Goal: Task Accomplishment & Management: Manage account settings

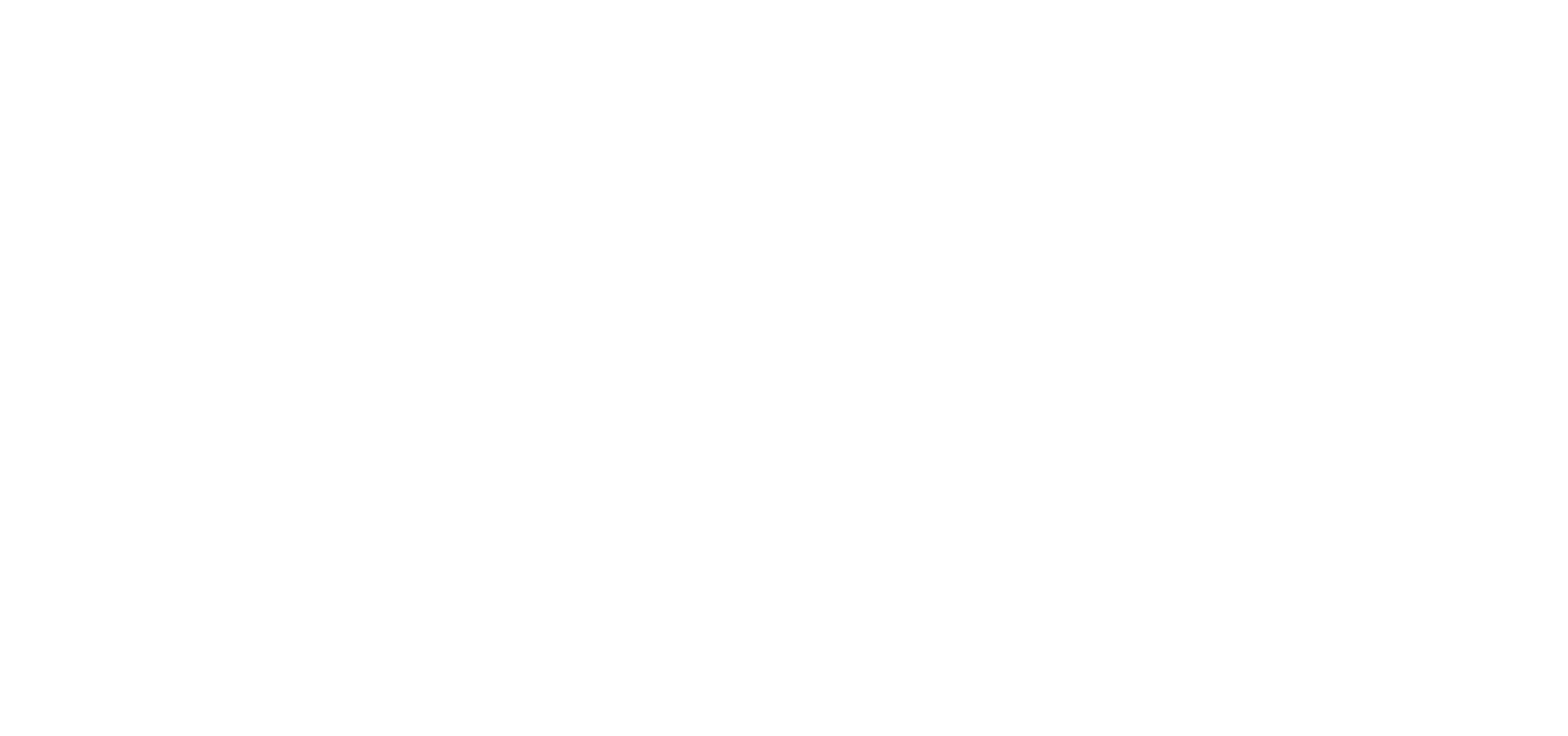
select select "*"
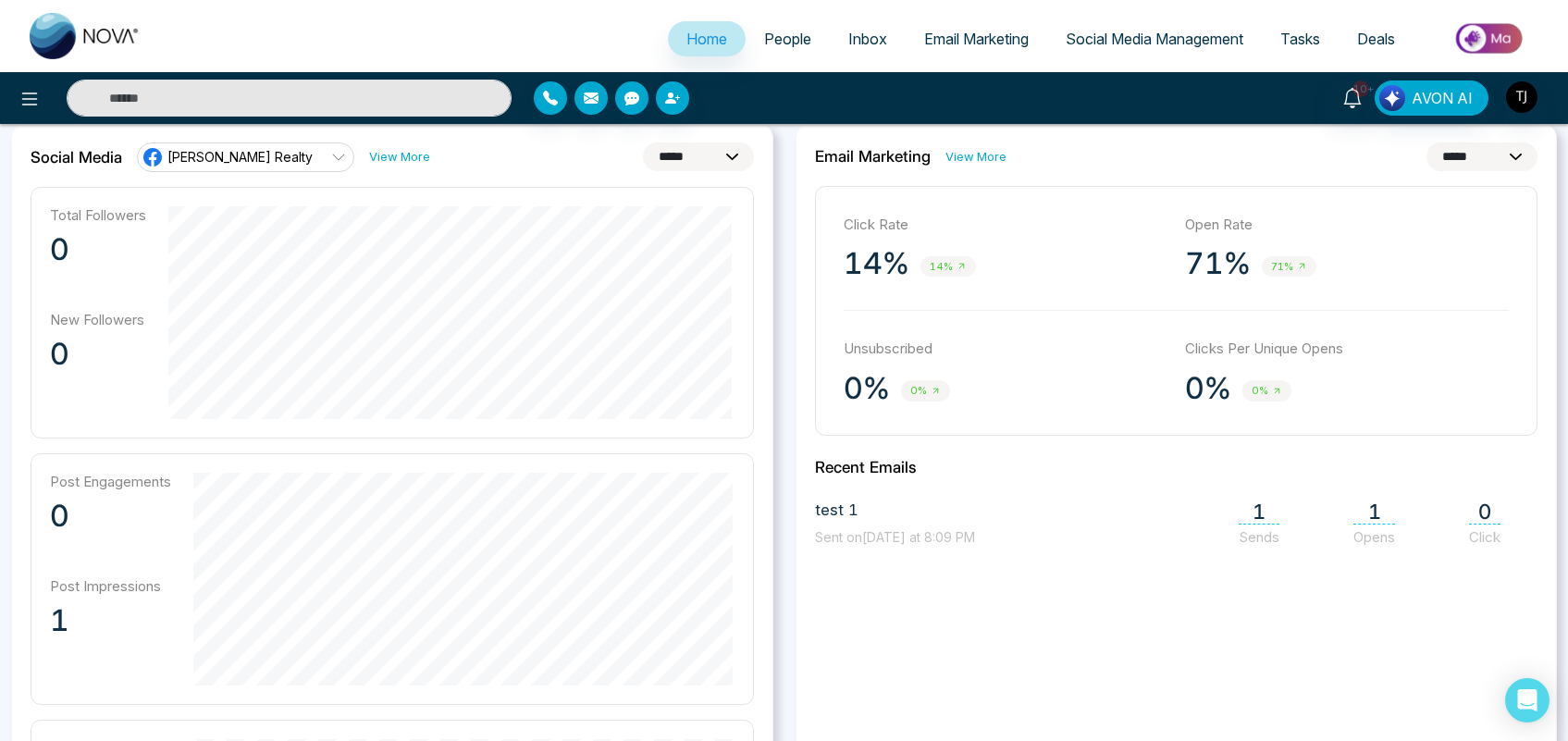
scroll to position [497, 0]
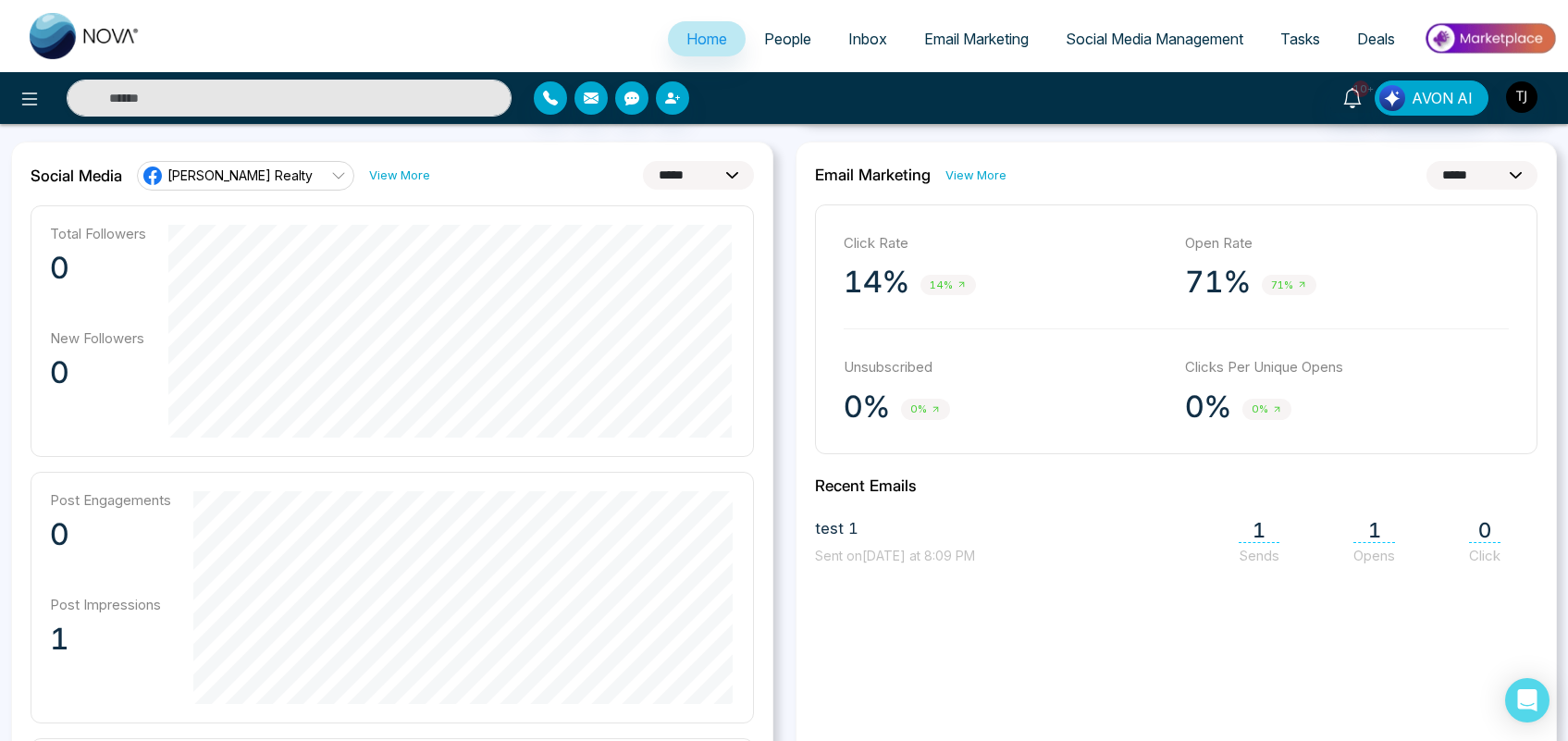
click at [278, 178] on span "[PERSON_NAME] Realty" at bounding box center [239, 176] width 145 height 18
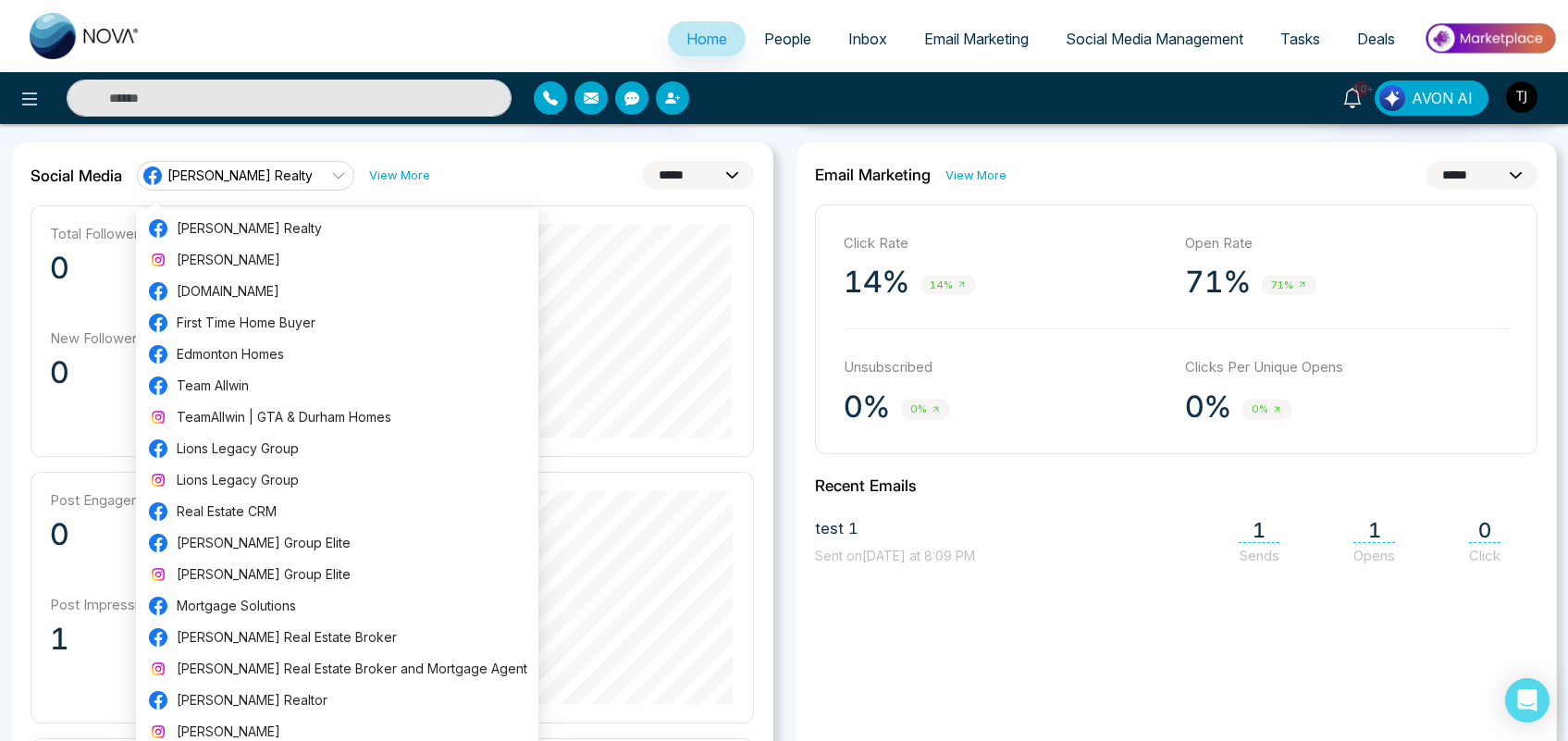
click at [694, 176] on select "**********" at bounding box center [698, 175] width 111 height 29
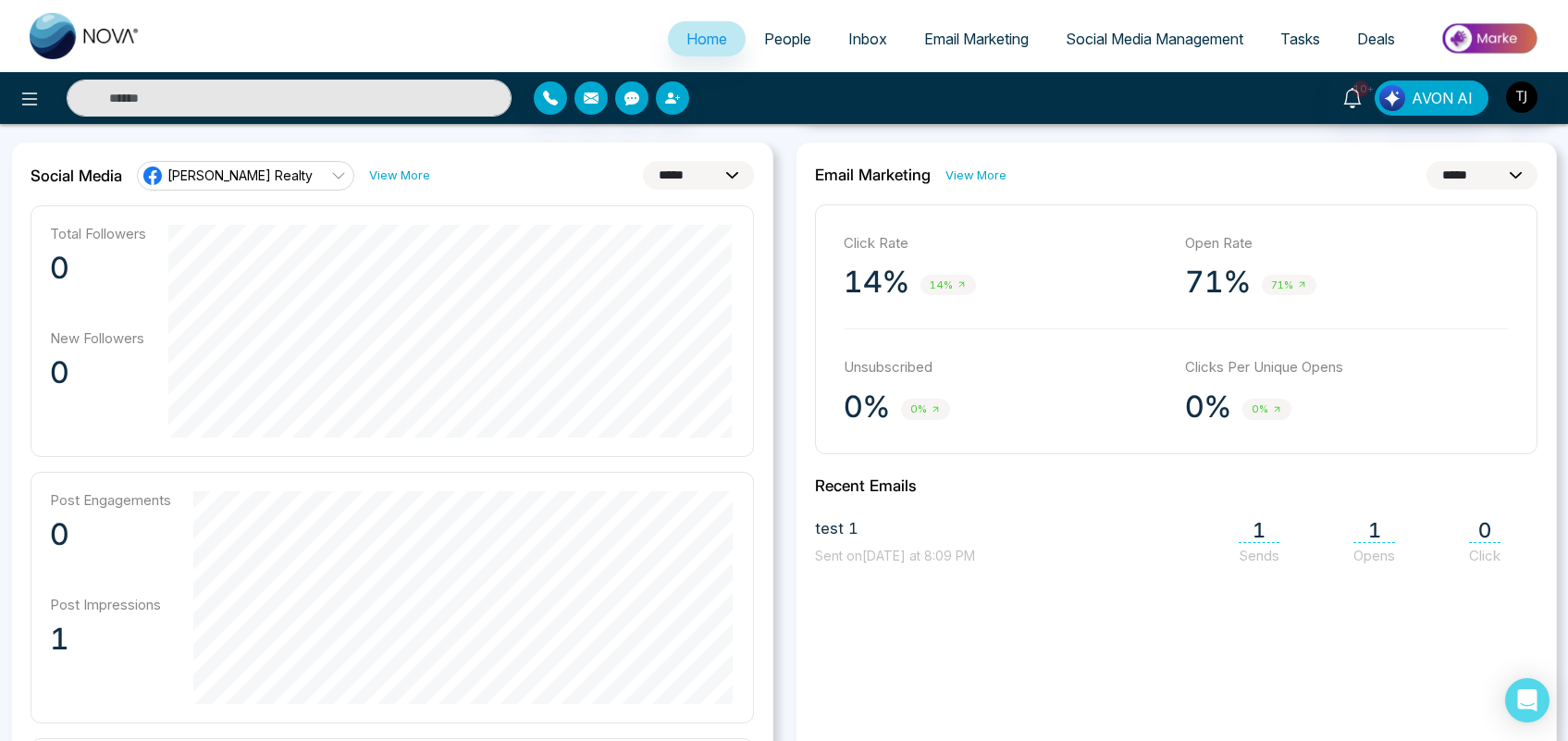
click at [581, 163] on div "**********" at bounding box center [393, 176] width 724 height 30
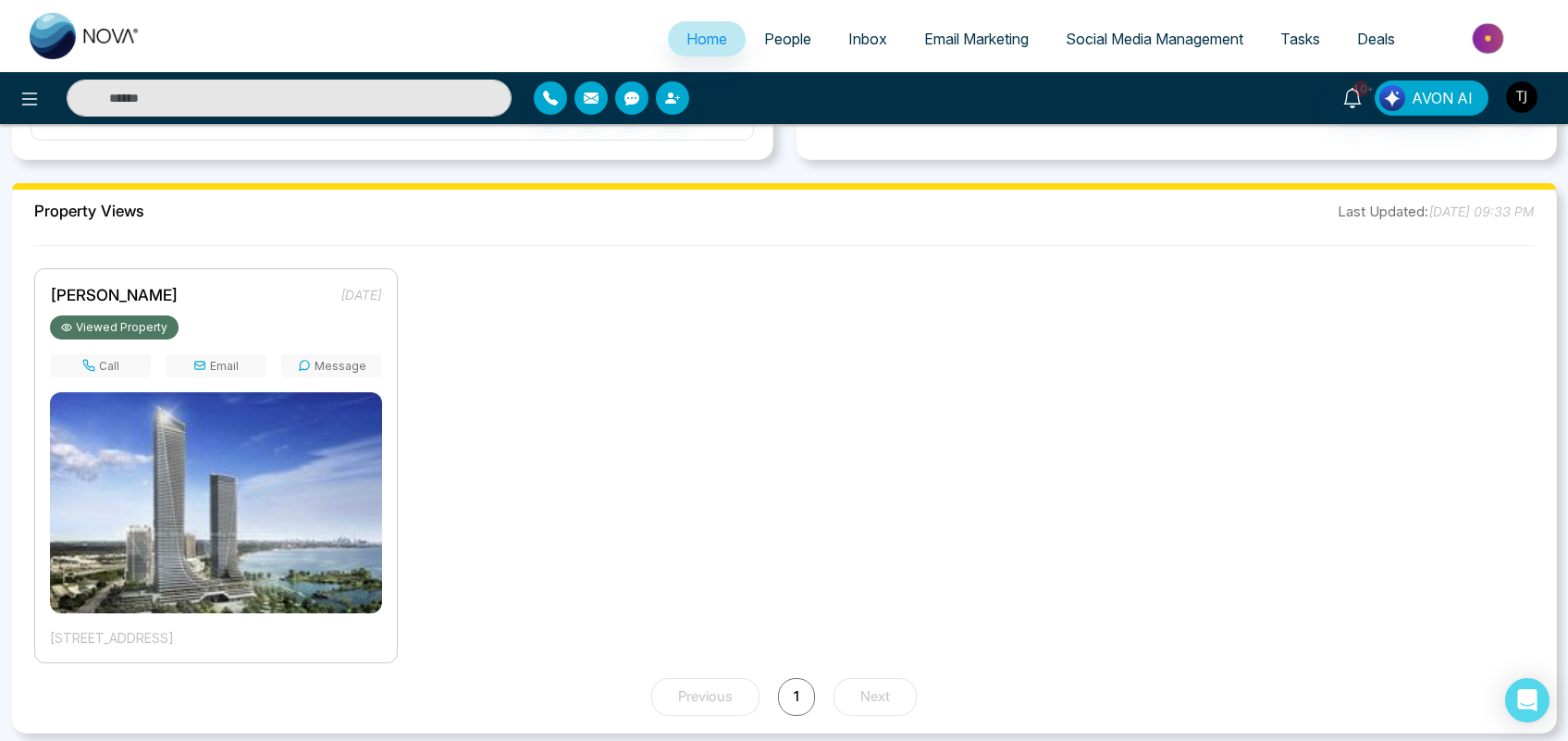
scroll to position [1365, 0]
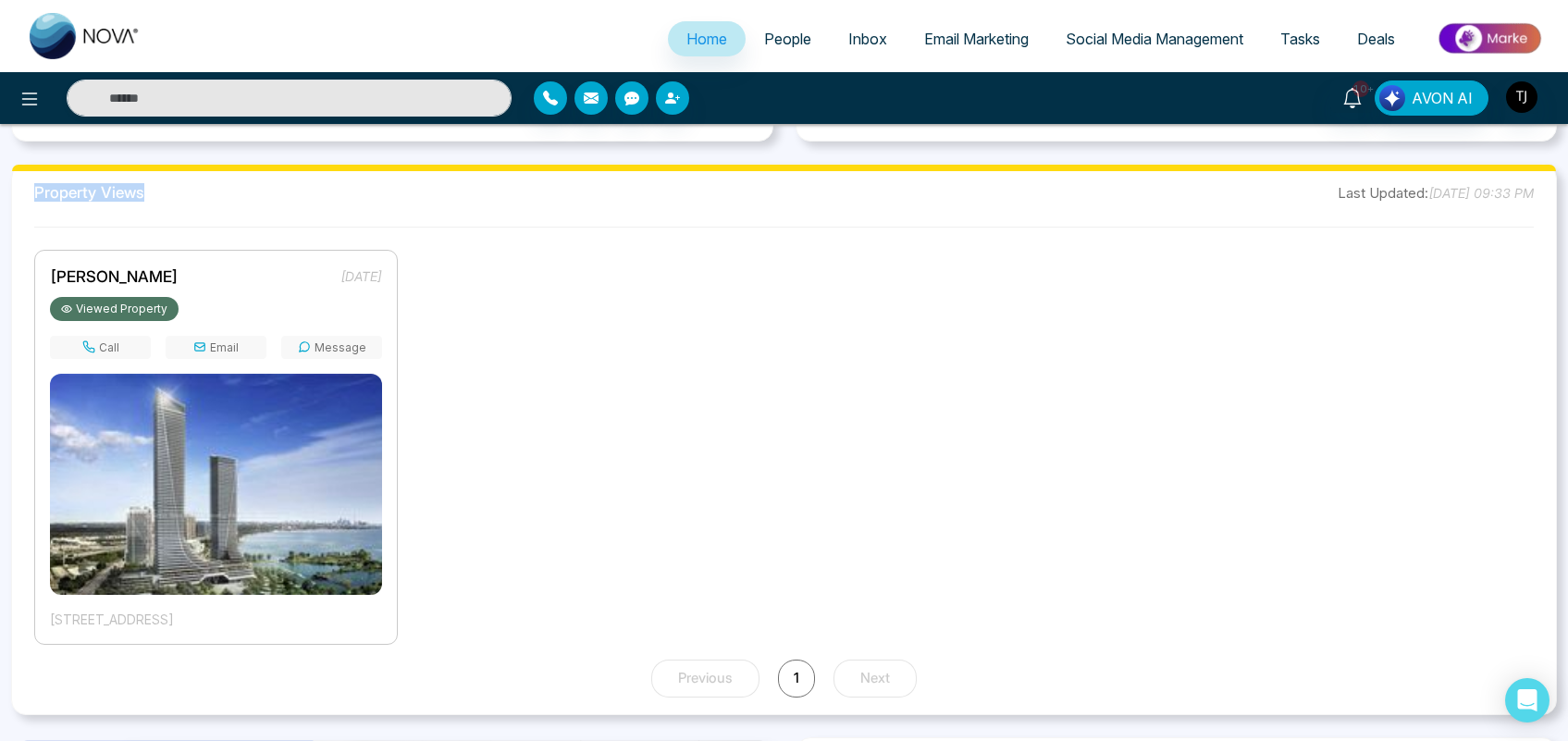
drag, startPoint x: 145, startPoint y: 197, endPoint x: 34, endPoint y: 191, distance: 111.2
click at [34, 191] on div "Property Views Last Updated: August 28, 2025, 09:33 PM" at bounding box center [784, 192] width 1500 height 23
click at [143, 206] on div "Property Views Last Updated: August 28, 2025, 09:33 PM Lokesh Joshi 2 days ago …" at bounding box center [784, 439] width 1546 height 551
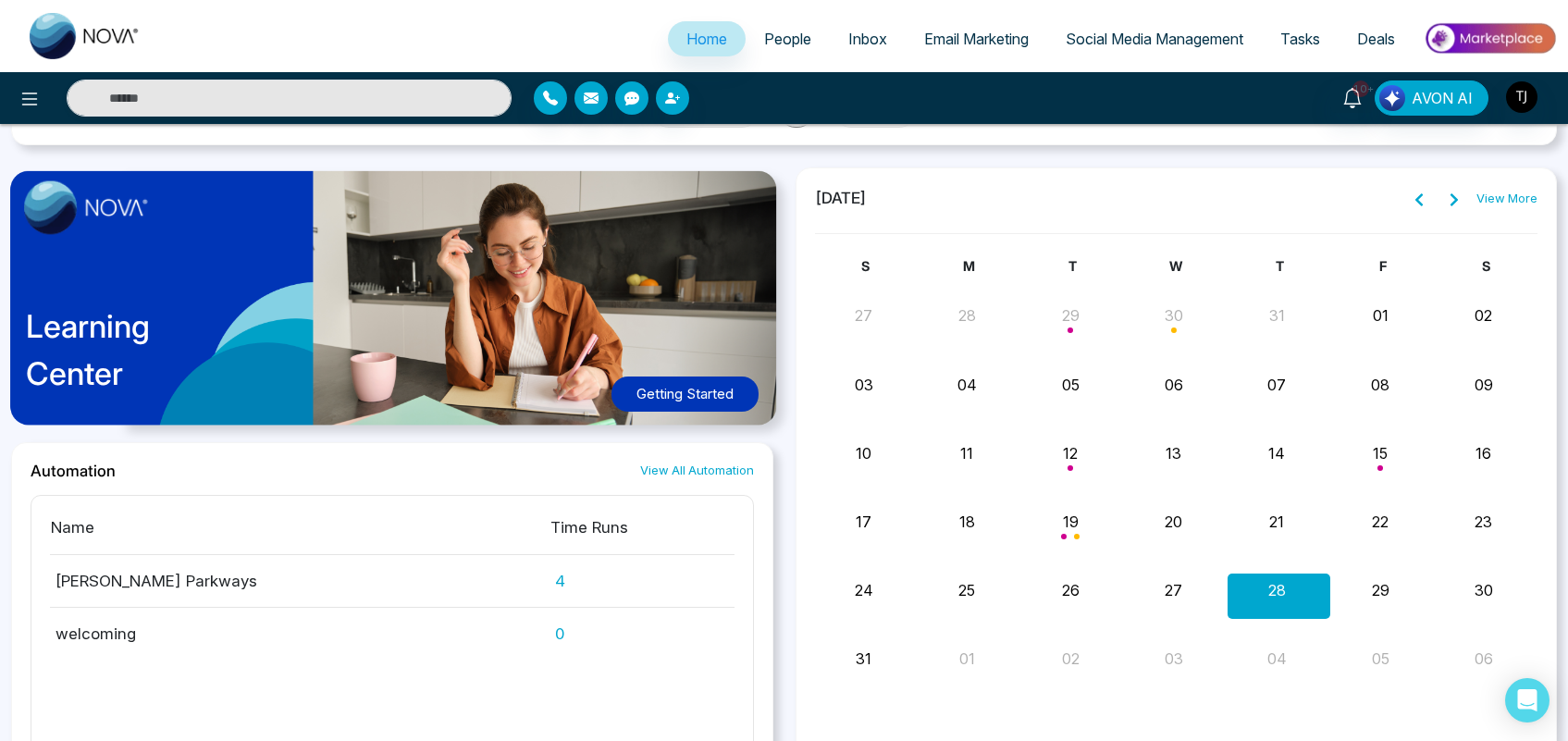
scroll to position [1939, 0]
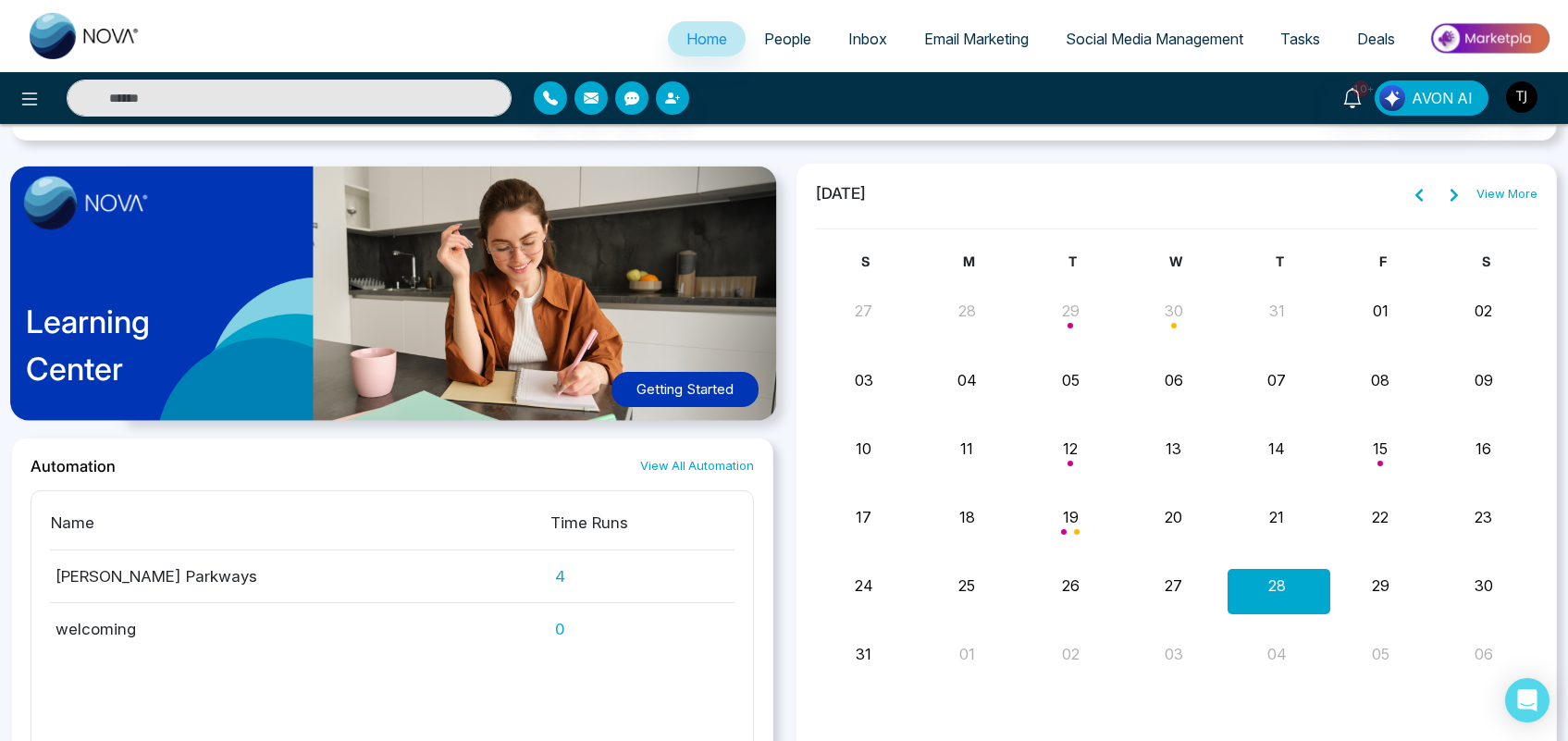
click at [659, 366] on div "Learning Center Getting Started" at bounding box center [392, 300] width 762 height 275
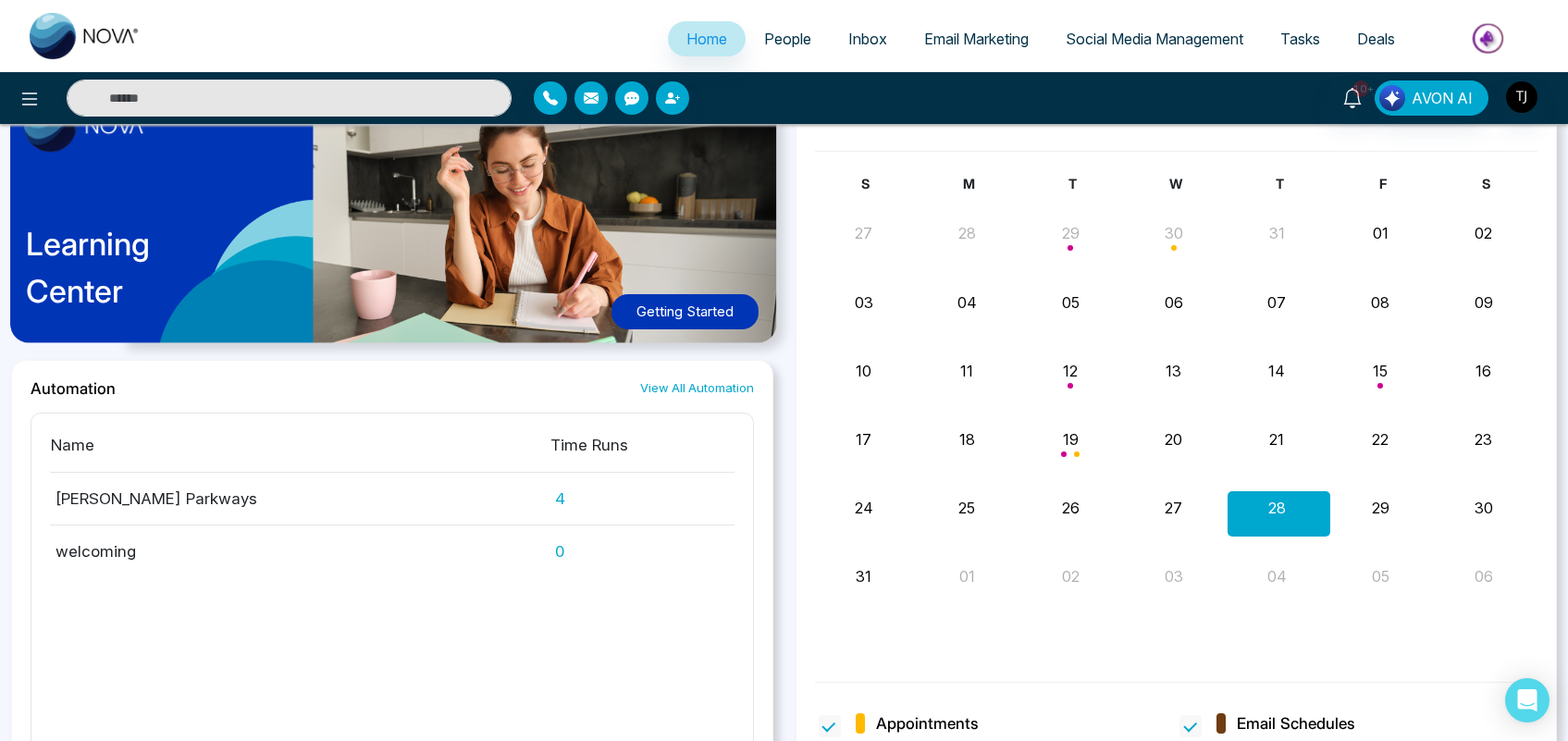
scroll to position [2075, 0]
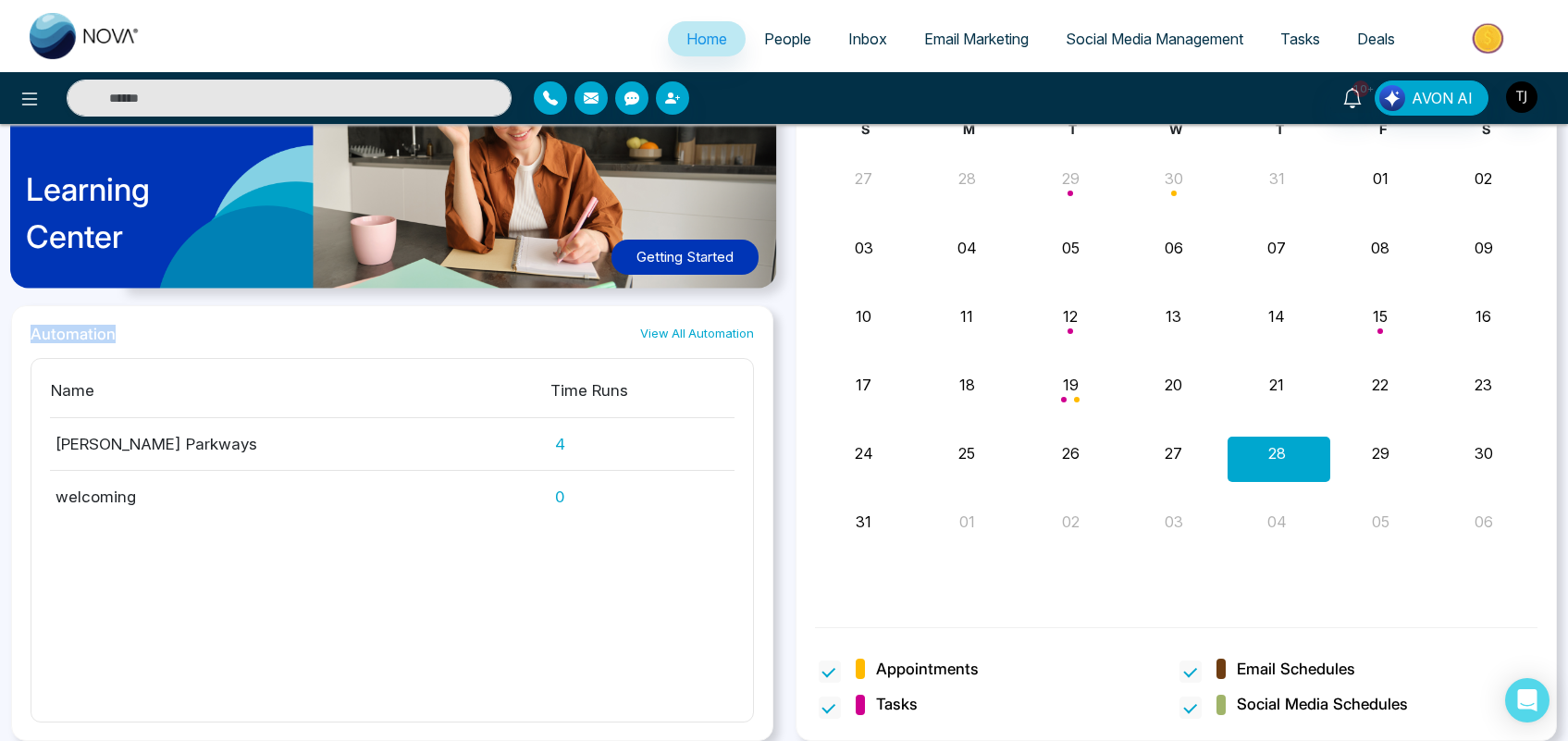
drag, startPoint x: 118, startPoint y: 336, endPoint x: 26, endPoint y: 320, distance: 92.9
click at [26, 320] on div "Automation View All Automation Name Time Runs Pickering Parkways 4 welcoming 0" at bounding box center [392, 523] width 762 height 436
click at [283, 579] on div "Name Time Runs Pickering Parkways 4 welcoming 0" at bounding box center [393, 540] width 724 height 365
click at [777, 42] on span "People" at bounding box center [787, 39] width 47 height 19
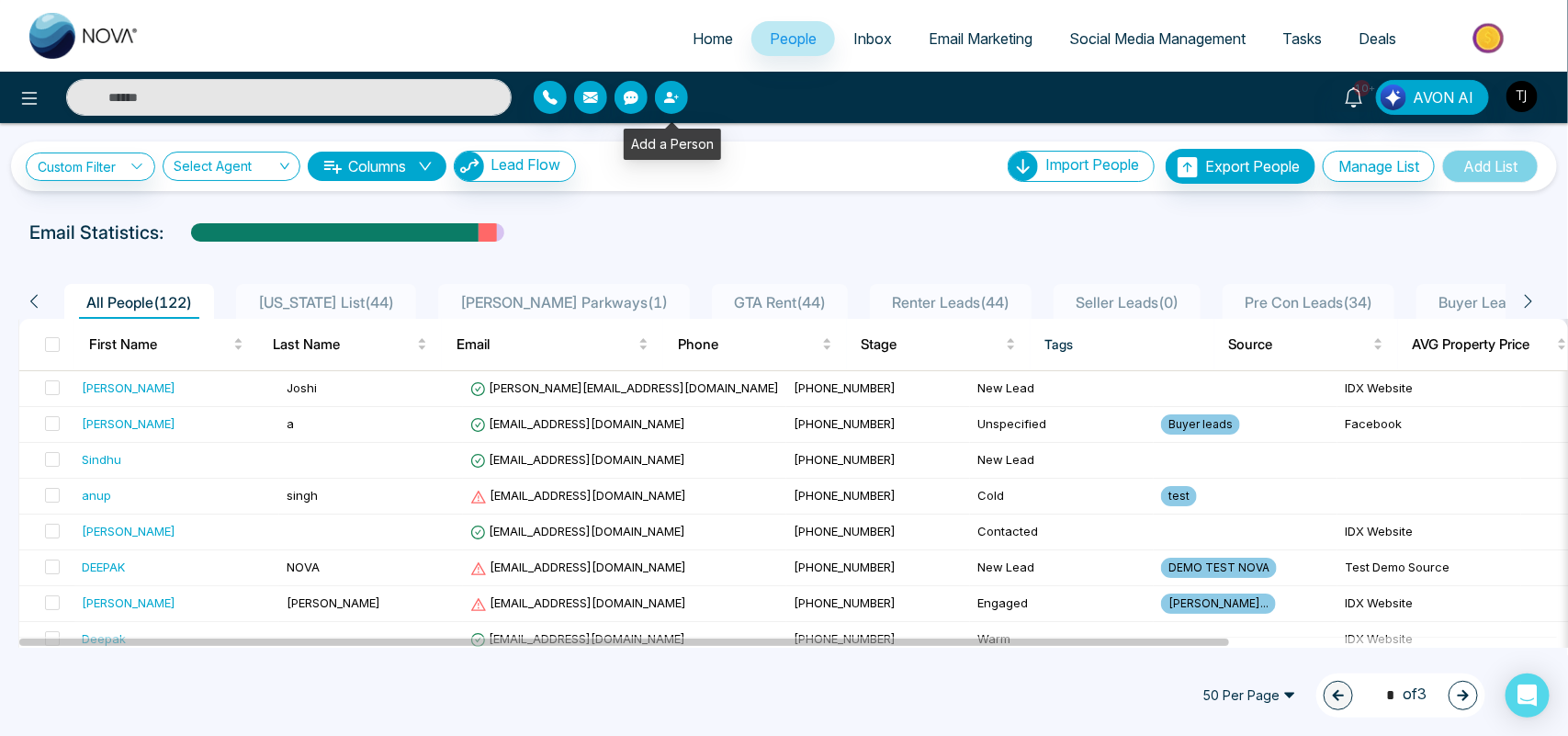
click at [676, 96] on icon "button" at bounding box center [676, 96] width 5 height 5
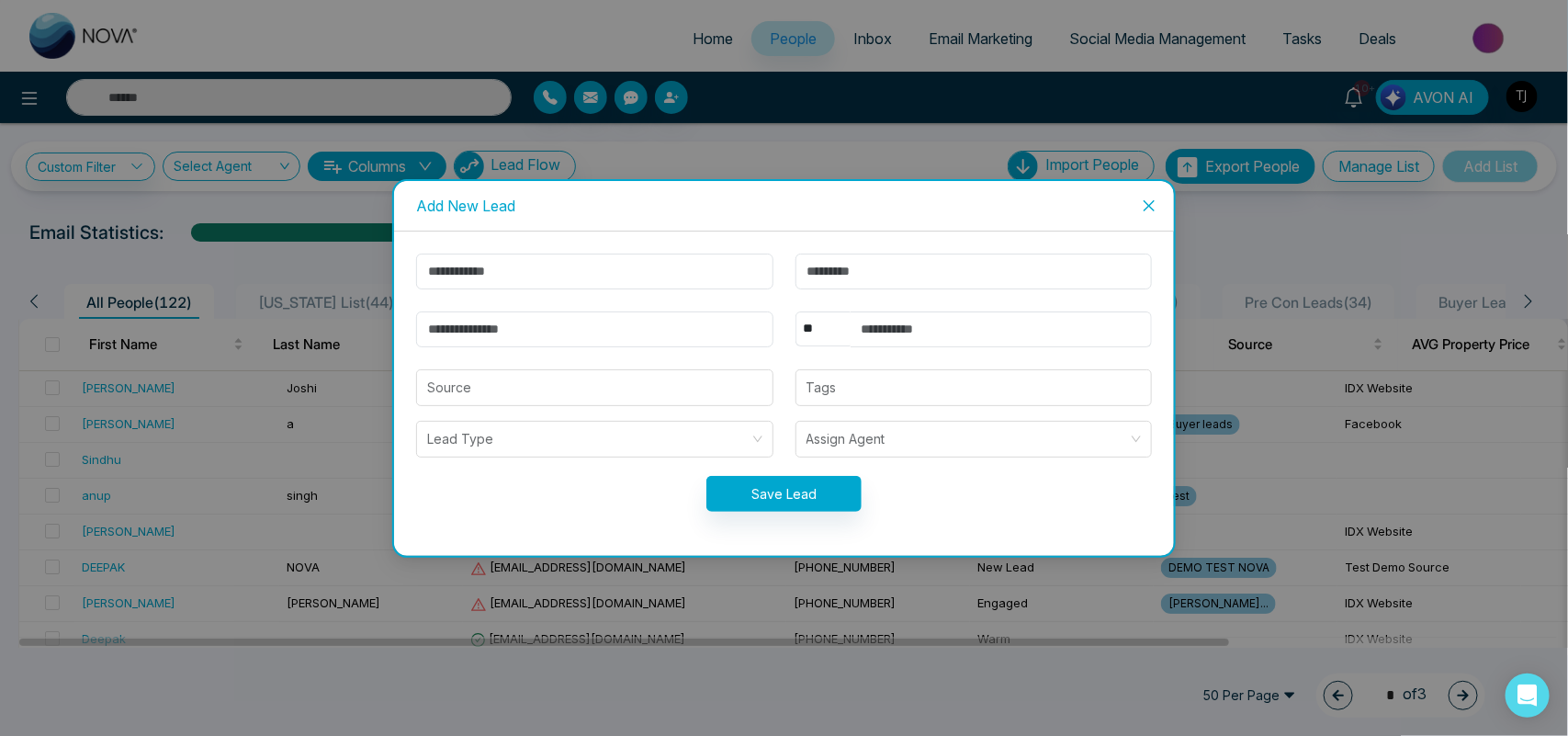
click at [1146, 209] on icon "close" at bounding box center [1149, 205] width 11 height 11
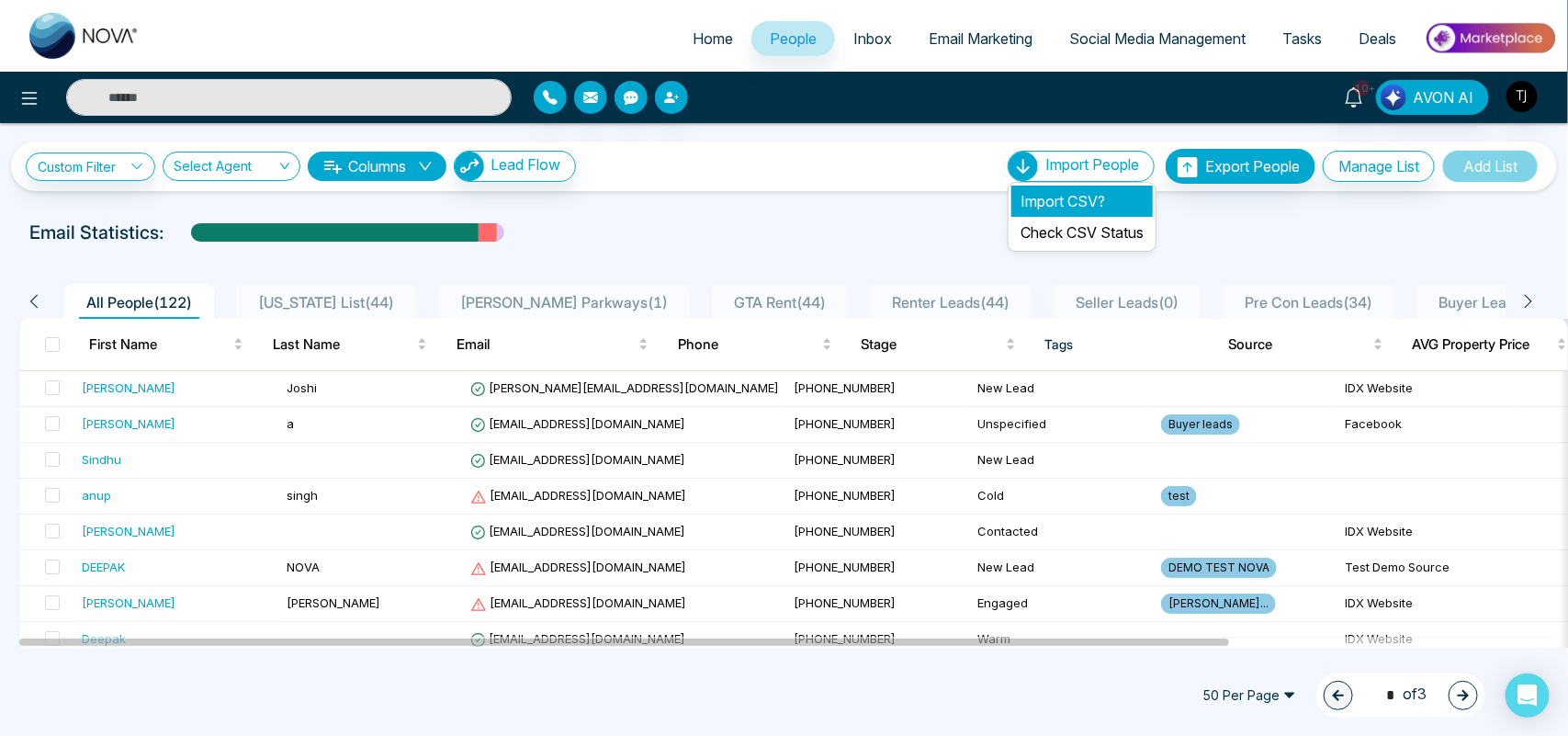
click at [1063, 201] on li "Import CSV?" at bounding box center [1082, 201] width 141 height 31
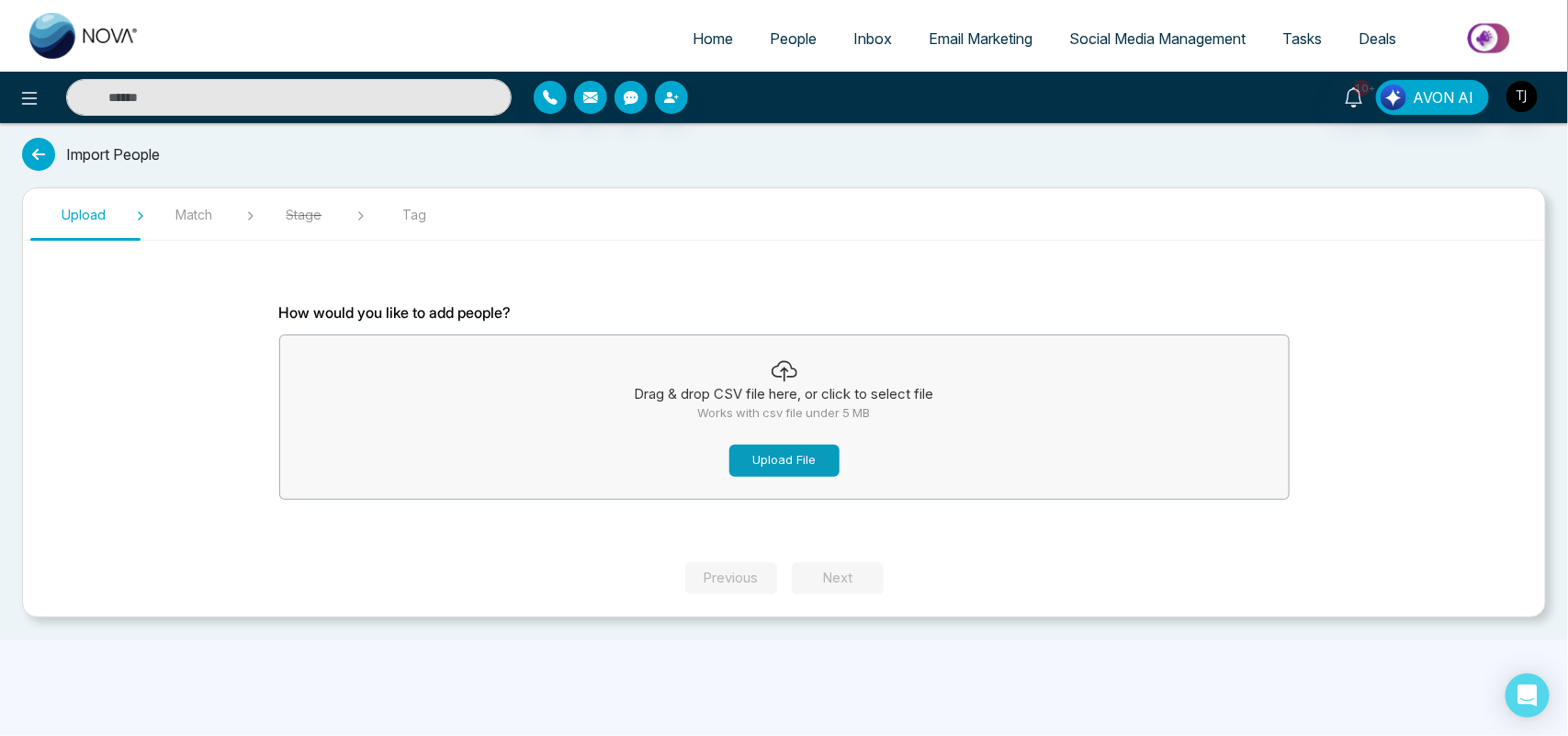
click at [793, 465] on button "Upload File" at bounding box center [784, 461] width 110 height 32
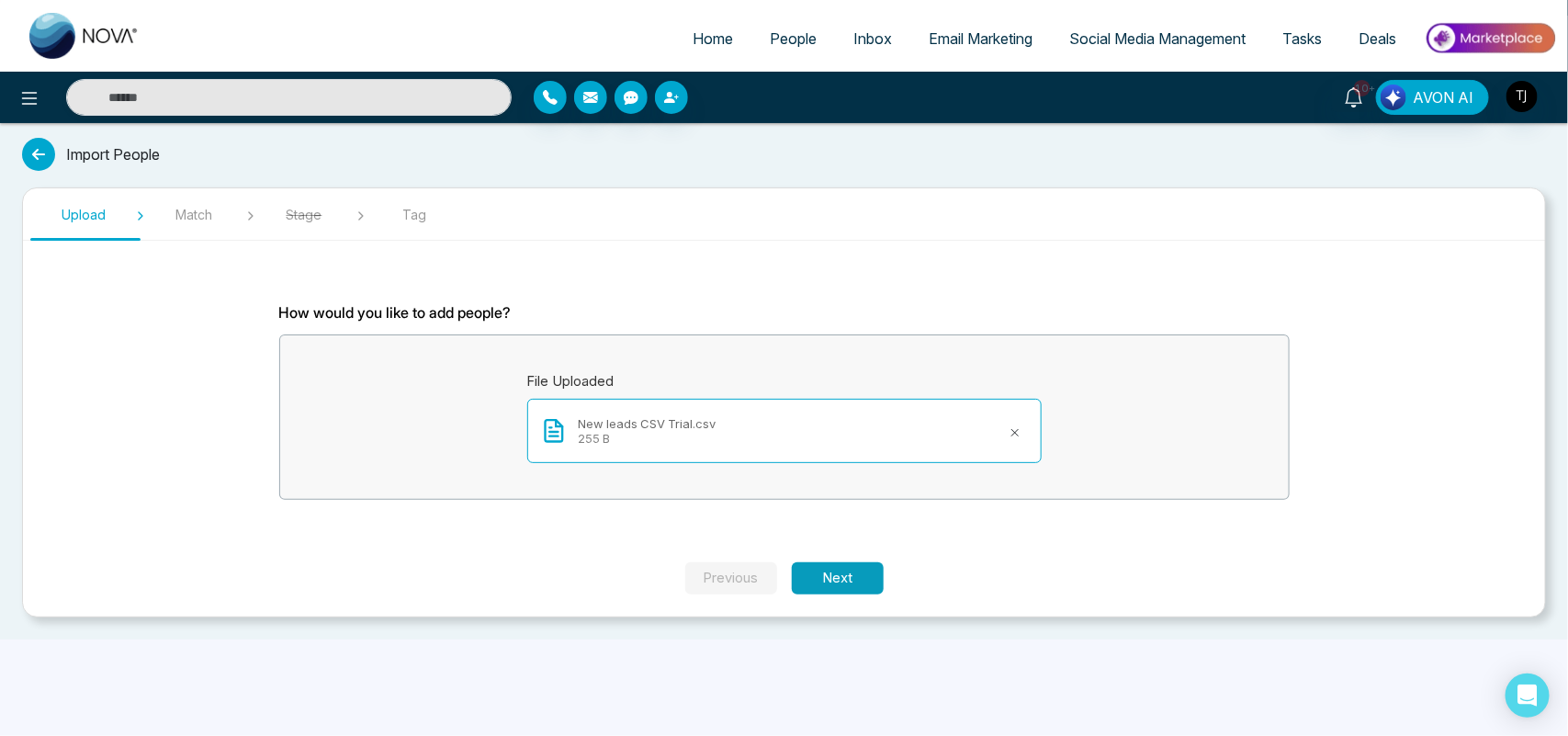
click at [814, 575] on button "Next" at bounding box center [838, 578] width 92 height 32
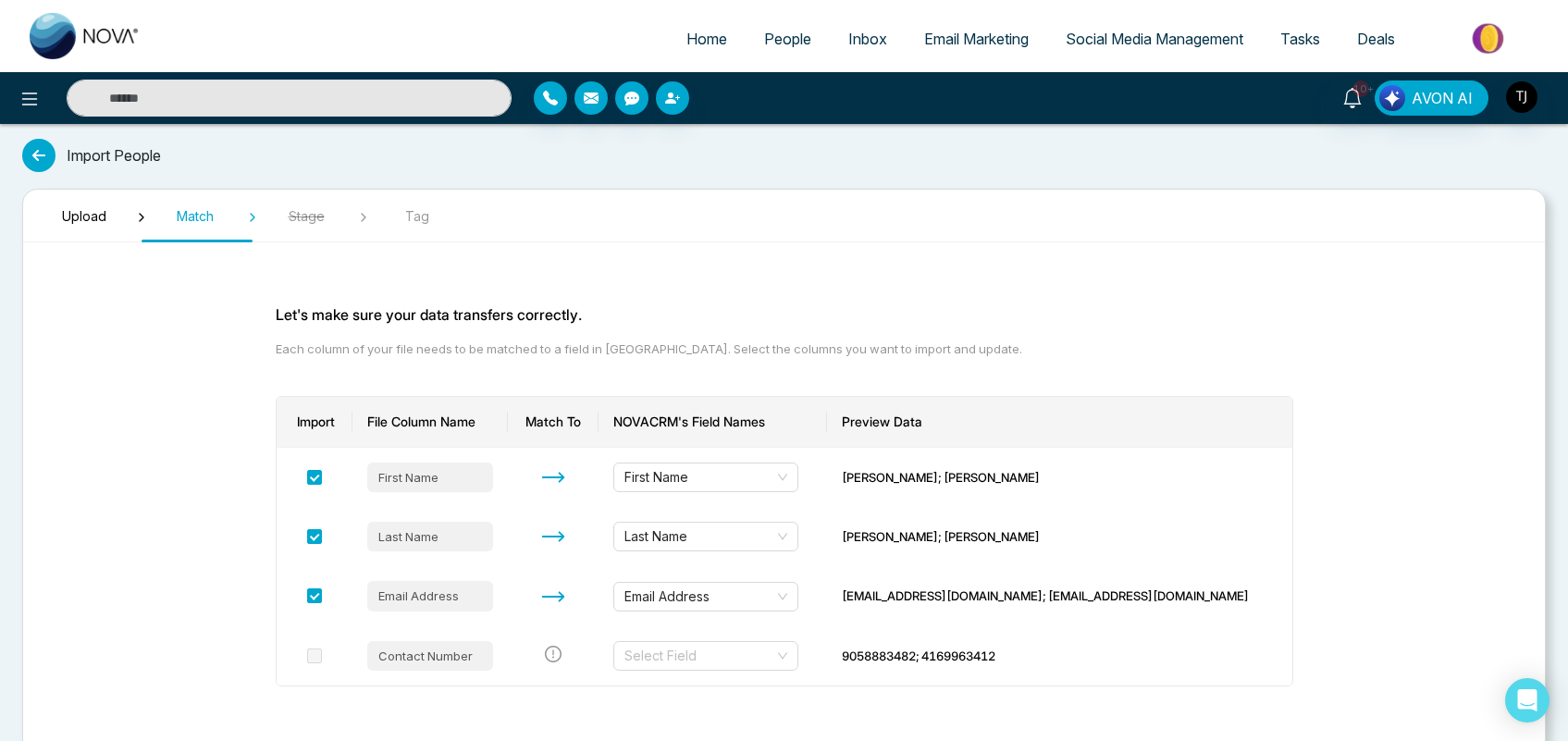
scroll to position [93, 0]
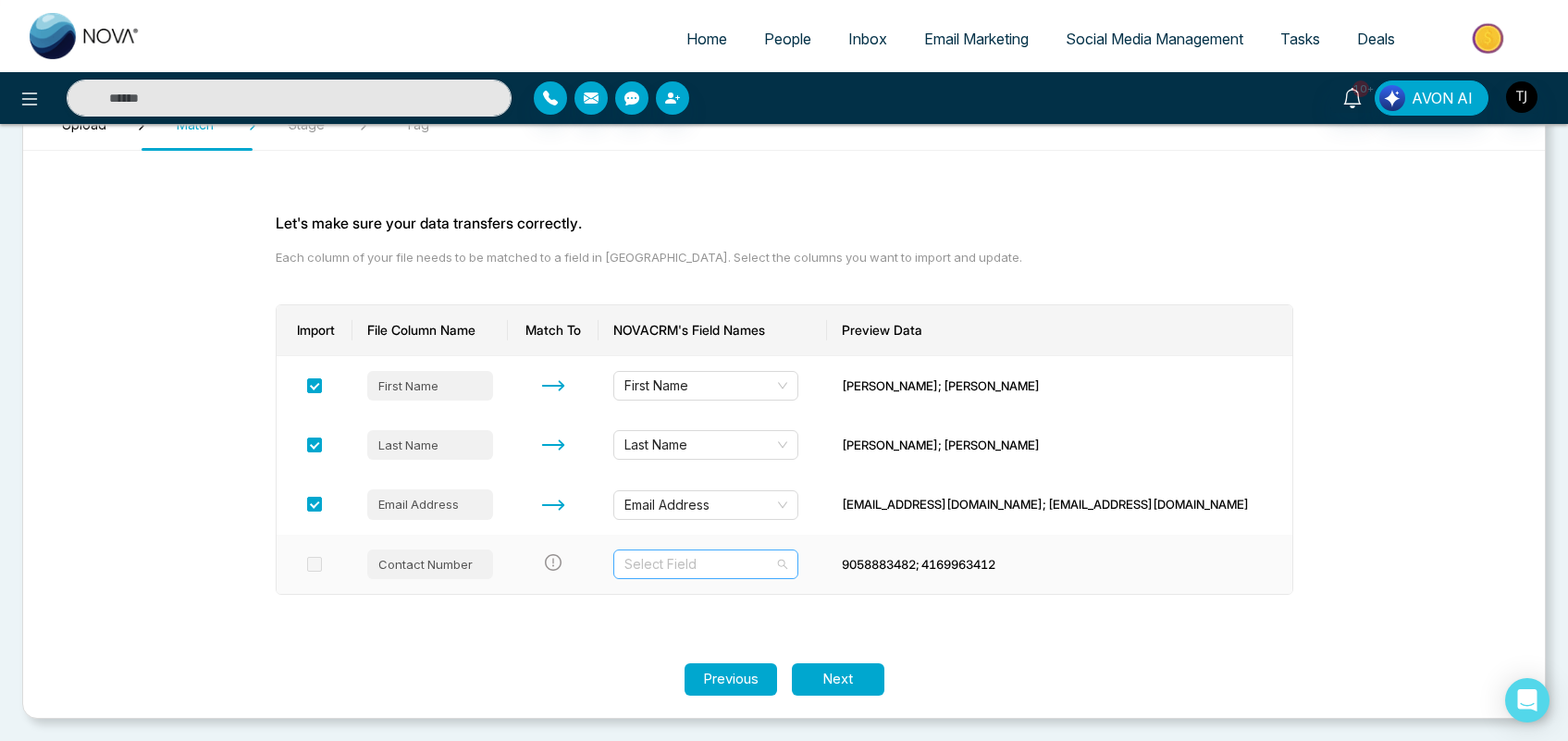
click at [736, 567] on input "search" at bounding box center [700, 565] width 150 height 28
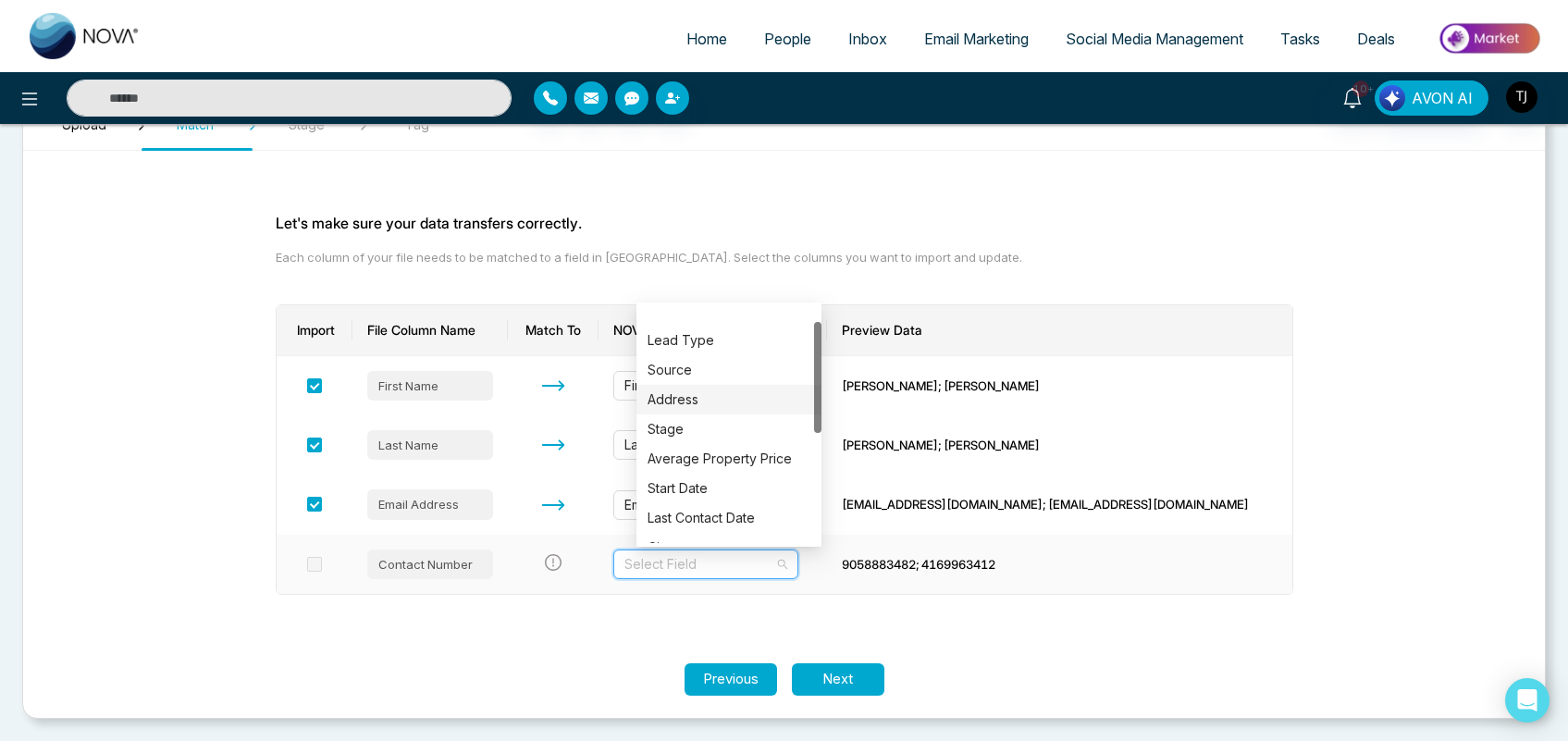
scroll to position [0, 0]
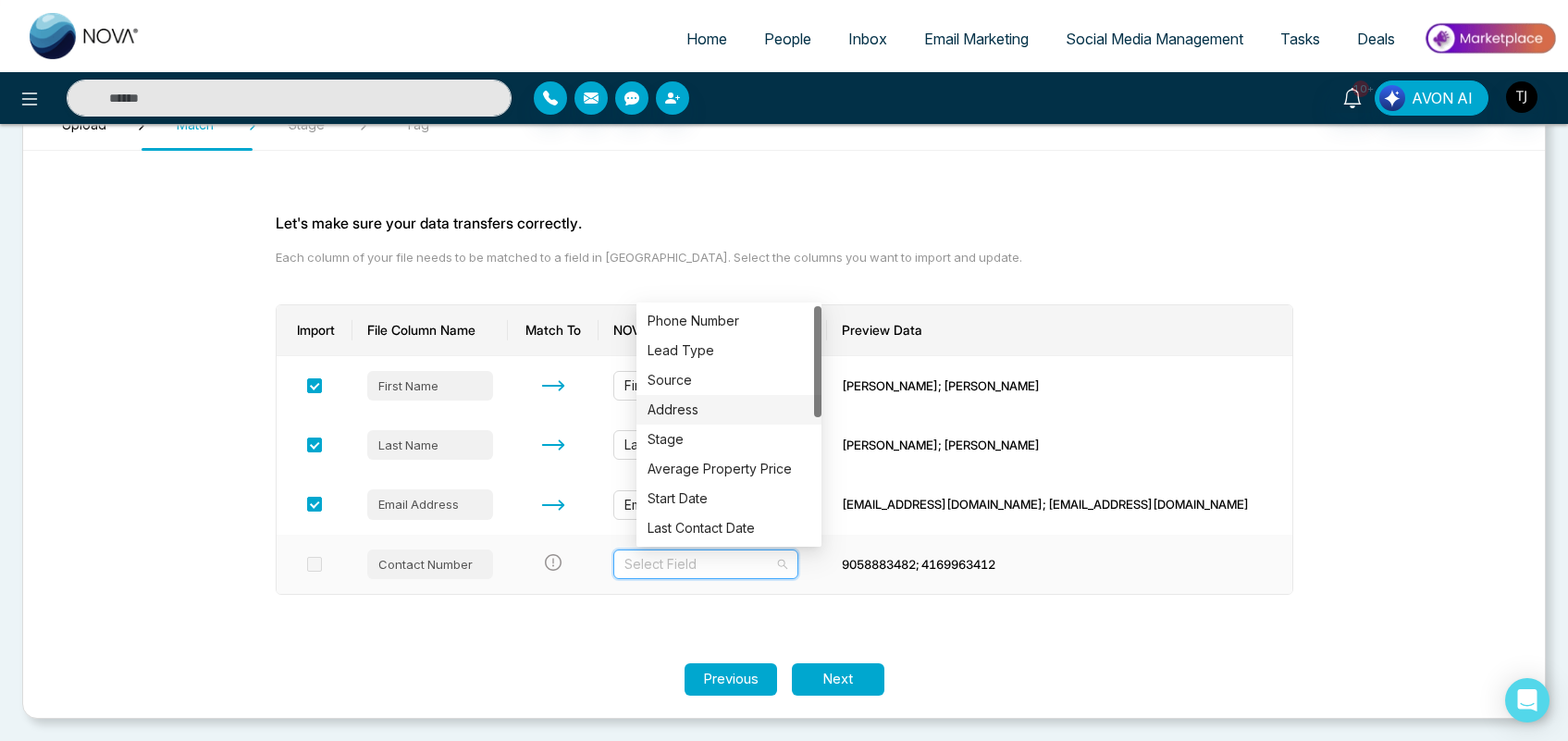
drag, startPoint x: 816, startPoint y: 341, endPoint x: 803, endPoint y: 321, distance: 23.4
click at [803, 321] on div "Phone Number Lead Type Source Address Stage Average Property Price Start Date L…" at bounding box center [729, 424] width 185 height 237
click at [762, 321] on div "Phone Number" at bounding box center [729, 321] width 163 height 20
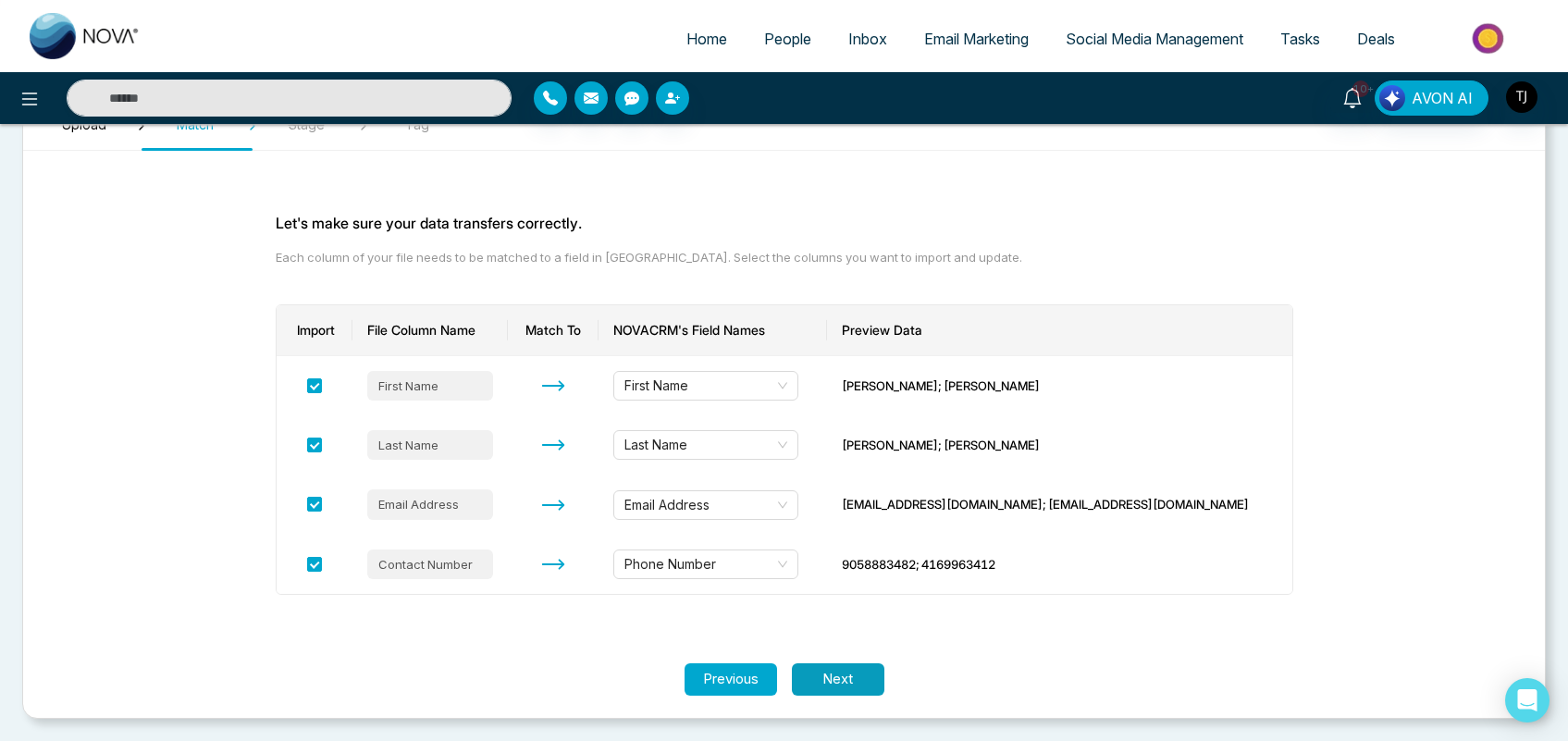
click at [843, 677] on button "Next" at bounding box center [838, 679] width 93 height 32
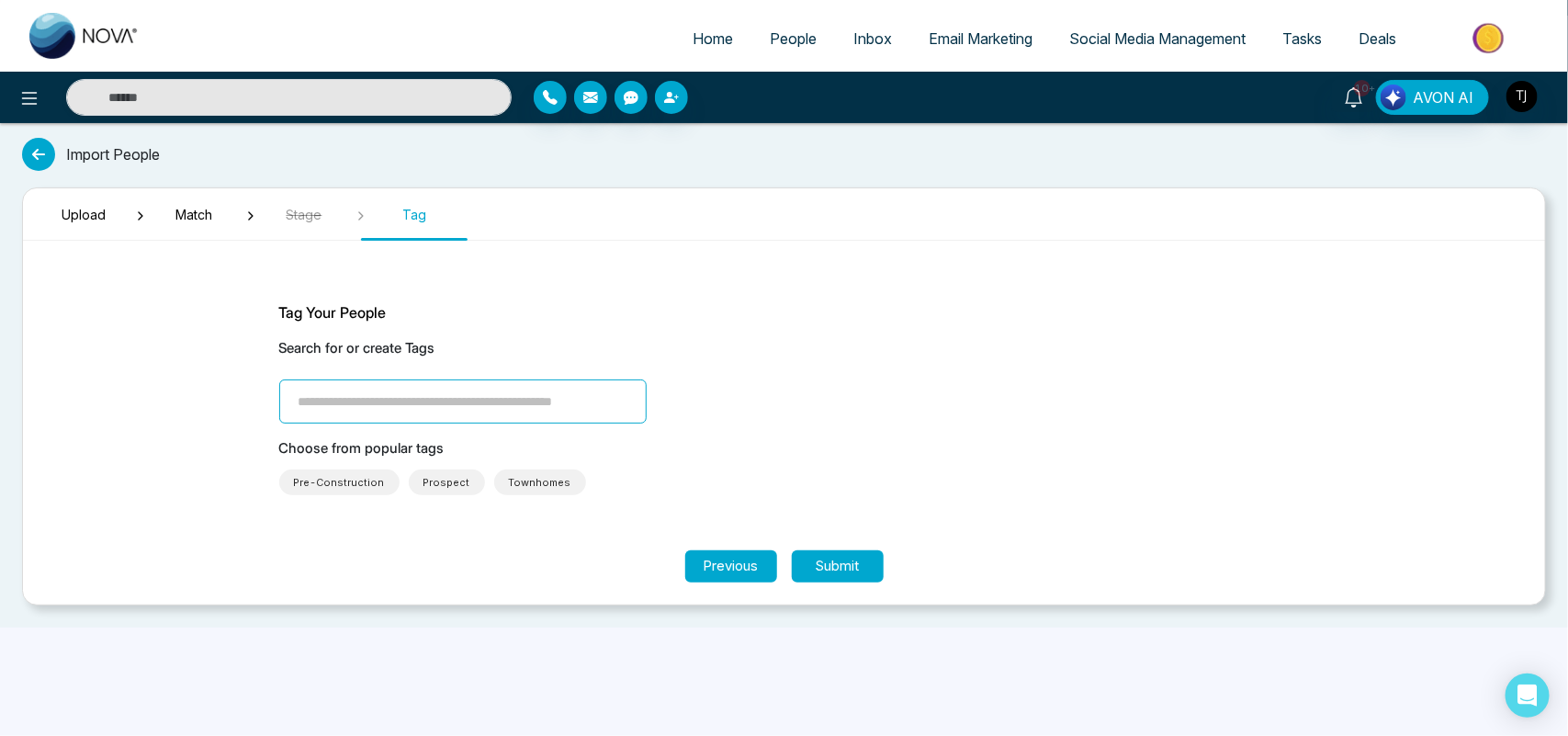
click at [405, 397] on input "search" at bounding box center [463, 401] width 367 height 44
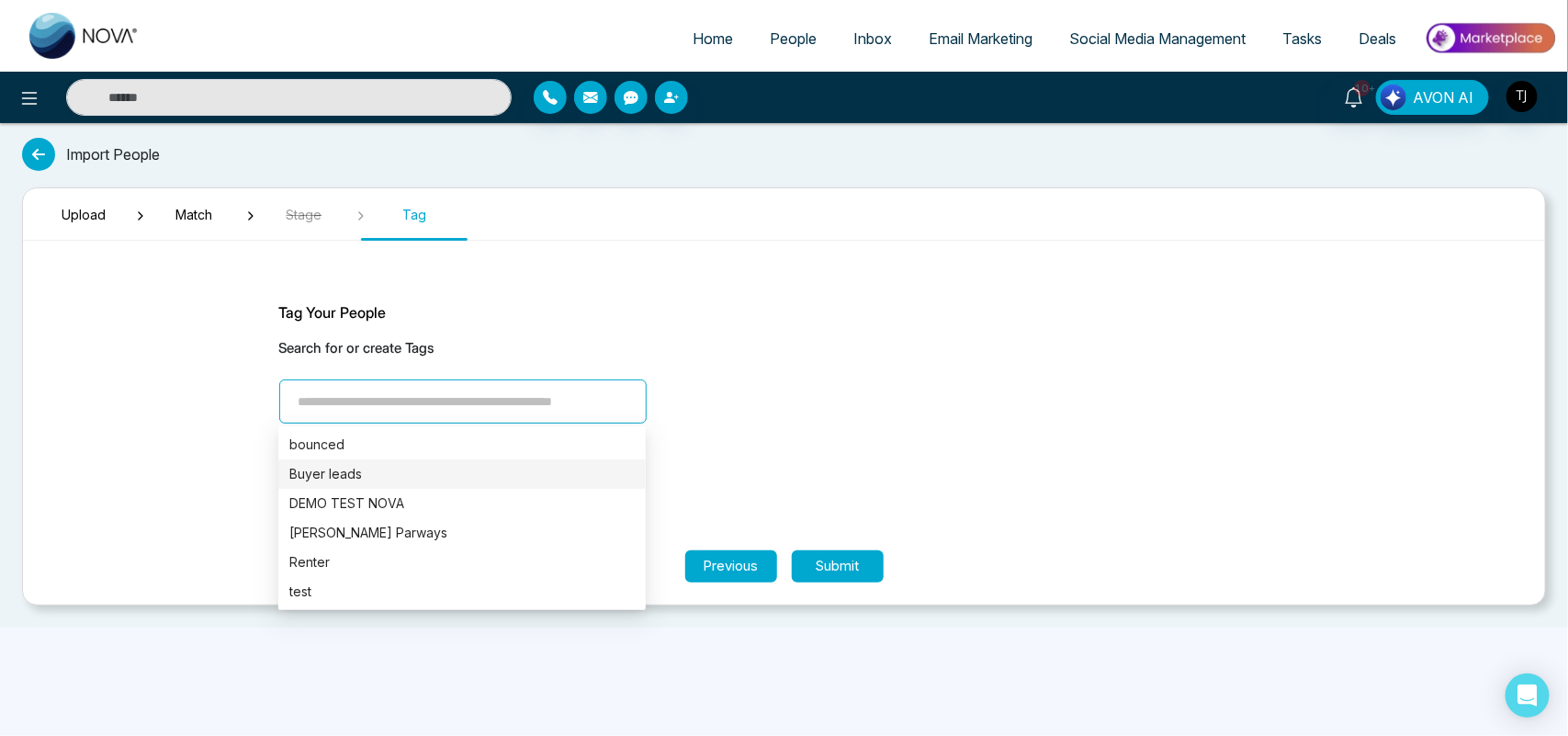
click at [367, 467] on div "Buyer leads" at bounding box center [462, 474] width 346 height 20
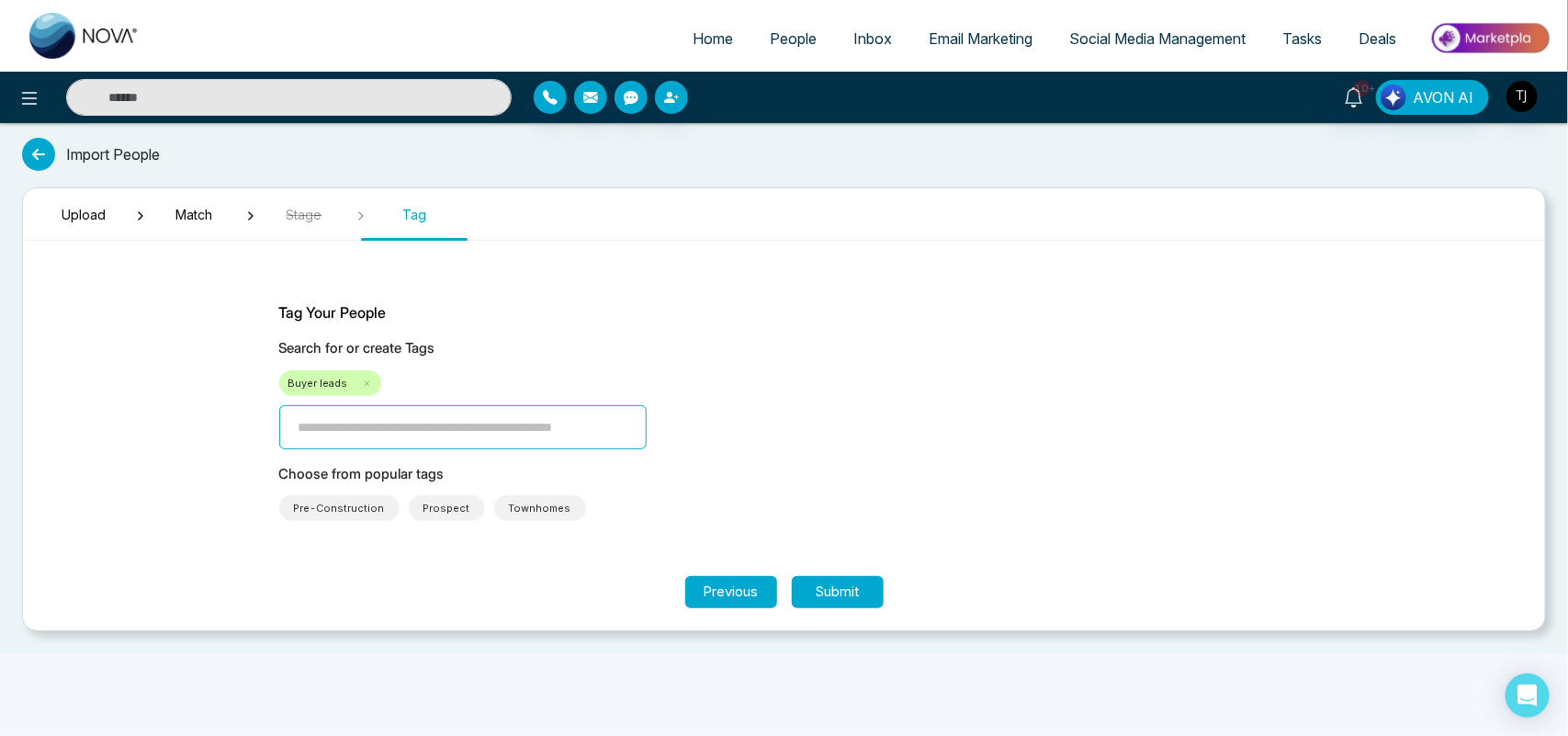
click at [774, 43] on span "People" at bounding box center [792, 39] width 47 height 19
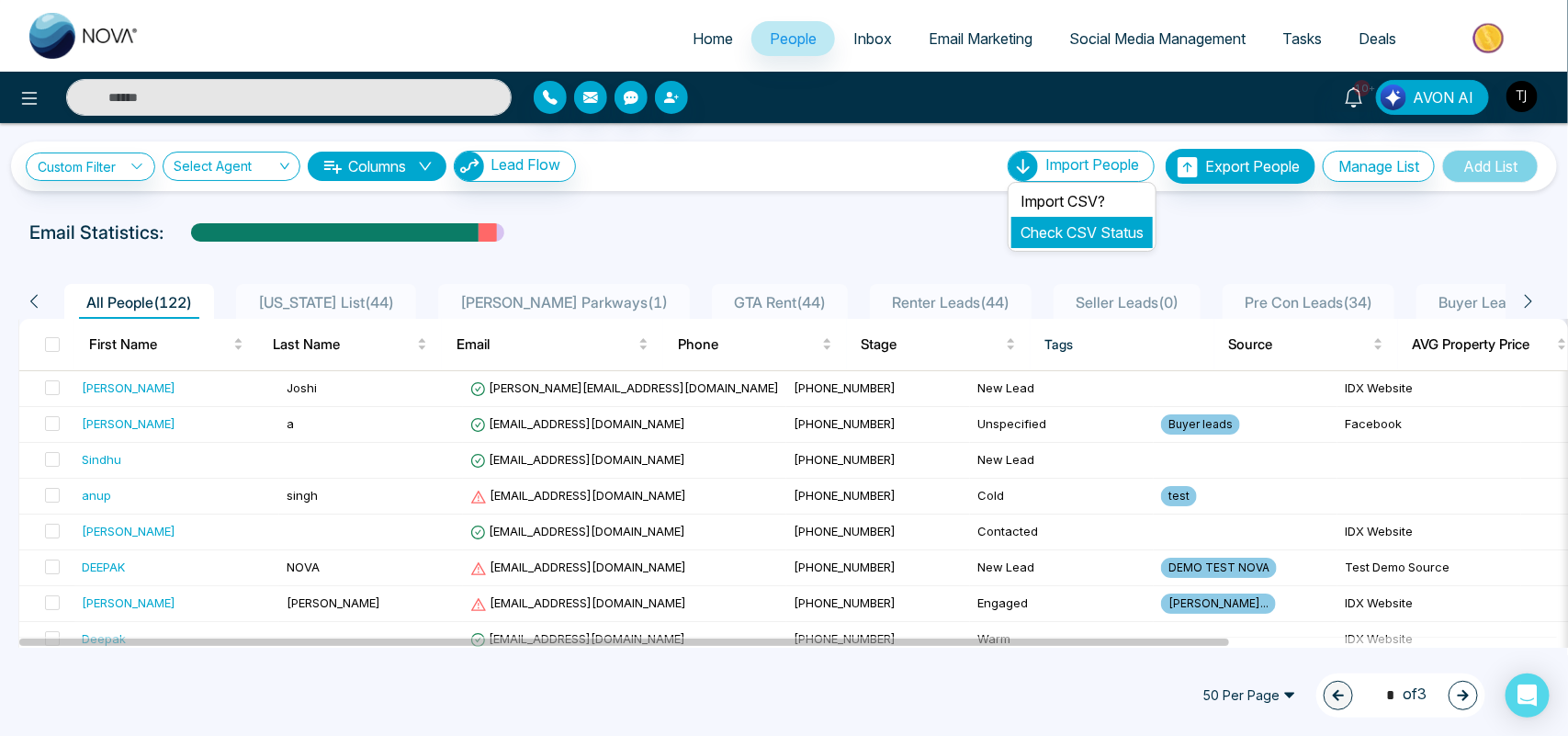
click at [1071, 234] on link "Check CSV Status" at bounding box center [1082, 232] width 123 height 19
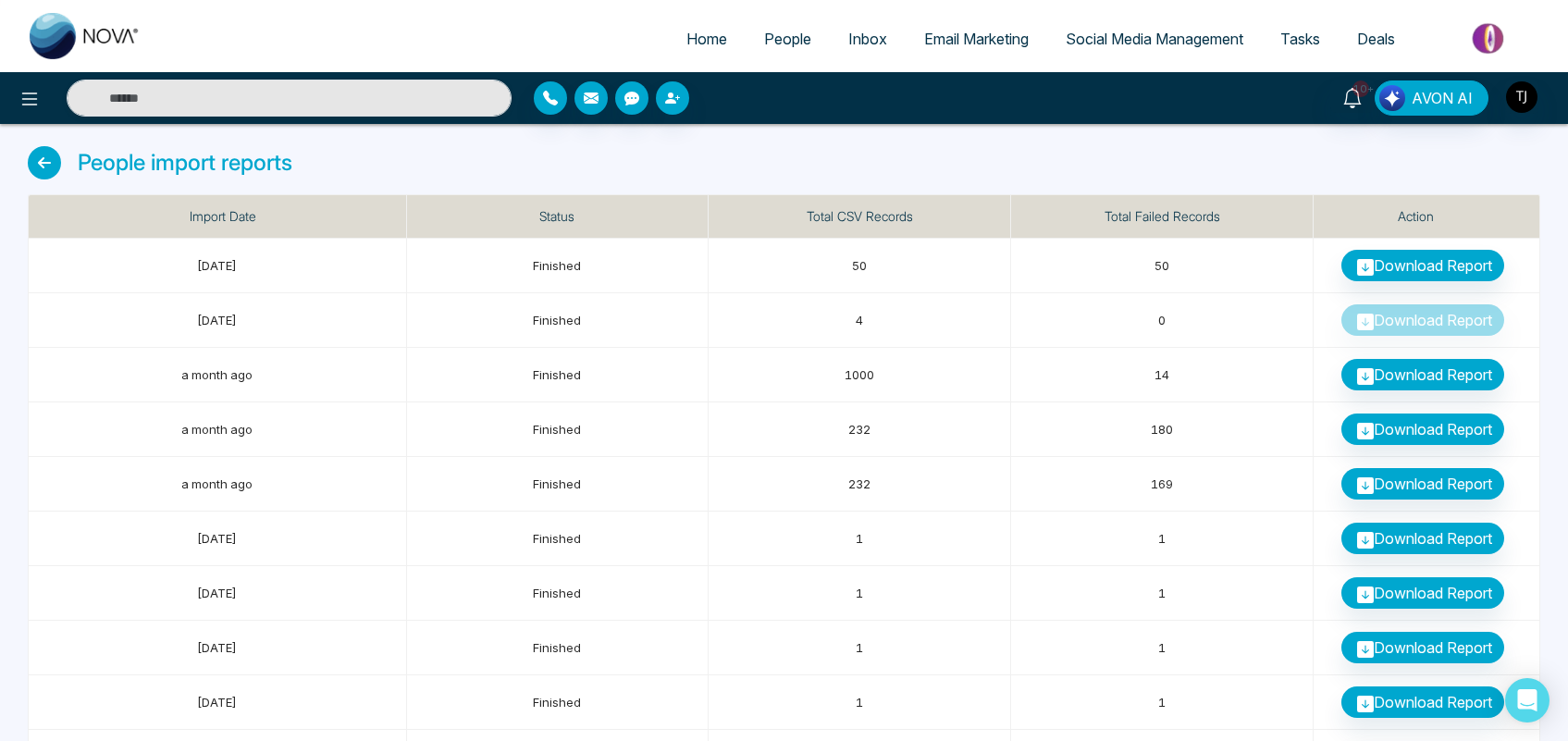
click at [787, 42] on span "People" at bounding box center [787, 39] width 47 height 19
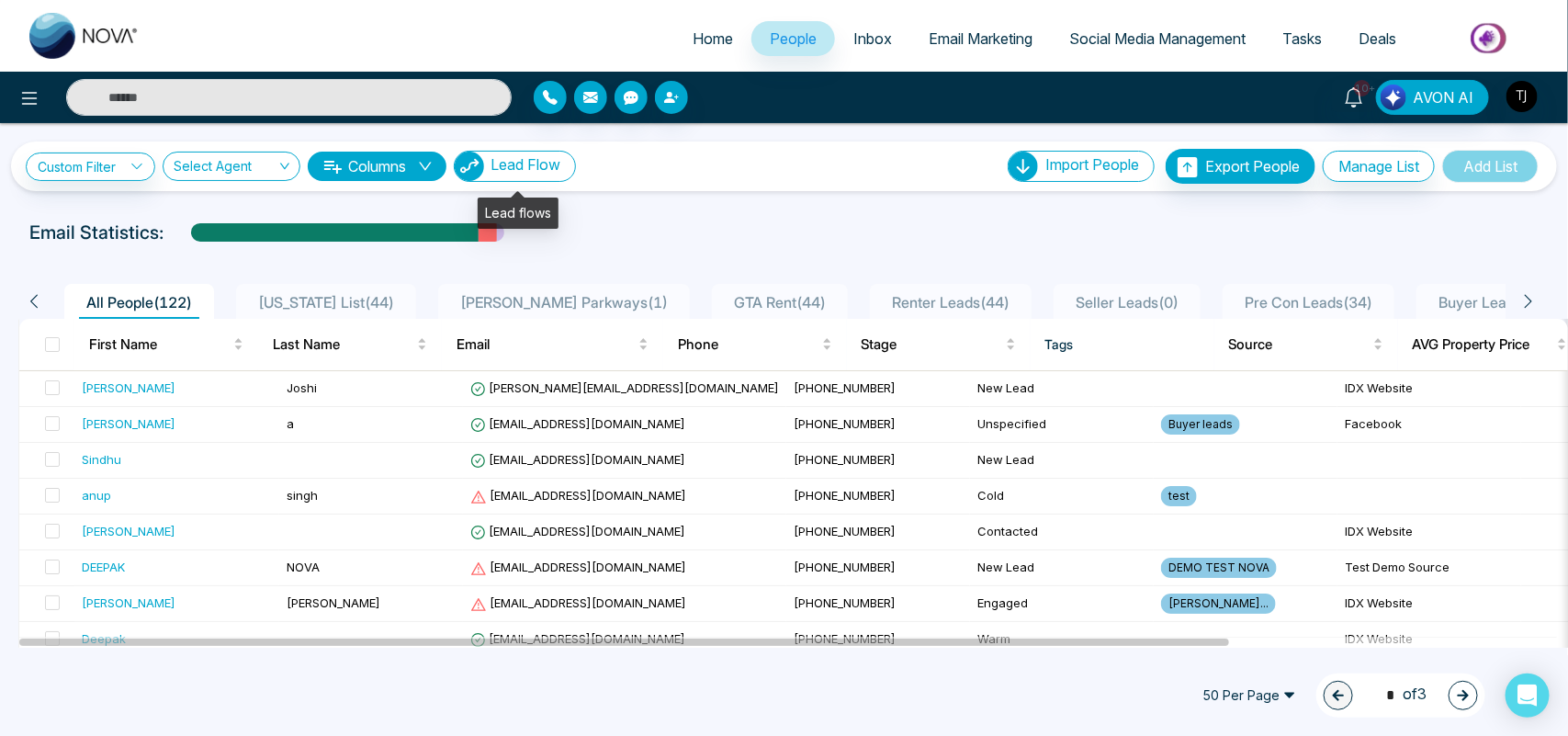
click at [548, 162] on span "Lead Flow" at bounding box center [525, 164] width 70 height 19
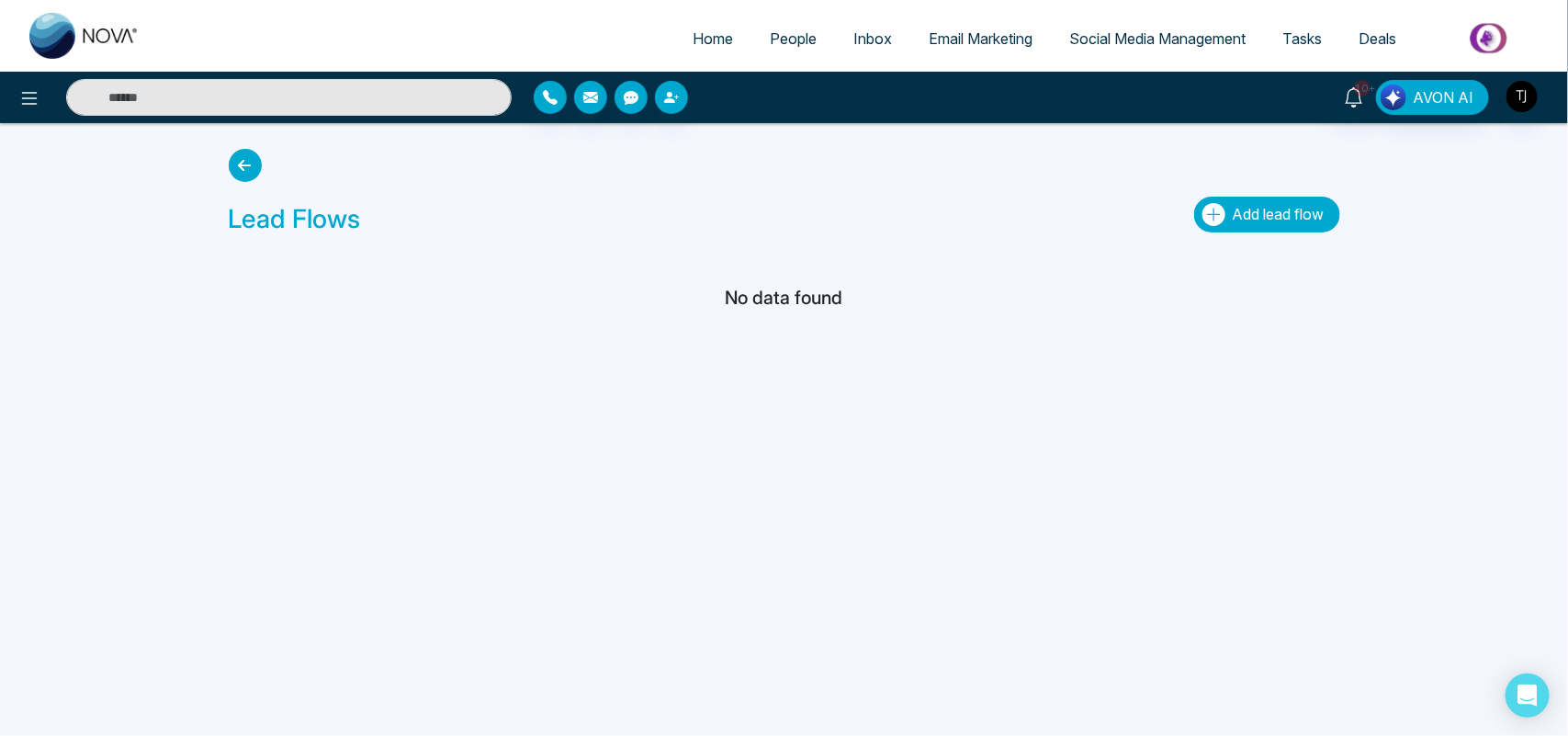
click at [1240, 212] on span "Add lead flow" at bounding box center [1279, 214] width 92 height 19
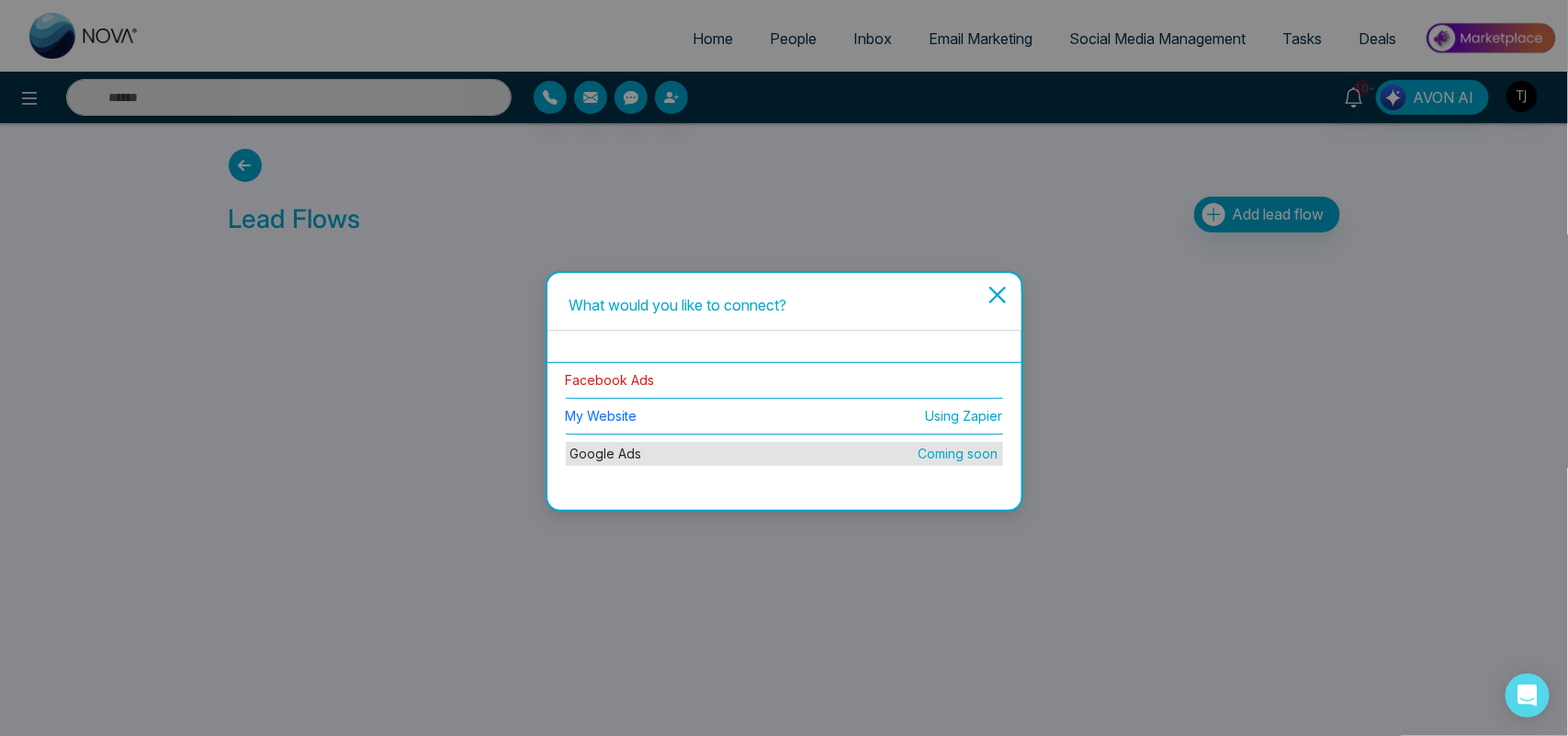
click at [636, 372] on link "Facebook Ads" at bounding box center [611, 380] width 89 height 16
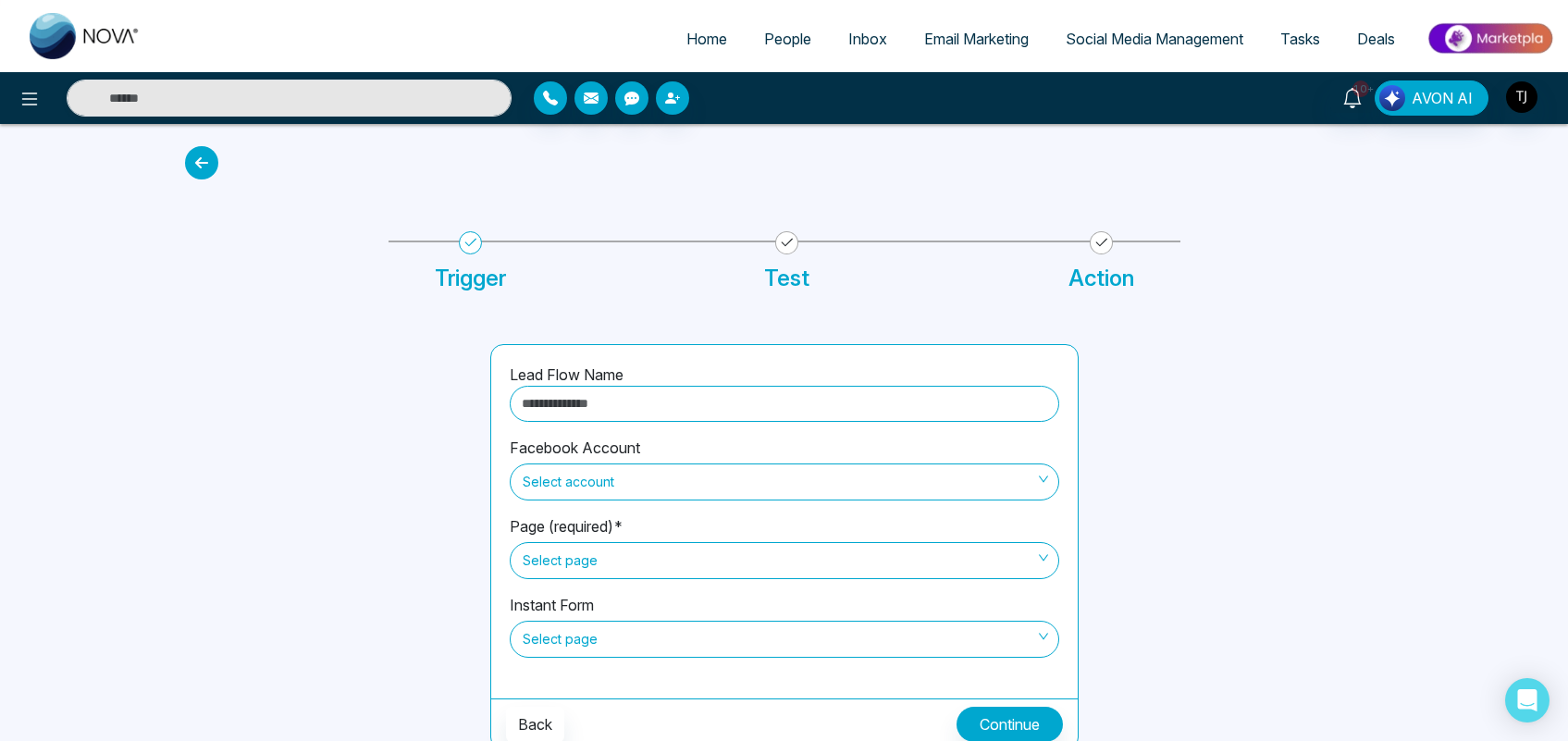
click at [671, 409] on input "text" at bounding box center [785, 404] width 550 height 36
click at [609, 481] on span "Select account" at bounding box center [785, 481] width 524 height 31
type input "*********"
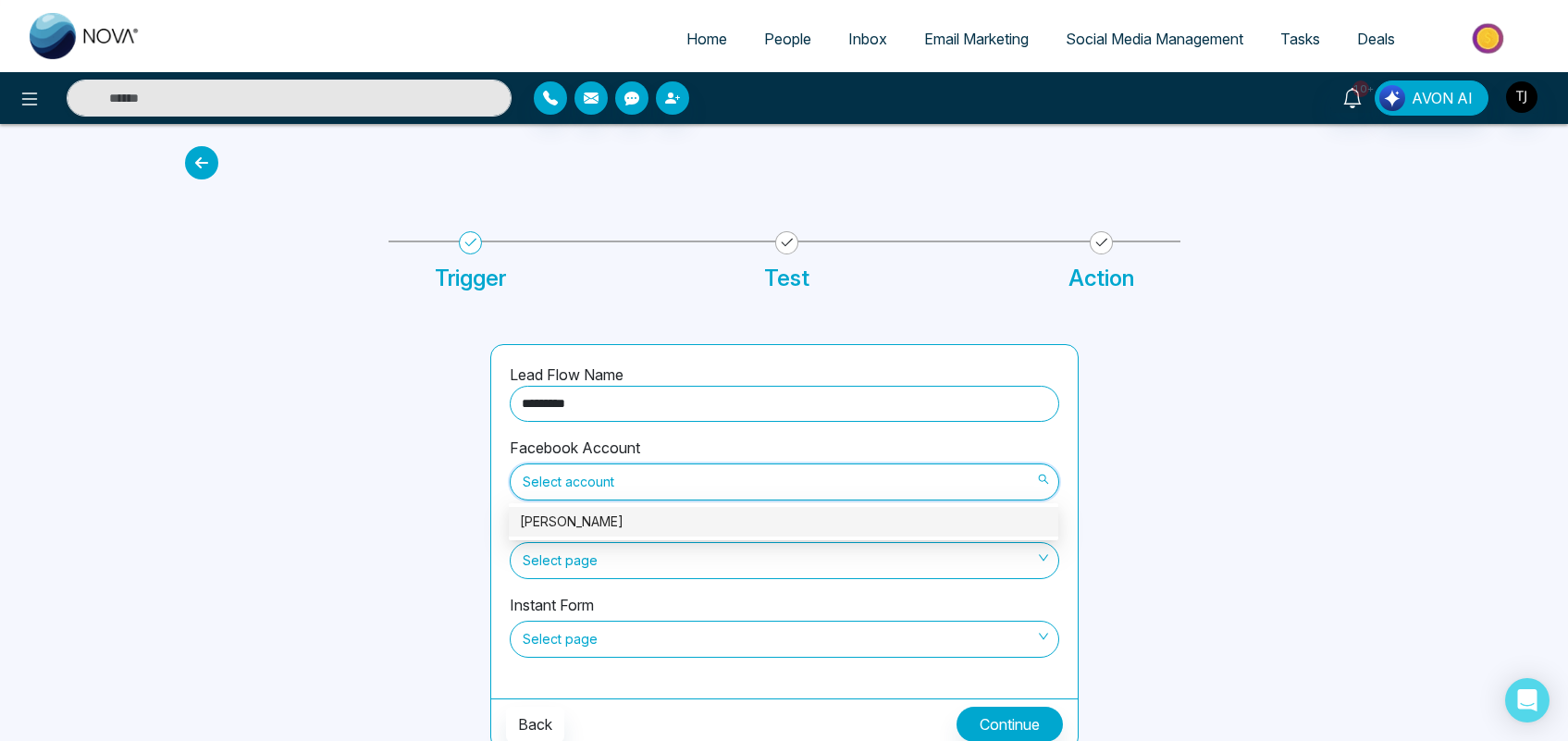
click at [629, 516] on div "[PERSON_NAME]" at bounding box center [783, 522] width 527 height 20
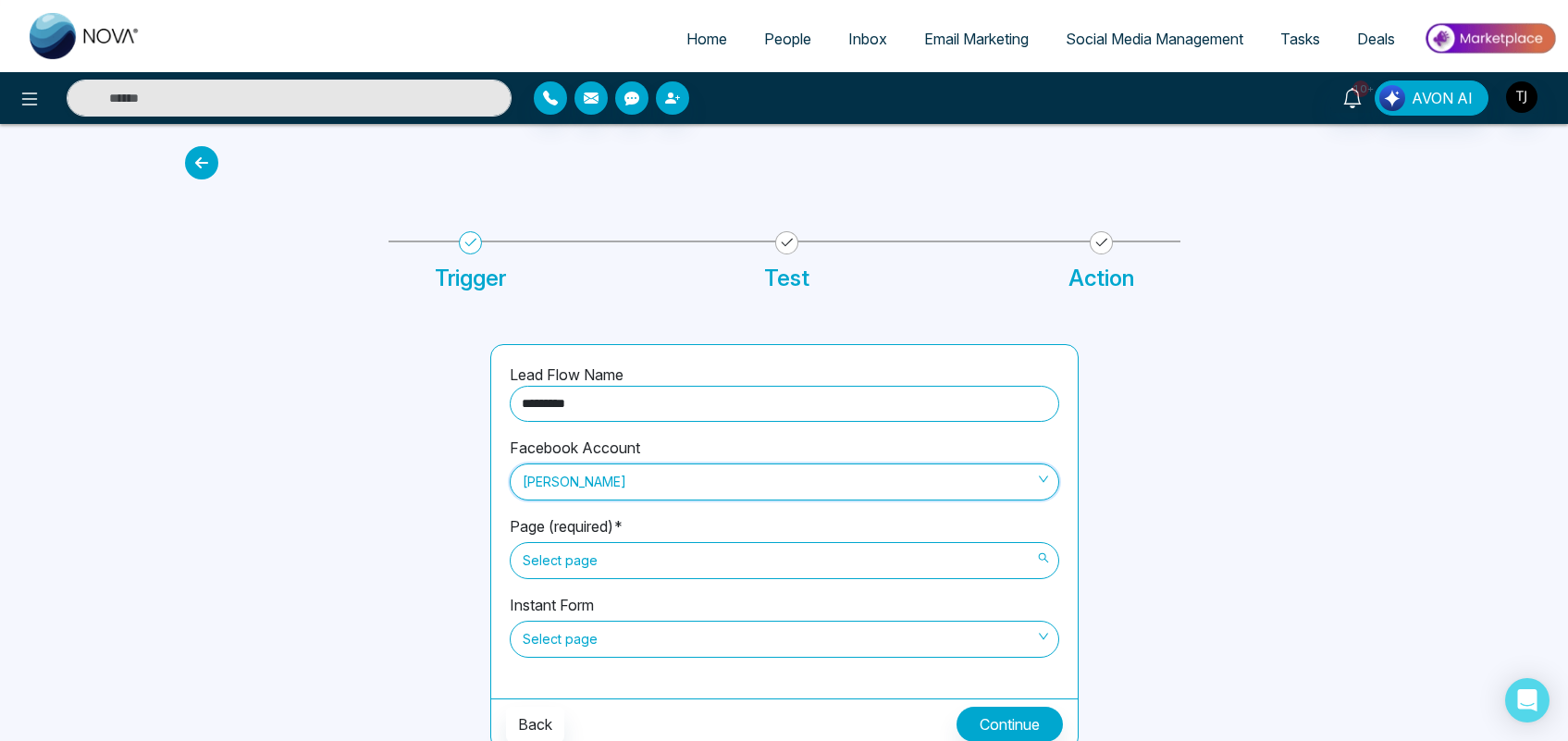
click at [567, 556] on span "Select page" at bounding box center [785, 560] width 524 height 31
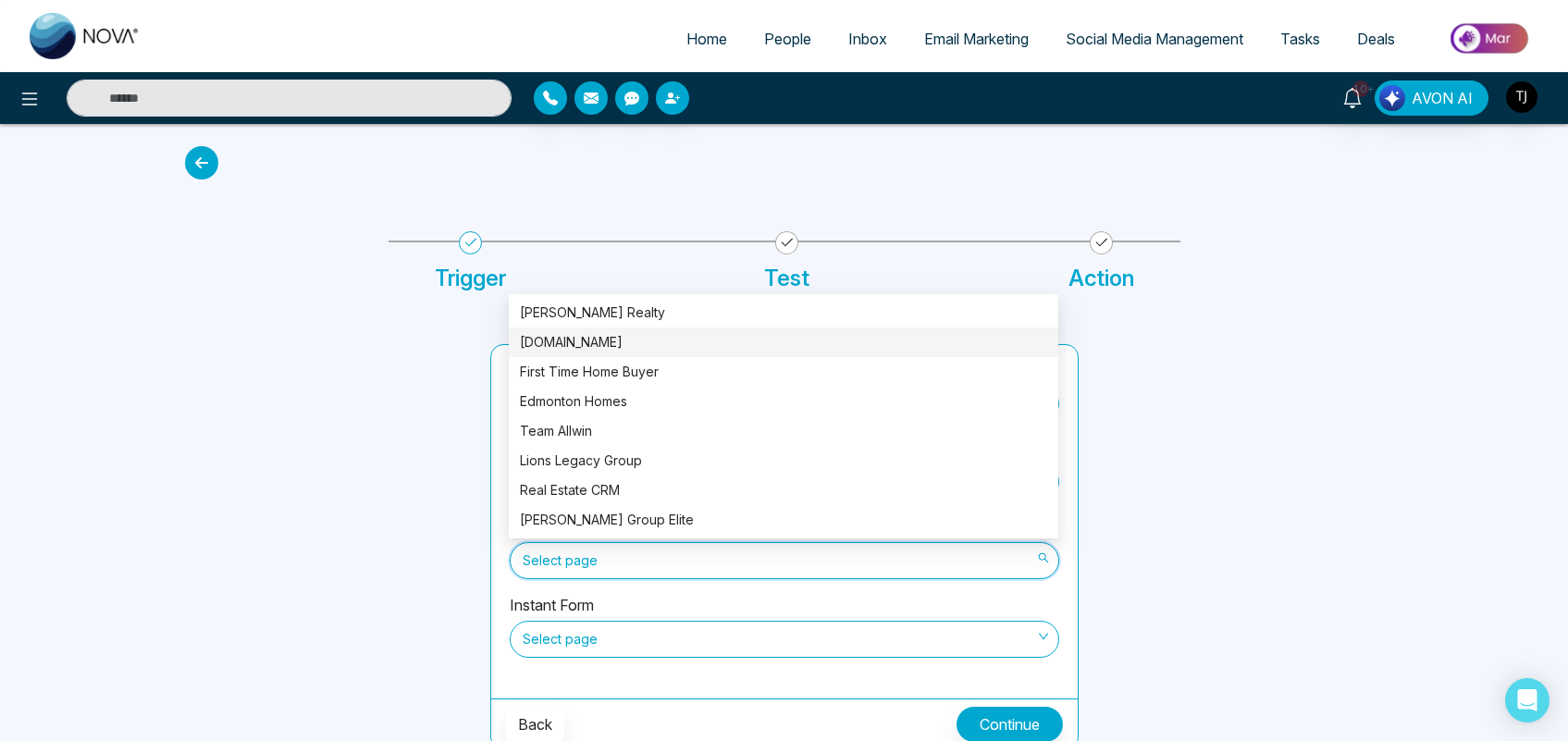
click at [572, 329] on div "[DOMAIN_NAME]" at bounding box center [784, 343] width 550 height 30
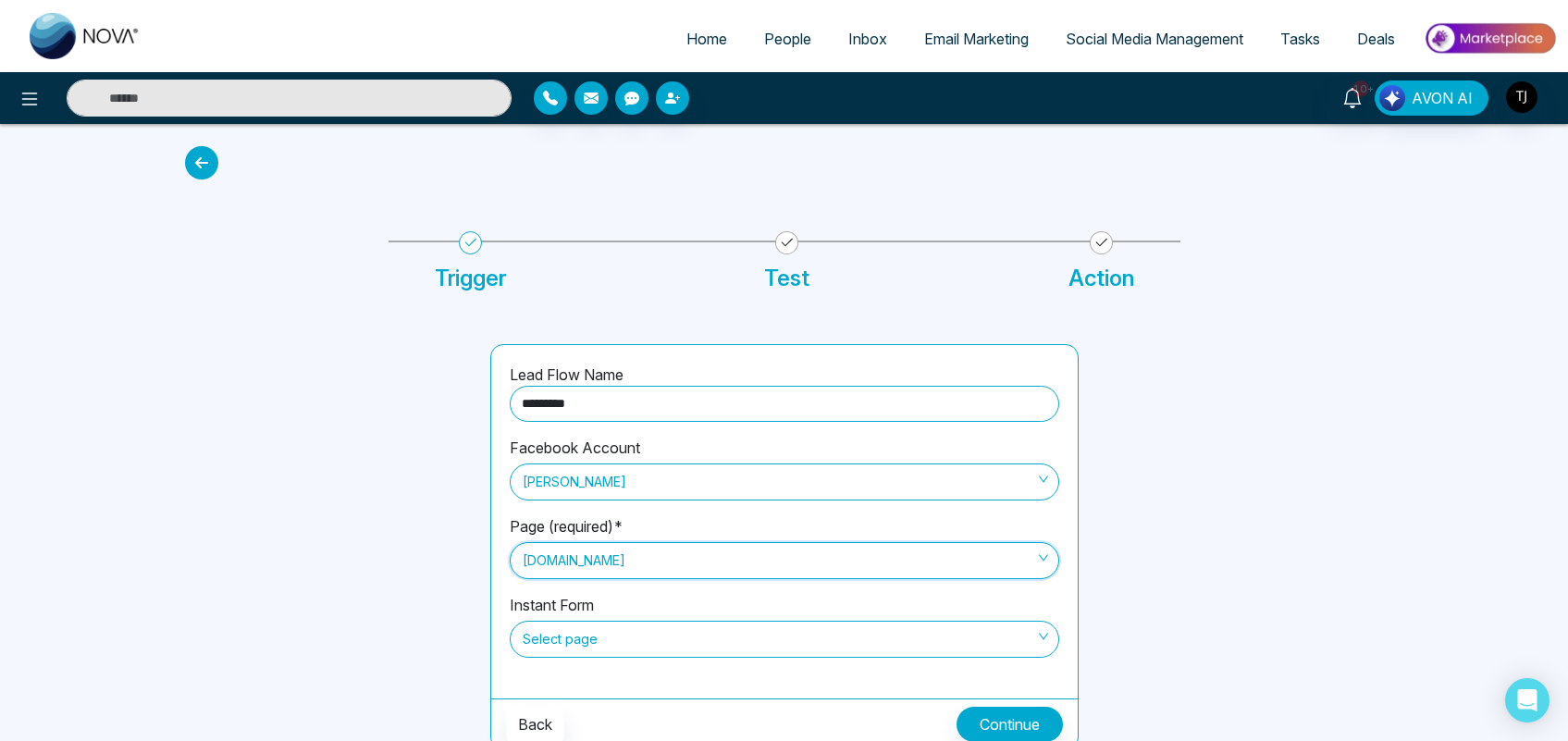
scroll to position [9, 0]
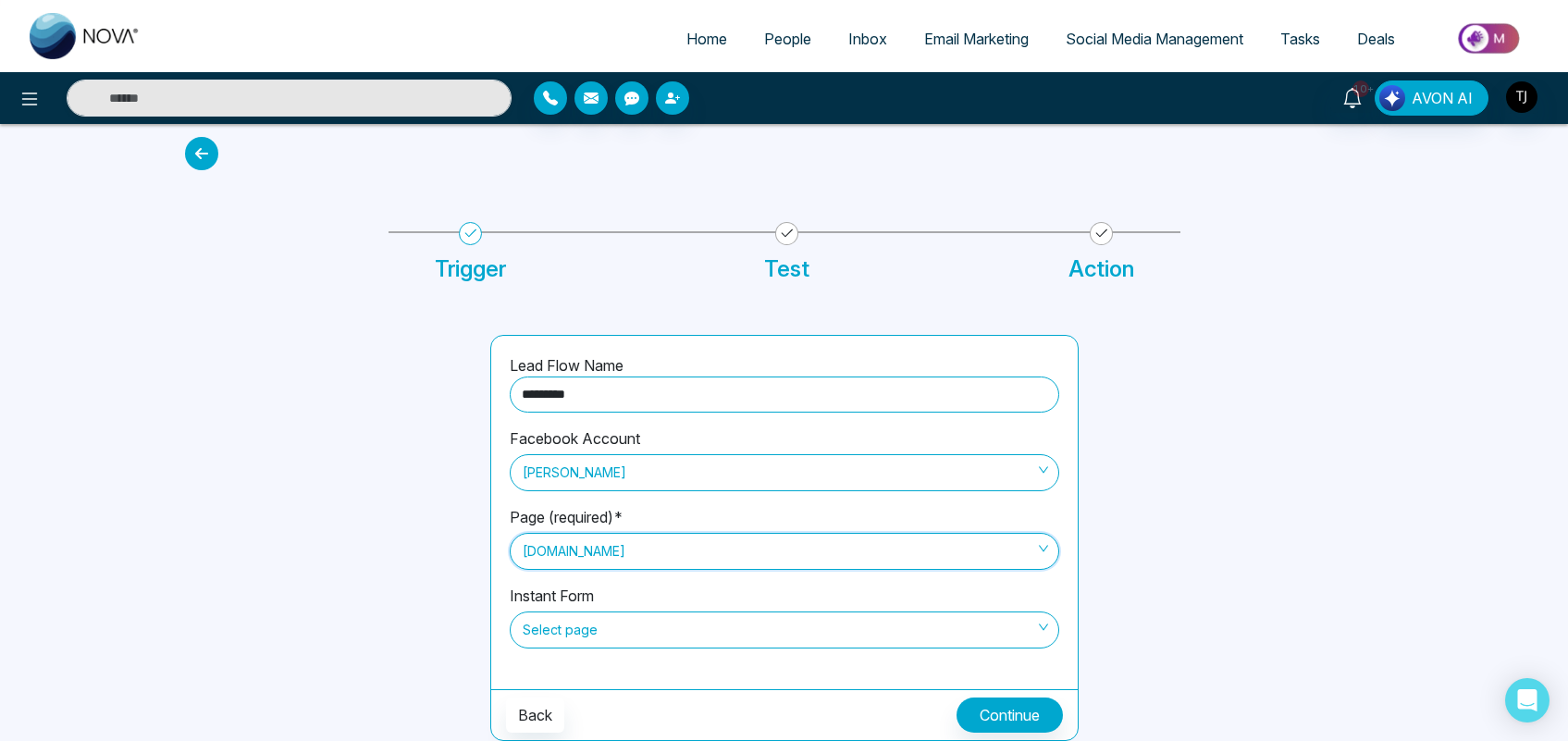
click at [694, 637] on span "Select page" at bounding box center [785, 629] width 524 height 31
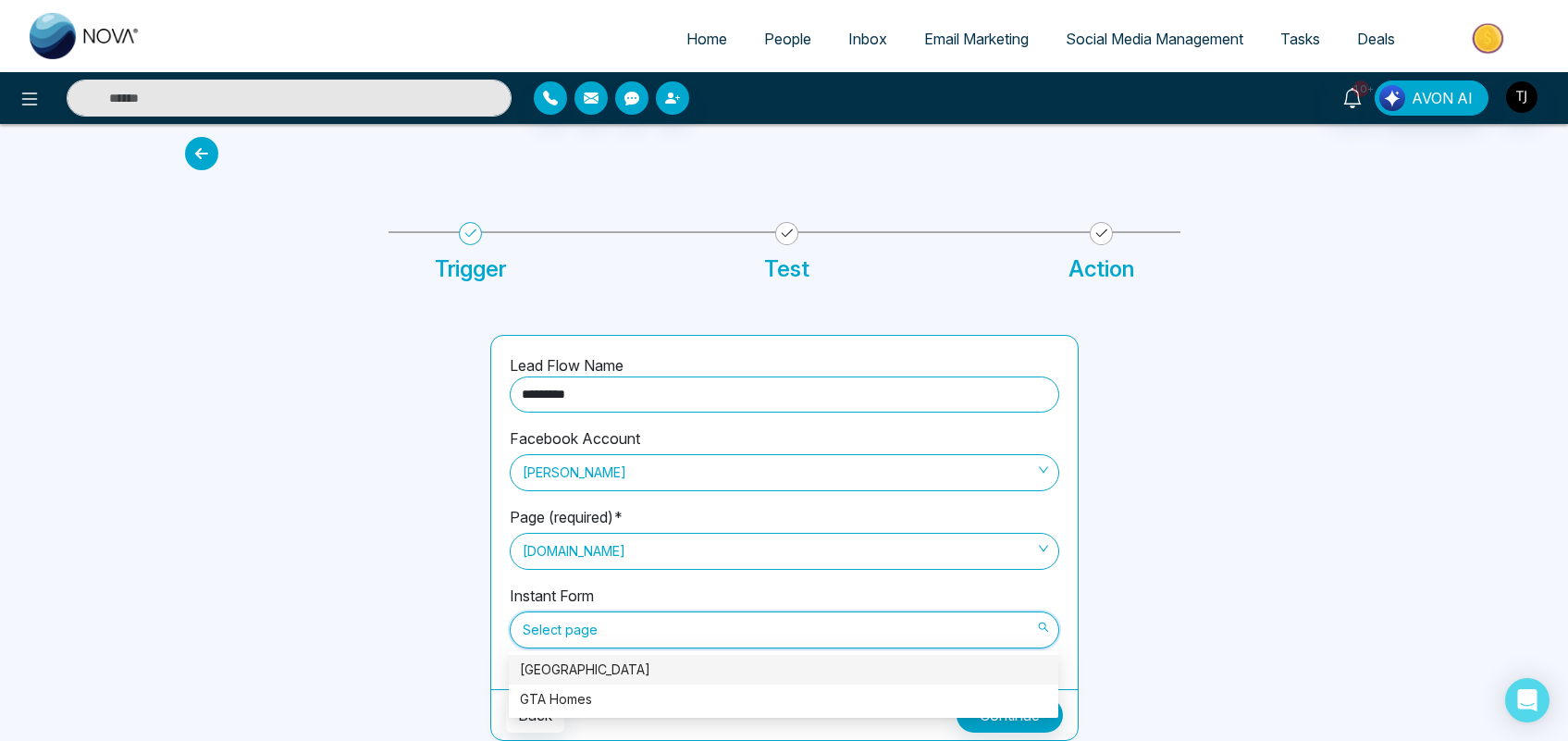
click at [597, 668] on div "[GEOGRAPHIC_DATA]" at bounding box center [783, 670] width 527 height 20
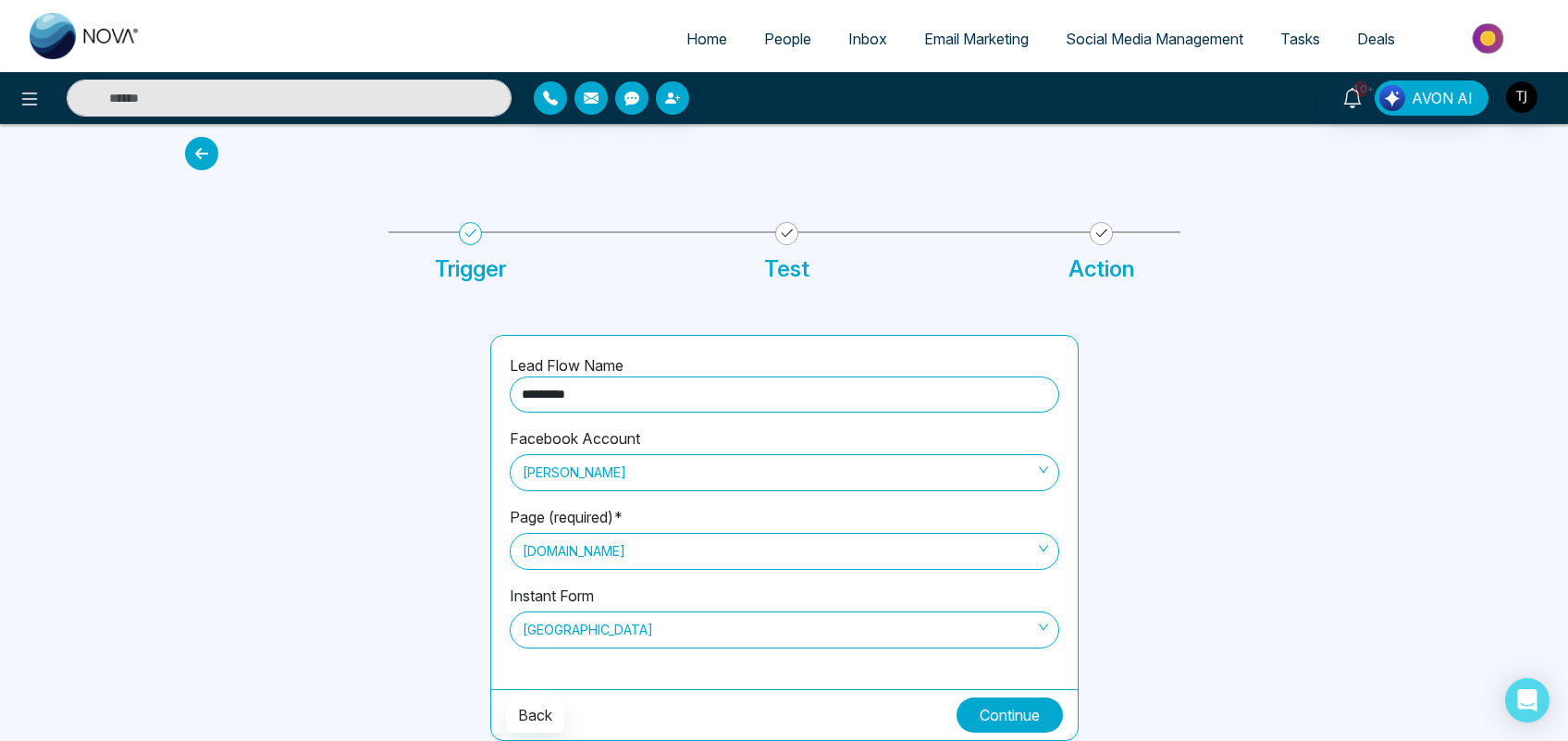
click at [1034, 717] on button "Continue" at bounding box center [1010, 715] width 106 height 35
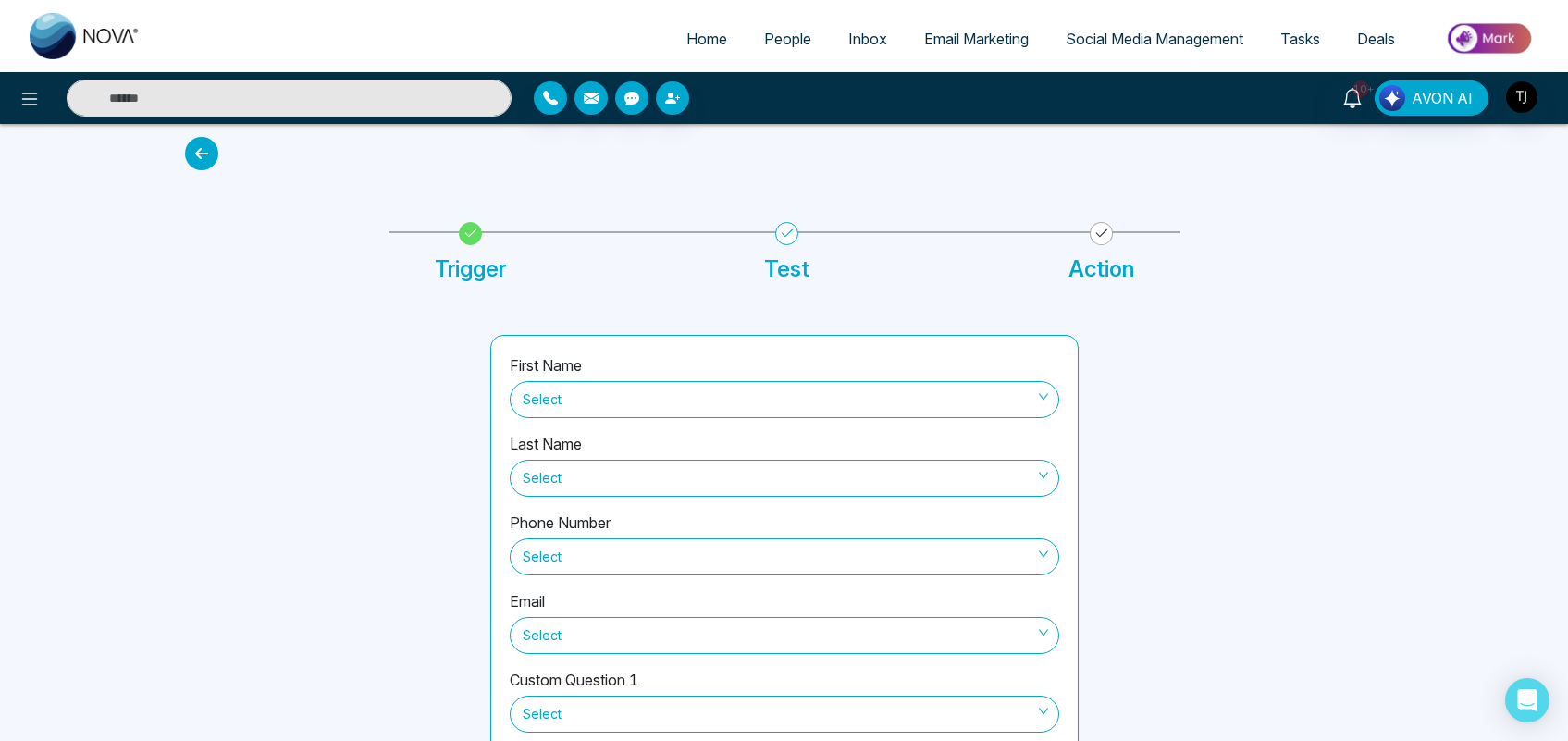
scroll to position [118, 0]
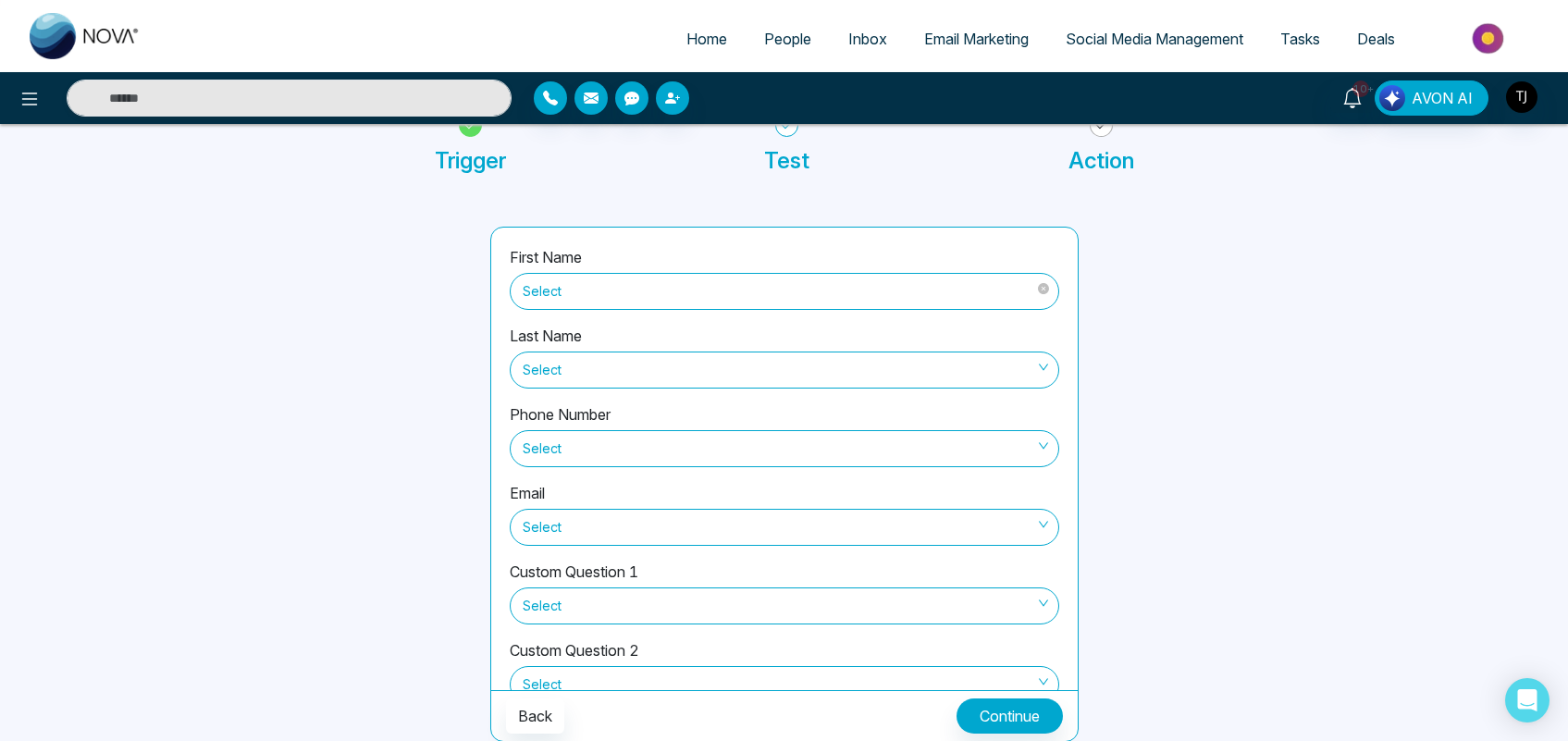
click at [646, 278] on span "Select" at bounding box center [785, 291] width 524 height 31
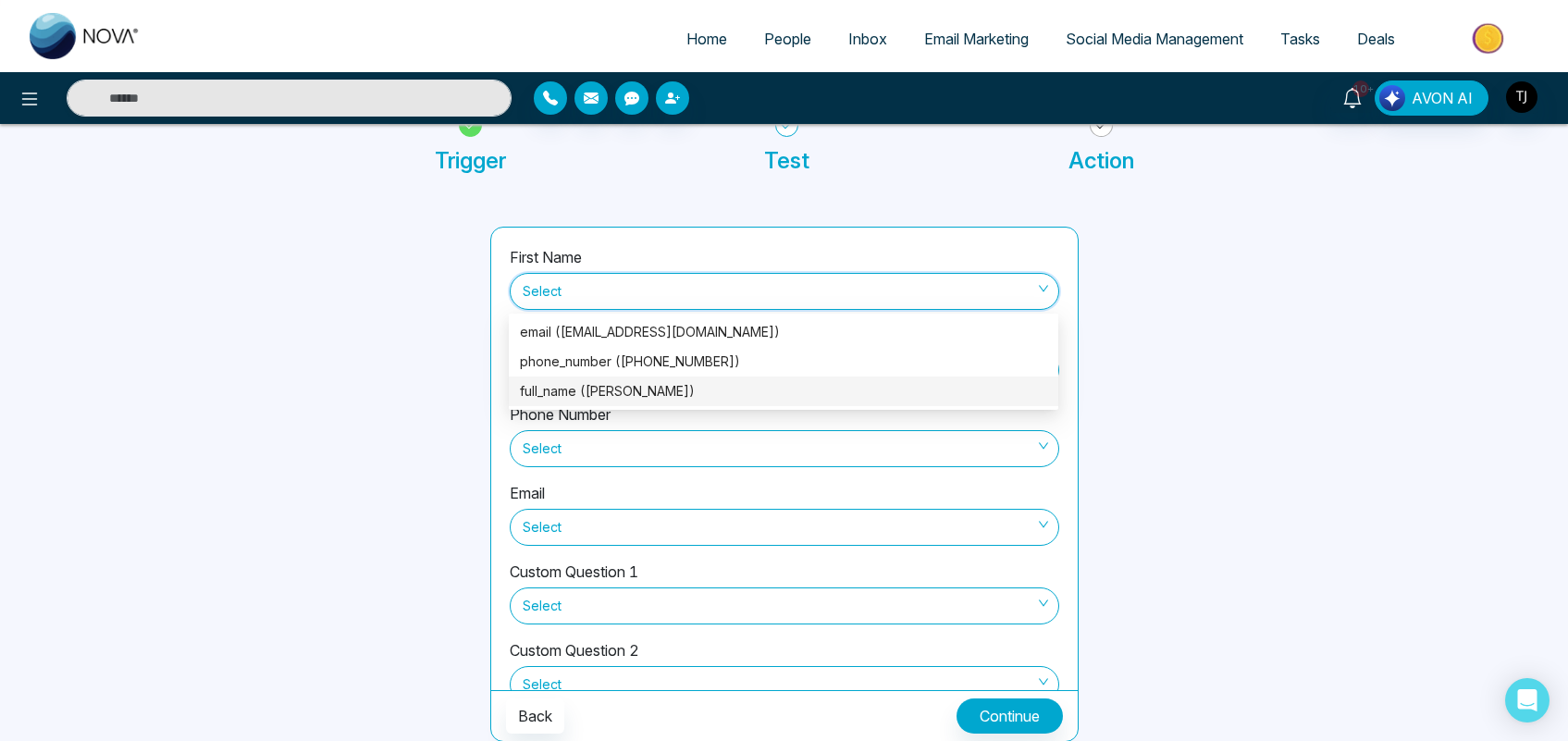
click at [608, 393] on div "full_name (Leopoldo Alvarez)" at bounding box center [783, 391] width 527 height 20
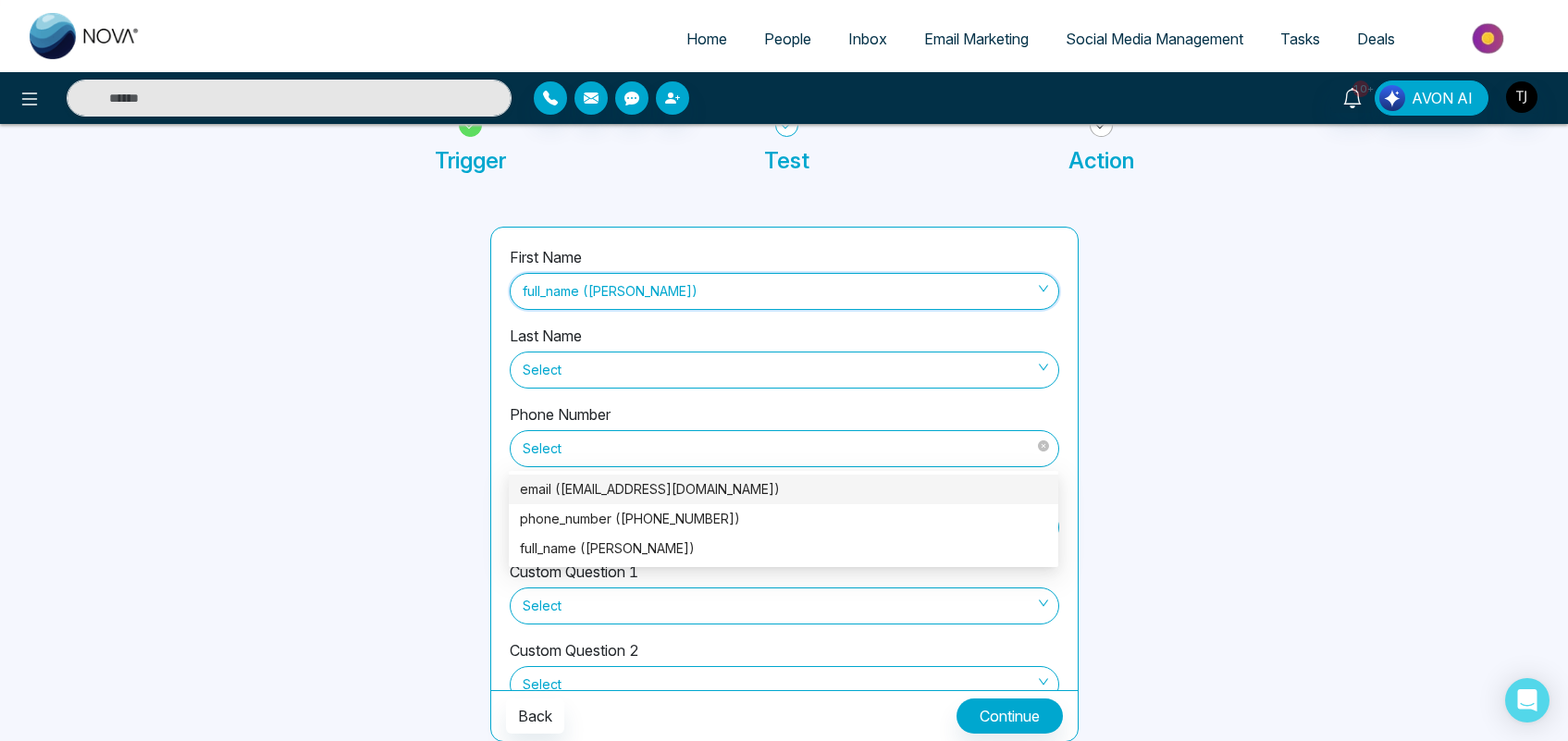
click at [620, 441] on span "Select" at bounding box center [785, 448] width 524 height 31
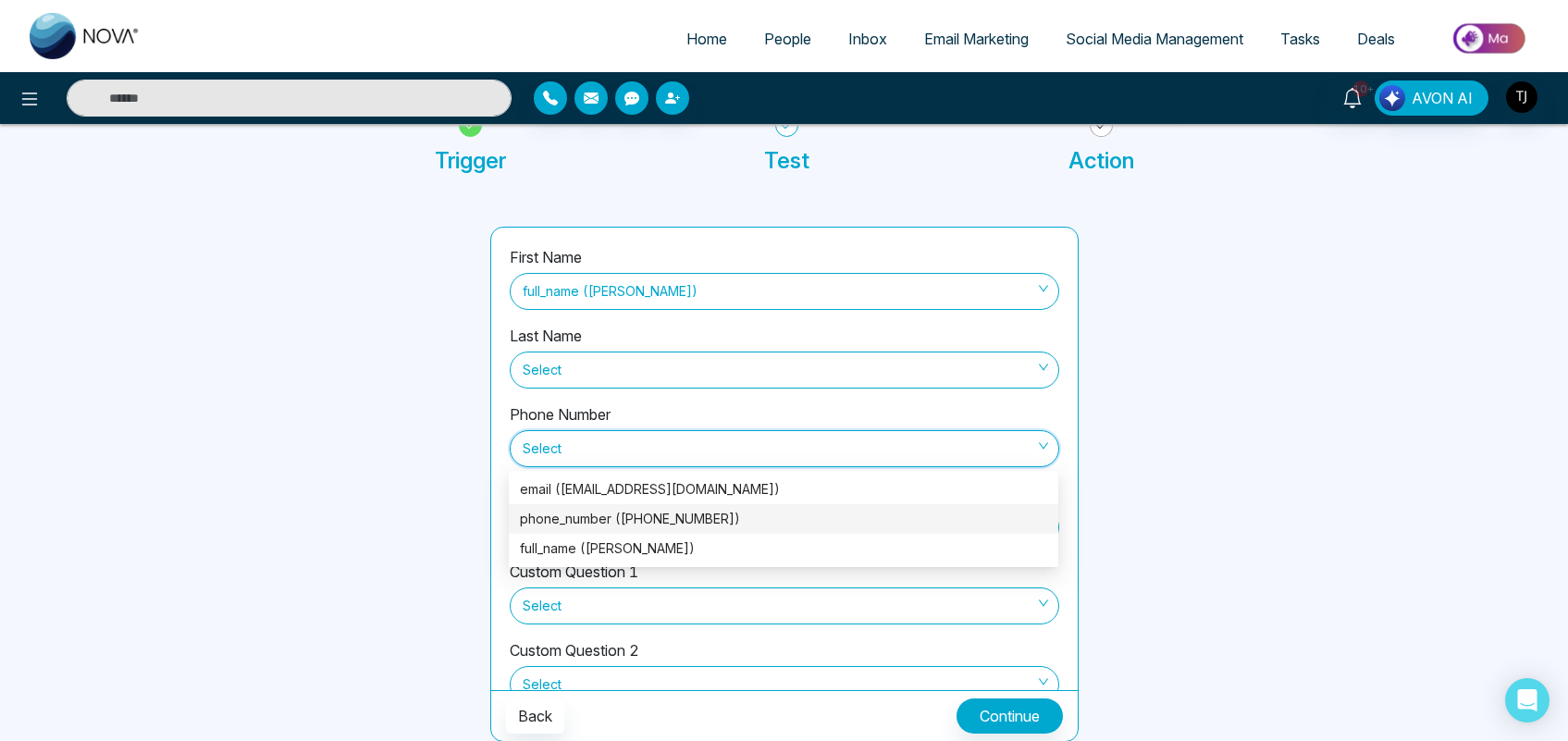
click at [620, 514] on div "phone_number (+16475739632)" at bounding box center [783, 519] width 527 height 20
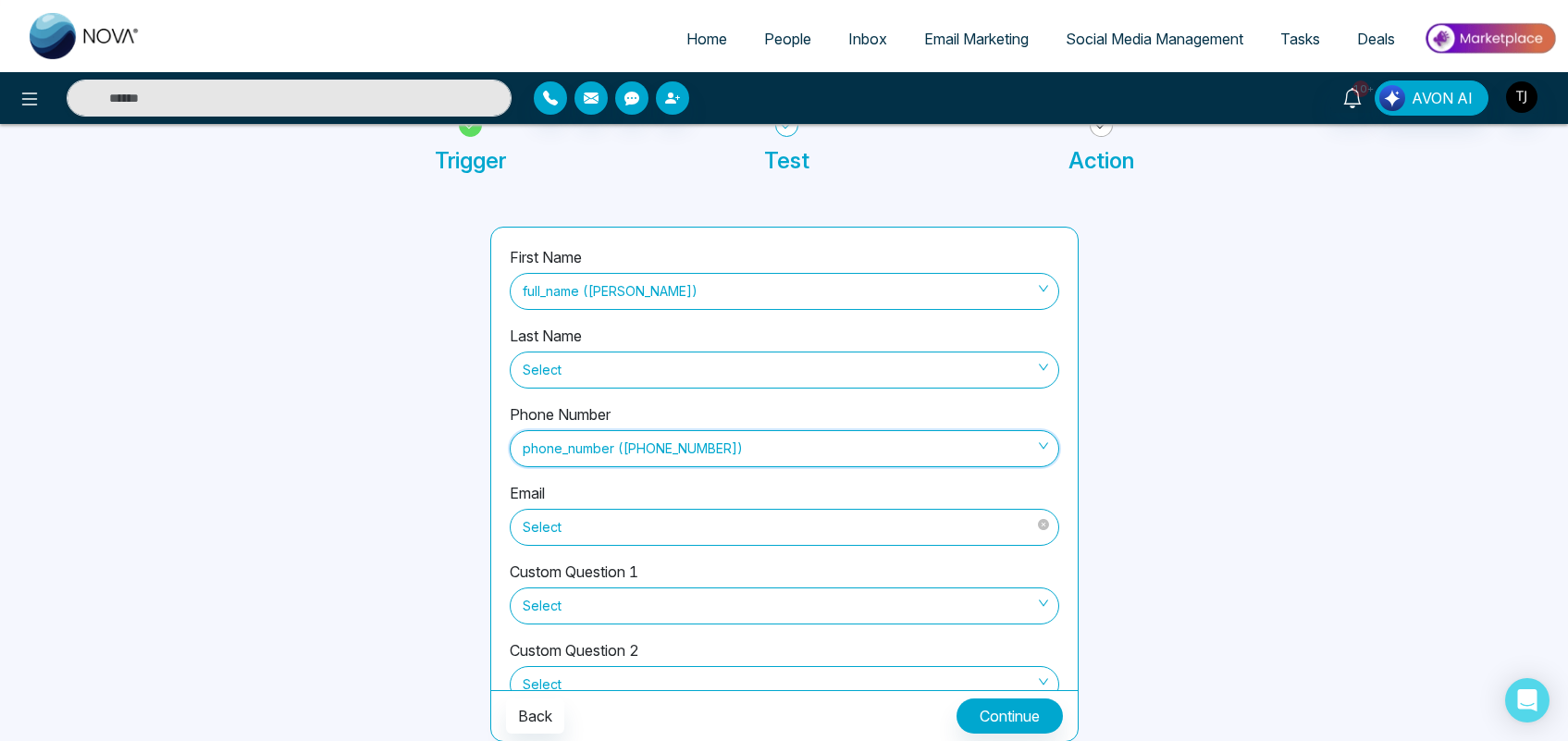
click at [586, 521] on span "Select" at bounding box center [785, 527] width 524 height 31
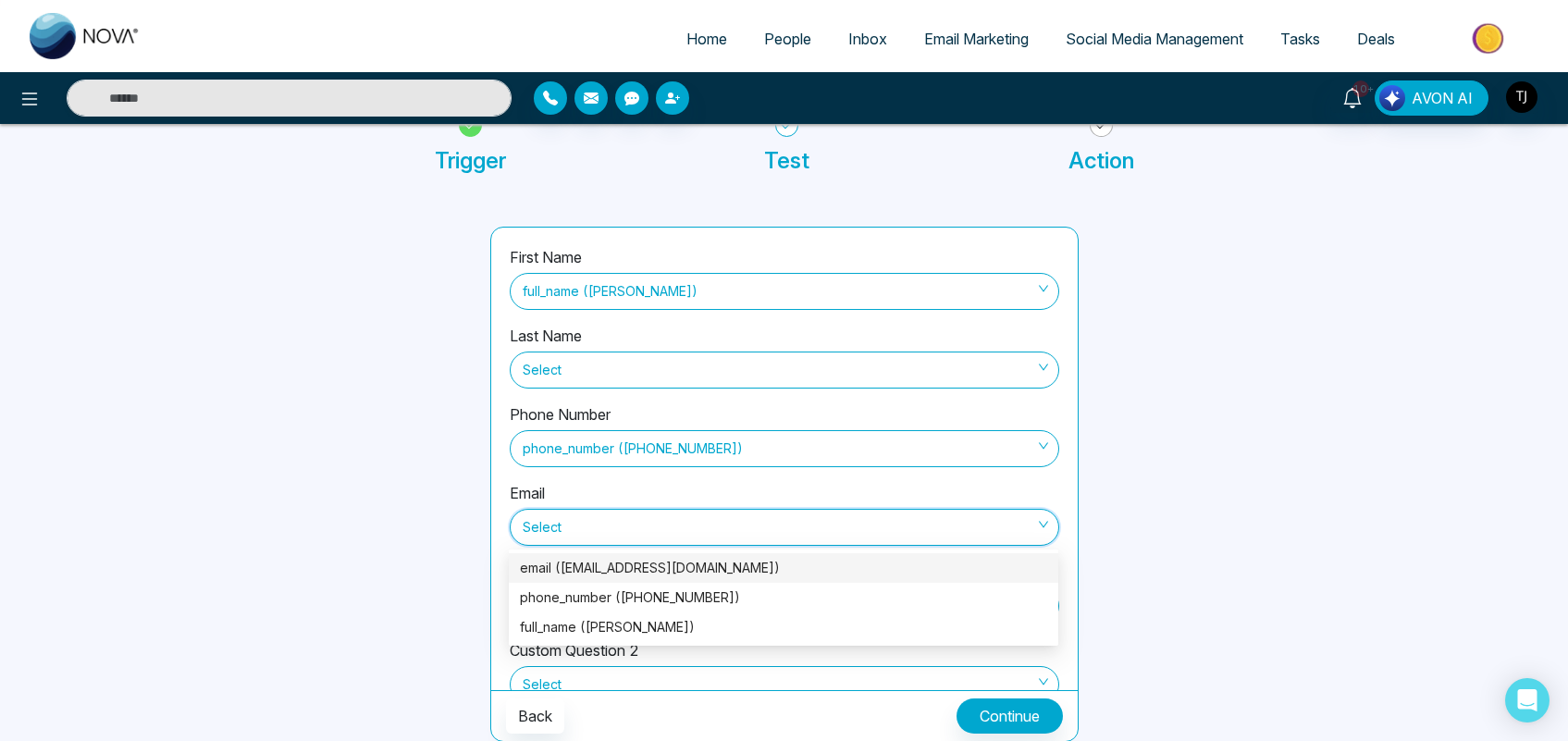
click at [604, 560] on div "email (Leopoldo_alvarez2@hotmail.com)" at bounding box center [783, 568] width 527 height 20
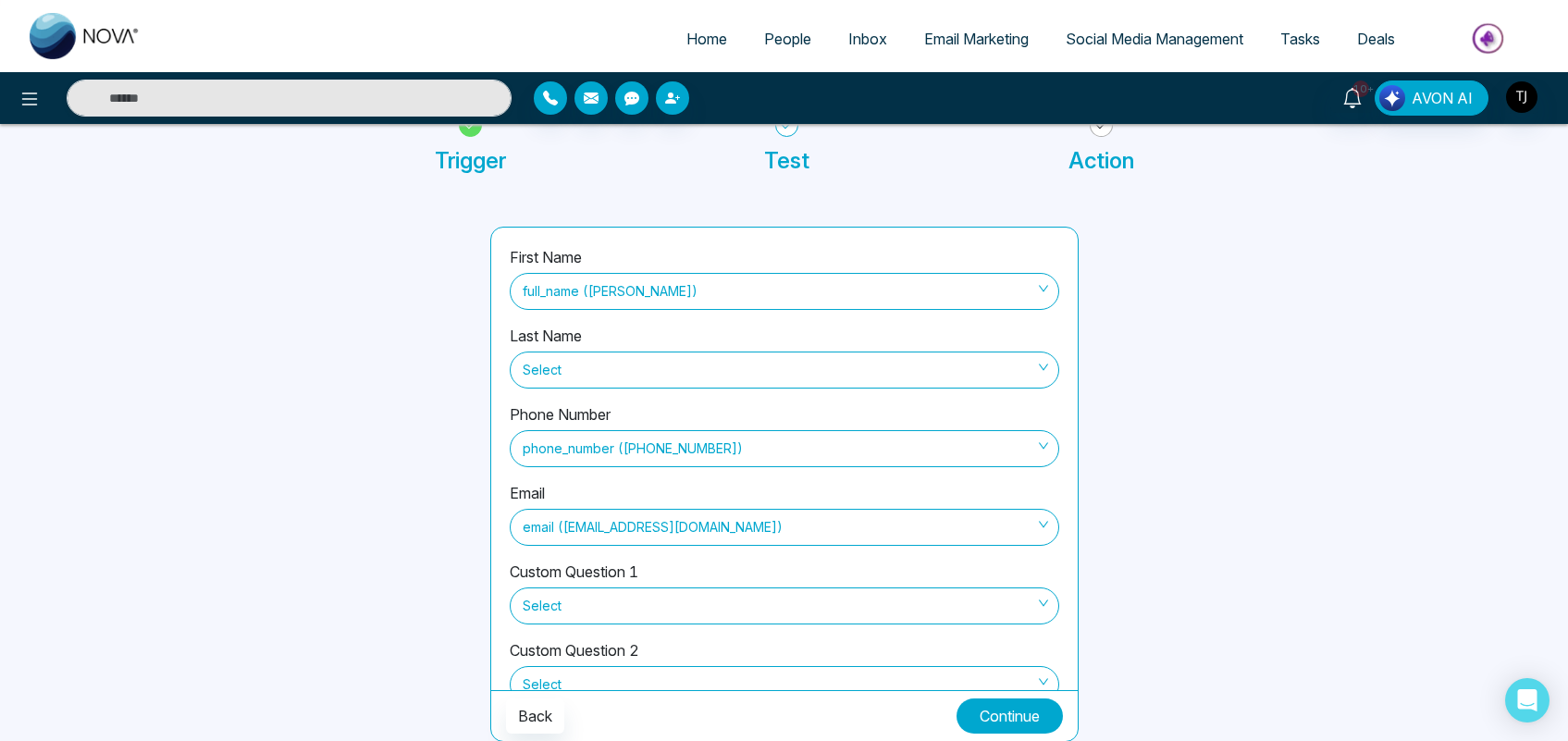
click at [1019, 701] on button "Continue" at bounding box center [1010, 716] width 106 height 35
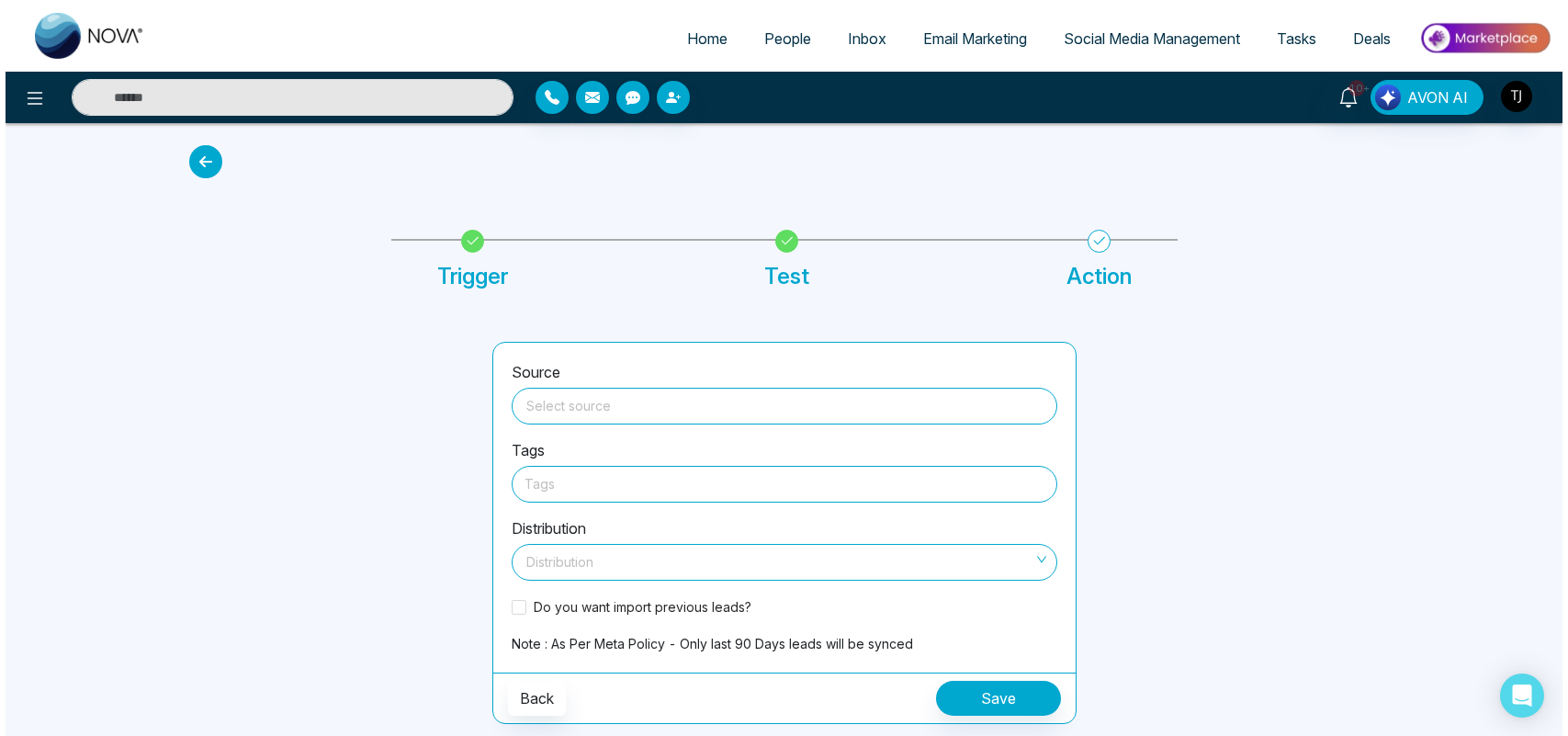
scroll to position [0, 0]
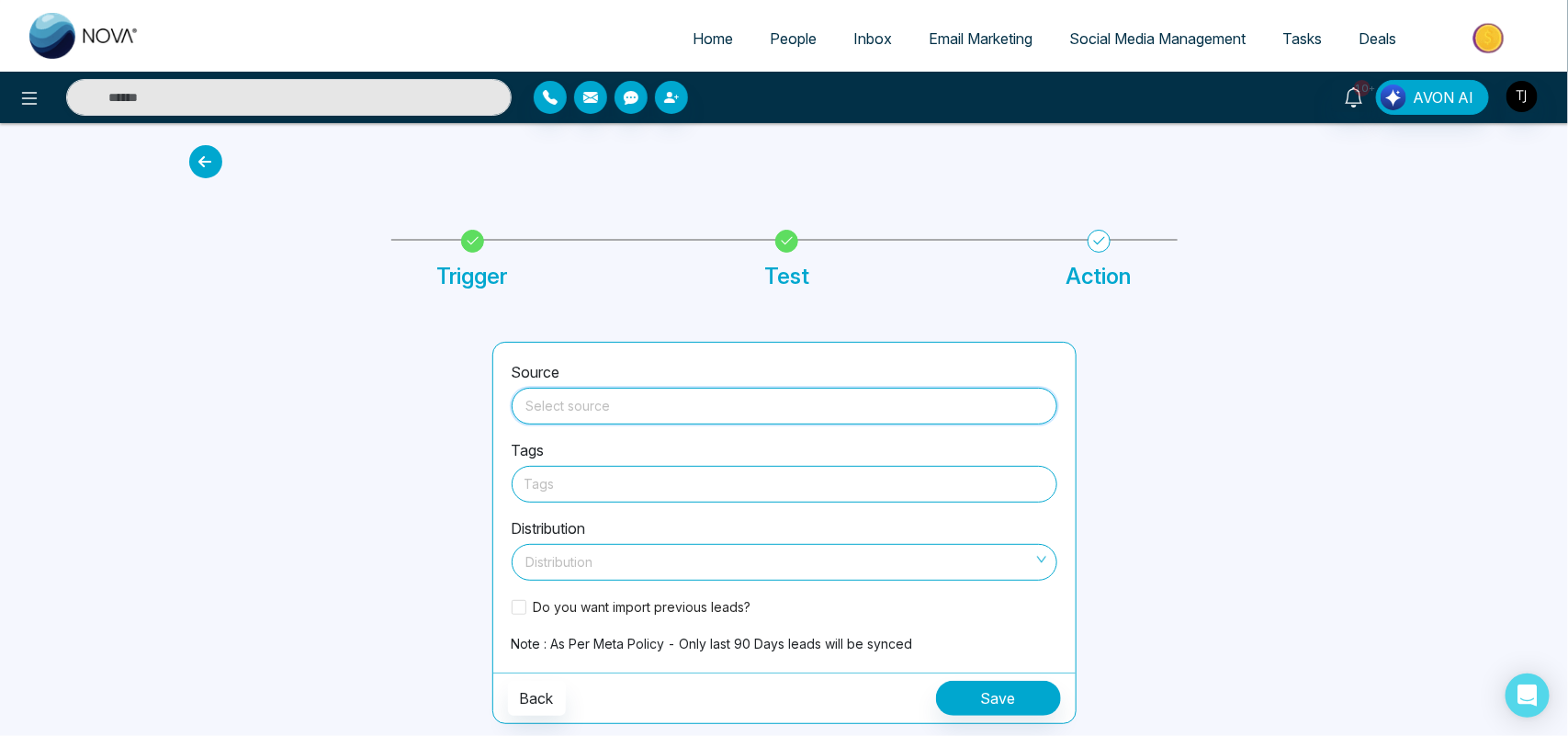
click at [657, 410] on input "search" at bounding box center [784, 402] width 523 height 28
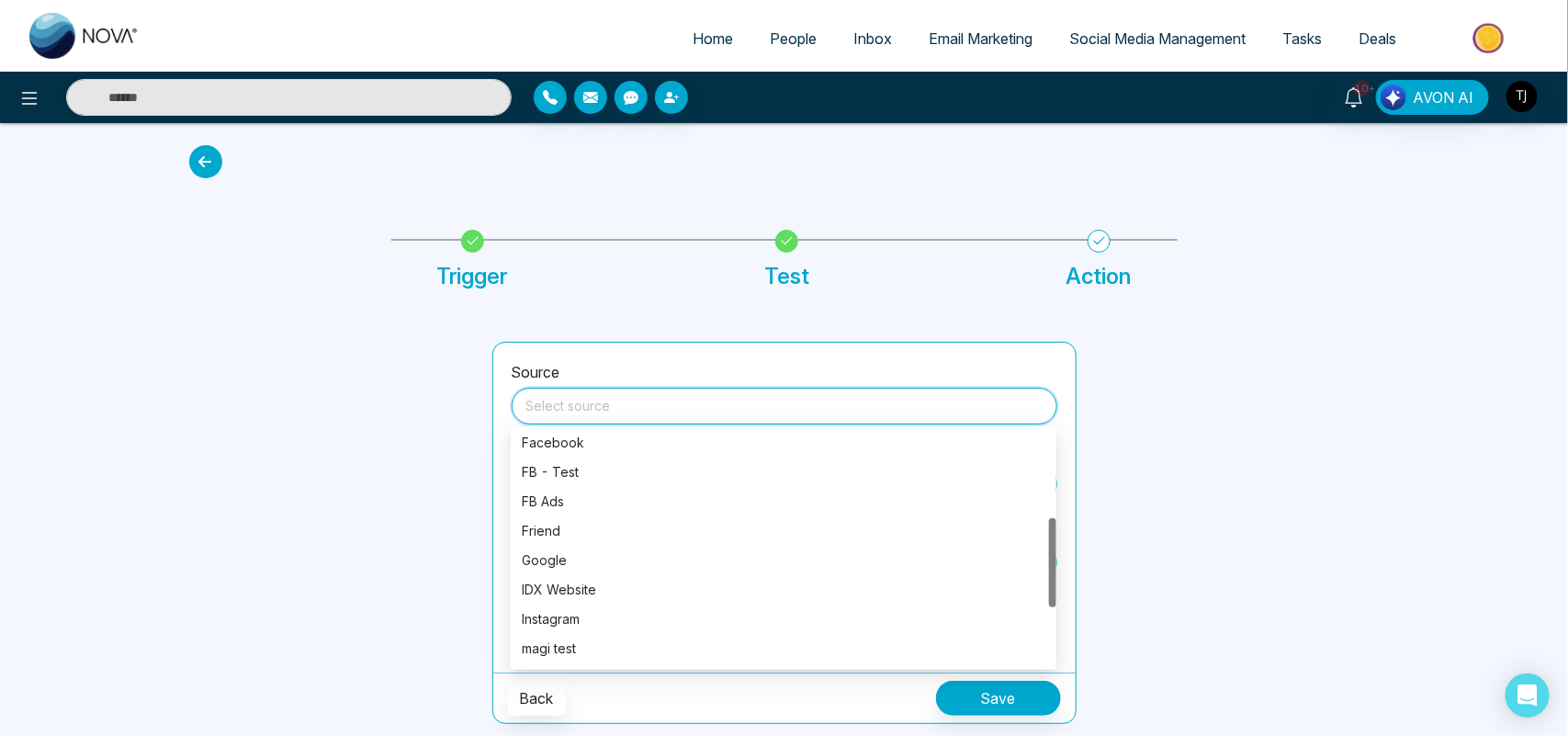
scroll to position [198, 0]
drag, startPoint x: 1052, startPoint y: 450, endPoint x: 1036, endPoint y: 525, distance: 76.7
click at [1036, 525] on div "EXP Event Facebook FB - Test FB Ads Friend Google IDX Website Instagram magi te…" at bounding box center [784, 548] width 546 height 235
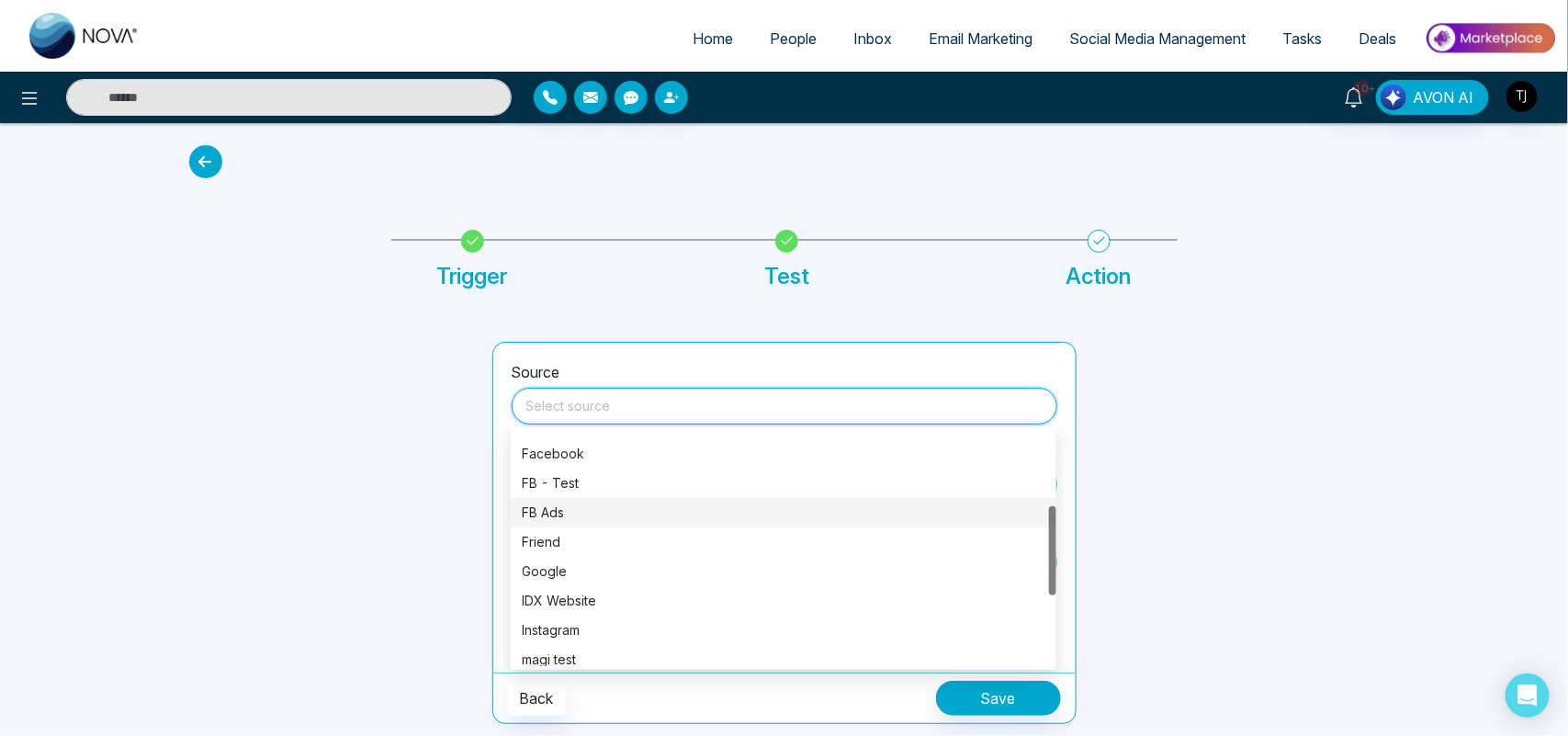
click at [526, 503] on div "FB Ads" at bounding box center [784, 513] width 523 height 20
type input "******"
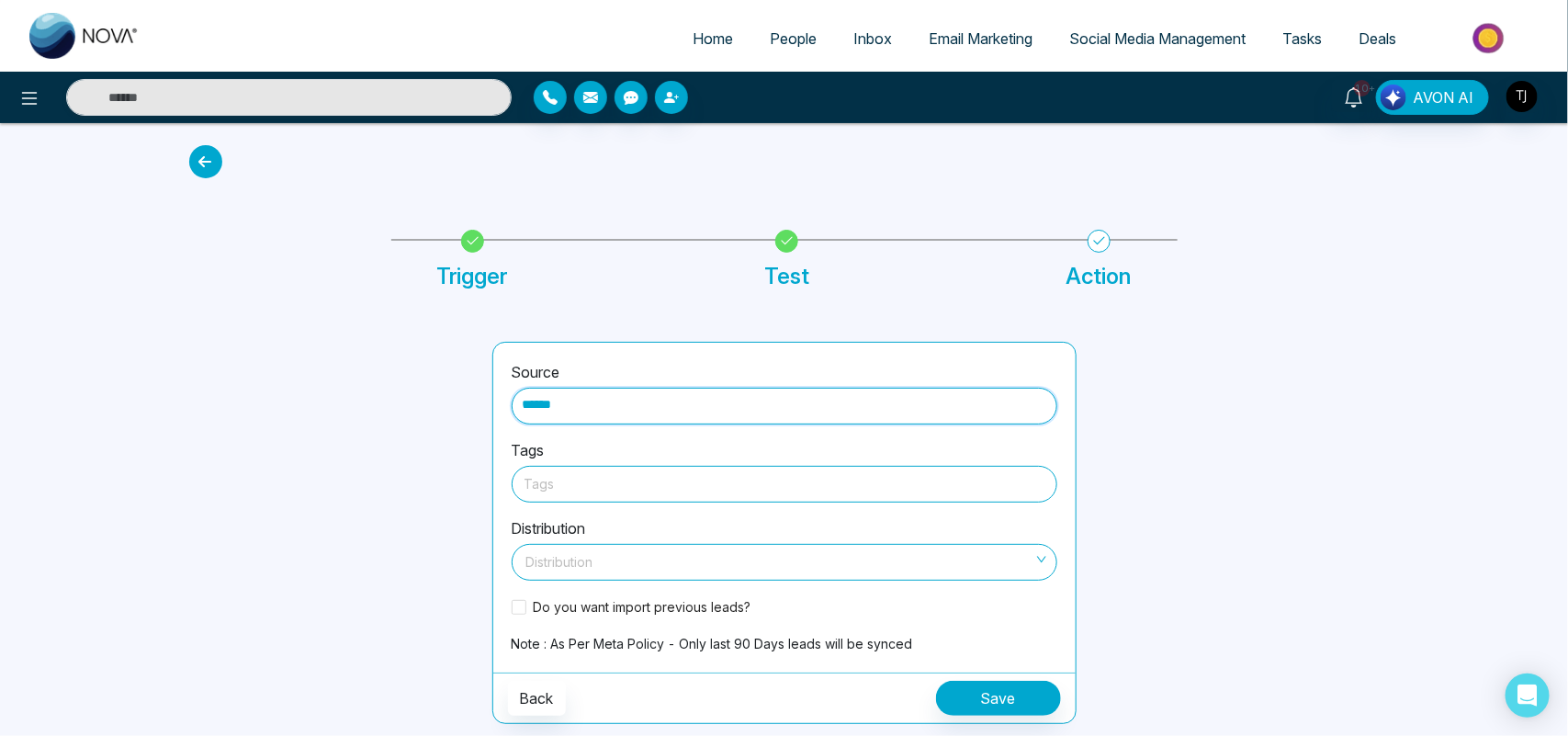
click at [597, 484] on div at bounding box center [784, 484] width 520 height 23
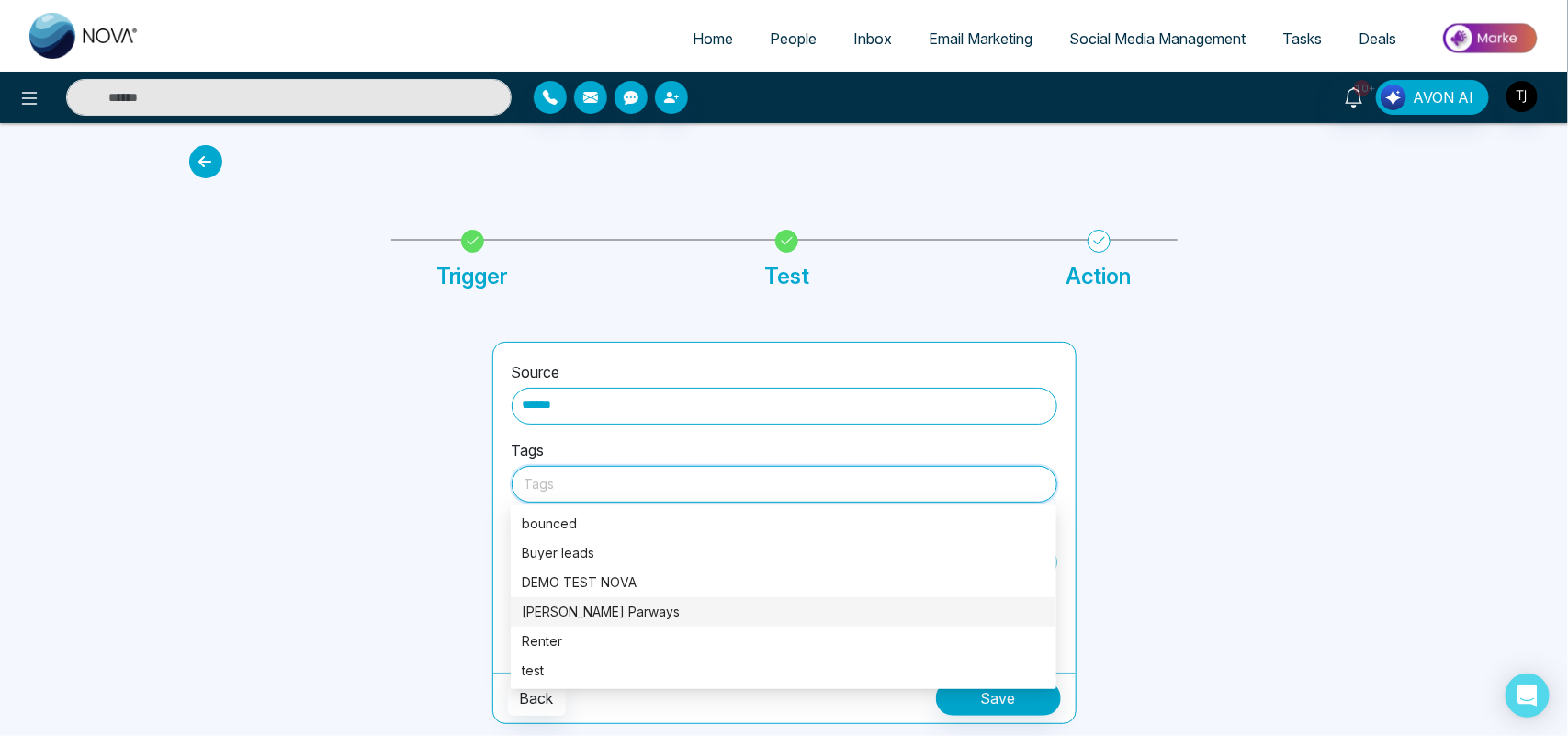
click at [599, 614] on div "[PERSON_NAME] Parways" at bounding box center [784, 612] width 523 height 20
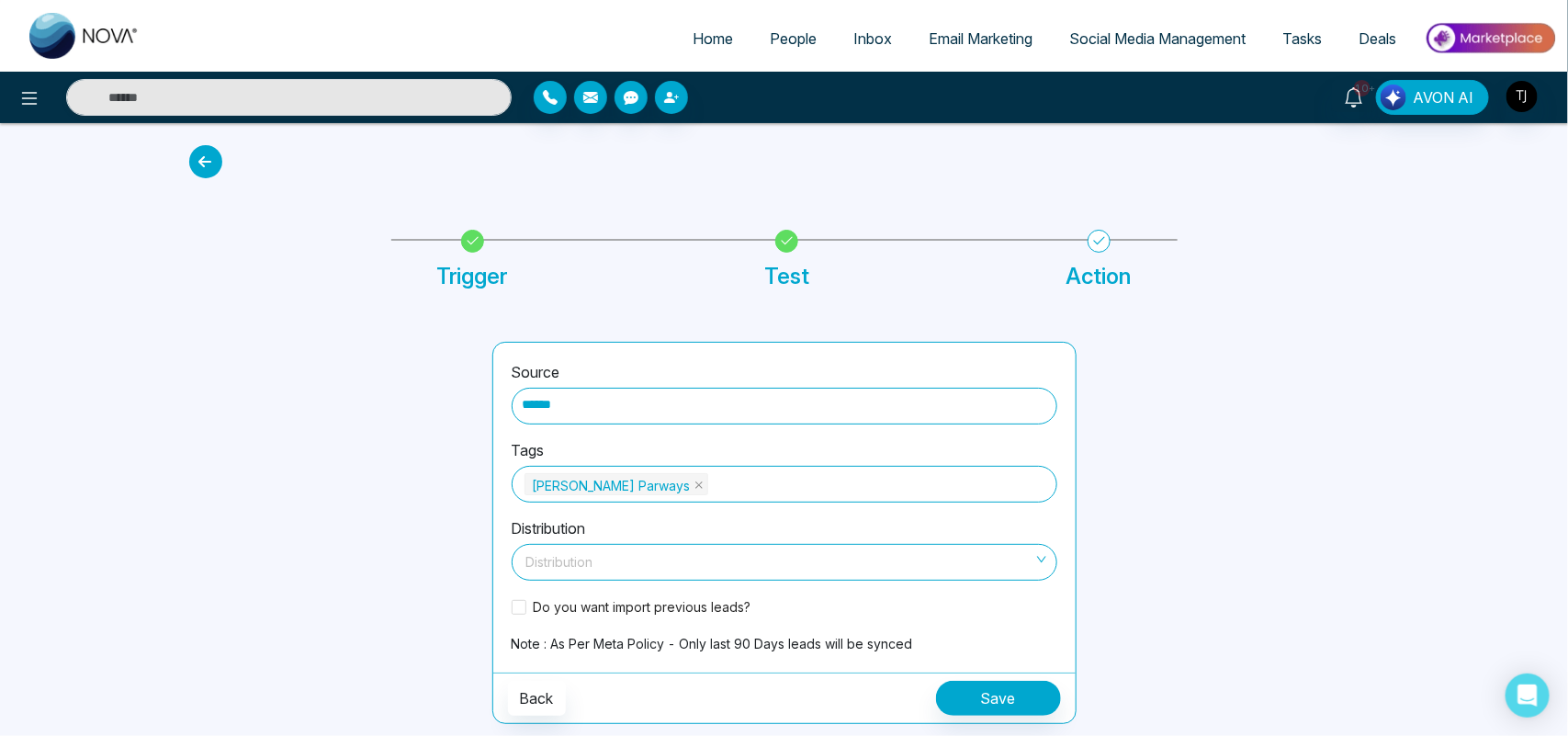
click at [350, 511] on div at bounding box center [330, 532] width 303 height 382
click at [687, 485] on div "[PERSON_NAME] Parways" at bounding box center [784, 485] width 520 height 26
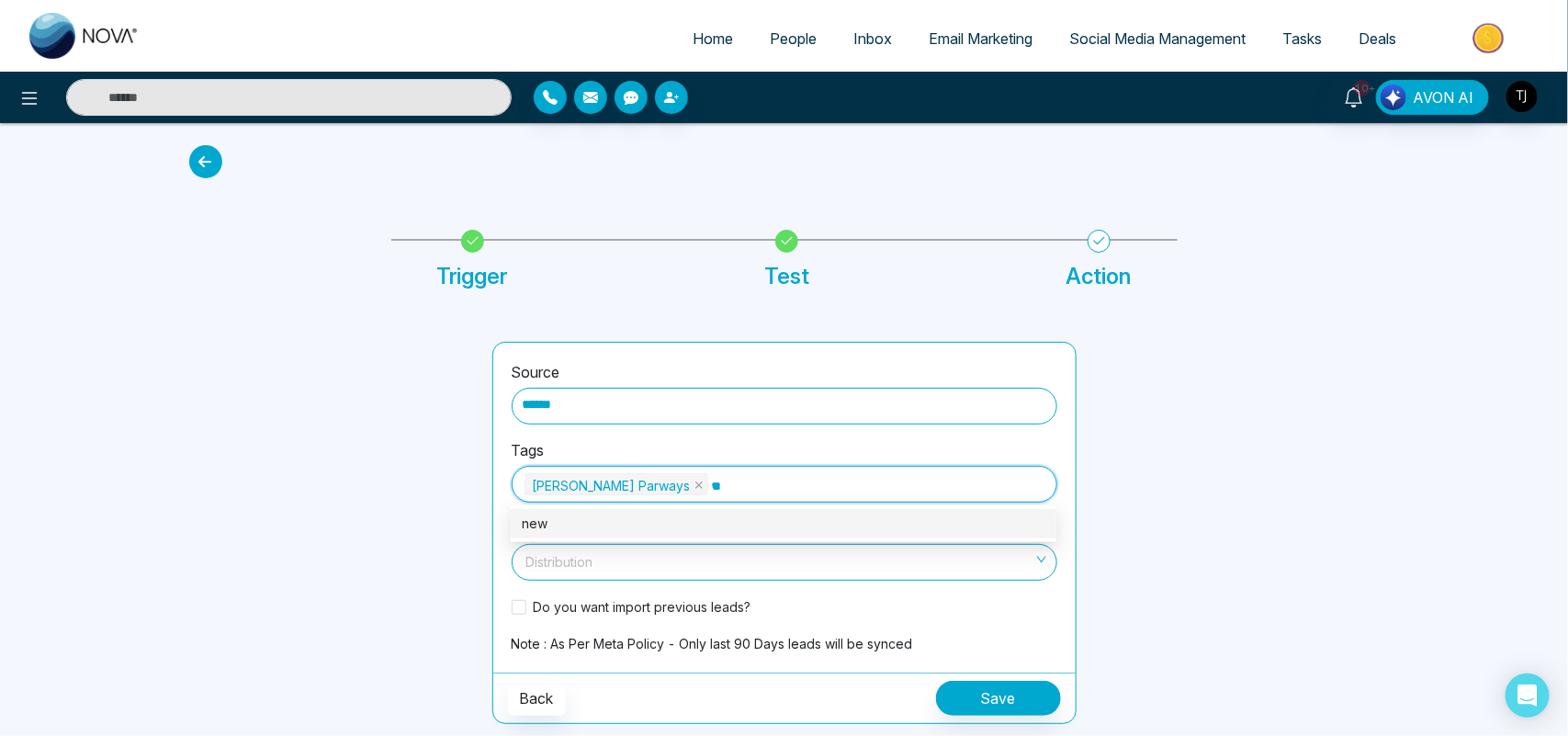
type input "*"
type input "**********"
click at [595, 516] on div "Gracious suites" at bounding box center [784, 523] width 523 height 20
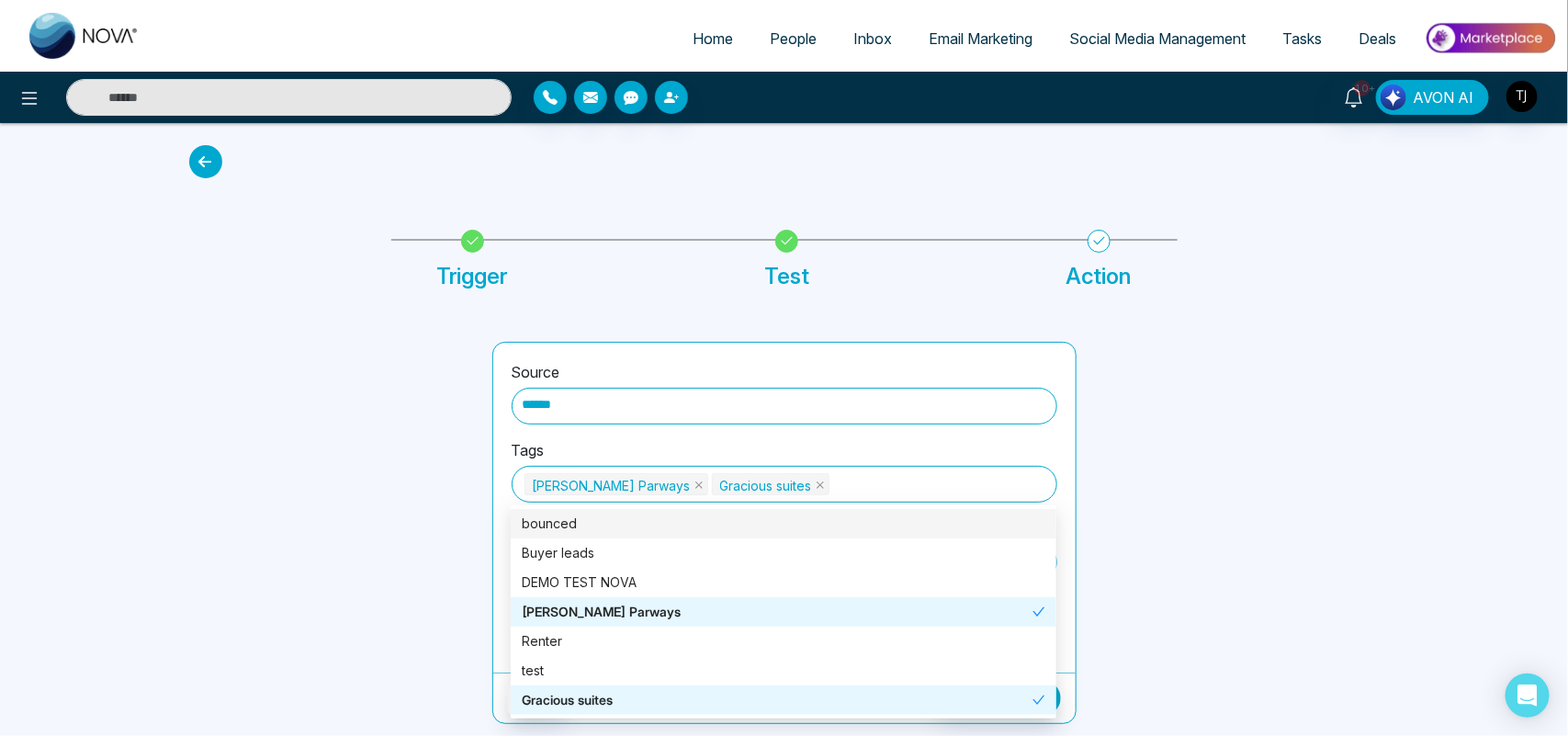
click at [1182, 570] on div at bounding box center [1239, 532] width 303 height 382
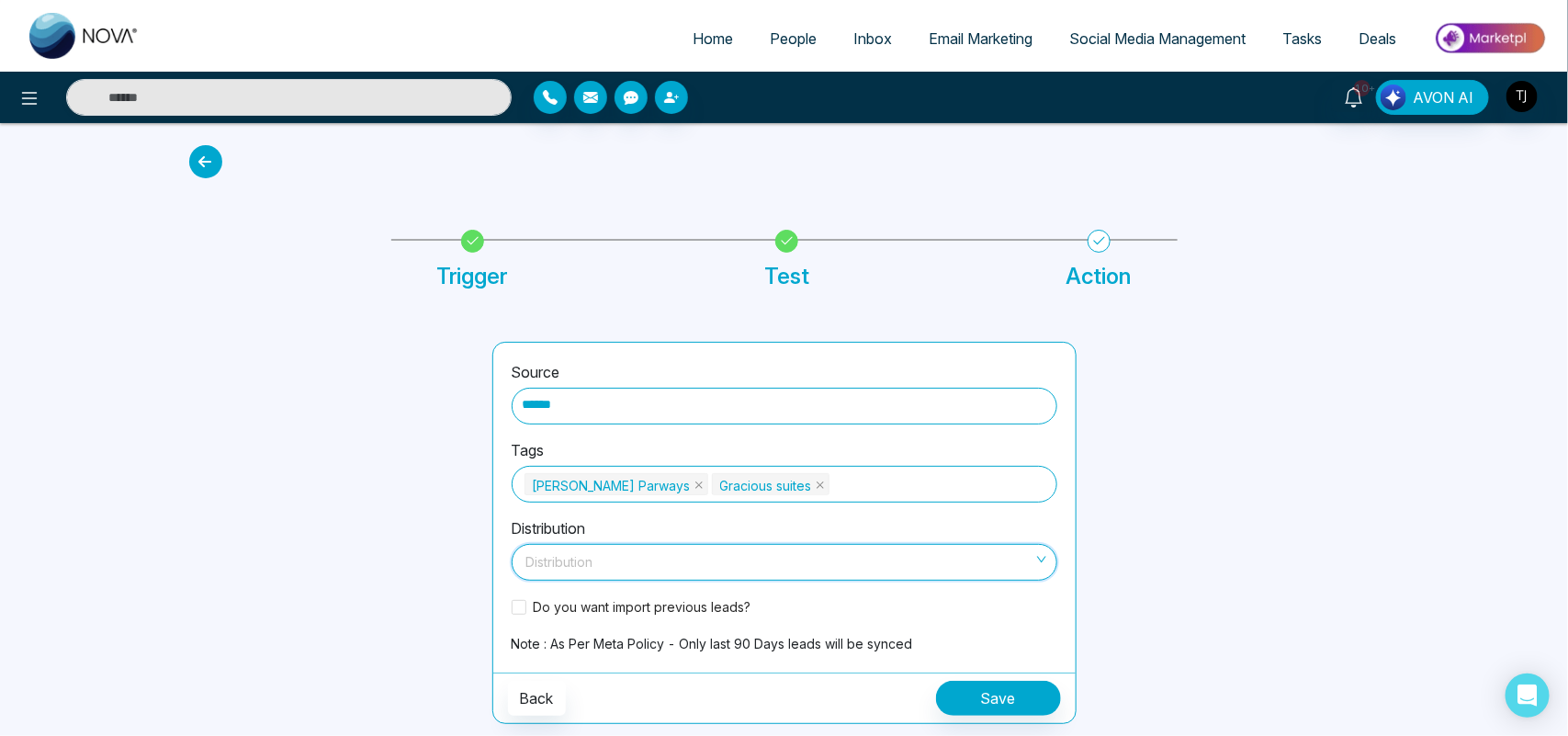
click at [589, 563] on input "search" at bounding box center [778, 559] width 510 height 28
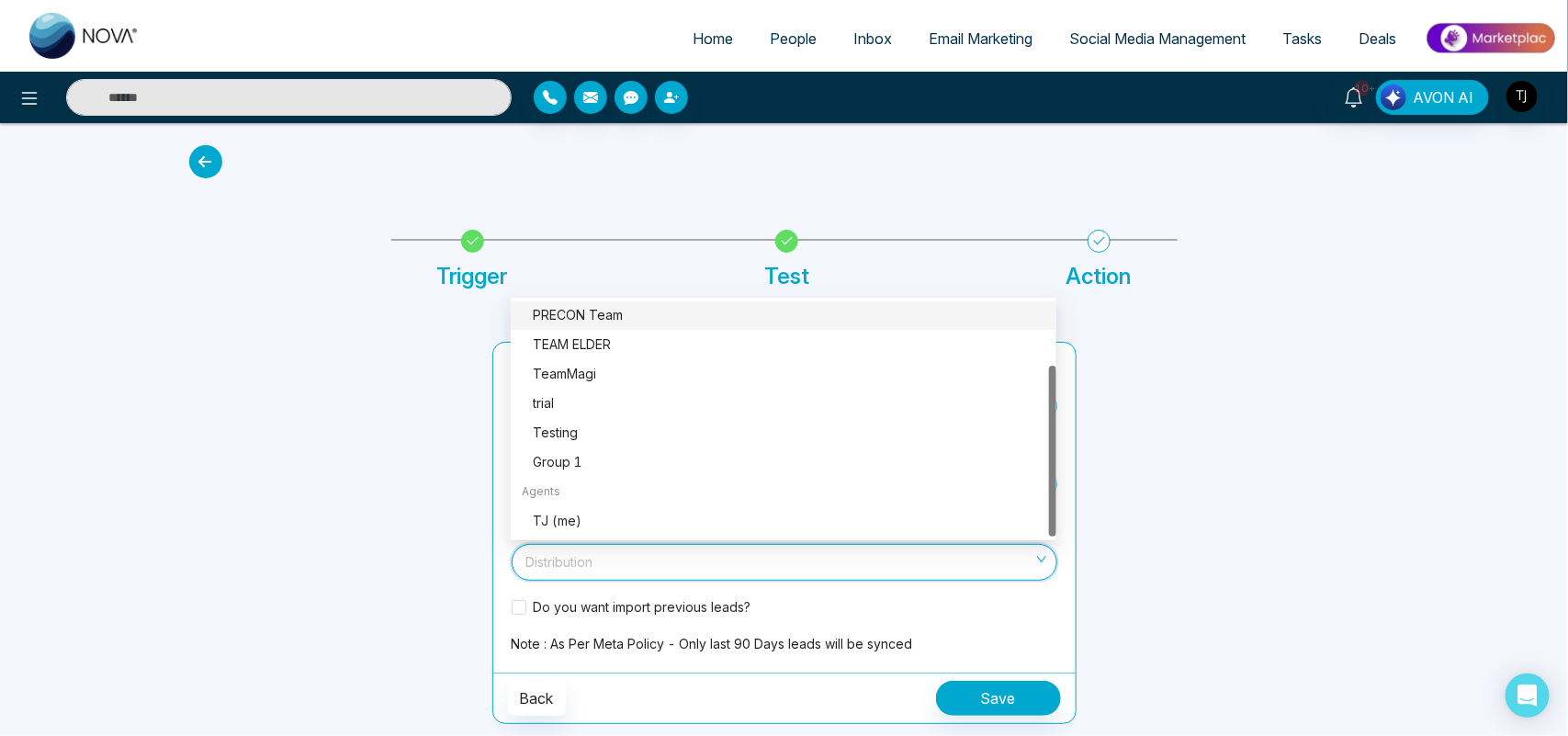
scroll to position [88, 0]
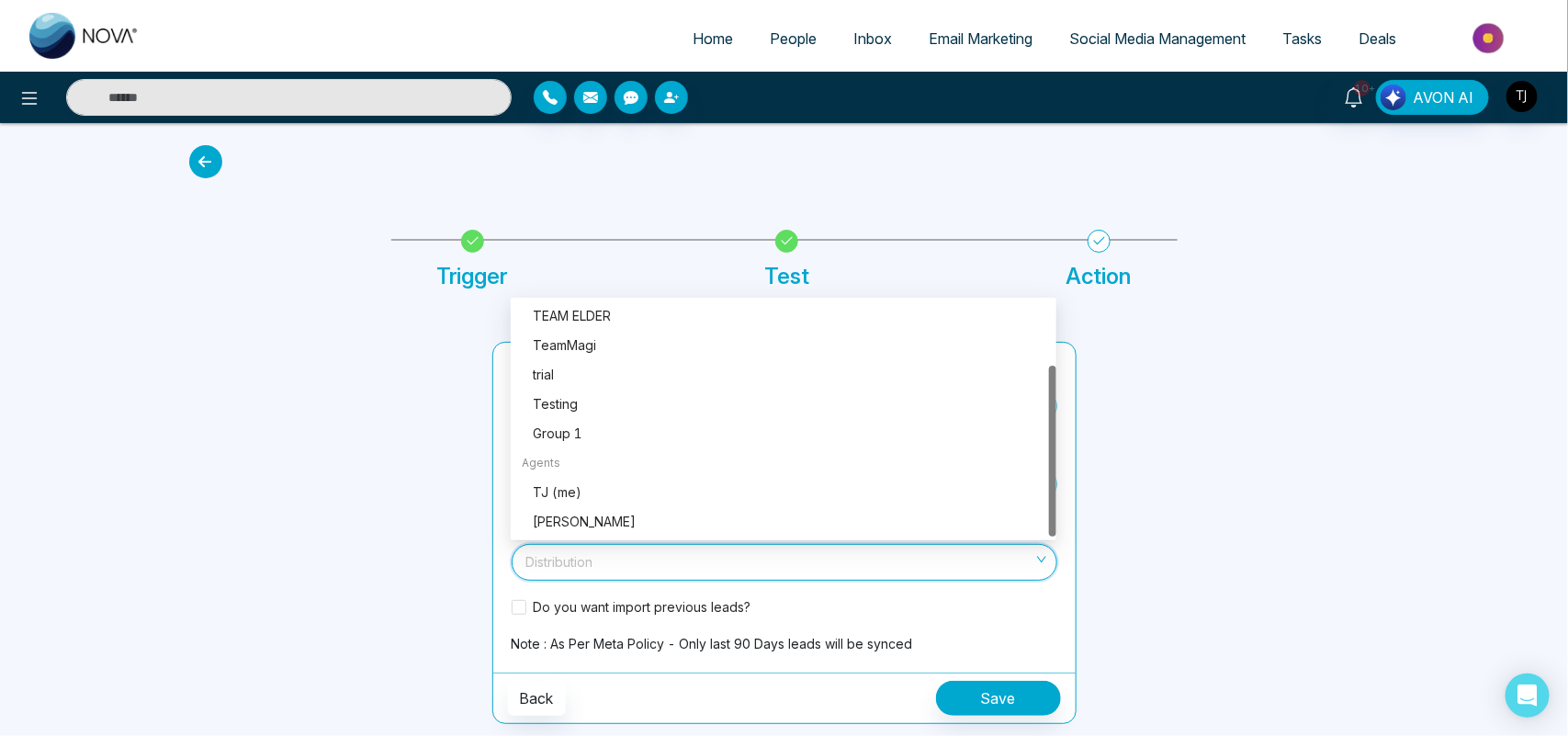
drag, startPoint x: 1054, startPoint y: 318, endPoint x: 1071, endPoint y: 471, distance: 153.9
click at [1071, 471] on body "Home People Inbox Email Marketing Social Media Management Tasks Deals 10+ AVON …" at bounding box center [784, 368] width 1568 height 736
click at [603, 486] on div "TJ (me)" at bounding box center [789, 493] width 512 height 20
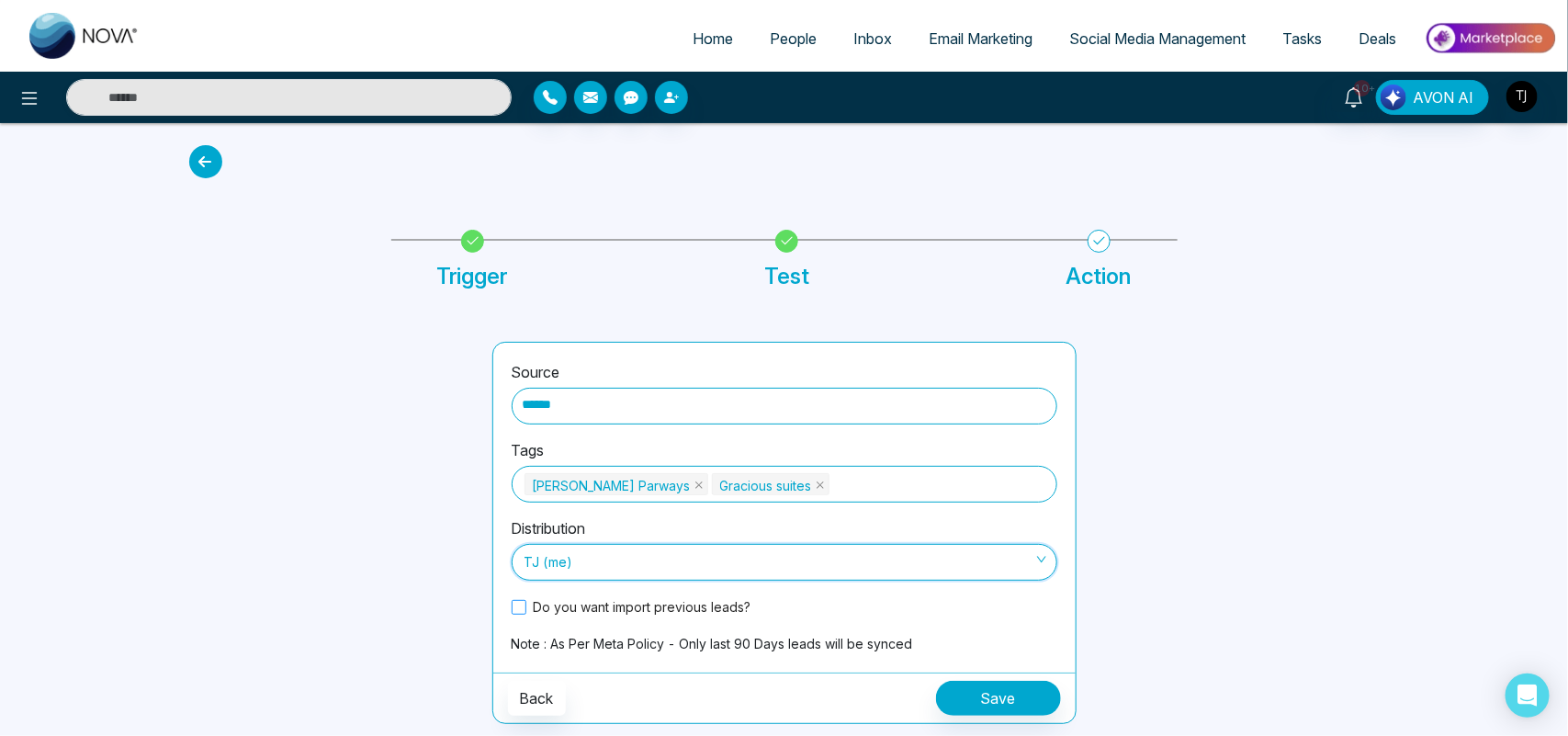
click at [521, 609] on span at bounding box center [518, 607] width 15 height 15
click at [778, 33] on span "People" at bounding box center [792, 39] width 47 height 19
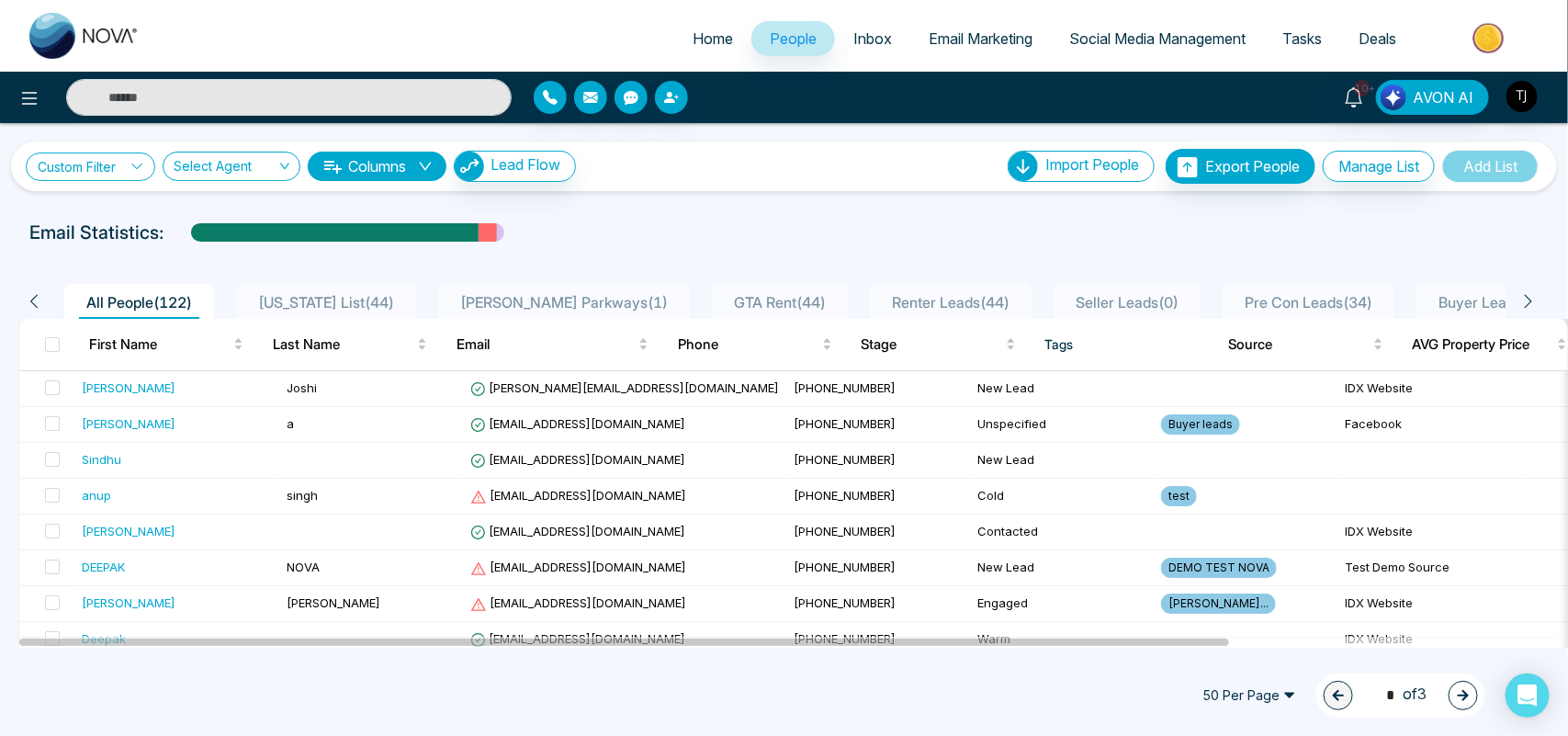
click at [119, 166] on link "Custom Filter" at bounding box center [90, 167] width 129 height 29
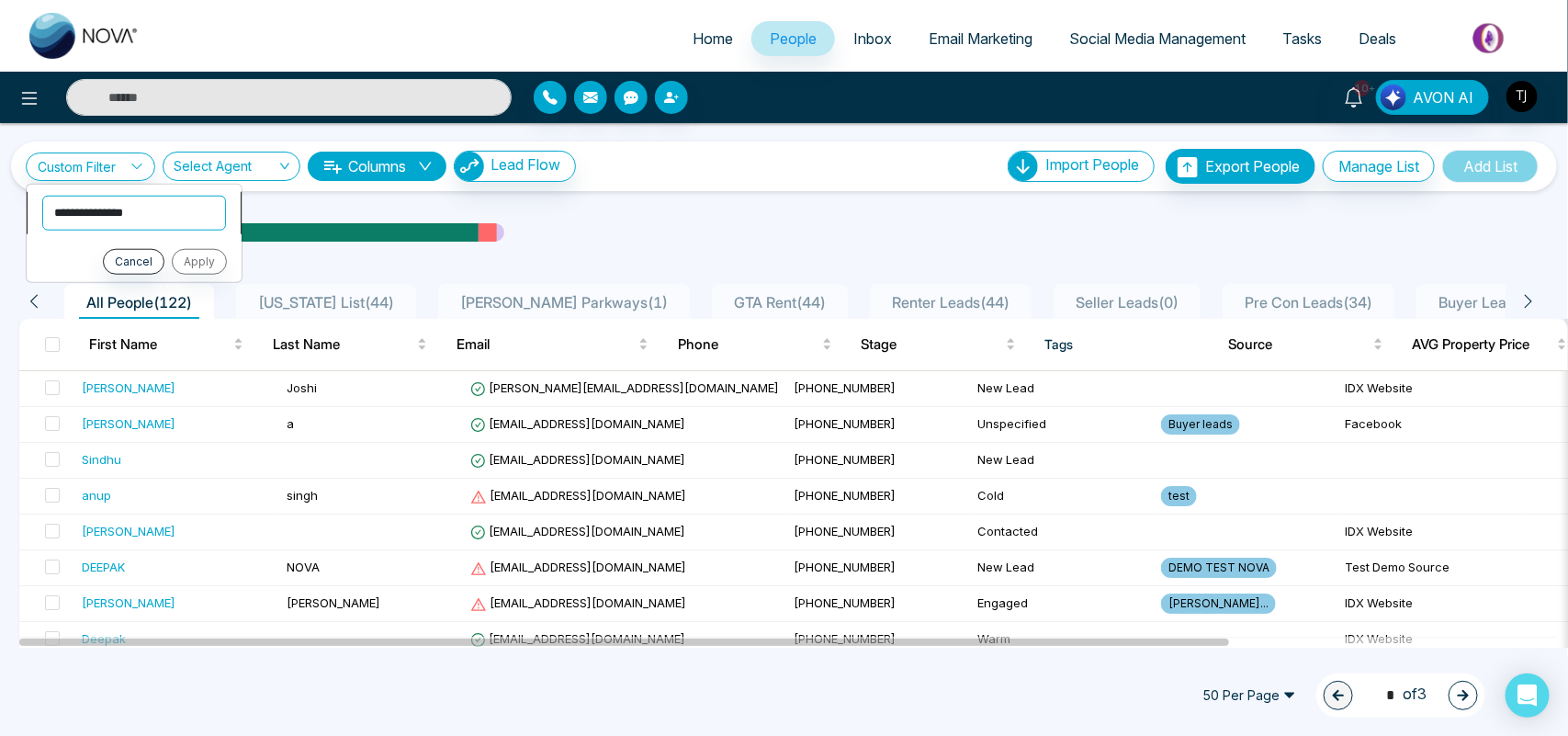
click at [119, 209] on select "**********" at bounding box center [134, 212] width 184 height 35
click at [669, 276] on div "All People ( 122 ) Florida List ( 44 ) Pickering Parkways ( 1 ) GTA Rent ( 44 )…" at bounding box center [784, 295] width 1554 height 47
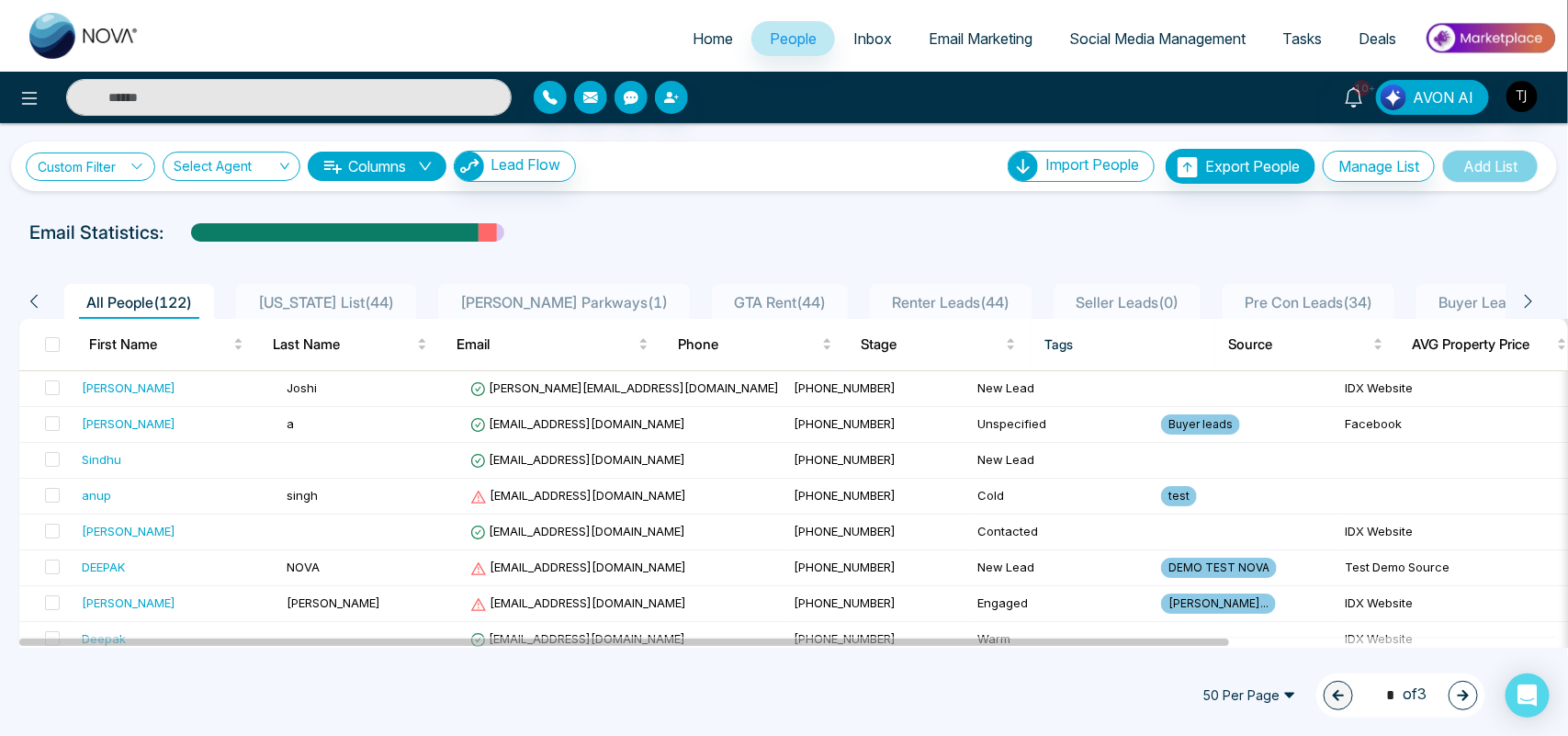
click at [93, 175] on link "Custom Filter" at bounding box center [90, 167] width 129 height 29
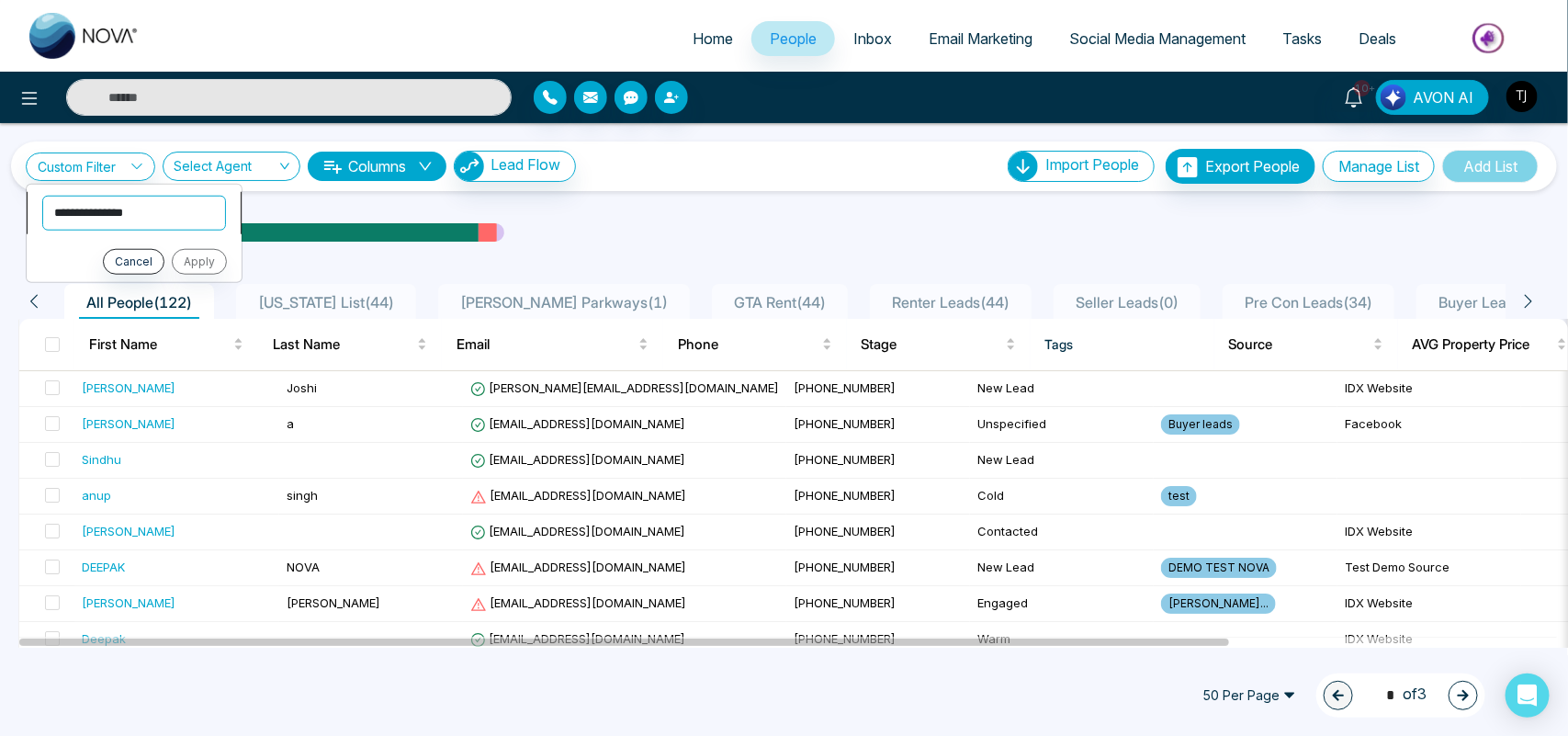
click at [90, 217] on select "**********" at bounding box center [134, 212] width 184 height 35
select select "****"
click at [43, 195] on select "**********" at bounding box center [134, 212] width 184 height 35
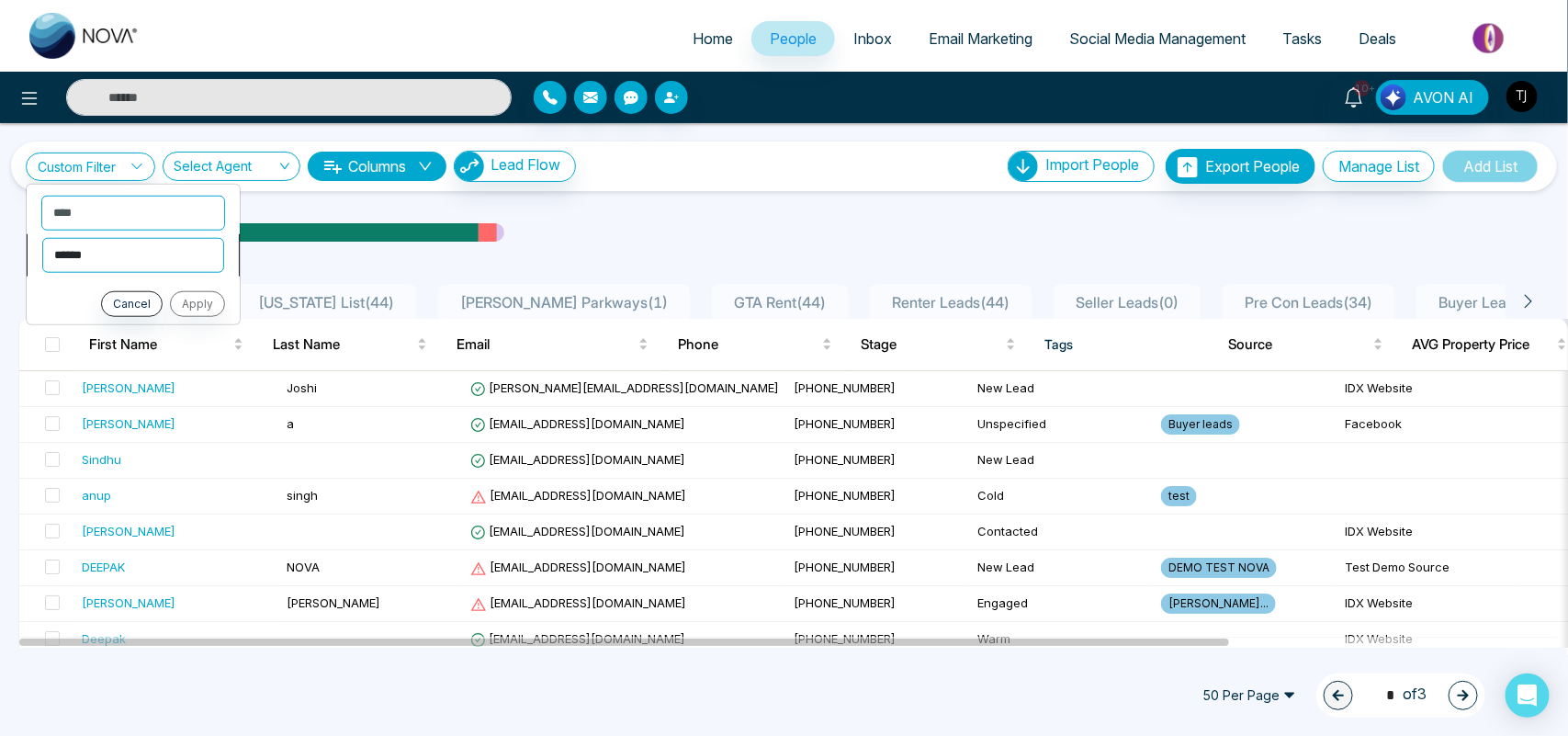
click at [120, 258] on select "**********" at bounding box center [133, 254] width 182 height 35
select select "*******"
click at [43, 237] on select "**********" at bounding box center [133, 254] width 182 height 35
click at [105, 280] on select "**********" at bounding box center [133, 293] width 184 height 35
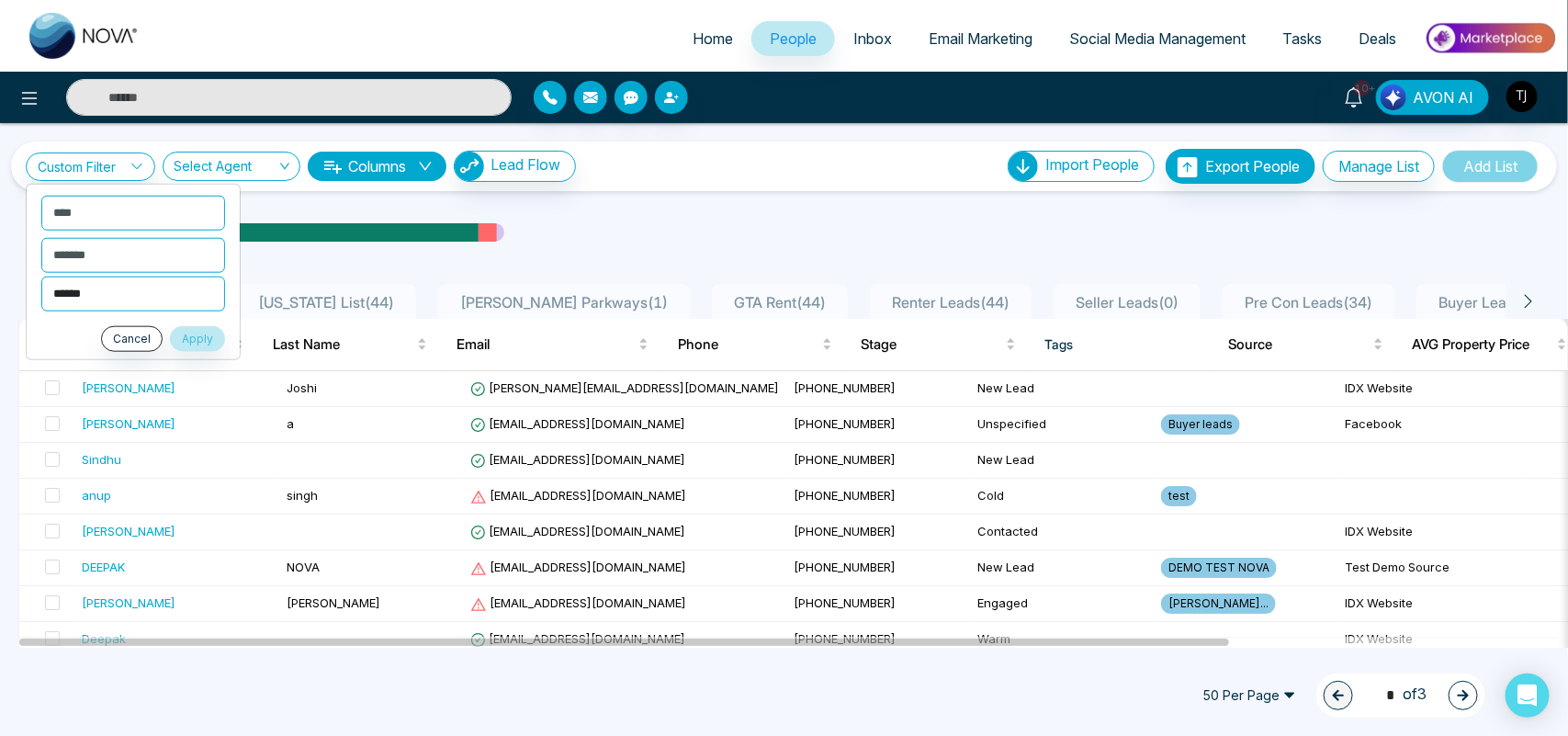
select select "**********"
click at [42, 276] on select "**********" at bounding box center [133, 293] width 184 height 35
click at [203, 342] on button "Apply" at bounding box center [198, 339] width 56 height 26
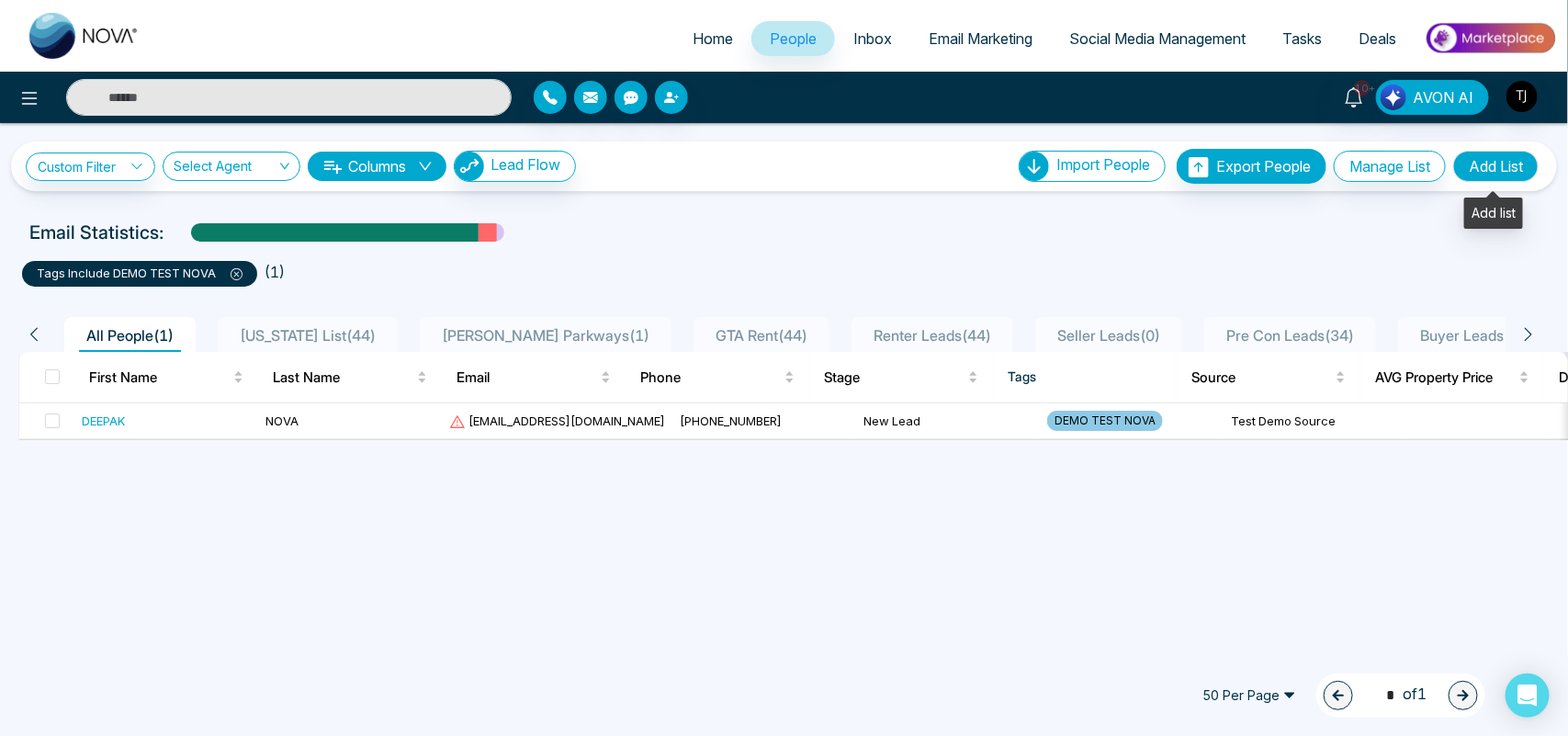
click at [1491, 161] on button "Add List" at bounding box center [1497, 166] width 85 height 31
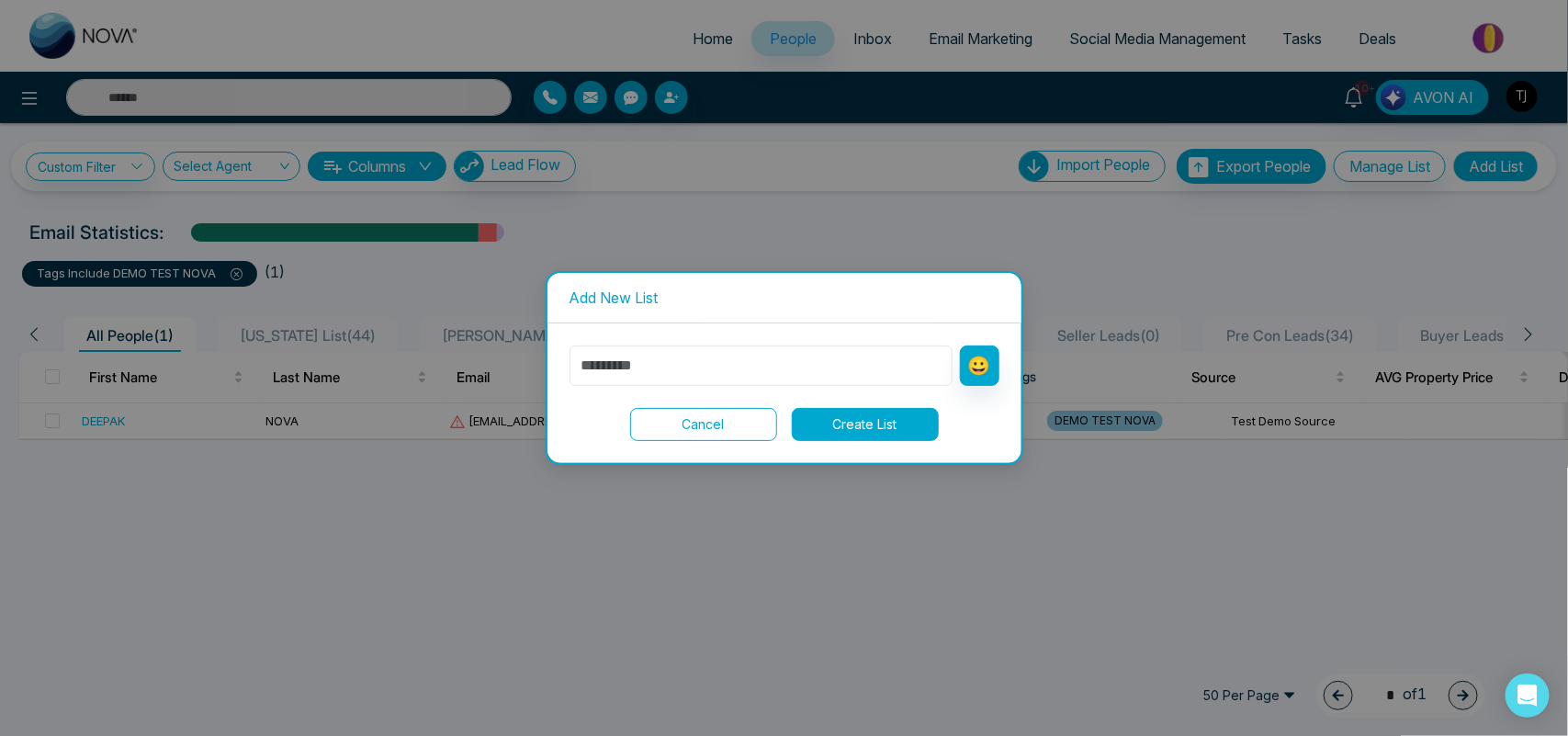
click at [855, 369] on input "text" at bounding box center [762, 366] width 383 height 41
type input "*********"
click at [855, 427] on button "Create List" at bounding box center [866, 424] width 147 height 33
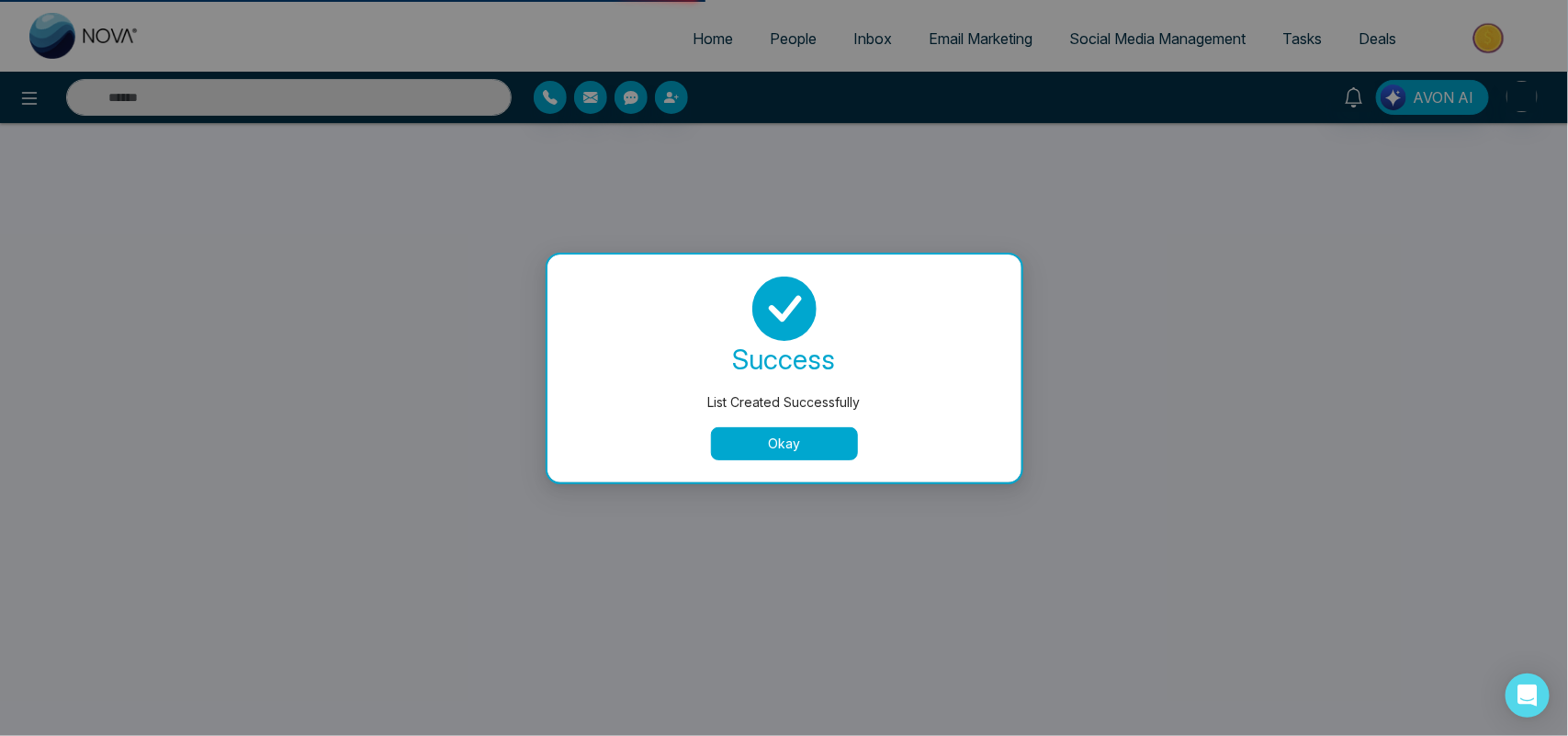
click at [813, 427] on button "Okay" at bounding box center [784, 443] width 147 height 33
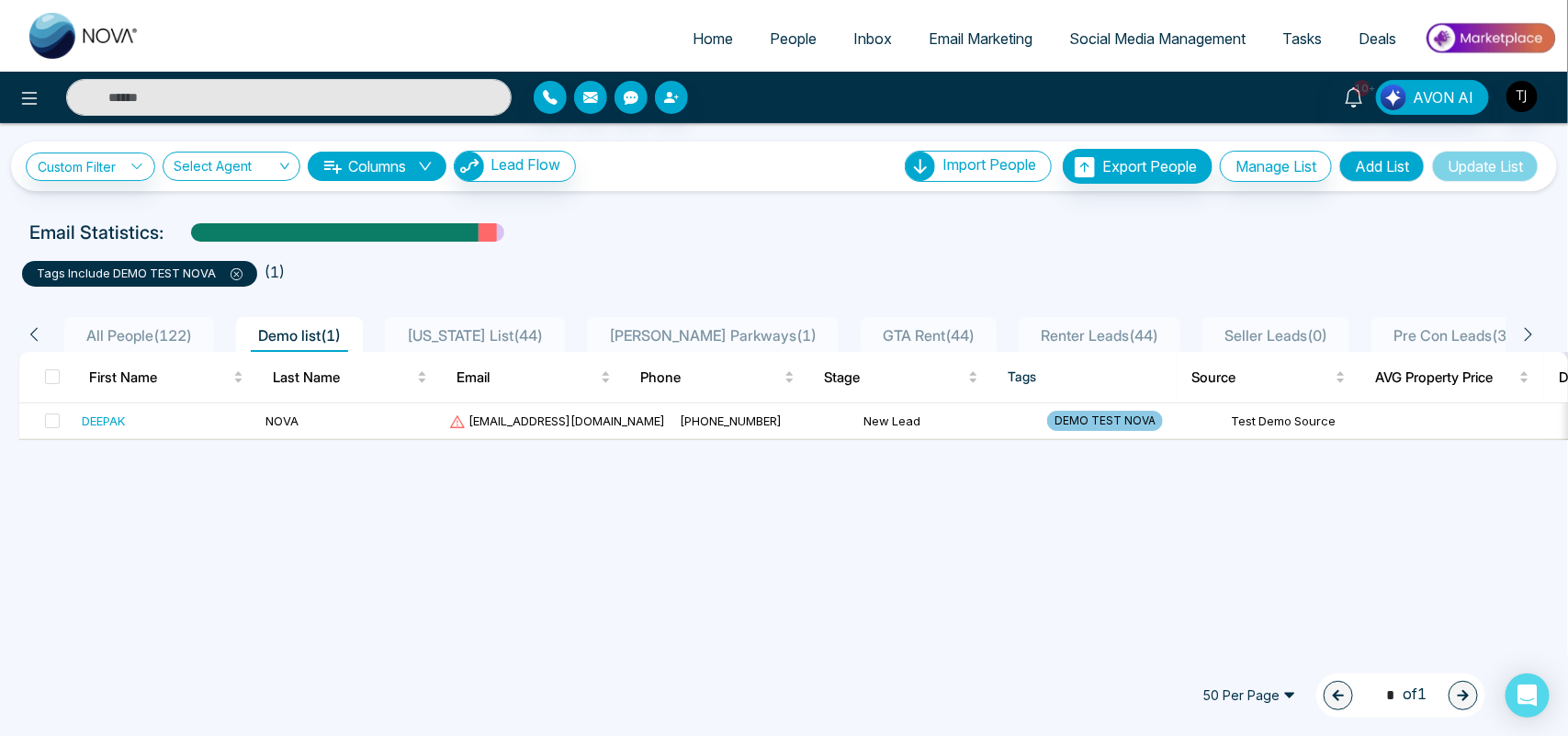
click at [466, 328] on span "Florida List ( 44 )" at bounding box center [475, 335] width 151 height 19
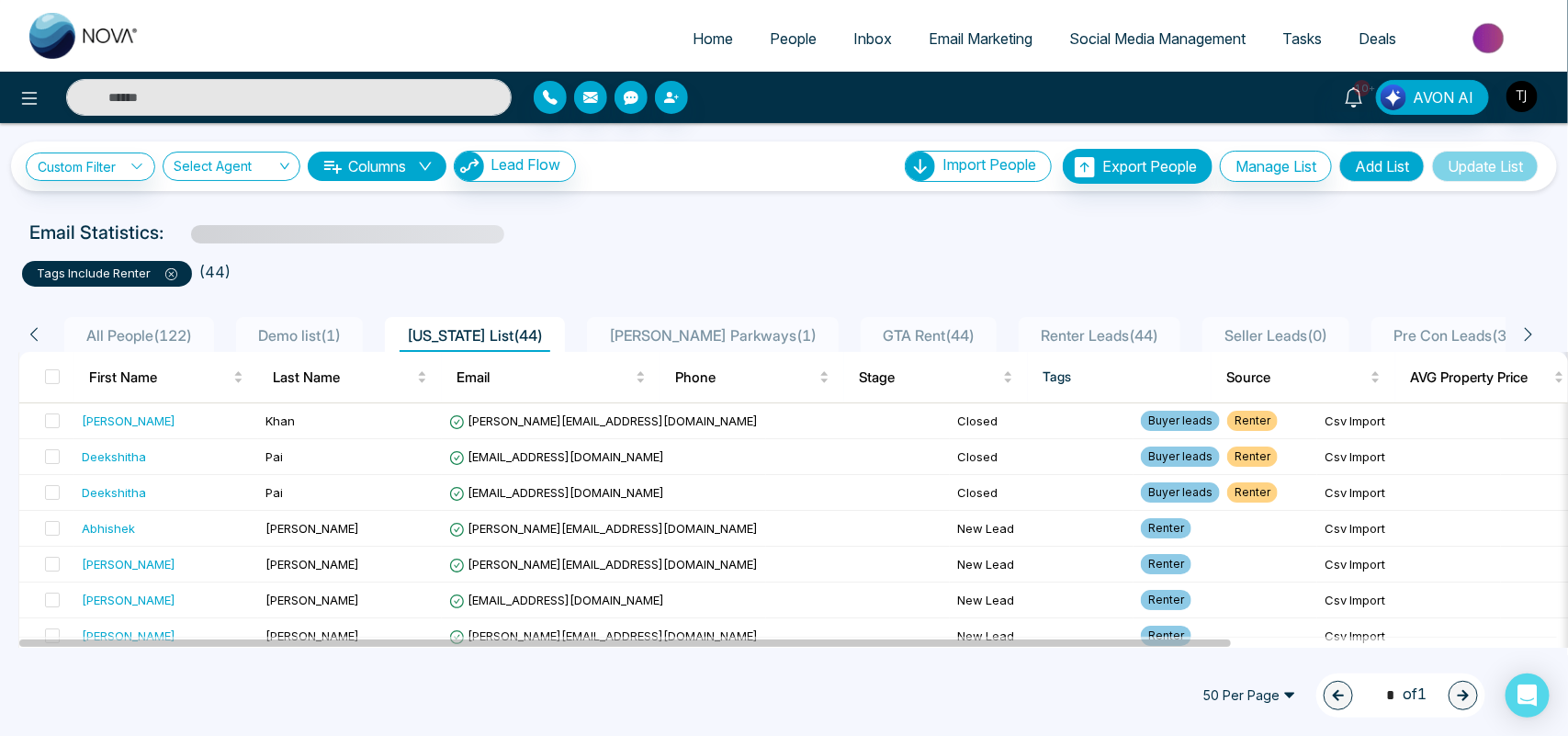
click at [177, 328] on span "All People ( 122 )" at bounding box center [139, 335] width 120 height 19
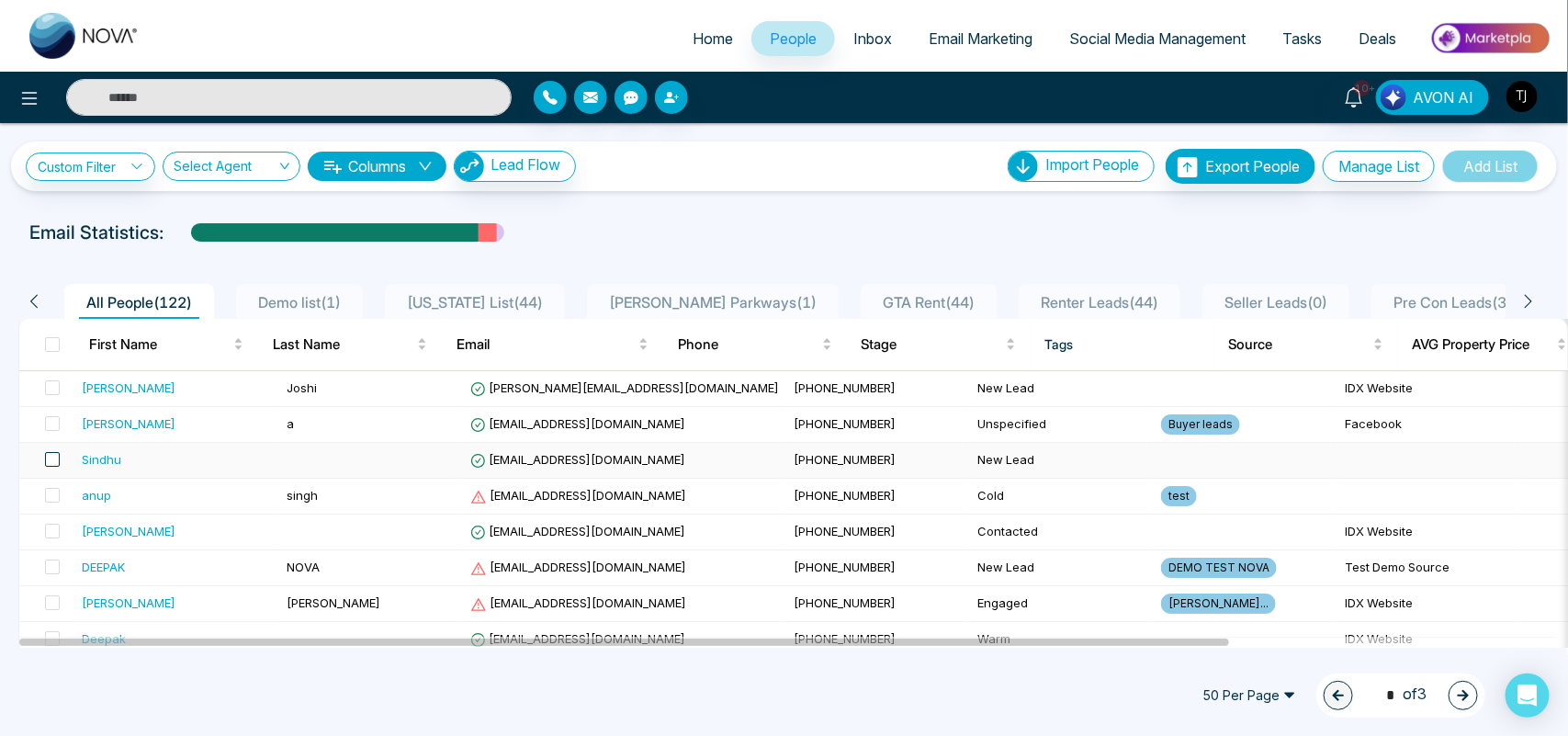
click at [47, 460] on span at bounding box center [52, 459] width 15 height 15
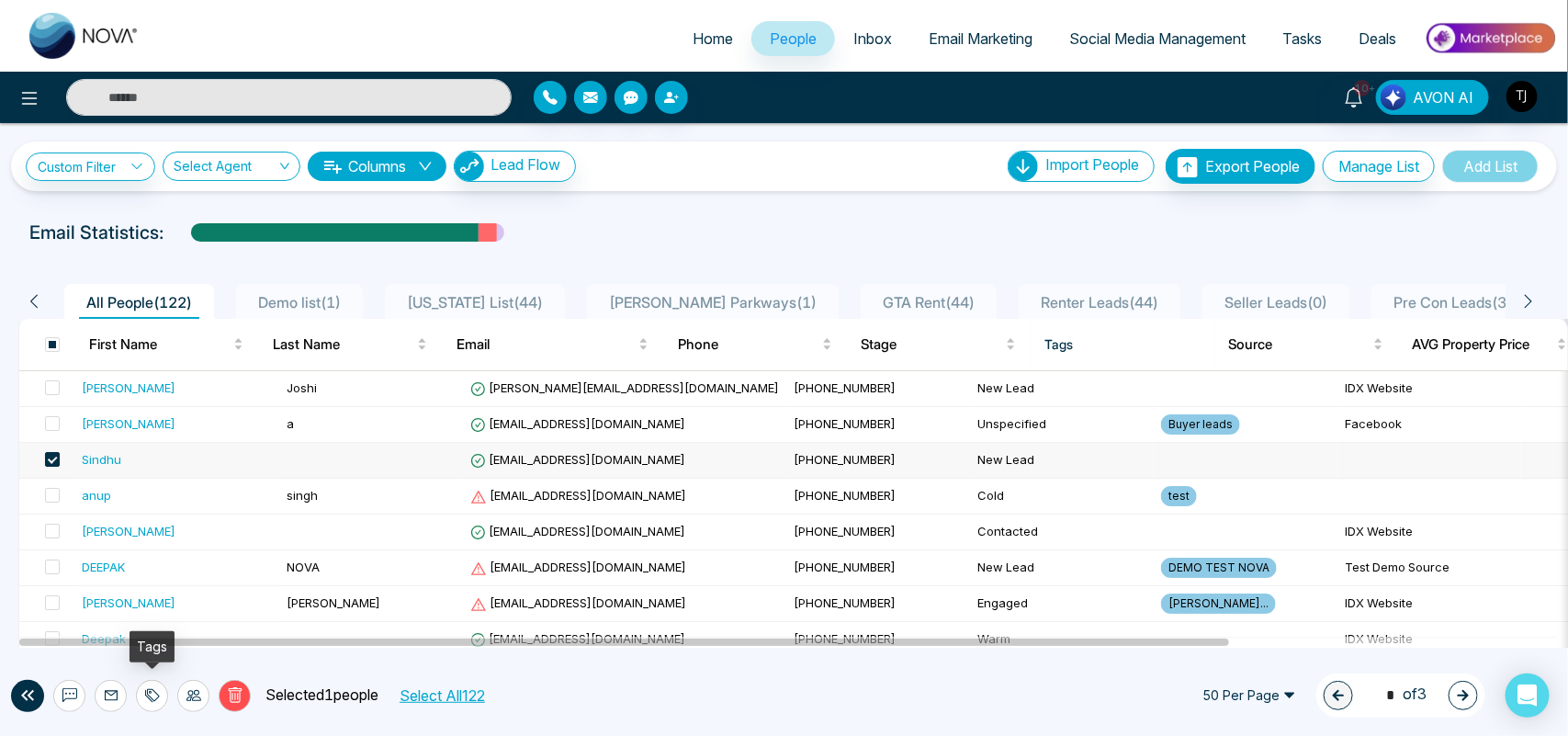
click at [150, 694] on icon at bounding box center [149, 696] width 8 height 13
click at [113, 619] on link "Add Tags" at bounding box center [105, 627] width 59 height 16
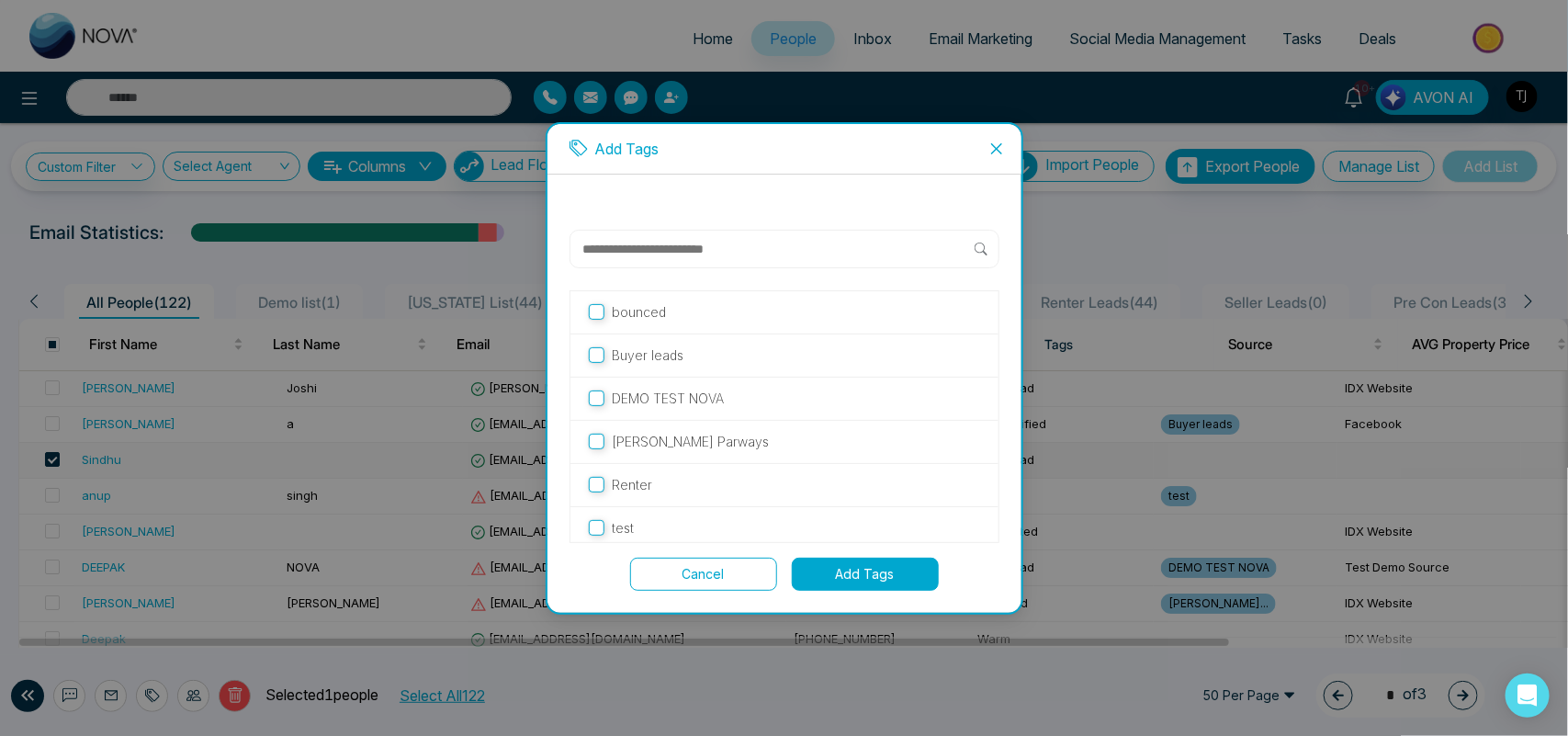
click at [670, 240] on input "text" at bounding box center [779, 249] width 393 height 22
click at [695, 388] on p "DEMO TEST NOVA" at bounding box center [667, 398] width 112 height 20
click at [850, 567] on button "Add Tags" at bounding box center [866, 574] width 147 height 33
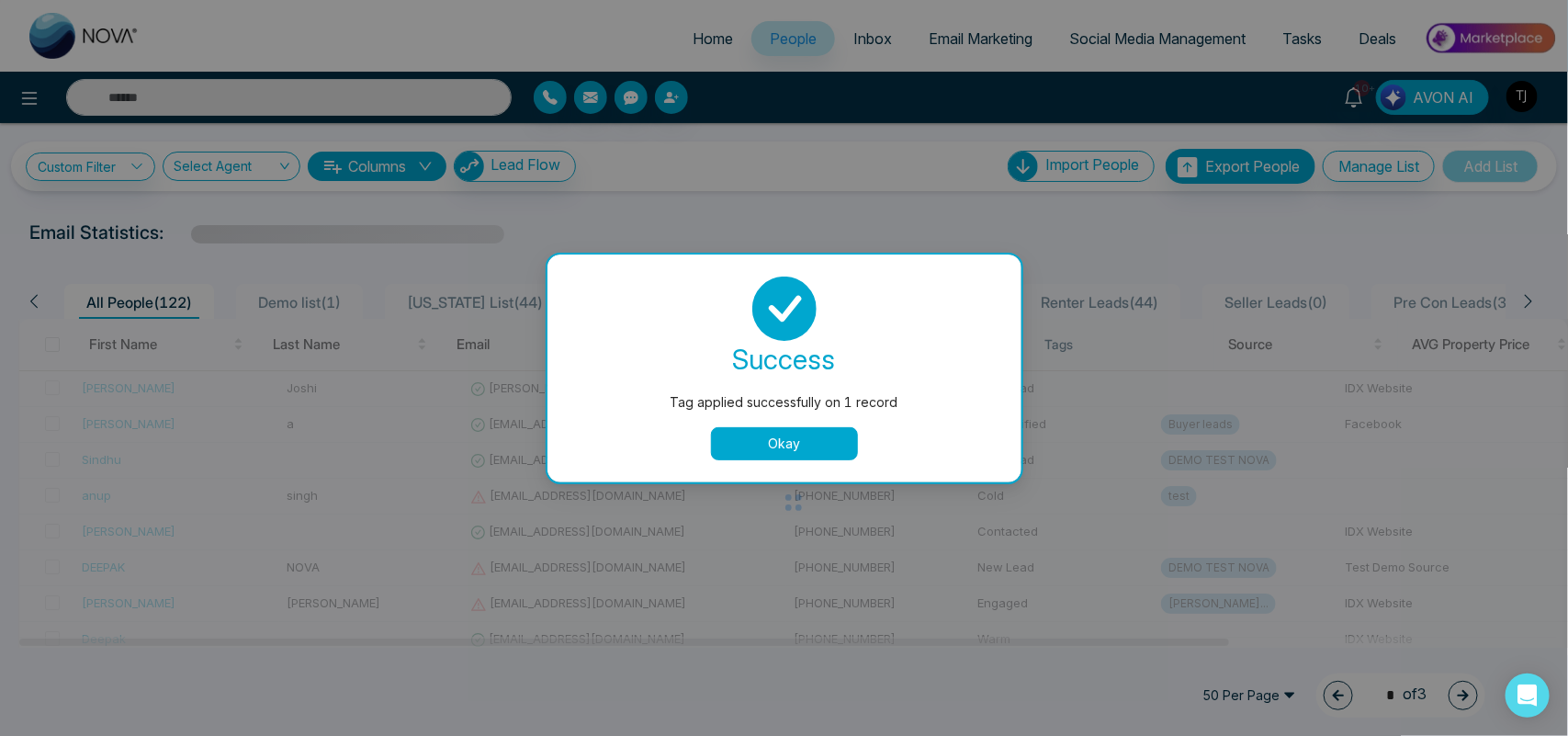
click at [788, 447] on button "Okay" at bounding box center [784, 443] width 147 height 33
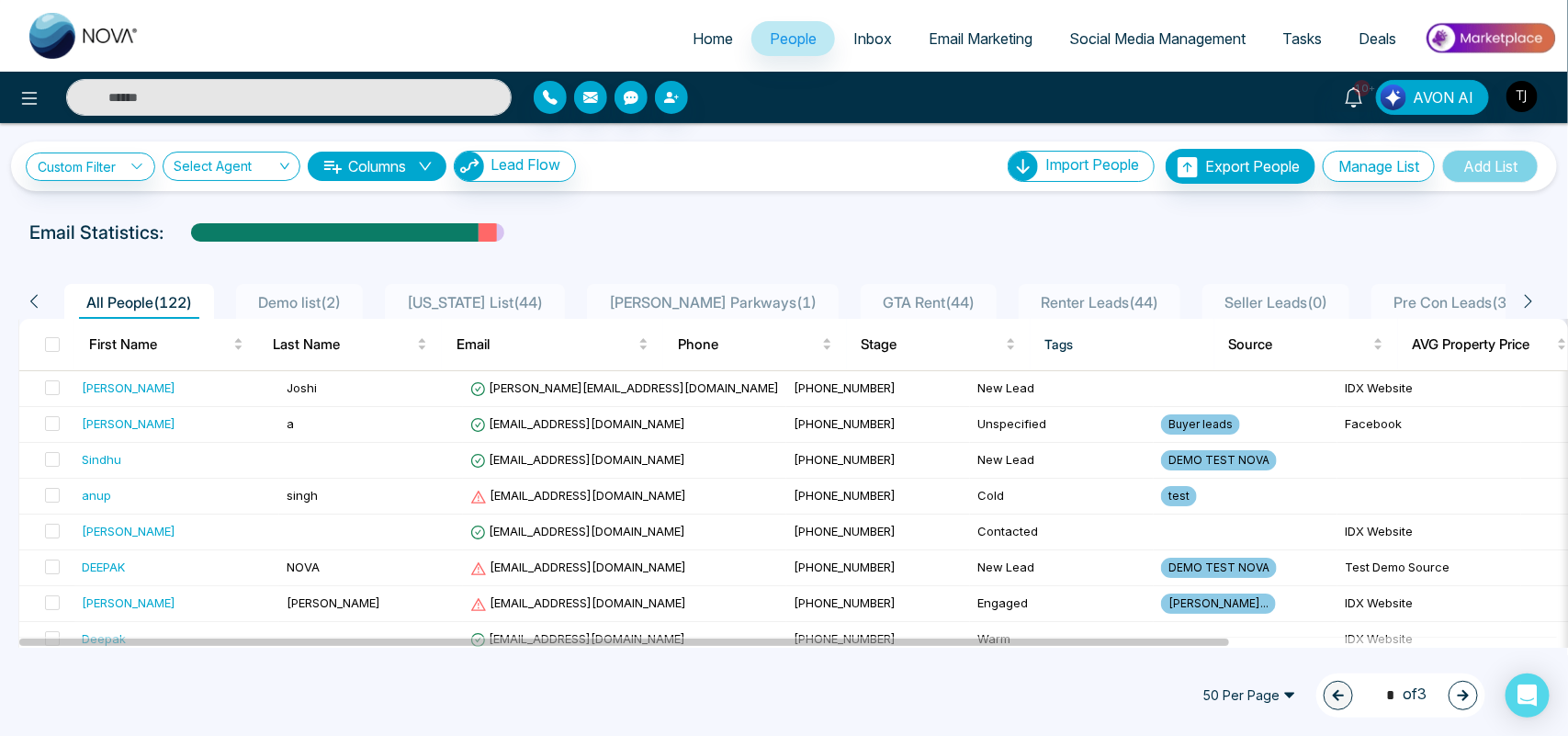
click at [308, 296] on span "Demo list ( 2 )" at bounding box center [300, 302] width 97 height 19
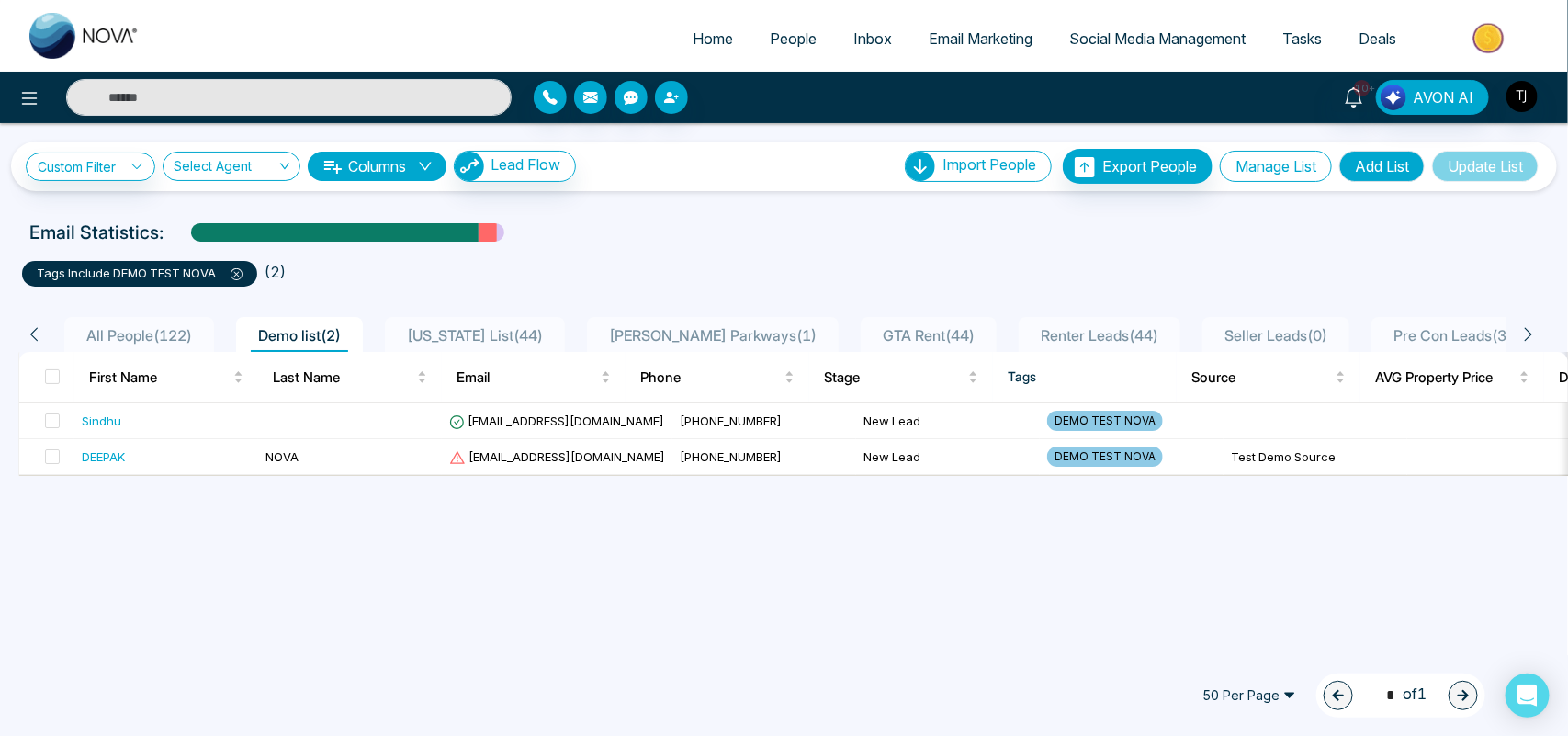
click at [1278, 163] on button "Manage List" at bounding box center [1276, 166] width 112 height 31
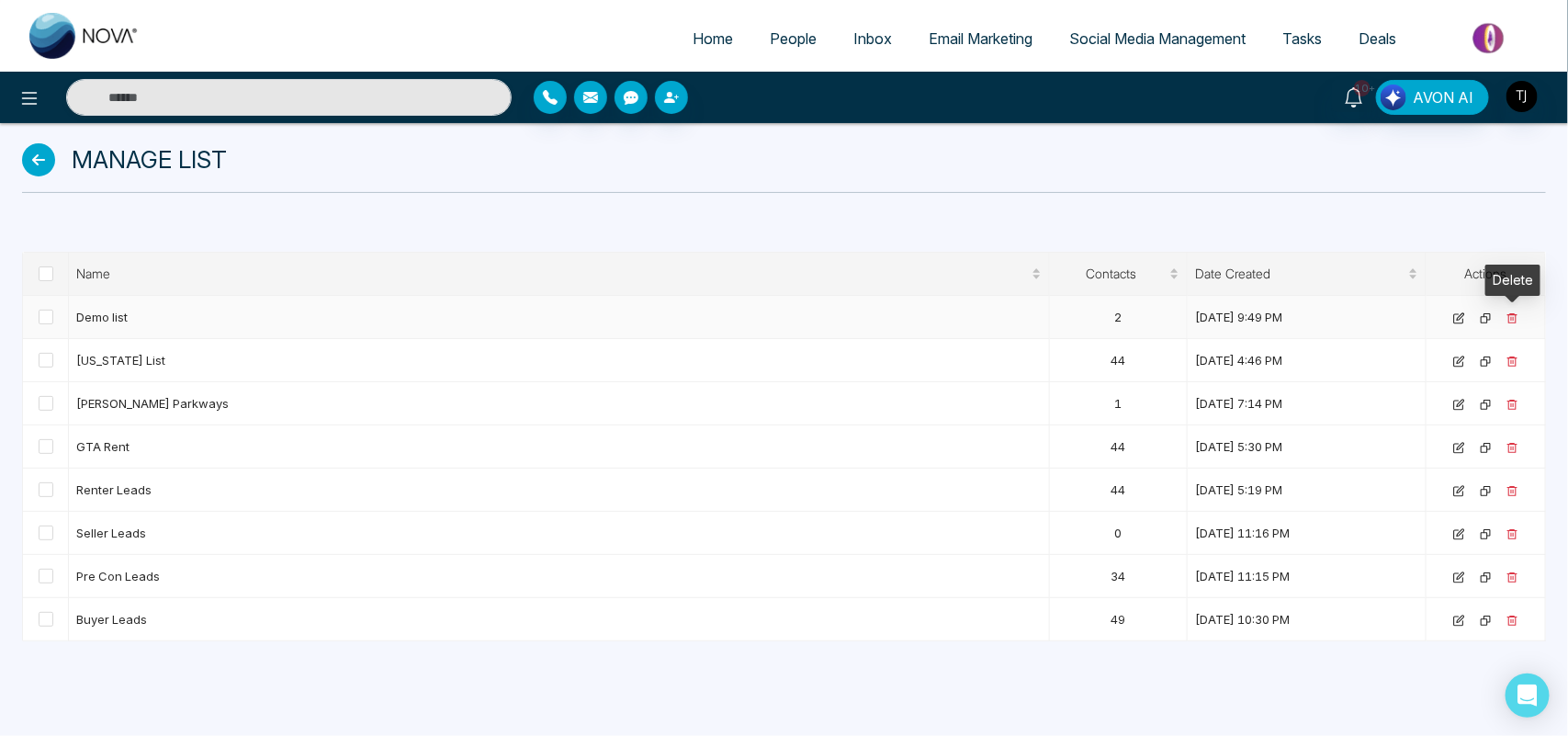
click at [1509, 319] on icon at bounding box center [1512, 319] width 12 height 12
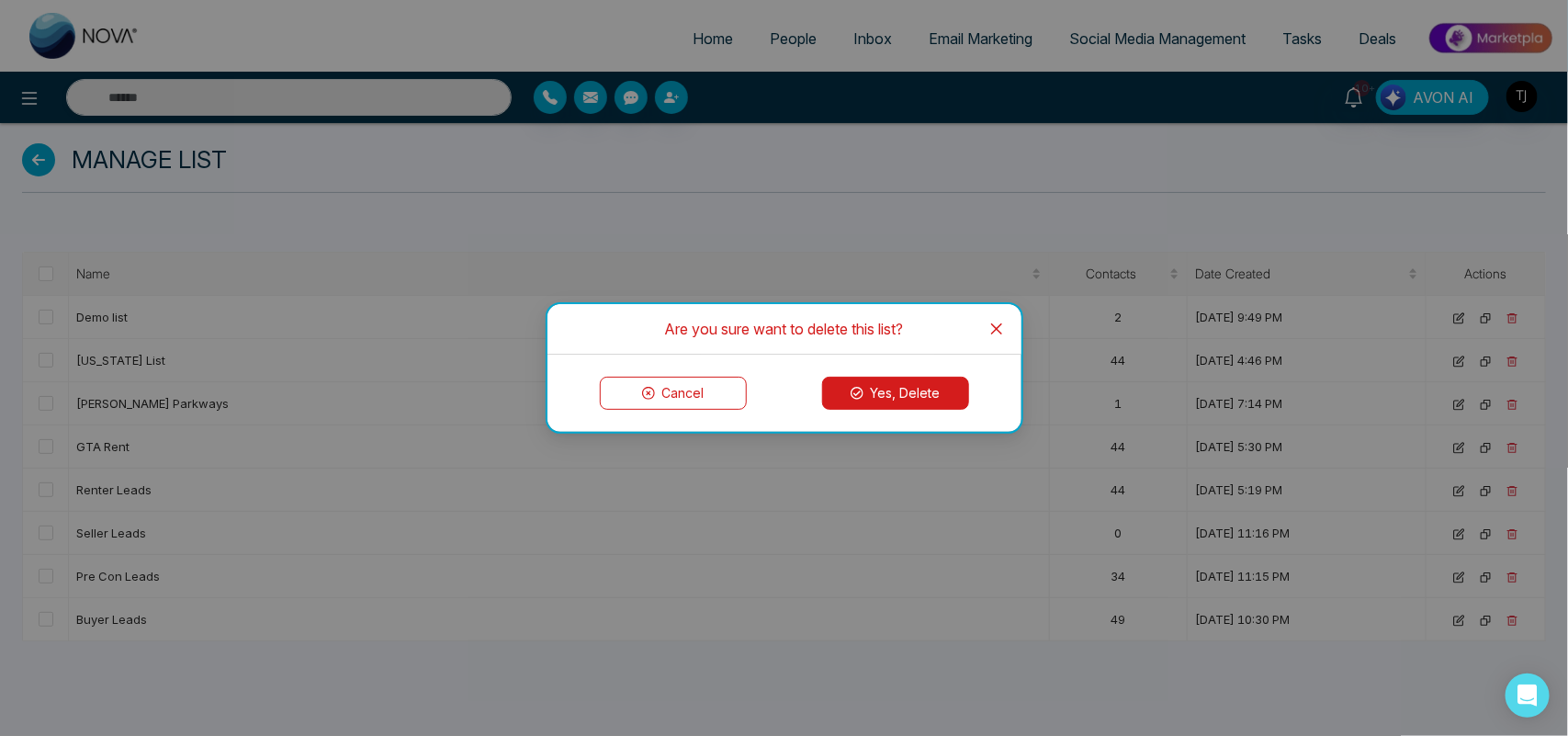
click at [908, 396] on button "Yes, Delete" at bounding box center [896, 392] width 147 height 33
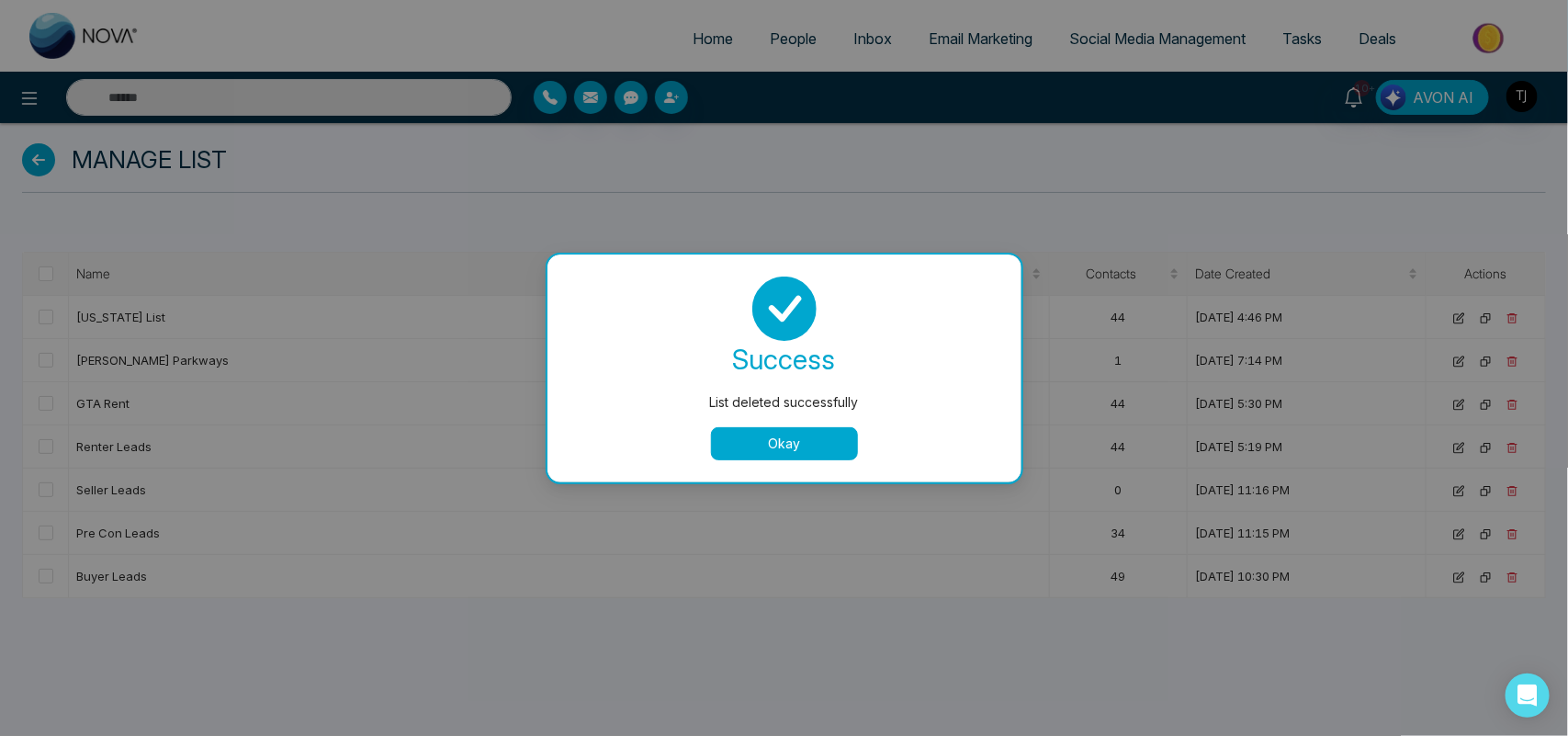
click at [842, 434] on button "Okay" at bounding box center [784, 443] width 147 height 33
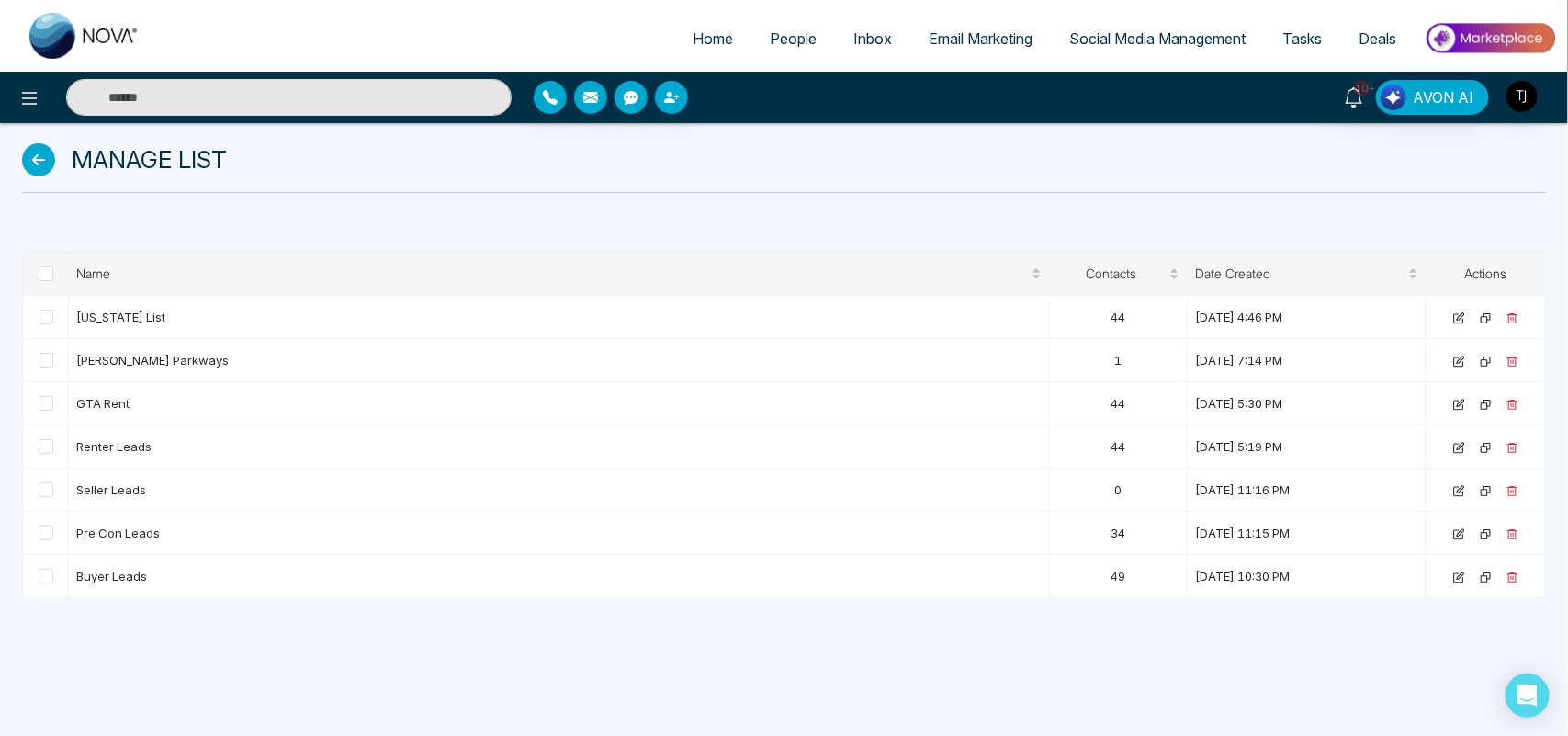
click at [768, 48] on link "People" at bounding box center [793, 38] width 83 height 35
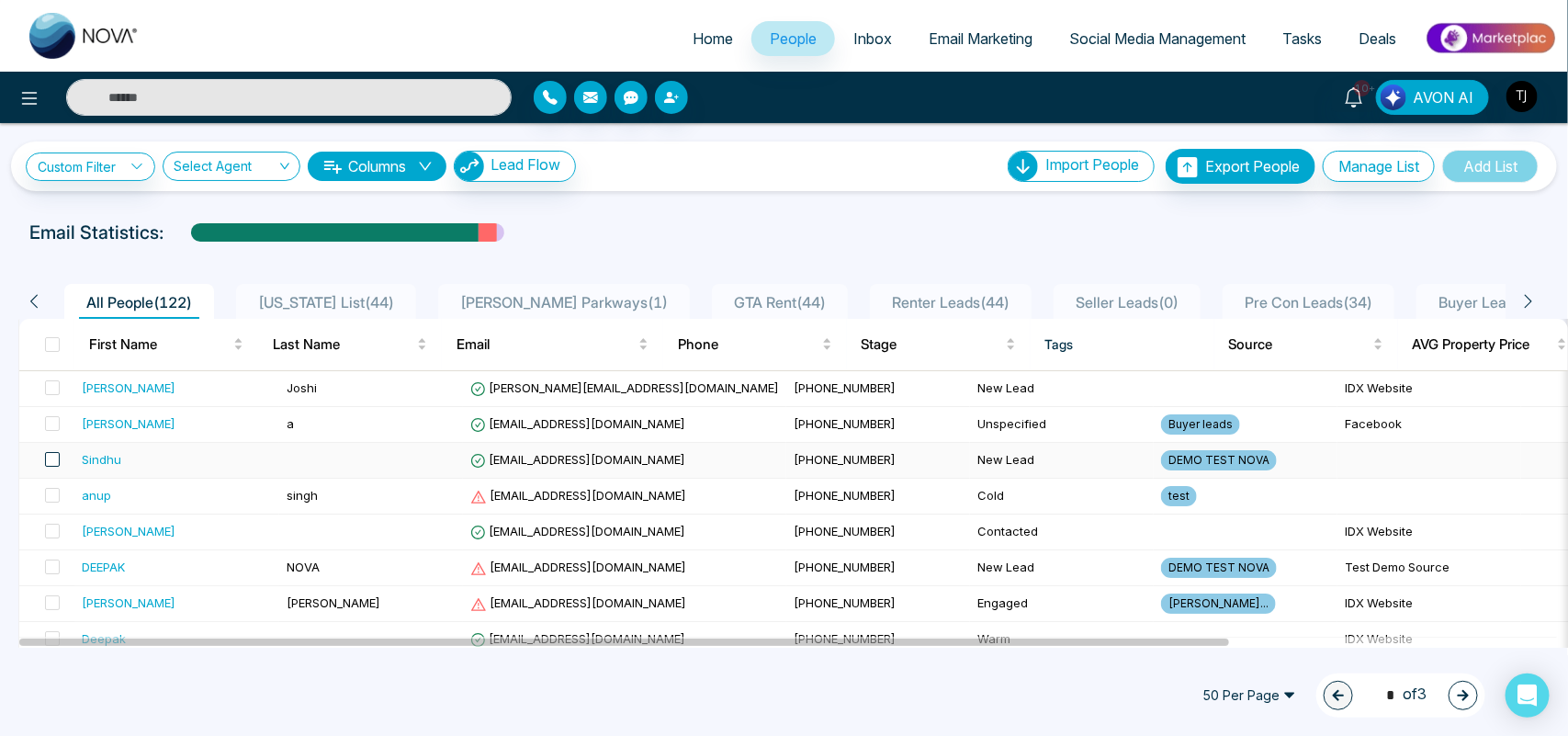
click at [56, 462] on span at bounding box center [52, 459] width 15 height 15
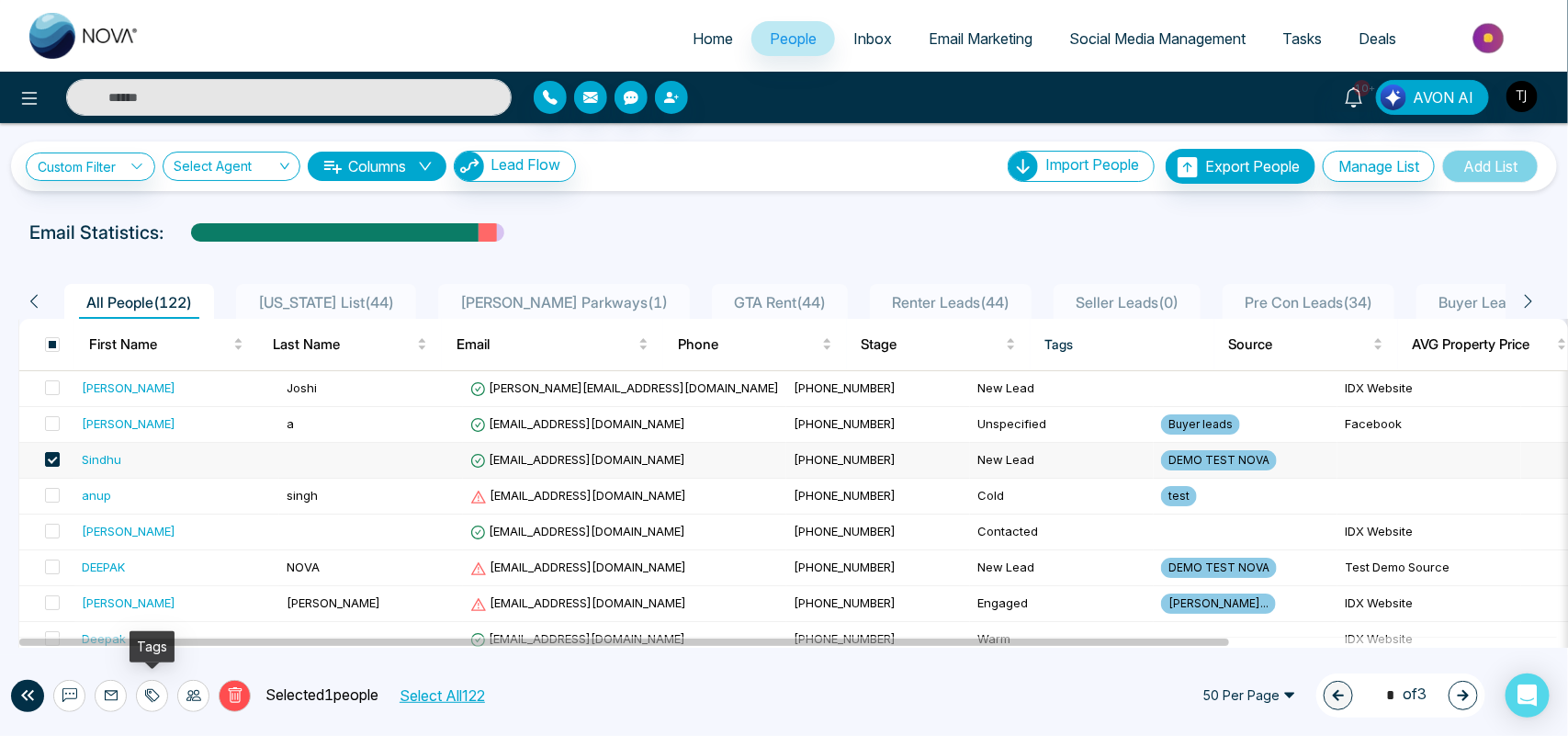
click at [148, 688] on icon at bounding box center [152, 695] width 15 height 15
click at [140, 663] on link "Remove Tags" at bounding box center [118, 656] width 84 height 16
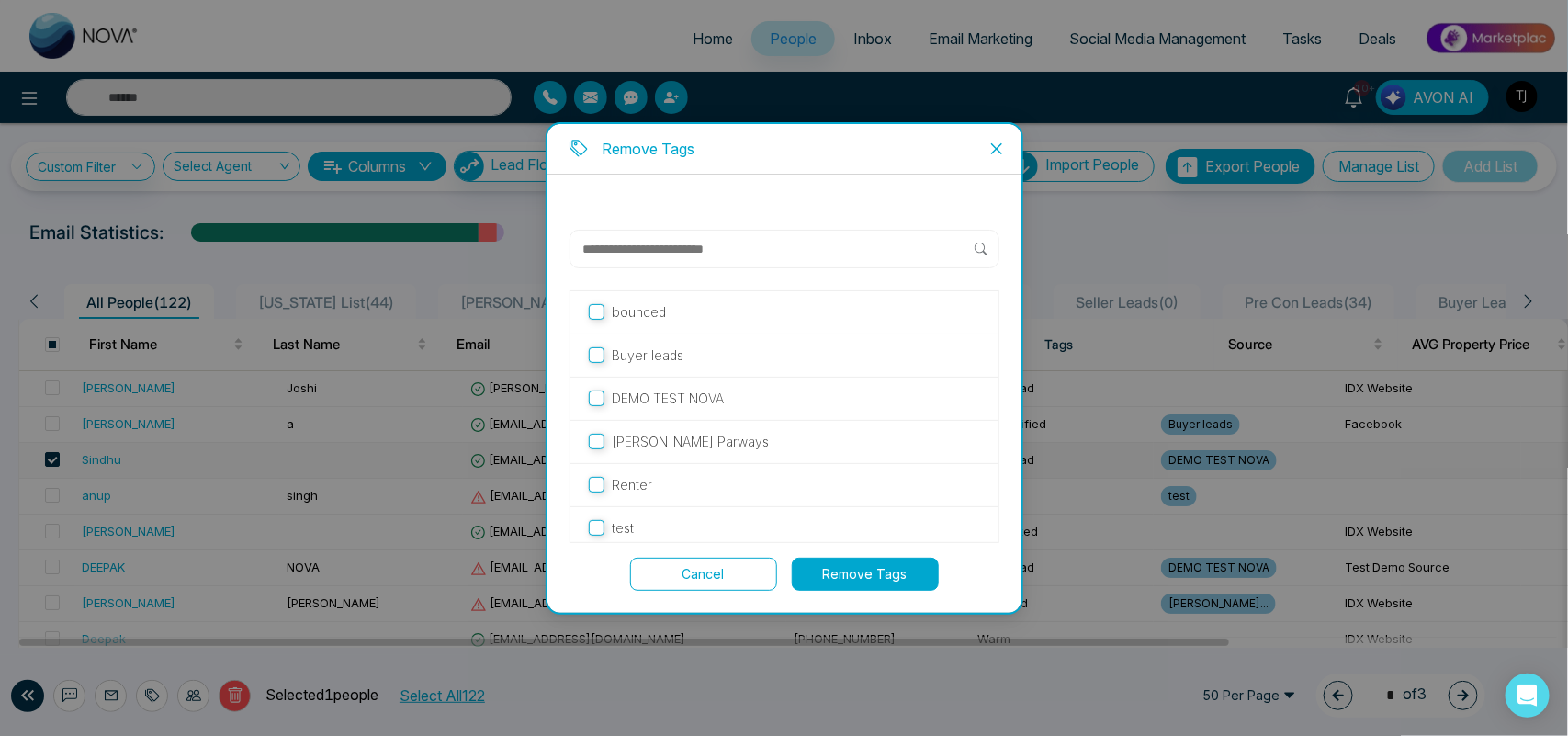
click at [685, 398] on p "DEMO TEST NOVA" at bounding box center [667, 398] width 112 height 20
click at [832, 572] on button "Remove Tags" at bounding box center [866, 574] width 147 height 33
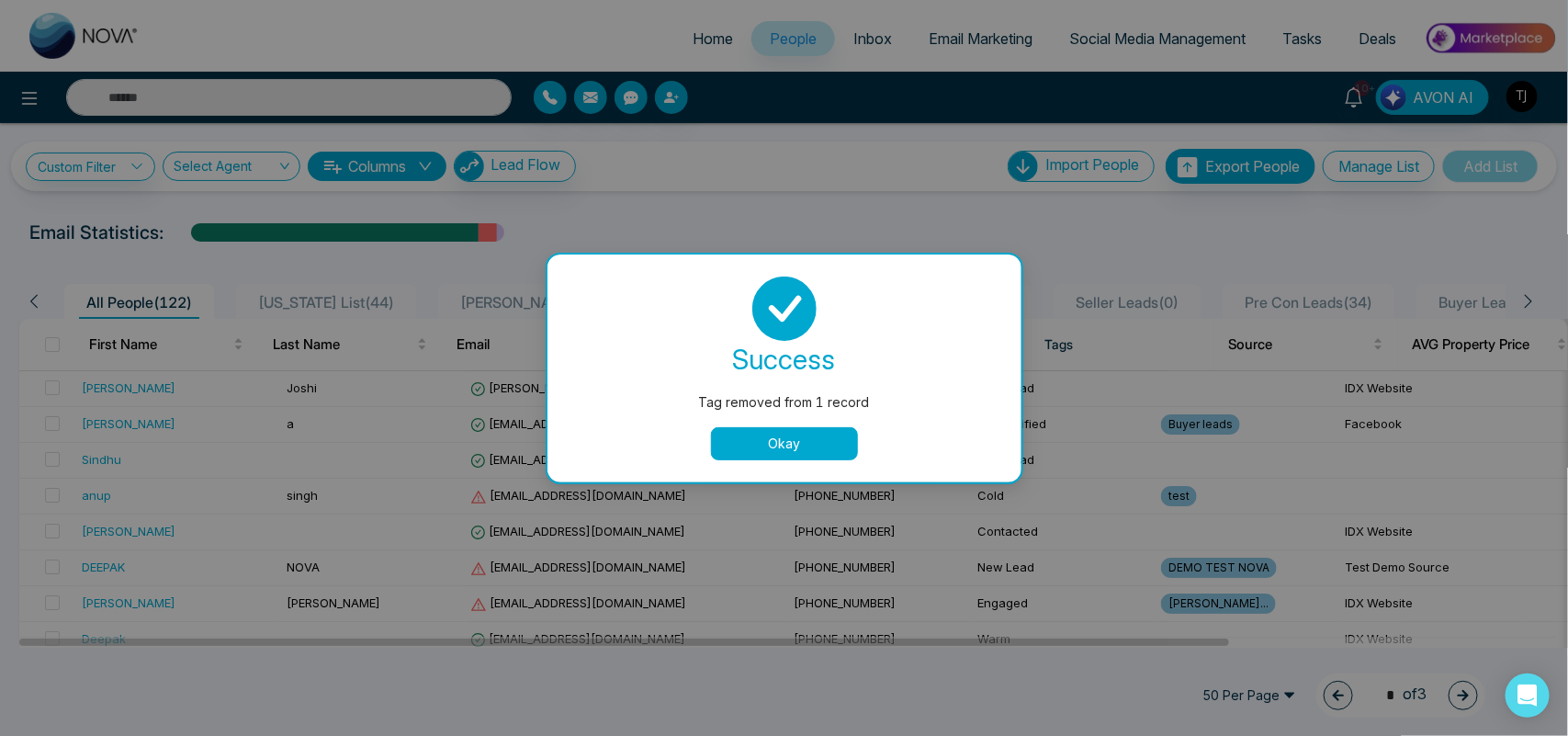
click at [820, 457] on button "Okay" at bounding box center [784, 443] width 147 height 33
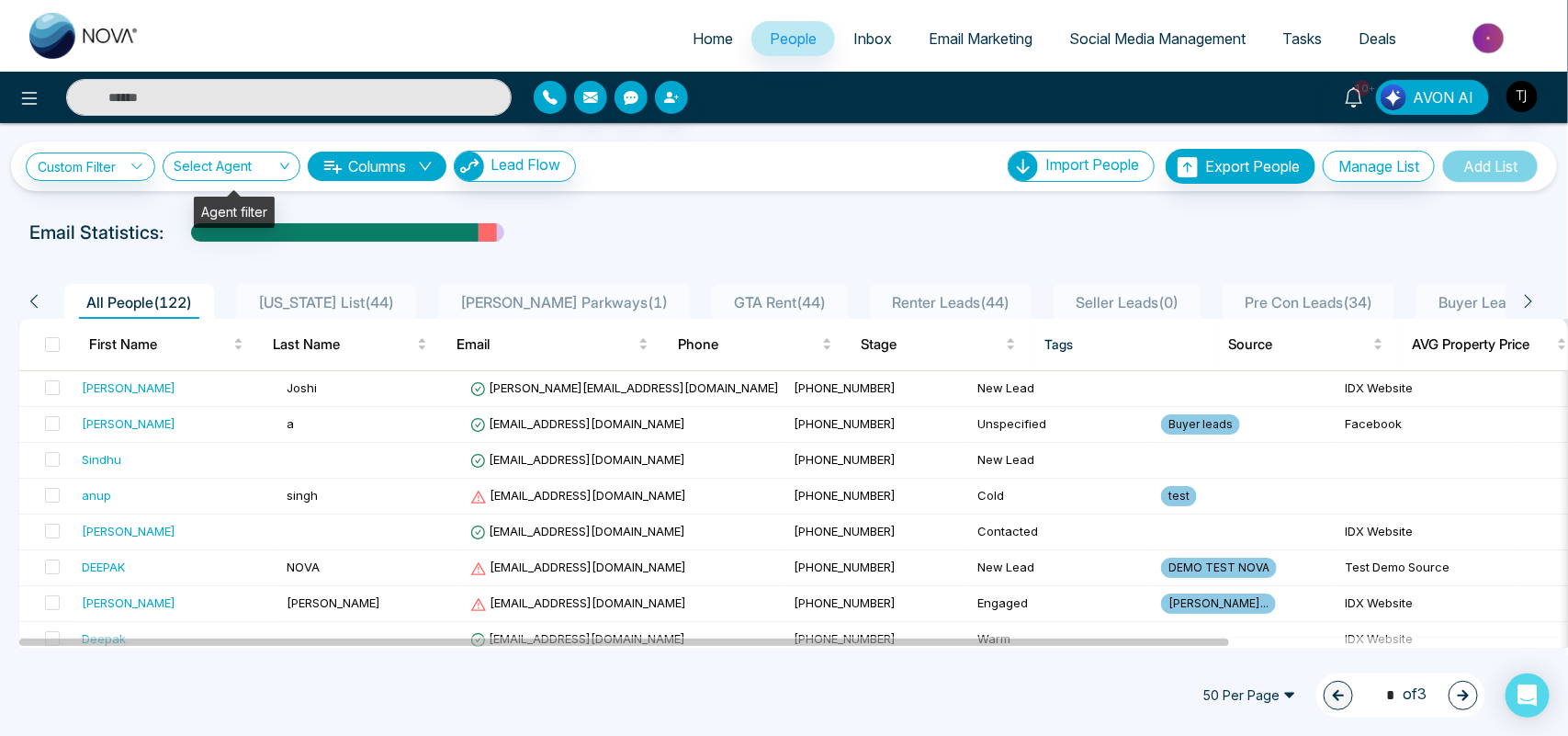
click at [232, 172] on input "search" at bounding box center [225, 170] width 103 height 35
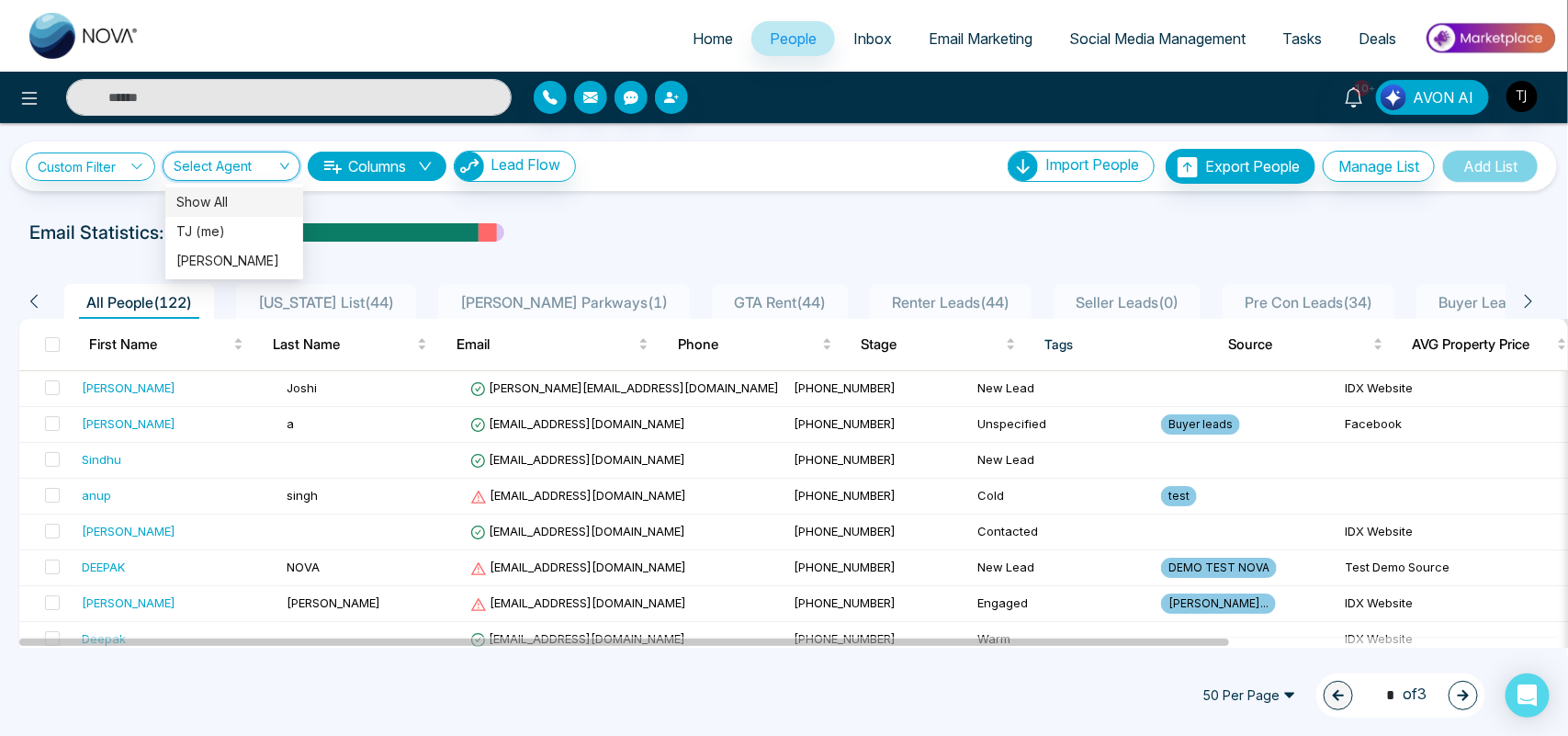
click at [356, 166] on button "Columns" at bounding box center [377, 167] width 139 height 30
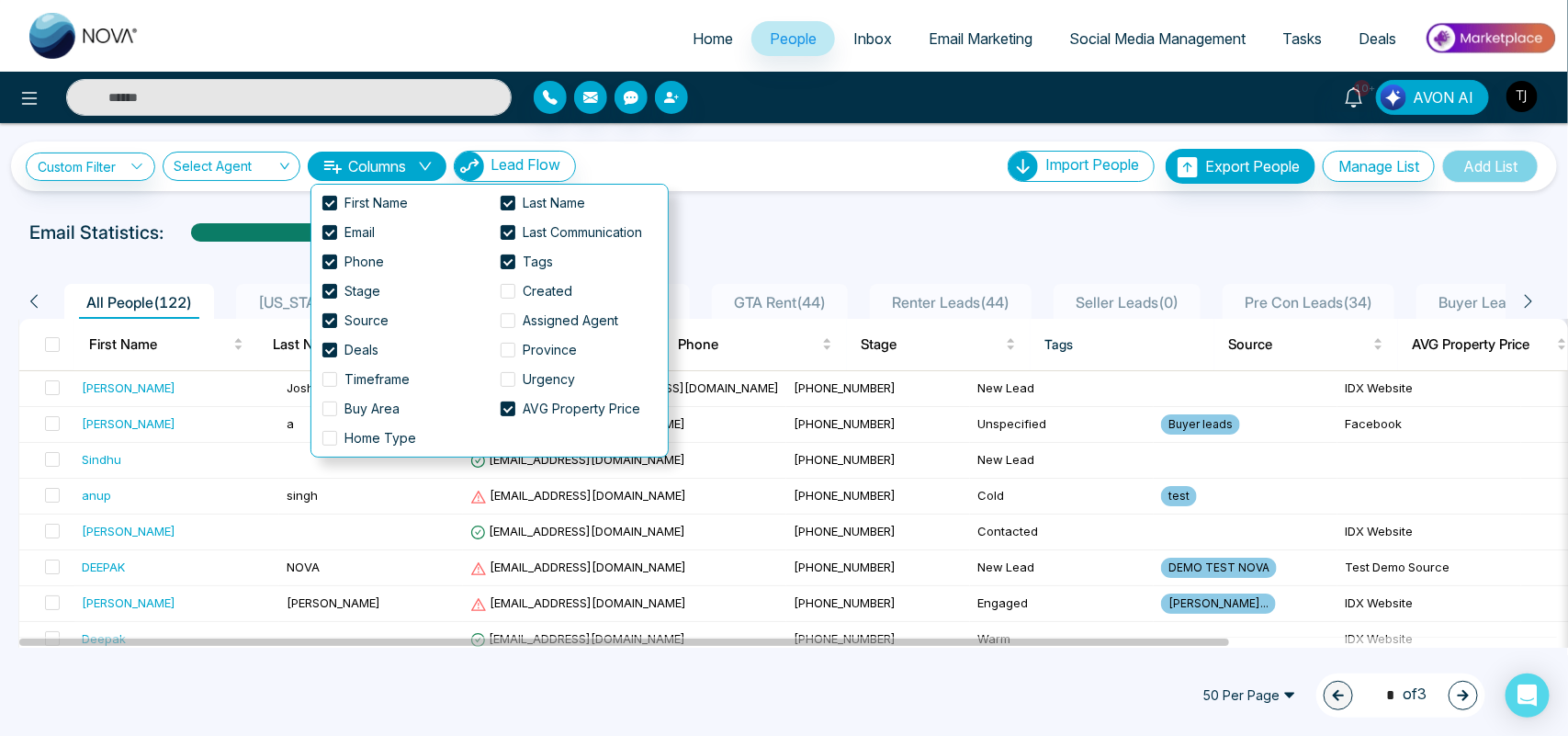
click at [722, 230] on div "Email Statistics:" at bounding box center [784, 232] width 1509 height 28
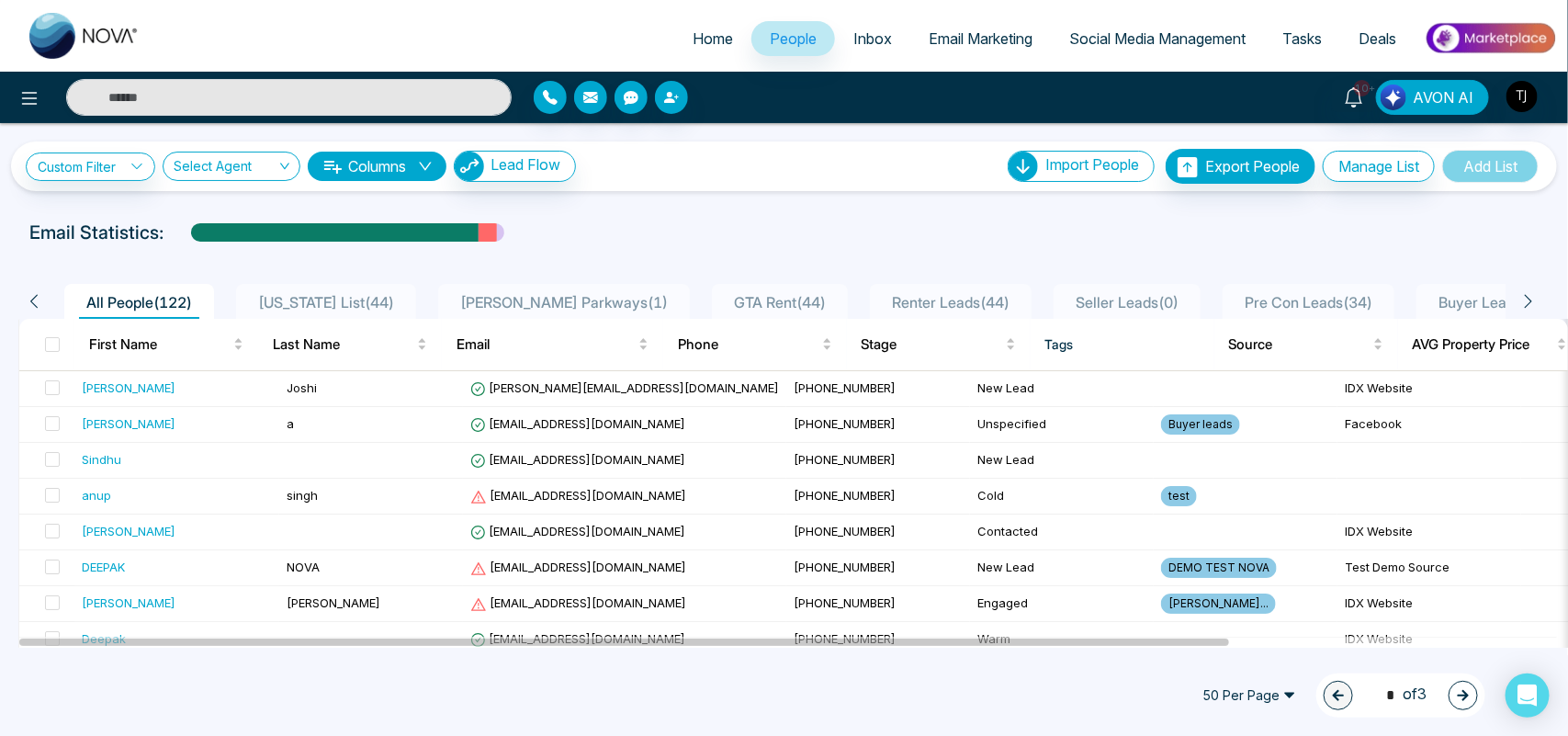
click at [48, 340] on span at bounding box center [52, 345] width 15 height 15
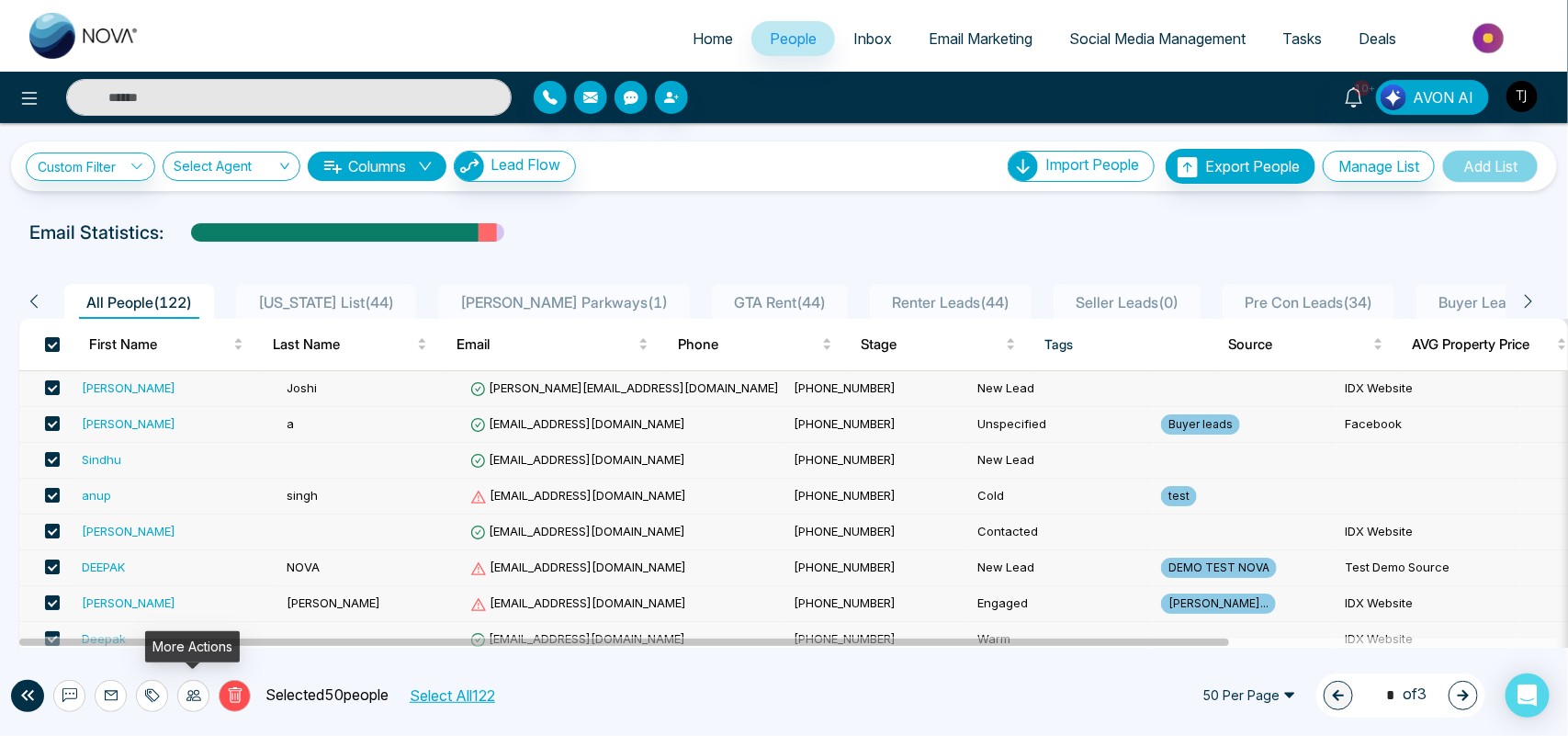
click at [193, 694] on icon at bounding box center [194, 695] width 15 height 15
click at [351, 668] on div "Delete Selected 50 people Select All 122 50 Per Page 1 * of 3" at bounding box center [784, 695] width 1568 height 80
click at [1286, 696] on span "50 Per Page" at bounding box center [1249, 696] width 119 height 30
click at [791, 656] on div "Delete Selected 50 people Select All 122 50 Per Page 50 100 10 Per Page 20 Per …" at bounding box center [784, 695] width 1568 height 80
click at [49, 339] on span at bounding box center [52, 345] width 15 height 15
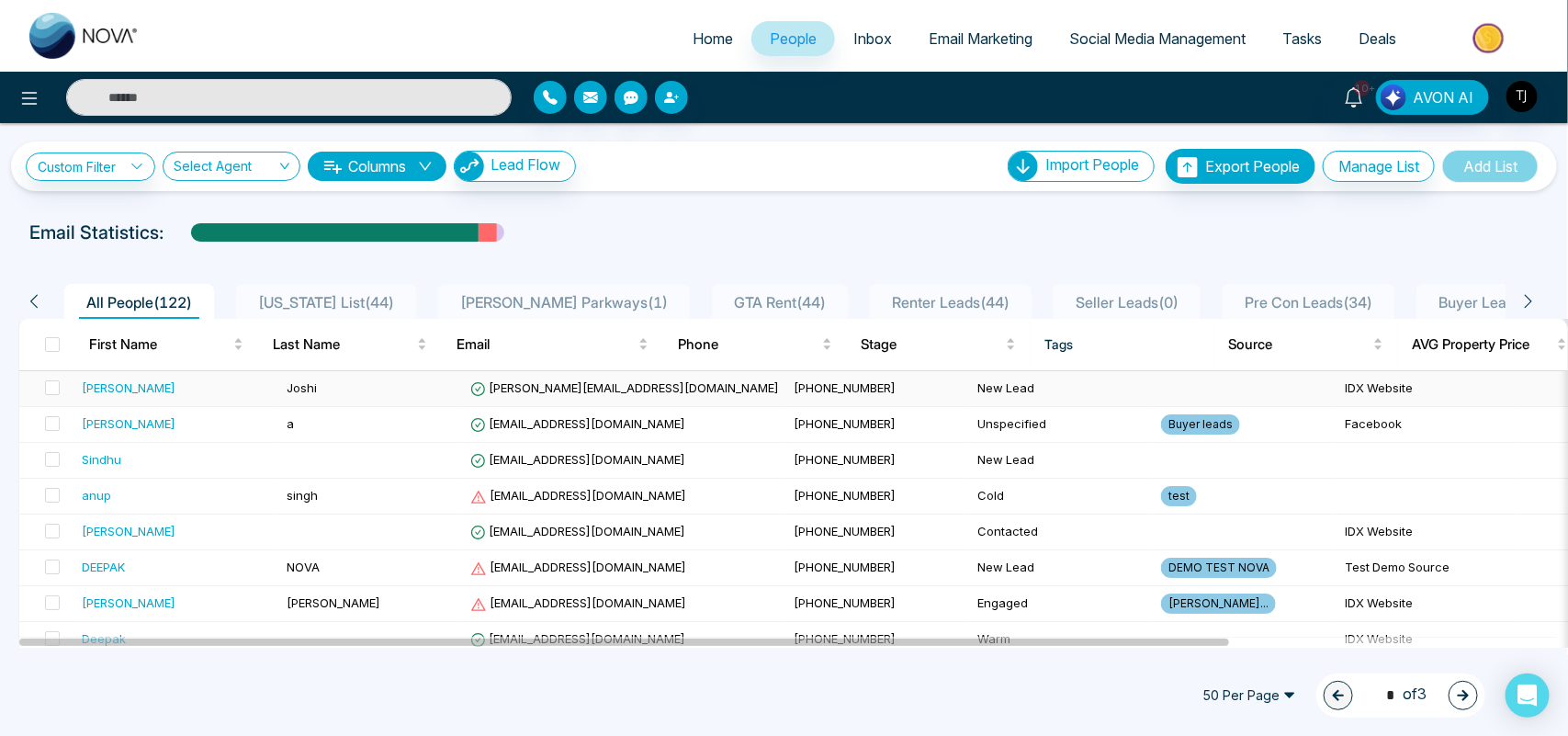
click at [149, 386] on div "[PERSON_NAME]" at bounding box center [177, 387] width 191 height 19
click at [213, 416] on div "[PERSON_NAME]" at bounding box center [177, 423] width 191 height 19
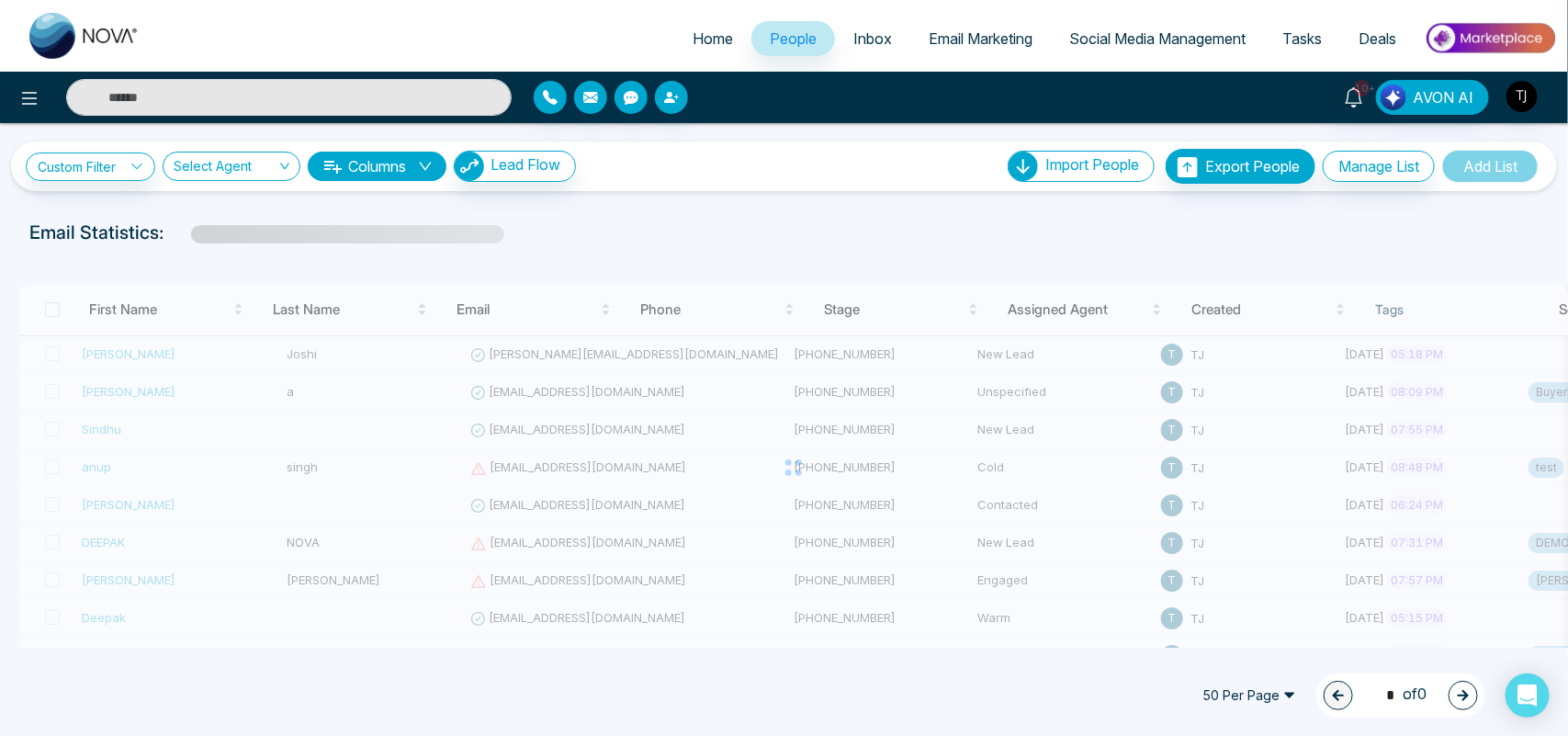
click at [940, 681] on div "50 Per Page 1 * of 0" at bounding box center [784, 695] width 1568 height 80
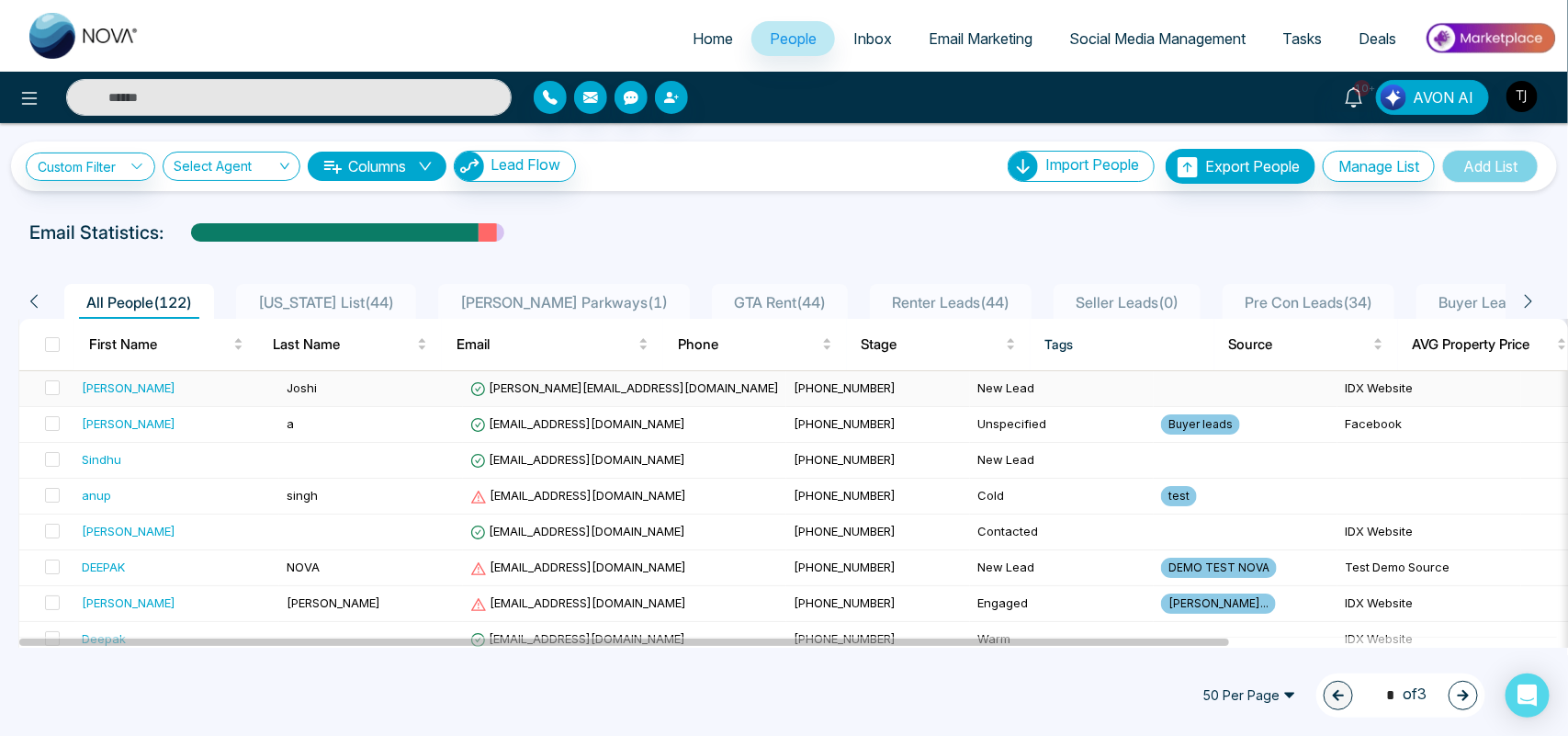
click at [351, 376] on td "Joshi" at bounding box center [370, 389] width 184 height 36
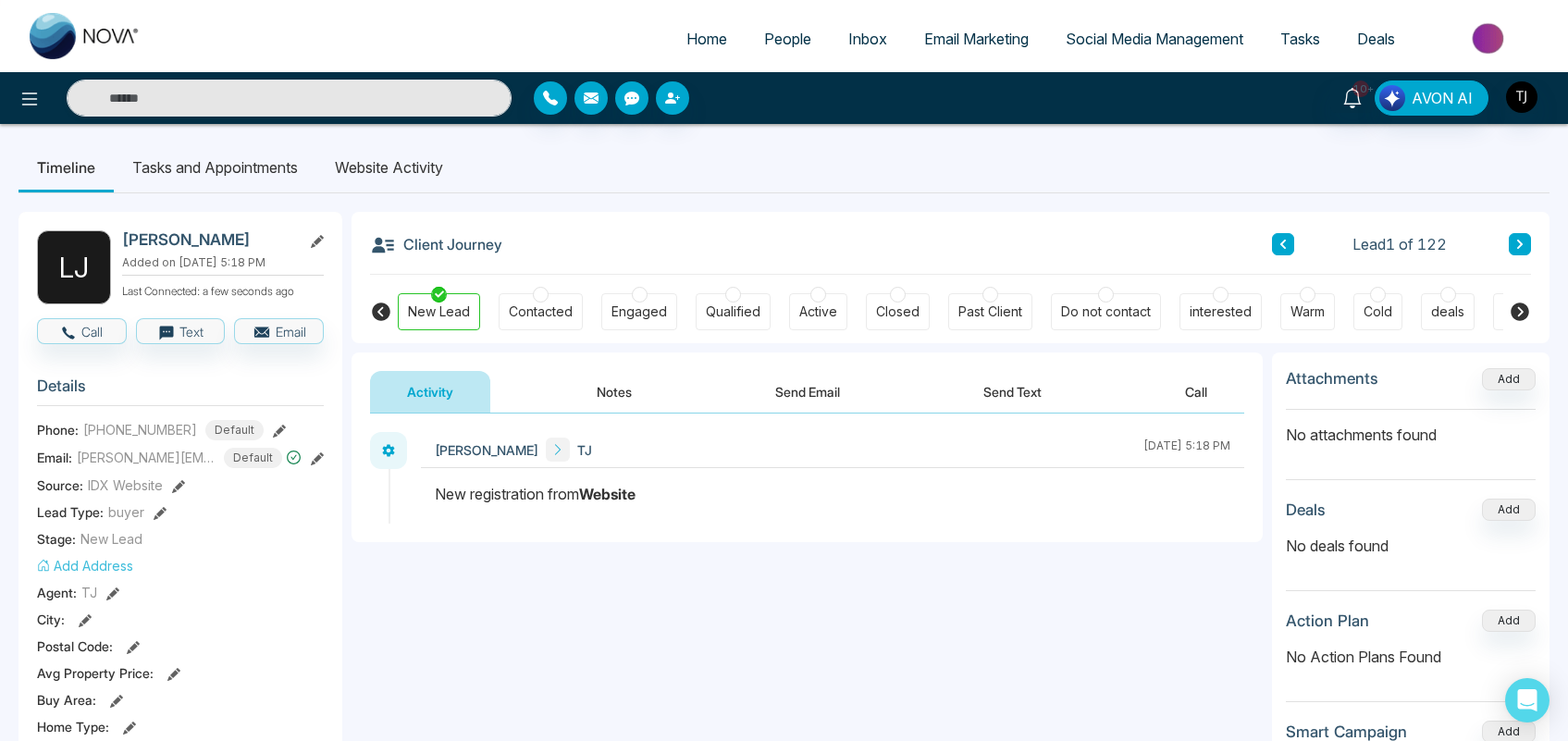
drag, startPoint x: 519, startPoint y: 247, endPoint x: 506, endPoint y: 242, distance: 13.8
click at [506, 242] on div "Client Journey Lead 1 of 122" at bounding box center [950, 243] width 1161 height 63
click at [534, 313] on div "Contacted" at bounding box center [541, 312] width 64 height 19
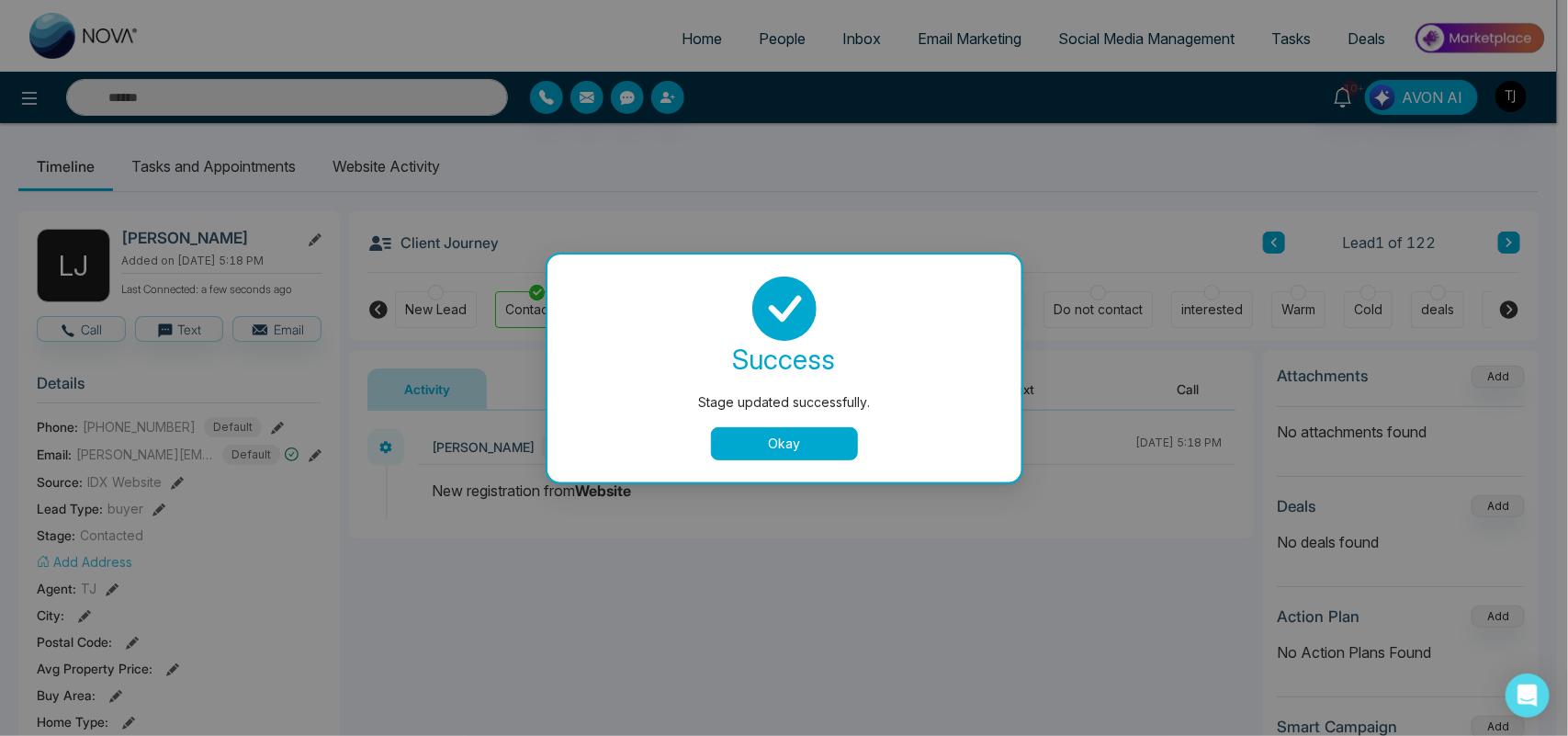
click at [788, 421] on div "success Stage updated successfully. Okay" at bounding box center [784, 368] width 430 height 184
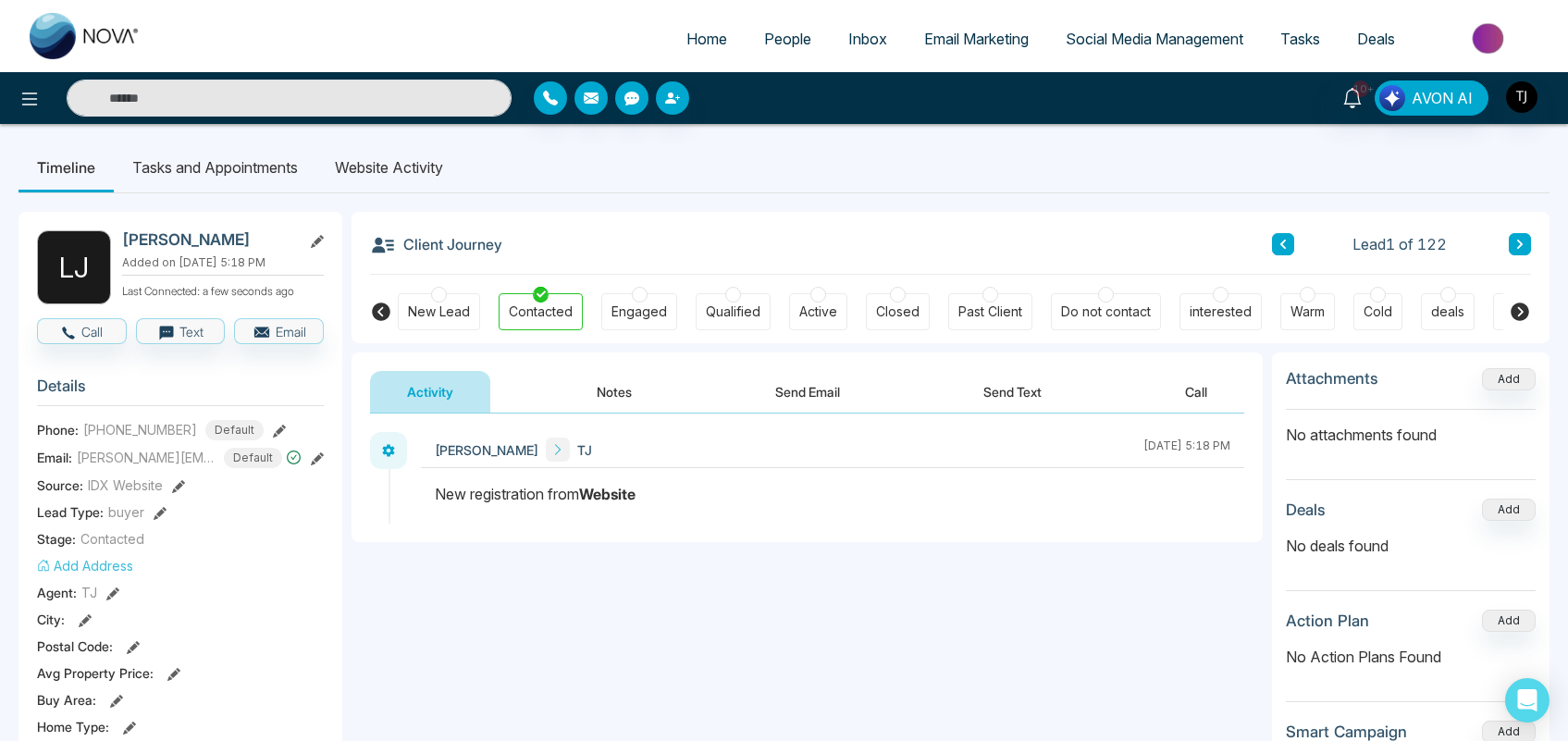
click at [794, 442] on div "[PERSON_NAME] [DATE] 5:18 PM" at bounding box center [807, 478] width 874 height 92
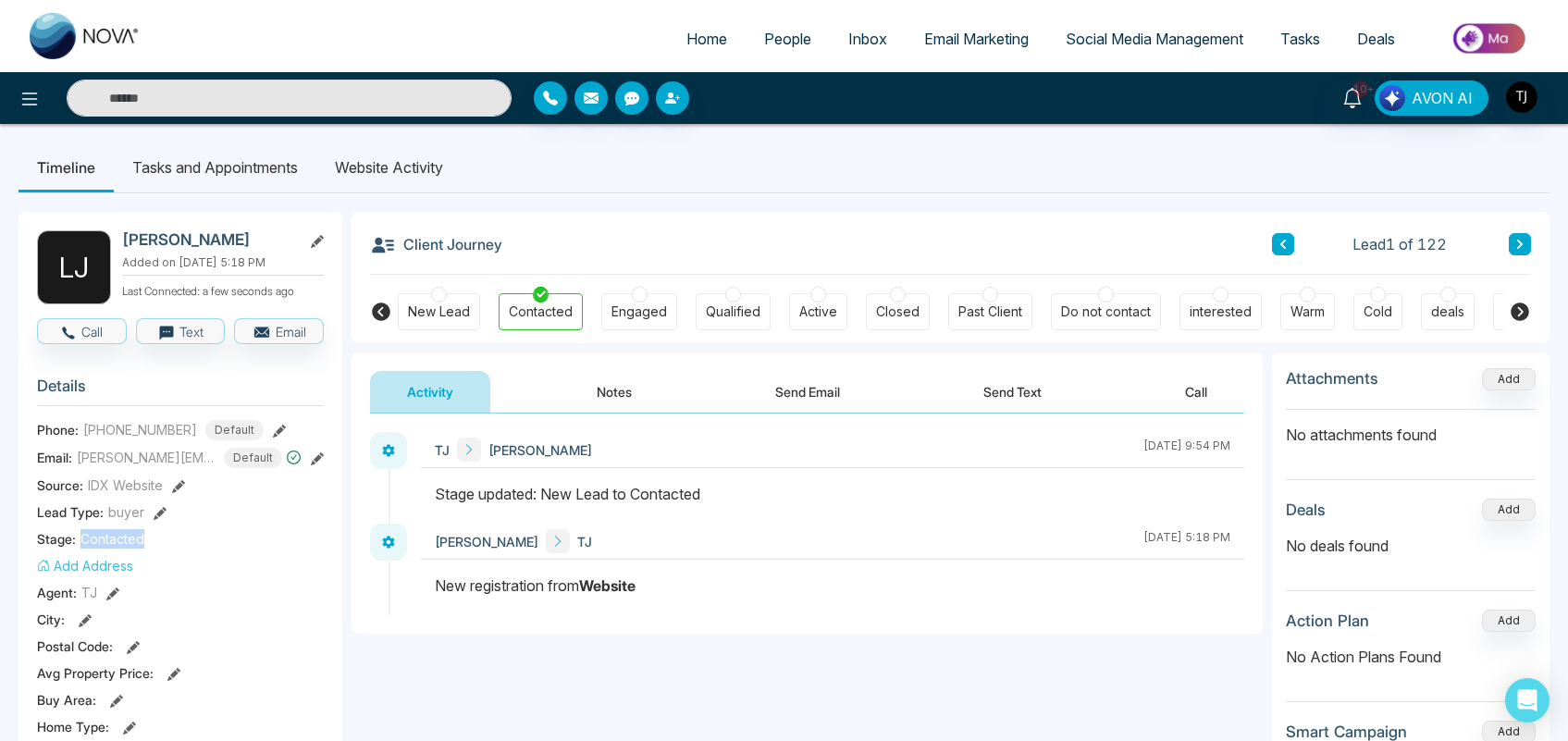
drag, startPoint x: 146, startPoint y: 535, endPoint x: 80, endPoint y: 538, distance: 65.8
click at [80, 538] on div "Stage: Contacted" at bounding box center [180, 538] width 287 height 19
click at [626, 390] on button "Notes" at bounding box center [614, 392] width 109 height 42
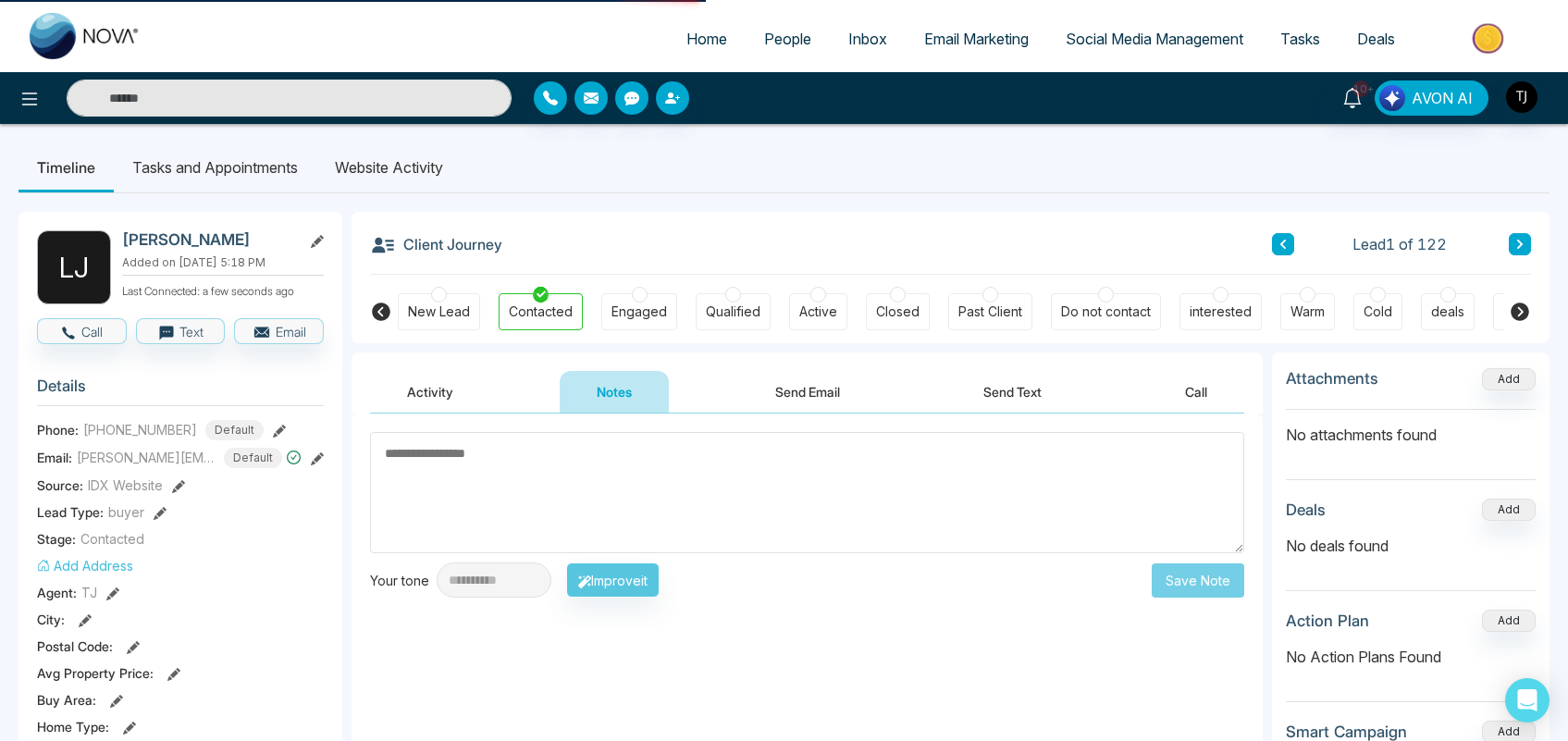
click at [806, 393] on button "Send Email" at bounding box center [807, 392] width 139 height 42
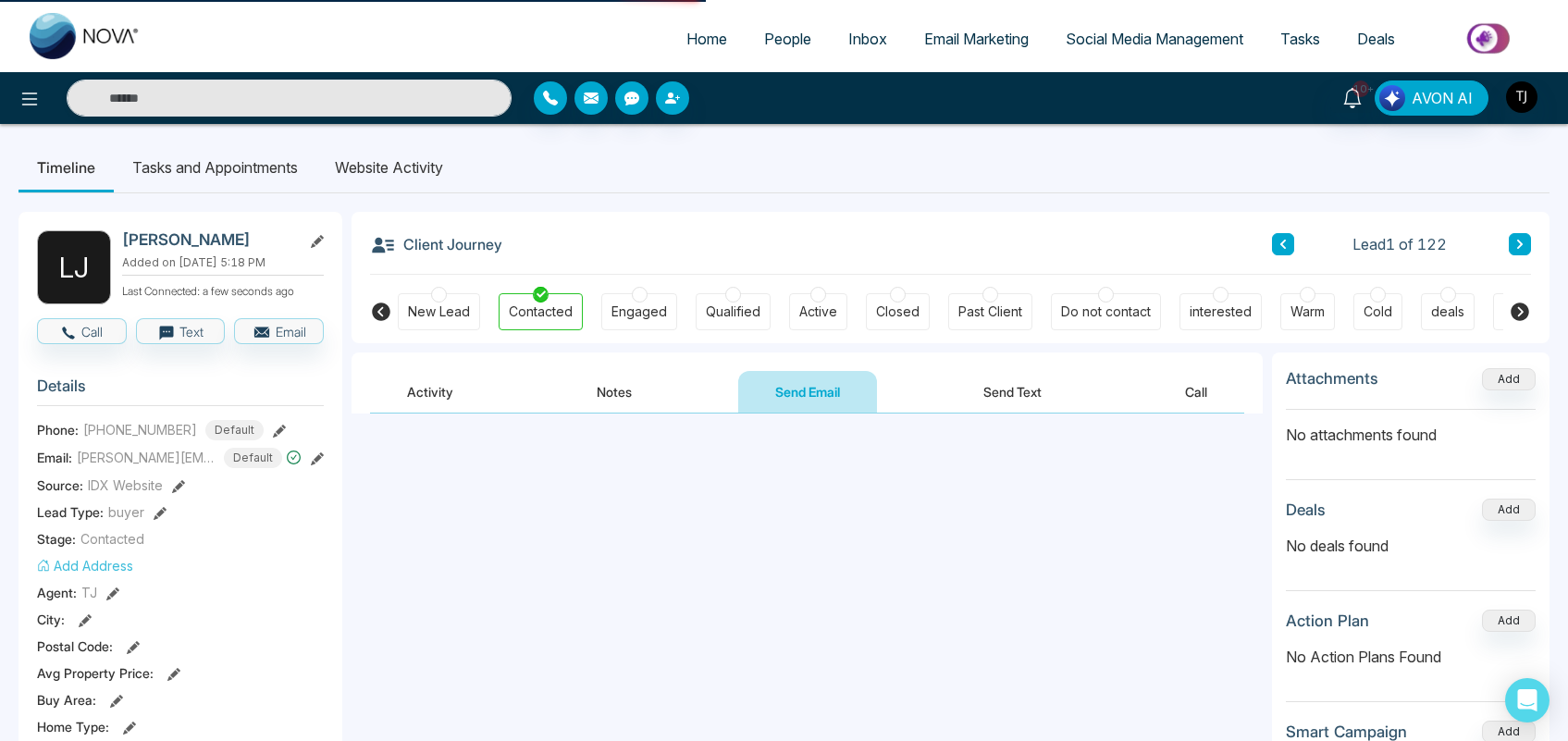
click at [1034, 386] on button "Send Text" at bounding box center [1013, 392] width 132 height 42
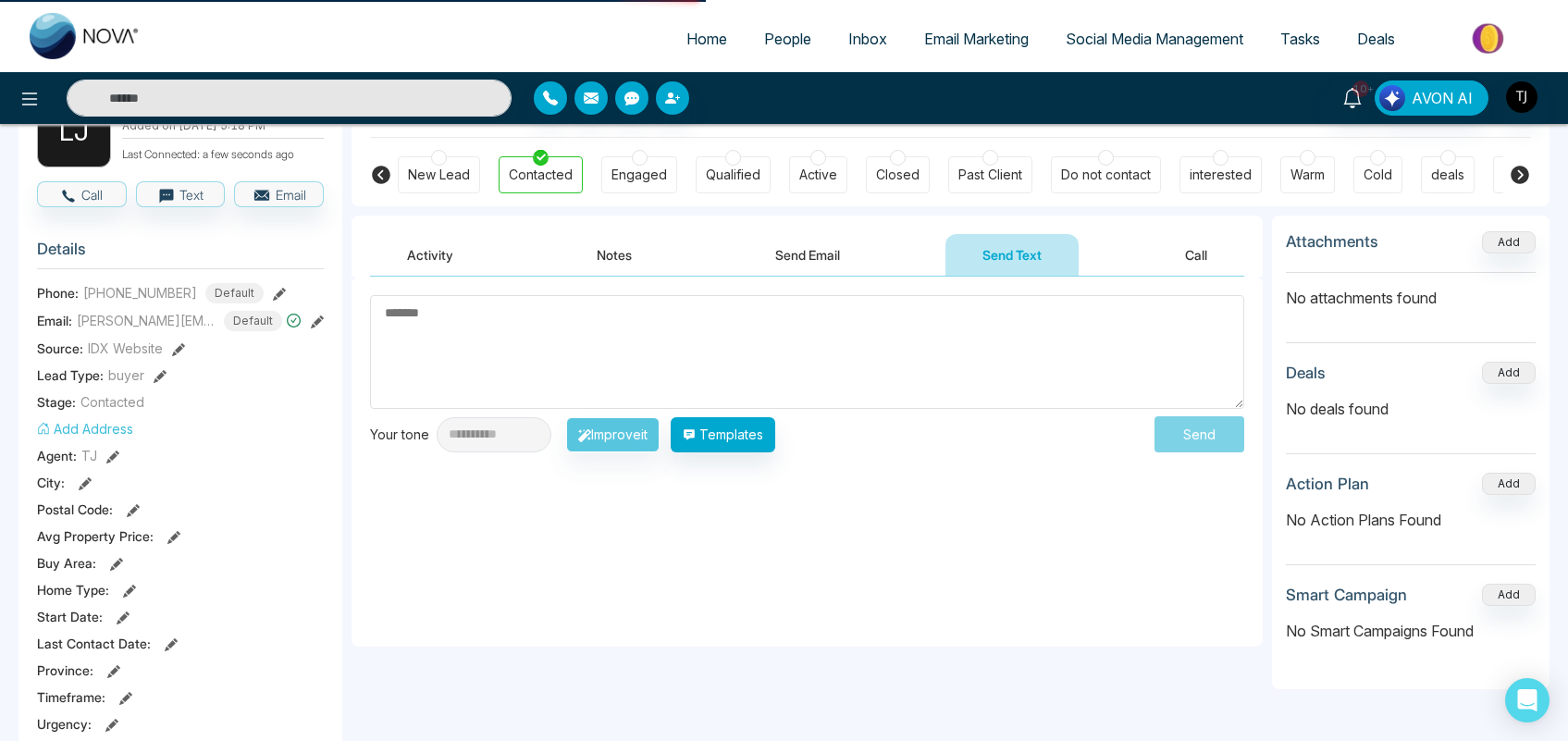
scroll to position [172, 0]
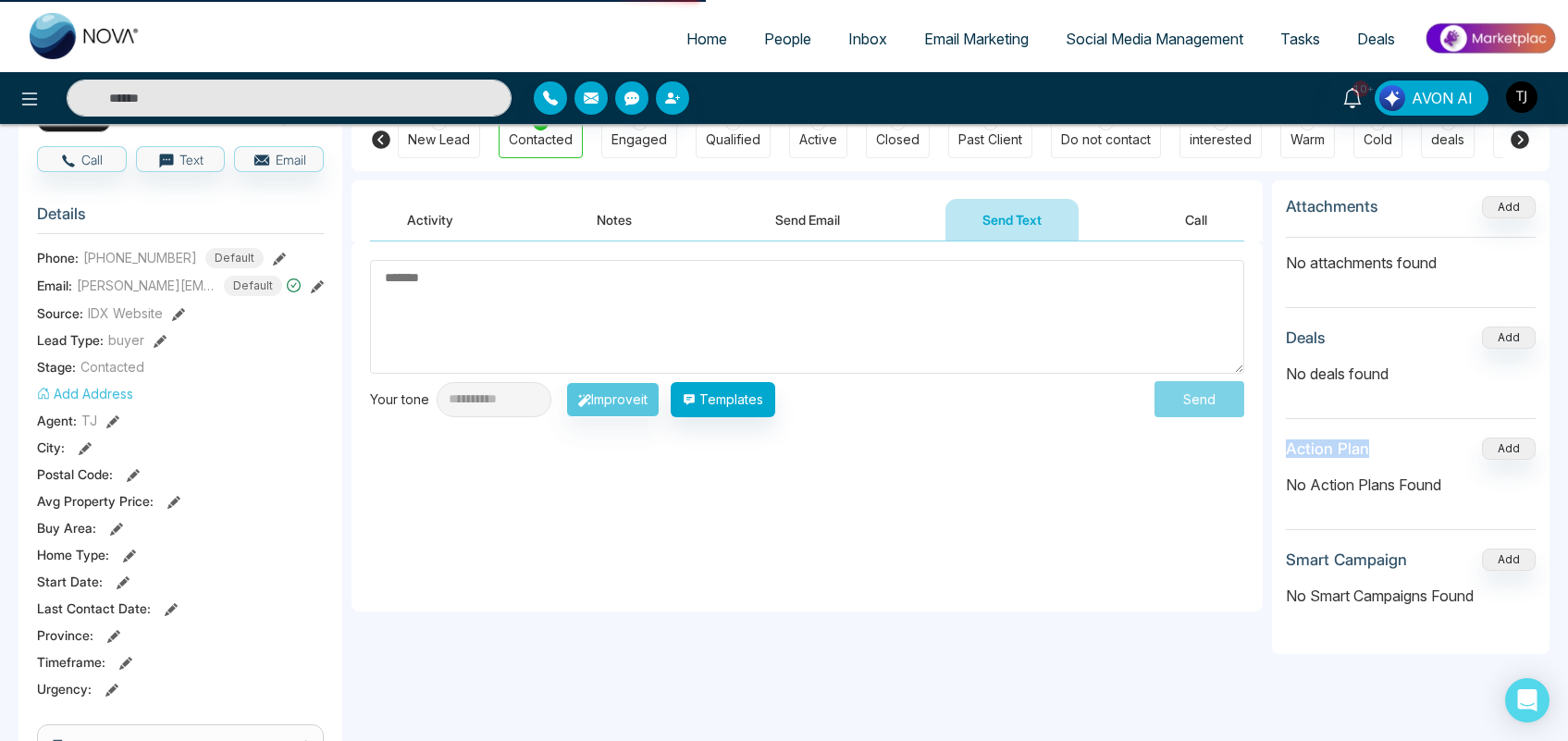
drag, startPoint x: 1381, startPoint y: 444, endPoint x: 1283, endPoint y: 447, distance: 98.1
click at [1283, 447] on div "Attachments Add No attachments found Deals Add No deals found Action Plan Add N…" at bounding box center [1411, 417] width 278 height 474
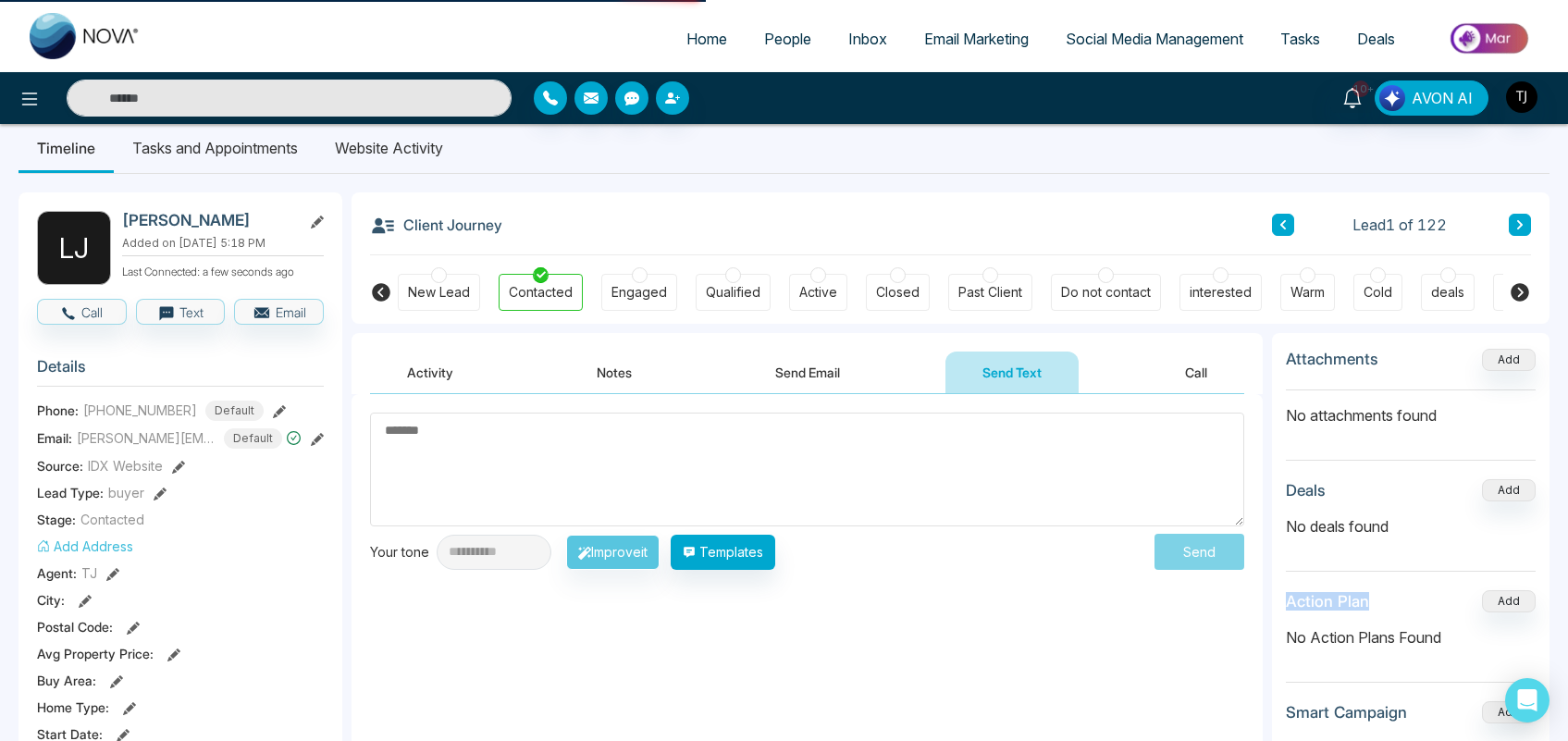
scroll to position [0, 0]
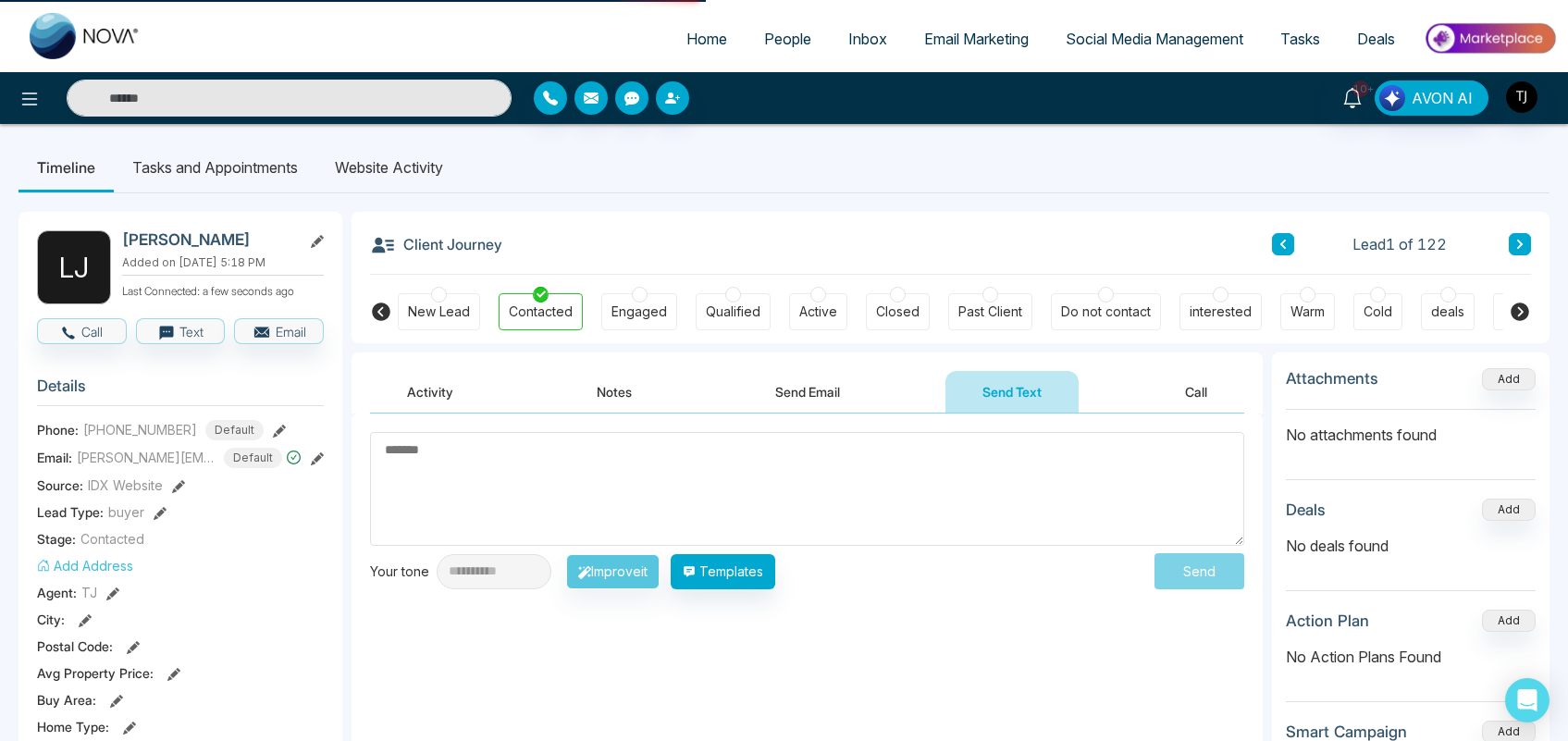
click at [224, 167] on li "Tasks and Appointments" at bounding box center [215, 167] width 203 height 50
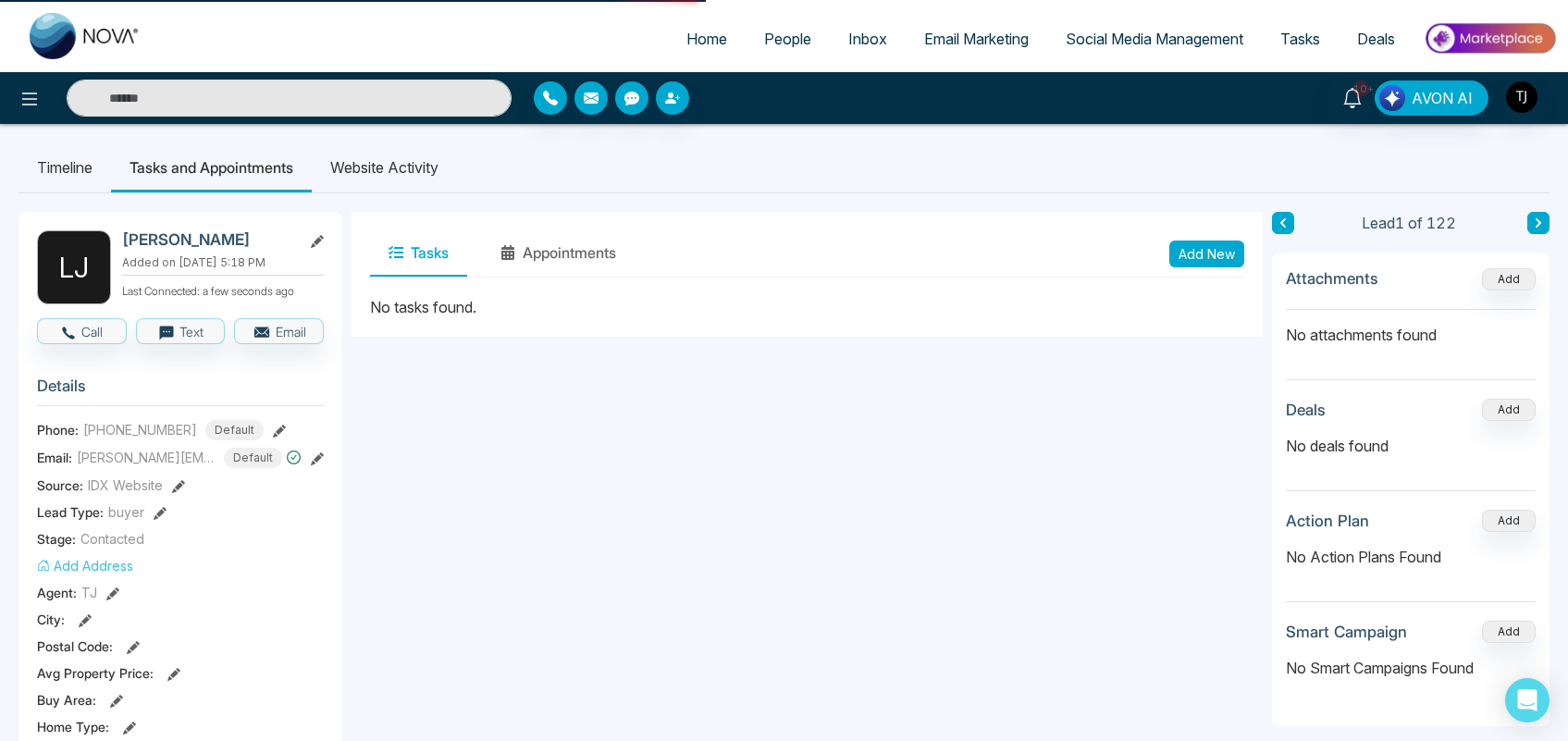
click at [422, 165] on li "Website Activity" at bounding box center [384, 167] width 145 height 50
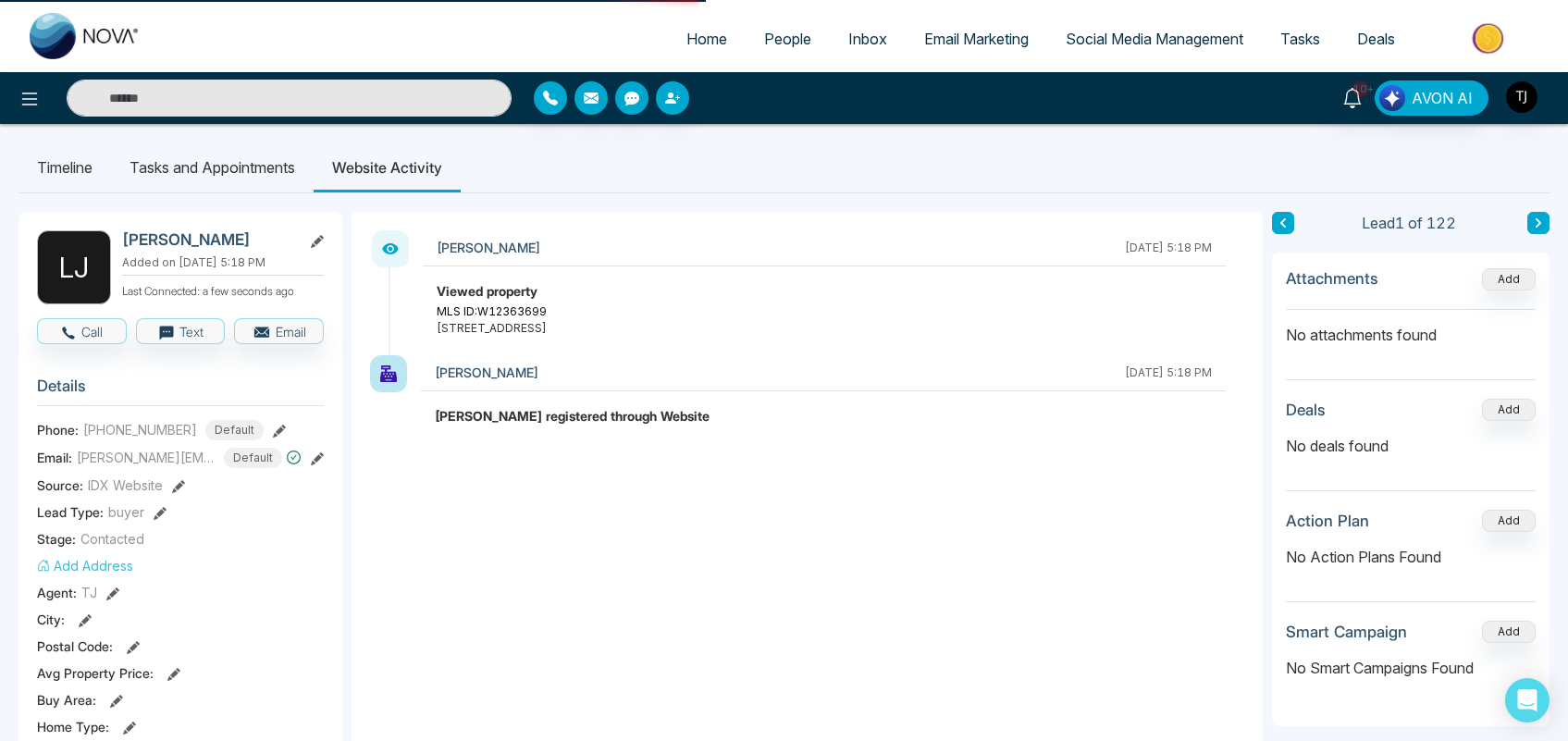
click at [868, 46] on span "Inbox" at bounding box center [867, 39] width 39 height 19
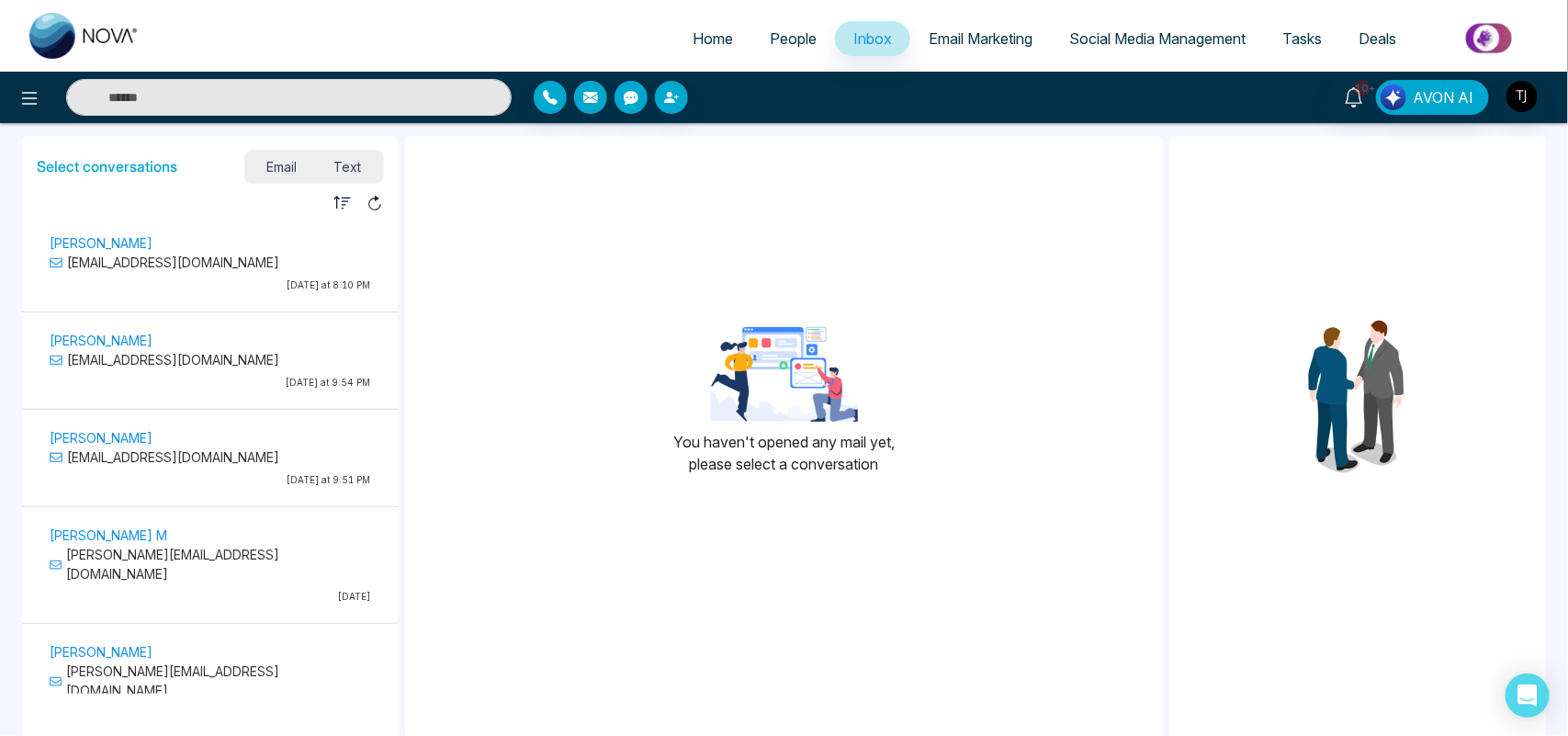
click at [951, 40] on span "Email Marketing" at bounding box center [980, 39] width 104 height 19
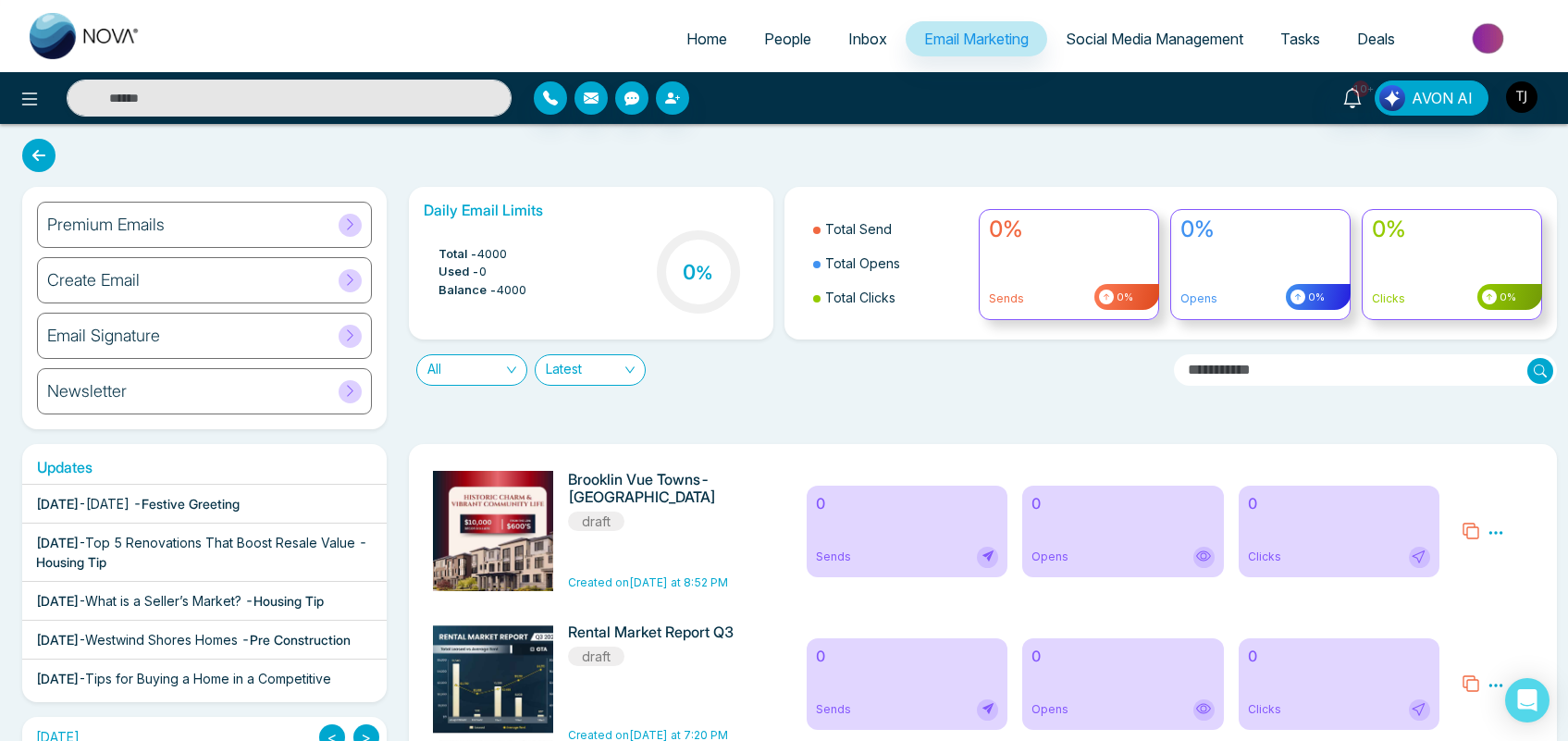
click at [232, 223] on div "Premium Emails" at bounding box center [204, 225] width 335 height 46
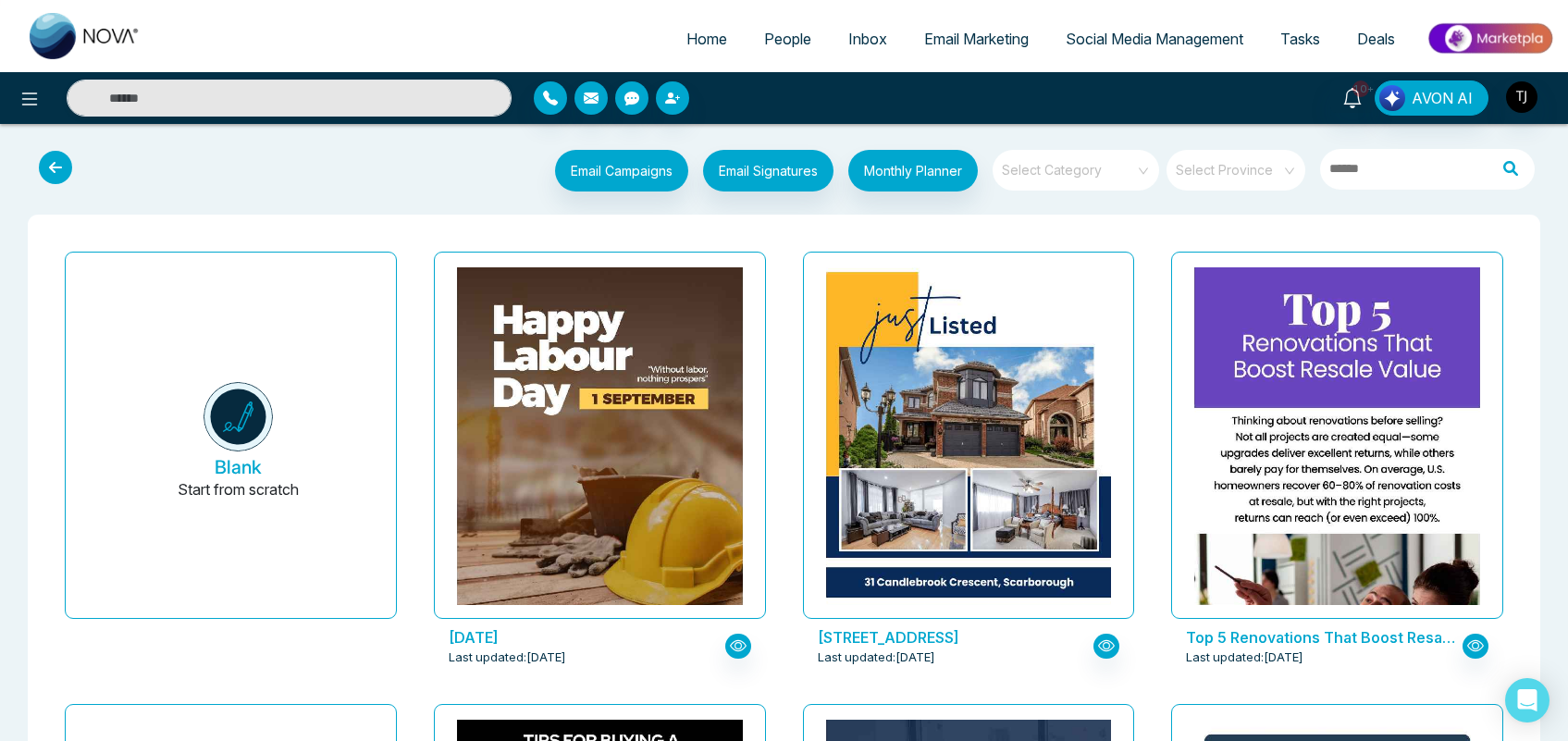
click at [566, 657] on span "Last updated: [DATE]" at bounding box center [508, 658] width 118 height 19
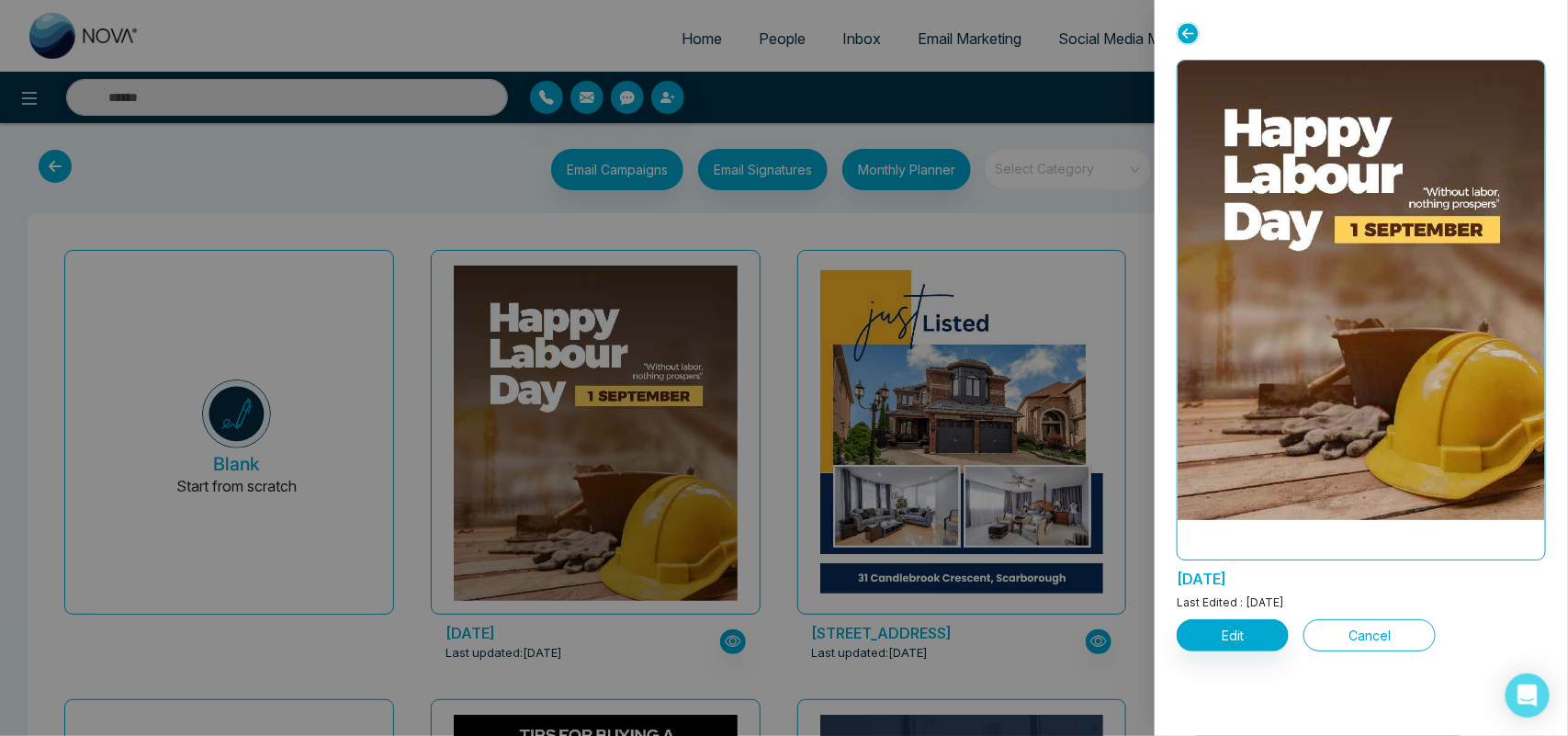
click at [1395, 630] on button "Cancel" at bounding box center [1369, 636] width 132 height 32
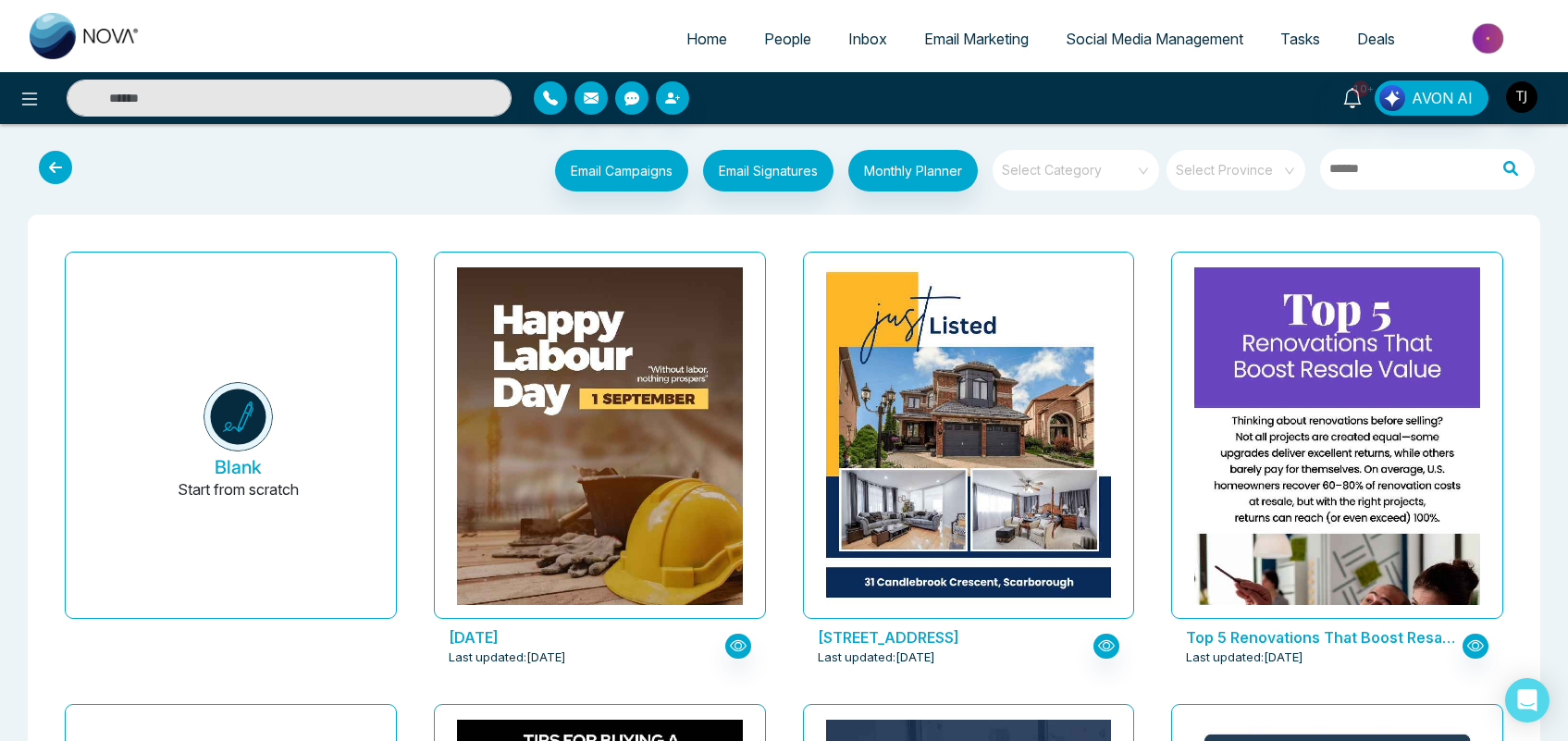
click at [1102, 172] on input "search" at bounding box center [1069, 164] width 133 height 28
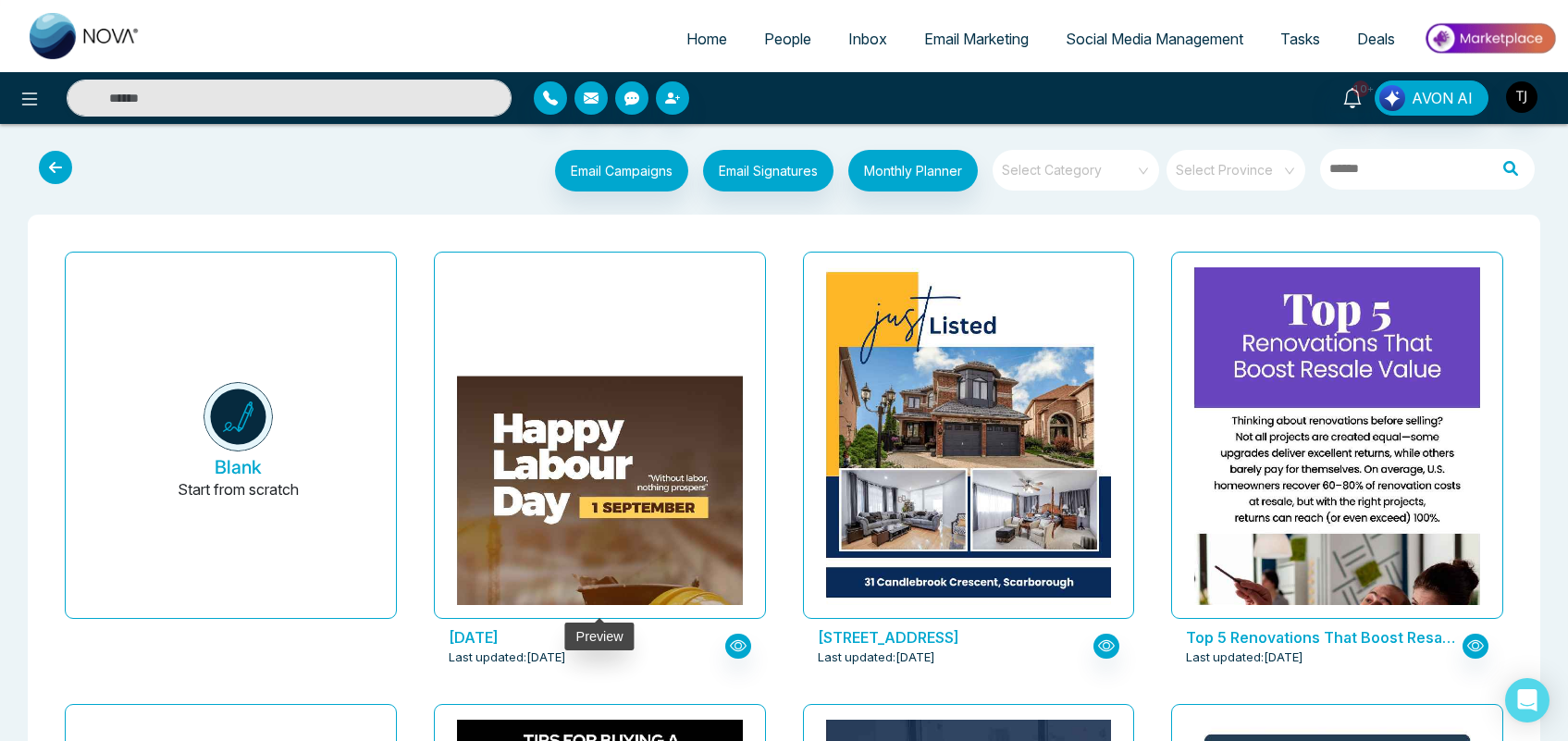
click at [631, 377] on img at bounding box center [600, 555] width 572 height 357
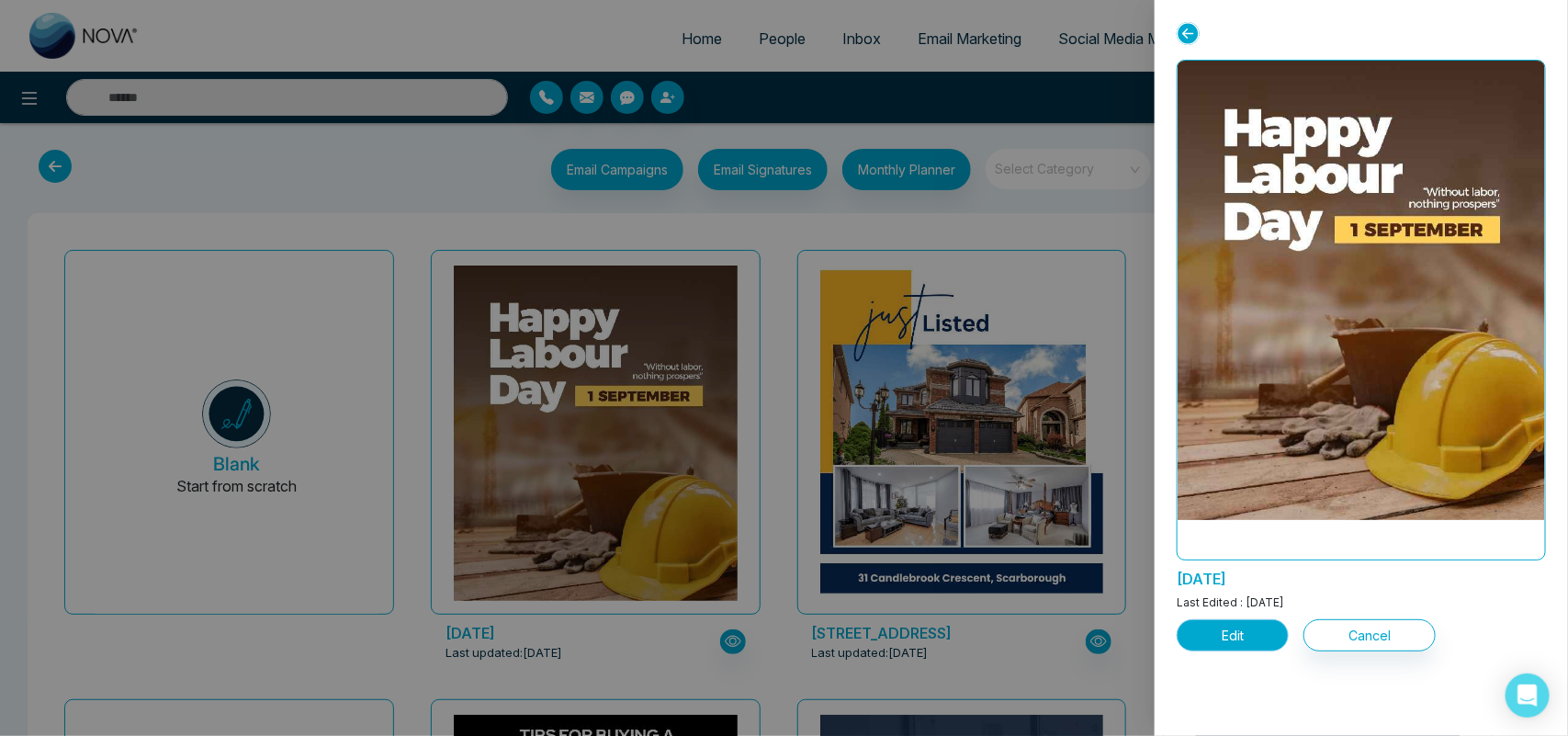
click at [1226, 635] on button "Edit" at bounding box center [1232, 636] width 112 height 32
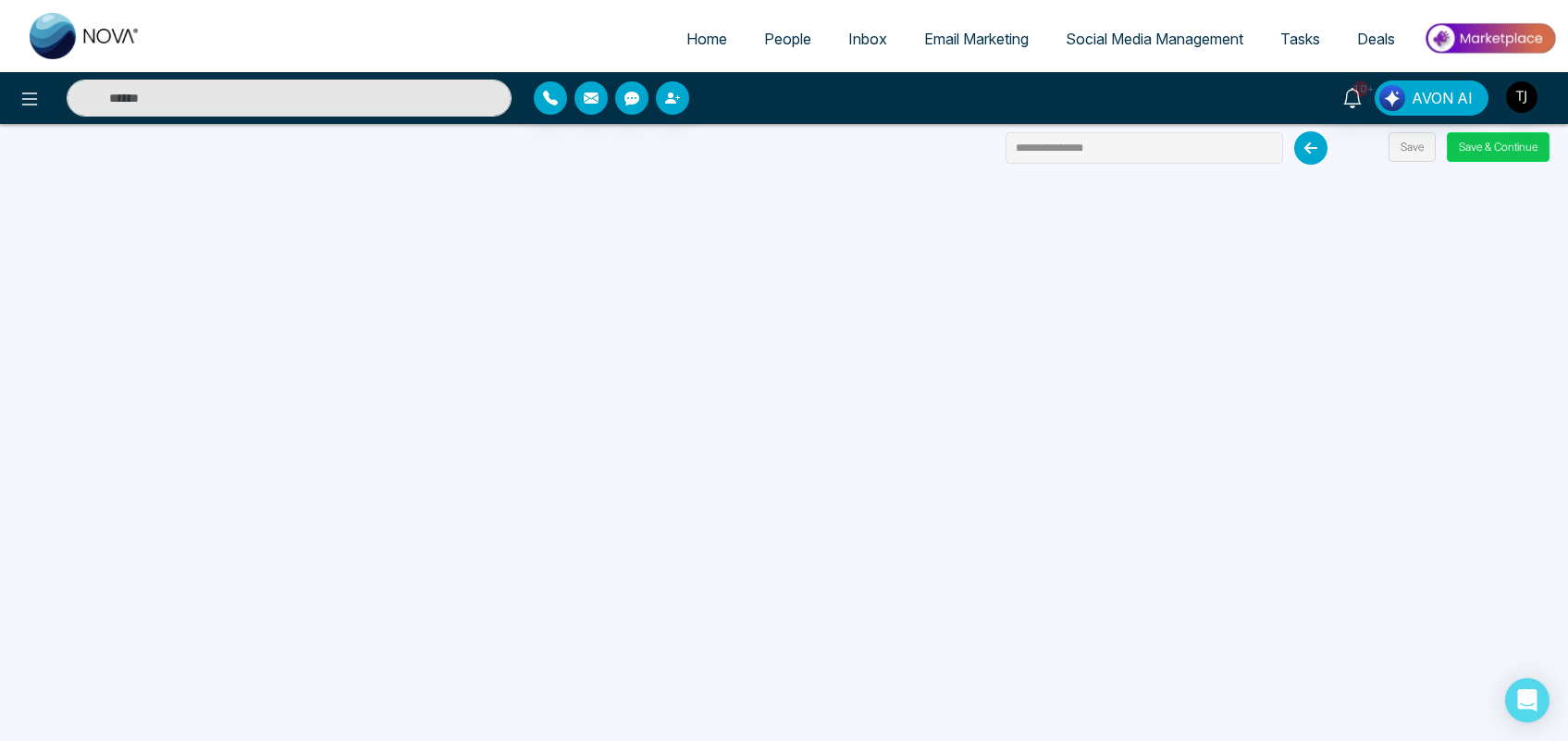
click at [1495, 151] on button "Save & Continue" at bounding box center [1498, 147] width 103 height 30
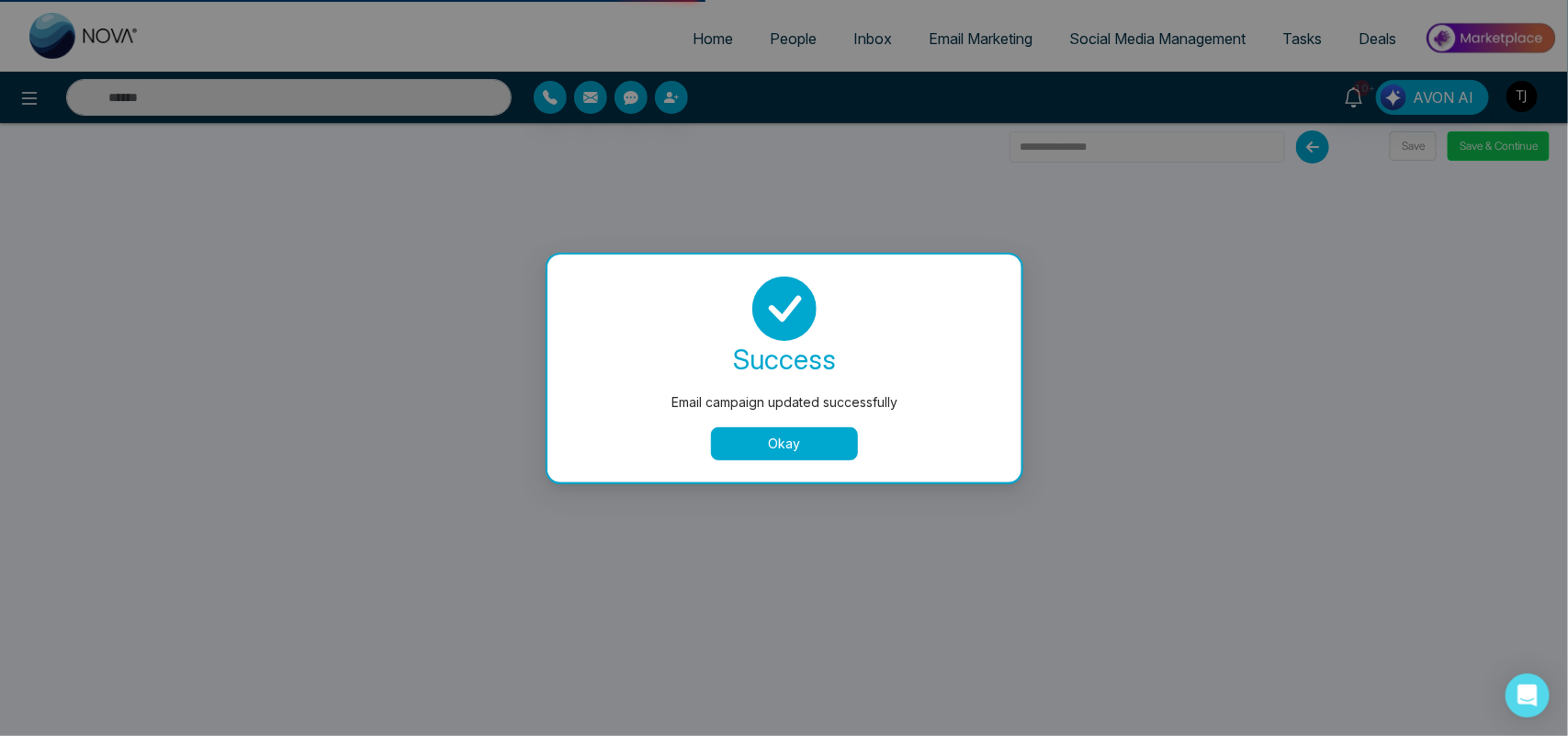
click at [1467, 140] on div "Email campaign updated successfully success Email campaign updated successfully…" at bounding box center [784, 368] width 1568 height 736
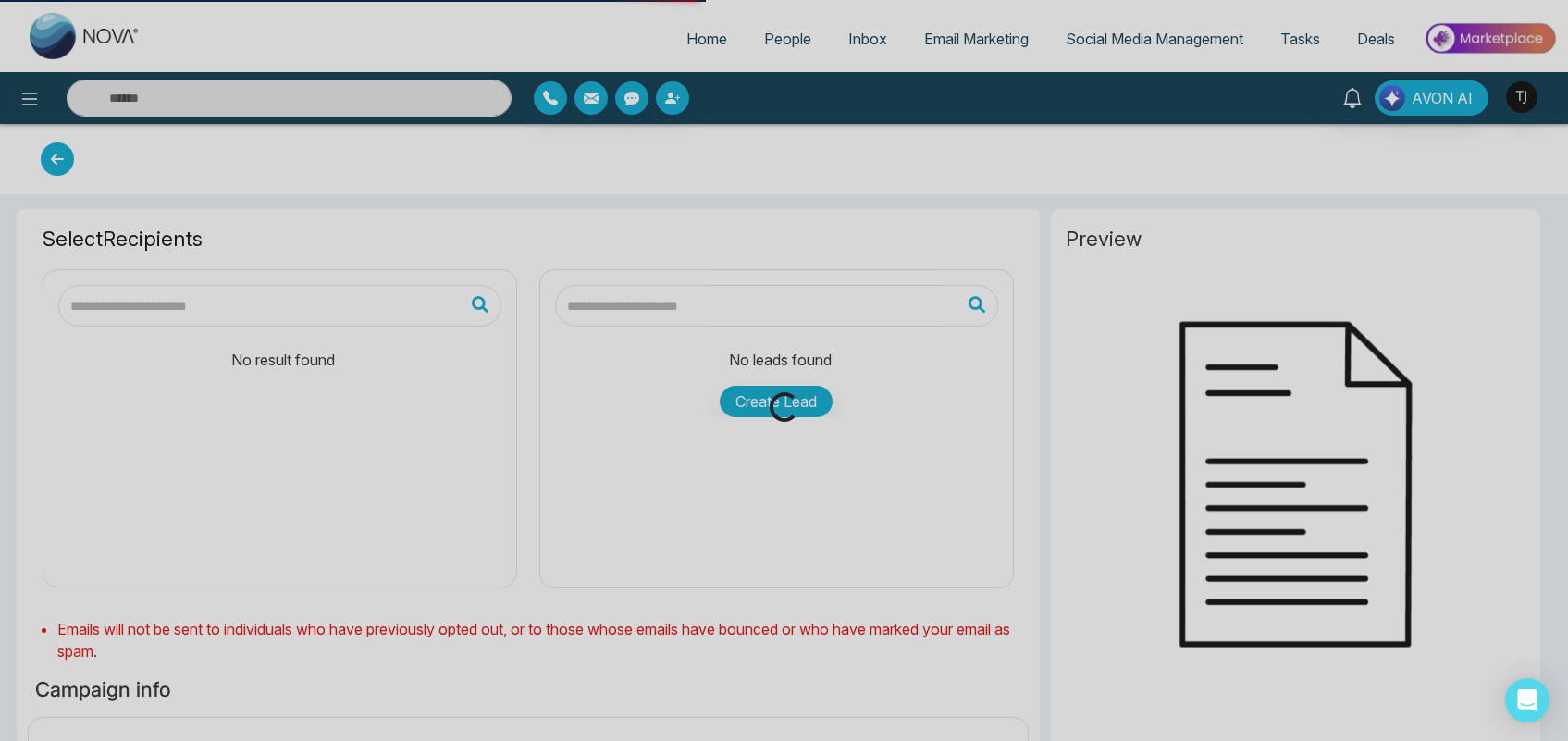
click at [1477, 141] on div "Loading..." at bounding box center [784, 370] width 1568 height 741
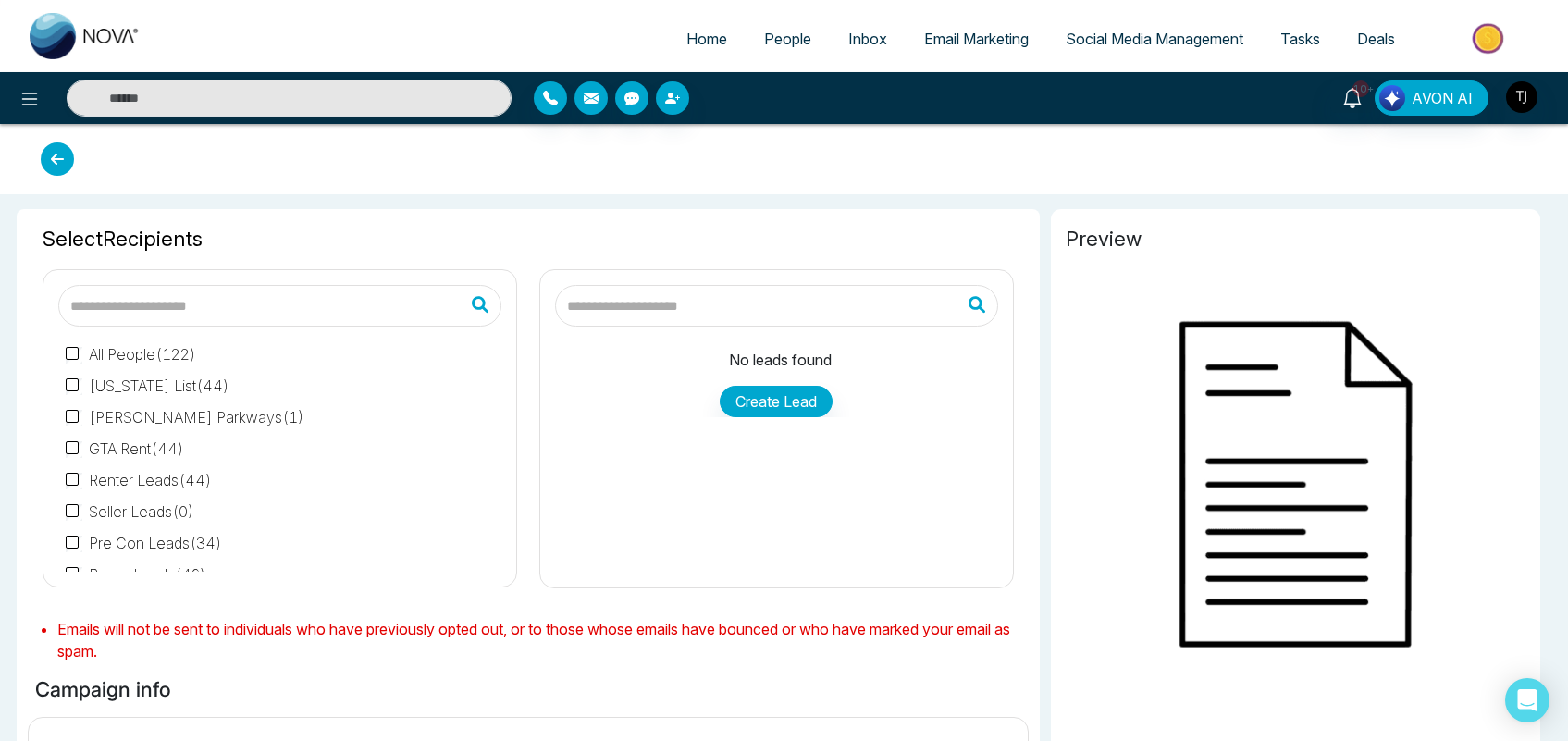
type input "**********"
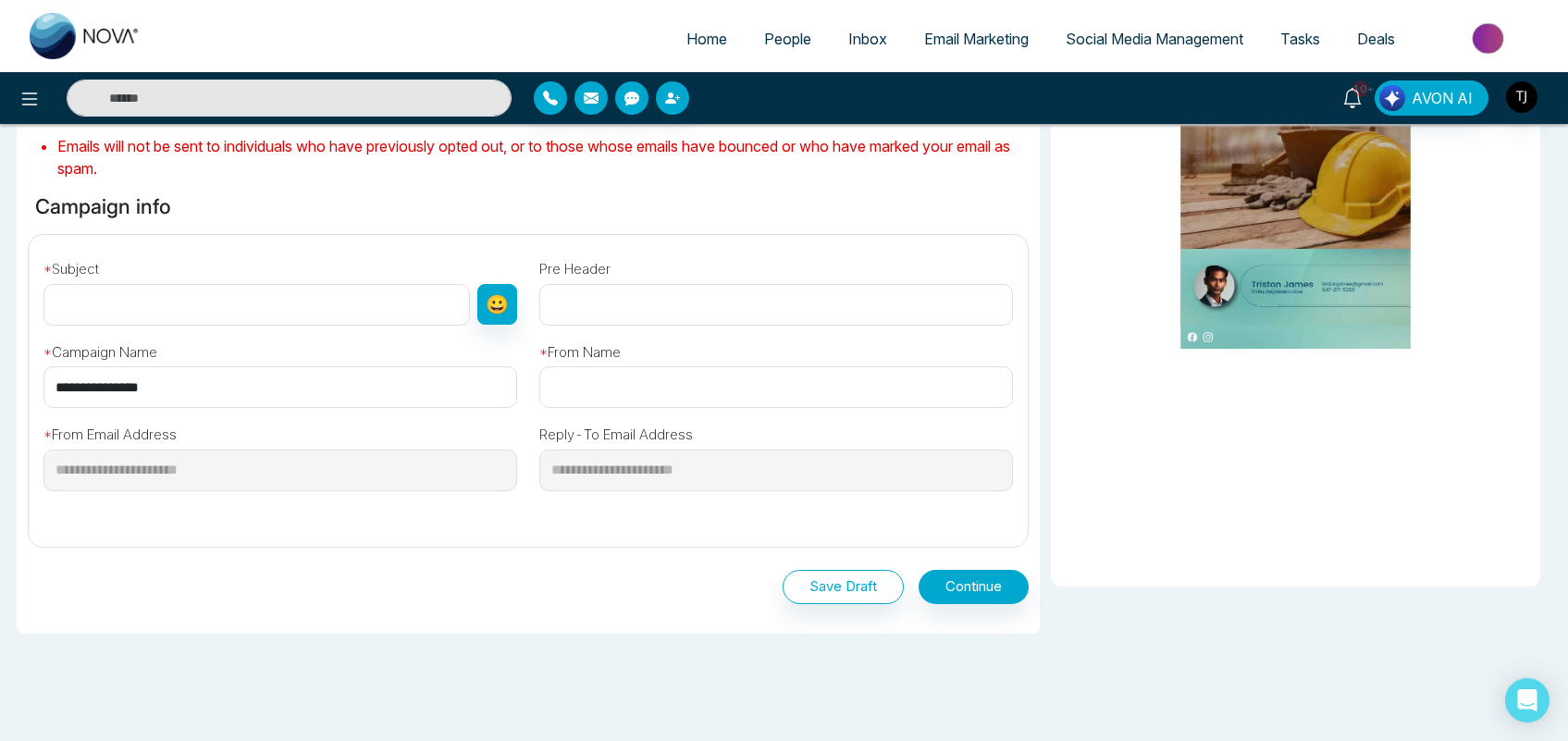
scroll to position [515, 0]
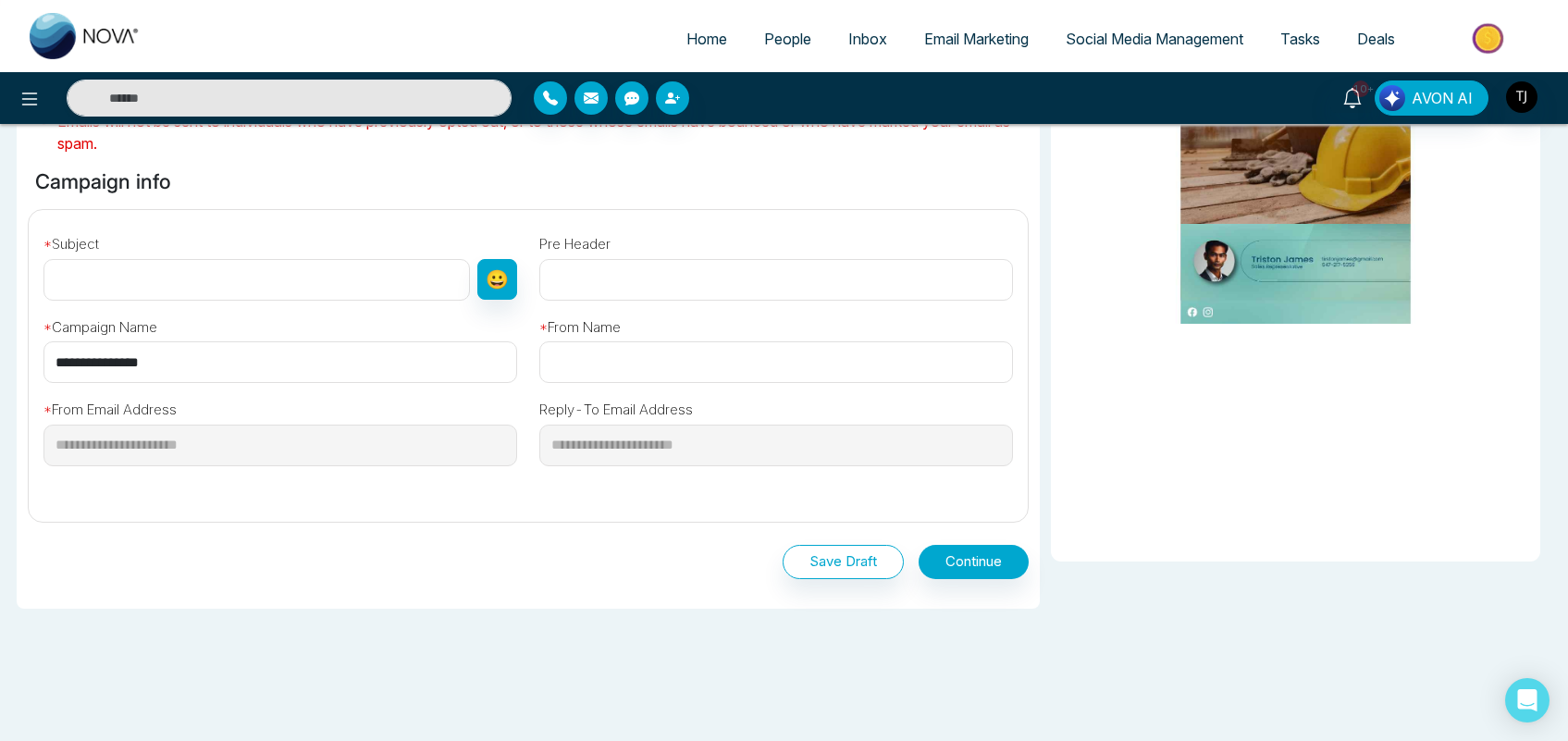
click at [348, 290] on input "text" at bounding box center [256, 280] width 427 height 42
type input "******"
click at [623, 368] on input "text" at bounding box center [776, 362] width 474 height 42
type input "*****"
click at [996, 562] on button "Continue" at bounding box center [974, 562] width 110 height 34
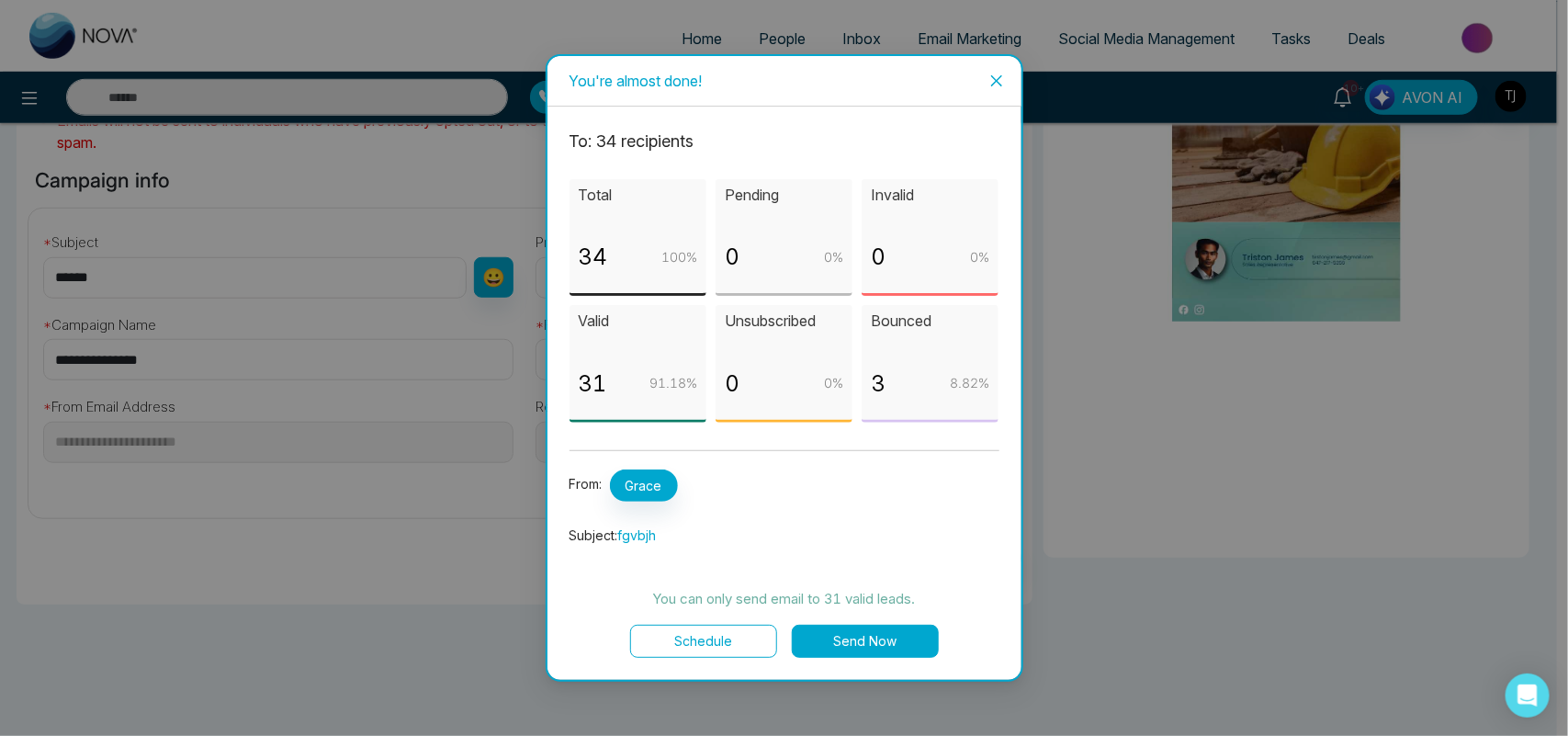
click at [990, 76] on icon "close" at bounding box center [997, 80] width 15 height 15
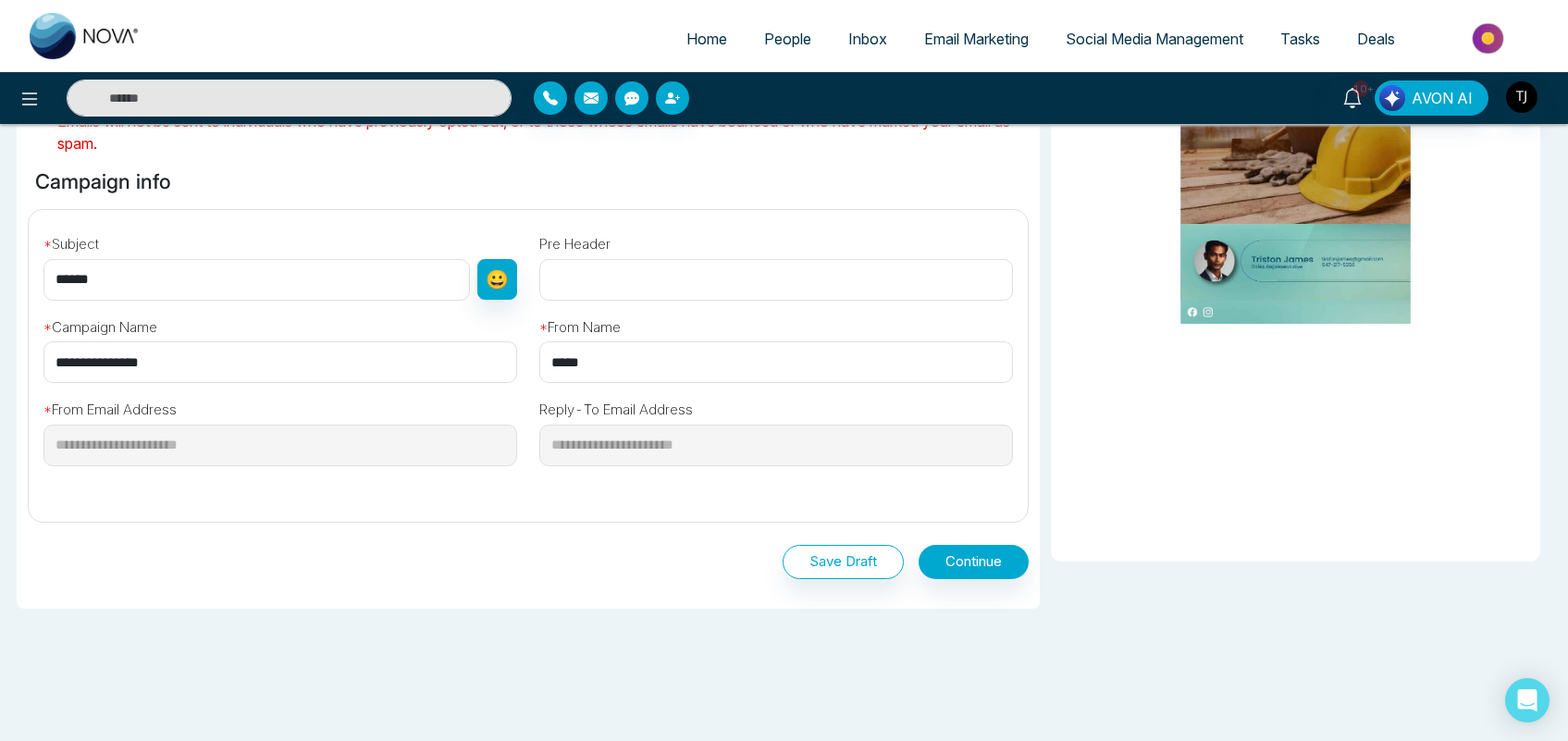
click at [977, 47] on link "Email Marketing" at bounding box center [977, 38] width 142 height 35
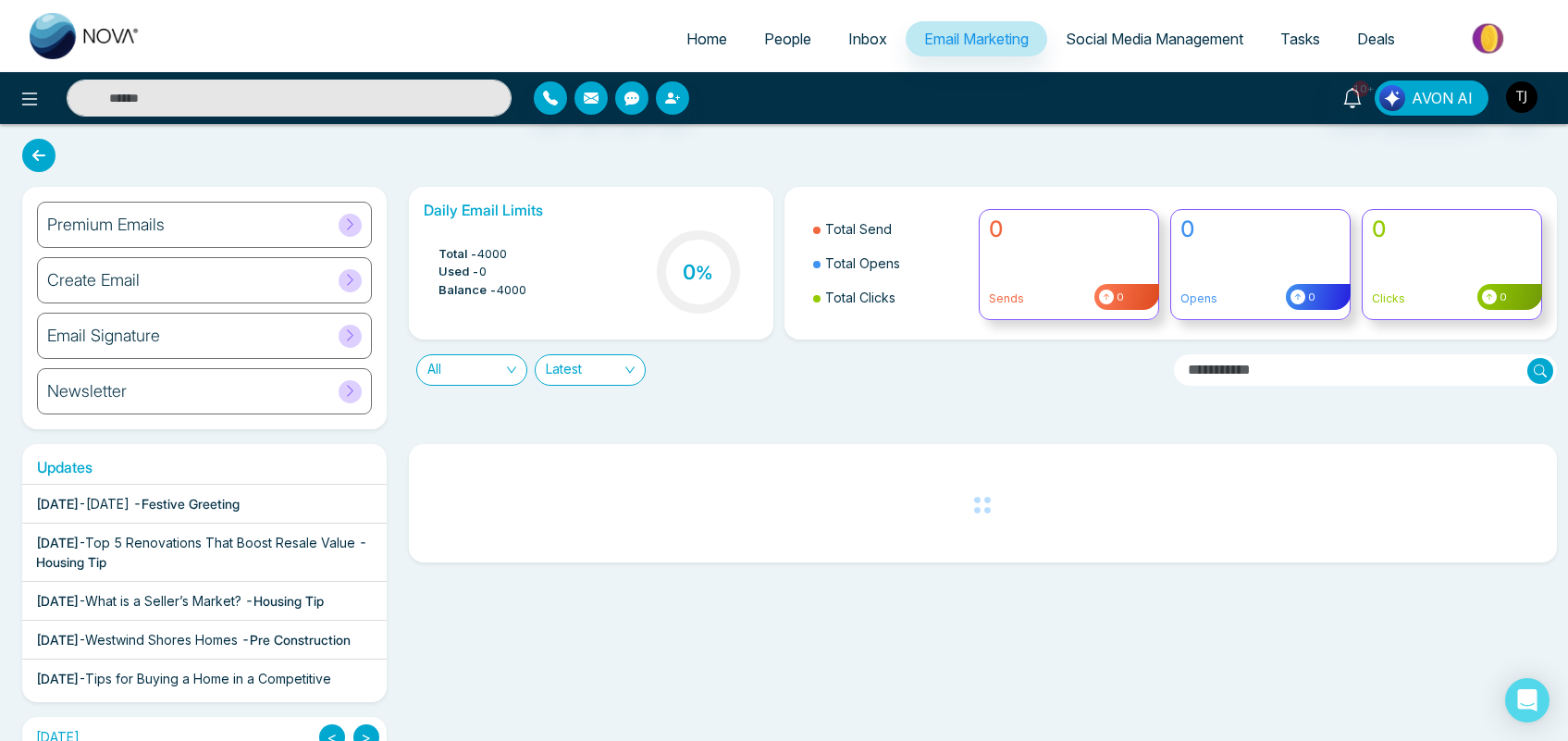
click at [179, 279] on div "Create Email" at bounding box center [204, 280] width 335 height 46
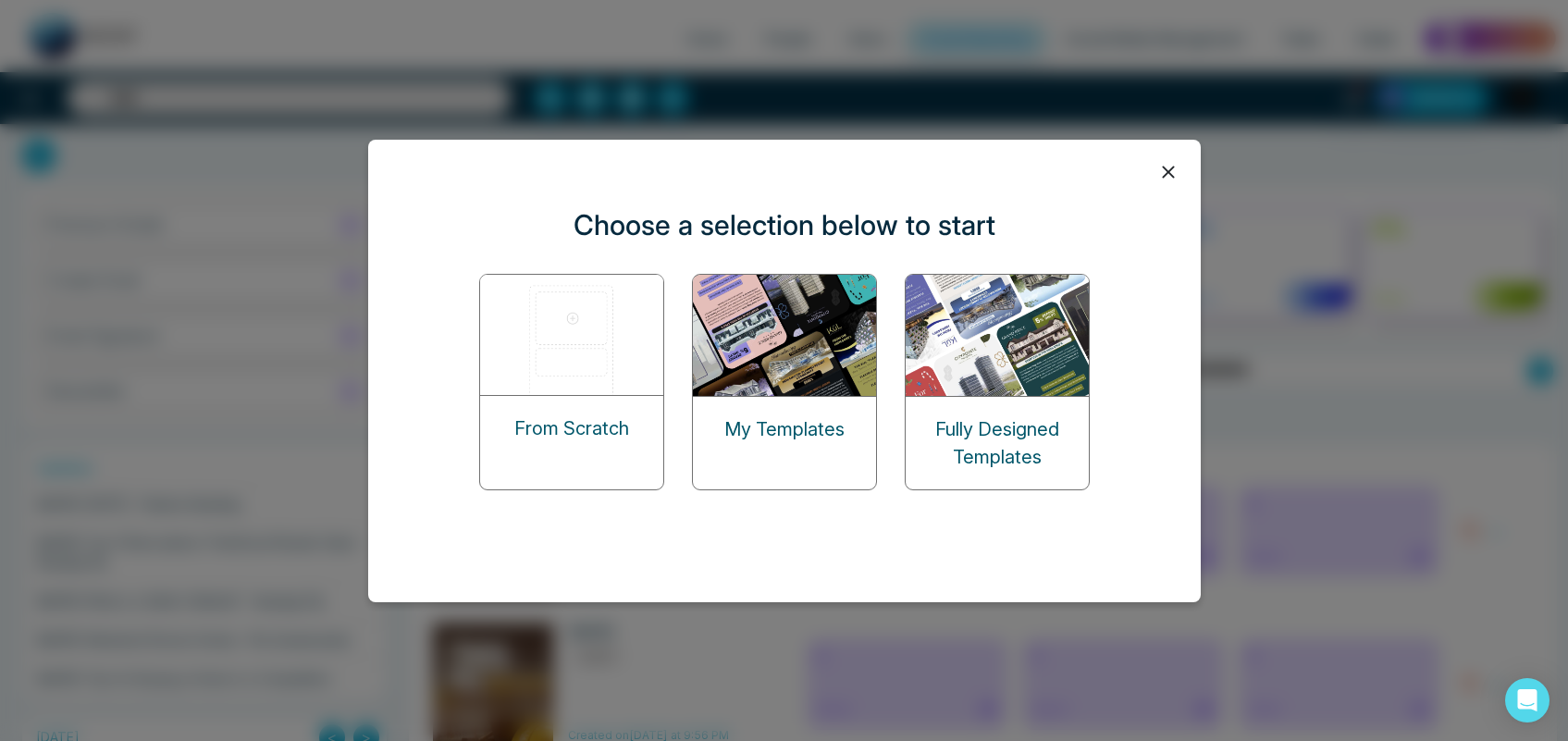
click at [1175, 164] on icon at bounding box center [1169, 172] width 28 height 28
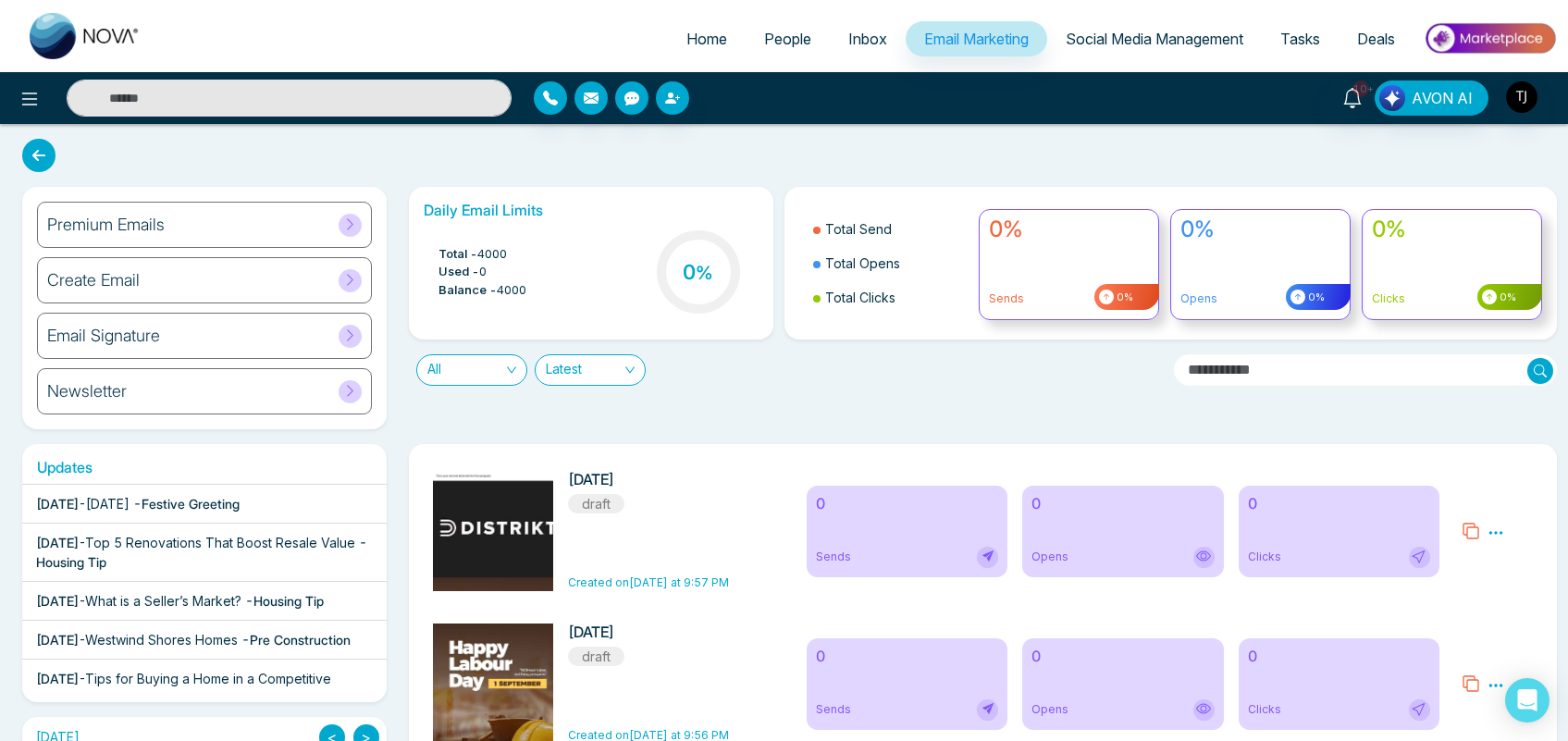
click at [168, 329] on div "Email Signature" at bounding box center [204, 336] width 335 height 46
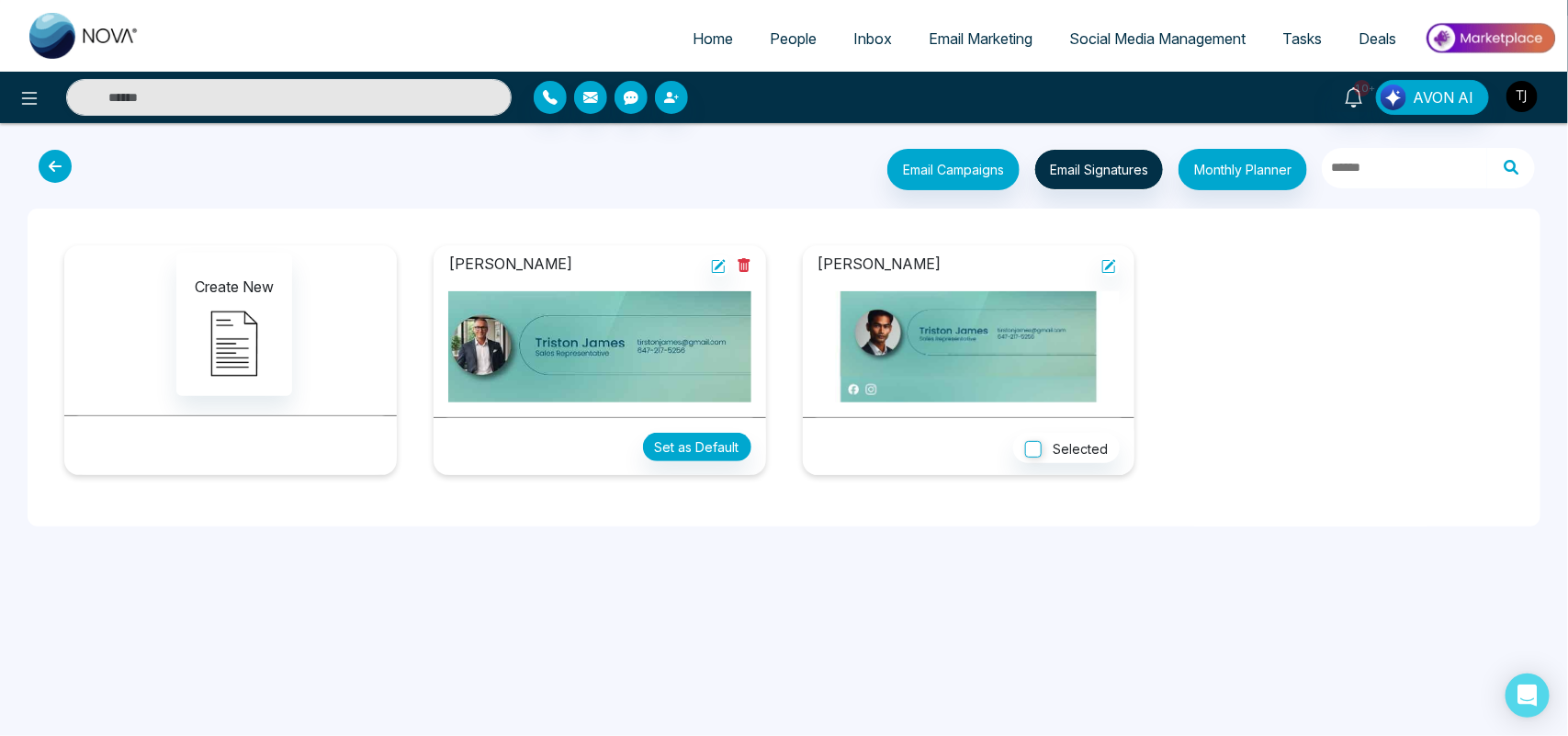
click at [1520, 89] on img "button" at bounding box center [1521, 95] width 31 height 31
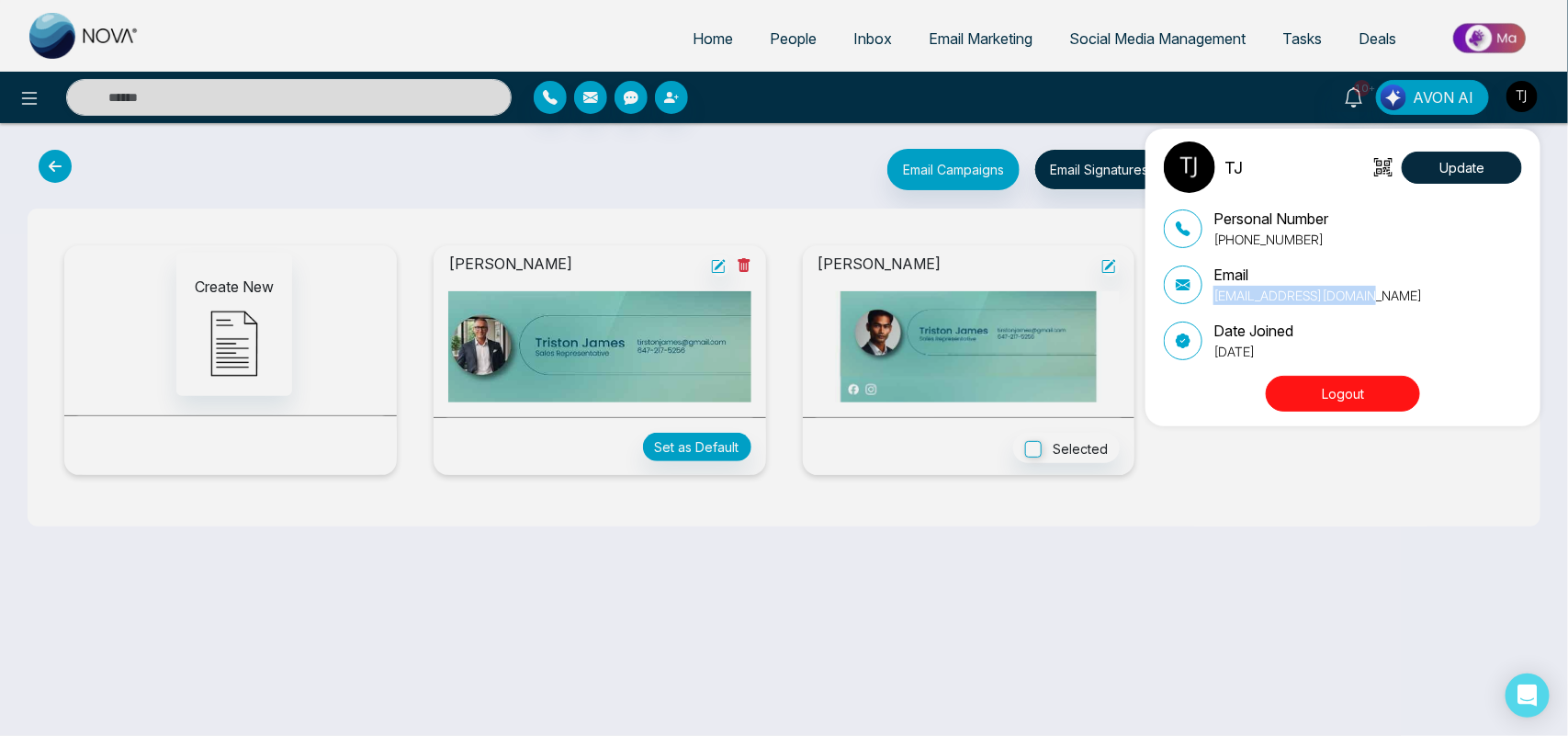
drag, startPoint x: 1361, startPoint y: 294, endPoint x: 1211, endPoint y: 292, distance: 150.0
click at [1211, 292] on div "Email [EMAIL_ADDRESS][DOMAIN_NAME]" at bounding box center [1343, 285] width 358 height 42
click at [1211, 462] on div "TJ Update Personal Number [PHONE_NUMBER] Email [EMAIL_ADDRESS][DOMAIN_NAME] Dat…" at bounding box center [784, 368] width 1568 height 736
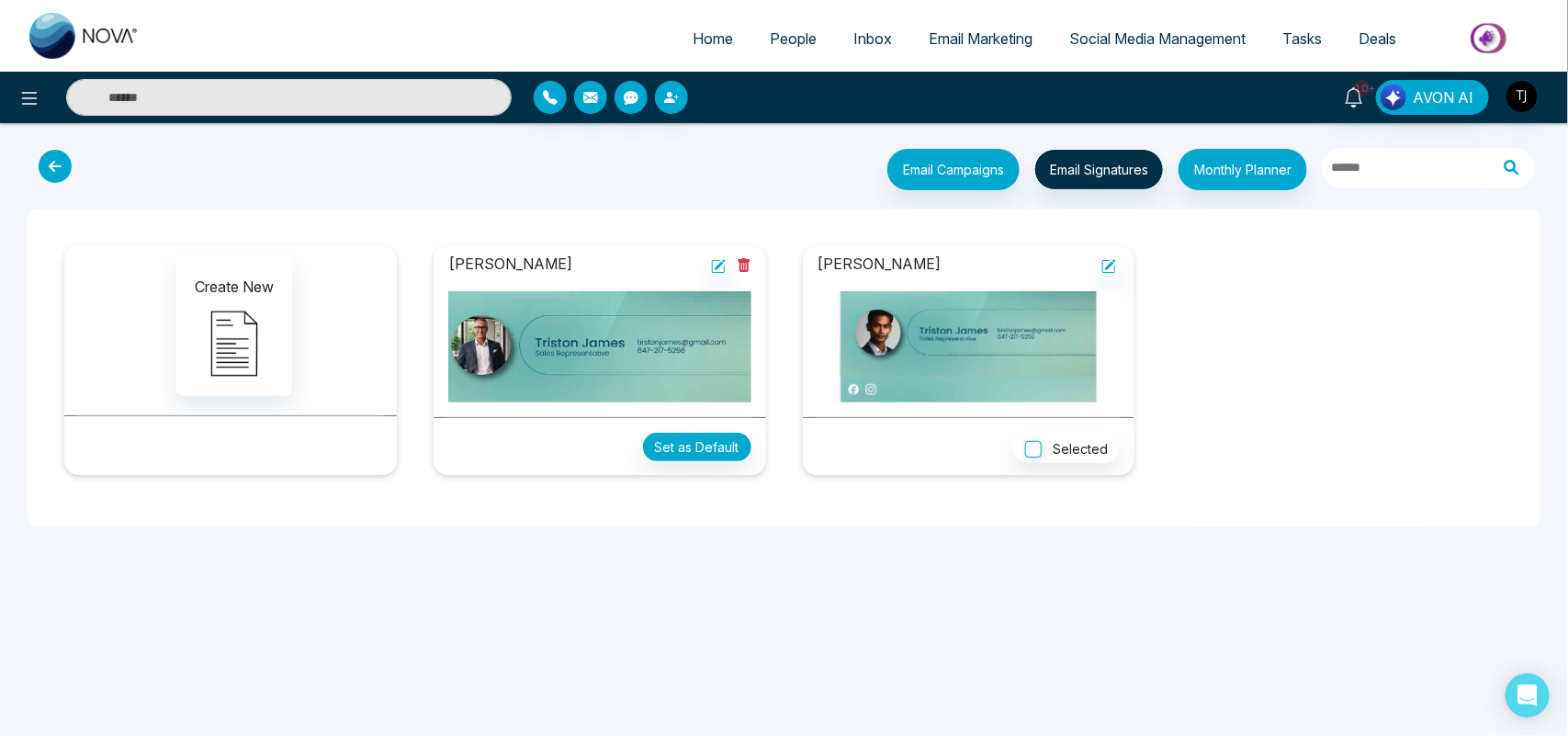
click at [990, 35] on span "Email Marketing" at bounding box center [980, 39] width 104 height 19
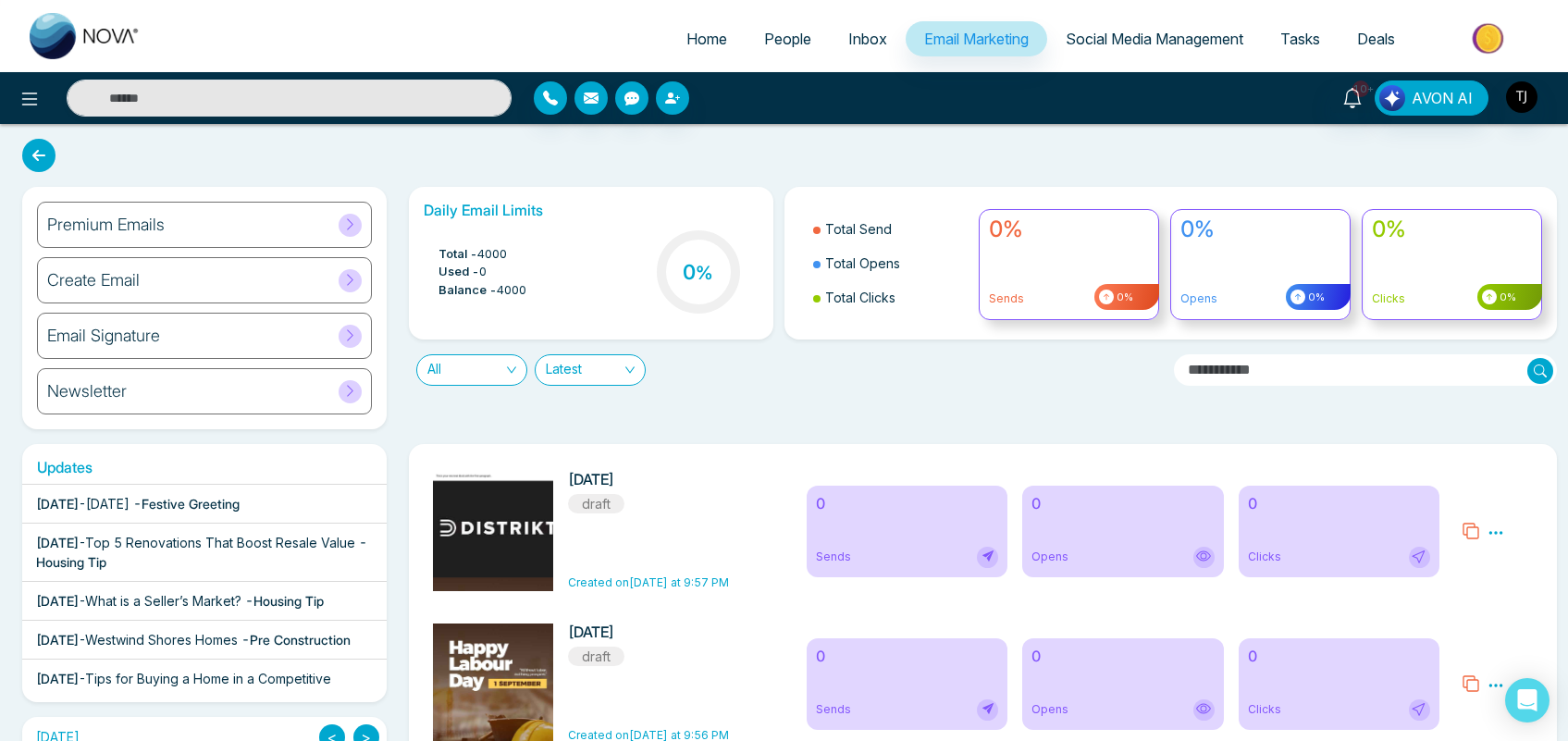
click at [218, 390] on div "Newsletter" at bounding box center [204, 391] width 335 height 46
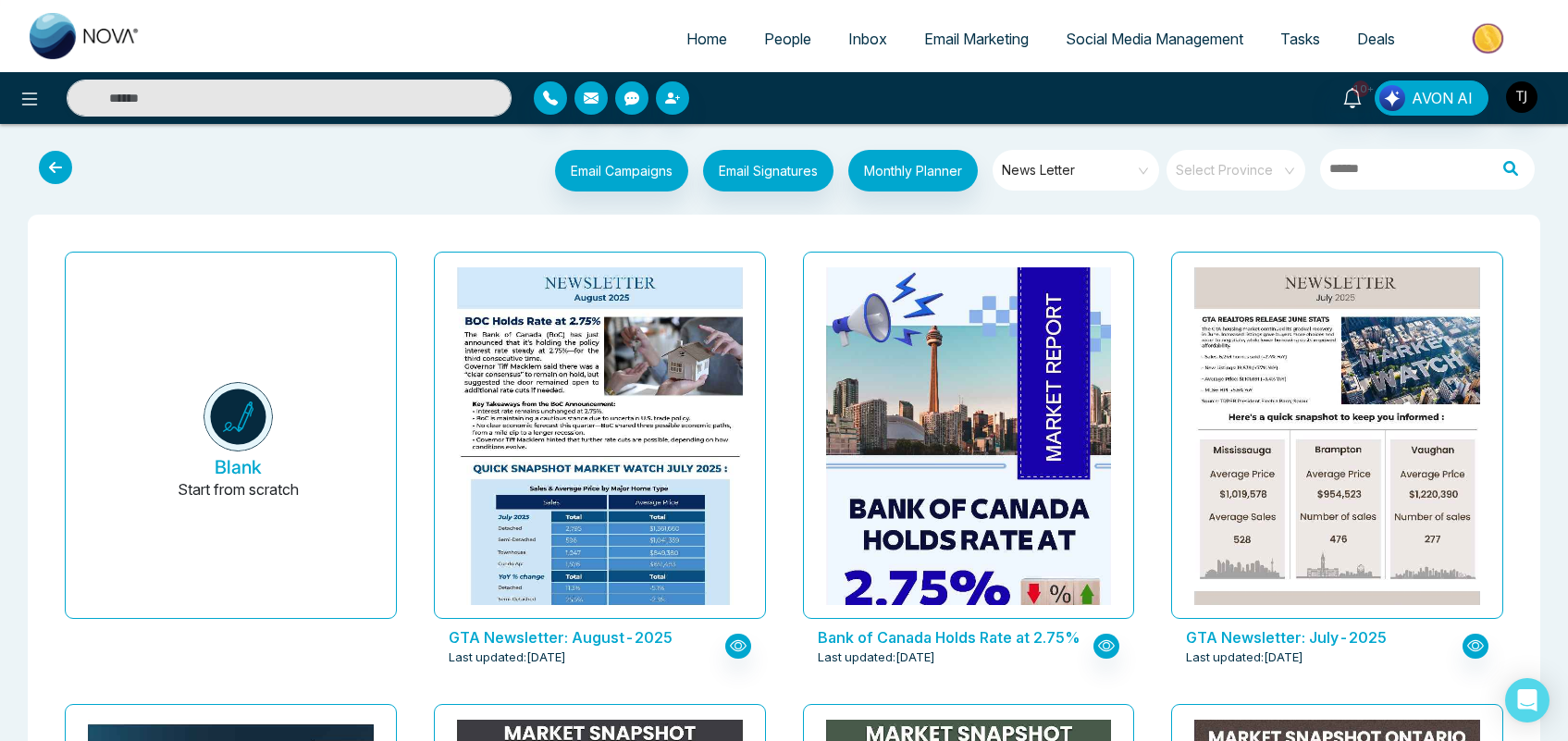
click at [982, 51] on link "Email Marketing" at bounding box center [977, 38] width 142 height 35
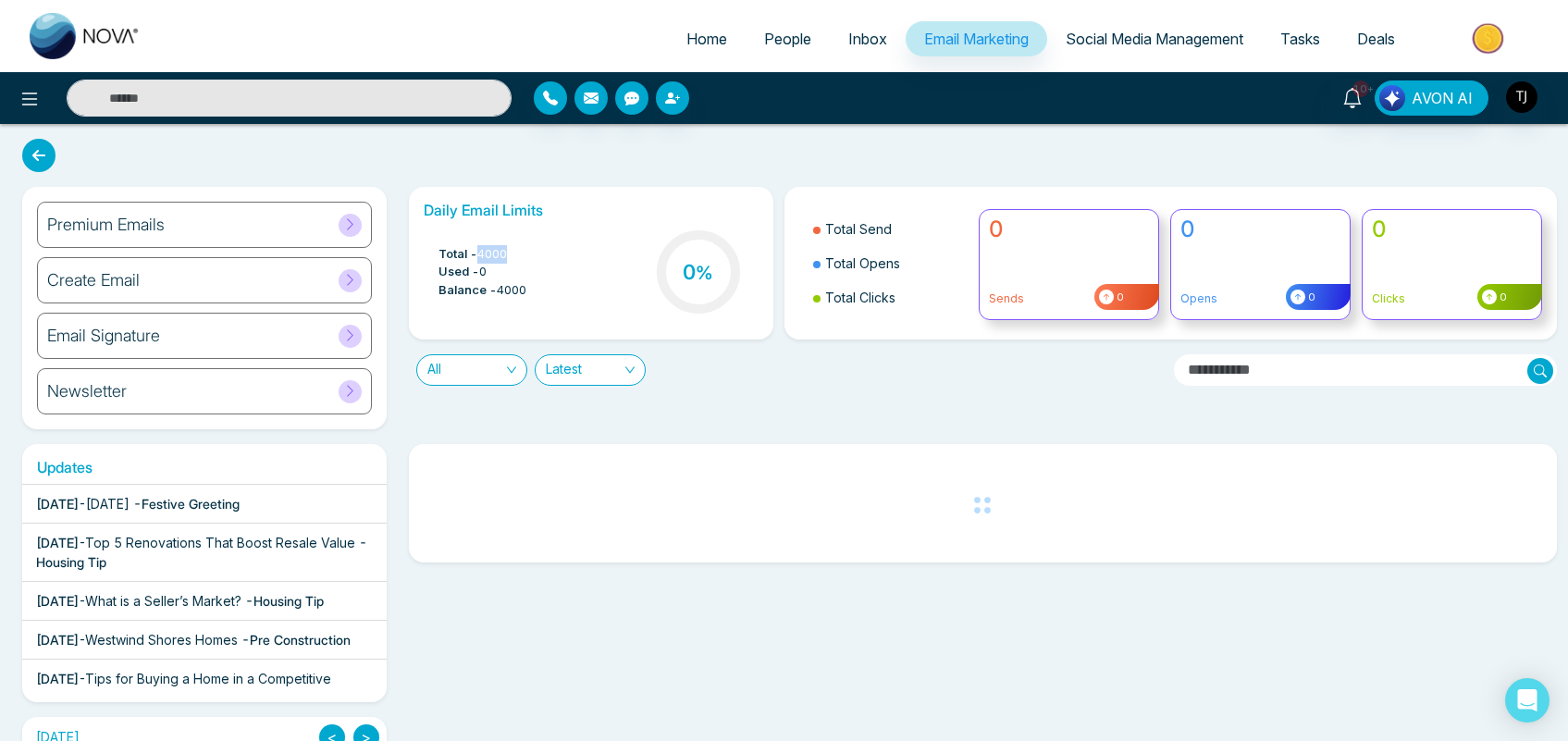
drag, startPoint x: 518, startPoint y: 253, endPoint x: 482, endPoint y: 251, distance: 36.1
click at [482, 251] on li "Total - 4000" at bounding box center [483, 254] width 88 height 19
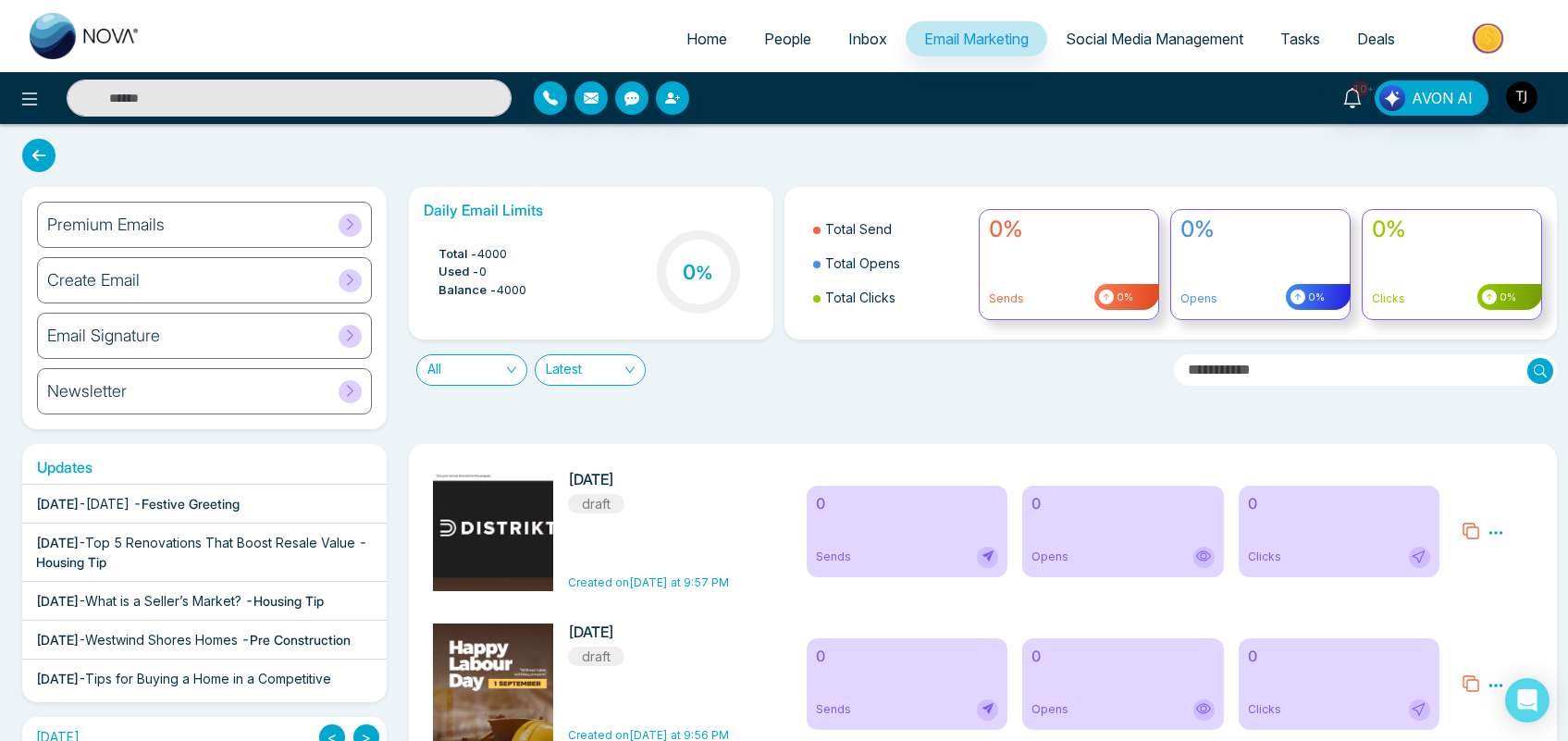
click at [714, 426] on div "Daily Email Limits Total - 4000 Used - 0 Balance - 4000 0 % Total Send Total Op…" at bounding box center [977, 308] width 1159 height 242
drag, startPoint x: 518, startPoint y: 253, endPoint x: 481, endPoint y: 251, distance: 37.1
click at [481, 251] on li "Total - 4000" at bounding box center [483, 254] width 88 height 19
click at [519, 253] on li "Total - 4000" at bounding box center [483, 254] width 88 height 19
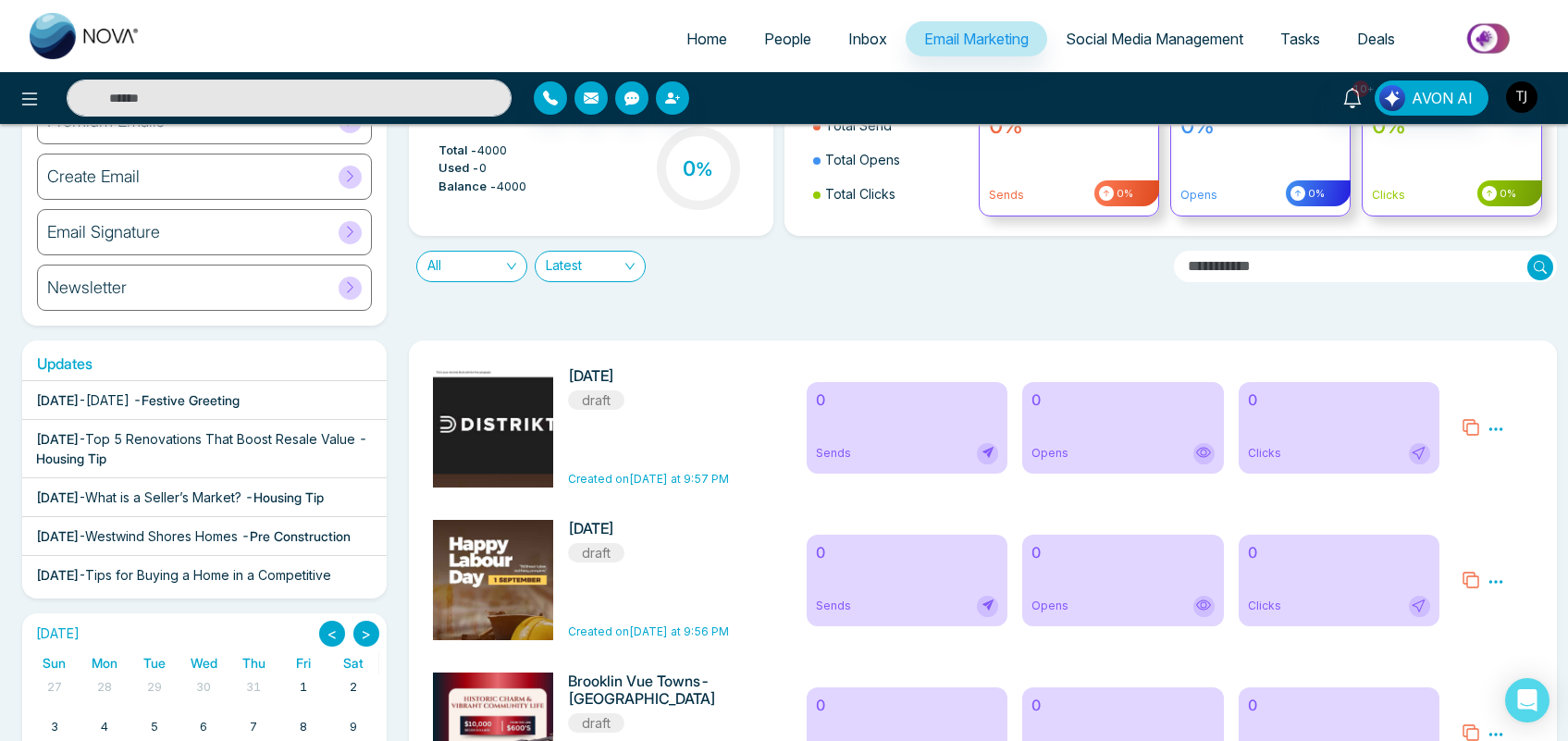
scroll to position [155, 0]
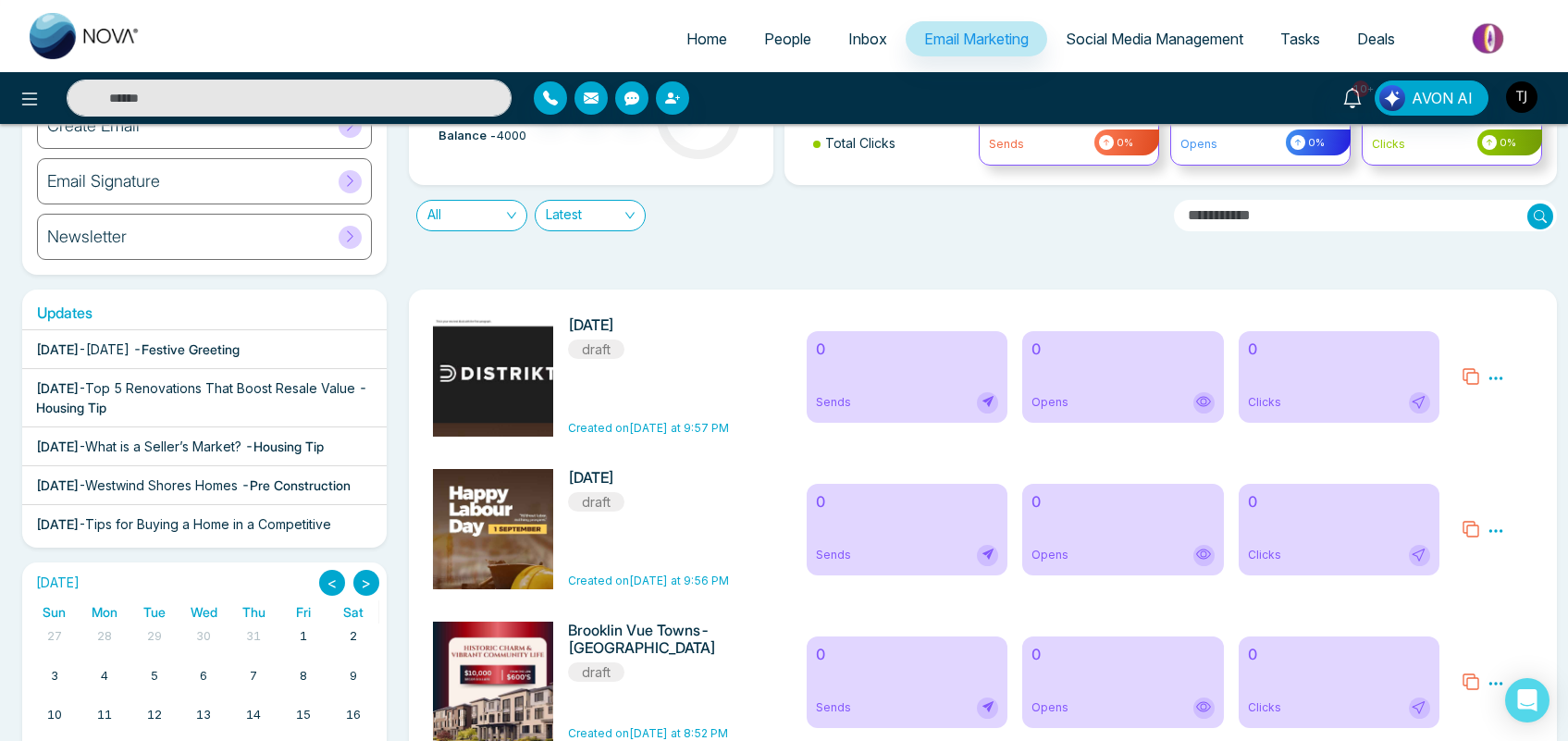
click at [1499, 381] on icon at bounding box center [1496, 378] width 17 height 17
click at [1519, 452] on span "Delete" at bounding box center [1523, 459] width 41 height 16
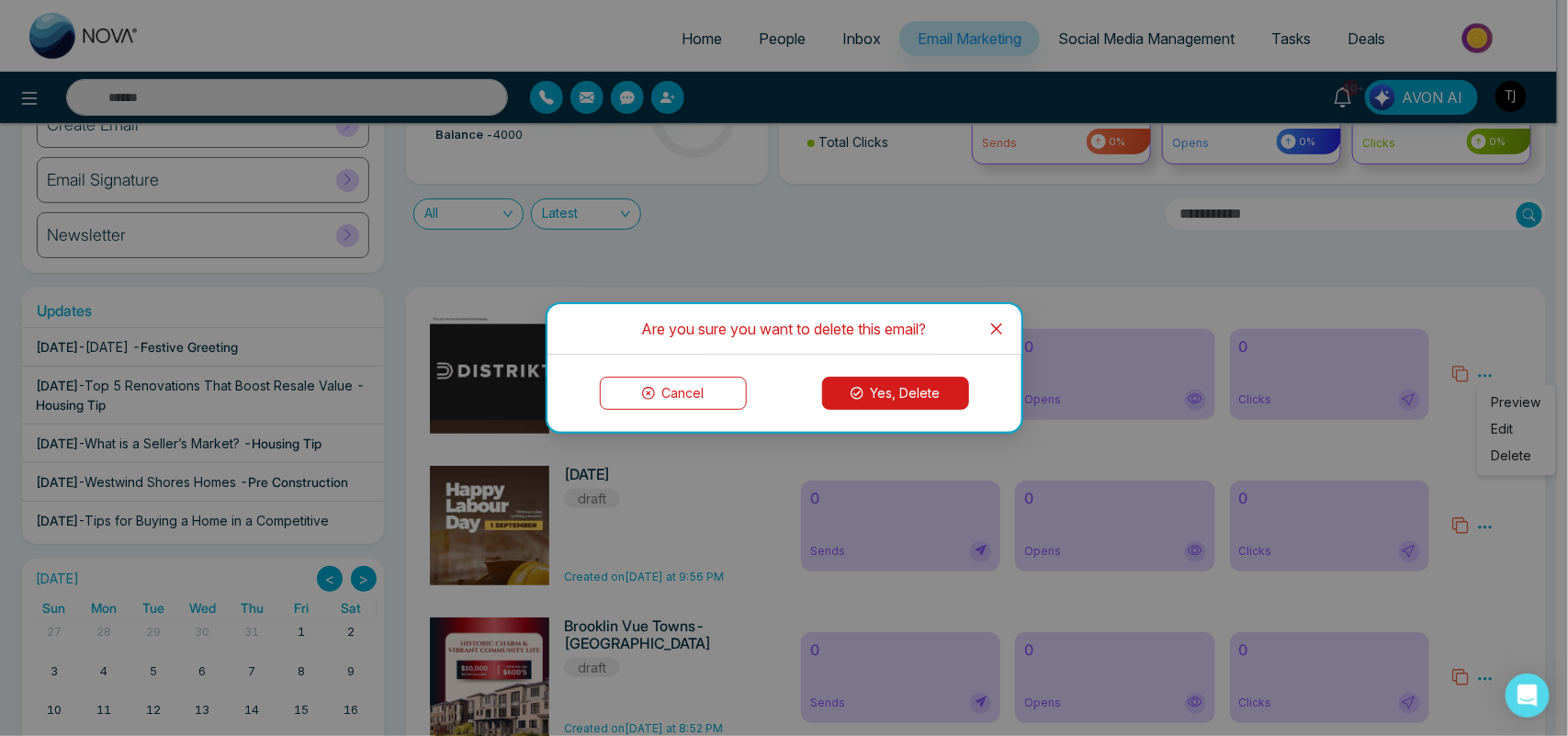
click at [922, 384] on button "Yes, Delete" at bounding box center [896, 392] width 147 height 33
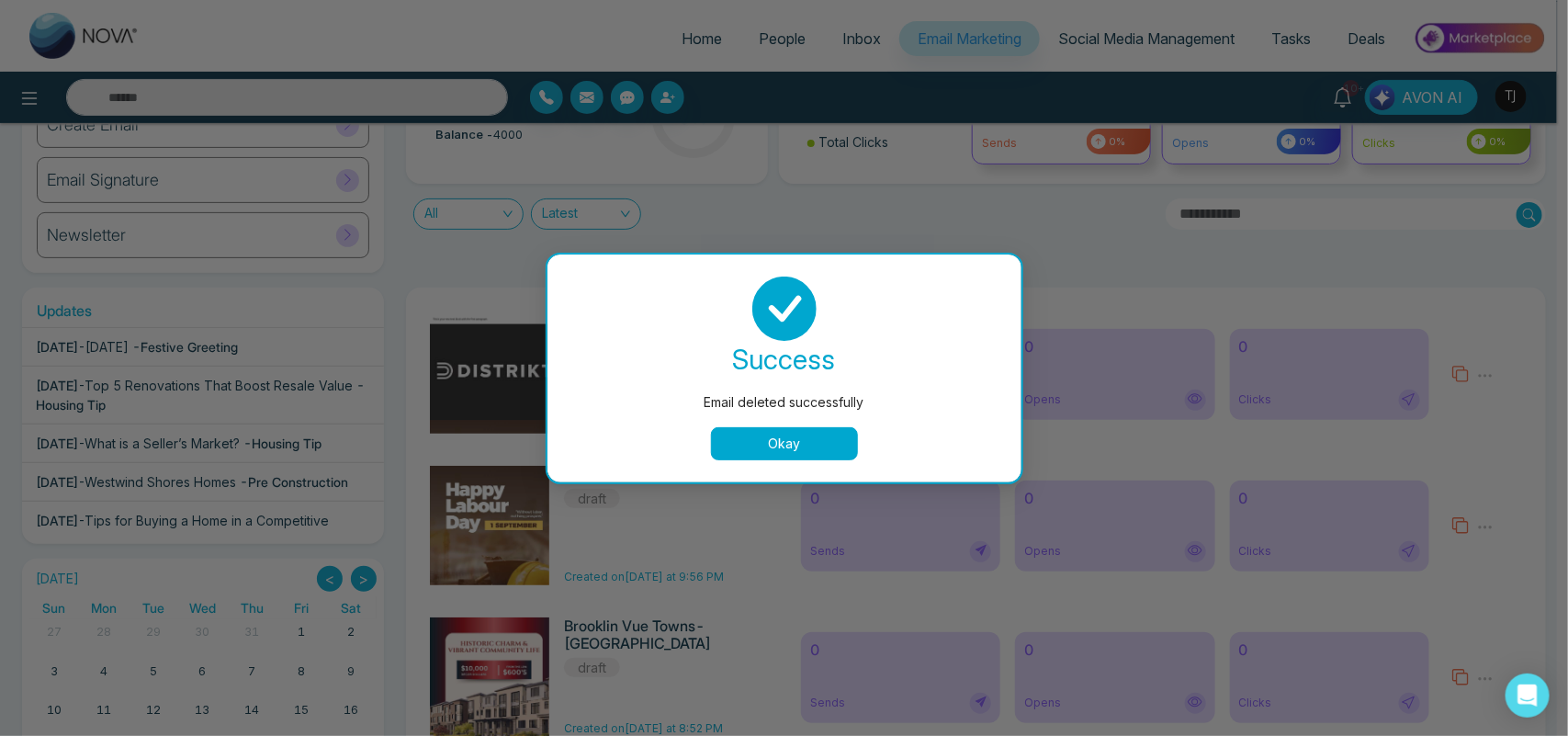
click at [809, 441] on button "Okay" at bounding box center [784, 443] width 147 height 33
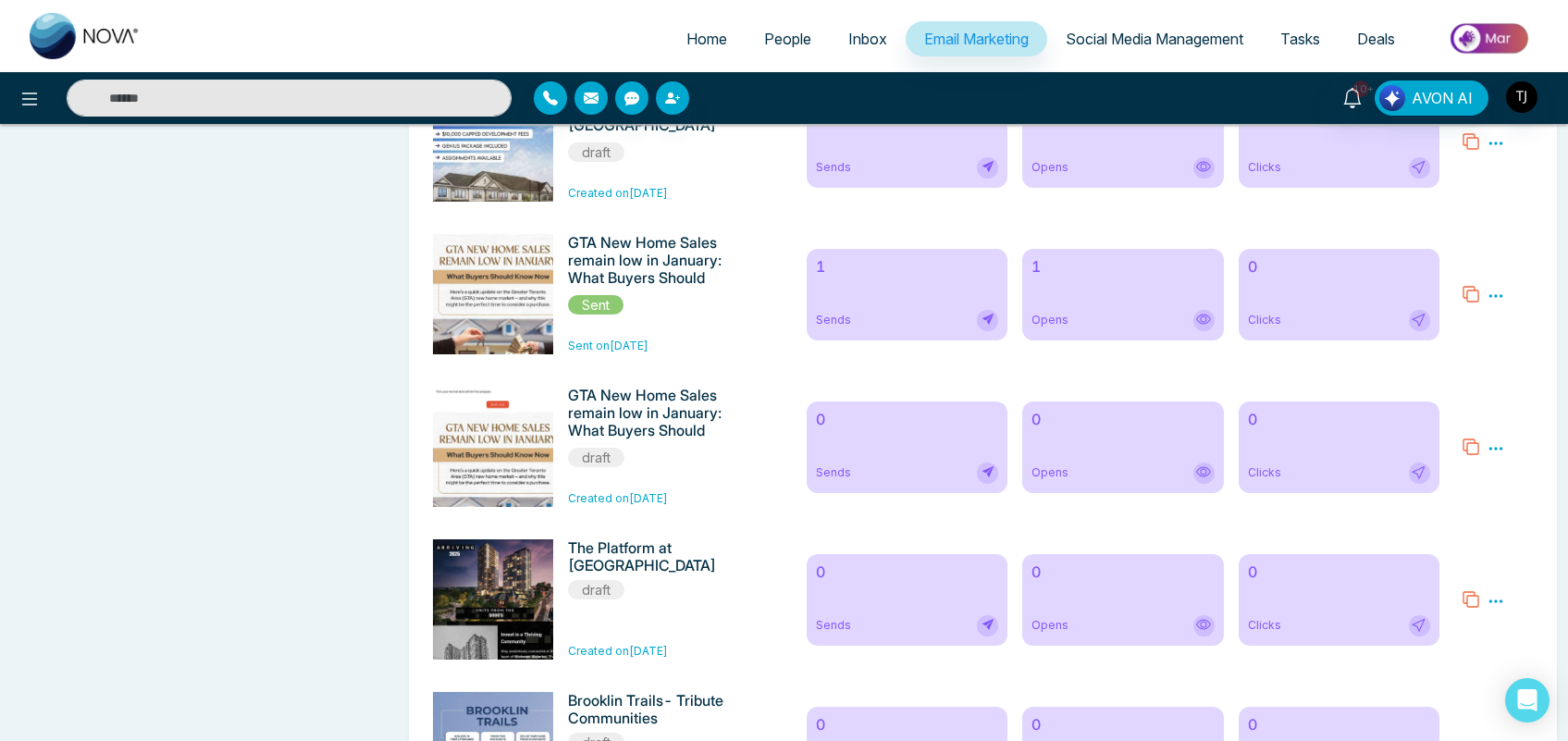
scroll to position [9981, 0]
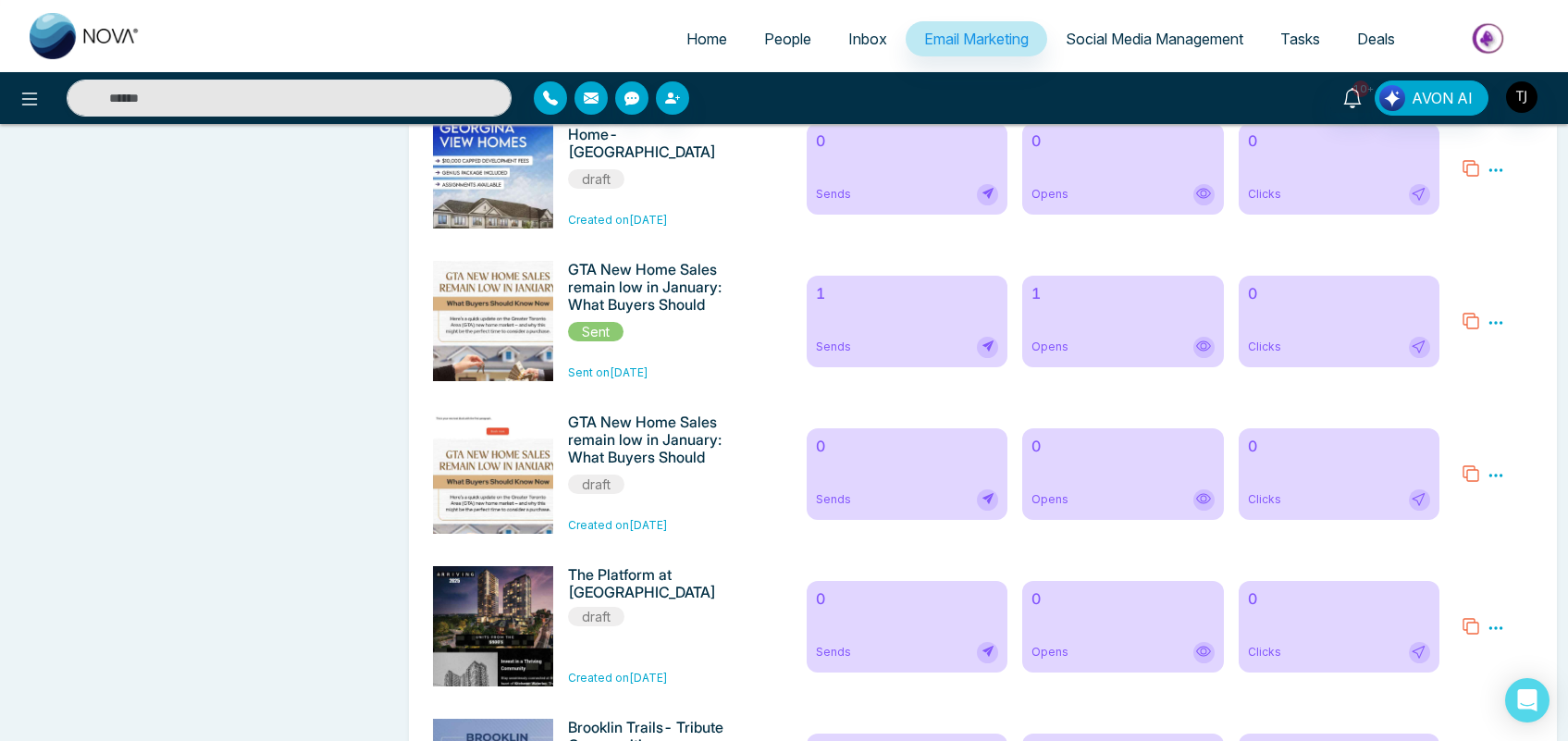
click at [877, 367] on div "1 Sends" at bounding box center [907, 322] width 201 height 92
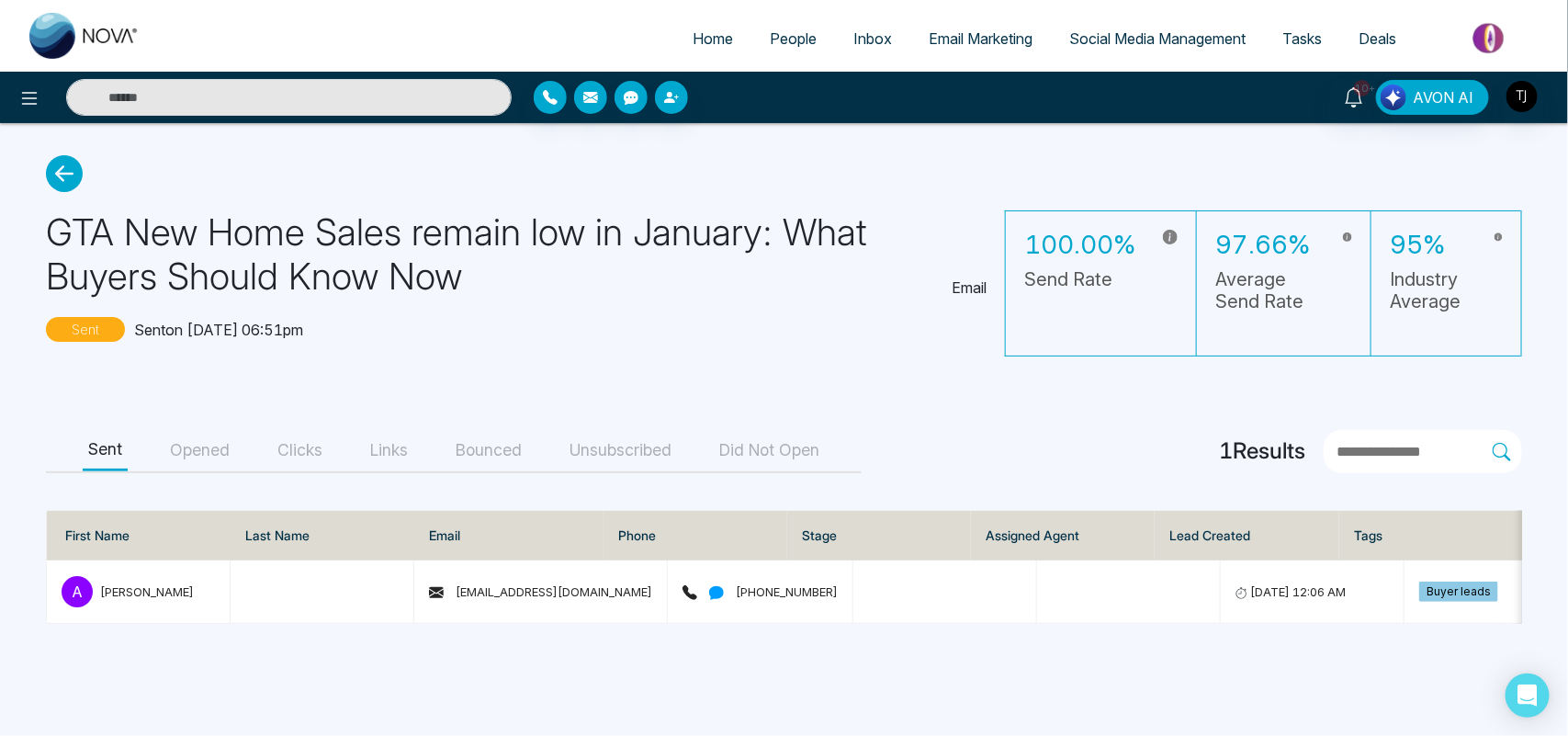
click at [210, 446] on button "Opened" at bounding box center [200, 451] width 71 height 42
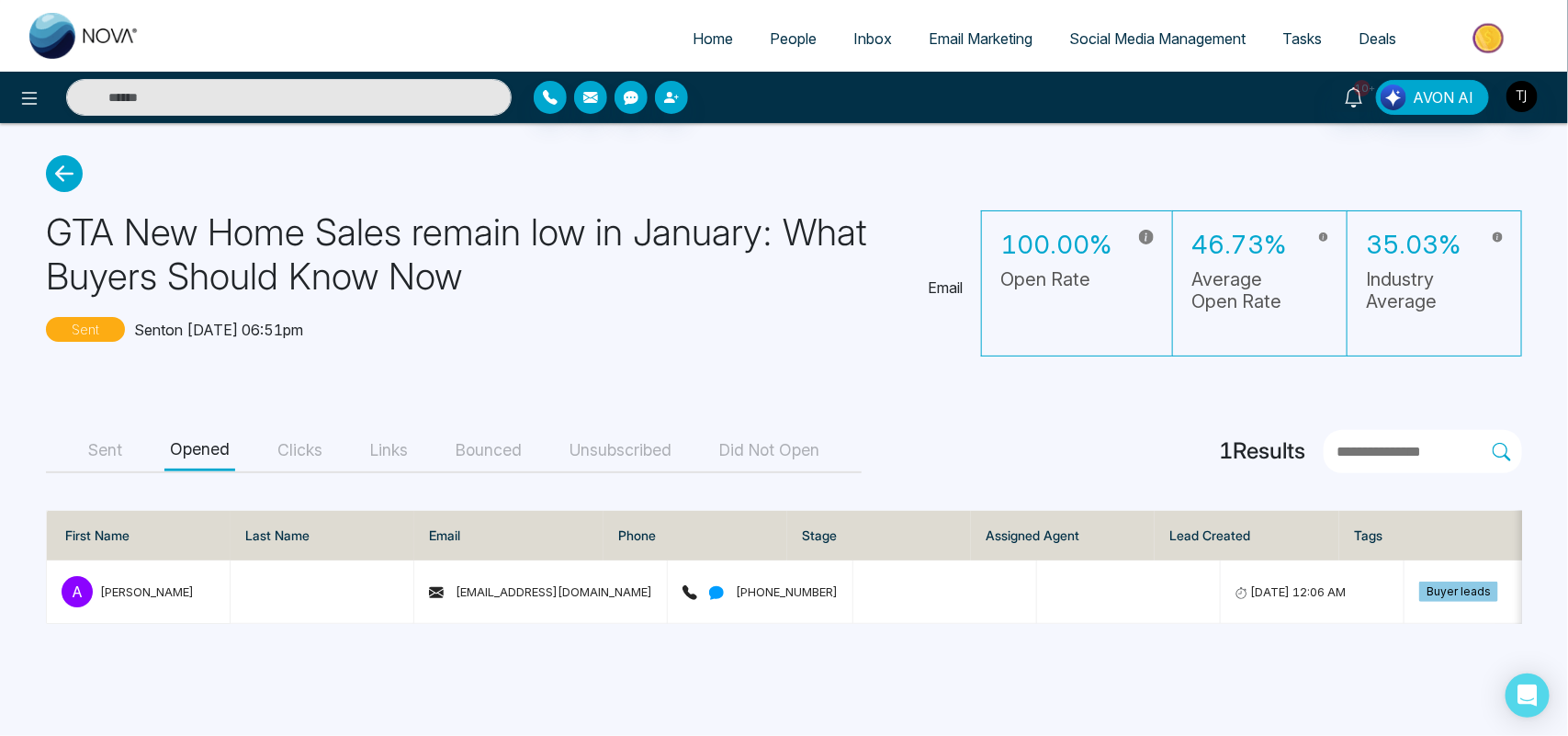
click at [299, 451] on button "Clicks" at bounding box center [300, 451] width 56 height 42
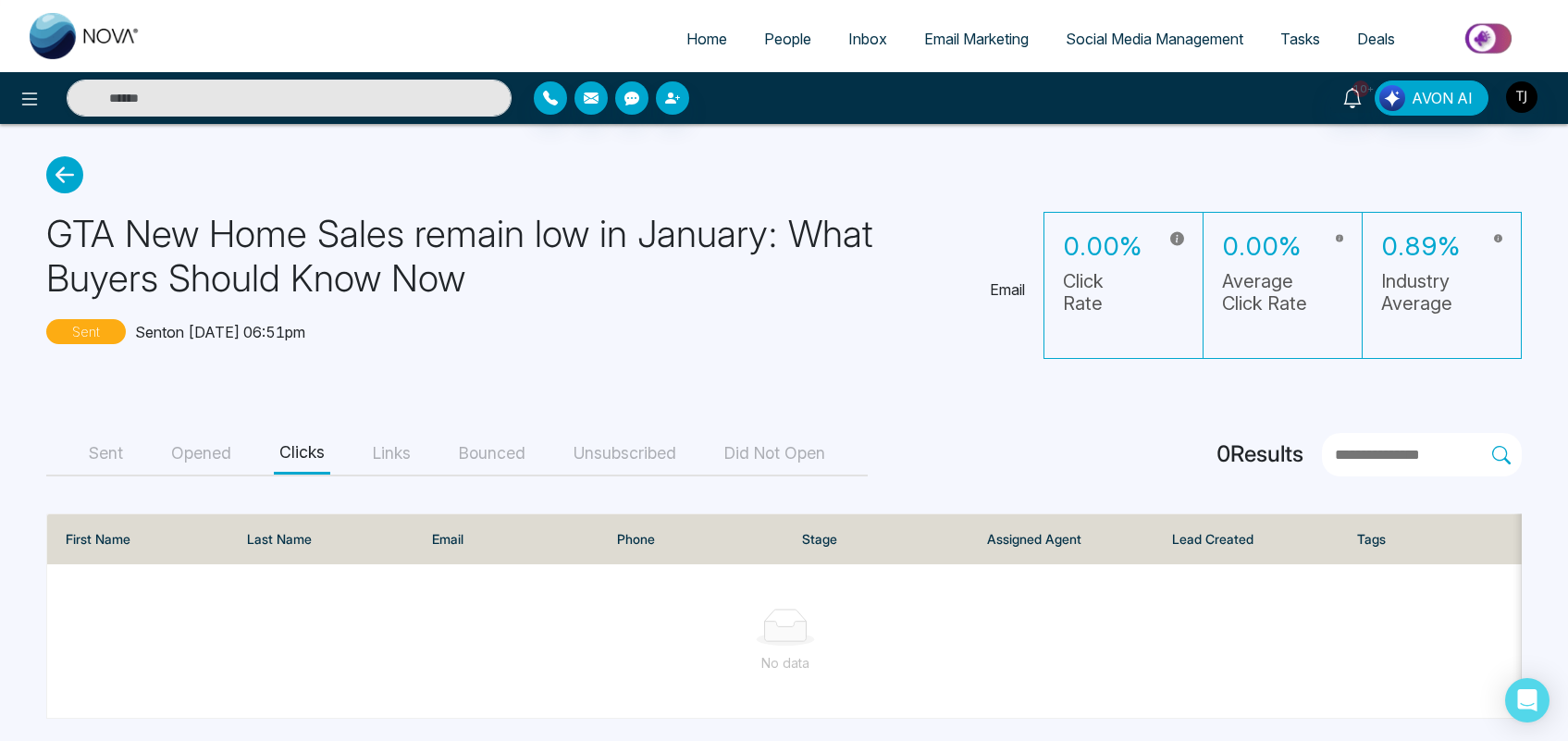
click at [390, 449] on button "Links" at bounding box center [391, 454] width 49 height 42
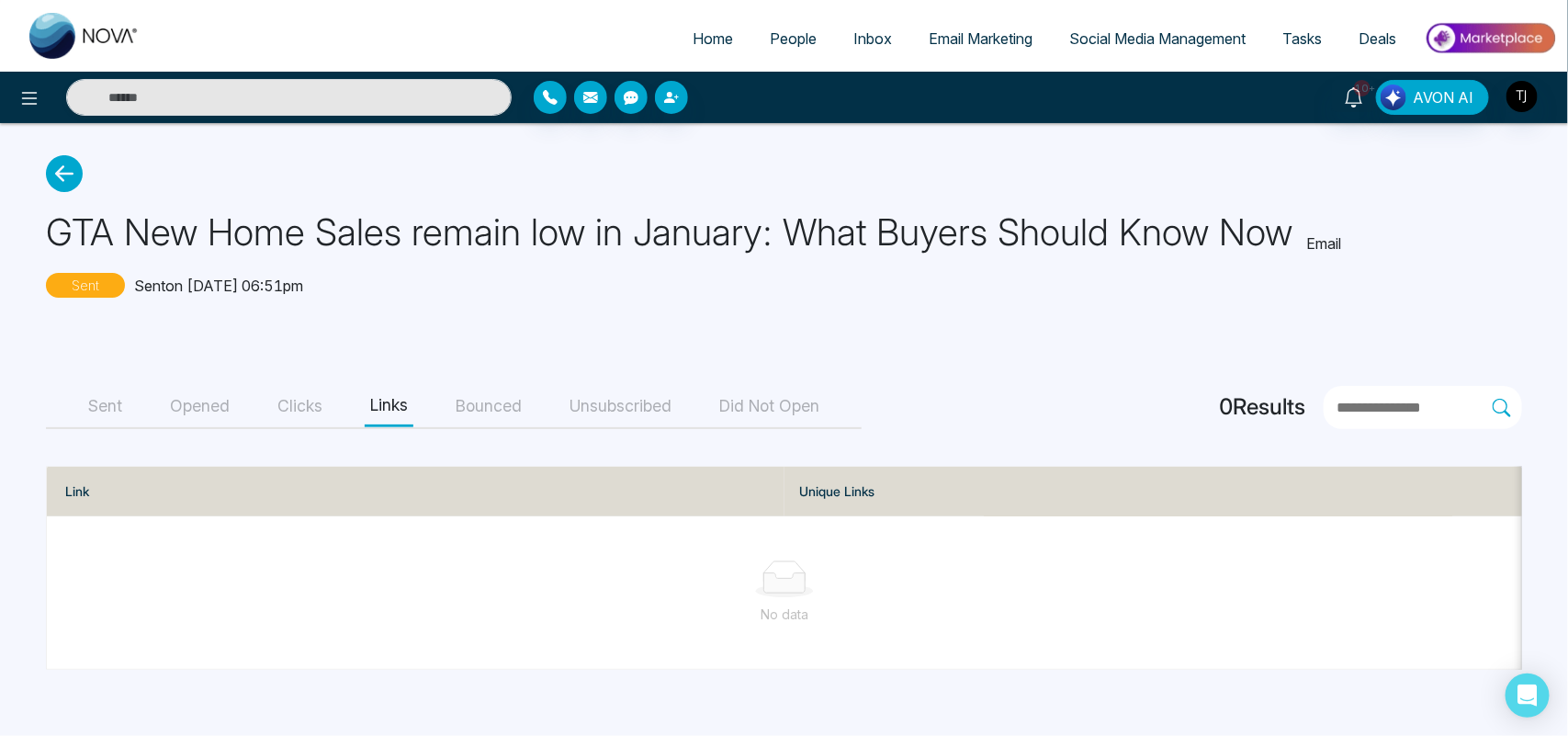
click at [486, 415] on button "Bounced" at bounding box center [489, 407] width 77 height 42
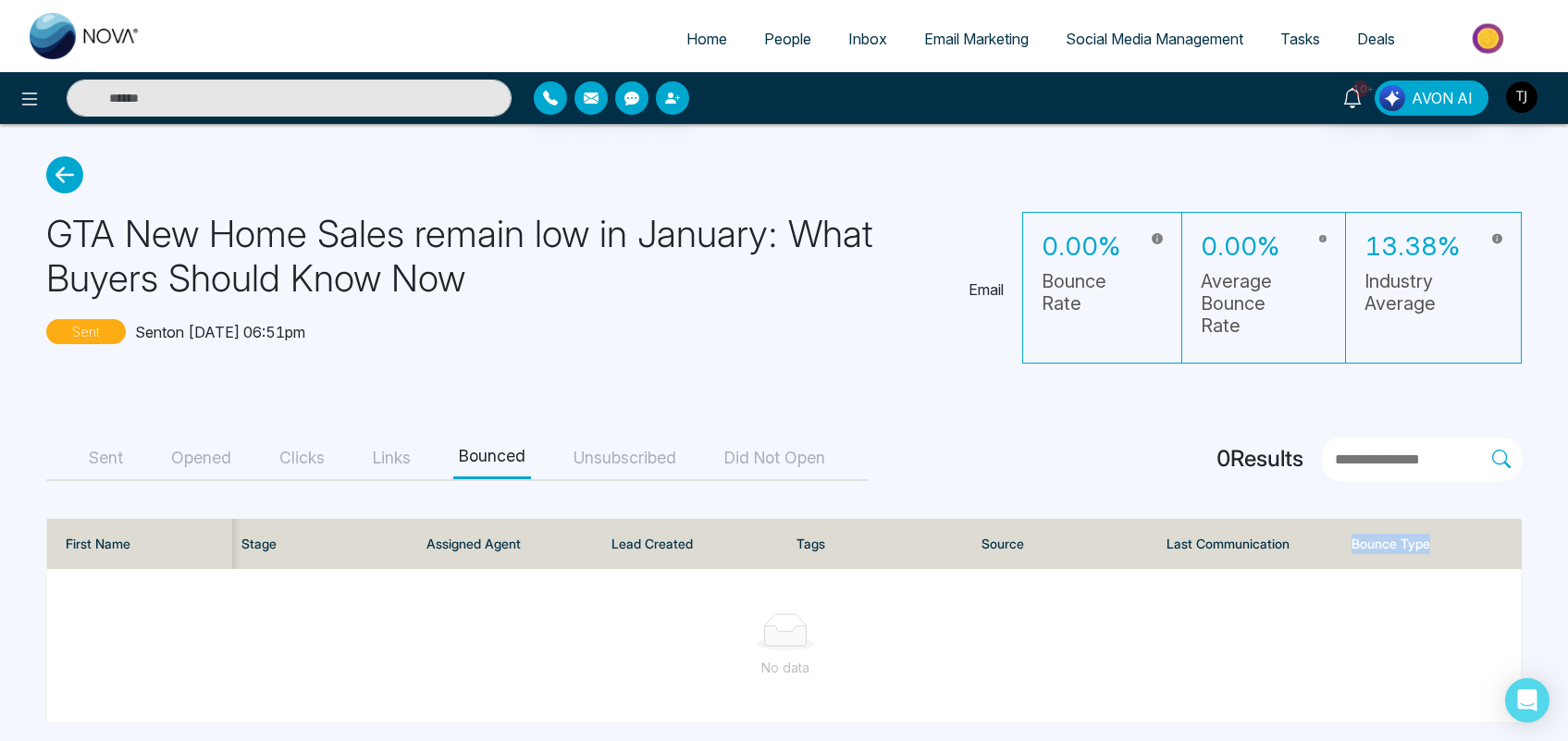
drag, startPoint x: 1441, startPoint y: 534, endPoint x: 1349, endPoint y: 534, distance: 91.6
click at [1349, 534] on th "Bounce Type" at bounding box center [1429, 544] width 185 height 50
click at [637, 456] on button "Unsubscribed" at bounding box center [625, 459] width 114 height 42
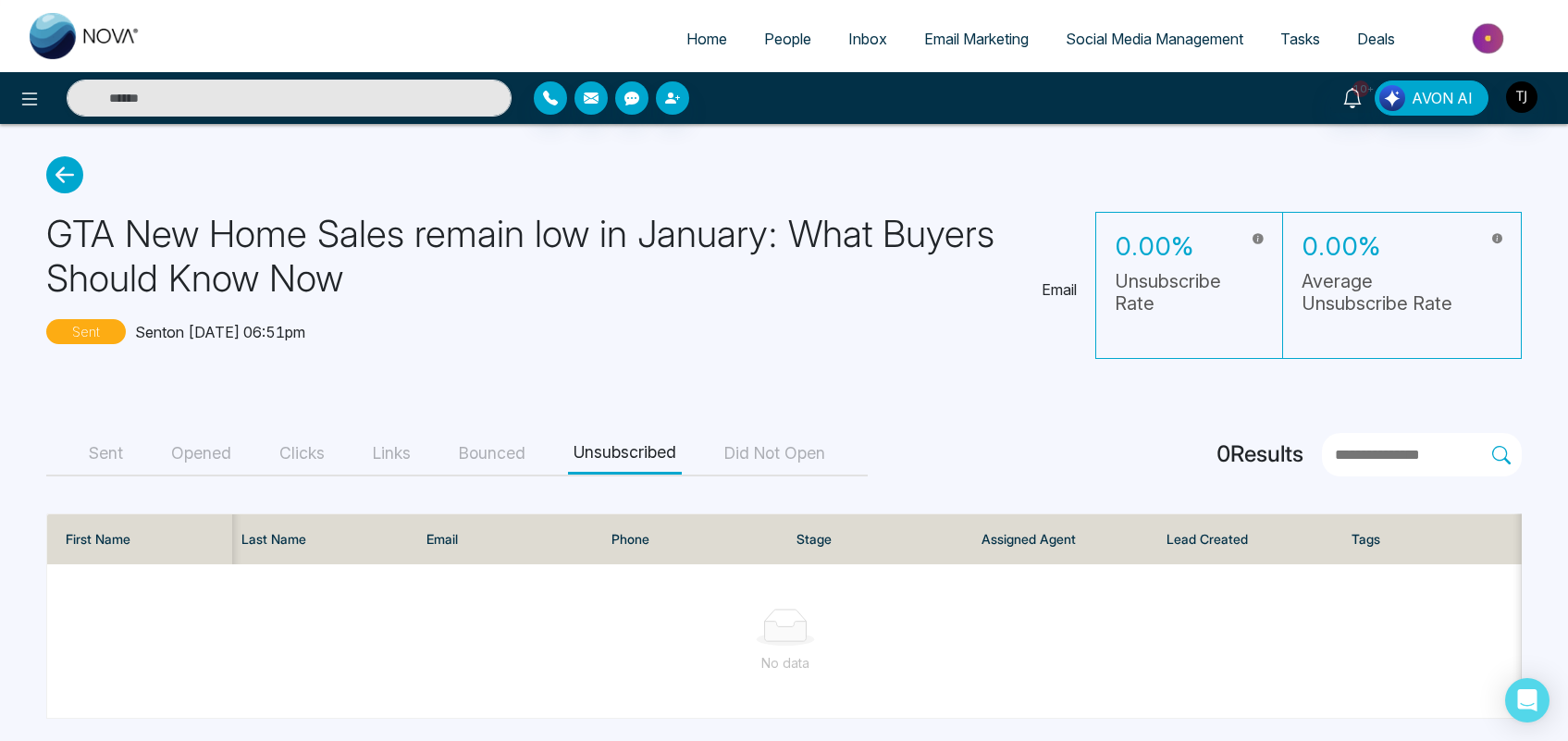
scroll to position [0, 561]
click at [789, 461] on button "Did Not Open" at bounding box center [775, 454] width 112 height 42
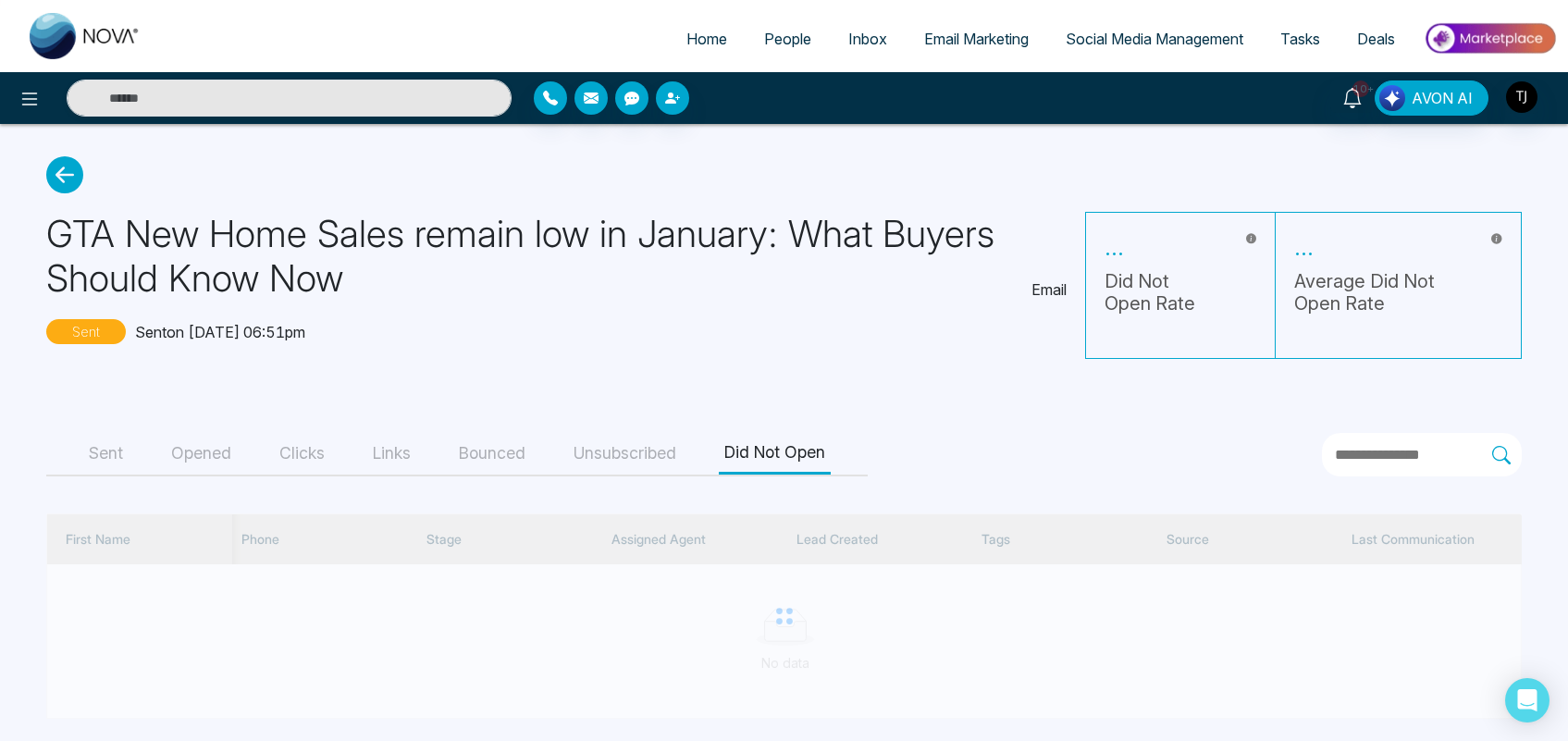
scroll to position [0, 376]
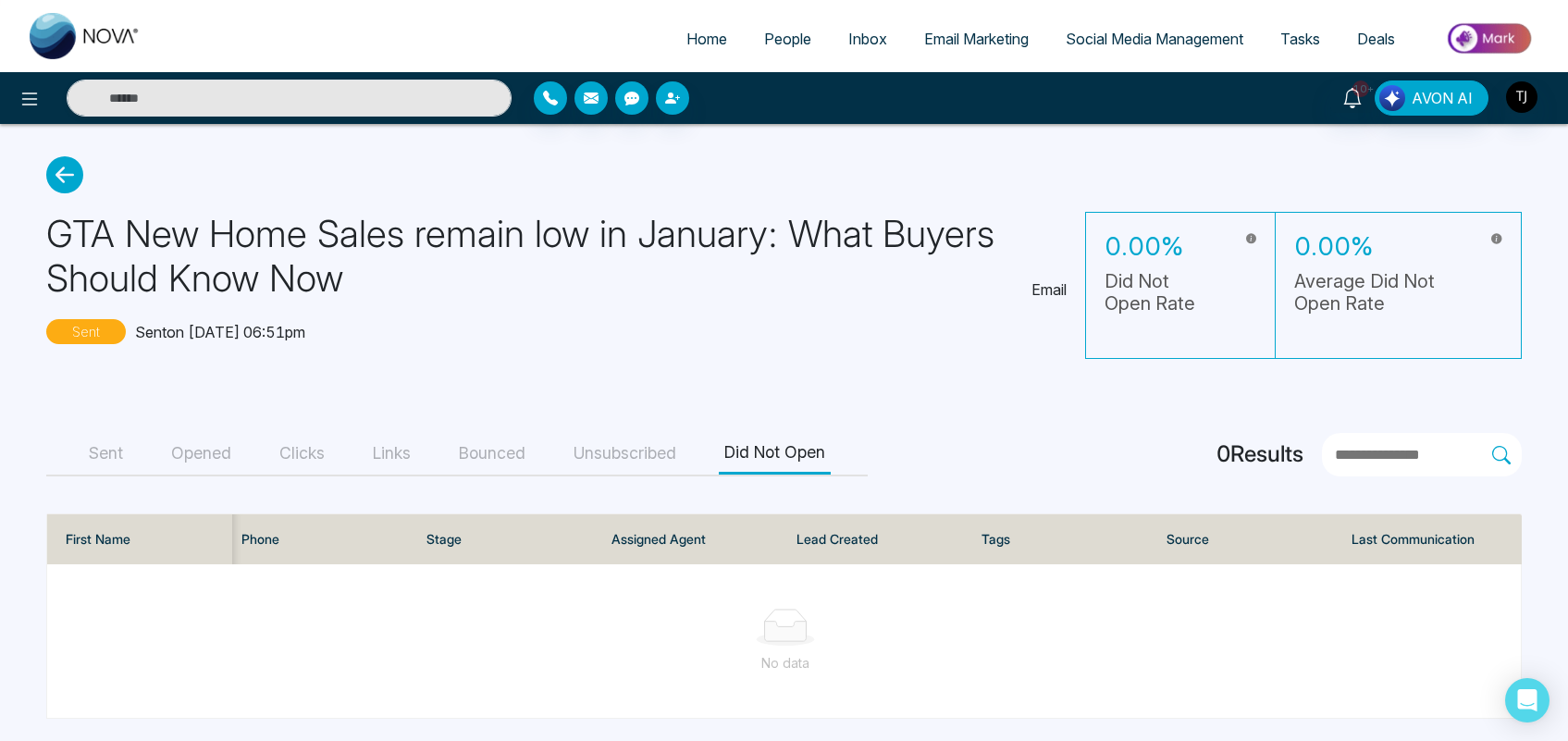
click at [1133, 37] on span "Social Media Management" at bounding box center [1155, 39] width 178 height 19
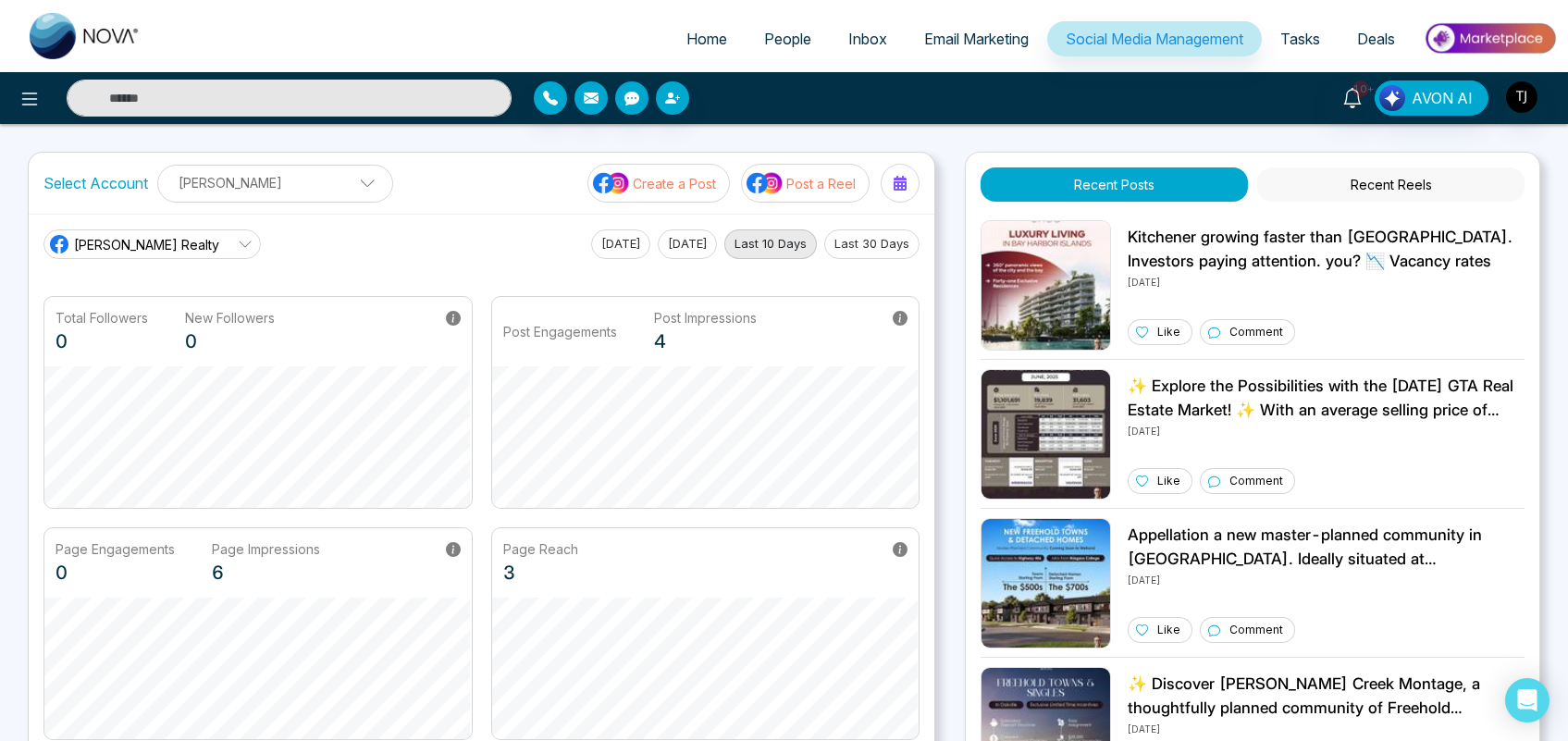
click at [173, 246] on span "[PERSON_NAME] Realty" at bounding box center [146, 244] width 145 height 19
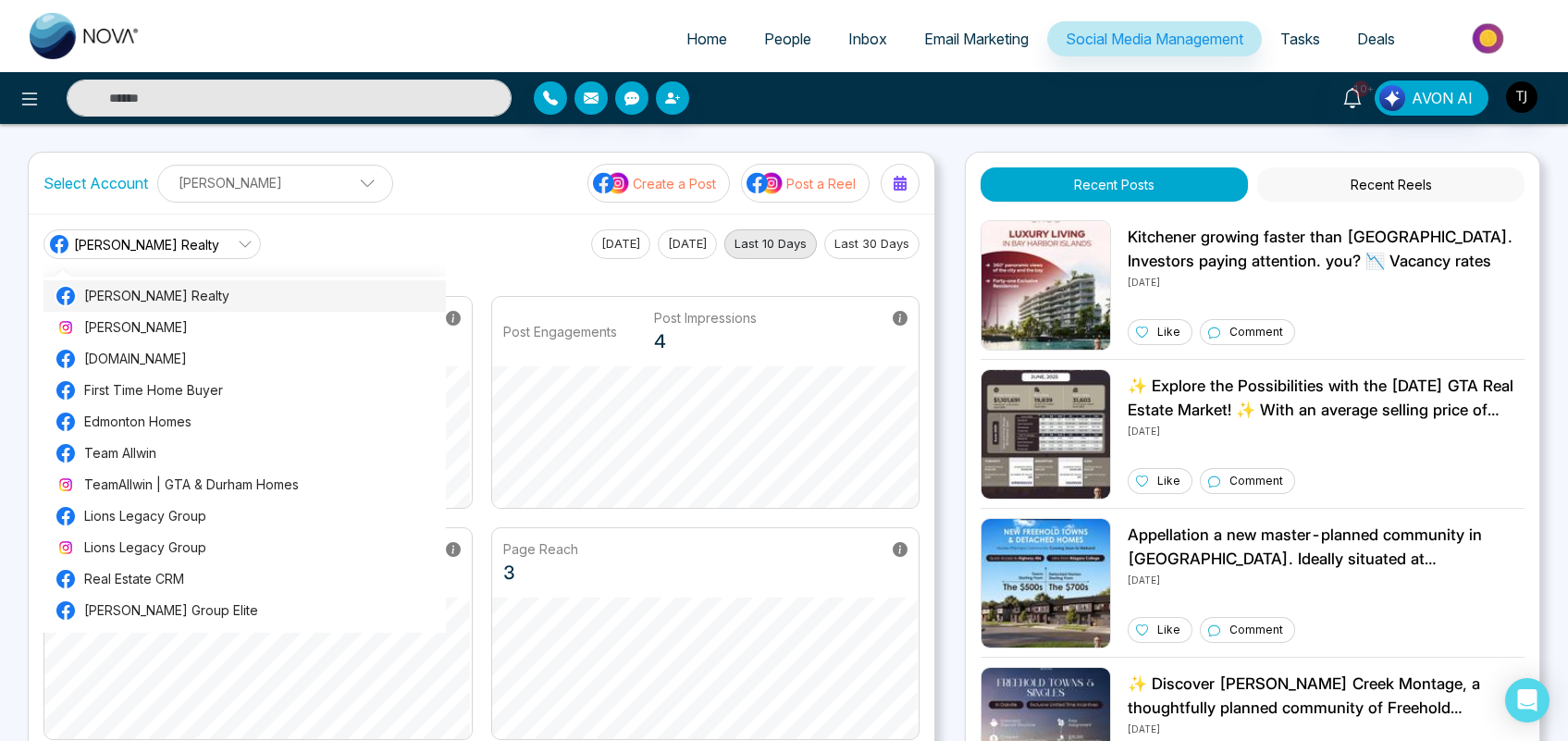
click at [149, 294] on span "[PERSON_NAME] Realty" at bounding box center [259, 296] width 351 height 20
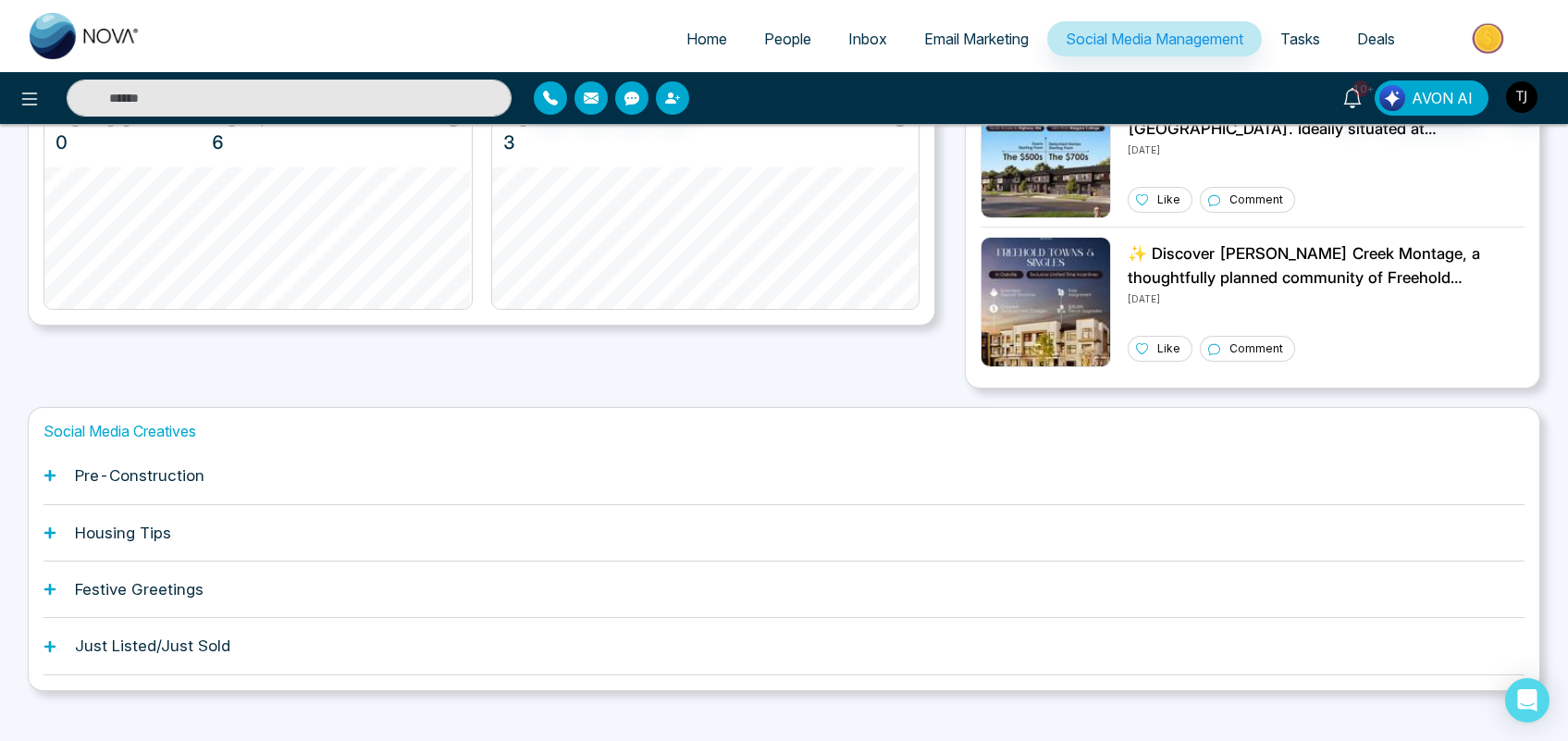
scroll to position [455, 0]
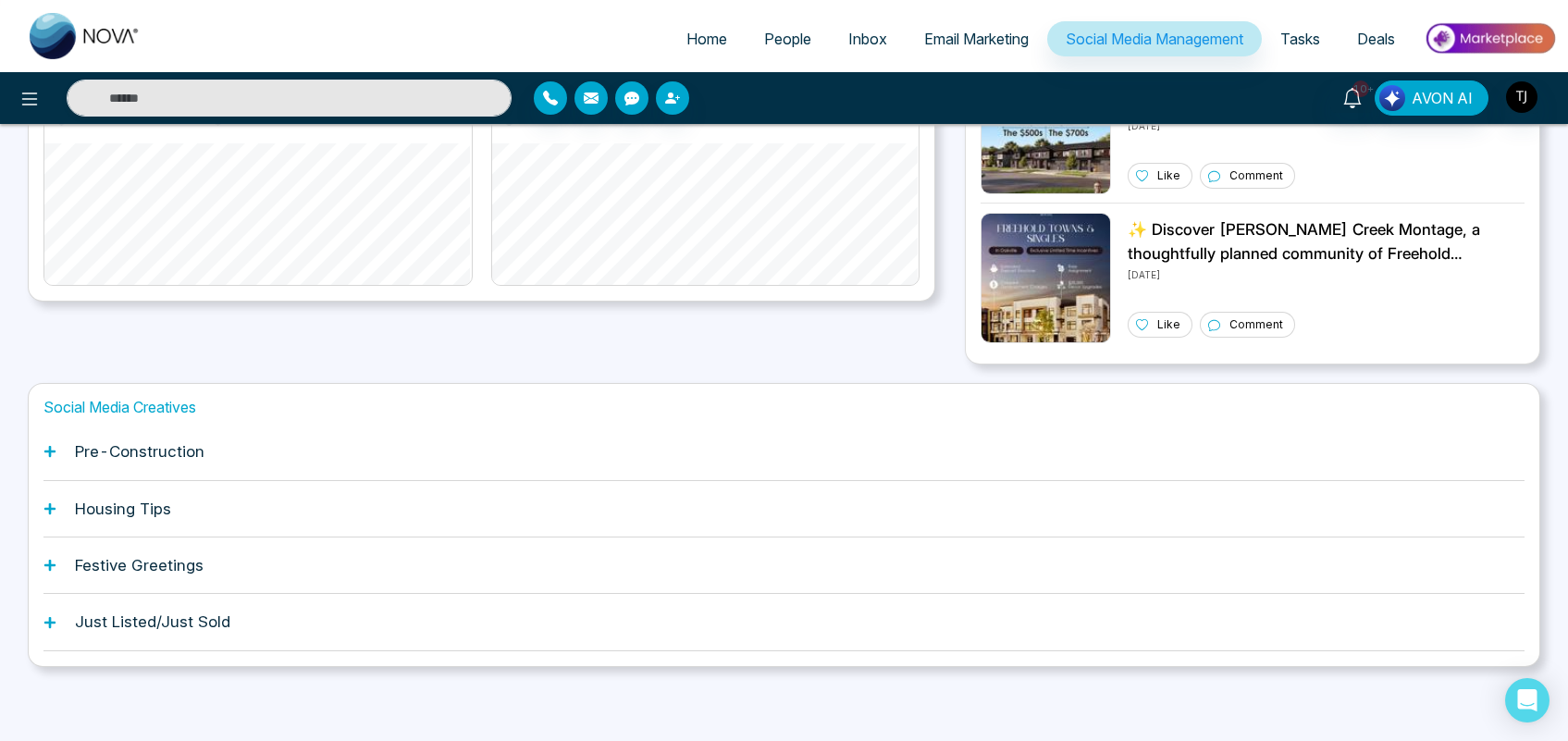
click at [159, 453] on h1 "Pre-Construction" at bounding box center [140, 451] width 130 height 19
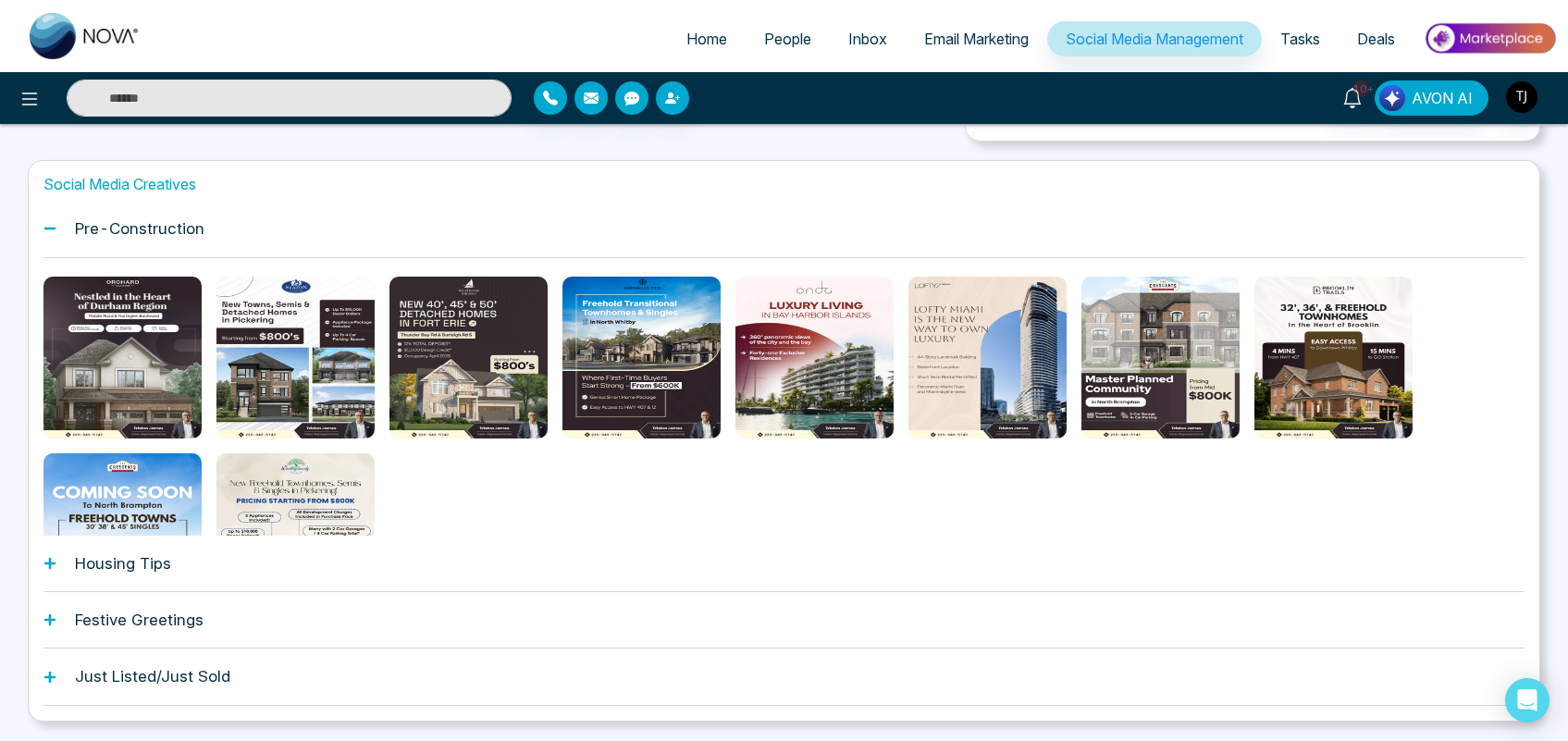
scroll to position [682, 0]
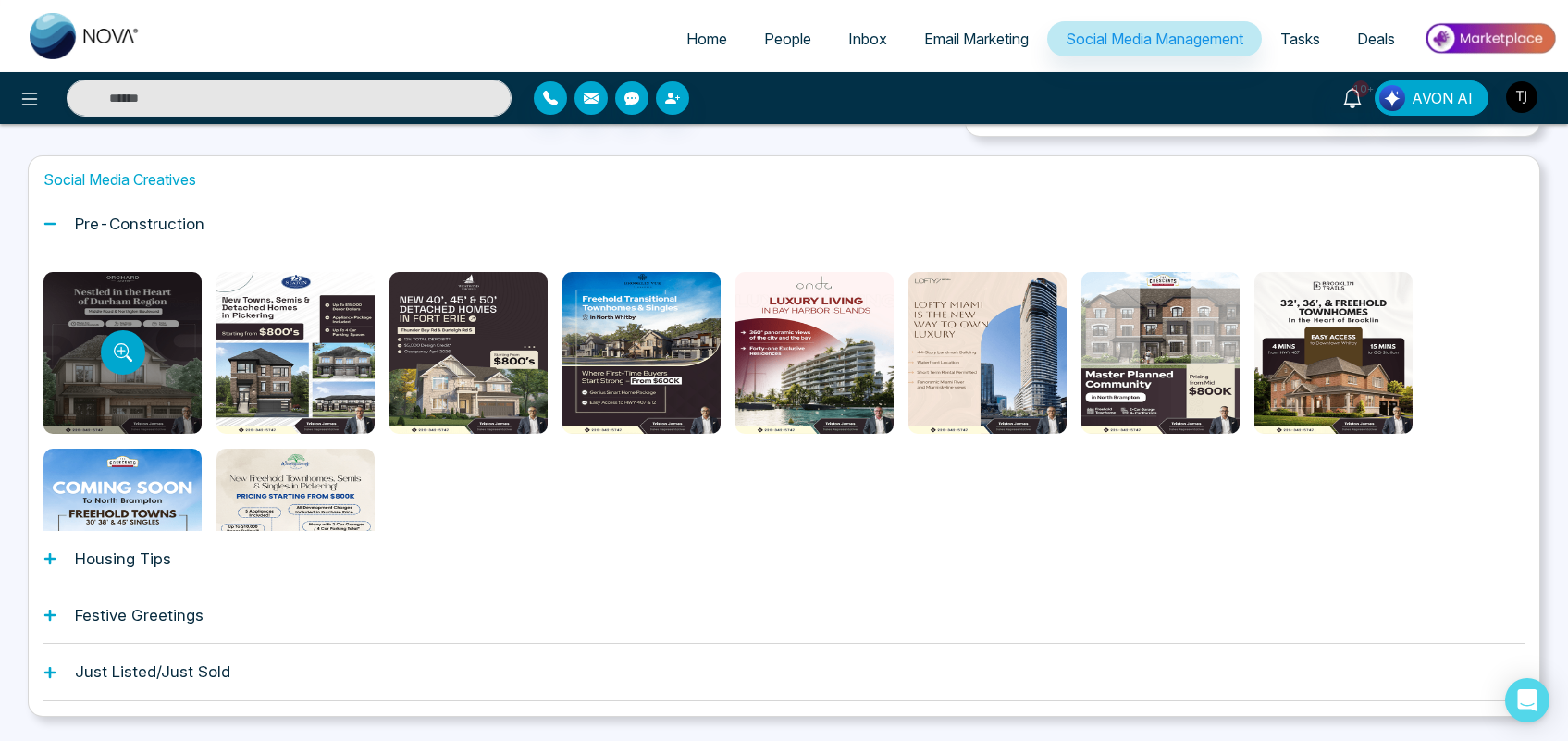
click at [167, 308] on div at bounding box center [122, 353] width 158 height 162
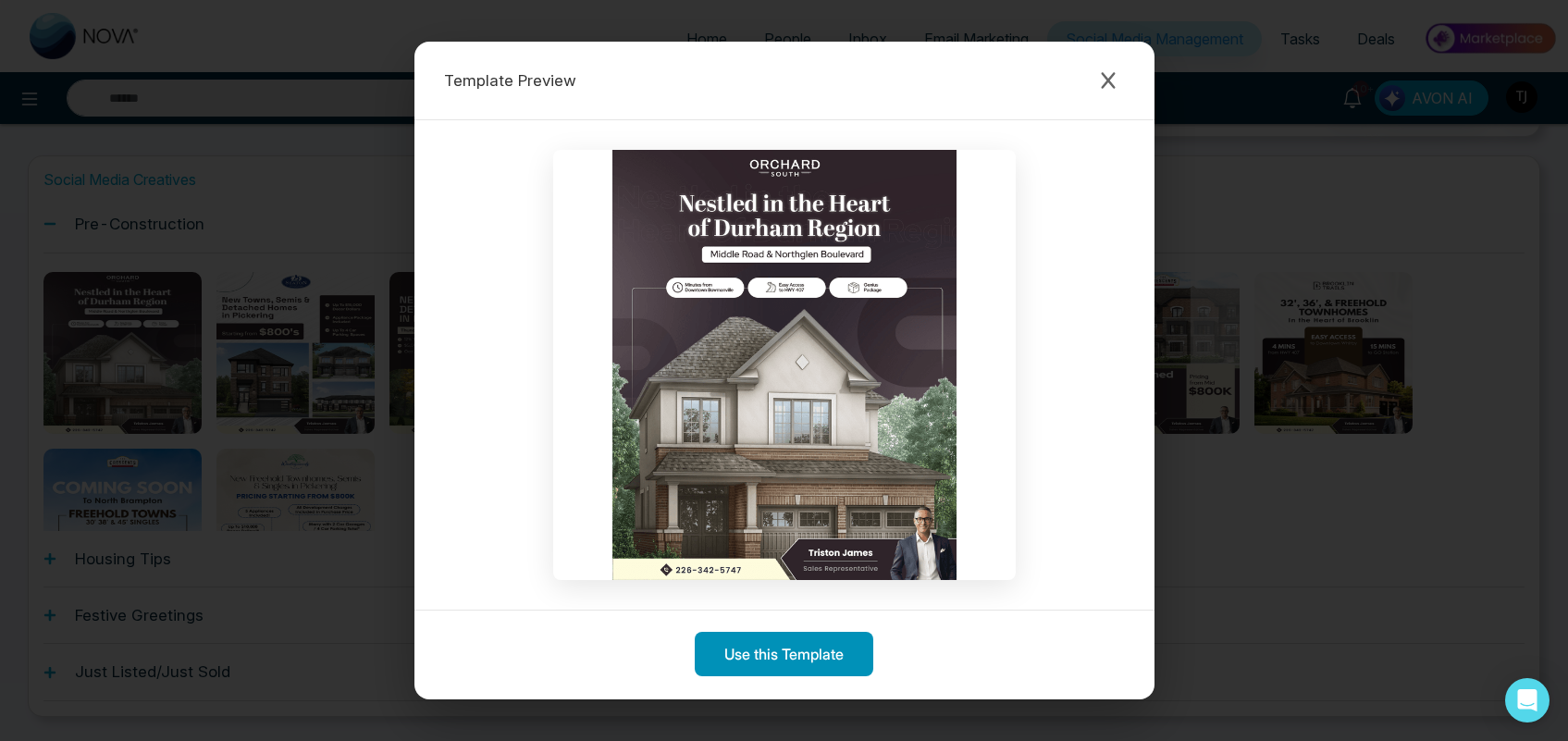
click at [768, 659] on button "Use this Template" at bounding box center [784, 654] width 179 height 44
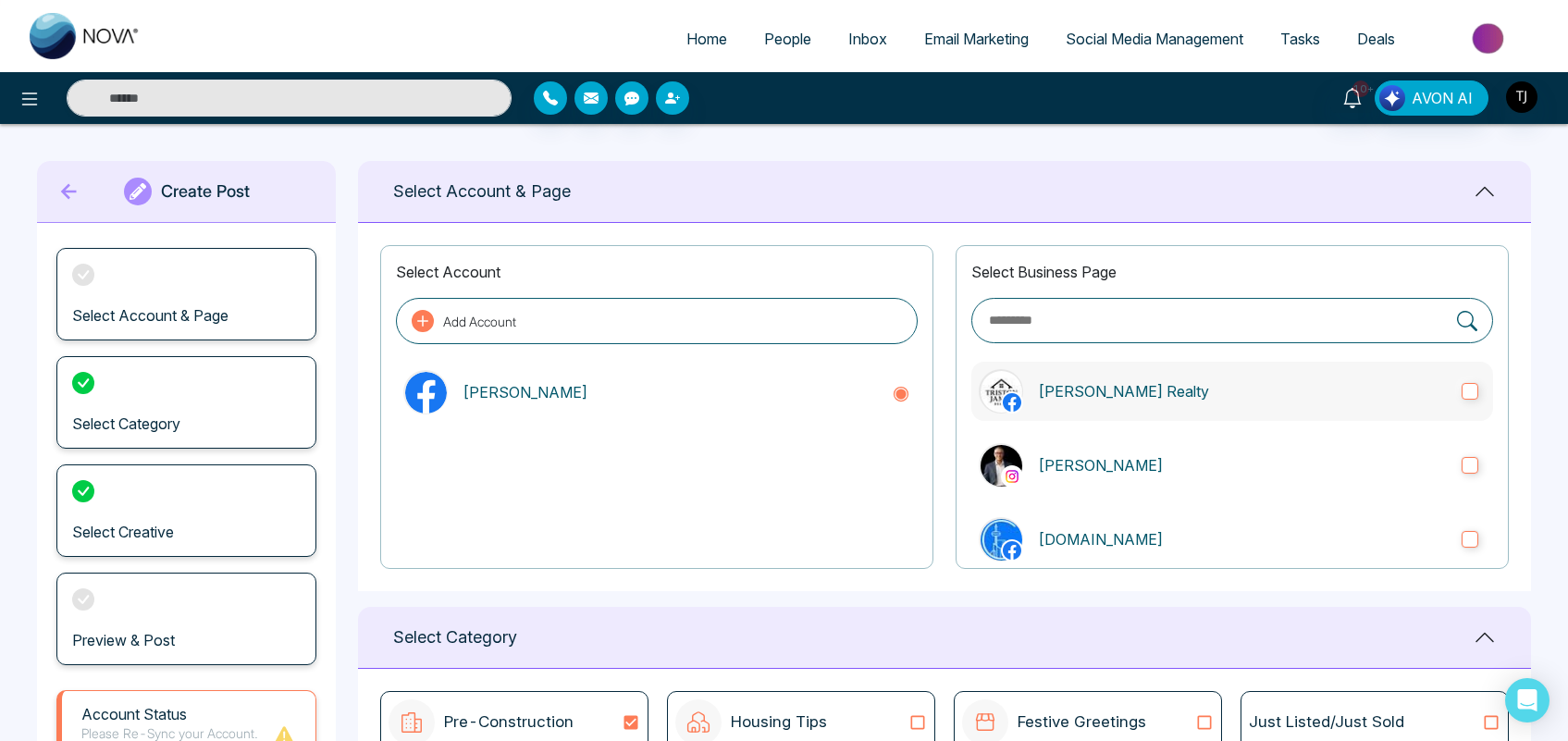
click at [1277, 399] on p "[PERSON_NAME] Realty" at bounding box center [1242, 391] width 409 height 22
click at [1282, 453] on label "[PERSON_NAME]" at bounding box center [1233, 465] width 522 height 59
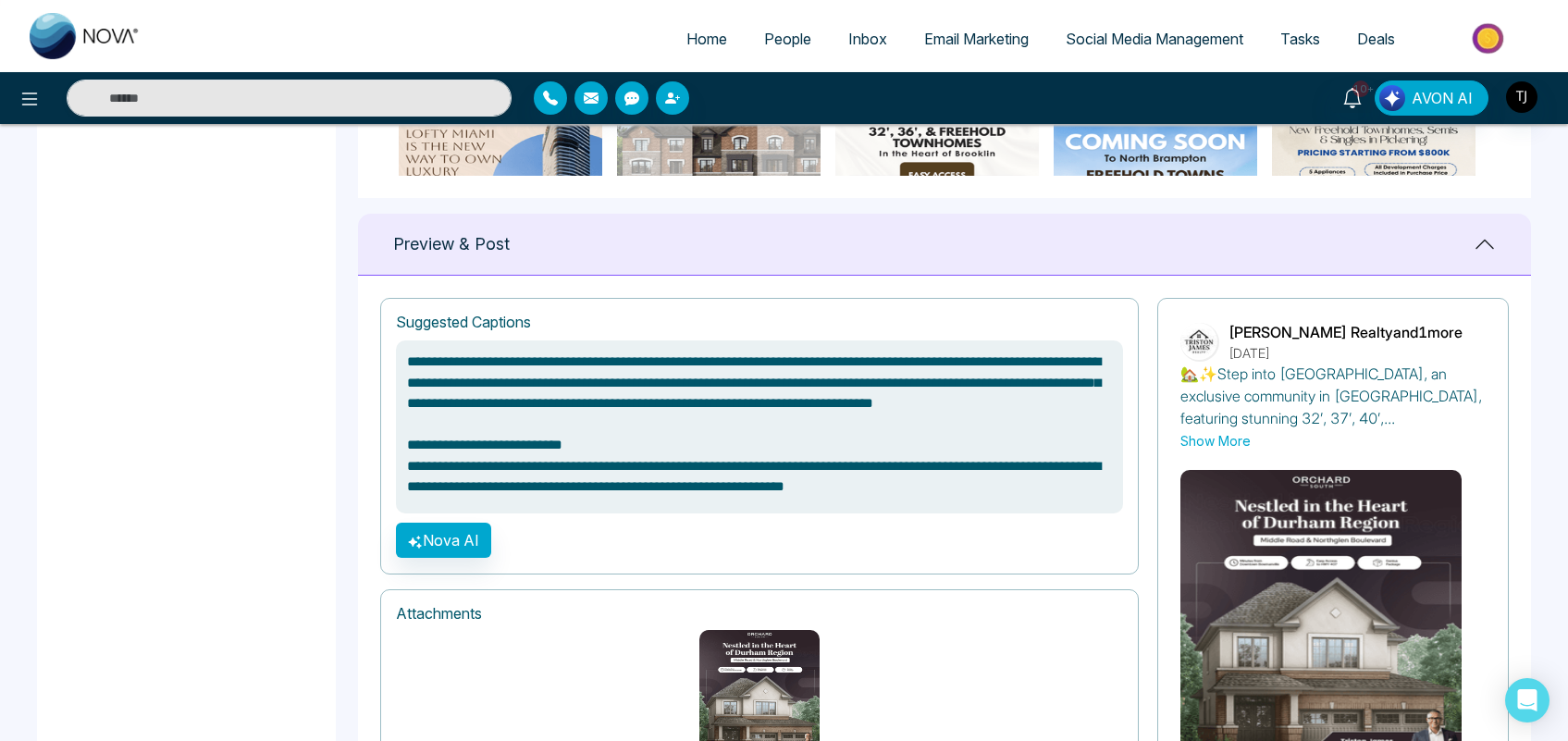
scroll to position [1121, 0]
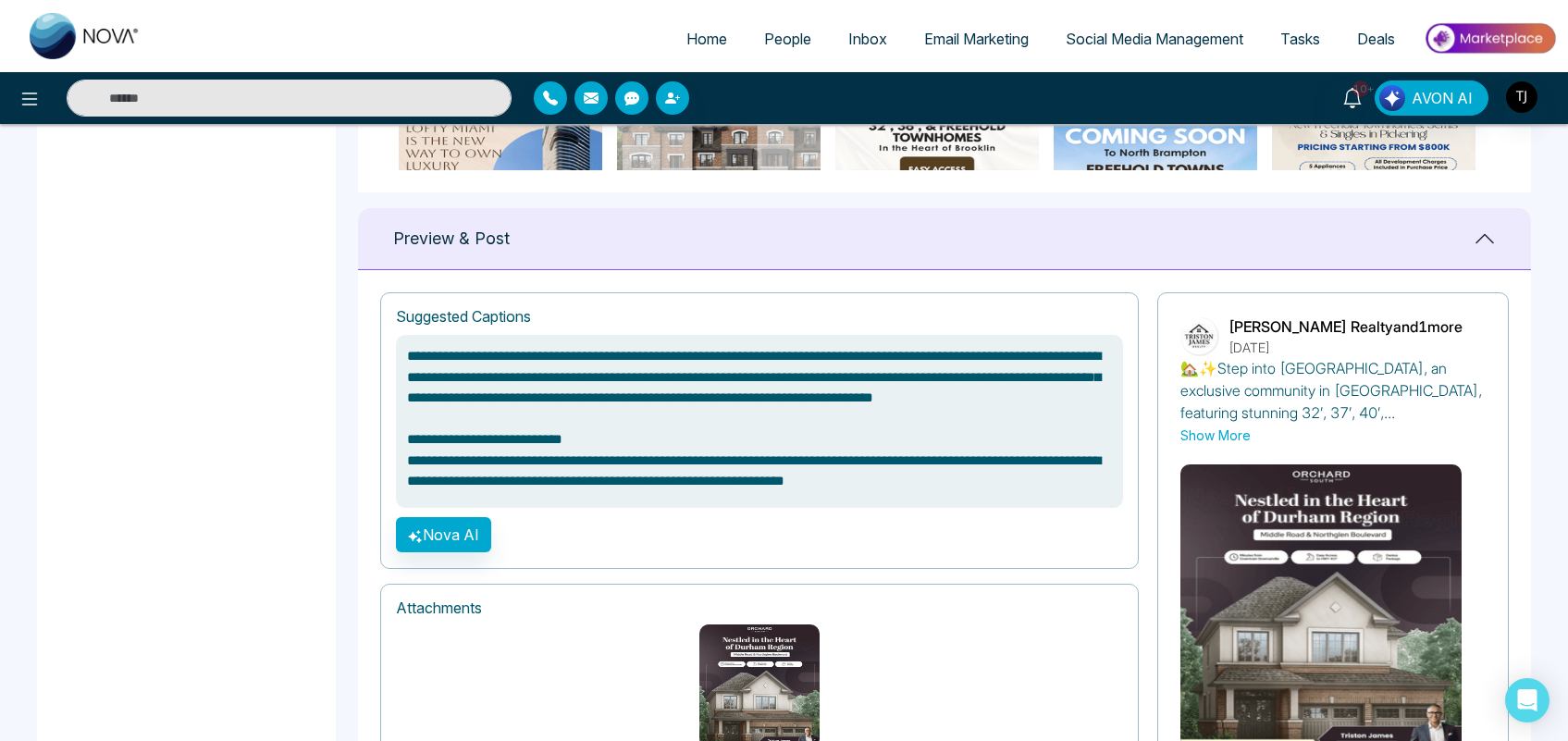
click at [706, 486] on textarea "**********" at bounding box center [759, 421] width 727 height 173
click at [711, 455] on textarea "**********" at bounding box center [759, 421] width 727 height 173
click at [667, 477] on textarea "**********" at bounding box center [759, 421] width 727 height 173
click at [623, 453] on textarea "**********" at bounding box center [759, 421] width 727 height 173
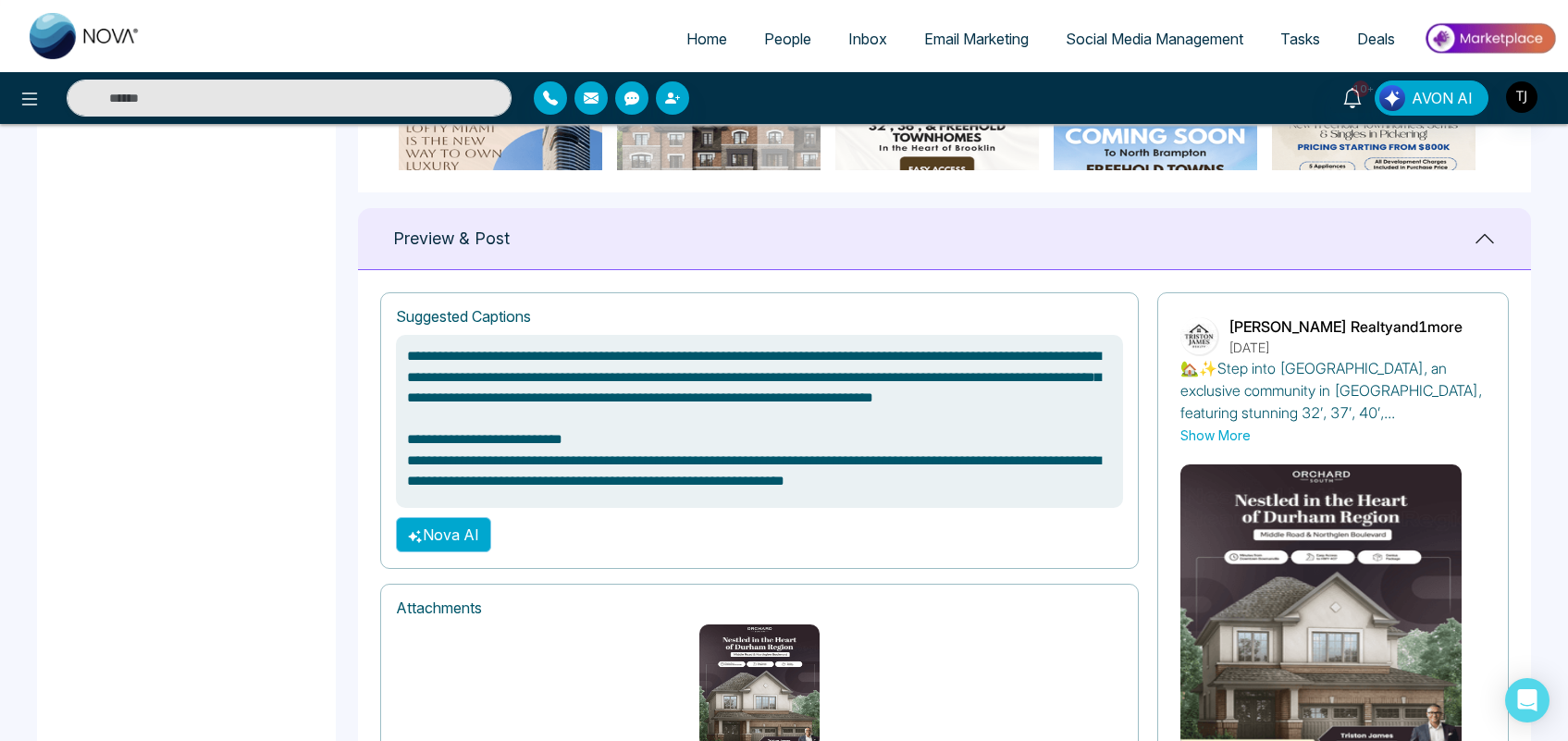
click at [455, 541] on button "Nova AI" at bounding box center [443, 534] width 95 height 35
type textarea "**********"
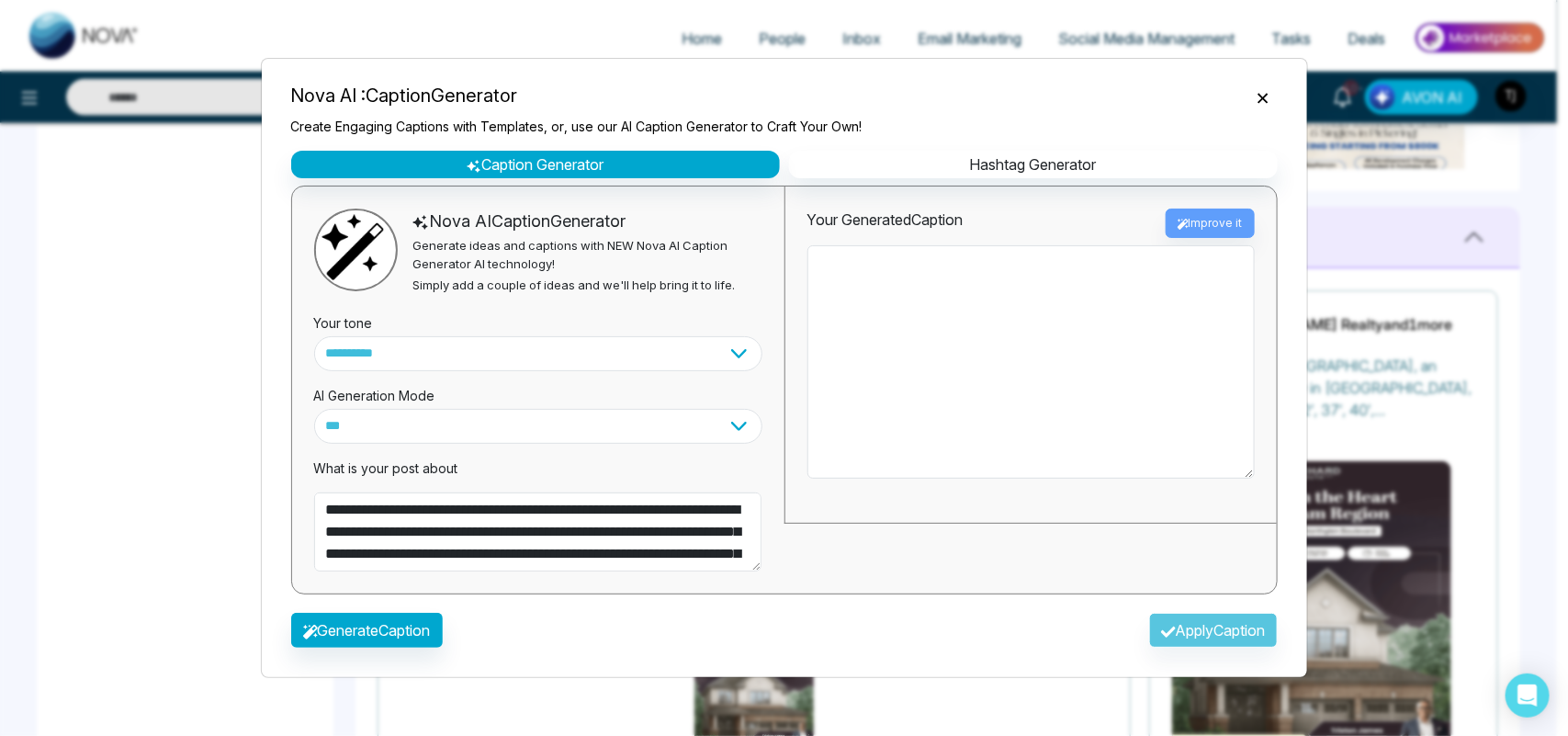
type textarea "**********"
click at [414, 346] on select "**********" at bounding box center [538, 354] width 449 height 35
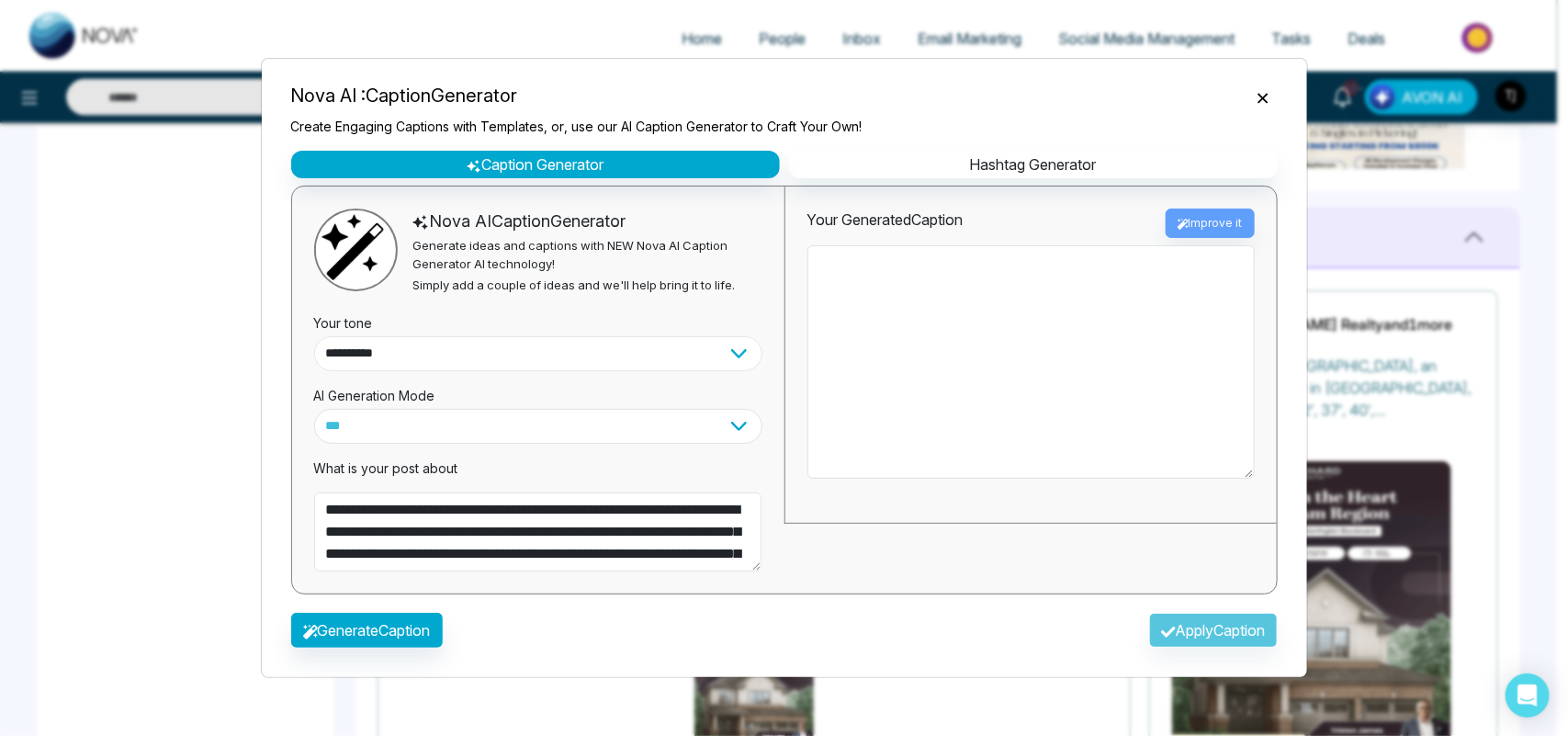
select select "********"
click at [314, 337] on select "**********" at bounding box center [538, 354] width 449 height 35
type textarea "**********"
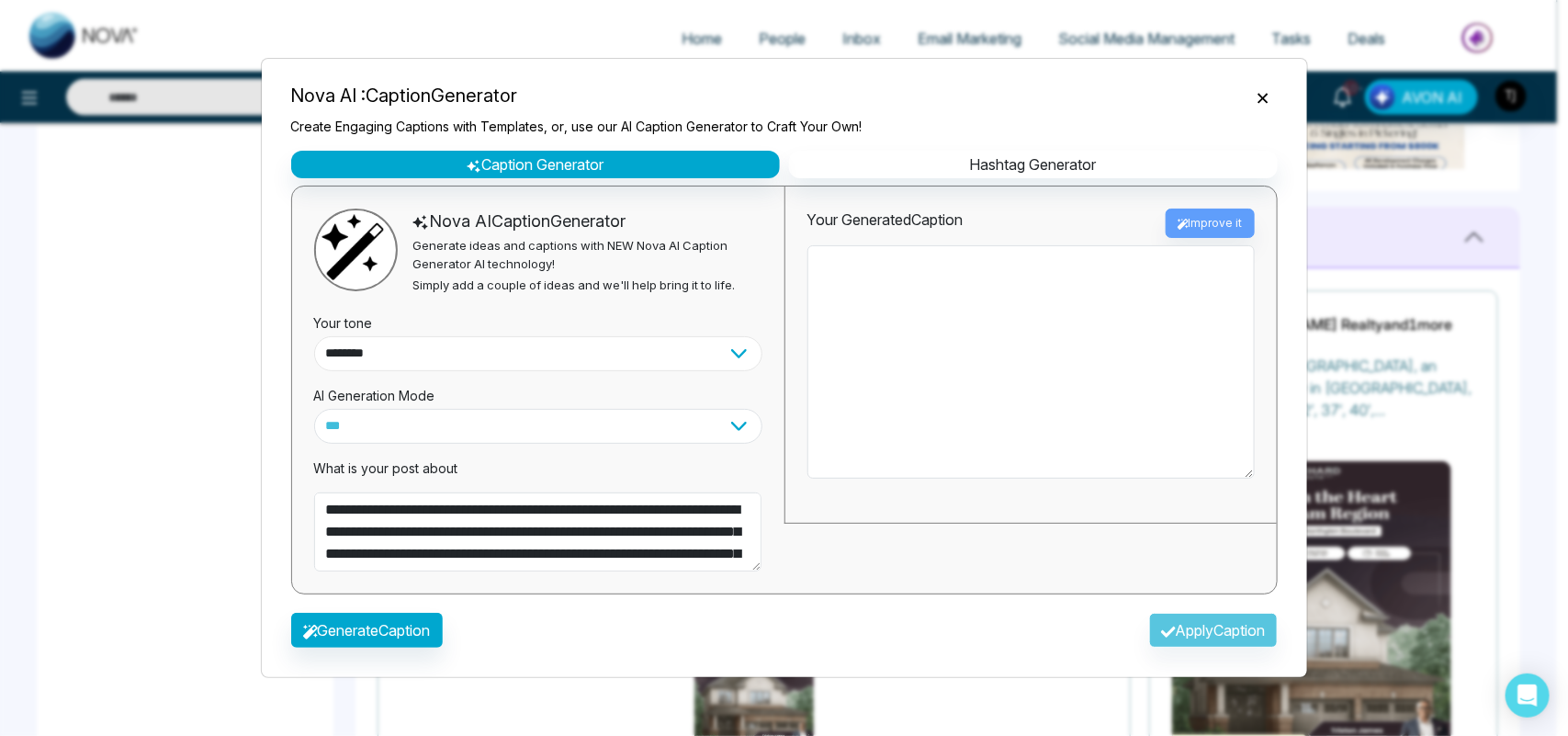
type textarea "**********"
click at [372, 630] on button "Generate Caption" at bounding box center [366, 630] width 152 height 35
type textarea "**********"
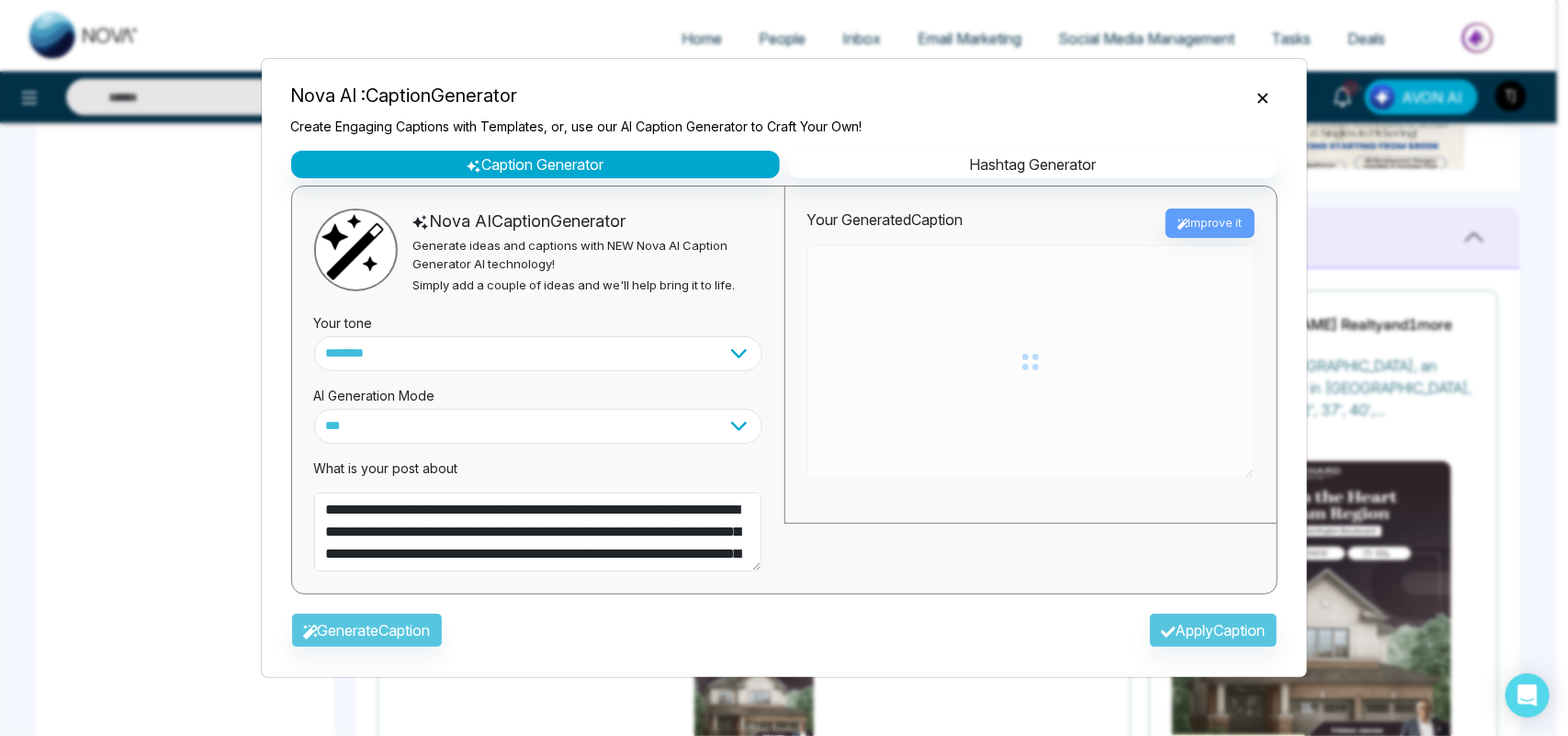
type textarea "**********"
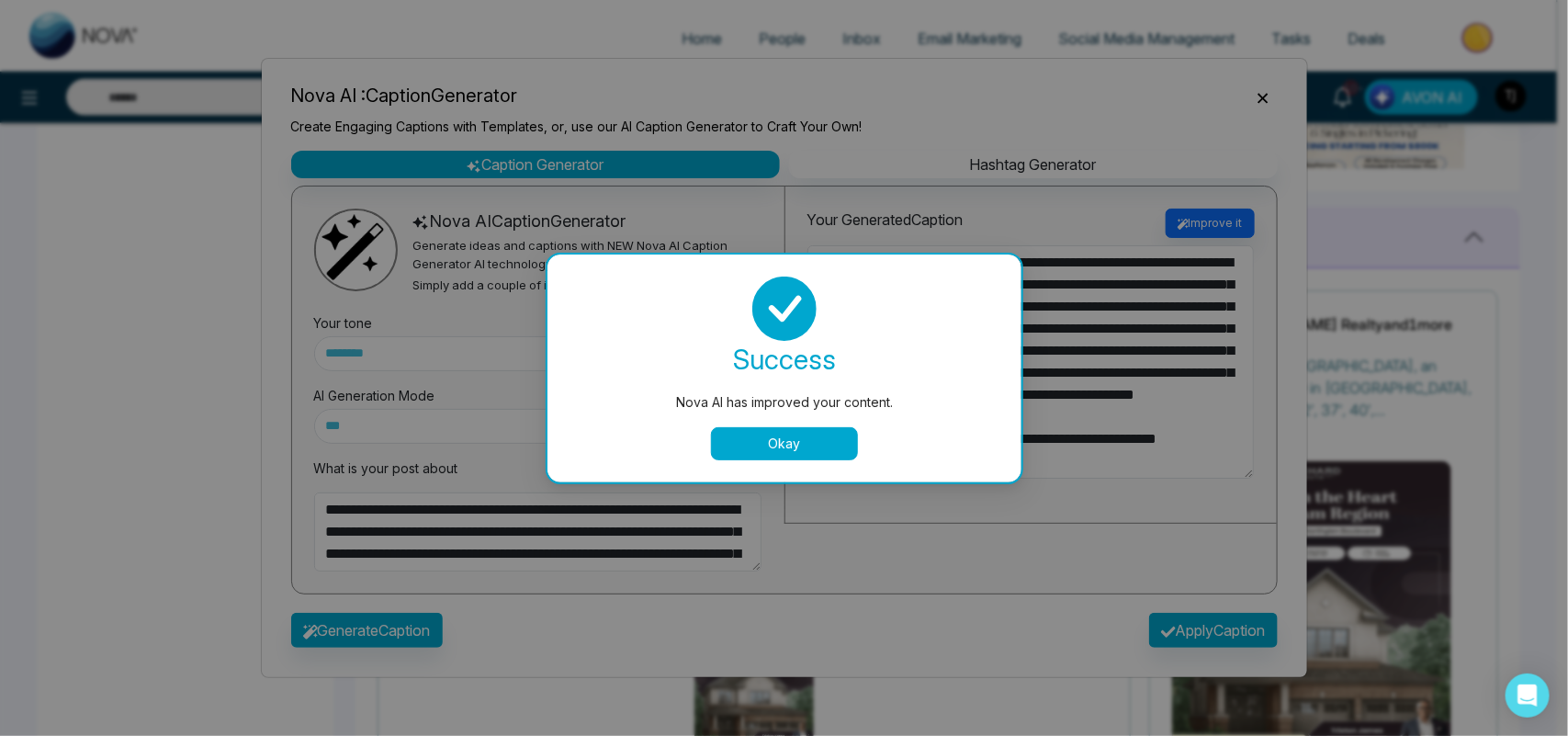
type textarea "**********"
click at [769, 441] on button "Okay" at bounding box center [784, 443] width 147 height 33
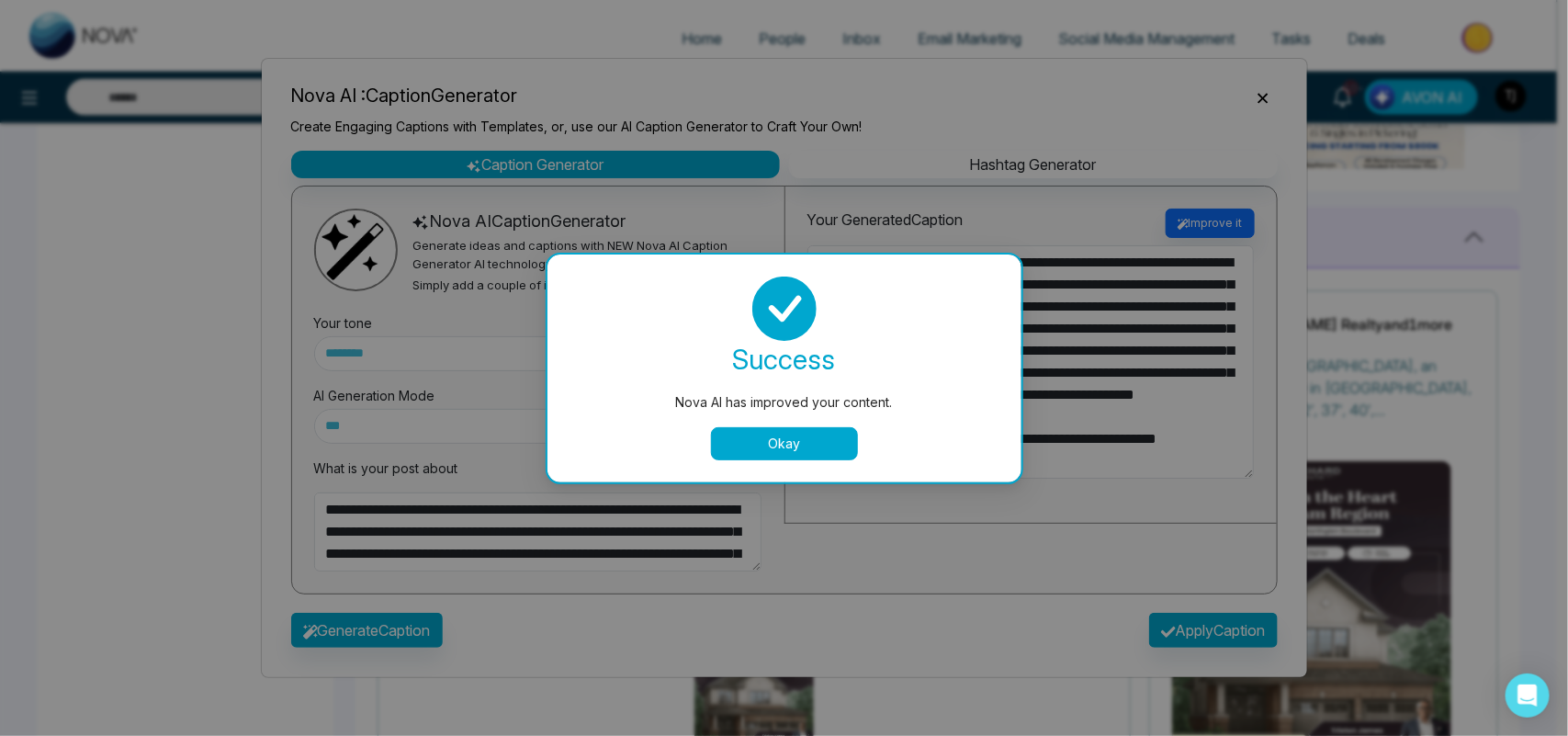
type textarea "**********"
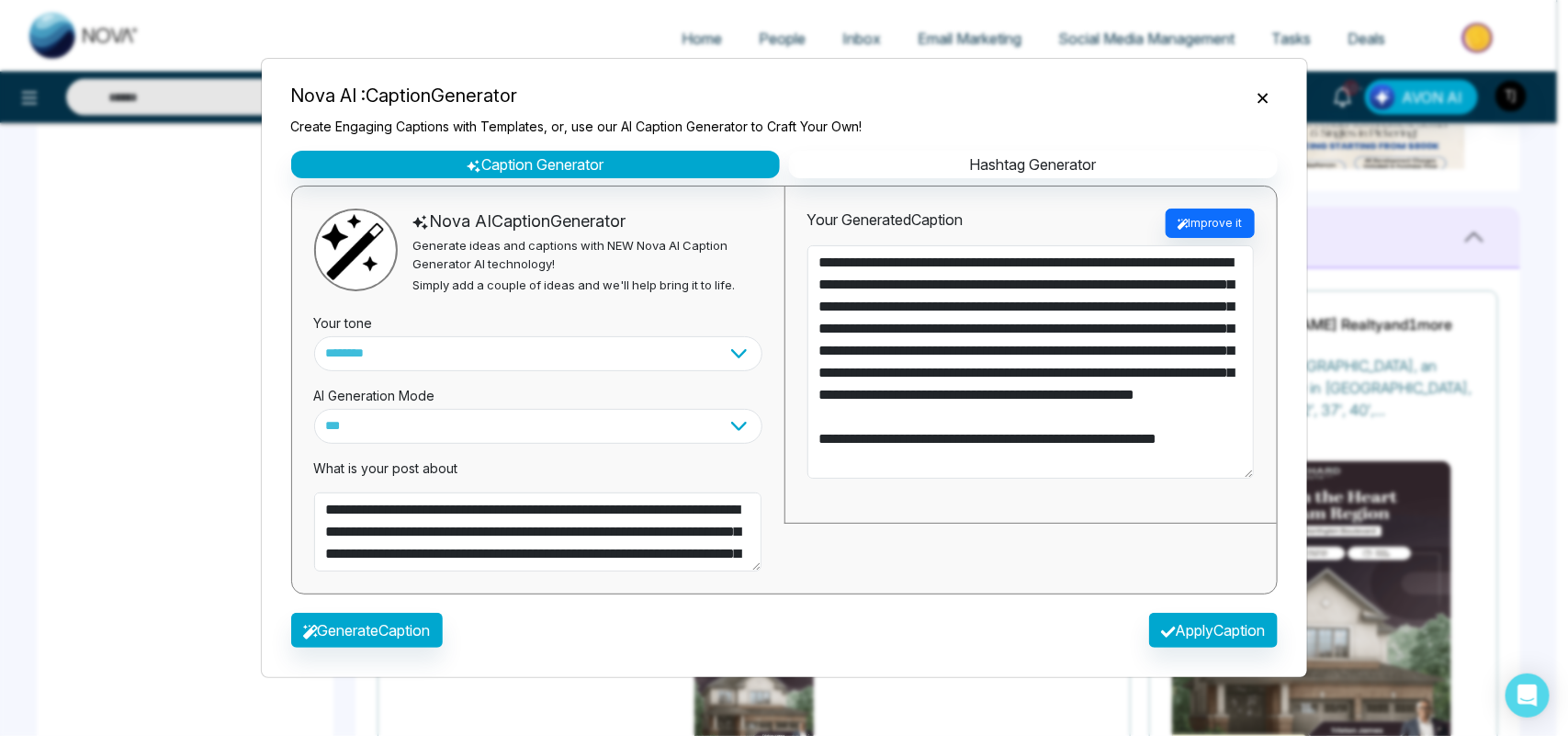
type textarea "**********"
click at [1176, 631] on button "Apply Caption" at bounding box center [1214, 630] width 129 height 35
type textarea "**********"
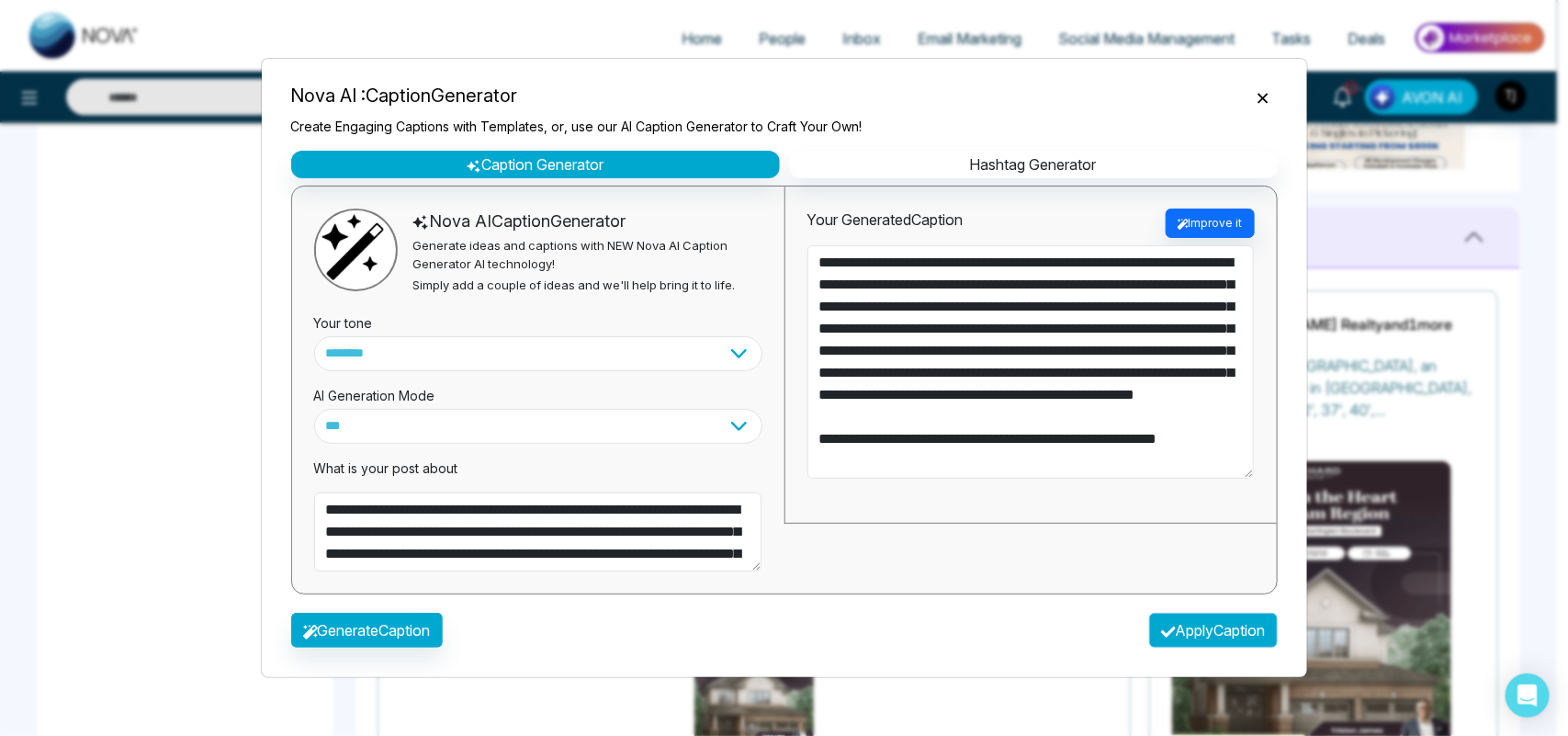
type textarea "**********"
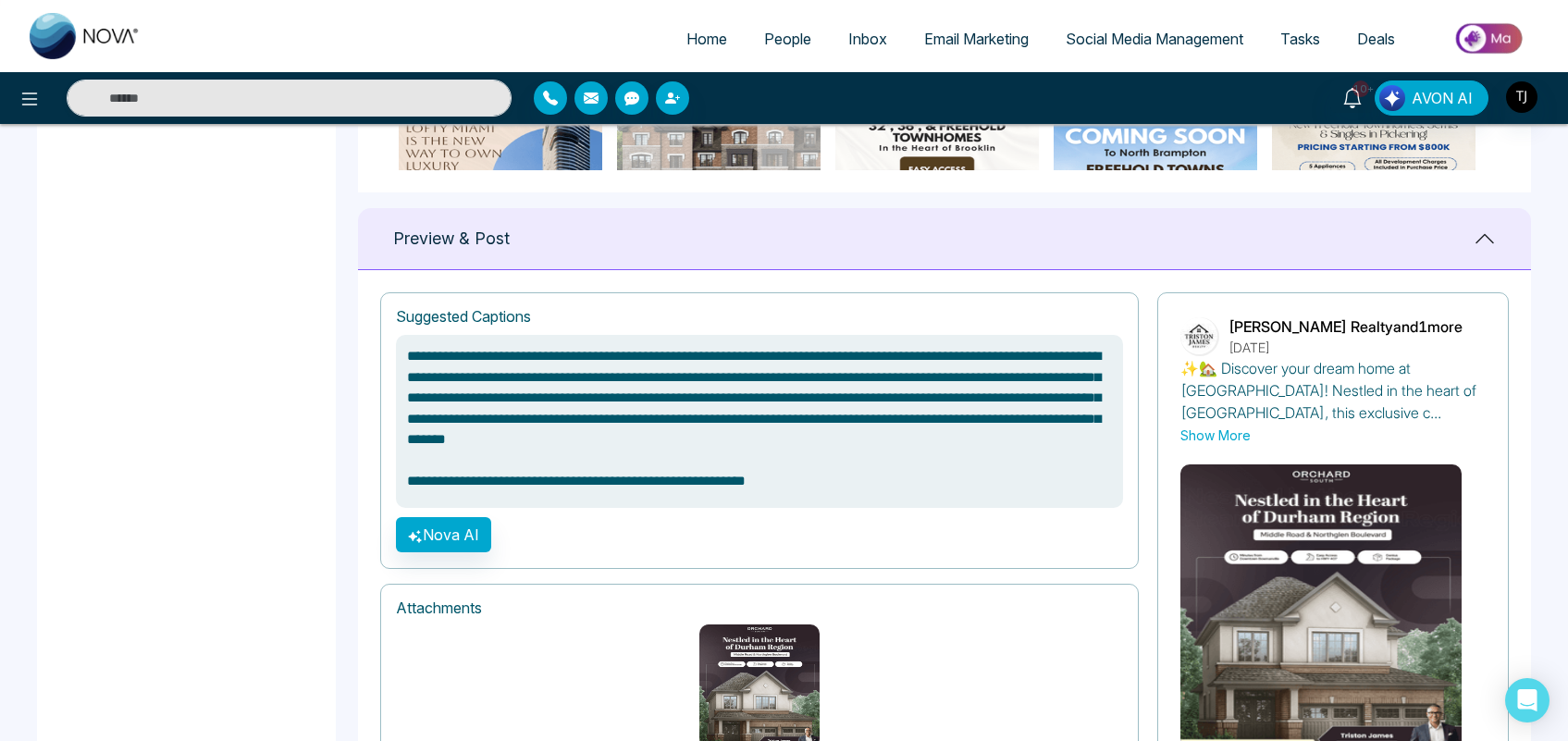
click at [785, 419] on textarea at bounding box center [759, 421] width 727 height 173
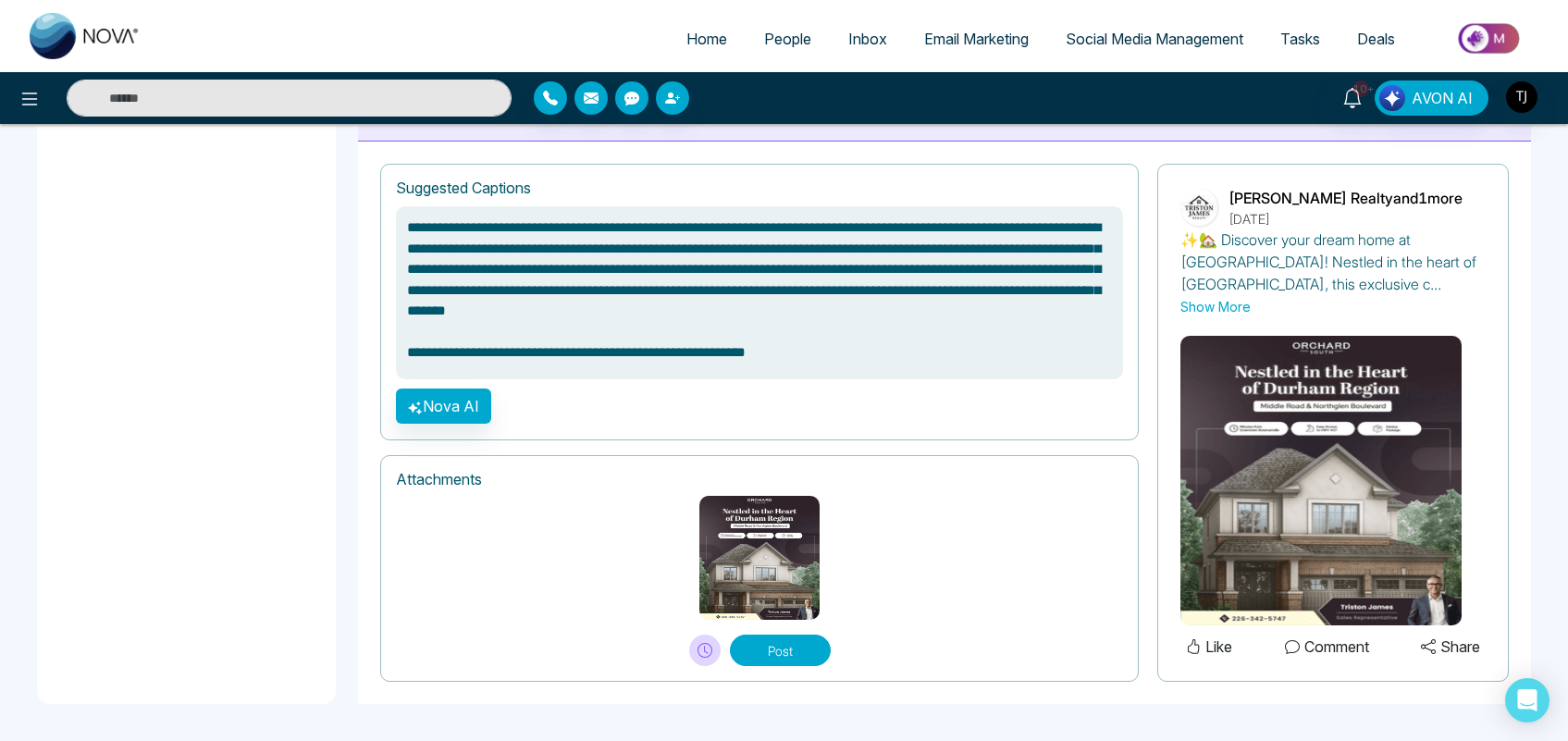
click at [1194, 311] on button "Show More" at bounding box center [1216, 306] width 70 height 19
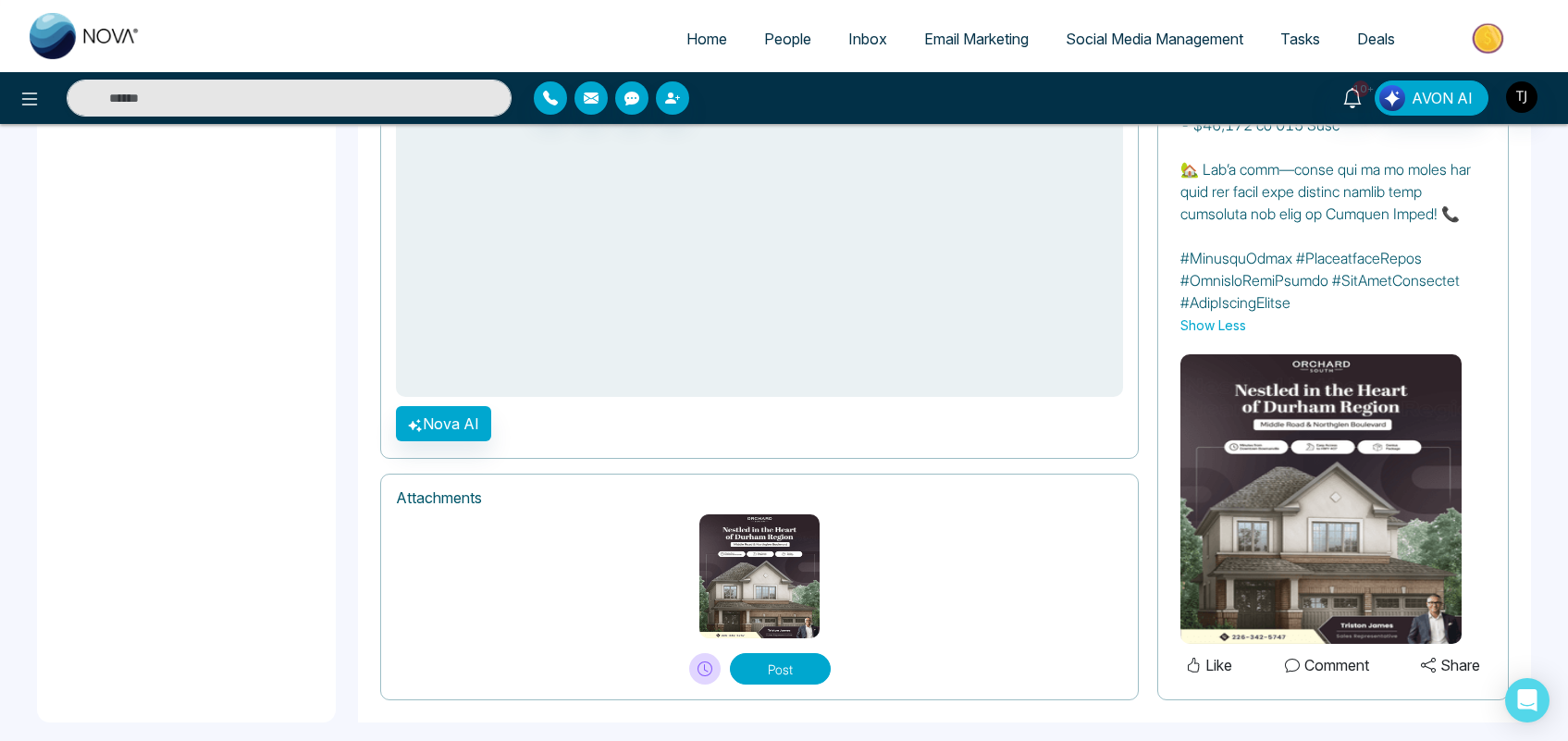
scroll to position [2138, 0]
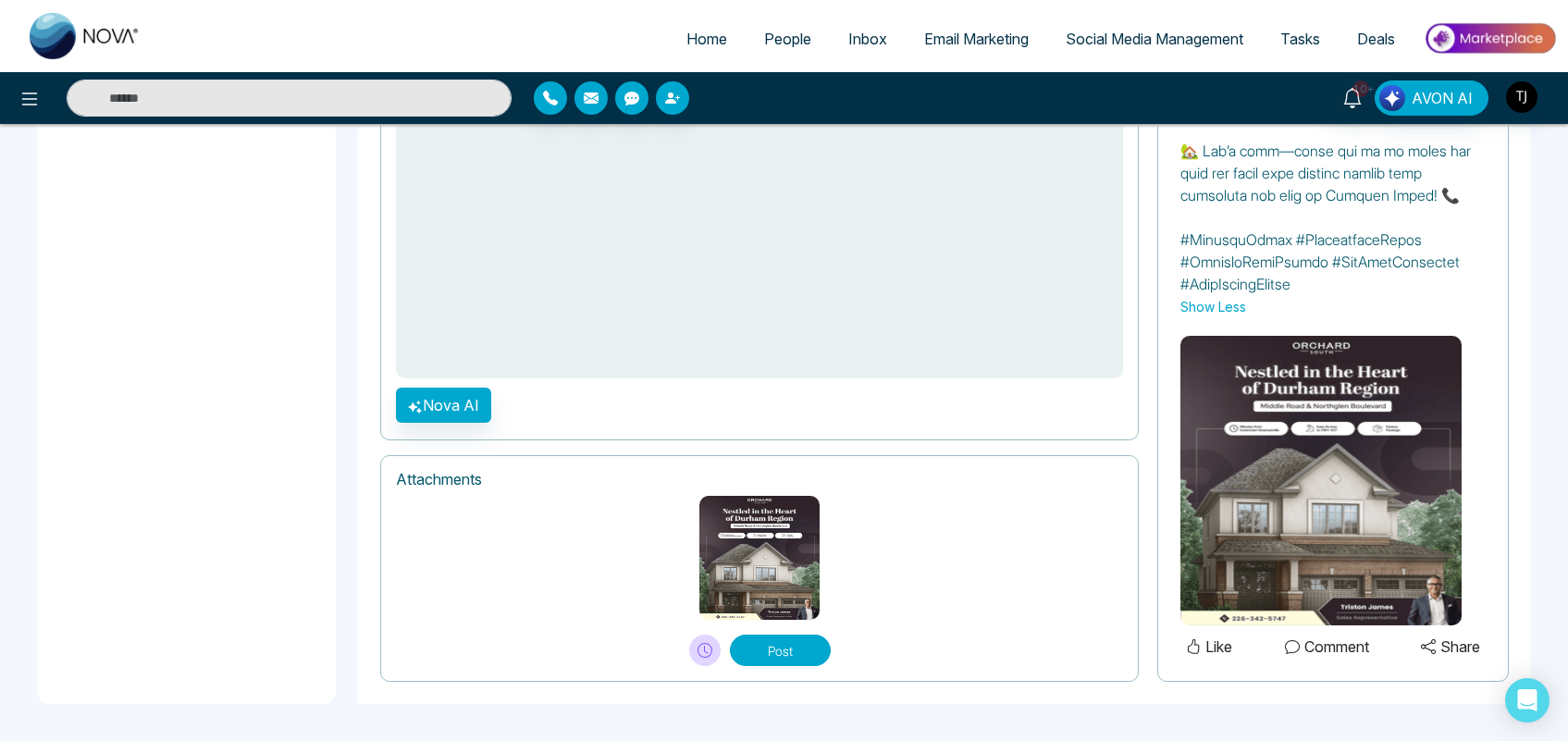
click at [1140, 44] on span "Social Media Management" at bounding box center [1155, 39] width 178 height 19
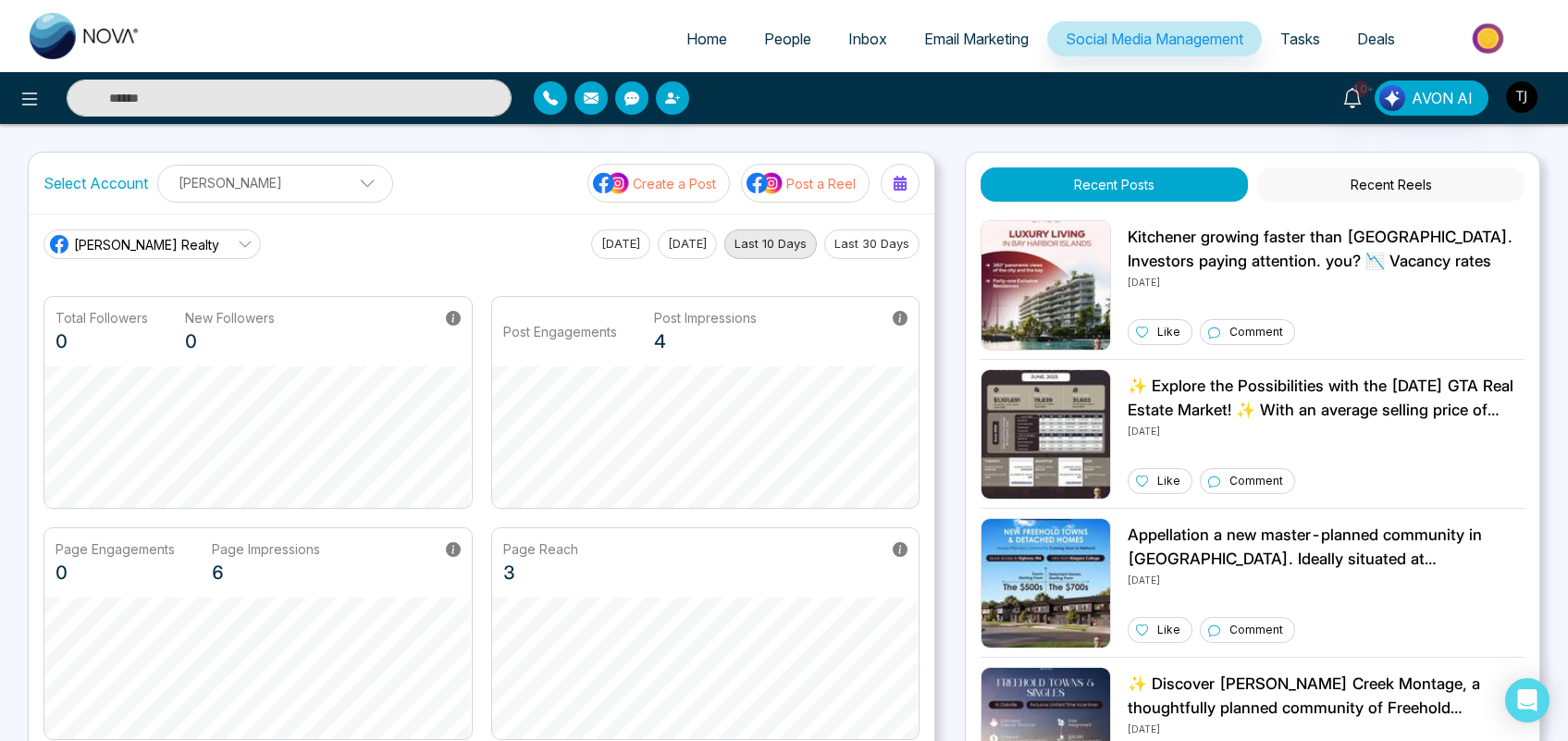
click at [662, 178] on p "Create a Post" at bounding box center [674, 183] width 83 height 19
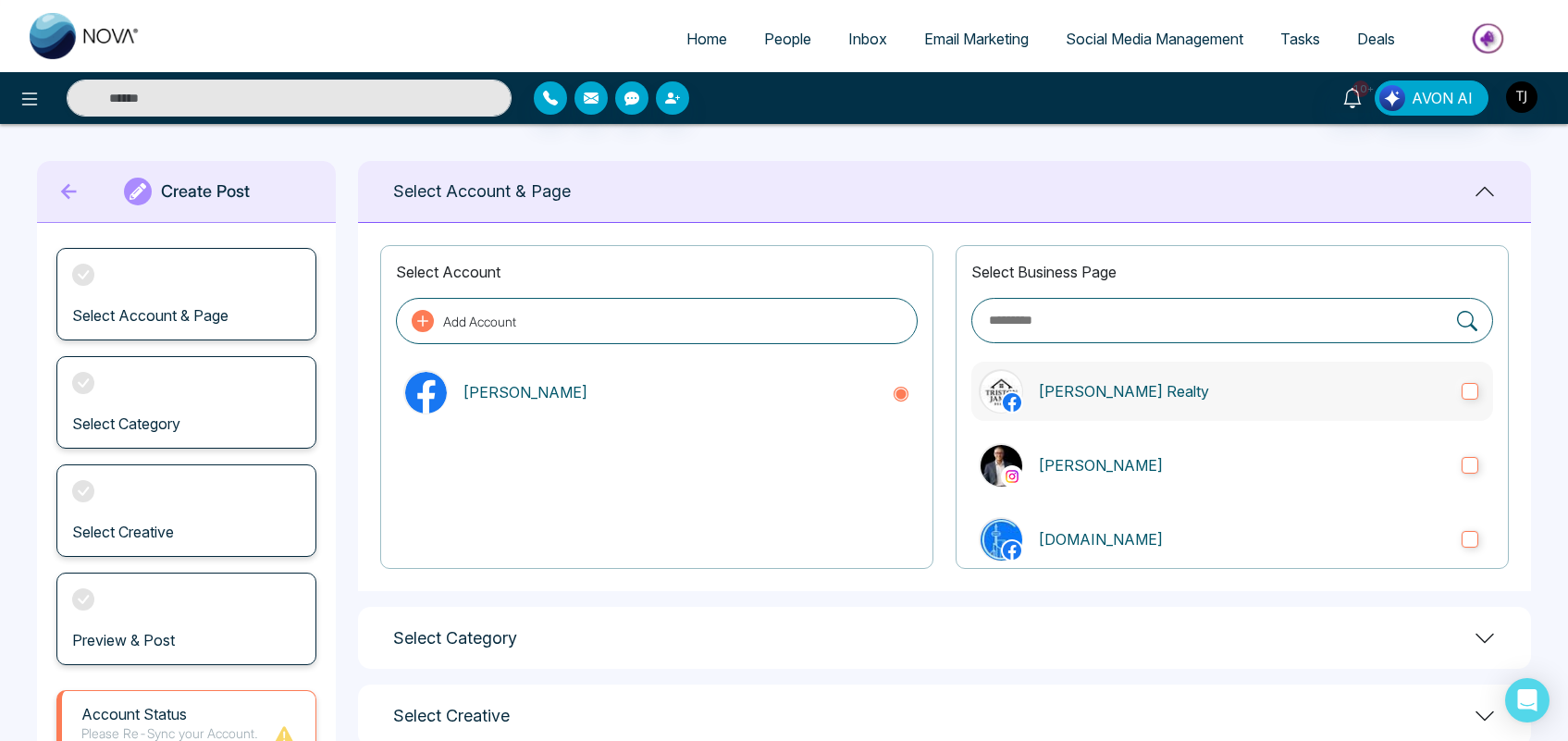
click at [1241, 409] on label "[PERSON_NAME] Realty" at bounding box center [1233, 391] width 522 height 59
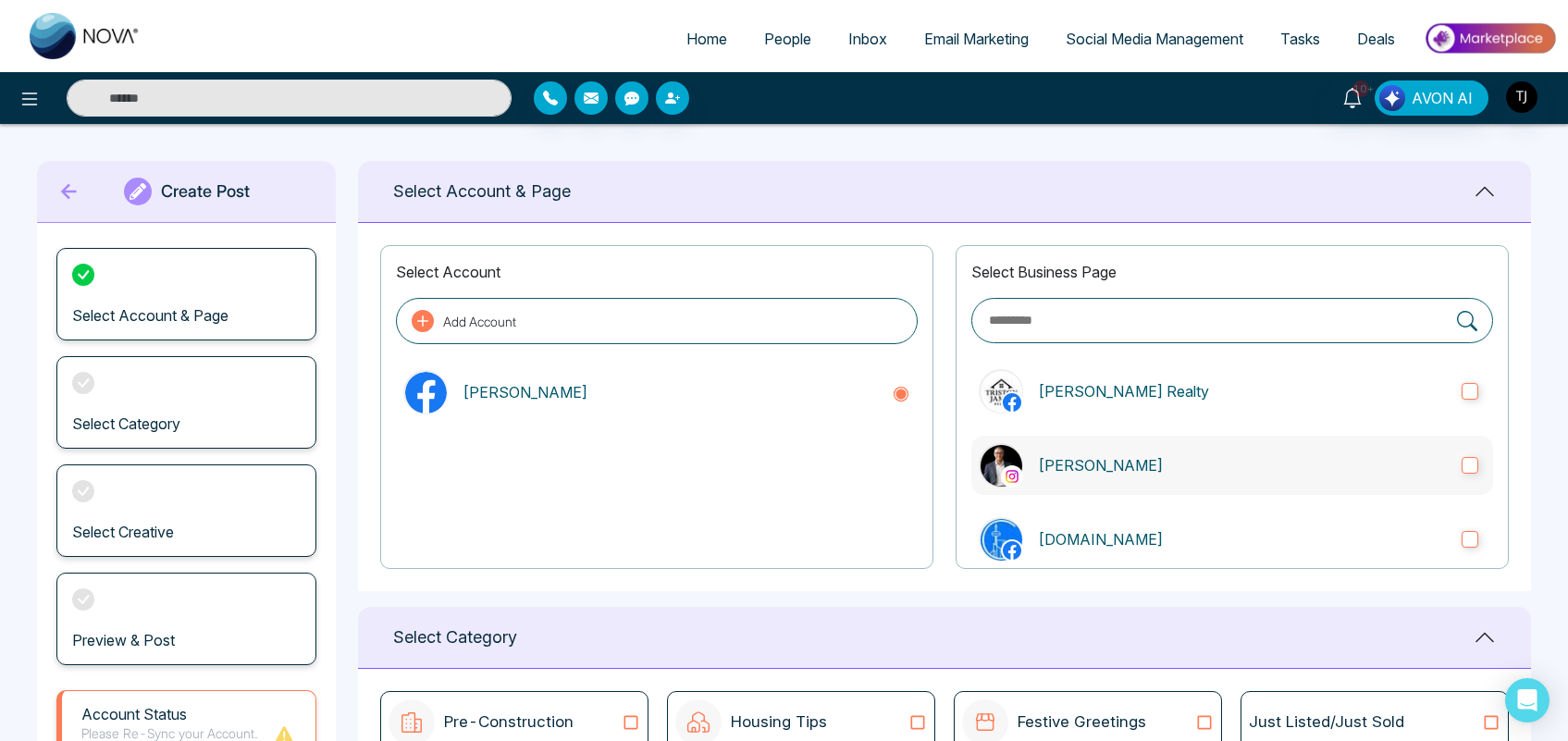
click at [1240, 450] on label "[PERSON_NAME]" at bounding box center [1233, 465] width 522 height 59
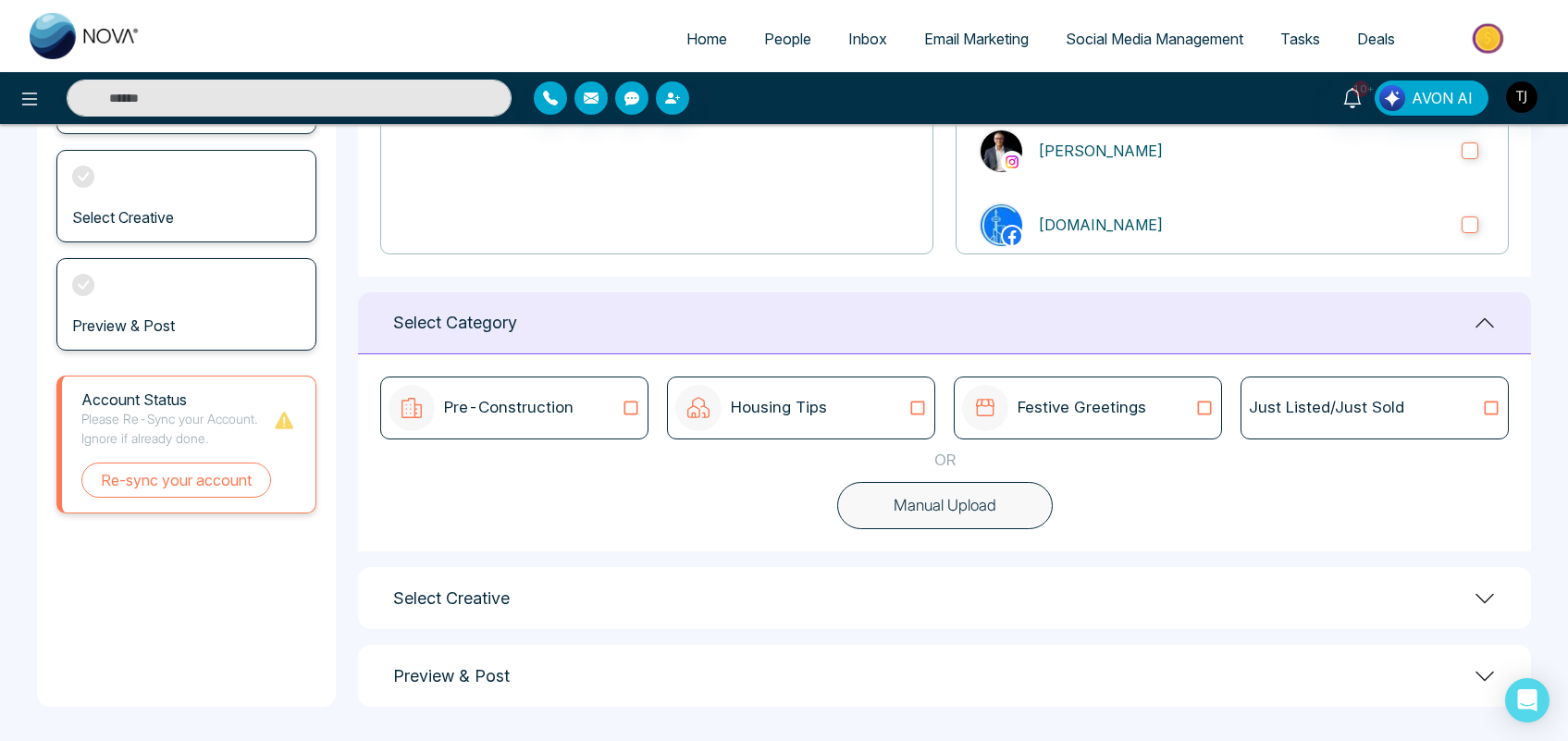
scroll to position [317, 0]
click at [909, 514] on button "Manual Upload" at bounding box center [945, 503] width 216 height 48
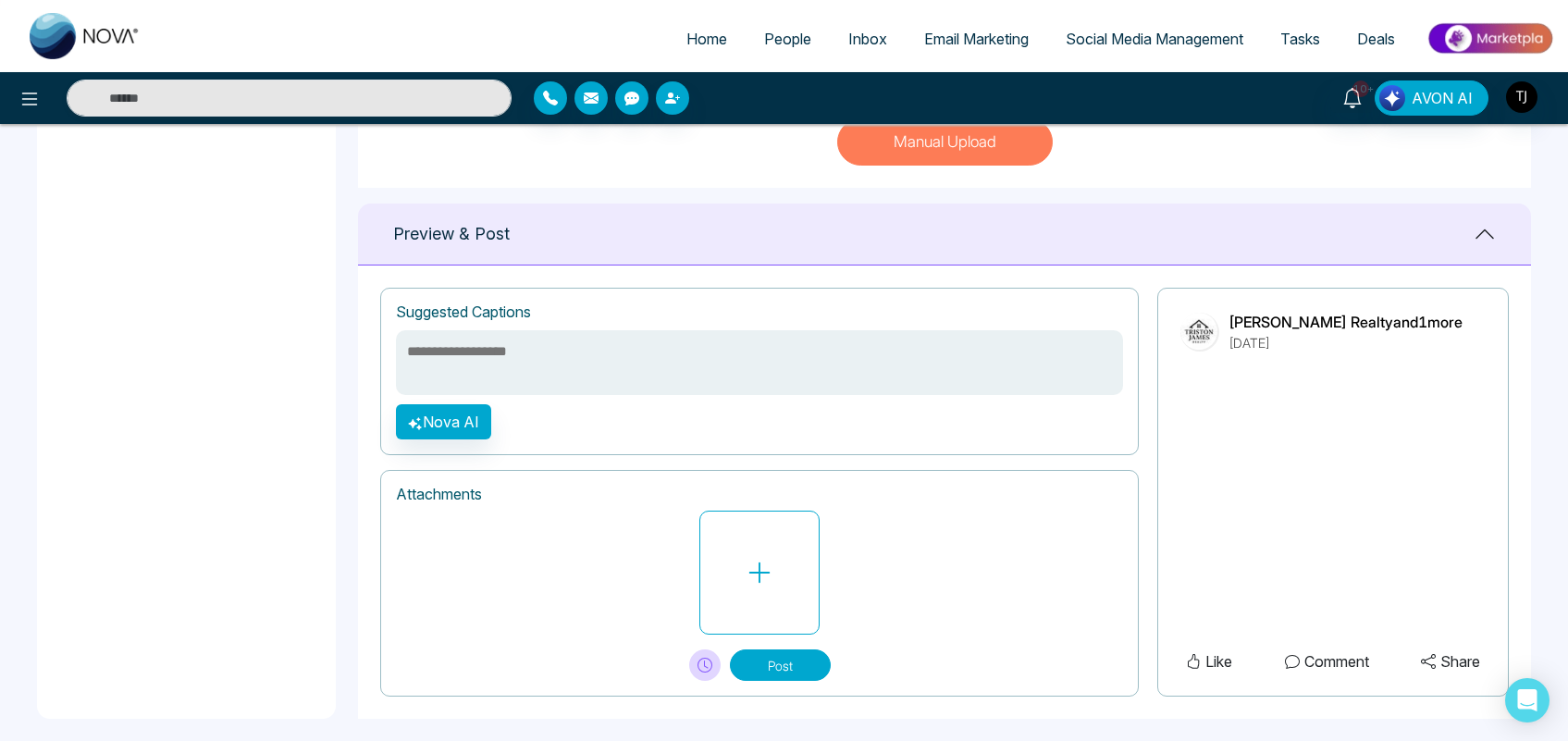
scroll to position [695, 0]
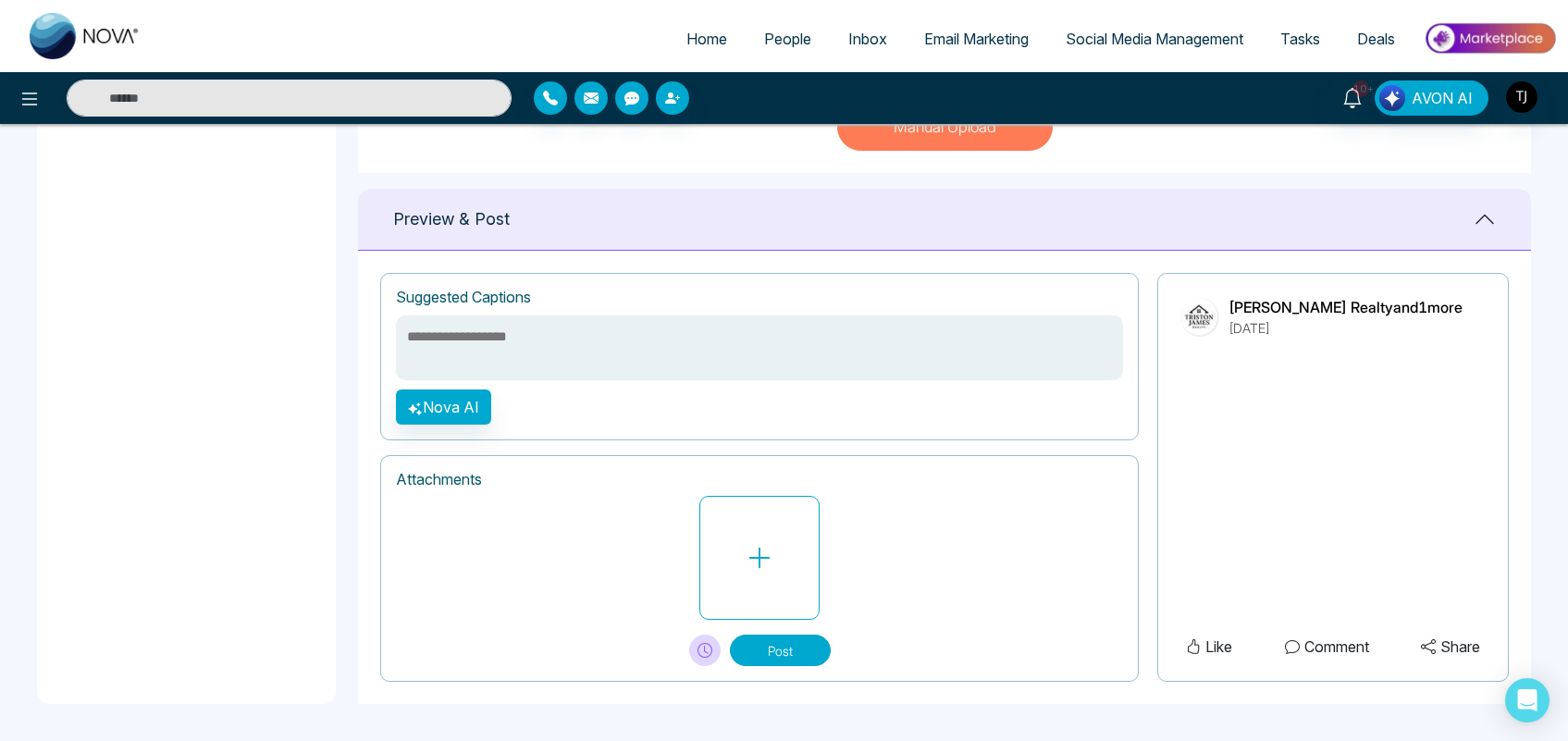
click at [478, 341] on textarea at bounding box center [759, 348] width 727 height 65
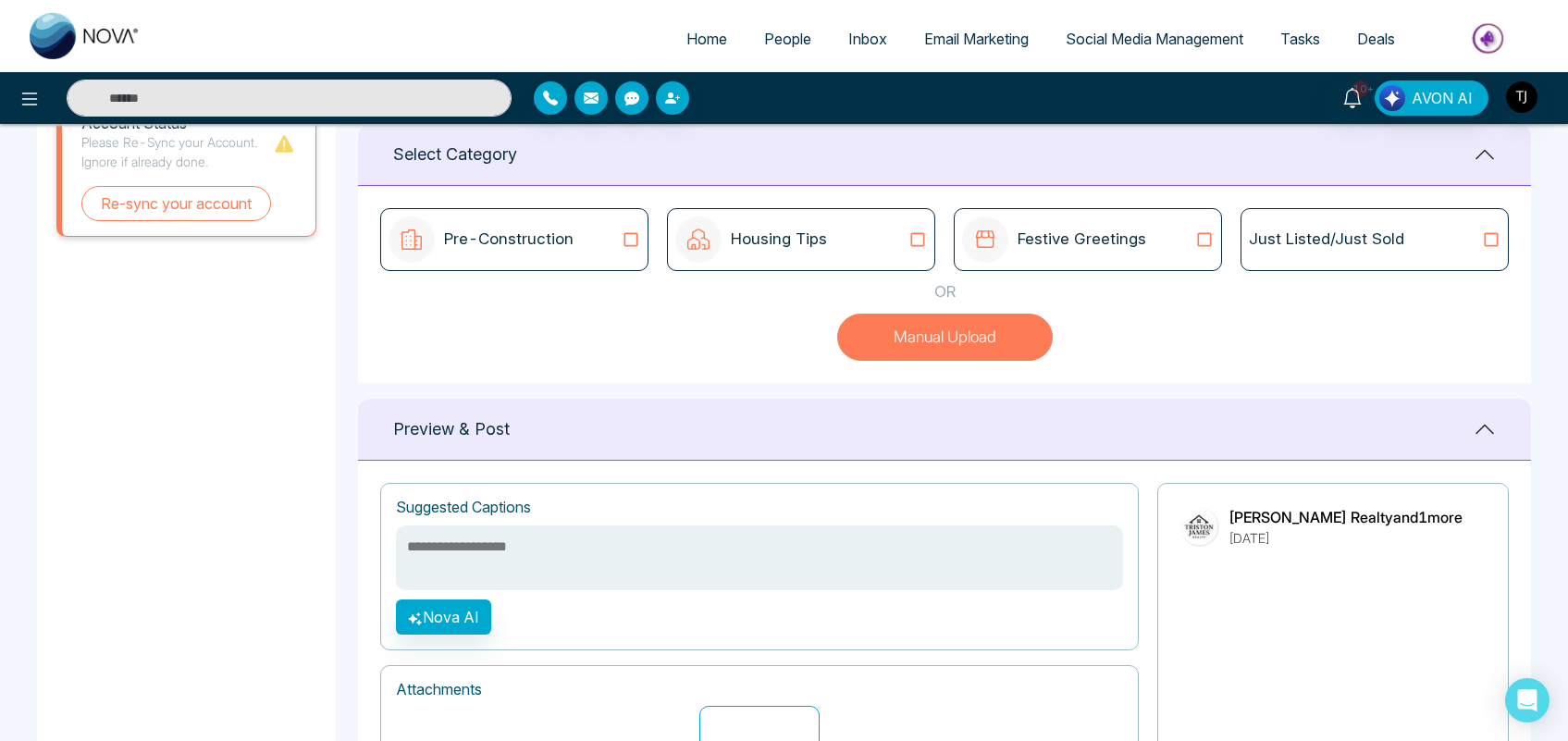
scroll to position [0, 0]
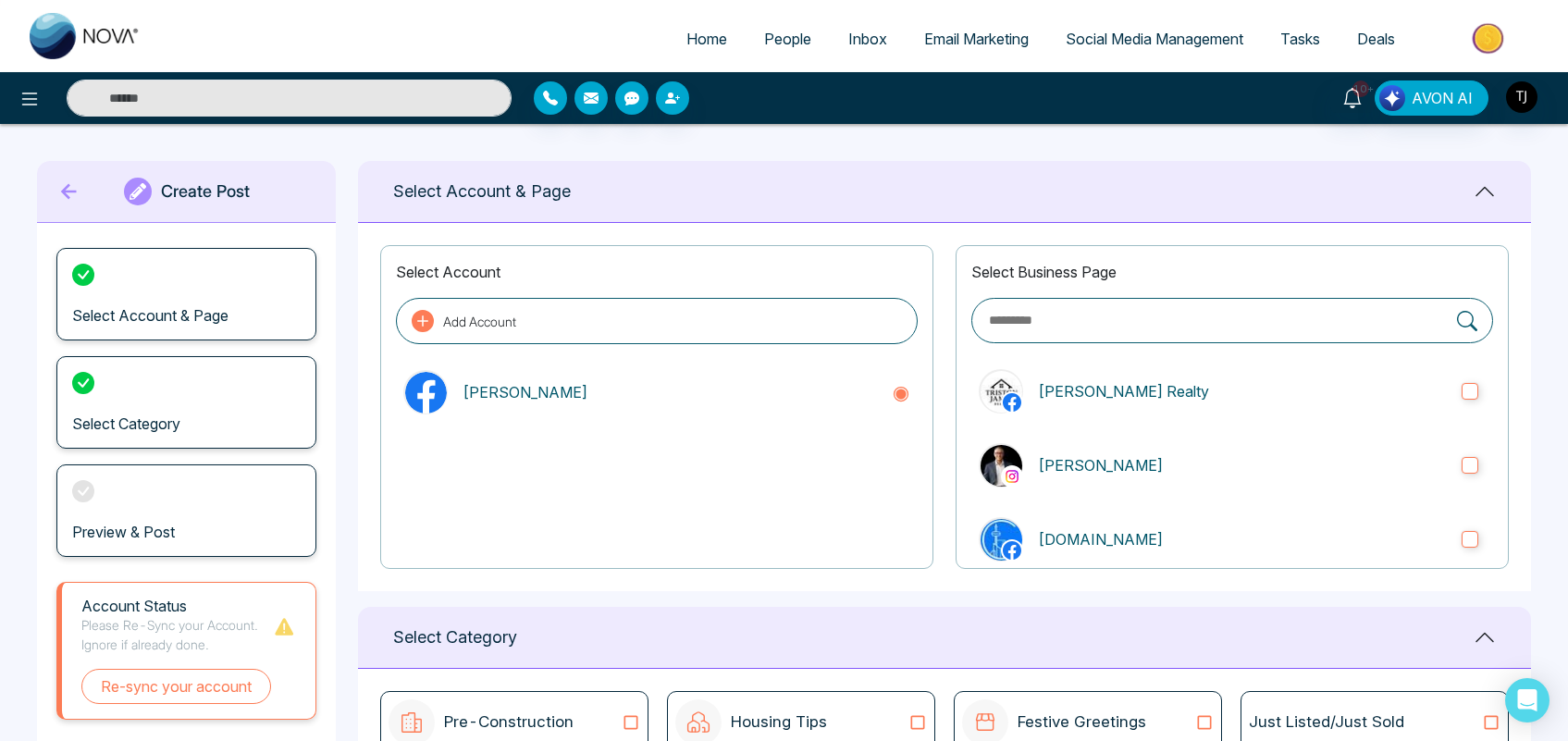
click at [1127, 49] on link "Social Media Management" at bounding box center [1154, 38] width 215 height 35
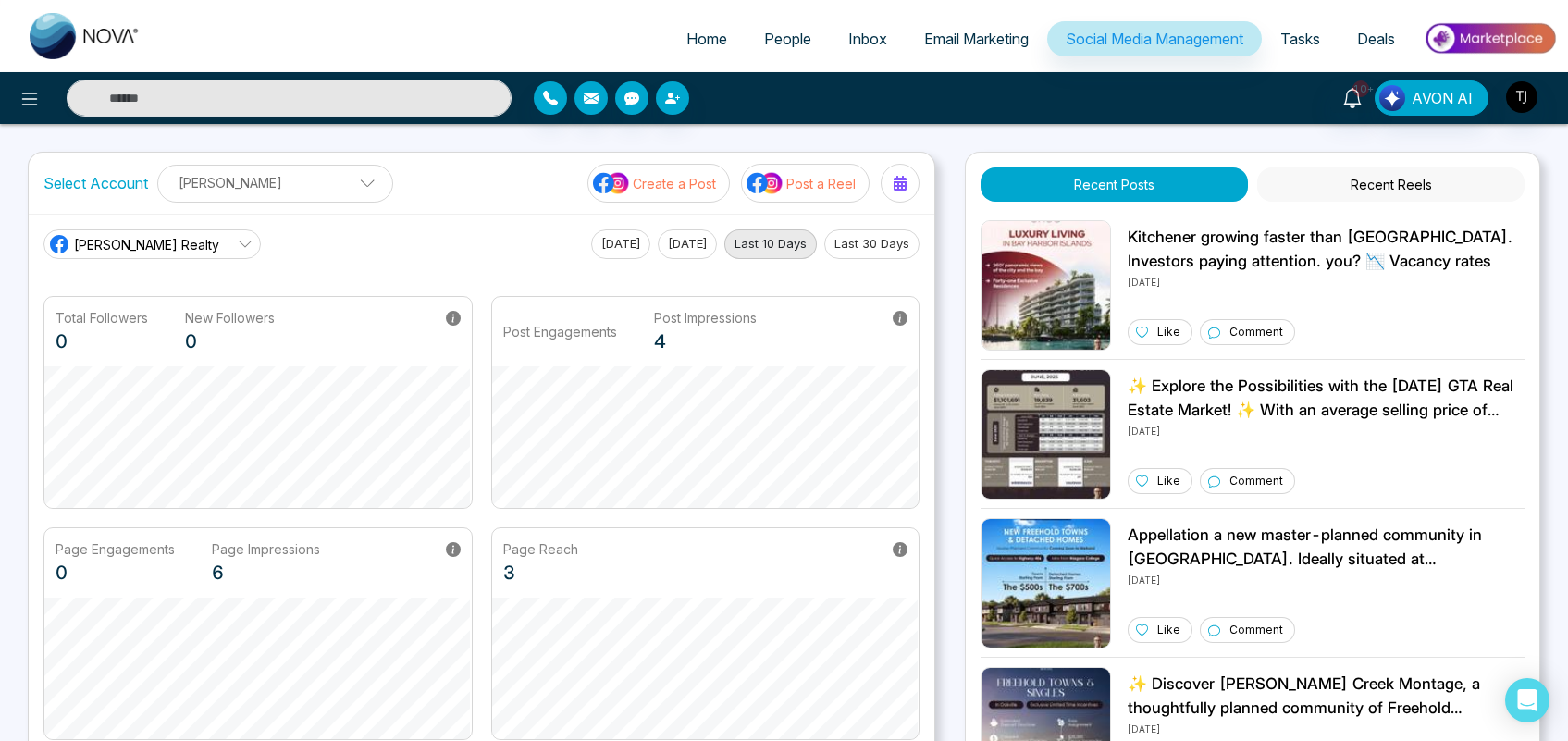
click at [811, 180] on p "Post a Reel" at bounding box center [820, 183] width 69 height 19
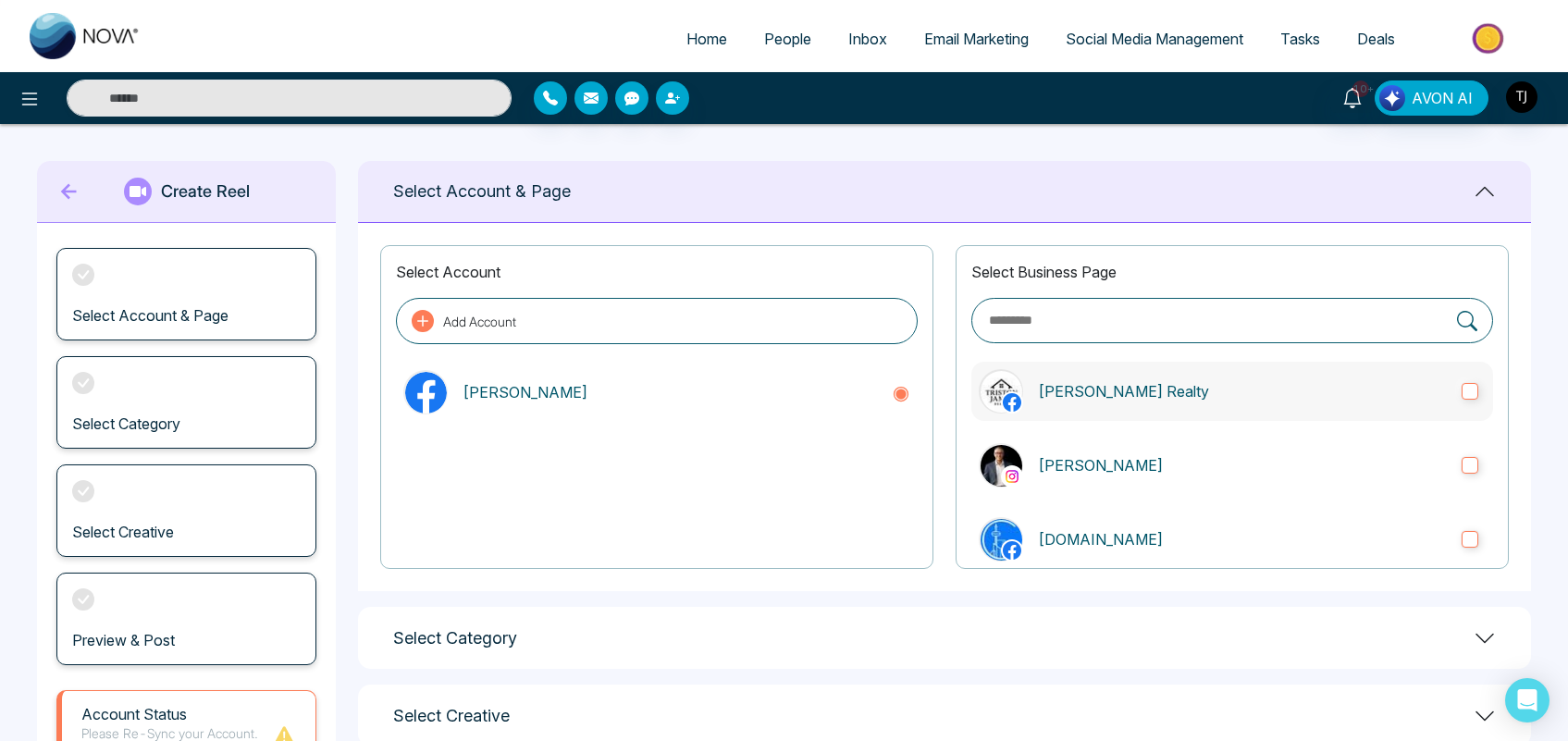
click at [1233, 368] on label "[PERSON_NAME] Realty" at bounding box center [1233, 391] width 522 height 59
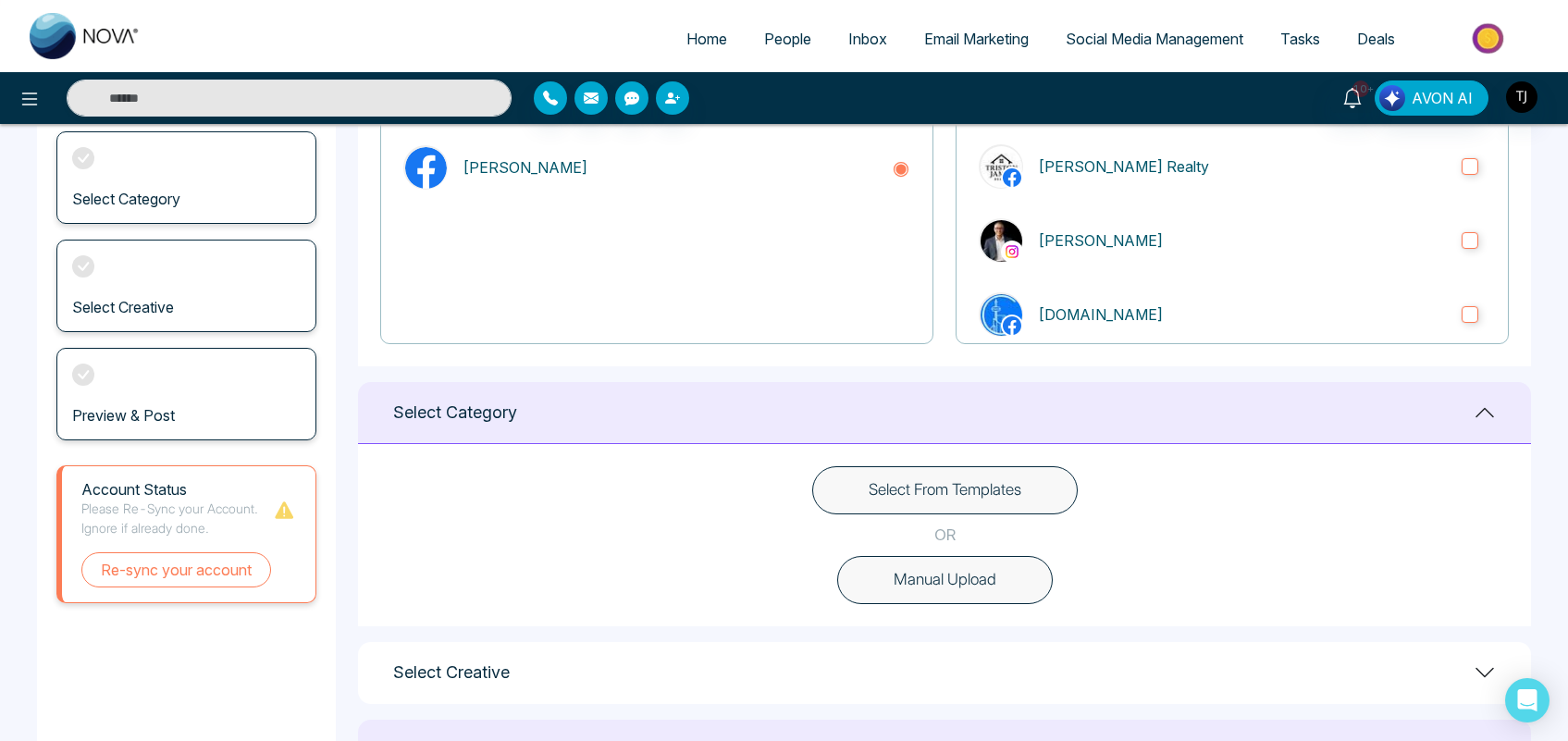
scroll to position [236, 0]
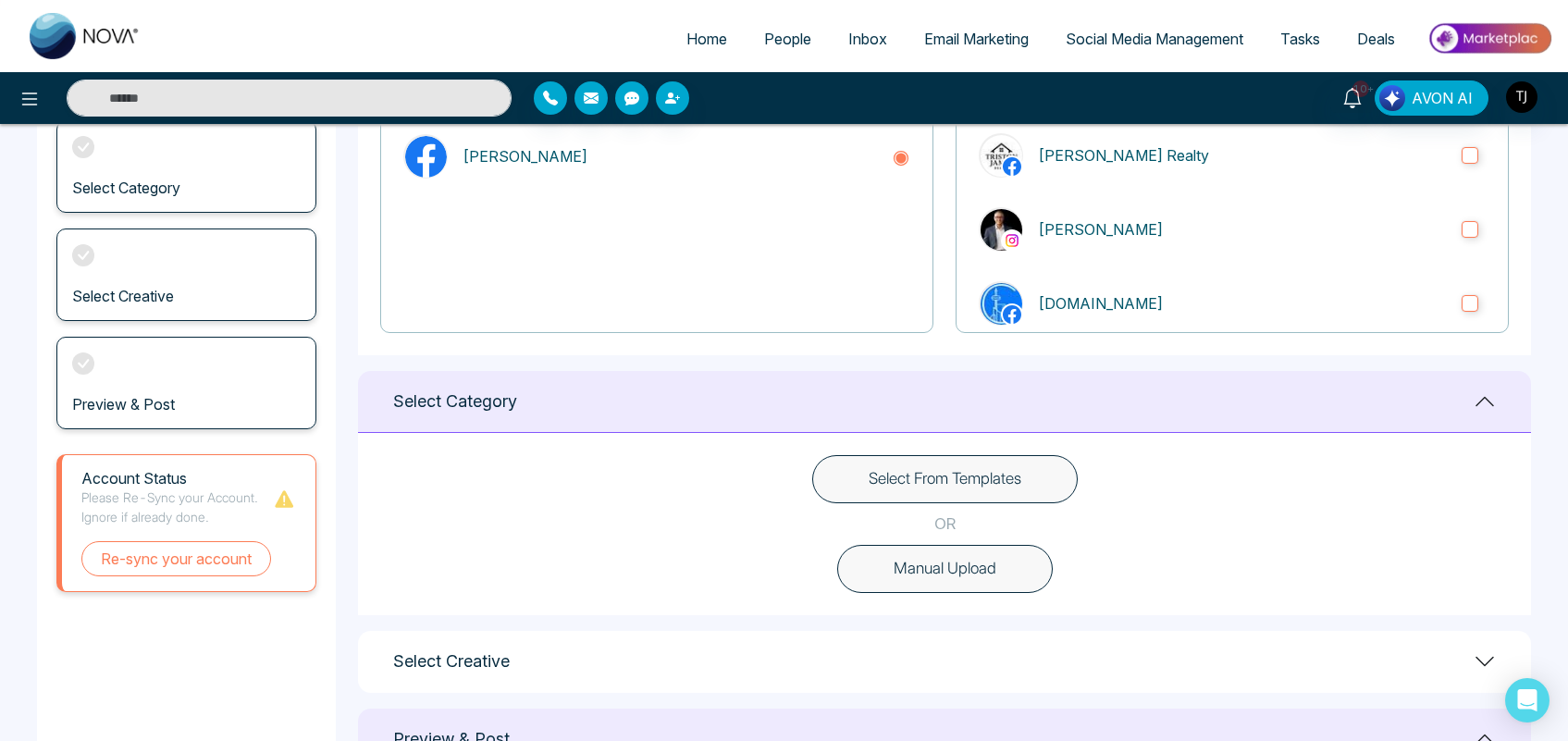
click at [935, 472] on button "Select From Templates" at bounding box center [945, 479] width 266 height 48
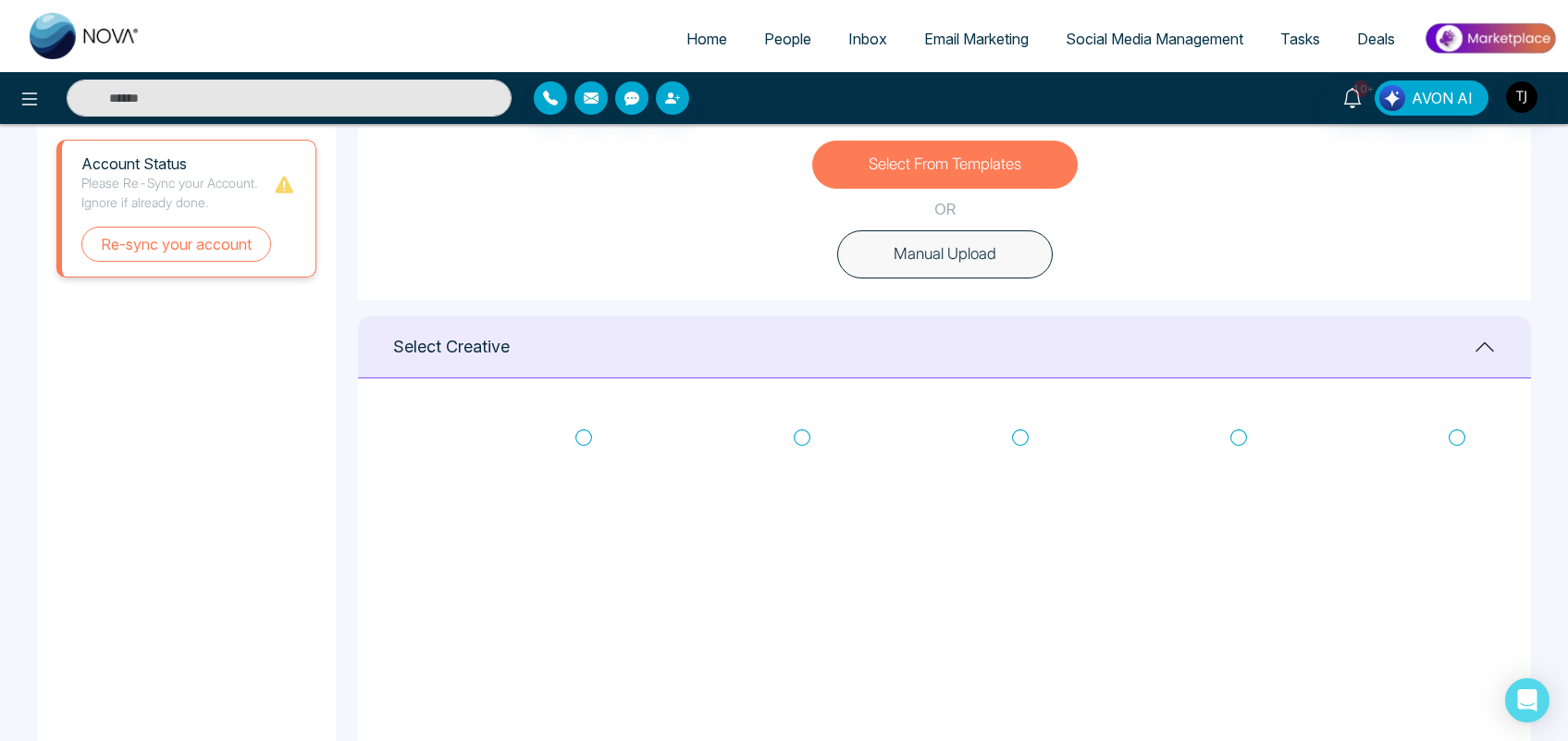
scroll to position [556, 0]
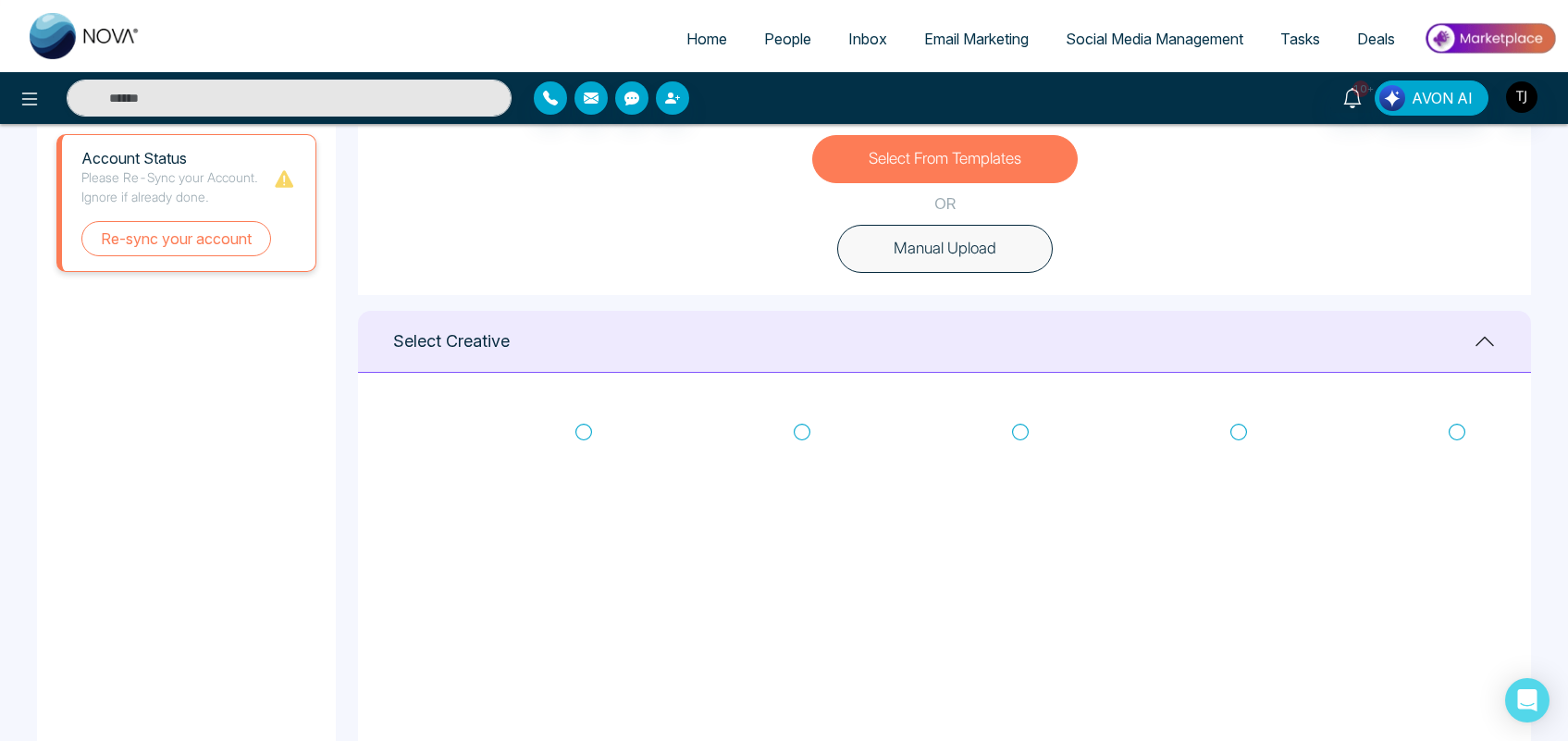
click at [918, 254] on button "Manual Upload" at bounding box center [945, 249] width 216 height 48
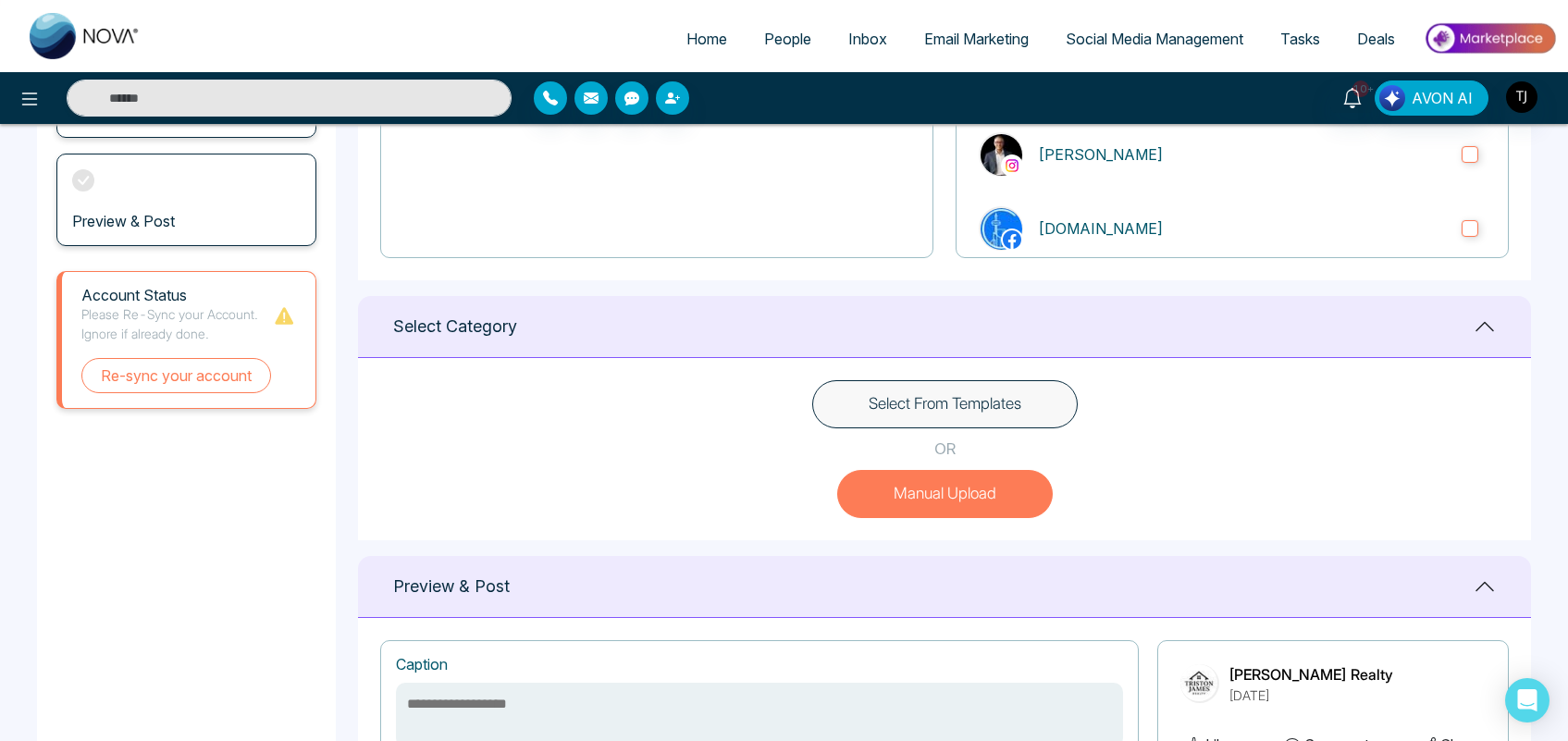
scroll to position [288, 0]
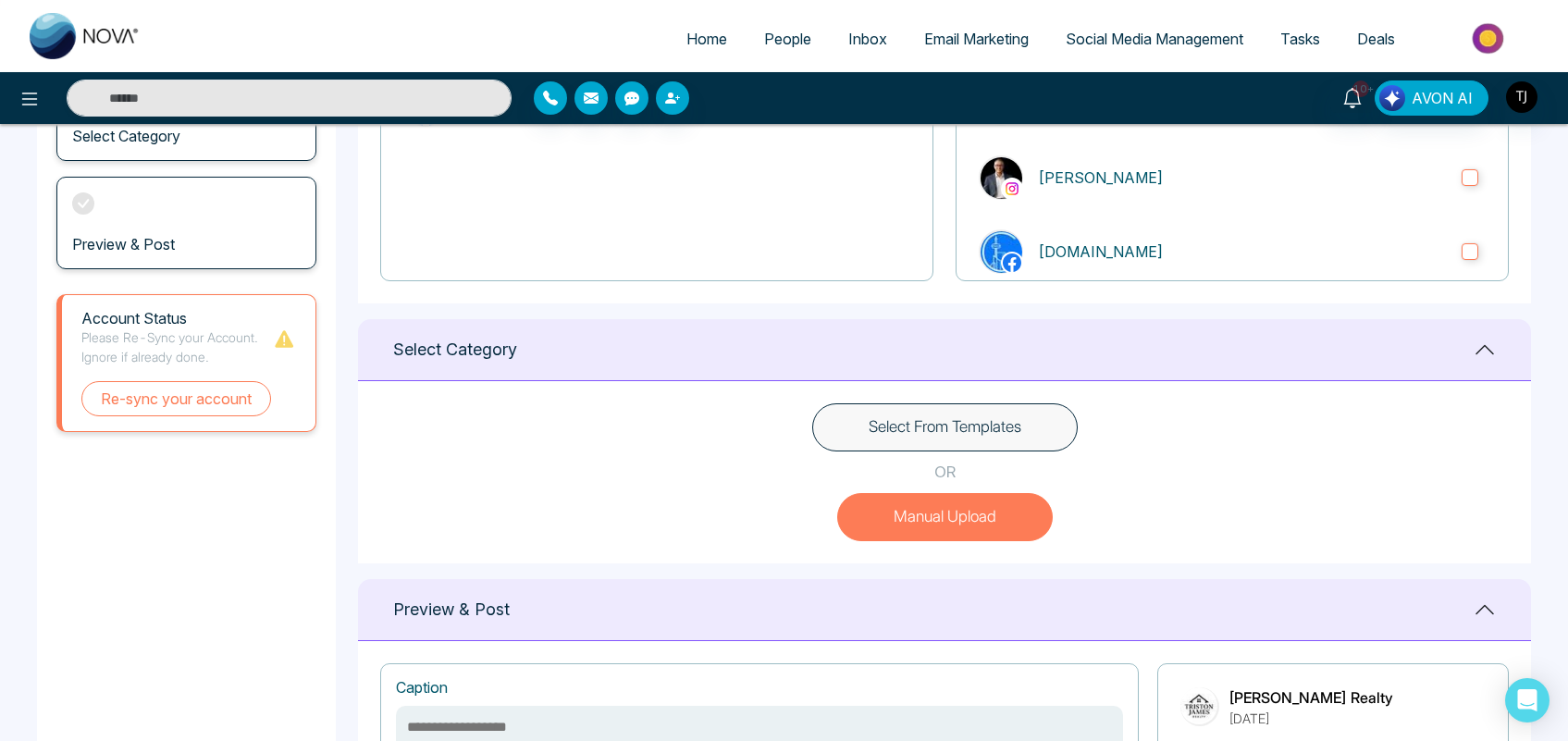
click at [1149, 40] on span "Social Media Management" at bounding box center [1155, 39] width 178 height 19
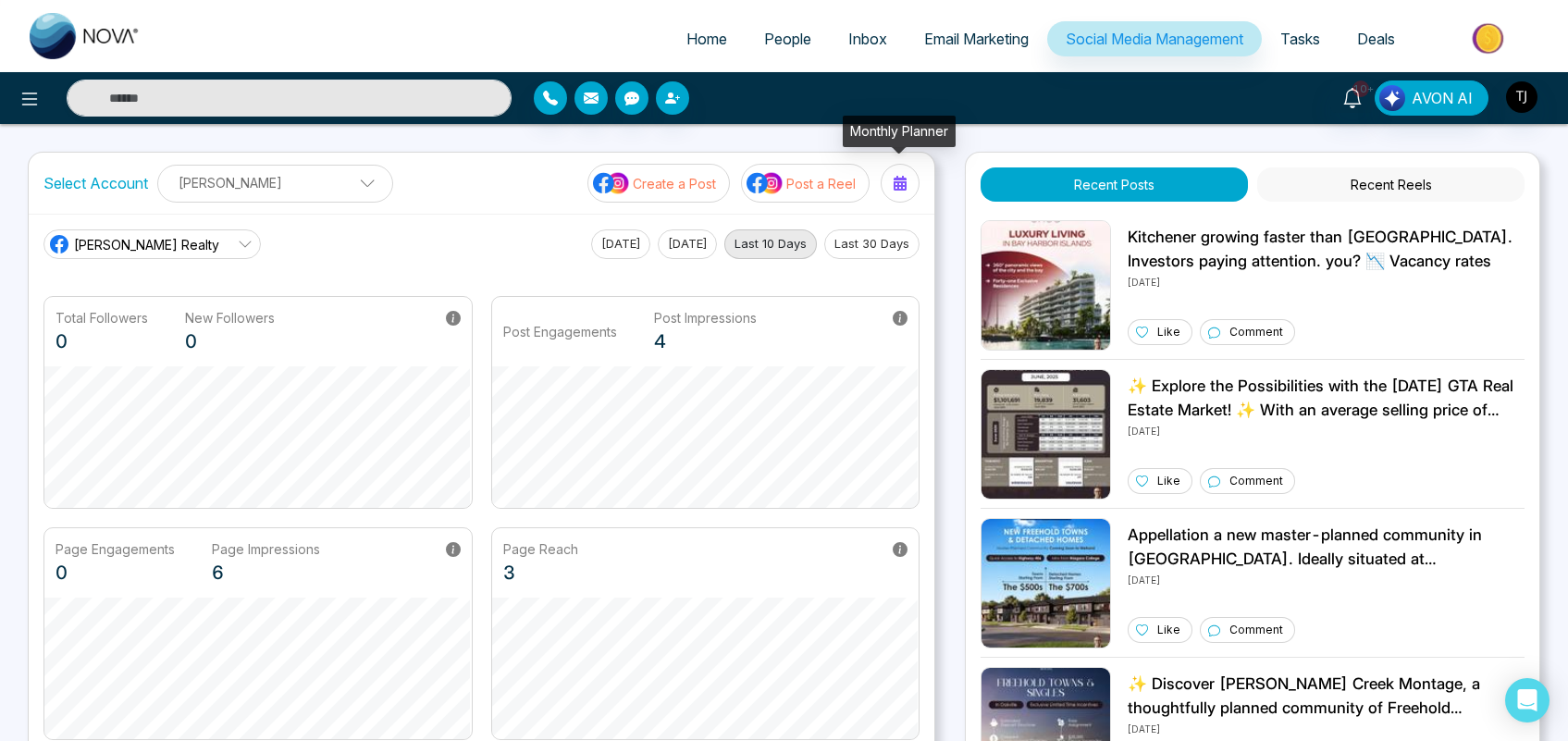
click at [898, 179] on icon at bounding box center [900, 183] width 13 height 15
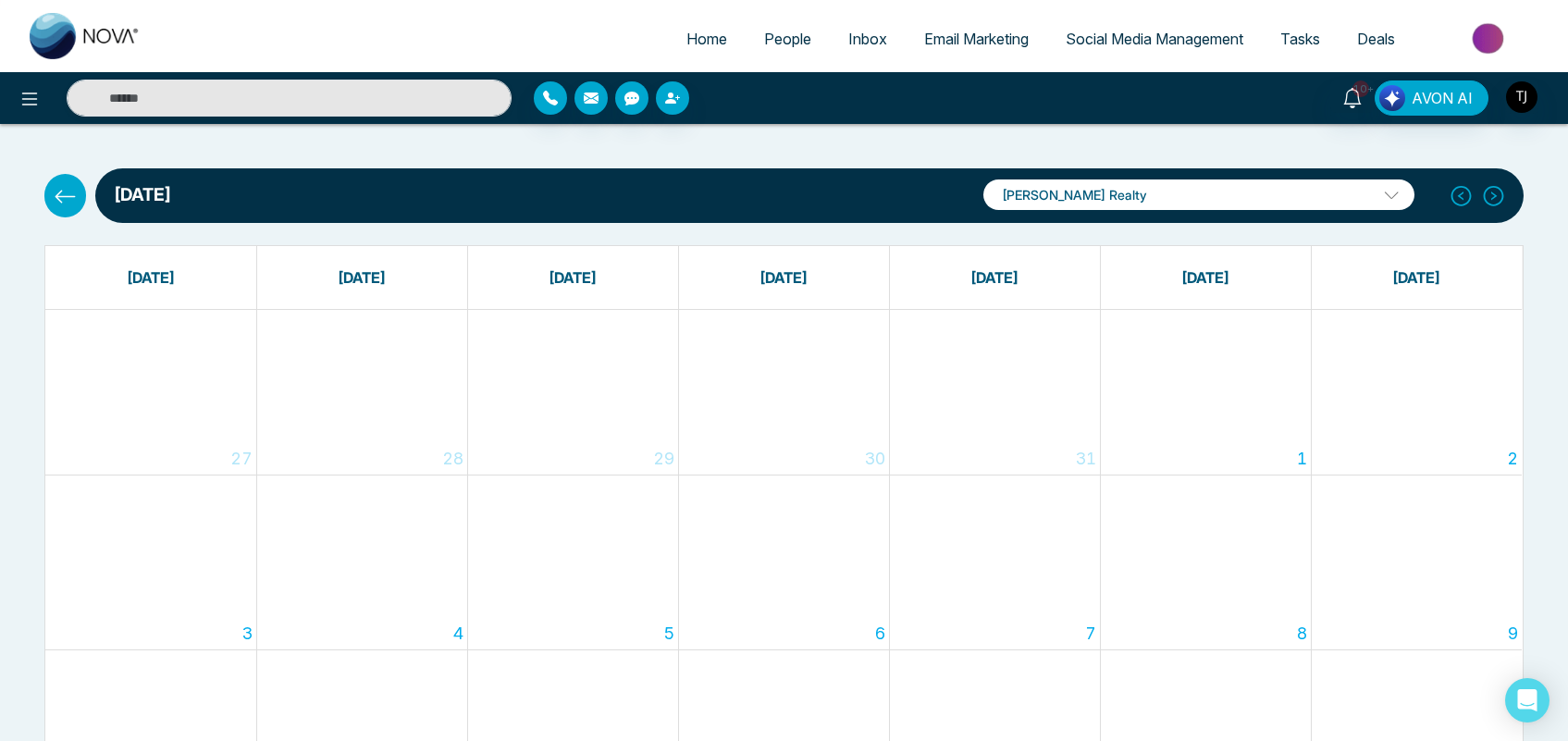
click at [1144, 200] on p "[PERSON_NAME] Realty" at bounding box center [1199, 195] width 431 height 31
click at [1219, 192] on p "[PERSON_NAME] Realty" at bounding box center [1199, 195] width 431 height 31
click at [1305, 42] on span "Tasks" at bounding box center [1301, 39] width 40 height 19
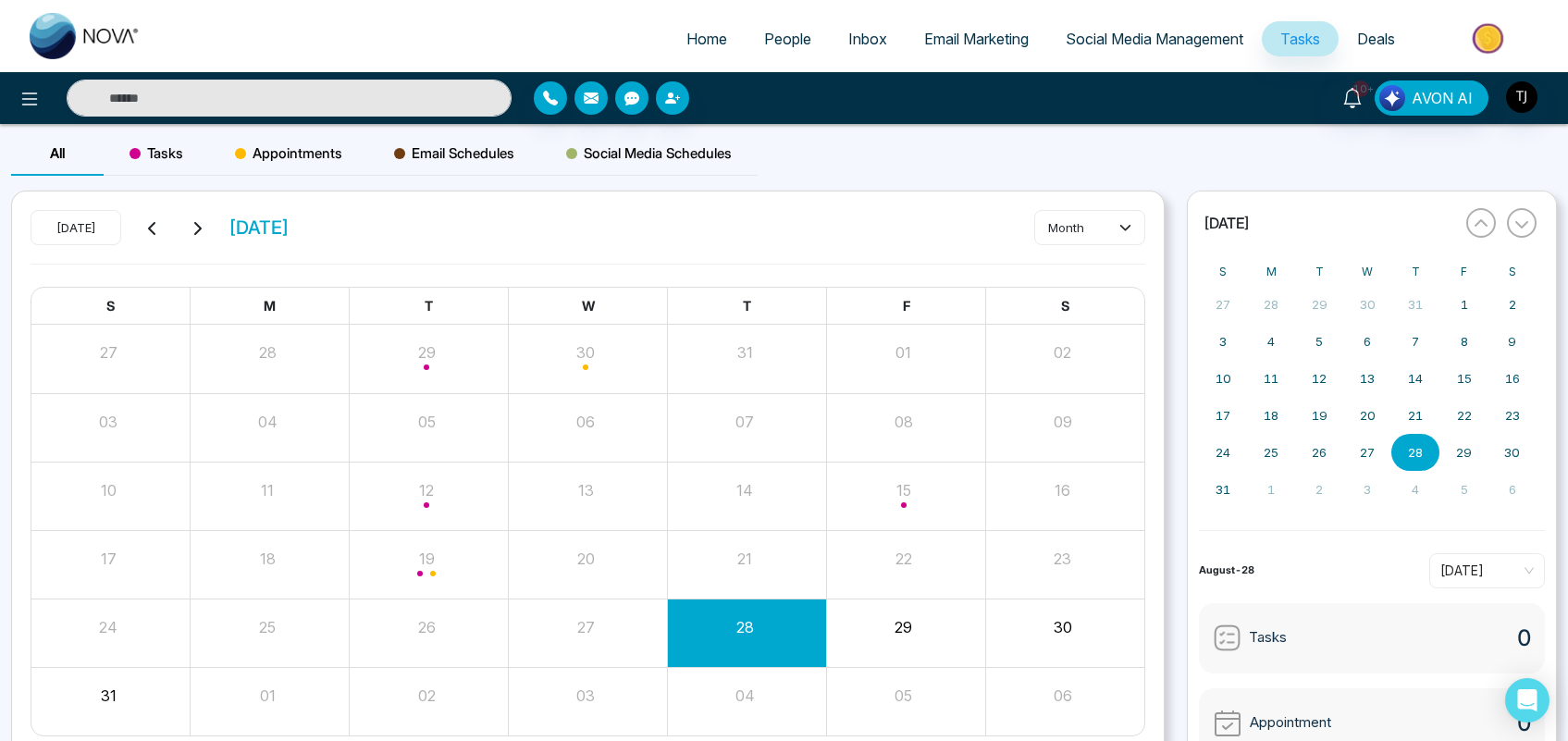
click at [160, 146] on span "Tasks" at bounding box center [157, 153] width 54 height 22
click at [336, 158] on span "Appointments" at bounding box center [288, 153] width 107 height 22
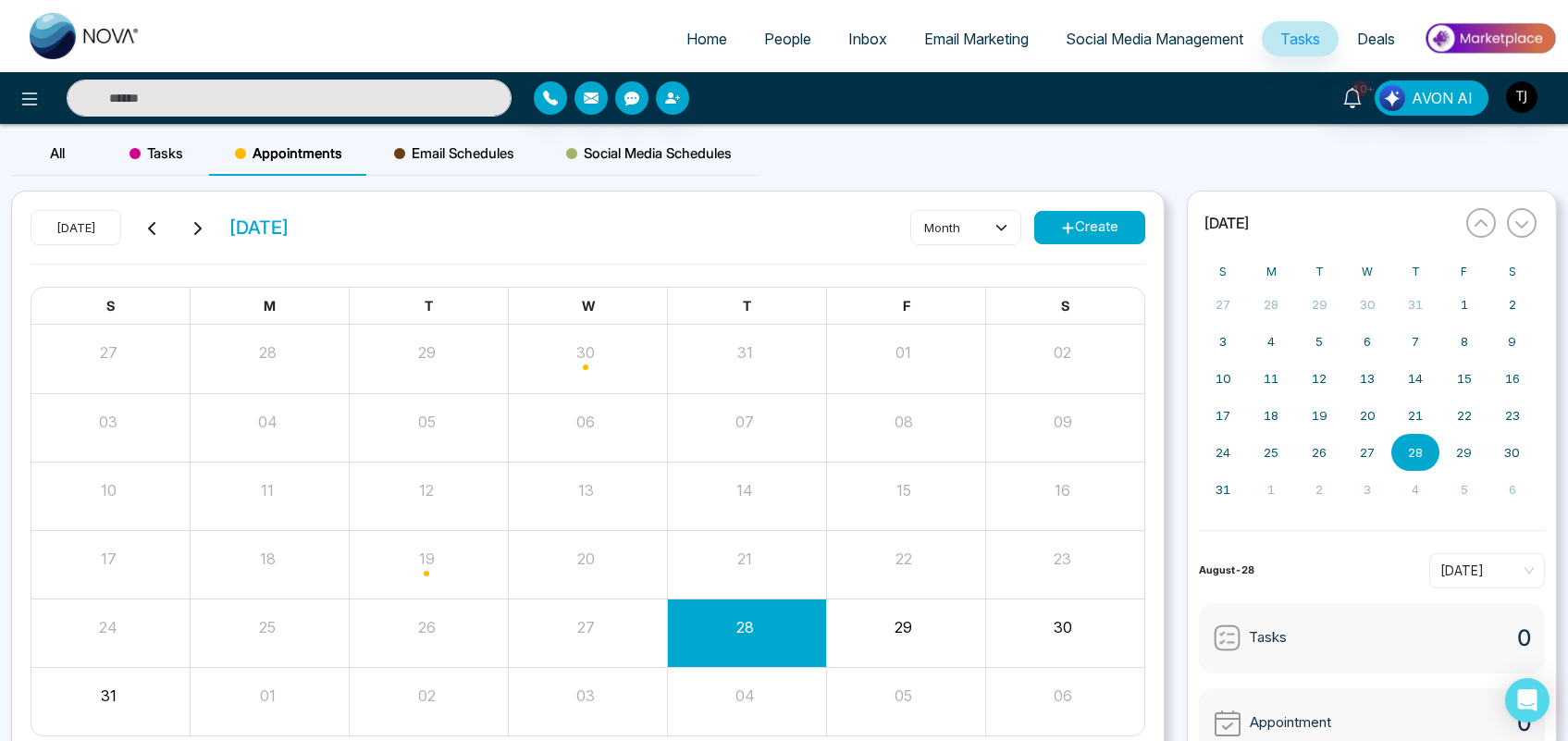
click at [452, 150] on span "Email Schedules" at bounding box center [454, 153] width 120 height 22
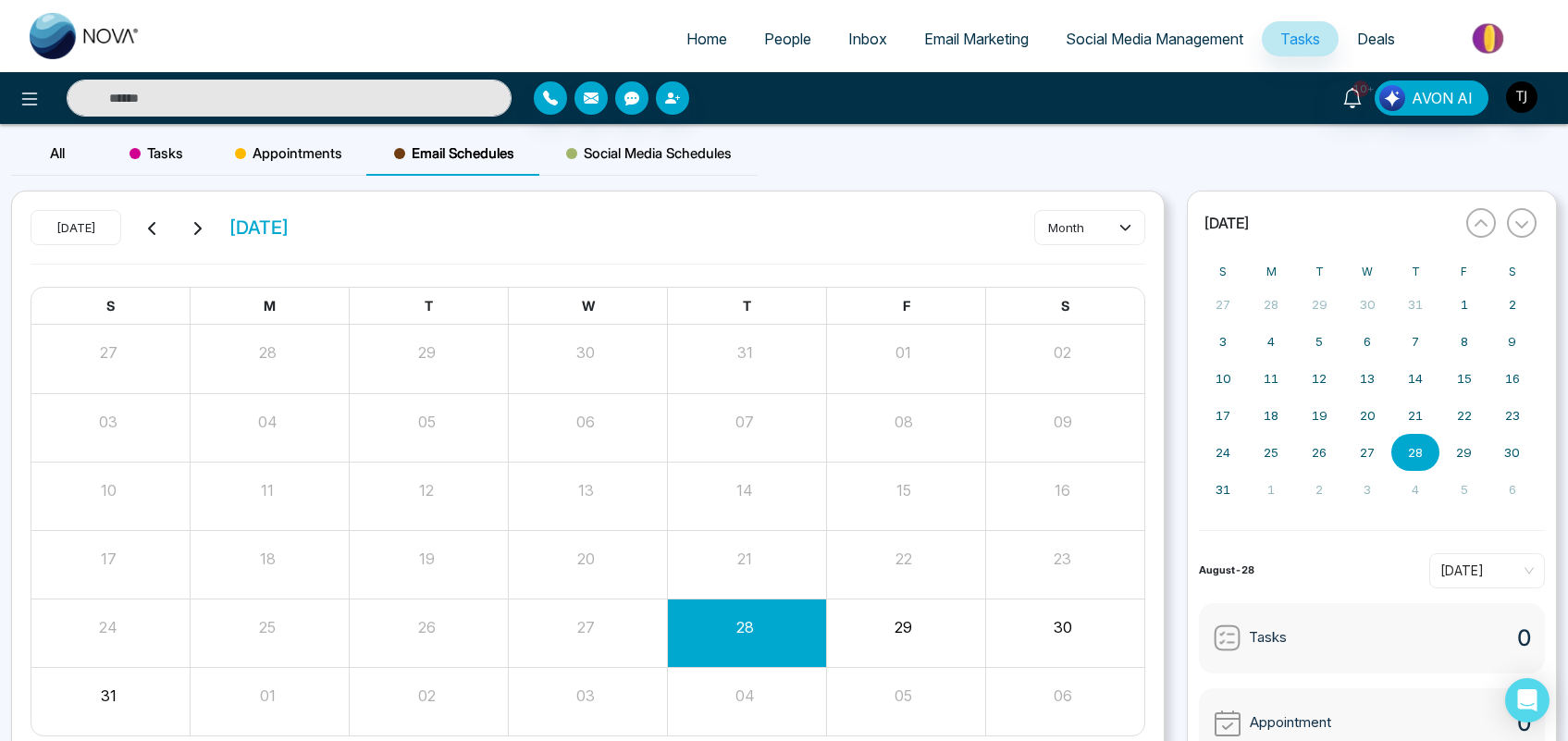
click at [650, 142] on span "Social Media Schedules" at bounding box center [649, 153] width 166 height 22
click at [1381, 47] on link "Deals" at bounding box center [1376, 38] width 75 height 35
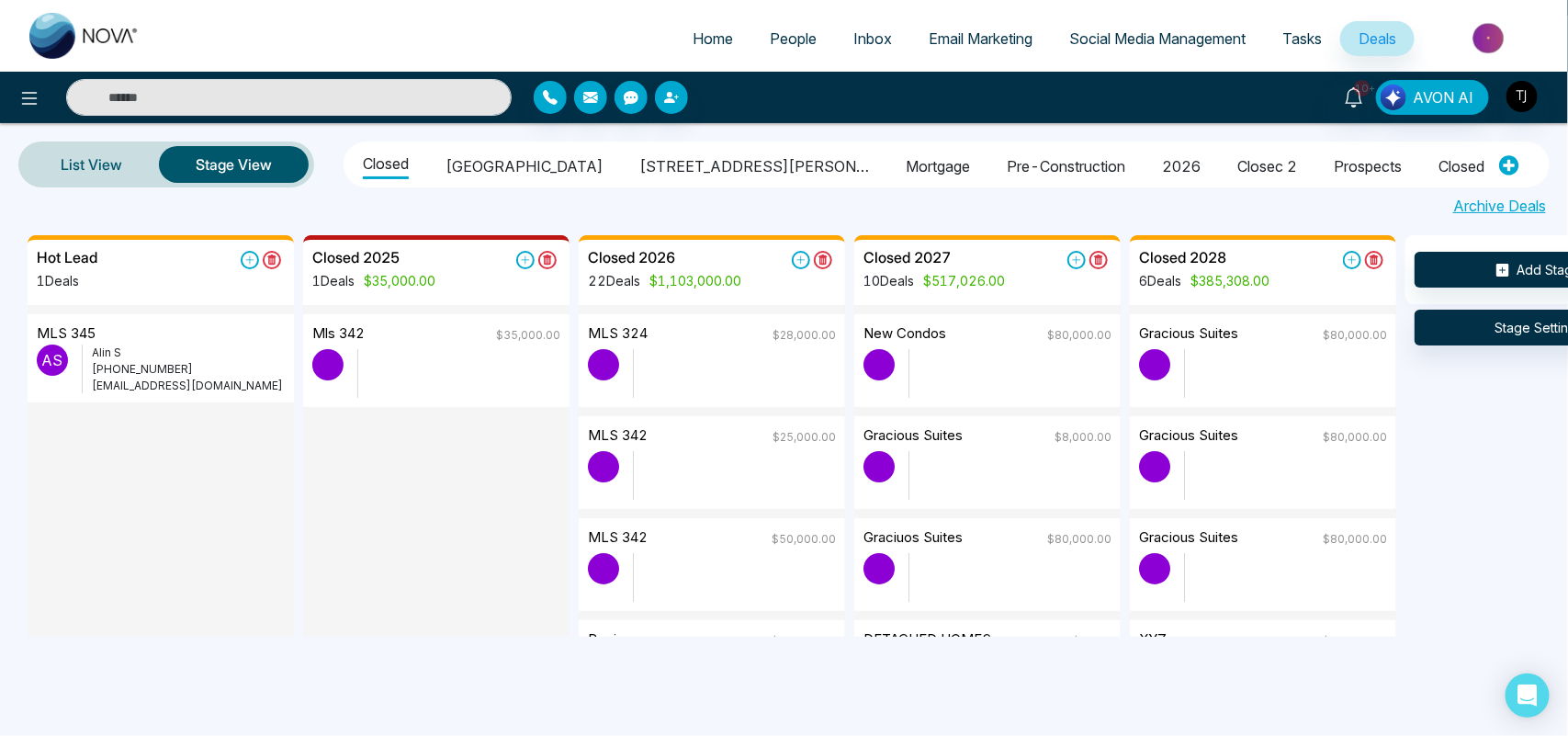
click at [1310, 40] on span "Tasks" at bounding box center [1303, 39] width 40 height 19
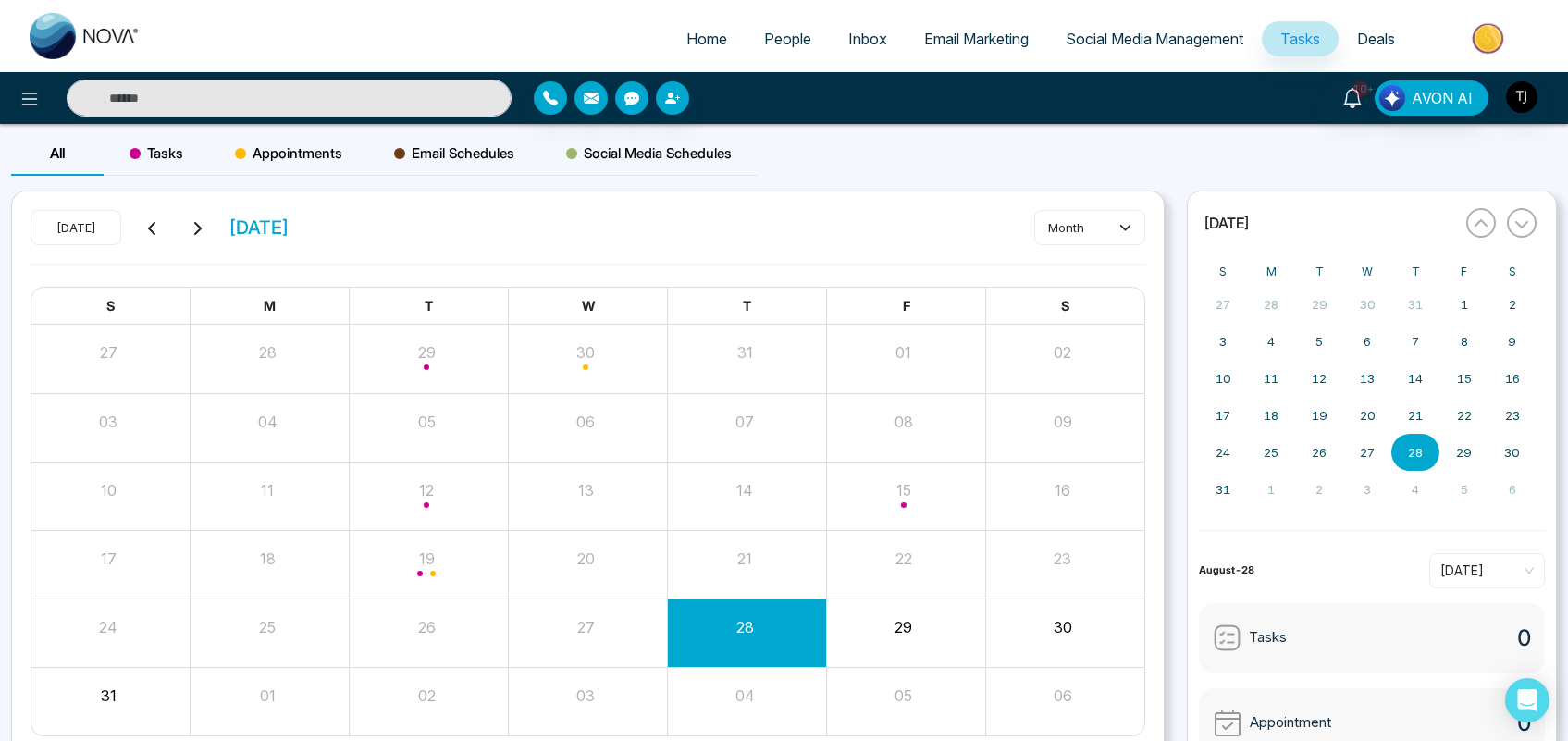
click at [260, 160] on span "Appointments" at bounding box center [288, 153] width 107 height 22
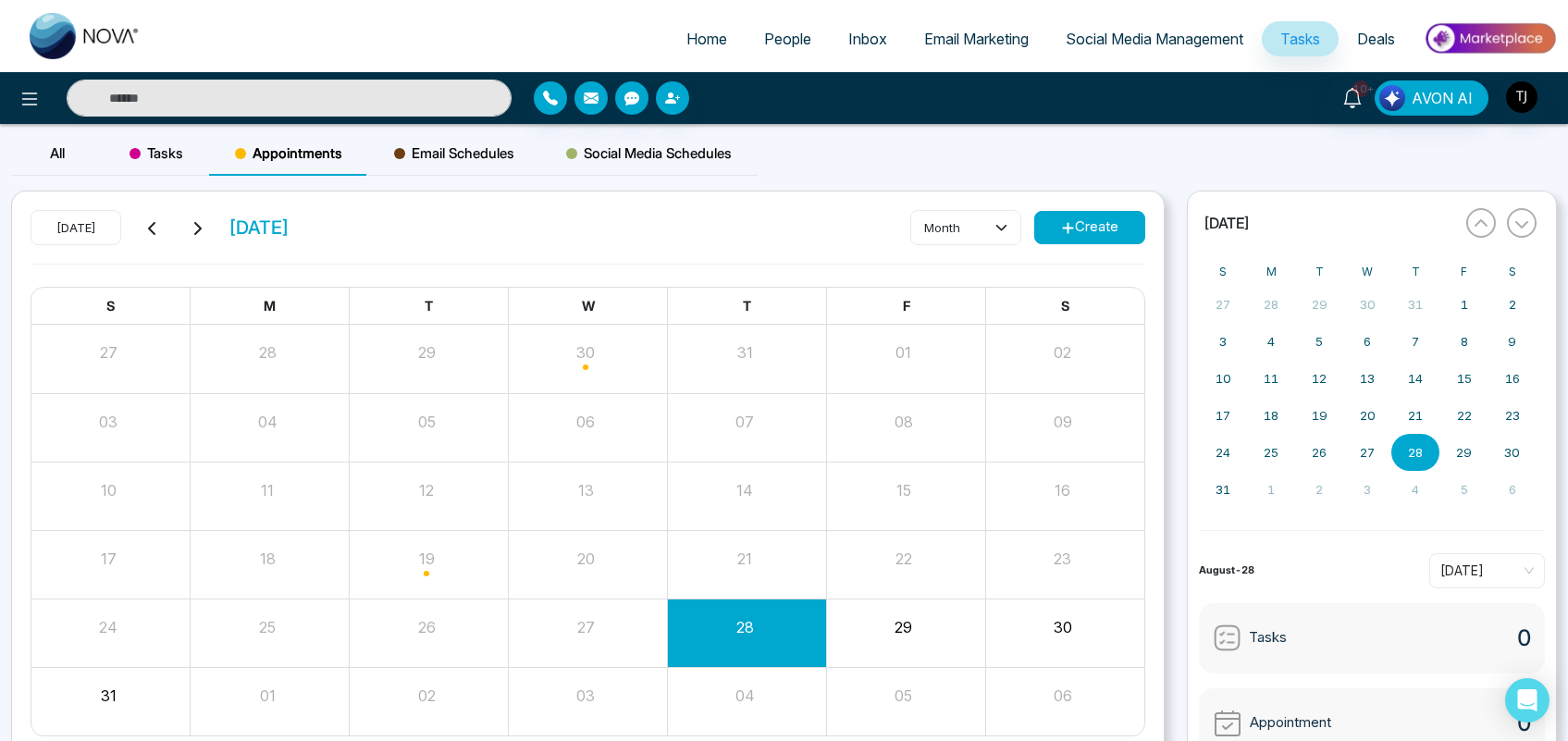
click at [1104, 228] on button "Create" at bounding box center [1089, 227] width 111 height 33
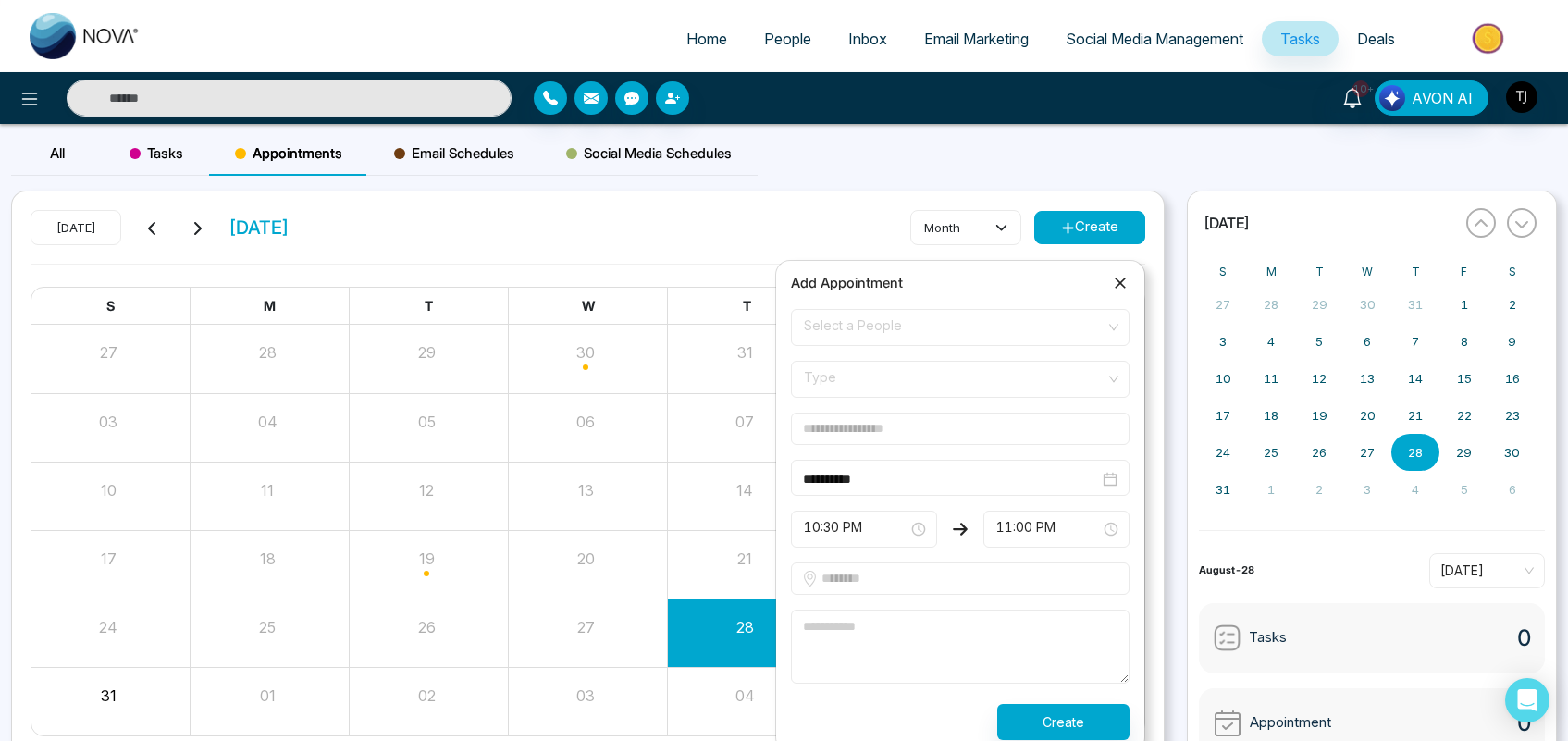
click at [921, 335] on span "Select a People" at bounding box center [960, 327] width 313 height 31
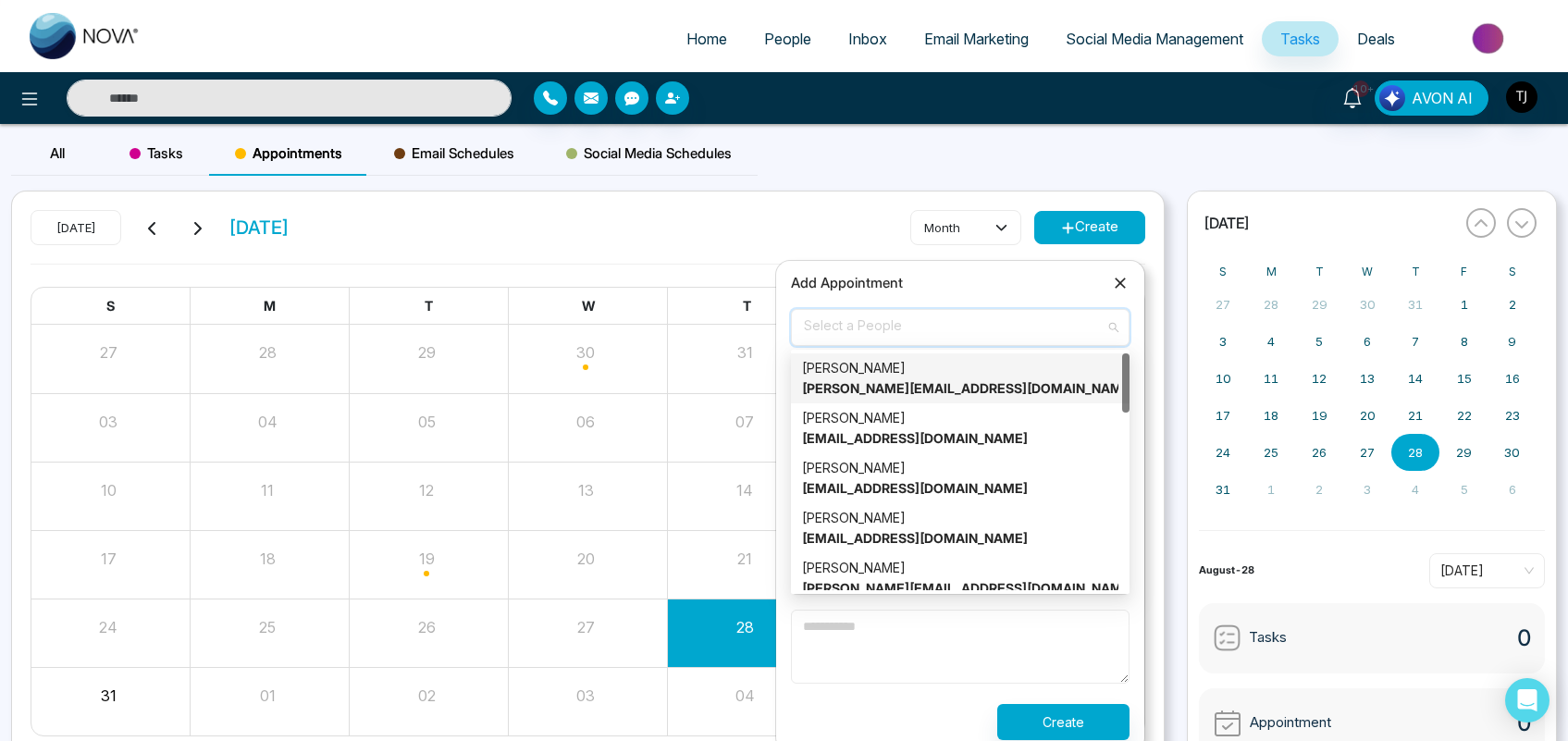
click at [899, 393] on strong "[PERSON_NAME][EMAIL_ADDRESS][DOMAIN_NAME]" at bounding box center [968, 388] width 333 height 16
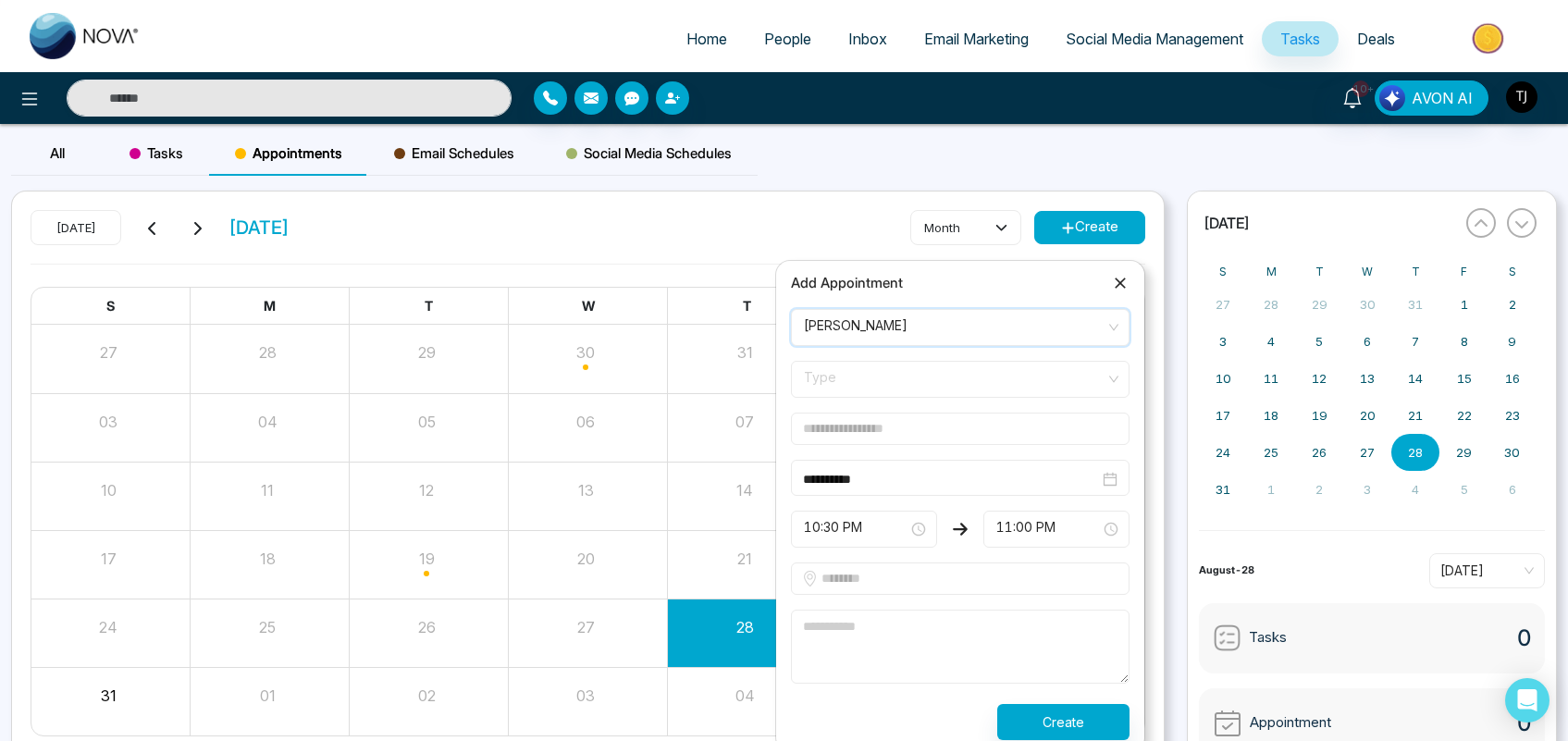
click at [866, 364] on span "Type" at bounding box center [960, 379] width 313 height 31
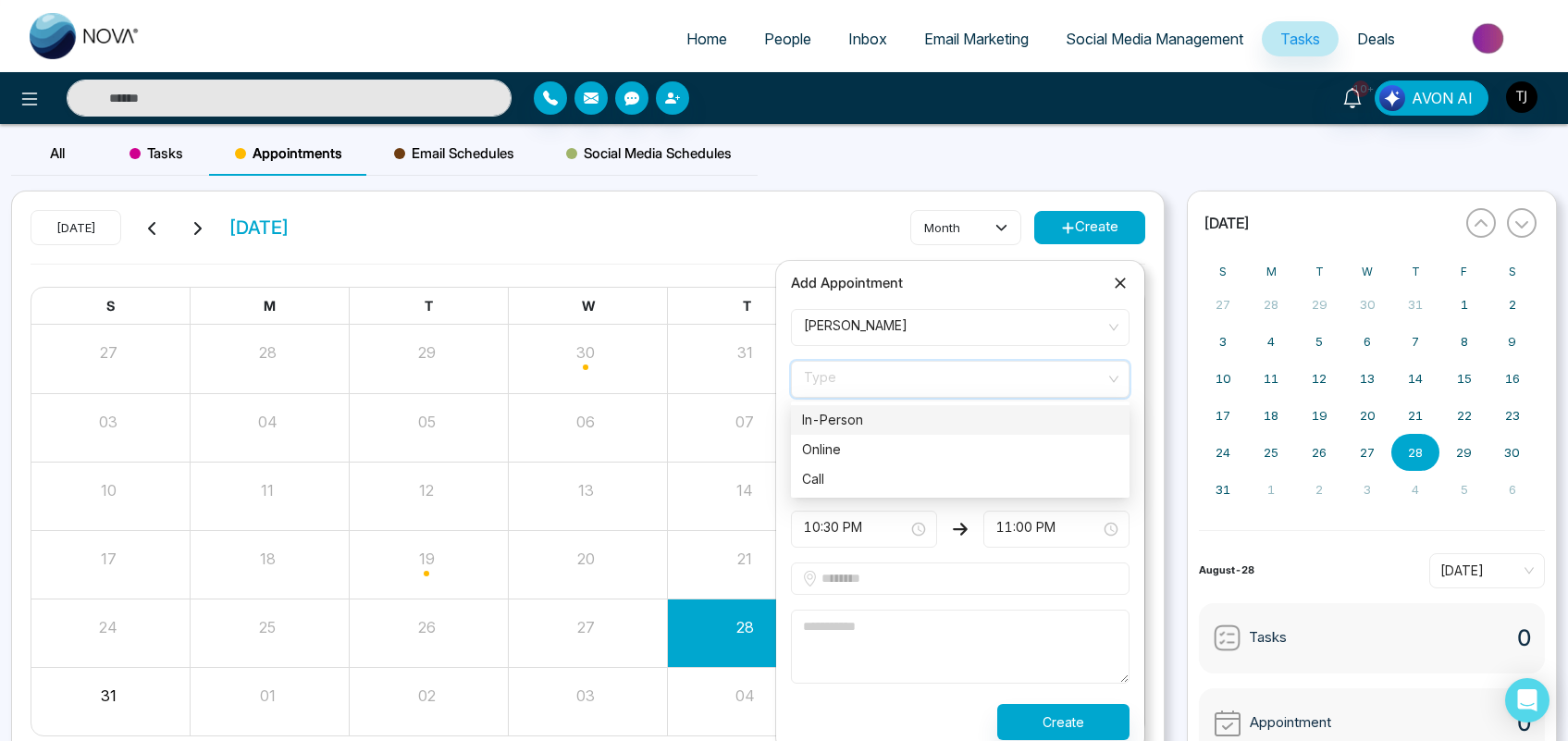
click at [858, 422] on div "In-Person" at bounding box center [960, 420] width 316 height 20
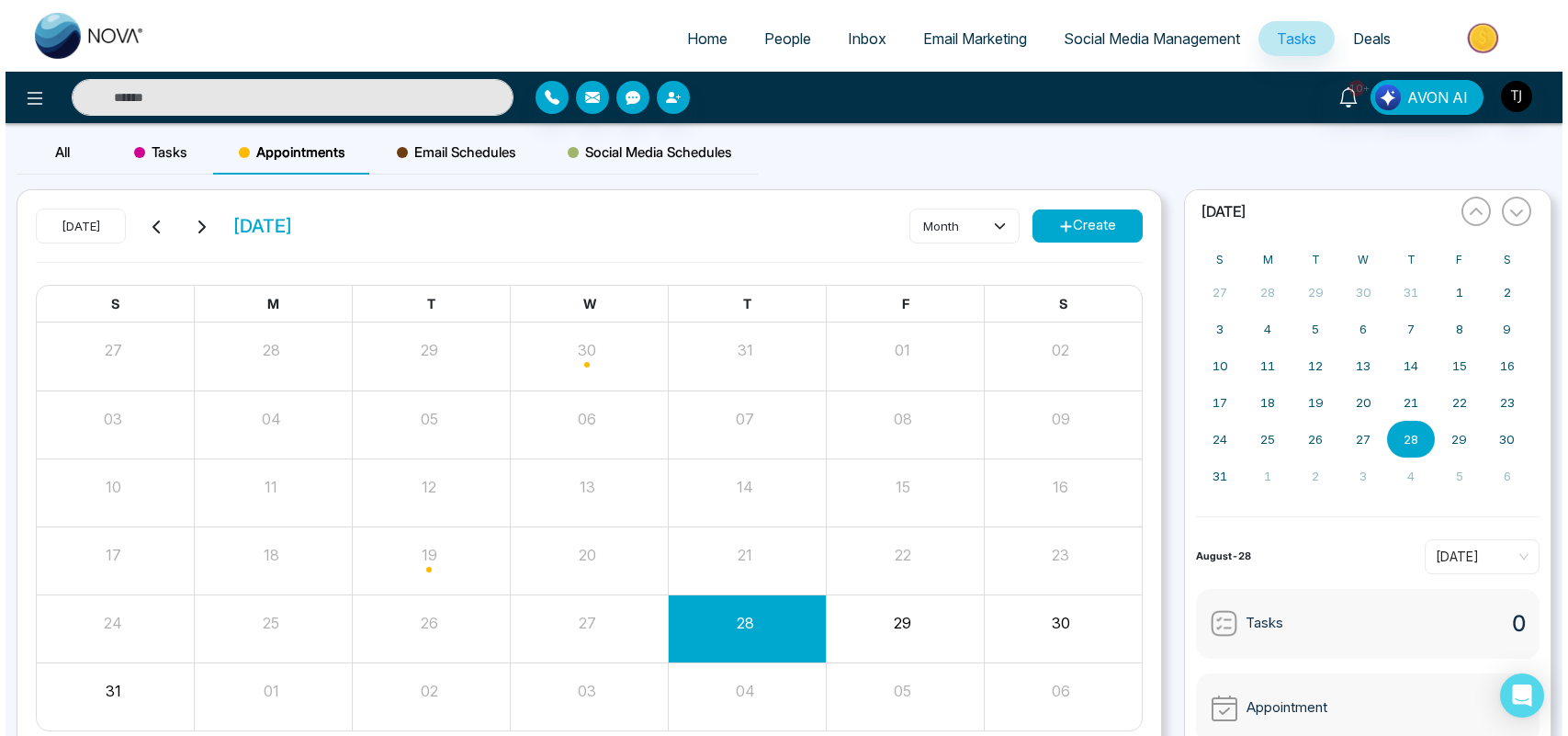
scroll to position [11, 0]
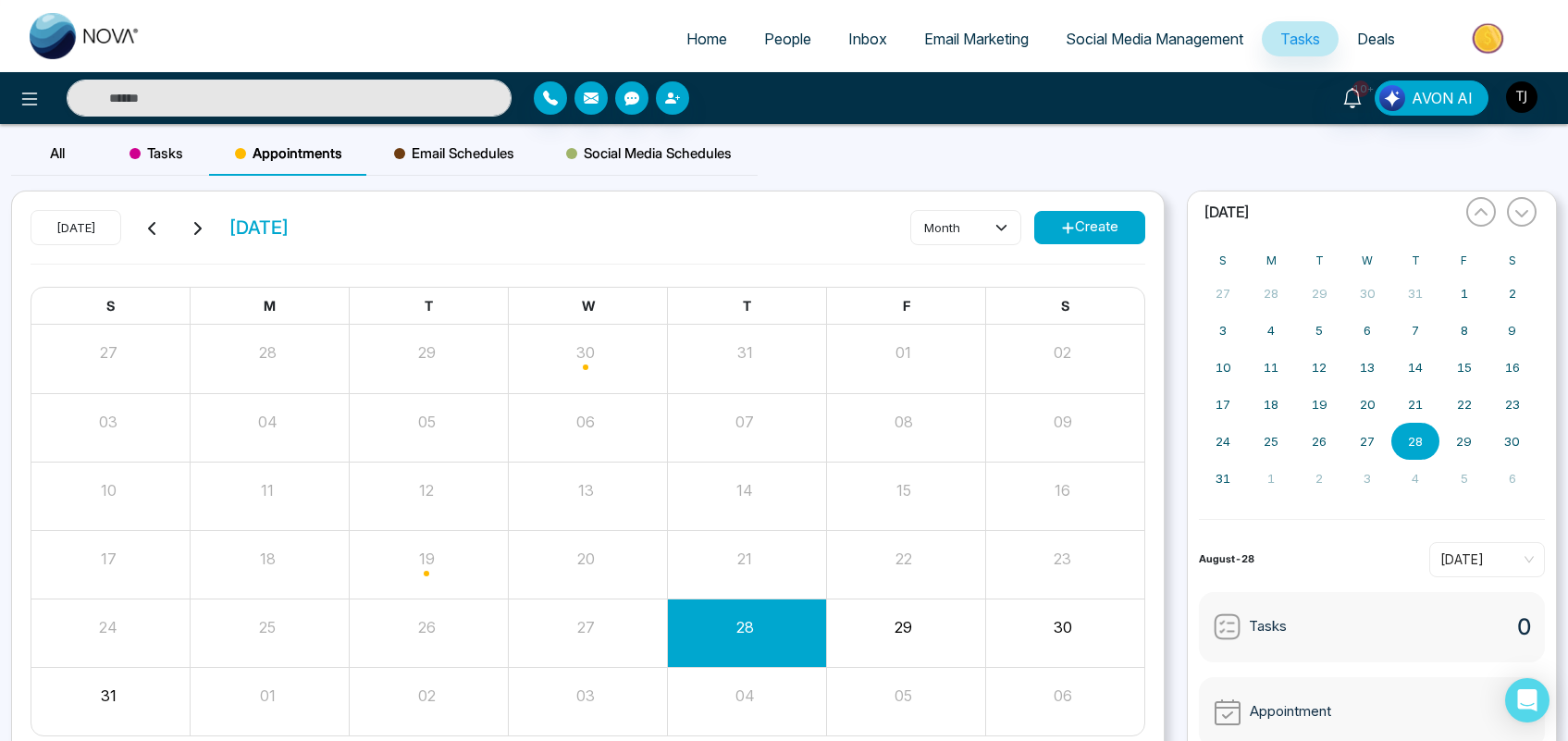
click at [1370, 38] on span "Deals" at bounding box center [1376, 39] width 38 height 19
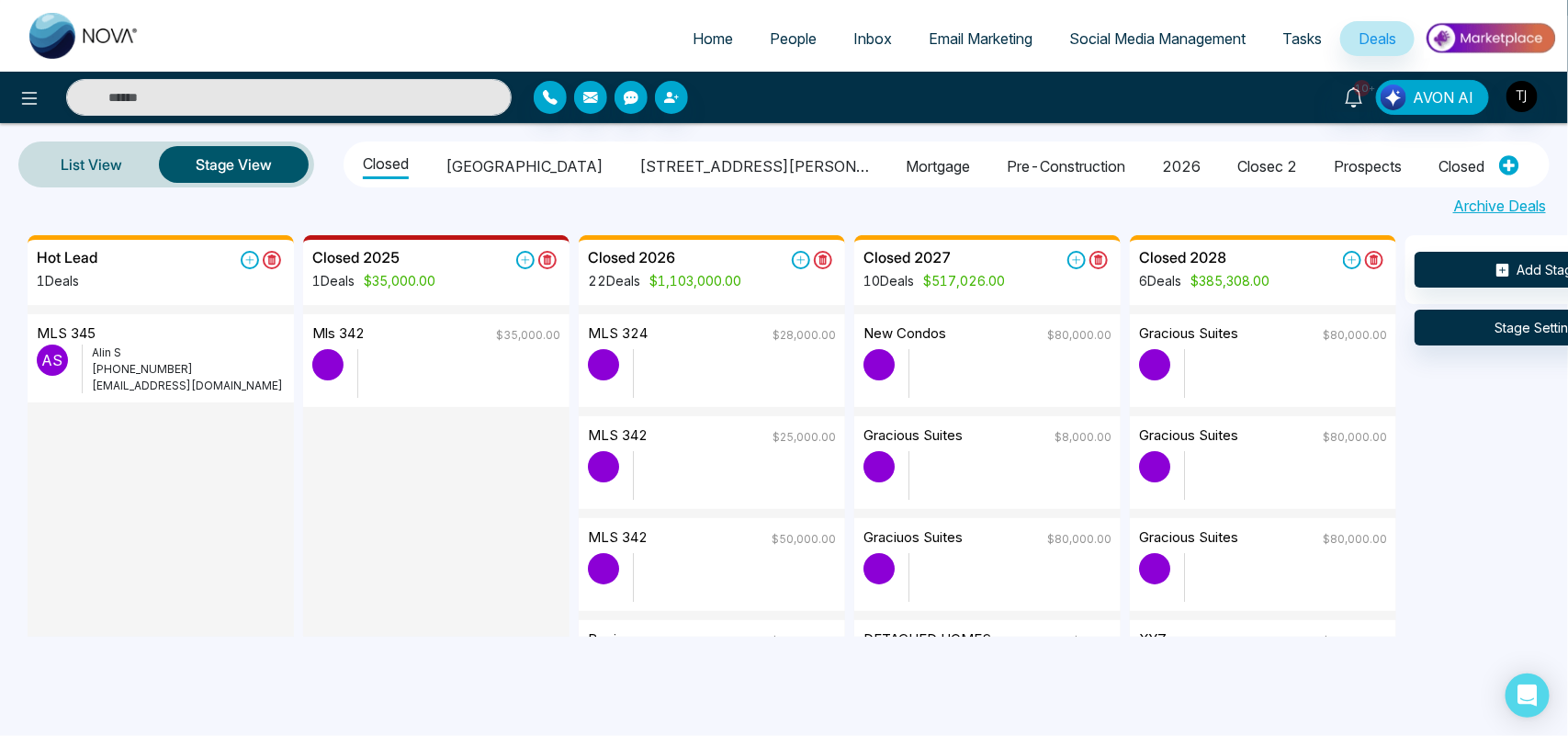
scroll to position [0, 112]
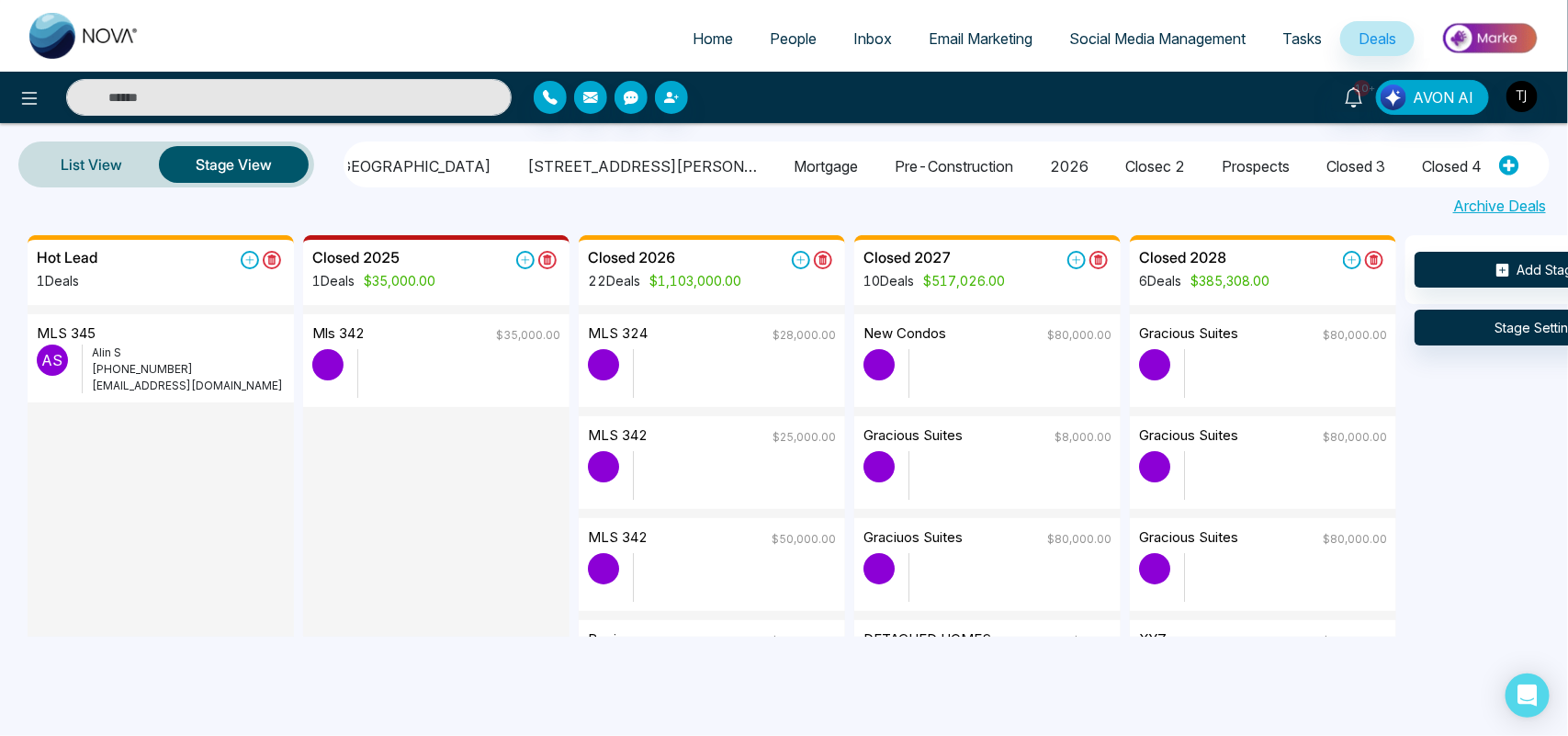
click at [1422, 152] on li "Closed 4" at bounding box center [1452, 163] width 60 height 31
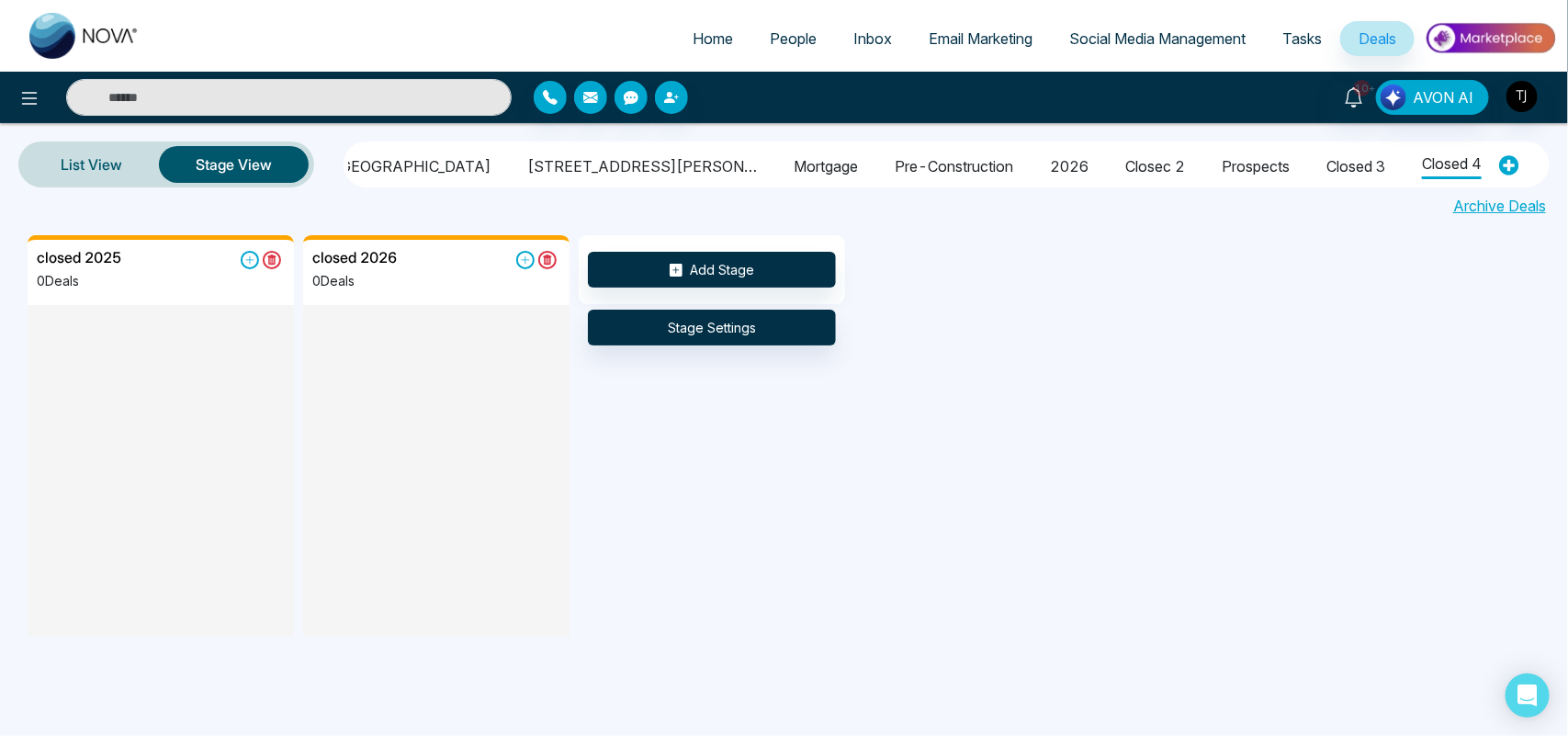
click at [1518, 157] on li "Closings" at bounding box center [1546, 163] width 56 height 31
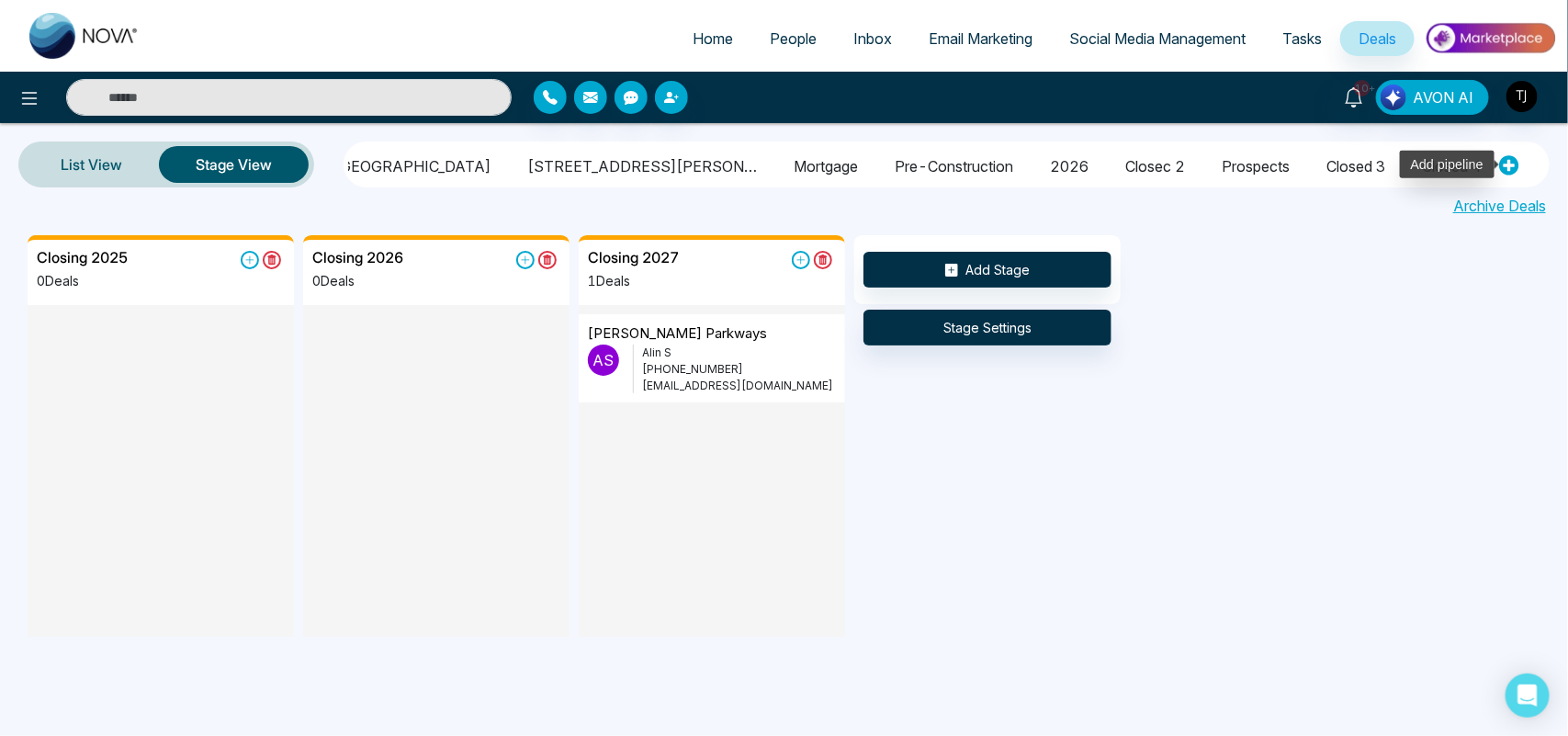
click at [1511, 163] on icon at bounding box center [1509, 165] width 20 height 20
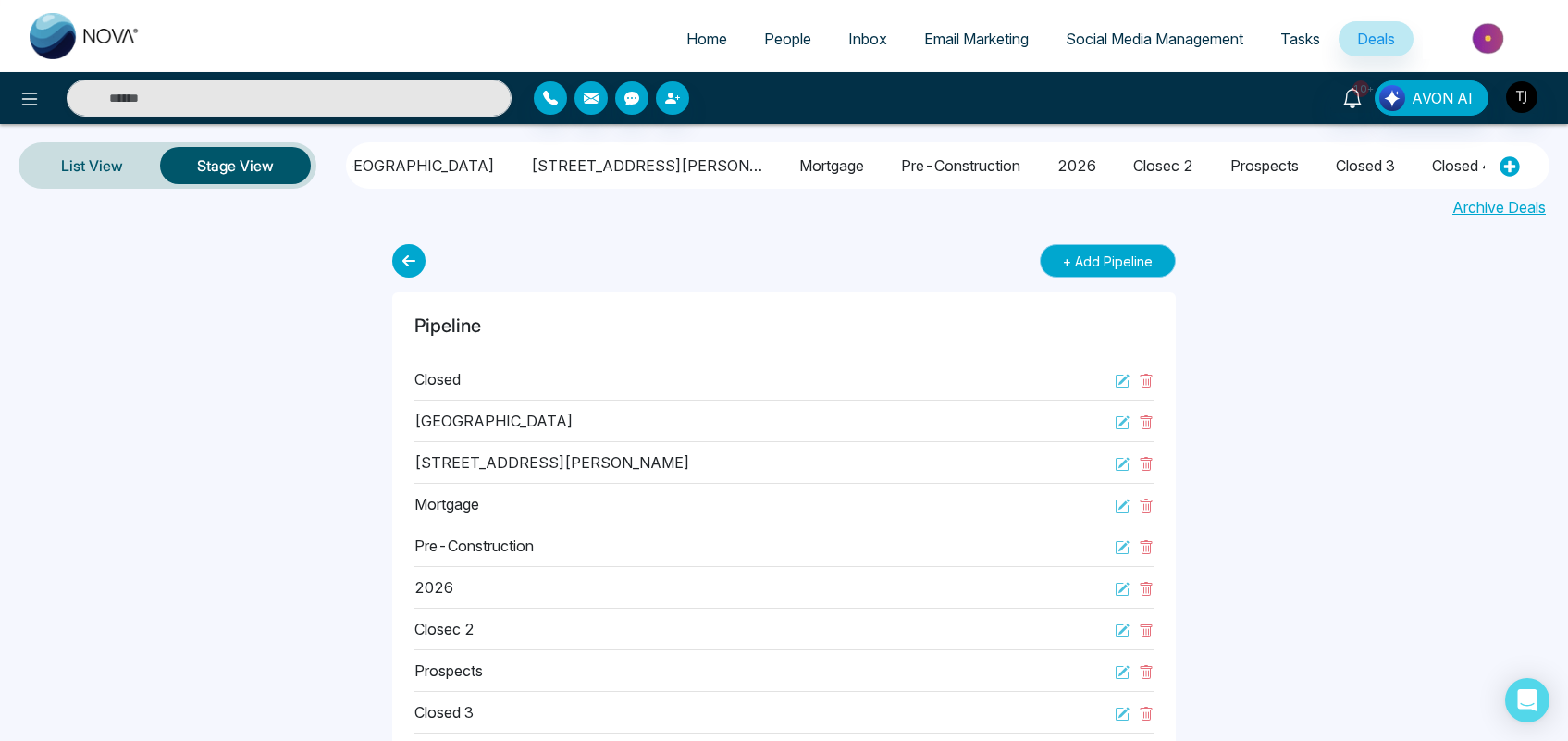
click at [1145, 255] on button "+ Add Pipeline" at bounding box center [1108, 260] width 136 height 33
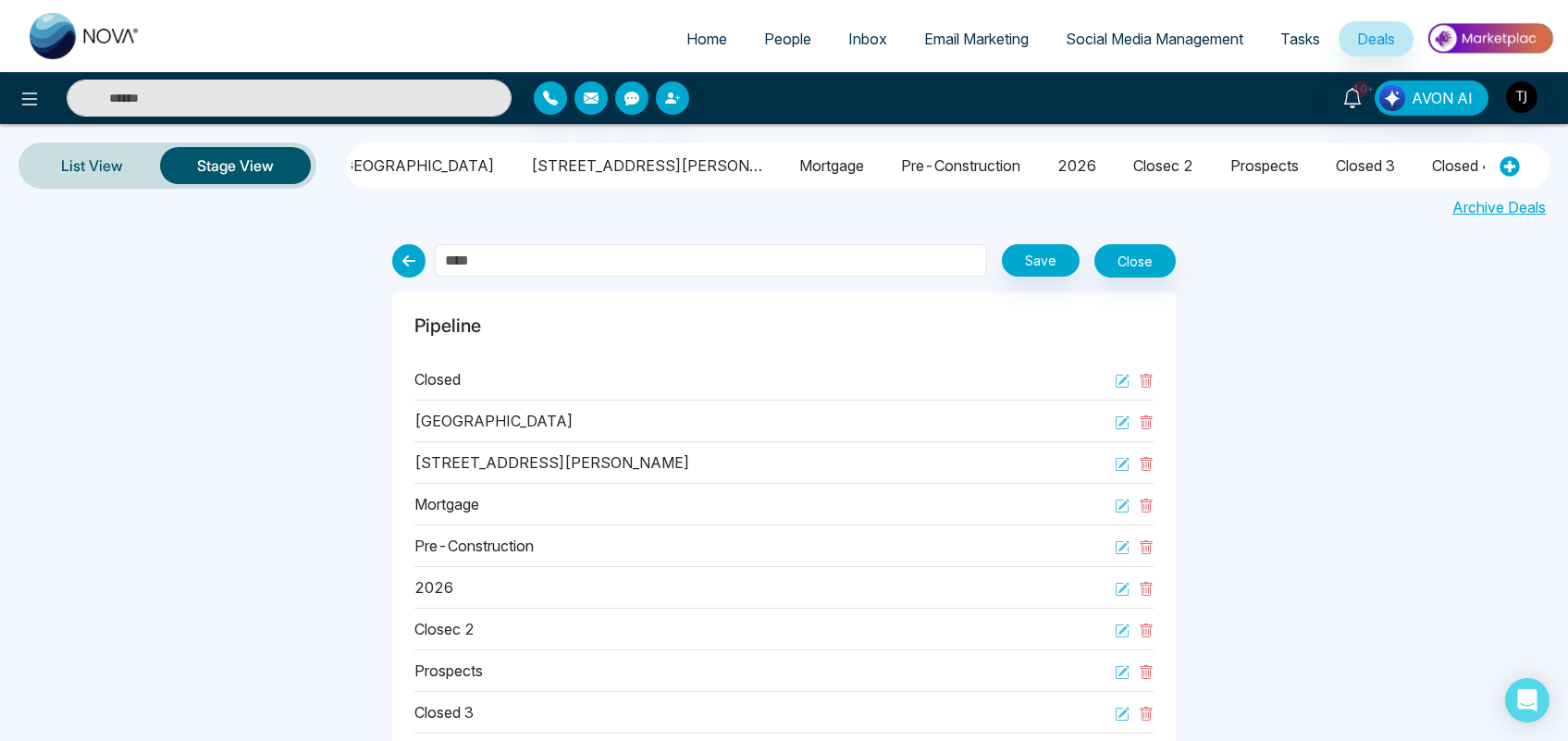
click at [851, 271] on input "text" at bounding box center [711, 260] width 553 height 32
type input "**********"
click at [1037, 245] on button "Save" at bounding box center [1041, 260] width 78 height 32
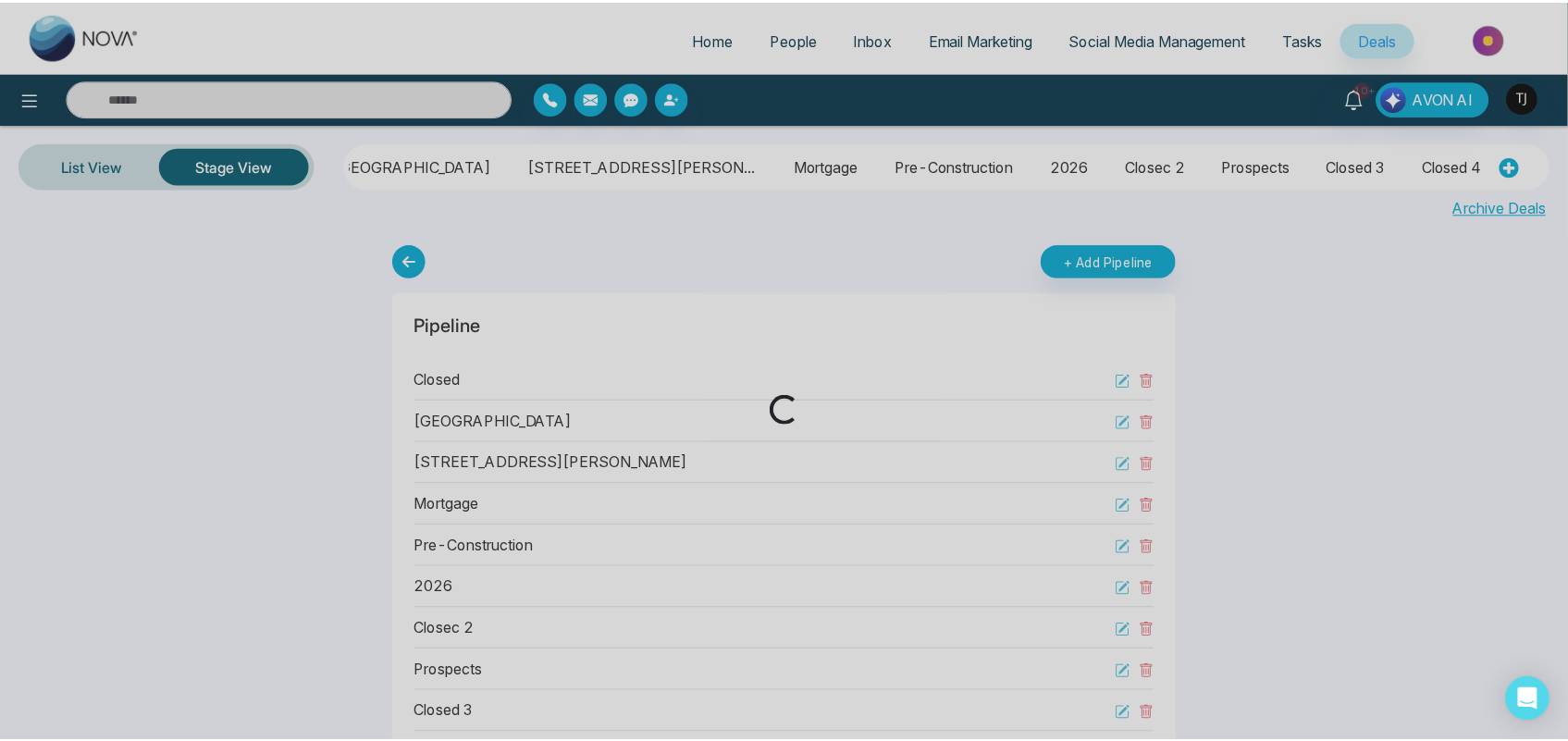
scroll to position [0, 0]
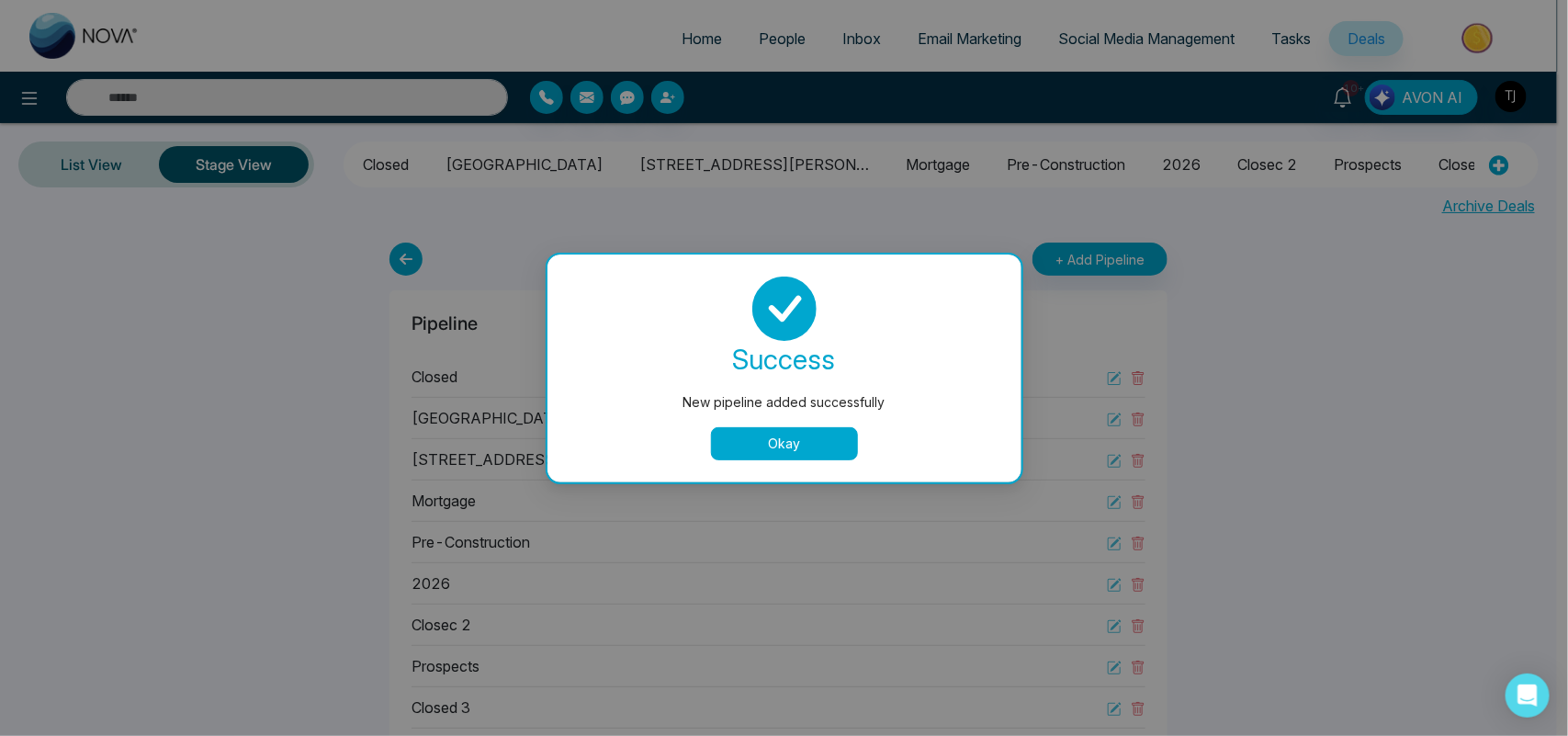
click at [814, 447] on button "Okay" at bounding box center [784, 443] width 147 height 33
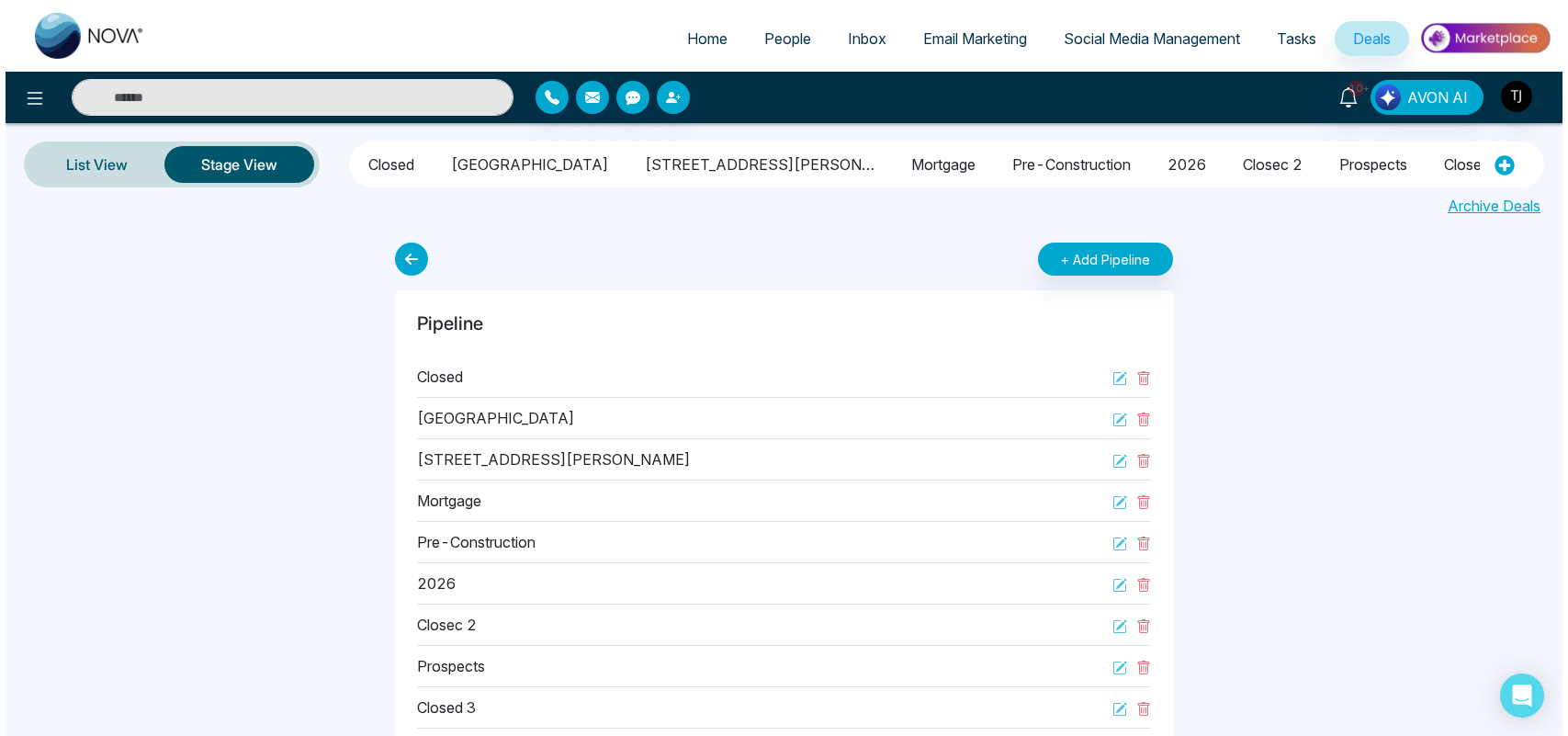
scroll to position [0, 235]
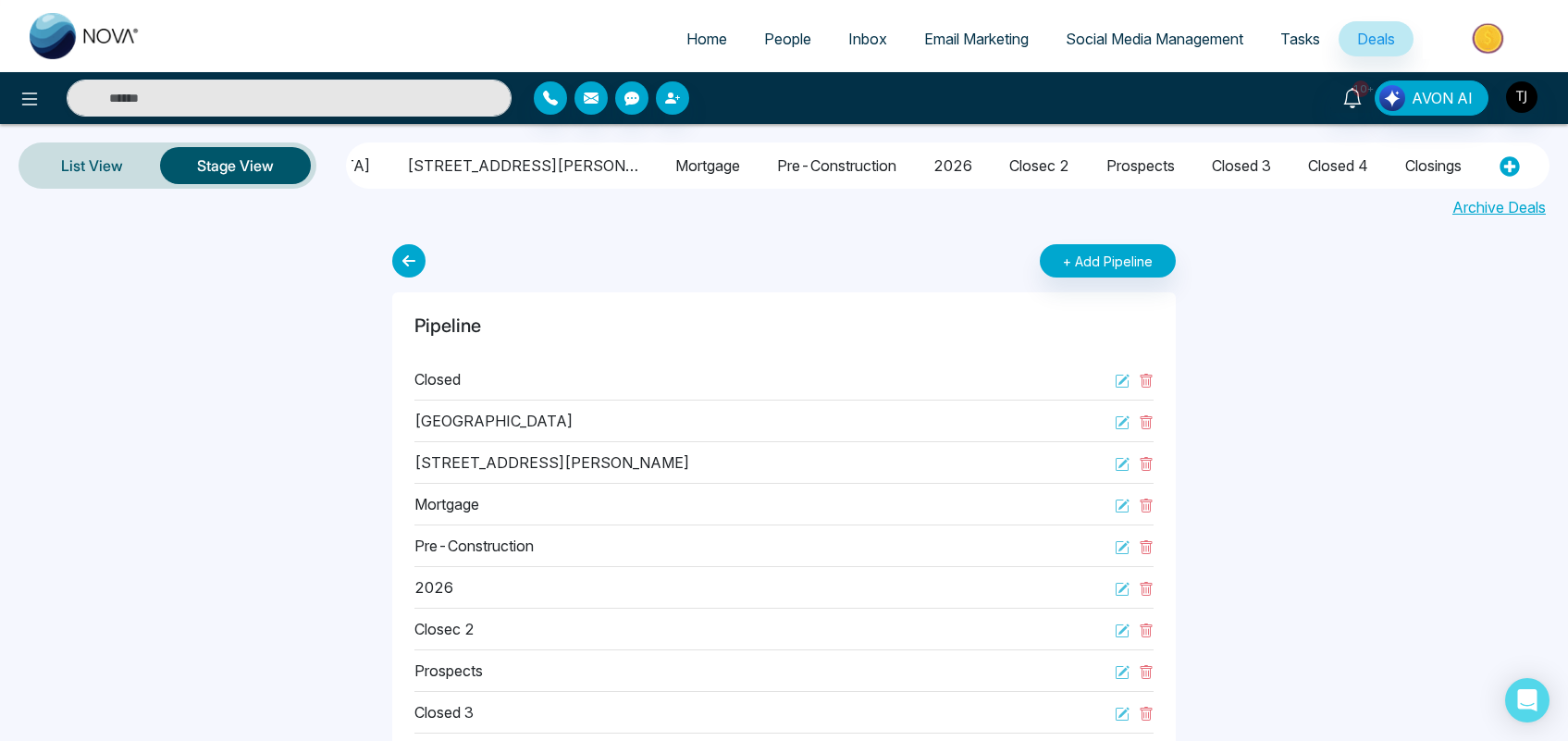
click at [1499, 158] on li "closing 47" at bounding box center [1535, 162] width 72 height 31
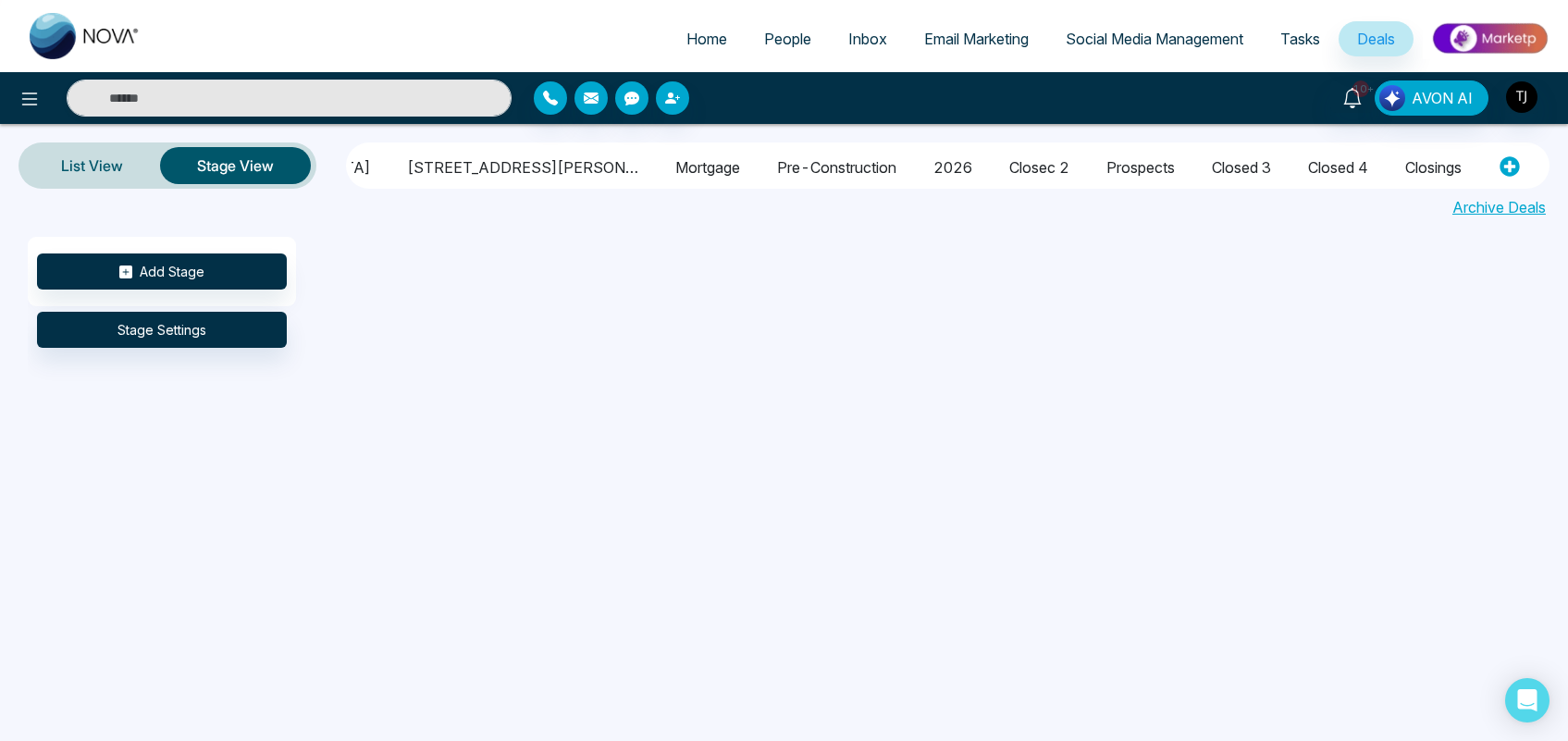
scroll to position [0, 225]
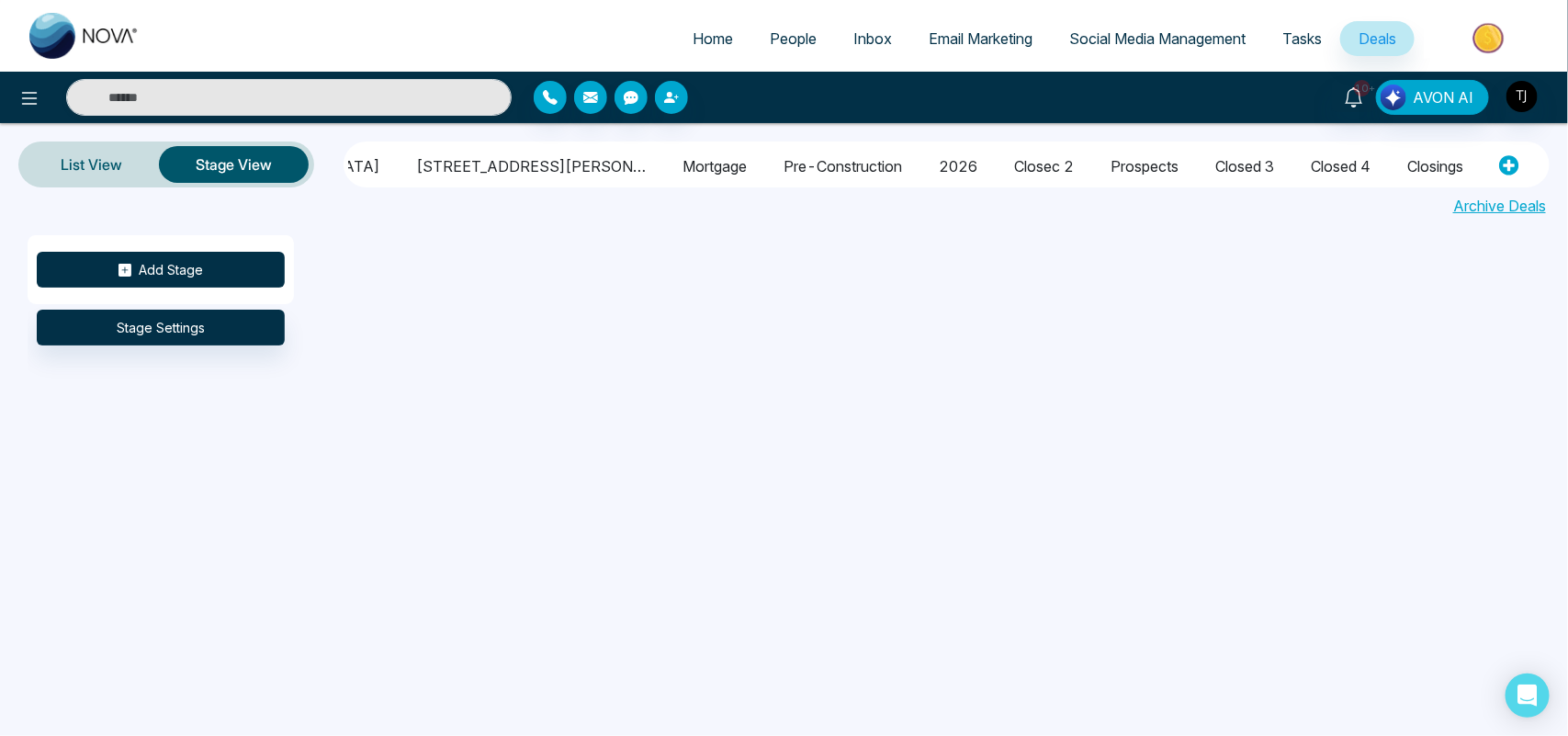
click at [214, 260] on button "Add Stage" at bounding box center [161, 270] width 248 height 36
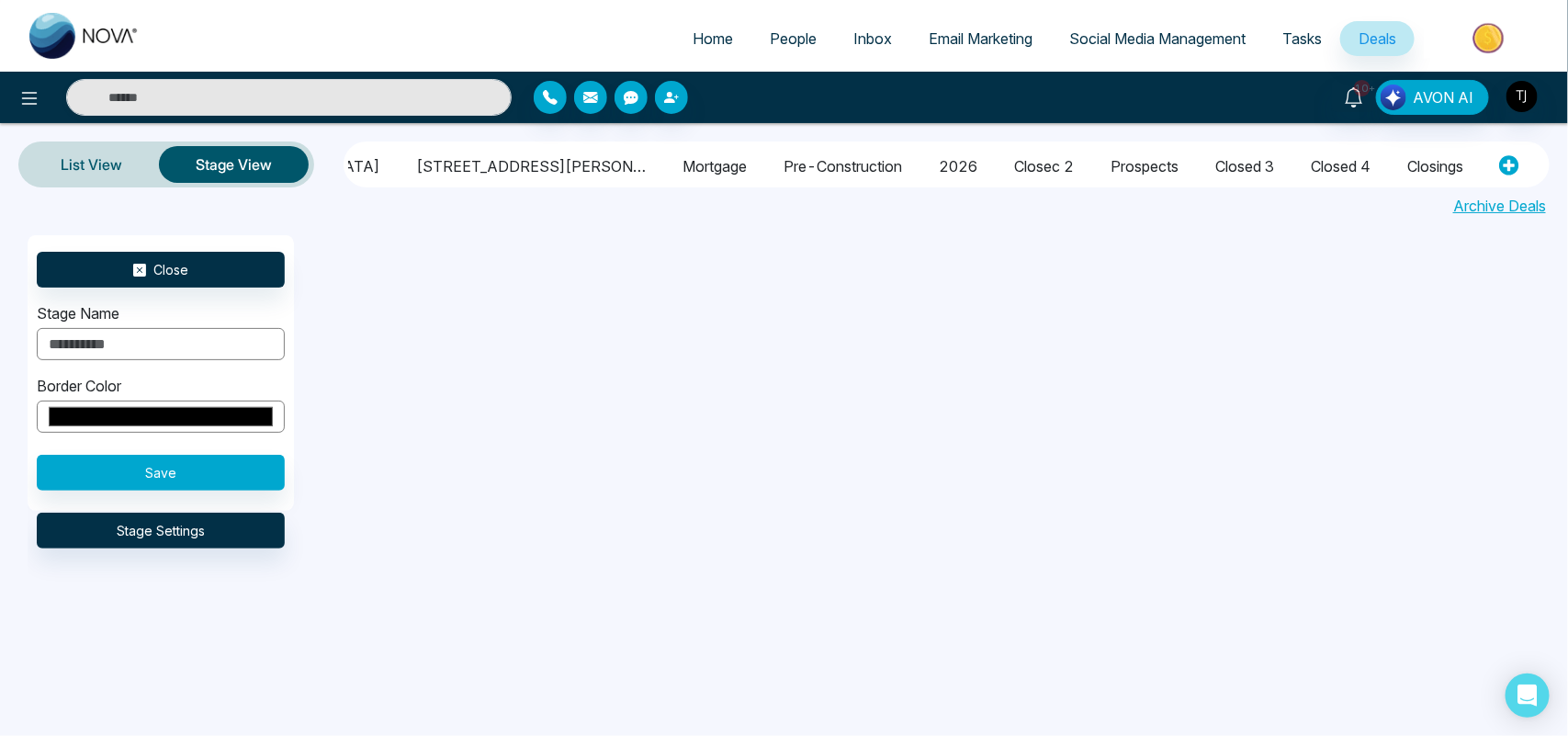
click at [172, 351] on input "text" at bounding box center [161, 344] width 248 height 32
type input "**********"
click at [83, 478] on button "Save" at bounding box center [161, 473] width 248 height 36
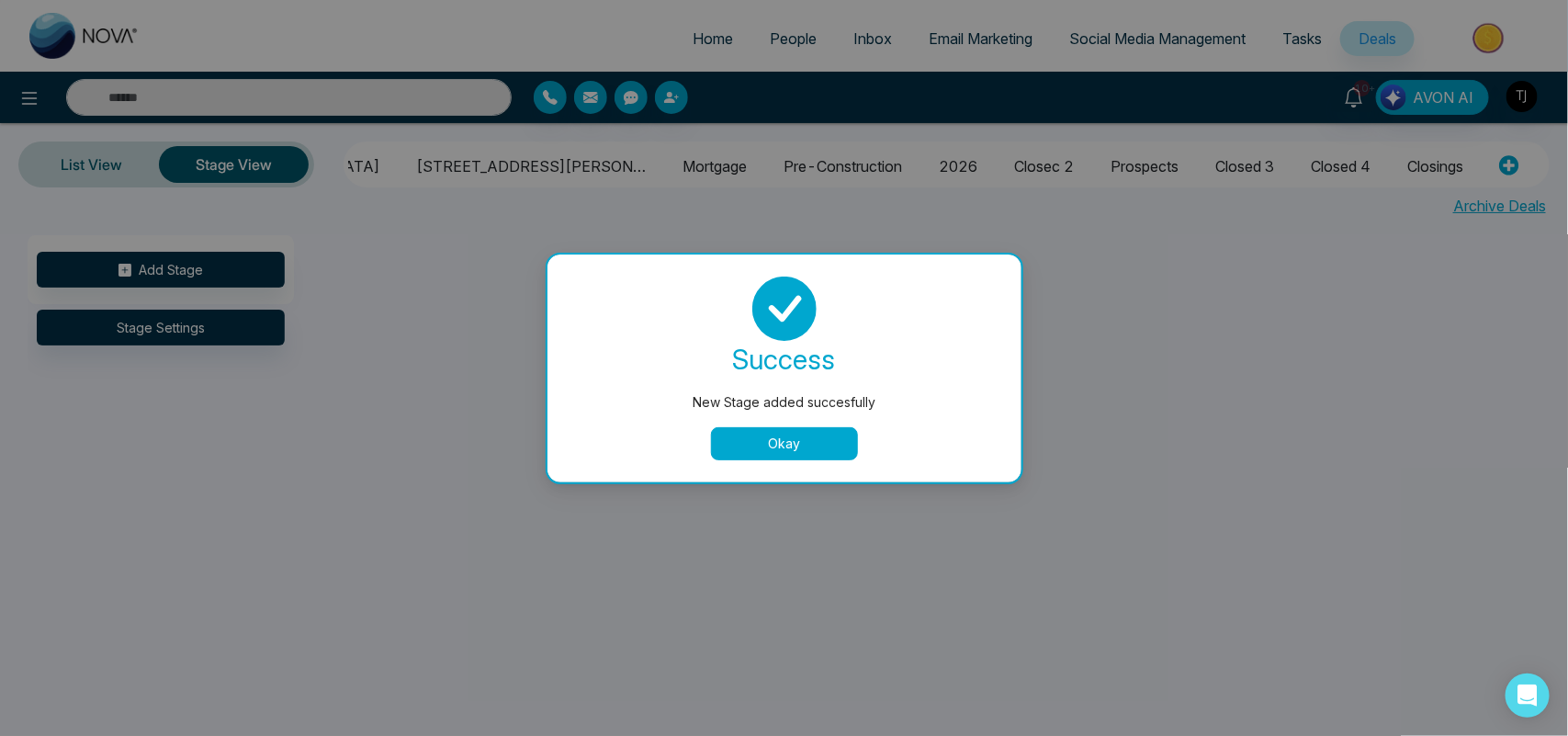
click at [735, 456] on button "Okay" at bounding box center [784, 443] width 147 height 33
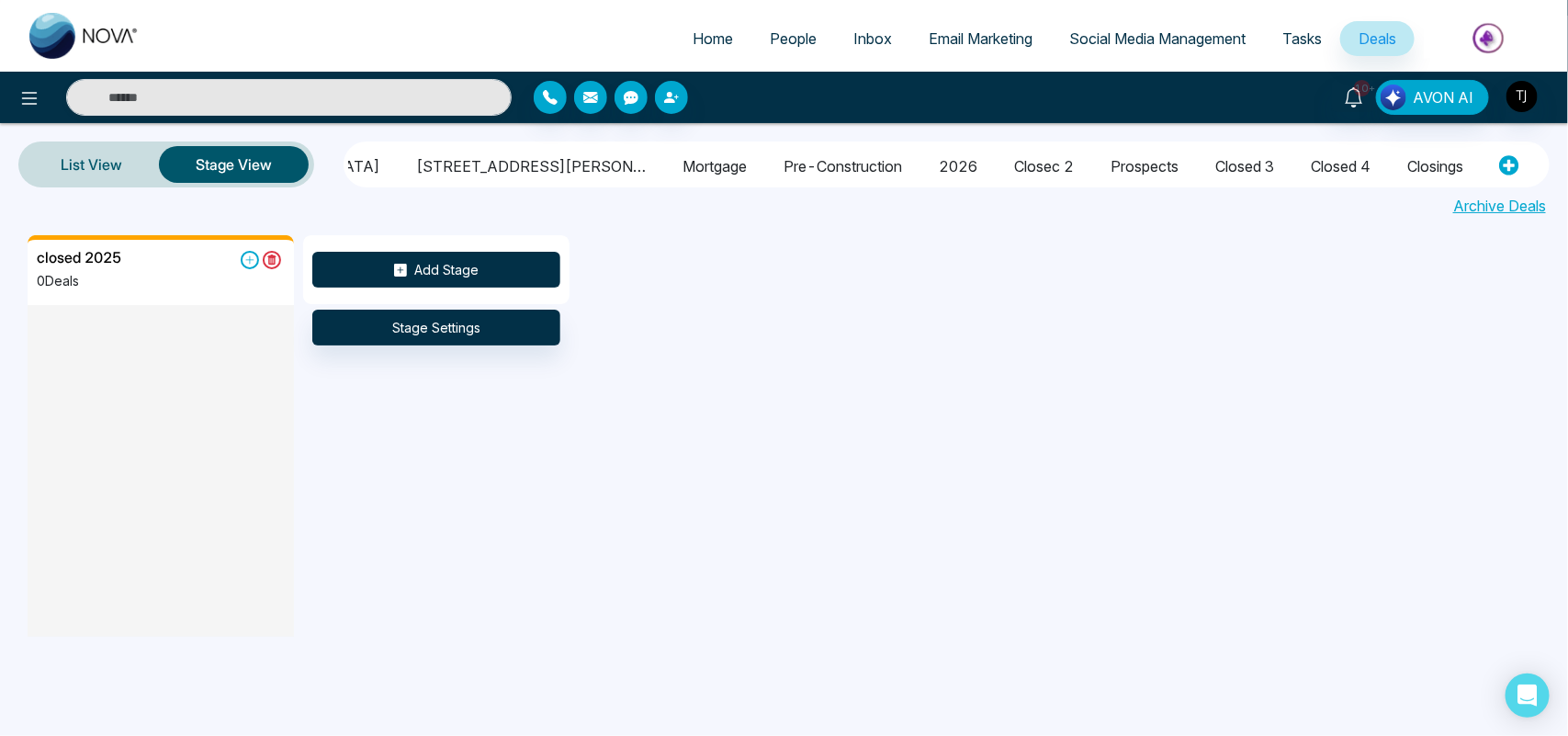
click at [497, 276] on button "Add Stage" at bounding box center [437, 270] width 248 height 36
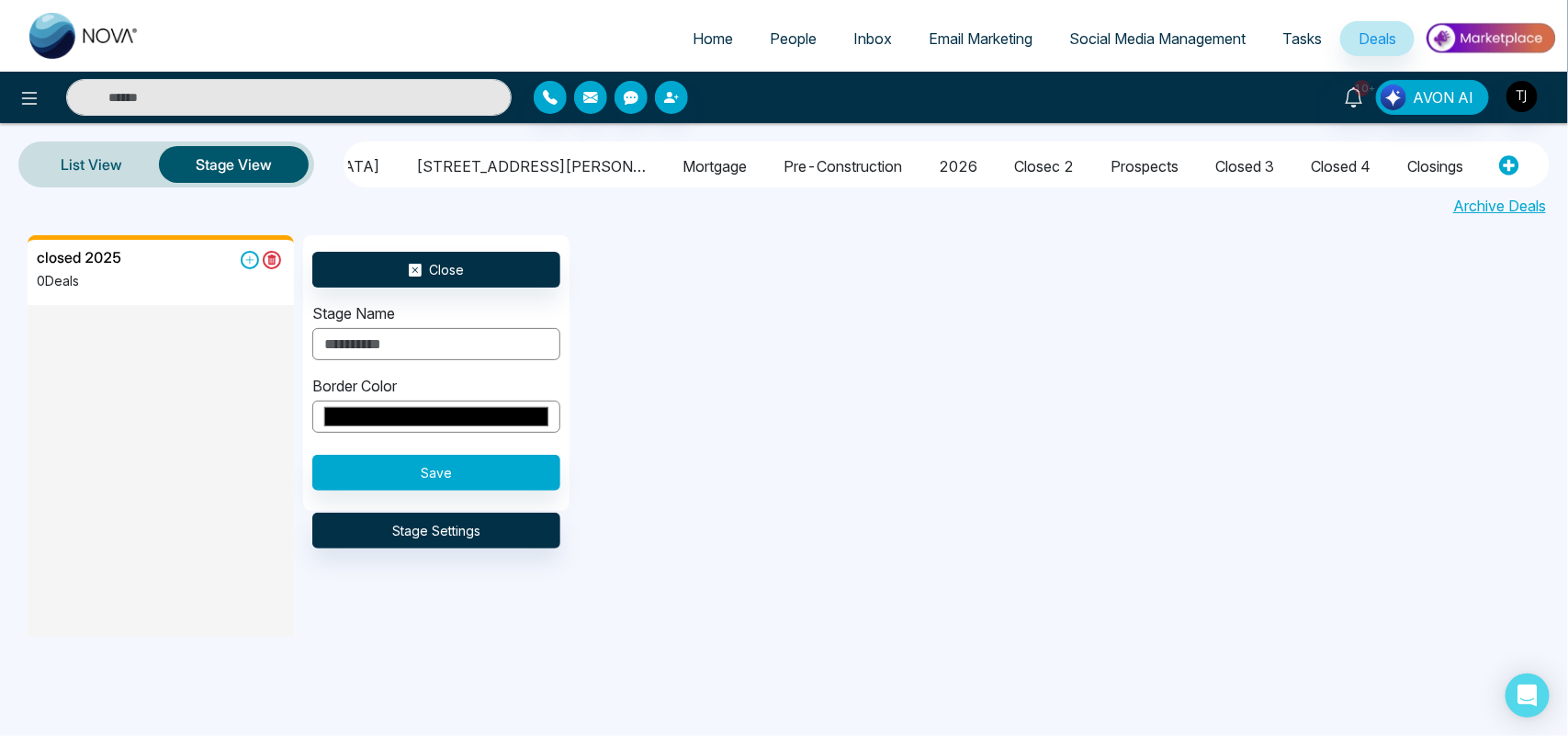
click at [453, 341] on input "text" at bounding box center [437, 344] width 248 height 32
type input "**********"
click at [369, 472] on button "Save" at bounding box center [437, 473] width 248 height 36
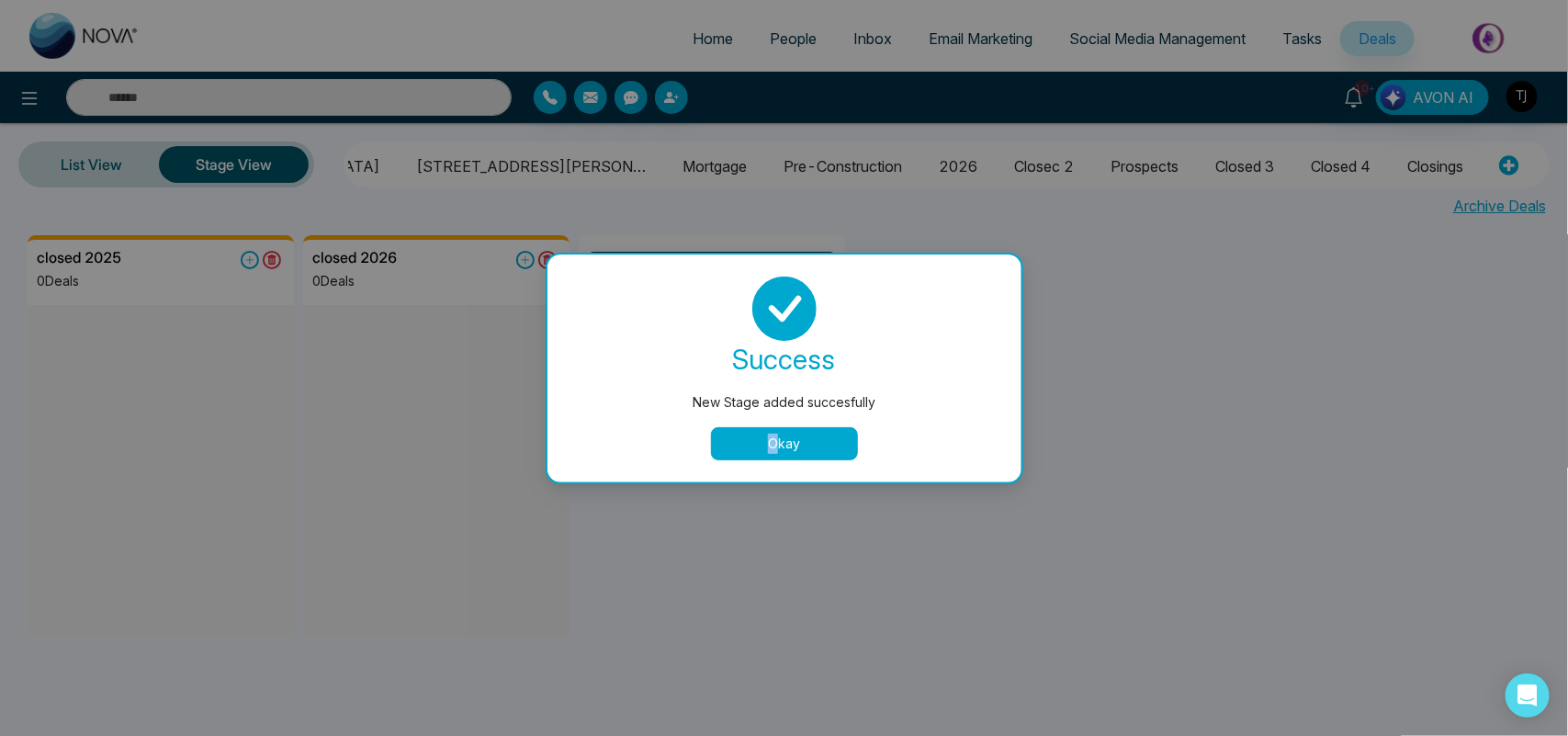
drag, startPoint x: 772, startPoint y: 467, endPoint x: 777, endPoint y: 455, distance: 13.0
click at [777, 455] on div "success New Stage added succesfully Okay" at bounding box center [784, 368] width 474 height 227
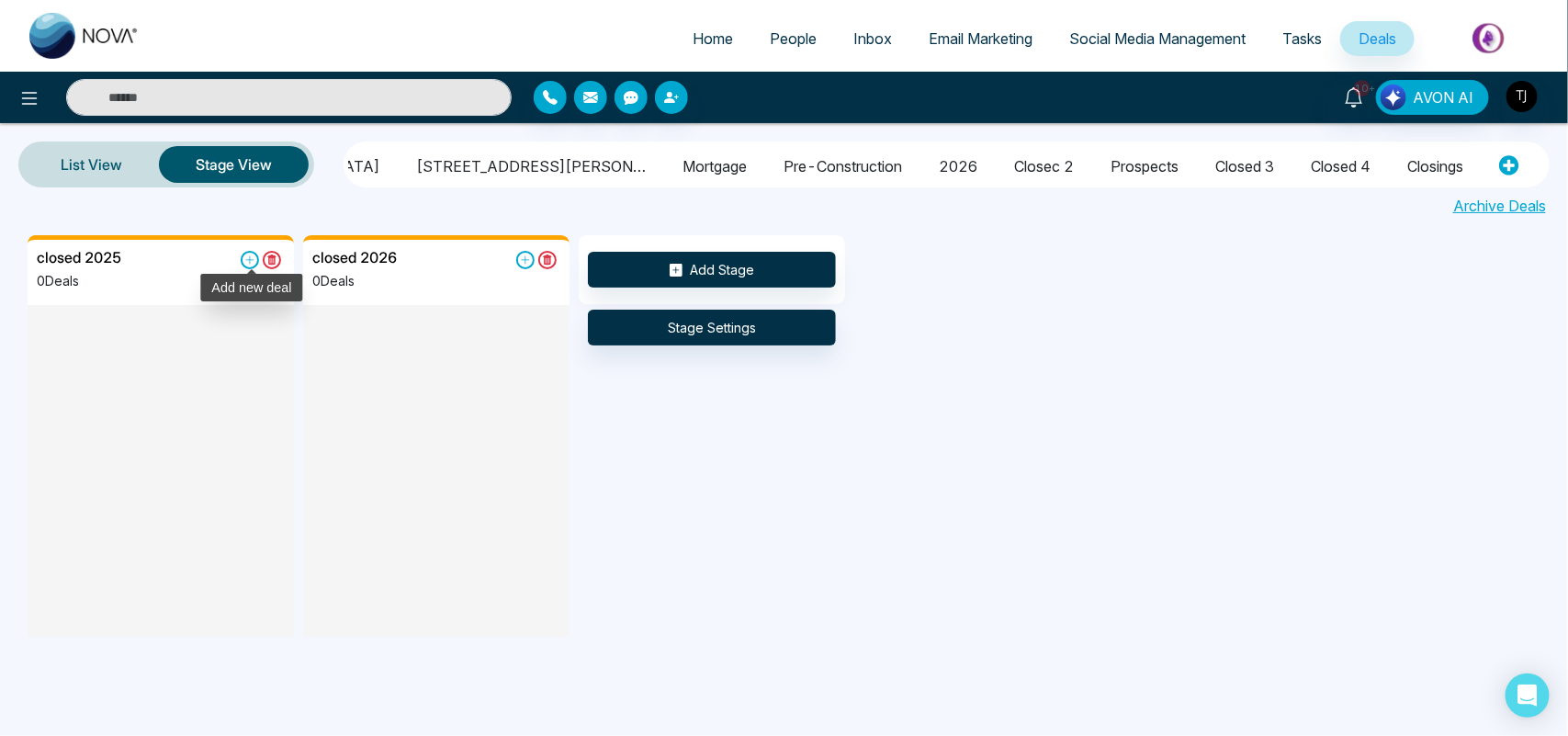
click at [248, 260] on icon at bounding box center [249, 260] width 19 height 19
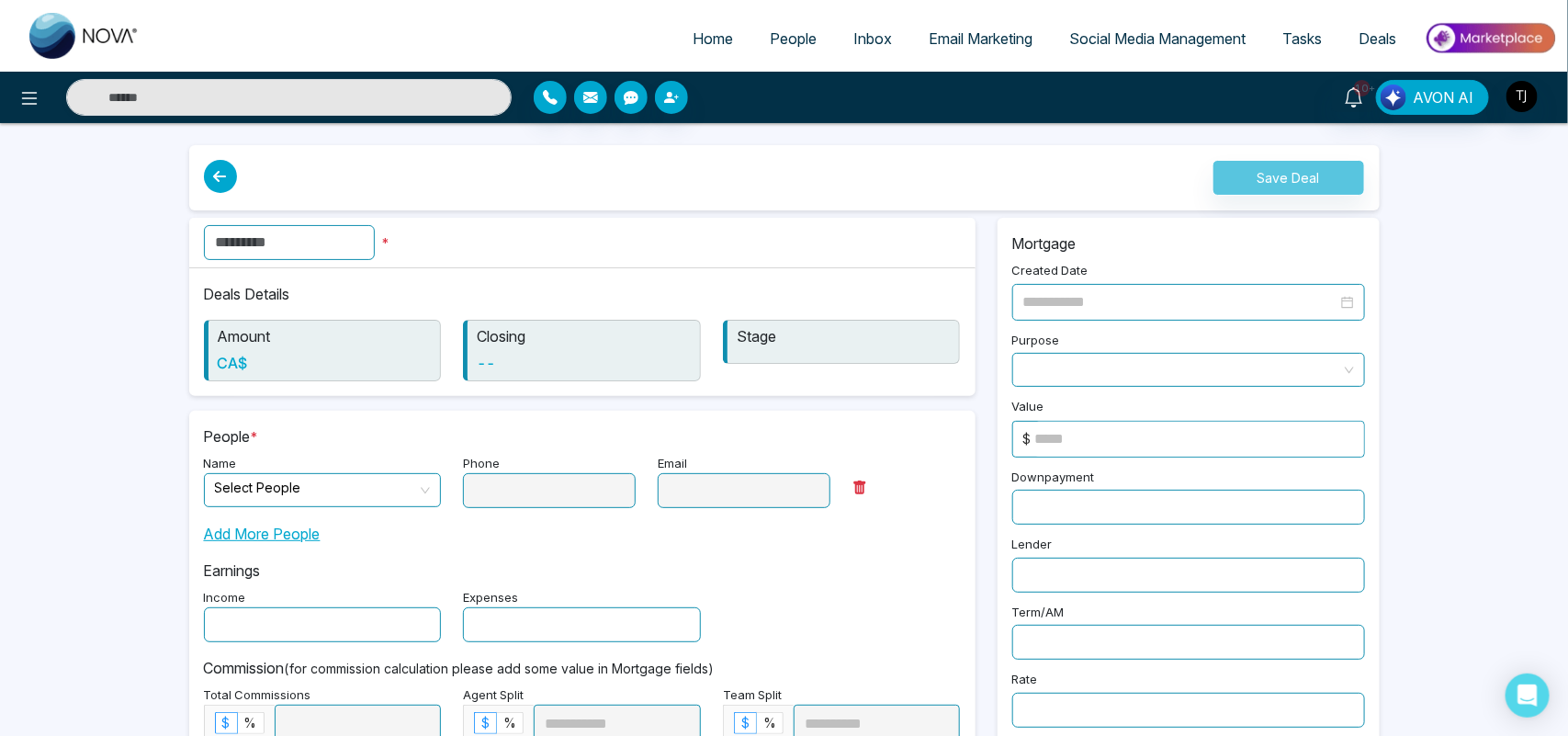
type input "**********"
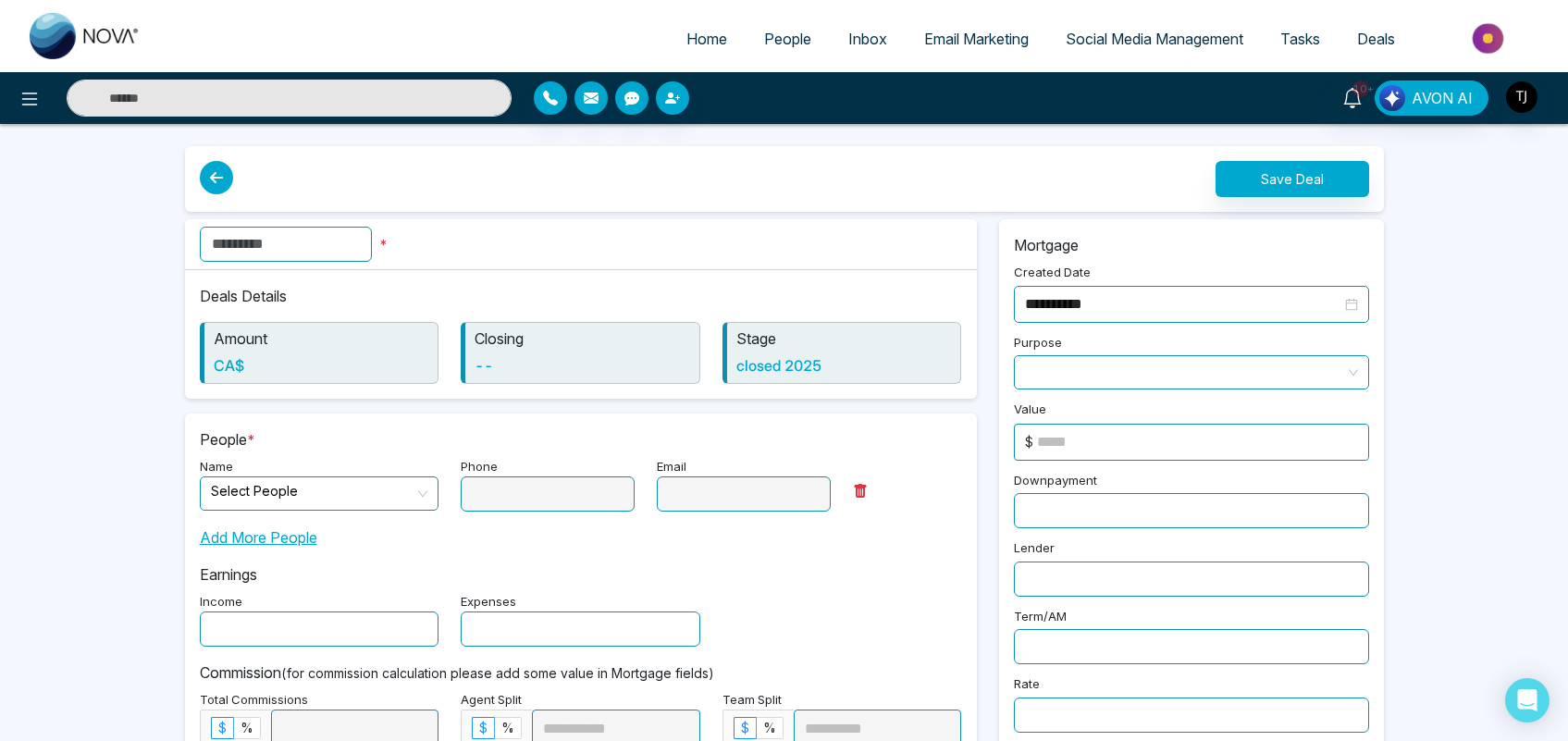
click at [316, 238] on input "text" at bounding box center [286, 244] width 172 height 35
type input "**********"
click at [371, 505] on input "search" at bounding box center [313, 491] width 204 height 28
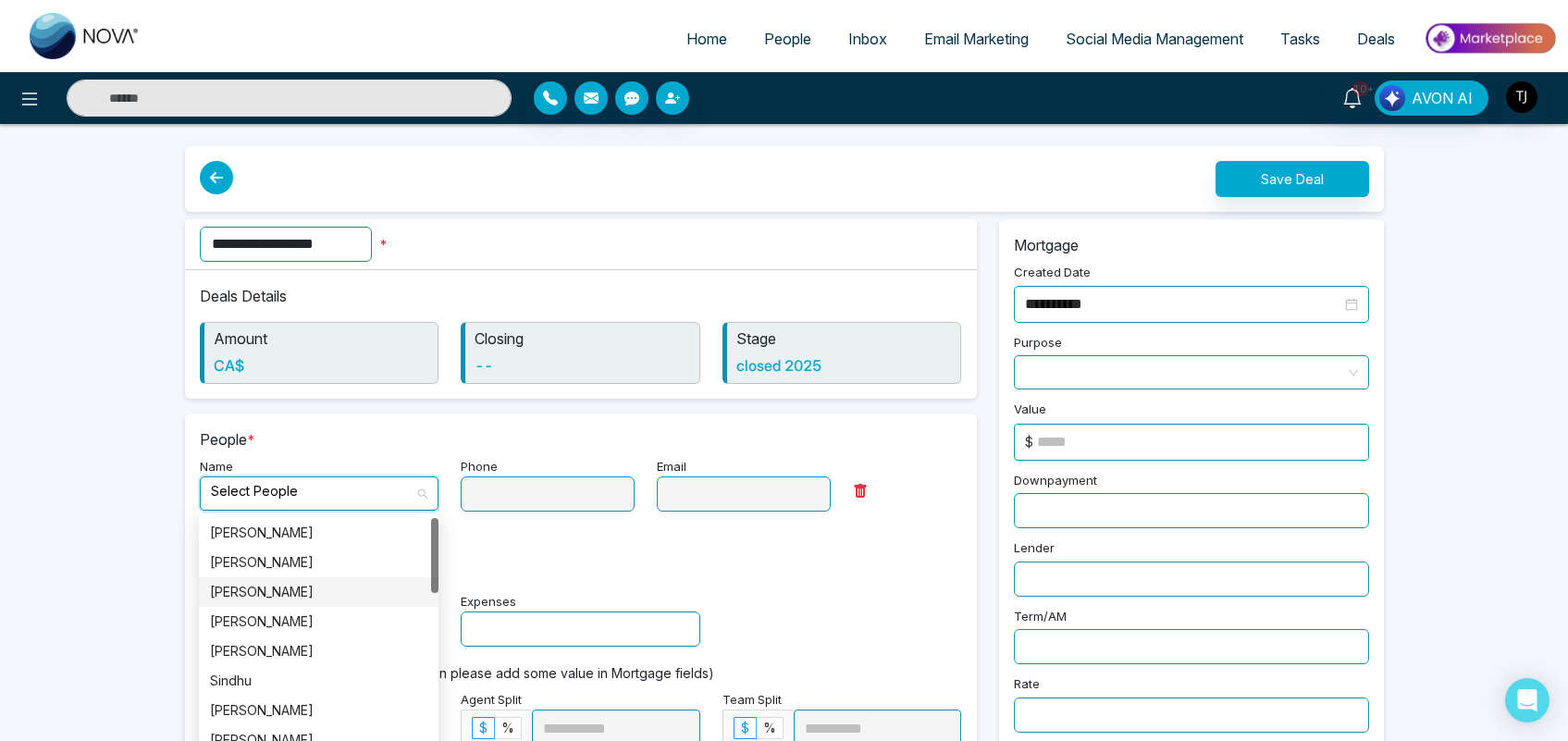
click at [294, 582] on div "[PERSON_NAME]" at bounding box center [318, 592] width 217 height 20
type input "**********"
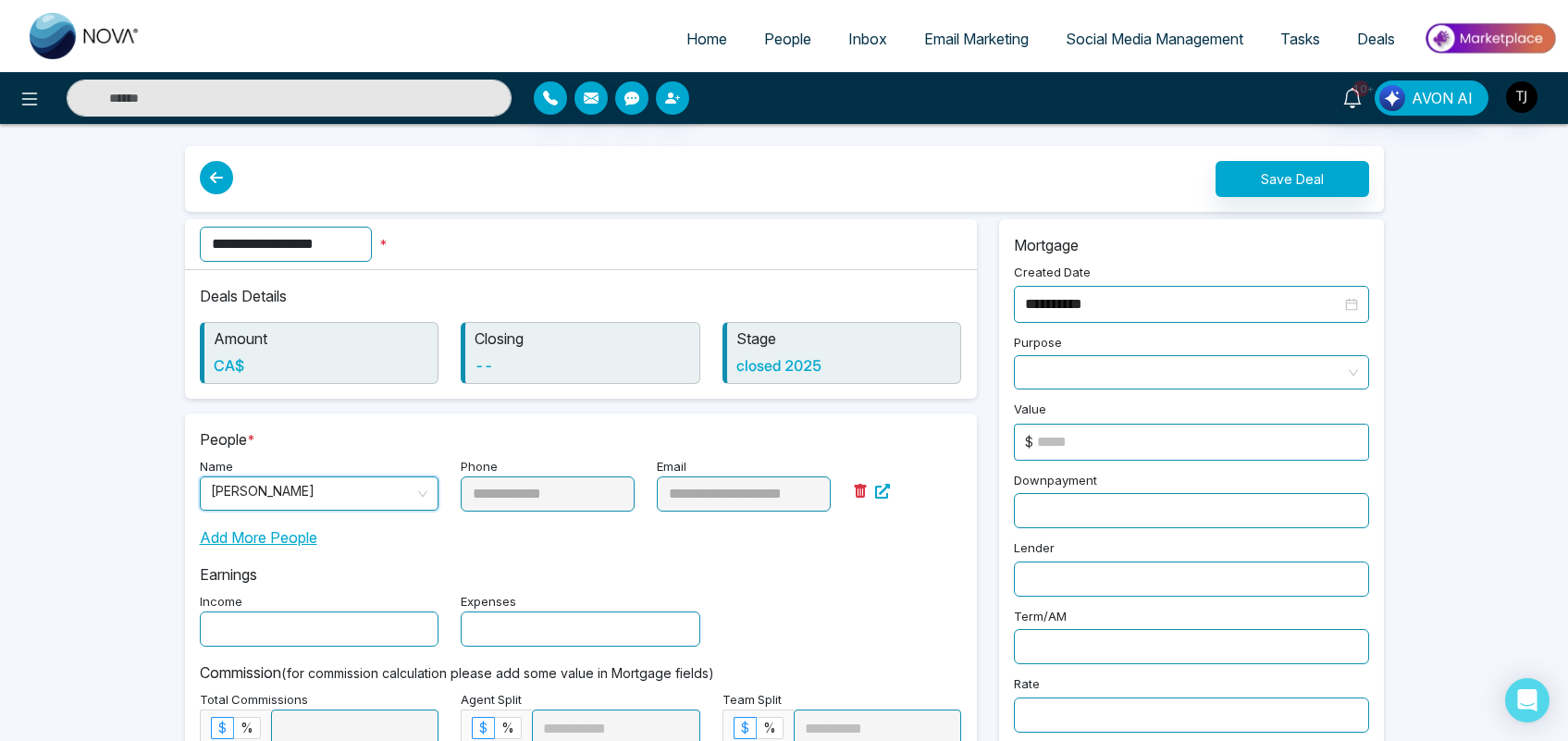
click at [1085, 445] on input at bounding box center [1202, 442] width 331 height 35
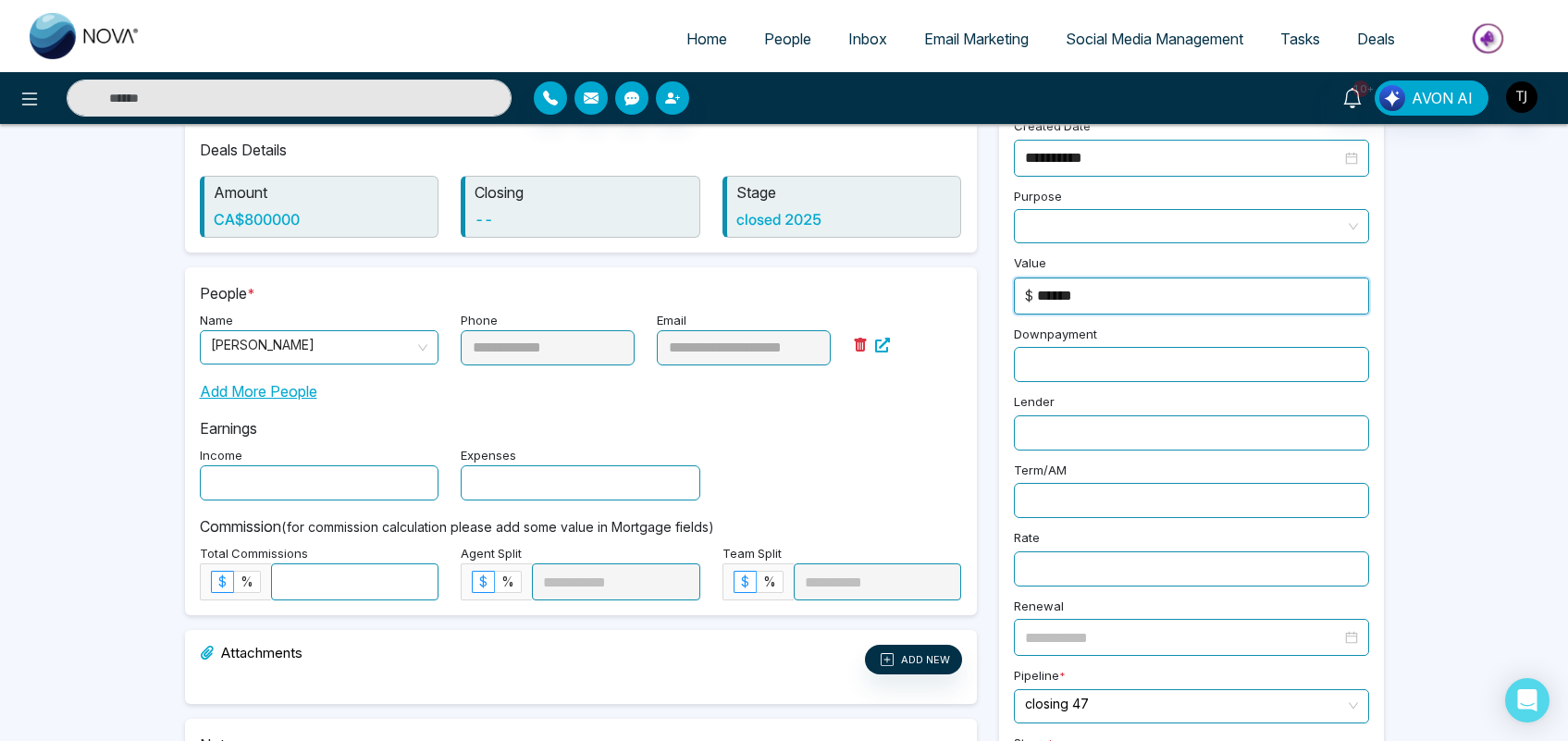
scroll to position [155, 0]
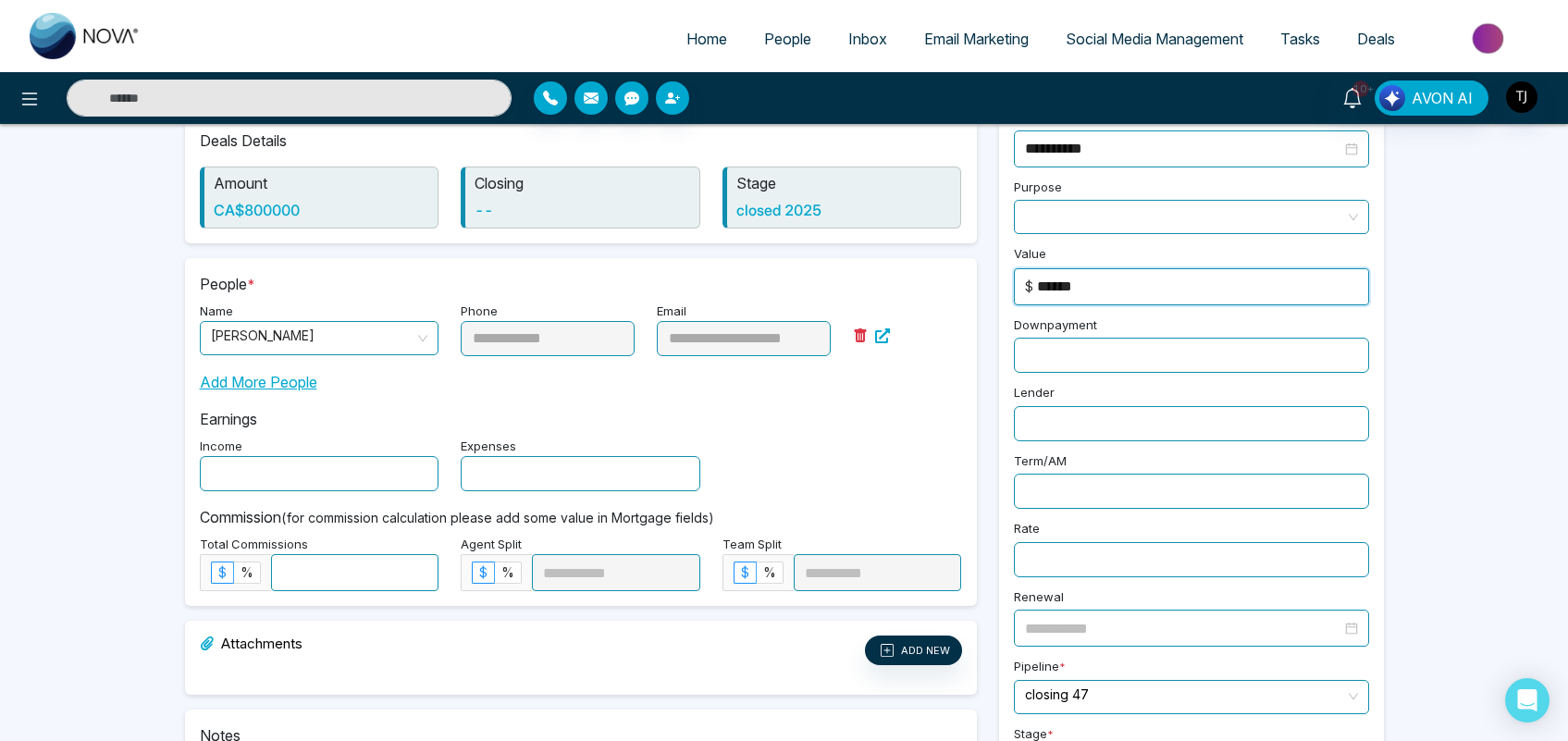
type input "******"
click at [312, 571] on input at bounding box center [355, 572] width 167 height 35
click at [246, 564] on label "%" at bounding box center [247, 573] width 27 height 22
click at [287, 576] on input at bounding box center [355, 572] width 167 height 35
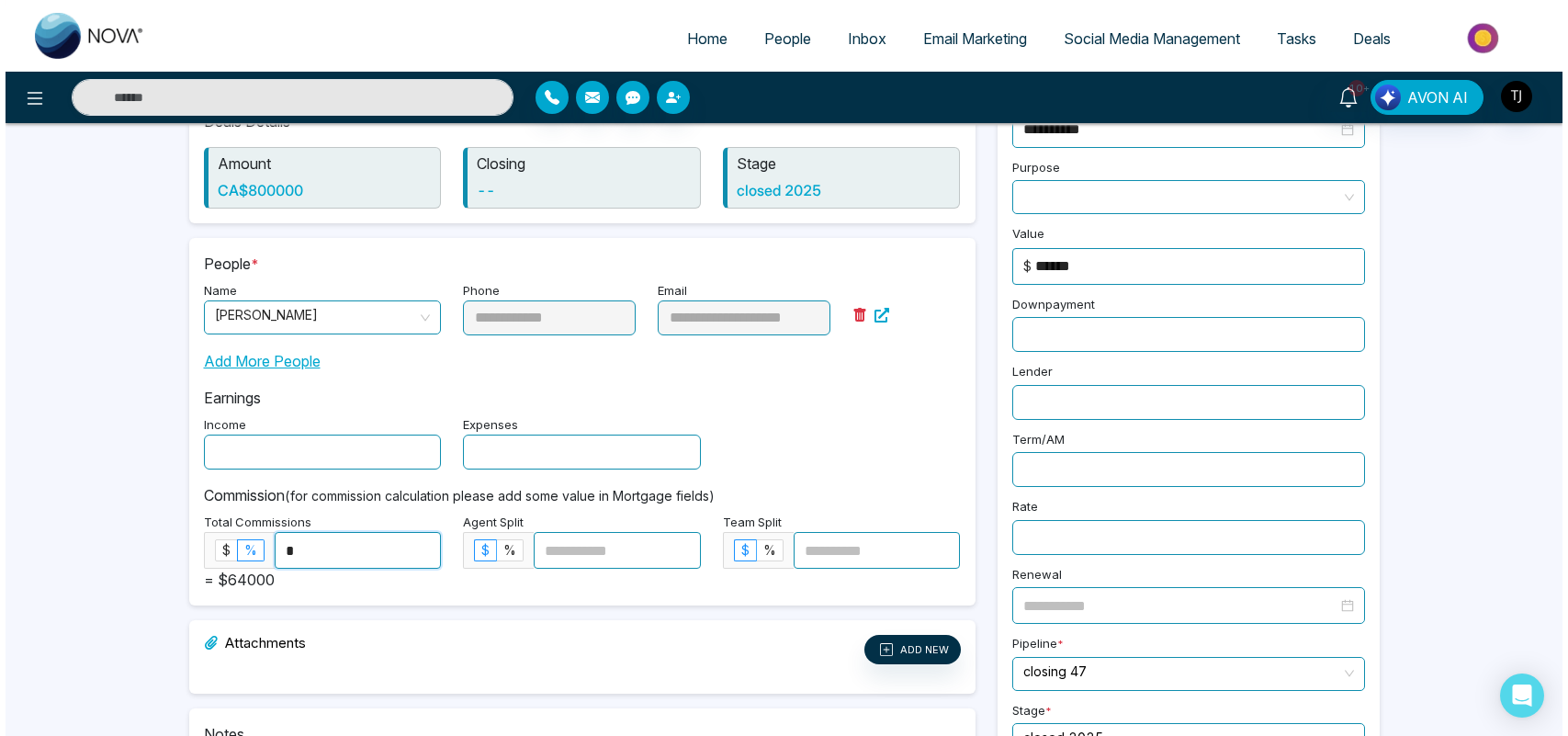
scroll to position [0, 0]
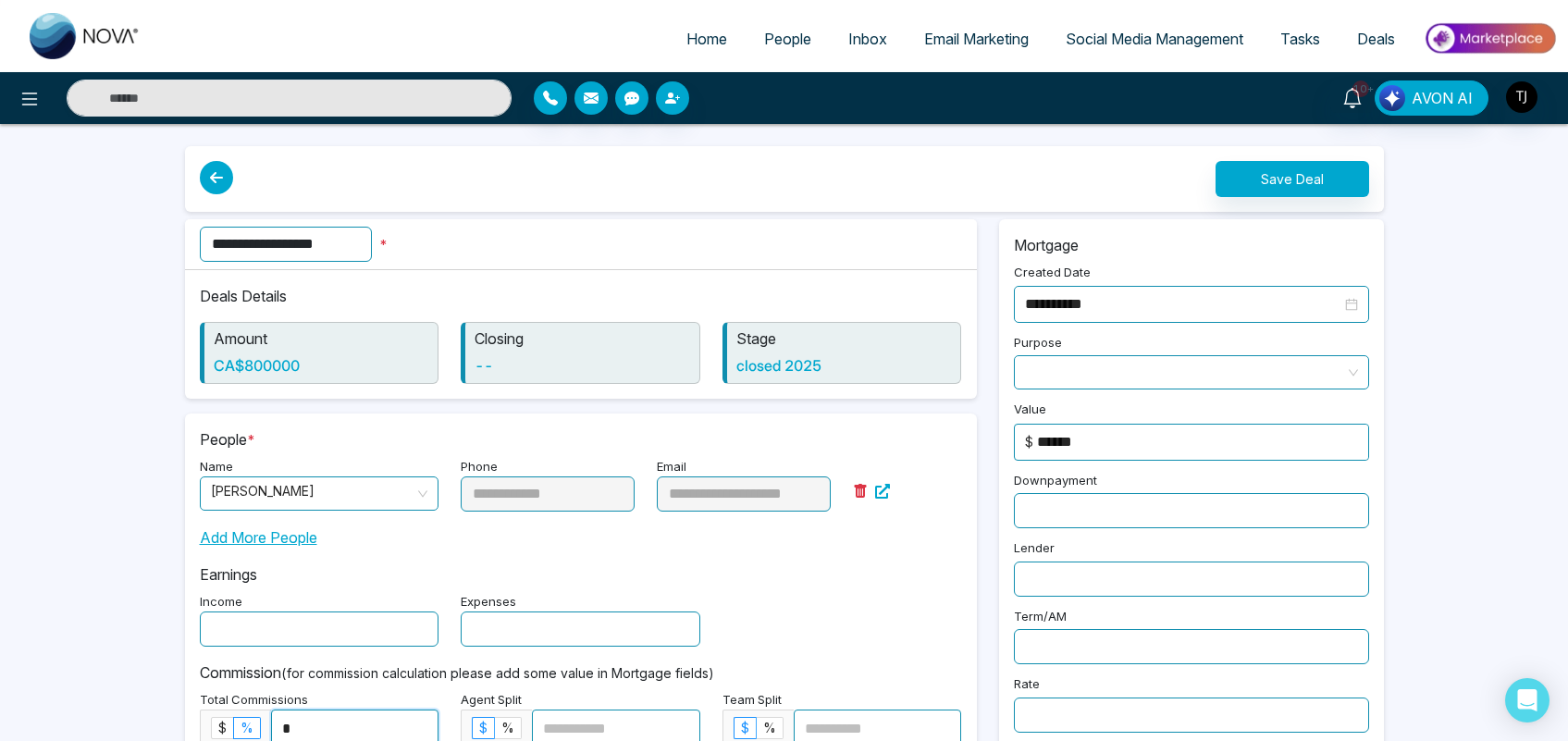
type input "*"
click at [1333, 185] on button "Save Deal" at bounding box center [1293, 179] width 154 height 36
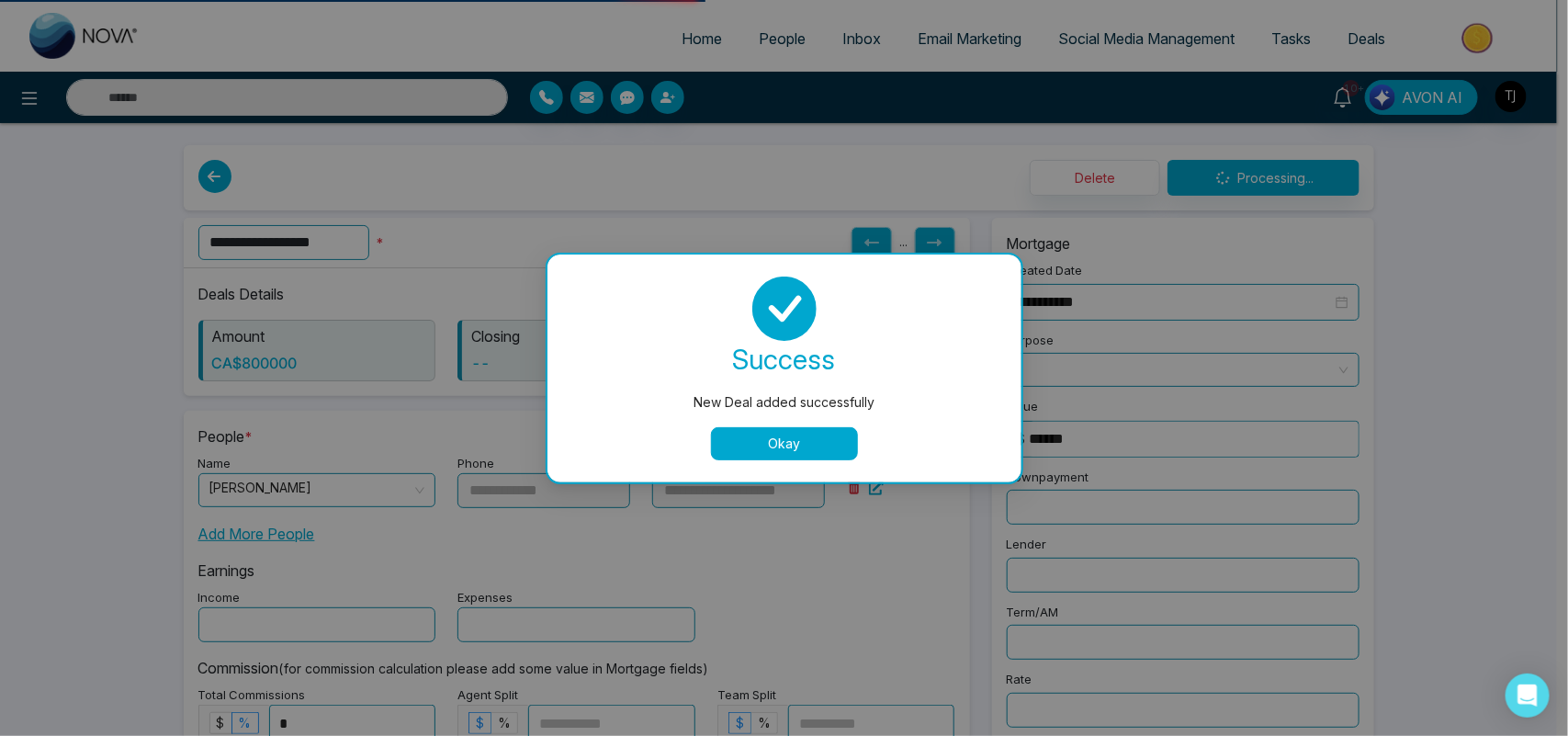
click at [839, 434] on button "Okay" at bounding box center [784, 443] width 147 height 33
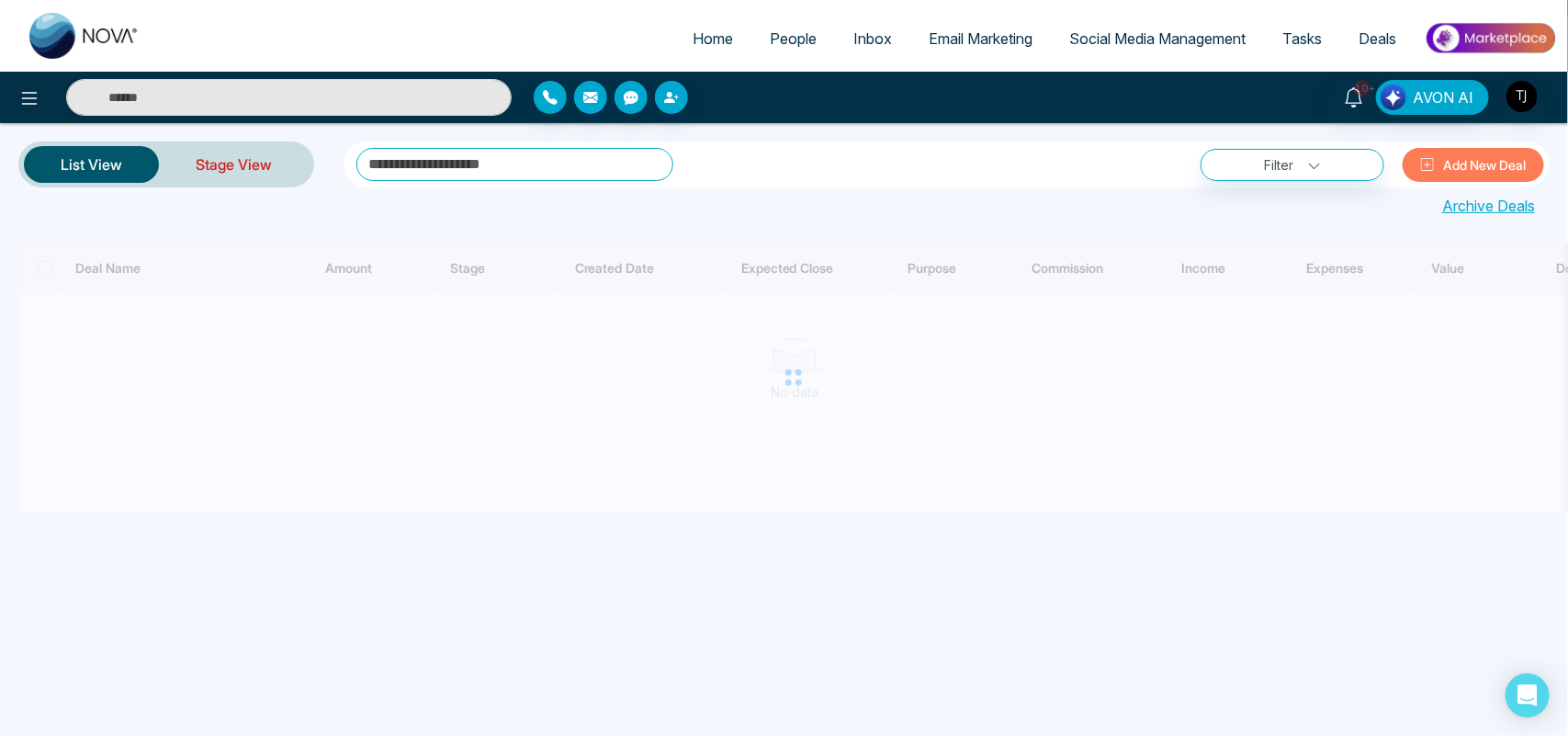
click at [222, 158] on link "Stage View" at bounding box center [233, 164] width 150 height 44
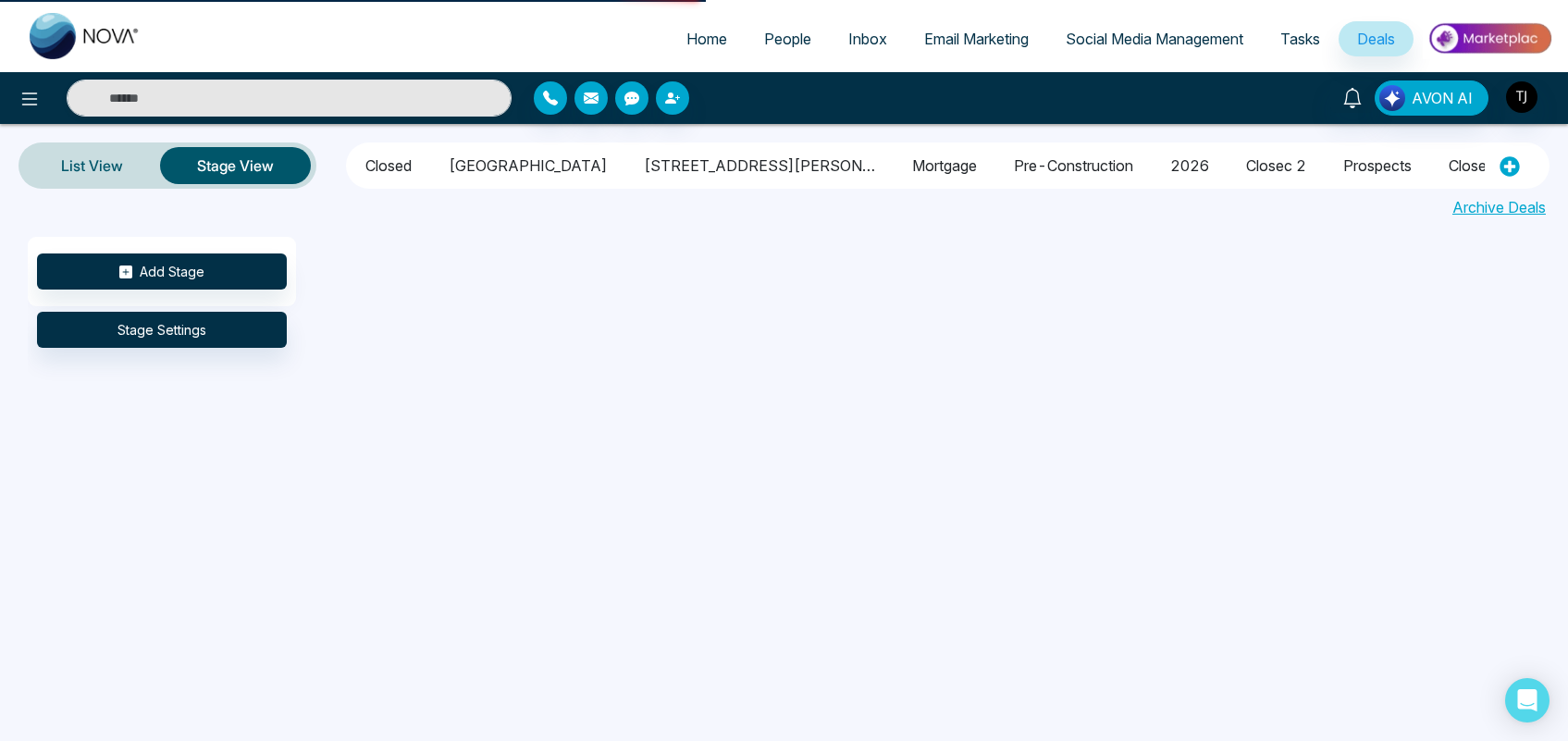
click at [239, 165] on div "Home People Inbox Email Marketing Social Media Management Tasks Deals AVON AI L…" at bounding box center [784, 370] width 1568 height 741
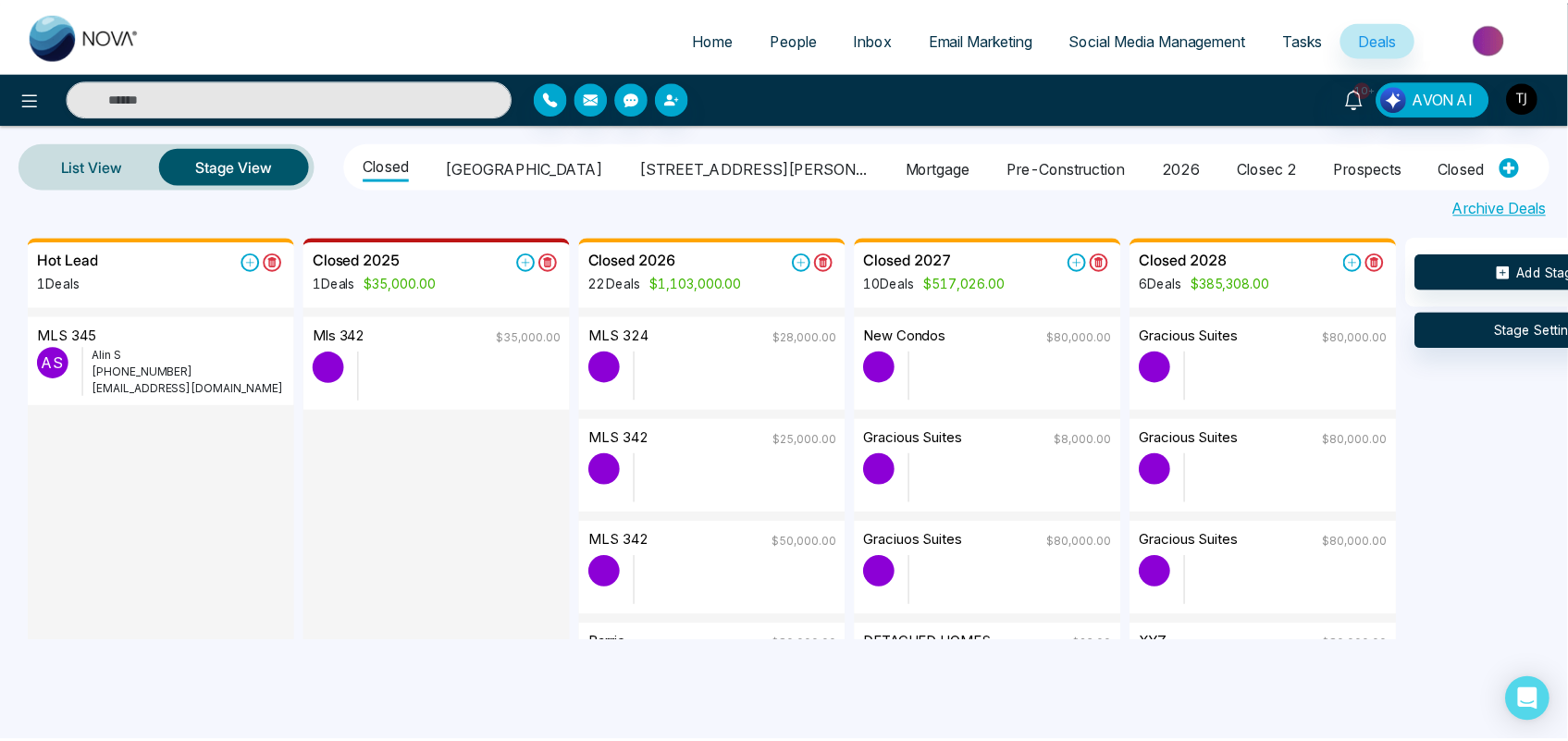
scroll to position [0, 225]
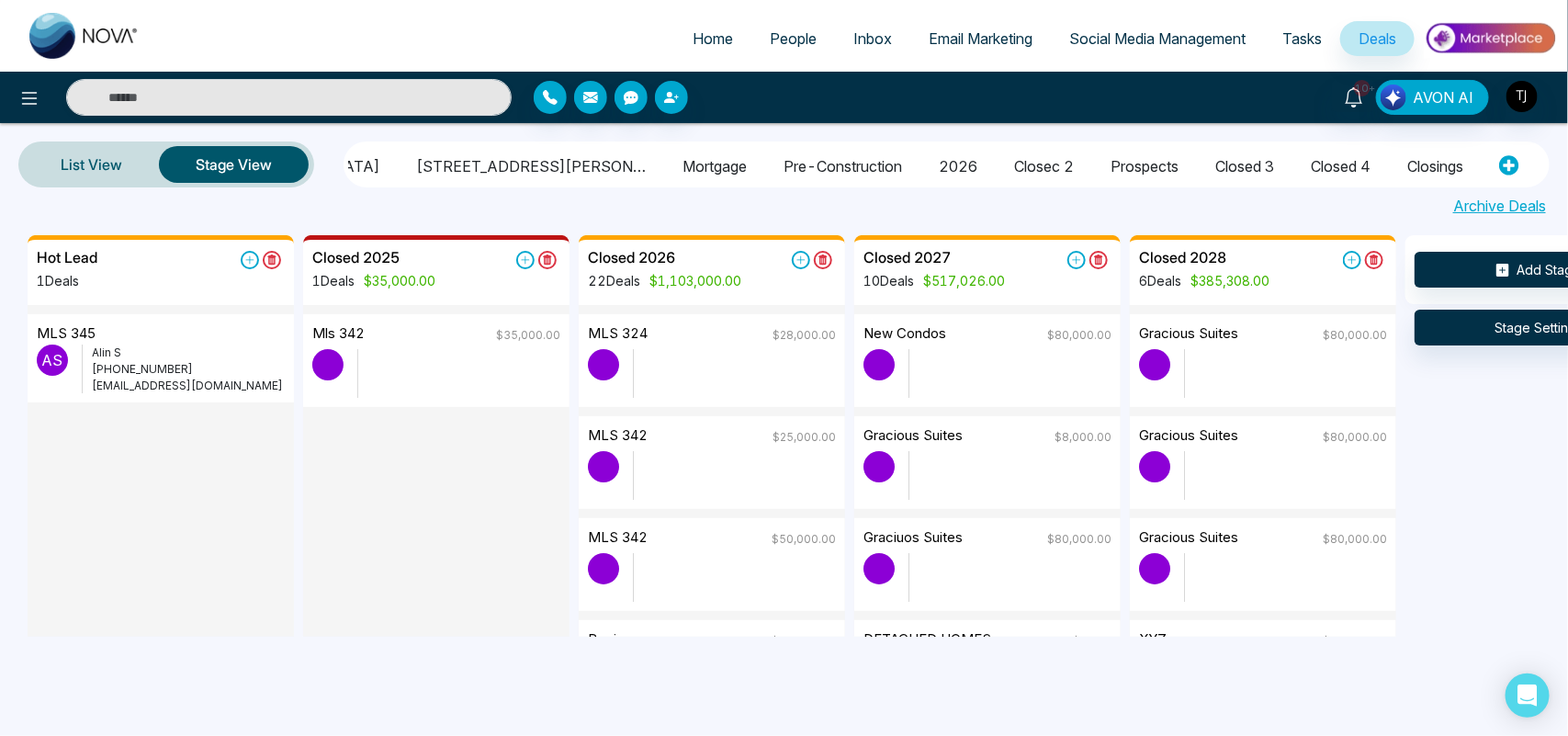
click at [1500, 157] on li "closing 47" at bounding box center [1536, 163] width 71 height 31
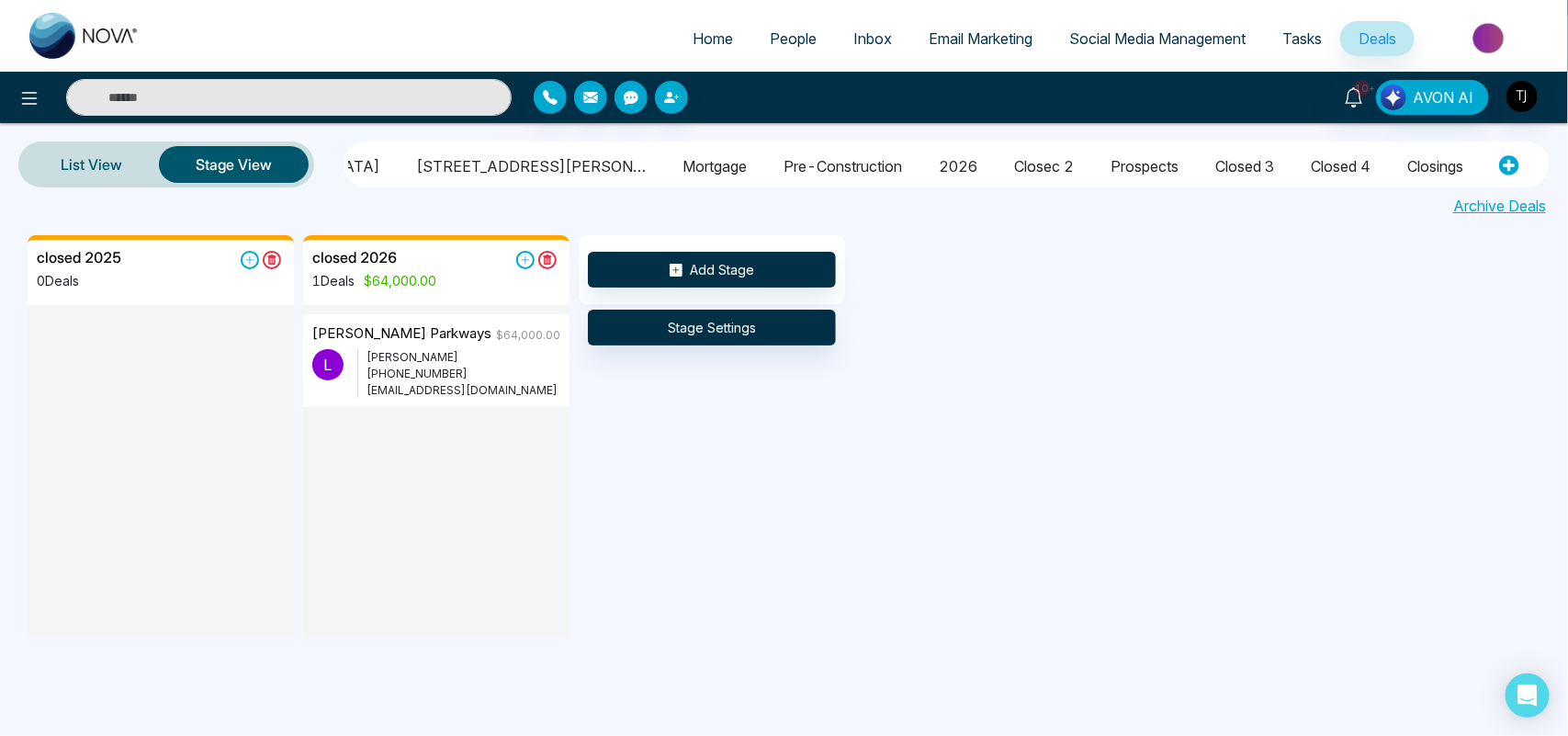
click at [777, 47] on link "People" at bounding box center [793, 38] width 83 height 35
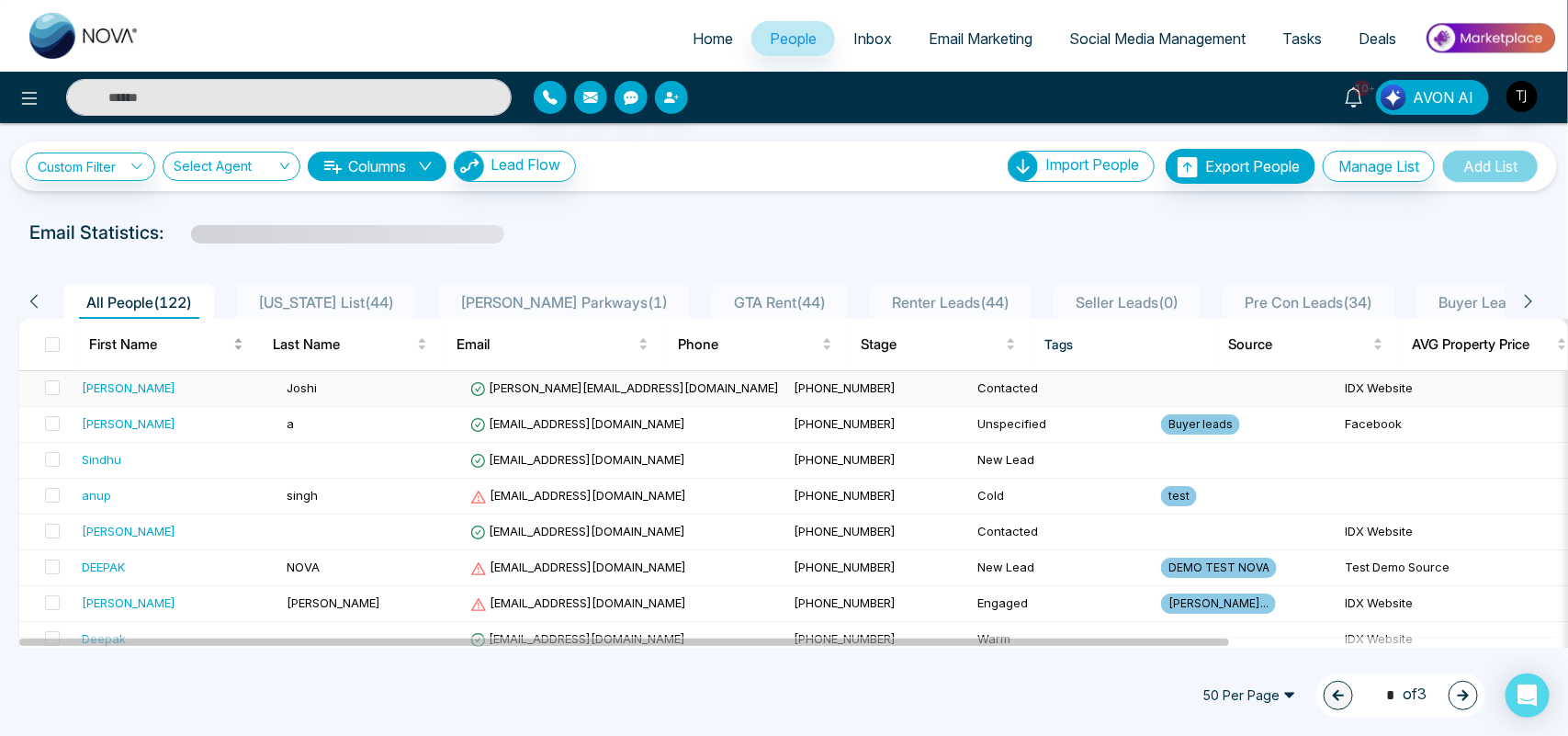
click at [173, 351] on span "First Name" at bounding box center [160, 345] width 141 height 22
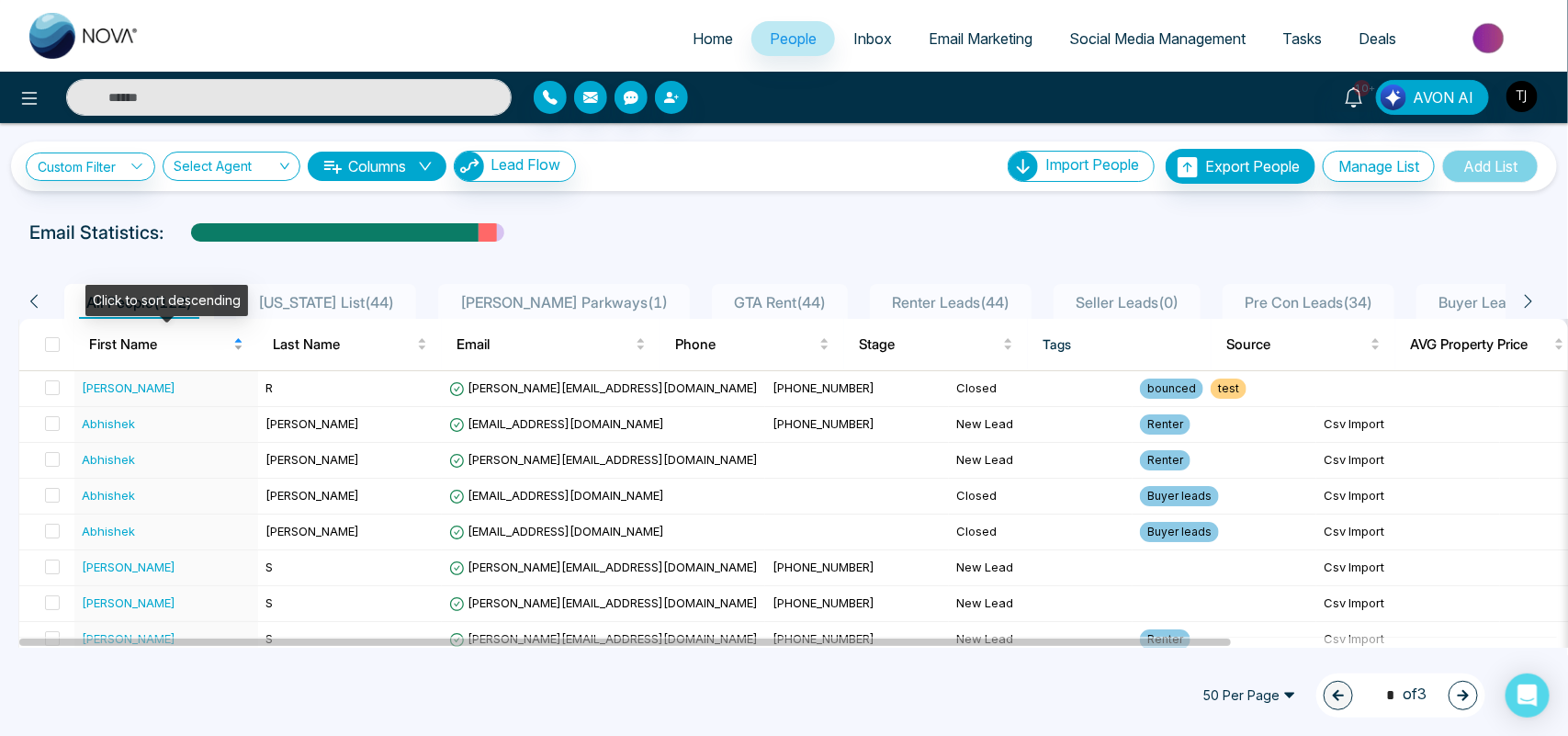
click at [193, 334] on span "First Name" at bounding box center [160, 345] width 141 height 22
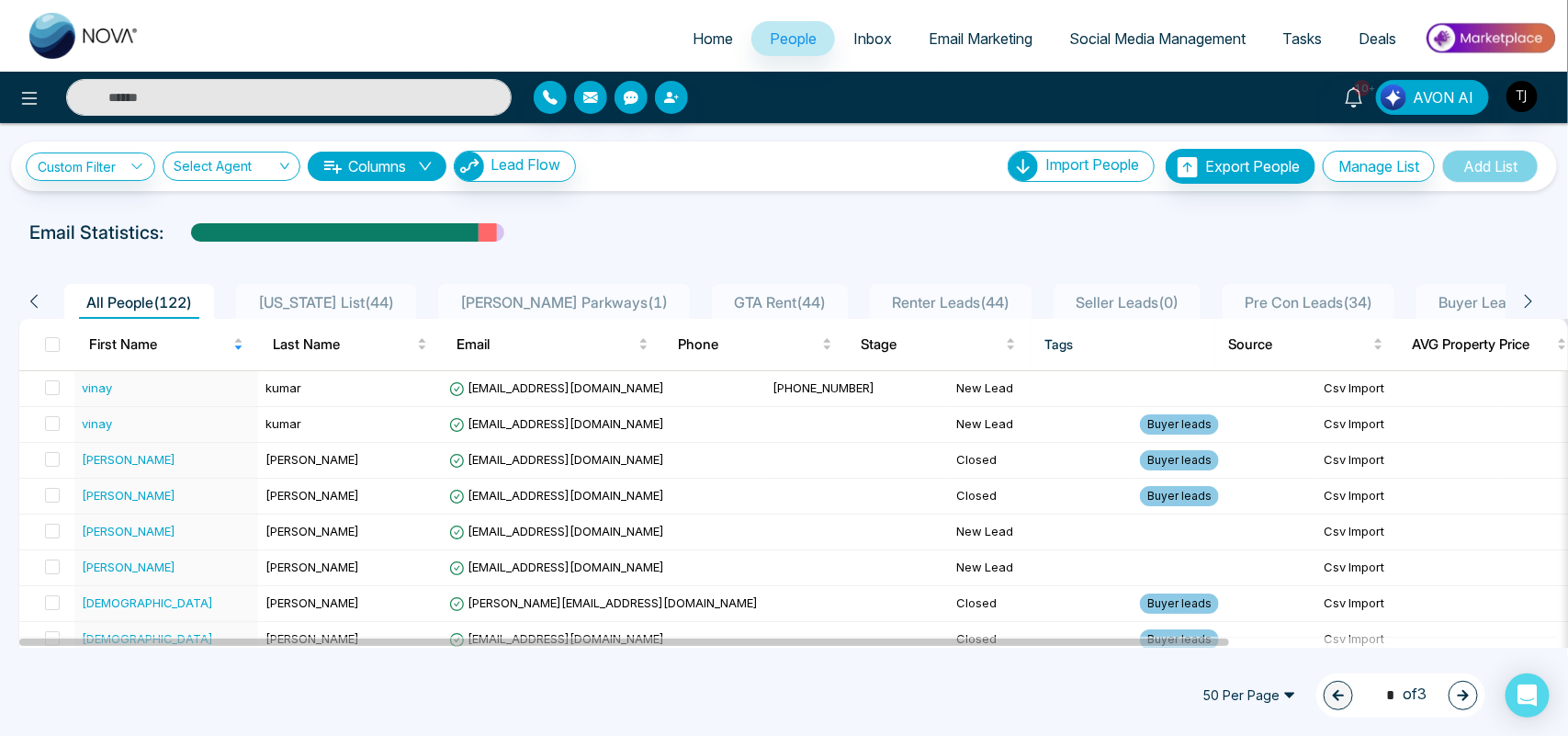
click at [208, 111] on input "text" at bounding box center [289, 97] width 446 height 37
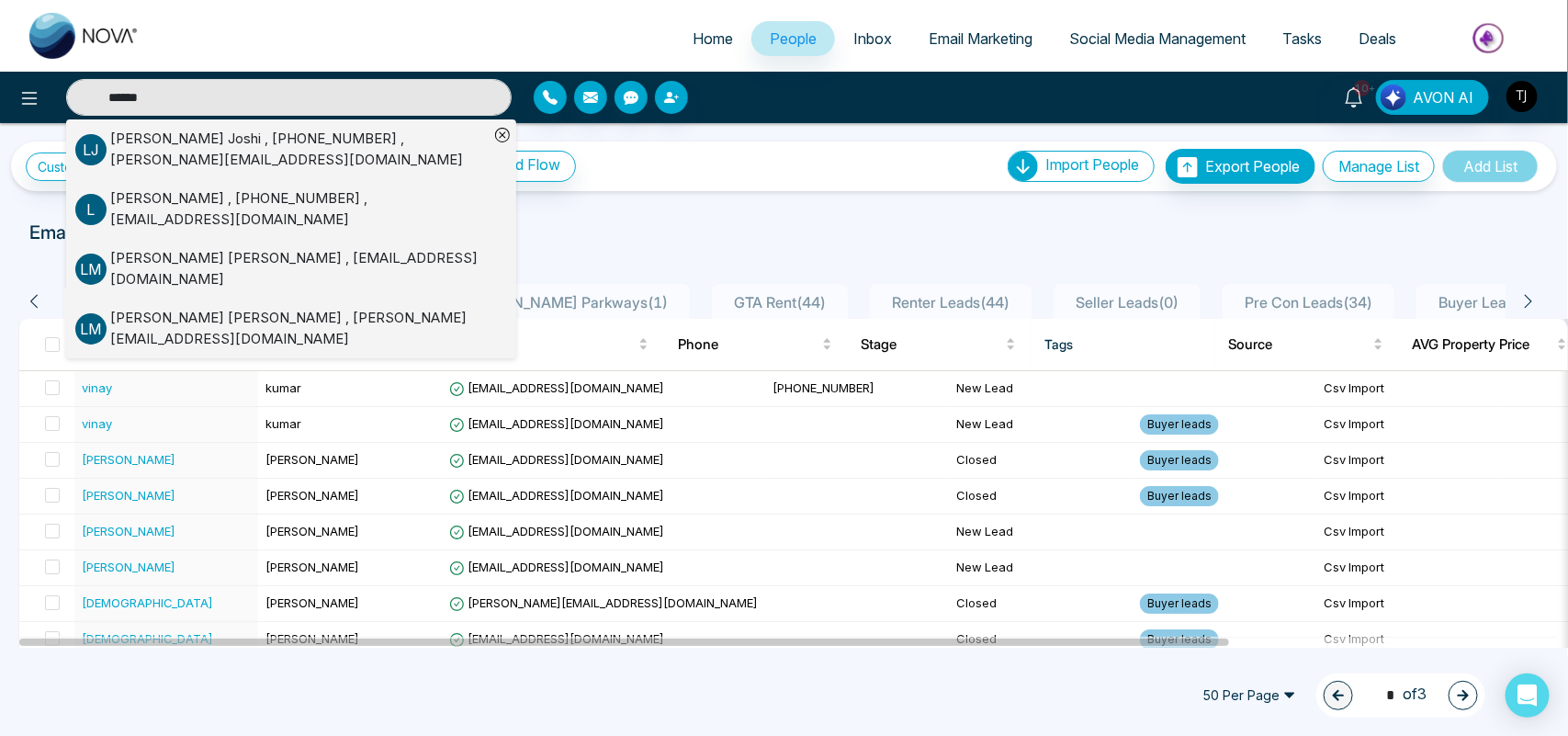
type input "******"
click at [221, 152] on div "[PERSON_NAME] , [PHONE_NUMBER] , [PERSON_NAME][EMAIL_ADDRESS][DOMAIN_NAME]" at bounding box center [299, 150] width 378 height 42
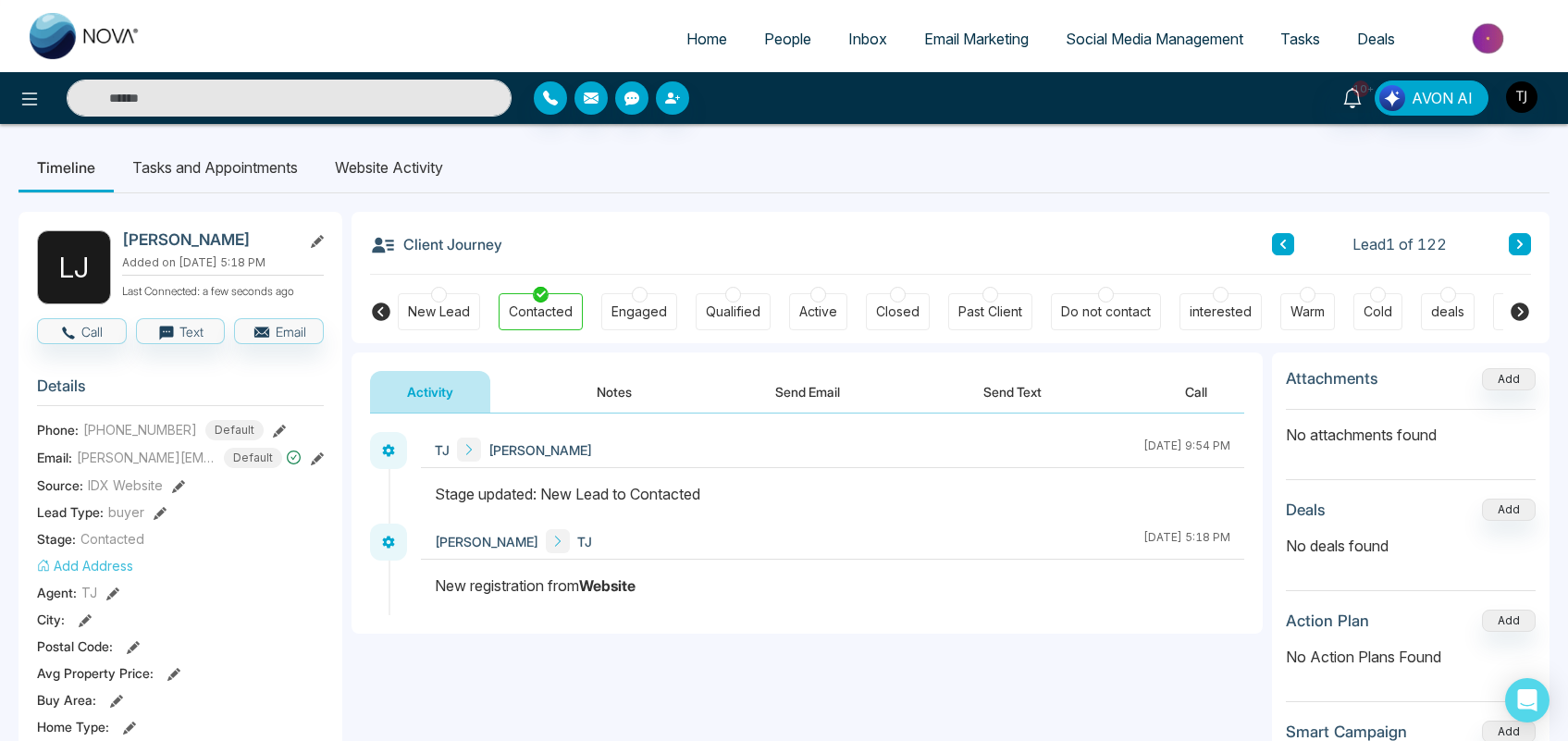
click at [359, 93] on input "text" at bounding box center [289, 98] width 445 height 37
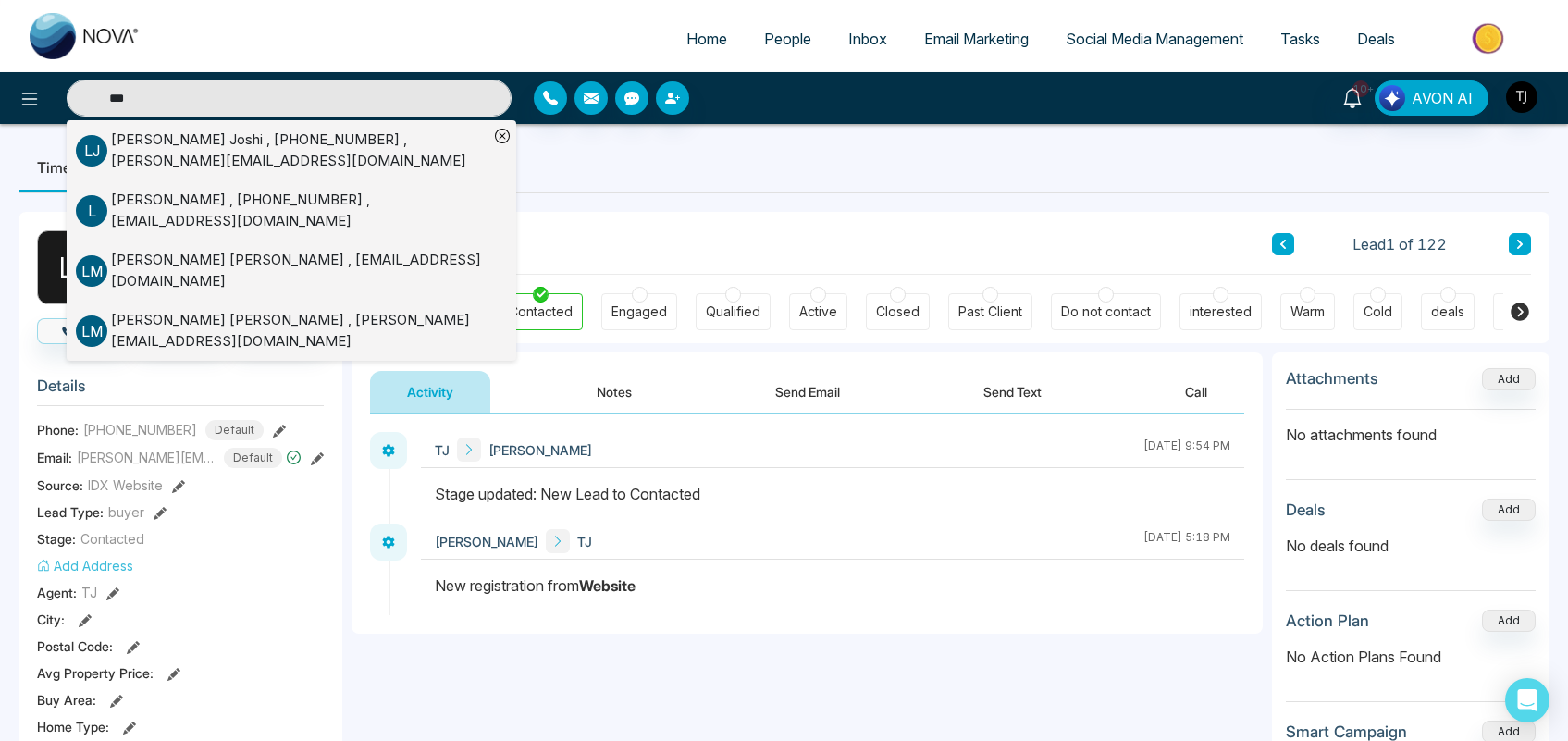
type input "***"
click at [364, 197] on div "[PERSON_NAME] , [PHONE_NUMBER] , [EMAIL_ADDRESS][DOMAIN_NAME]" at bounding box center [300, 211] width 378 height 42
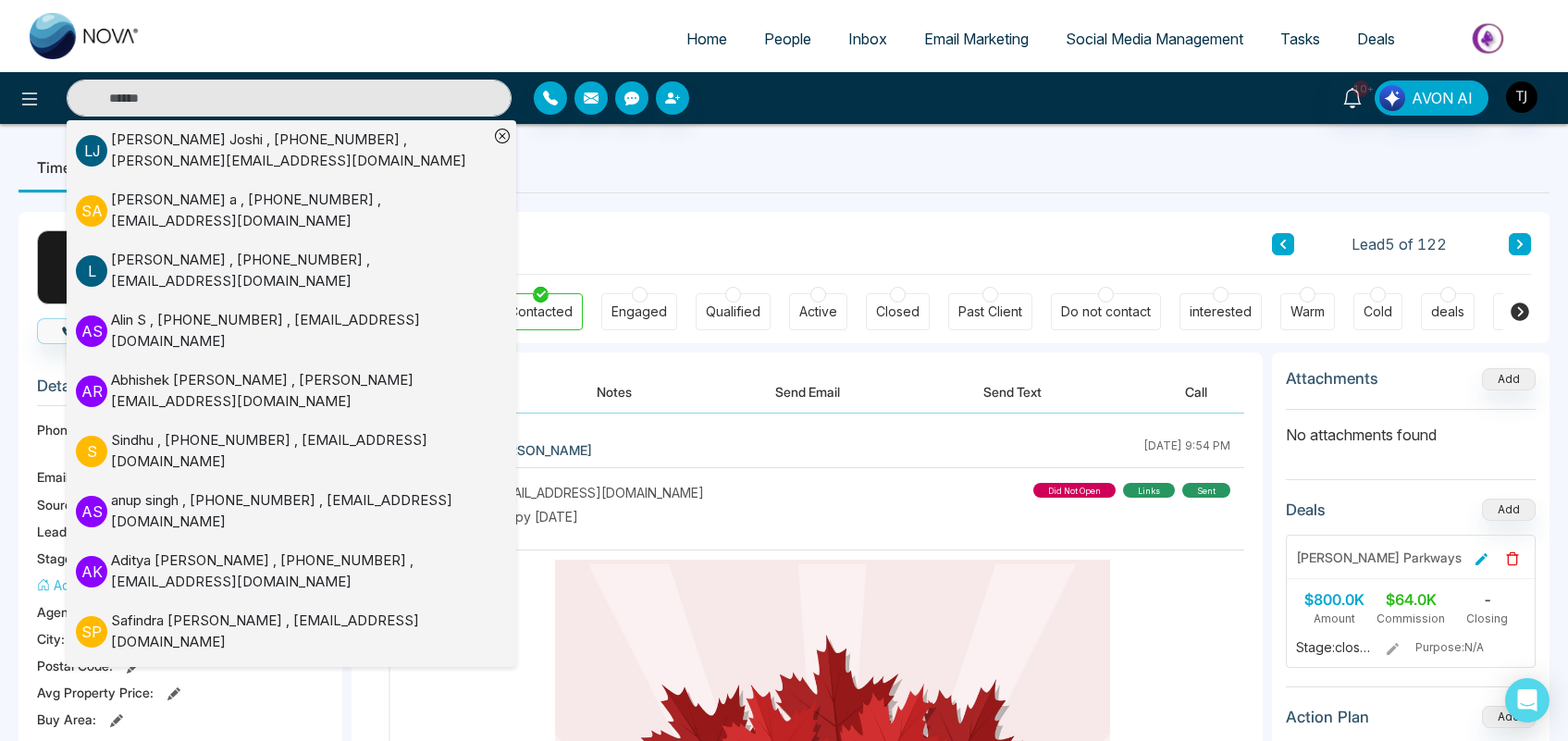
click at [1189, 215] on div "Client Journey Lead 5 of 122" at bounding box center [950, 243] width 1161 height 63
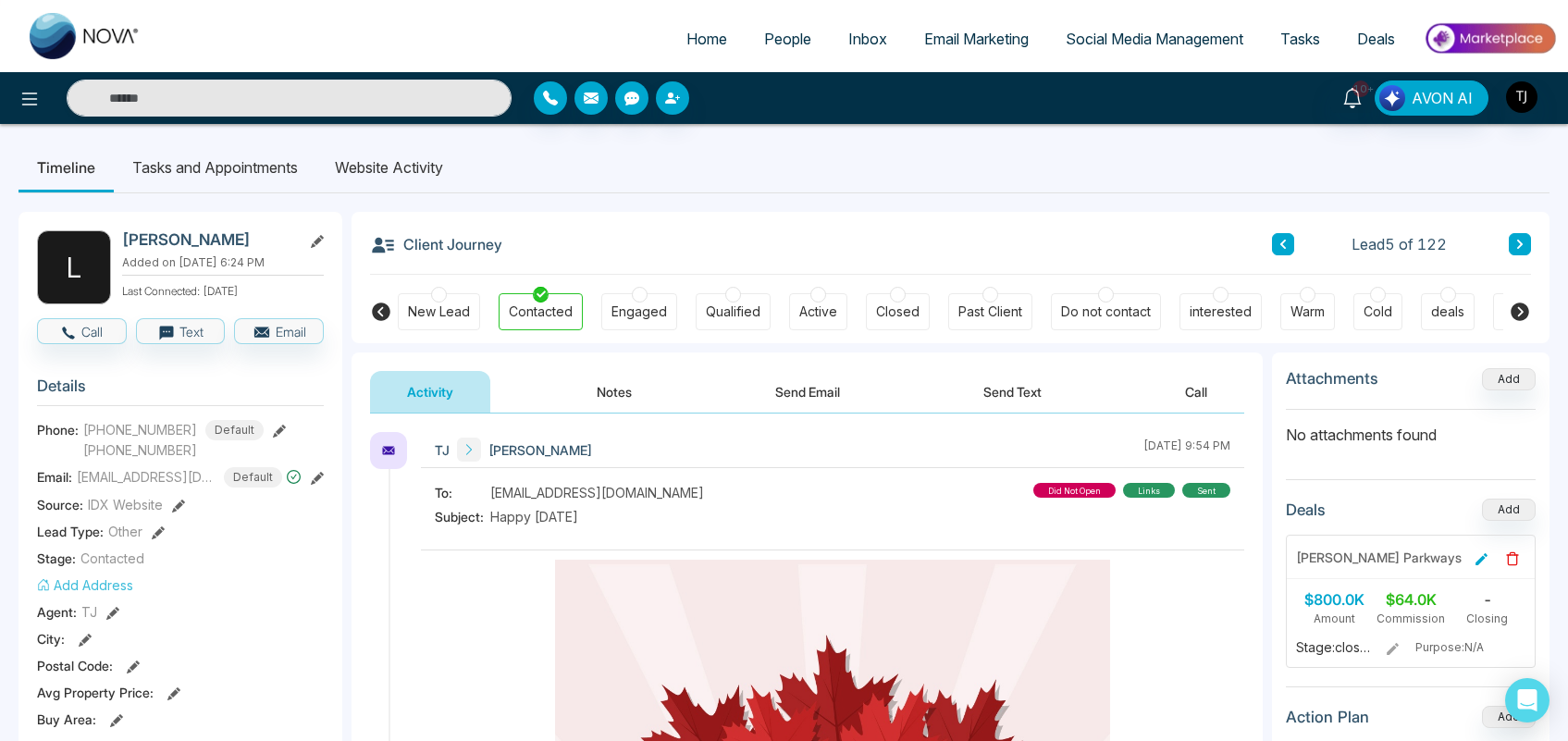
click at [1483, 38] on img at bounding box center [1490, 39] width 134 height 42
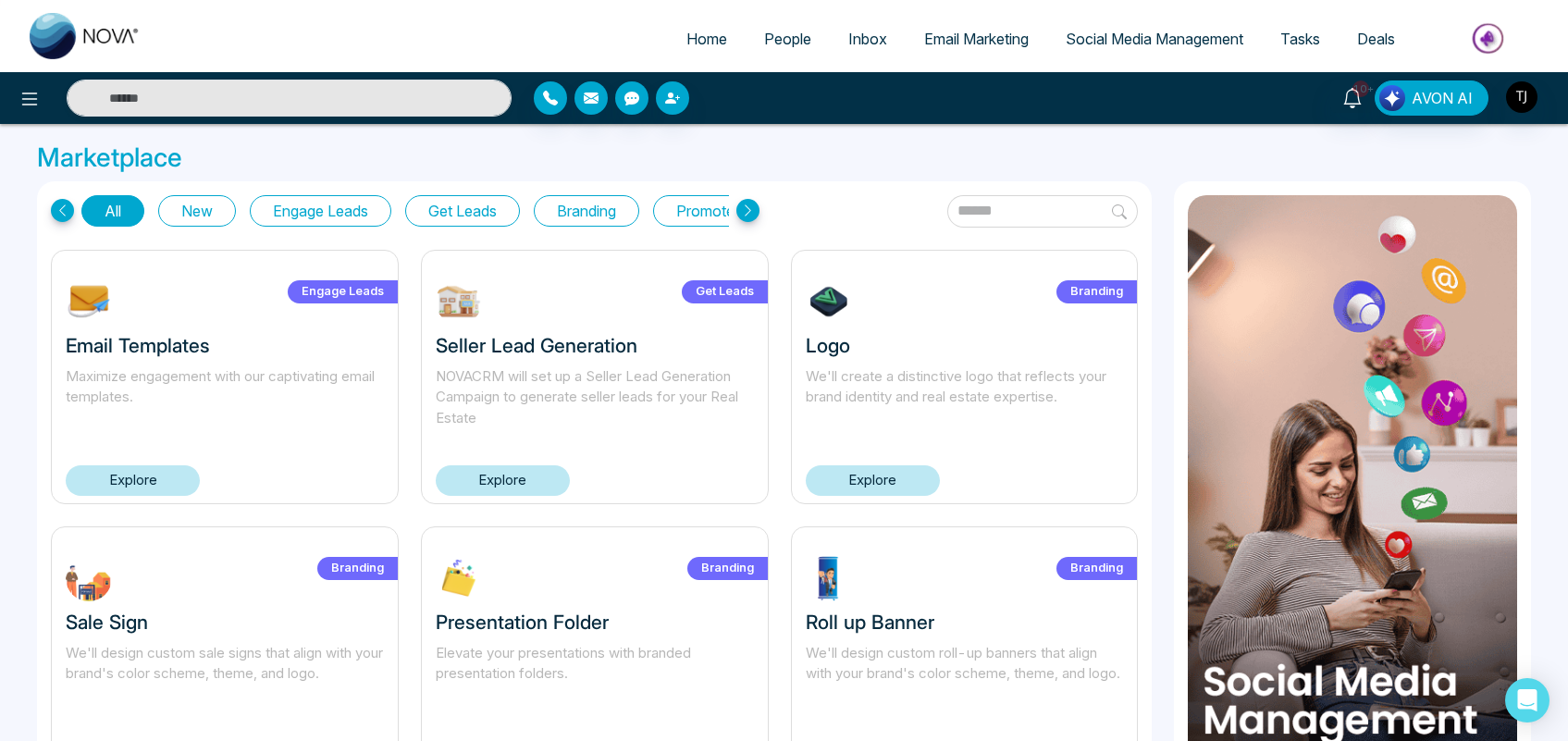
click at [1564, 62] on div "Home People Inbox Email Marketing Social Media Management Tasks Deals" at bounding box center [784, 36] width 1568 height 72
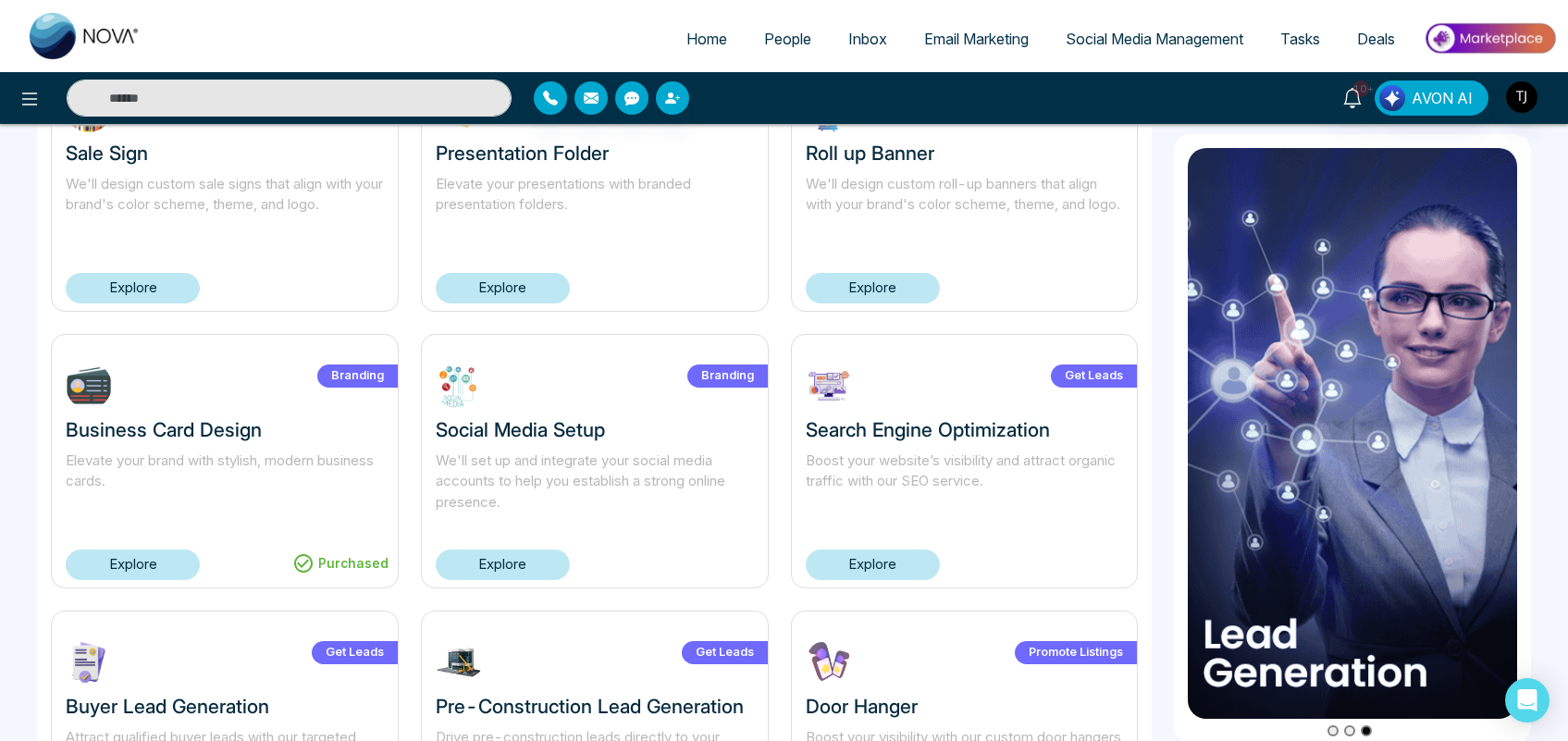
scroll to position [56, 0]
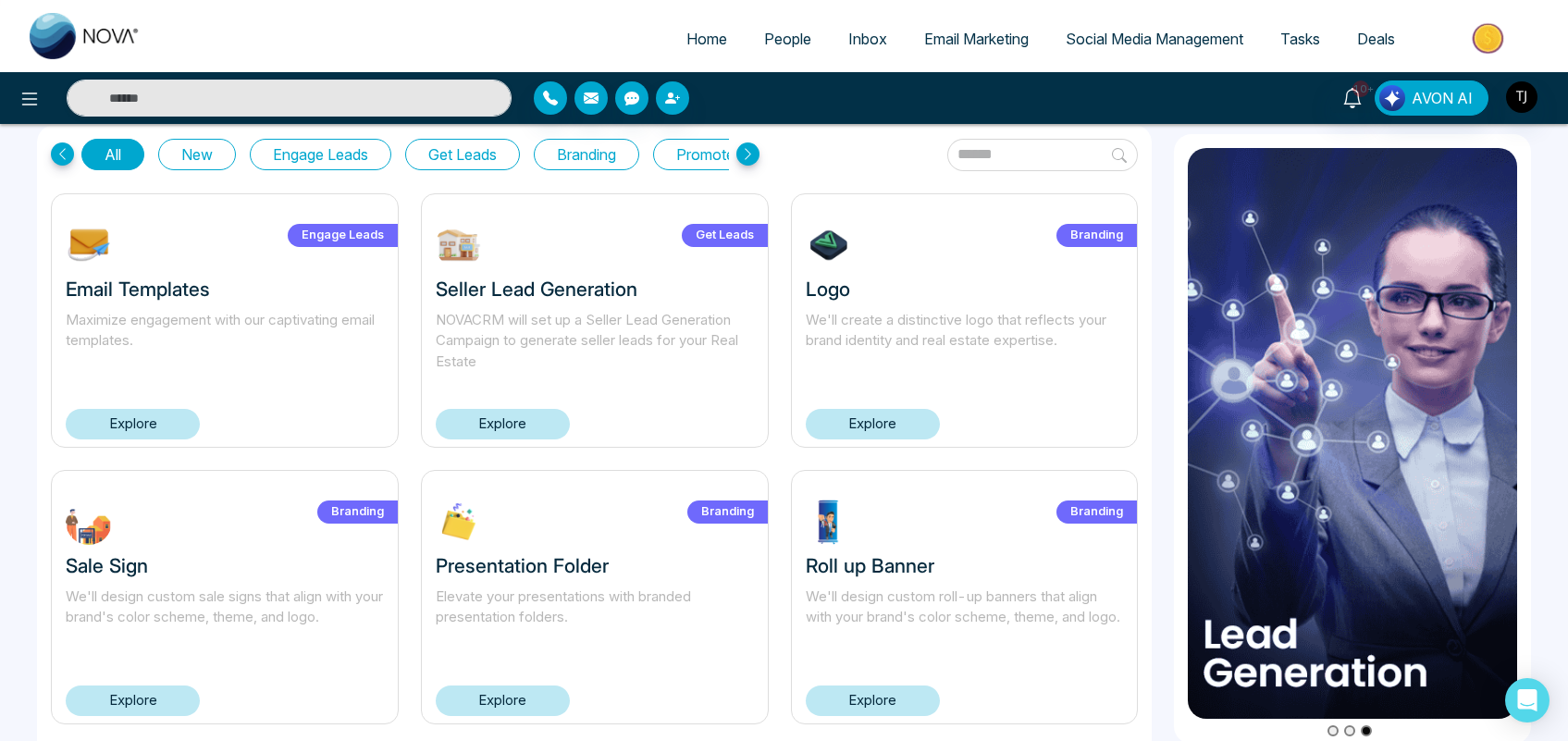
click at [532, 419] on link "Explore" at bounding box center [503, 424] width 134 height 31
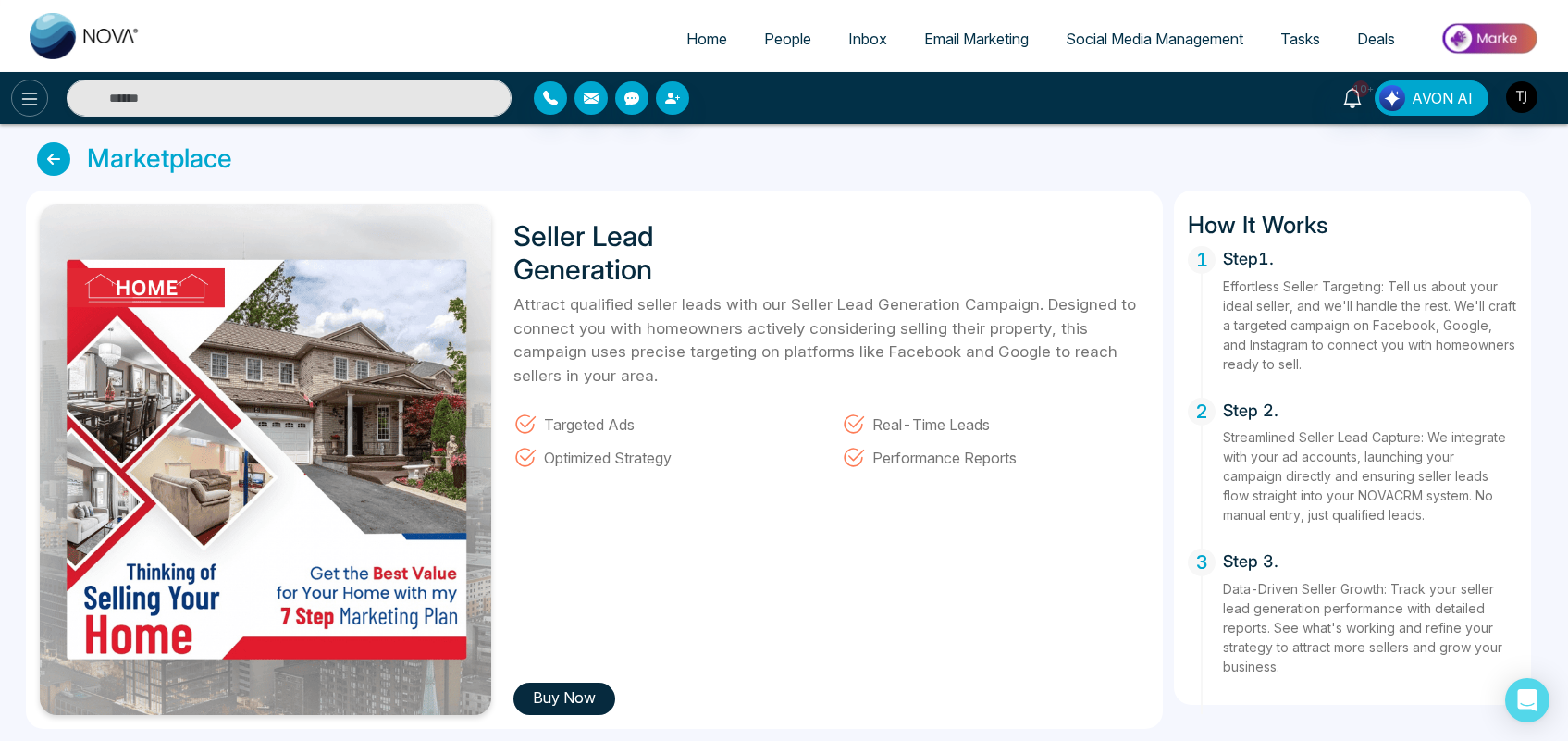
click at [19, 106] on icon at bounding box center [30, 99] width 22 height 22
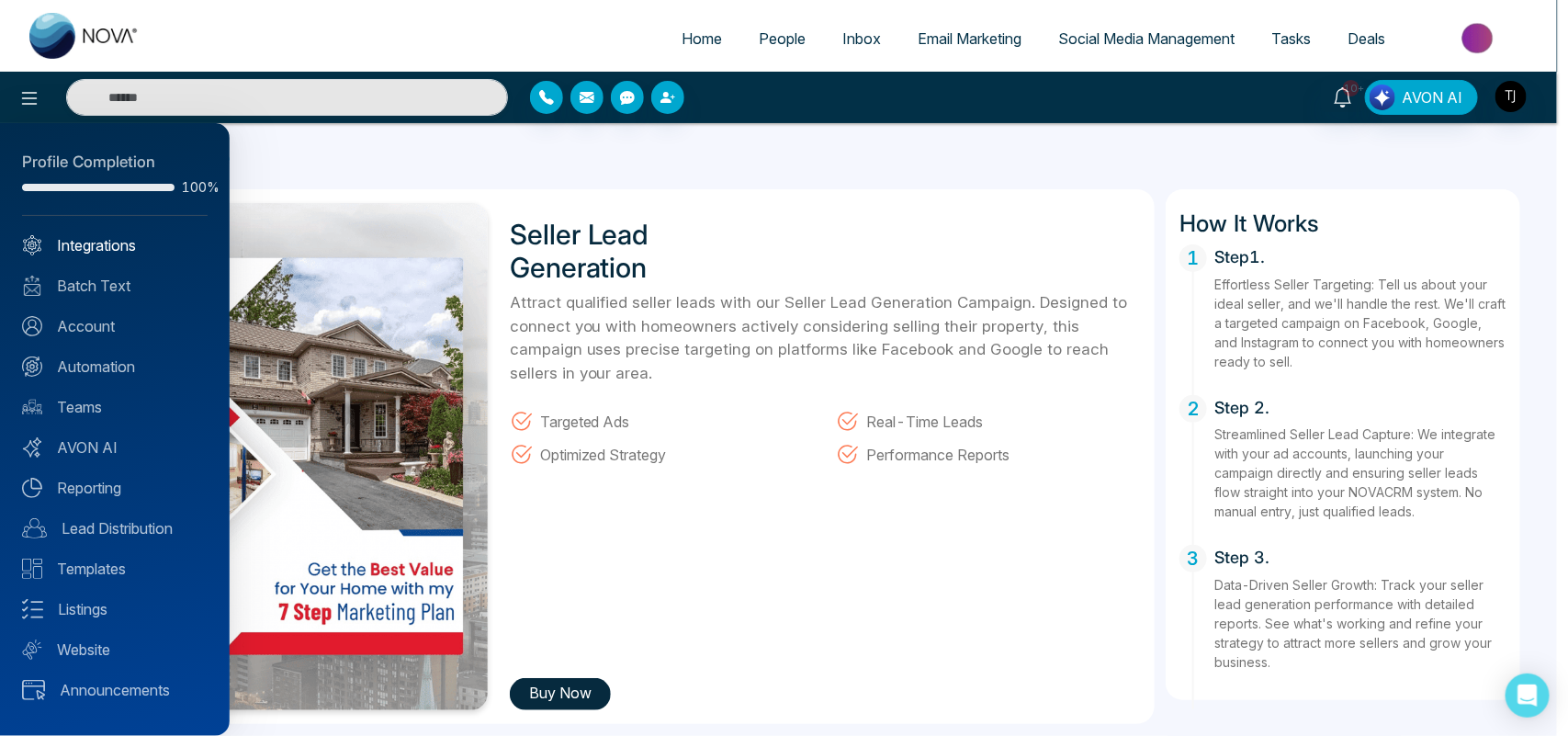
click at [87, 246] on link "Integrations" at bounding box center [114, 245] width 186 height 22
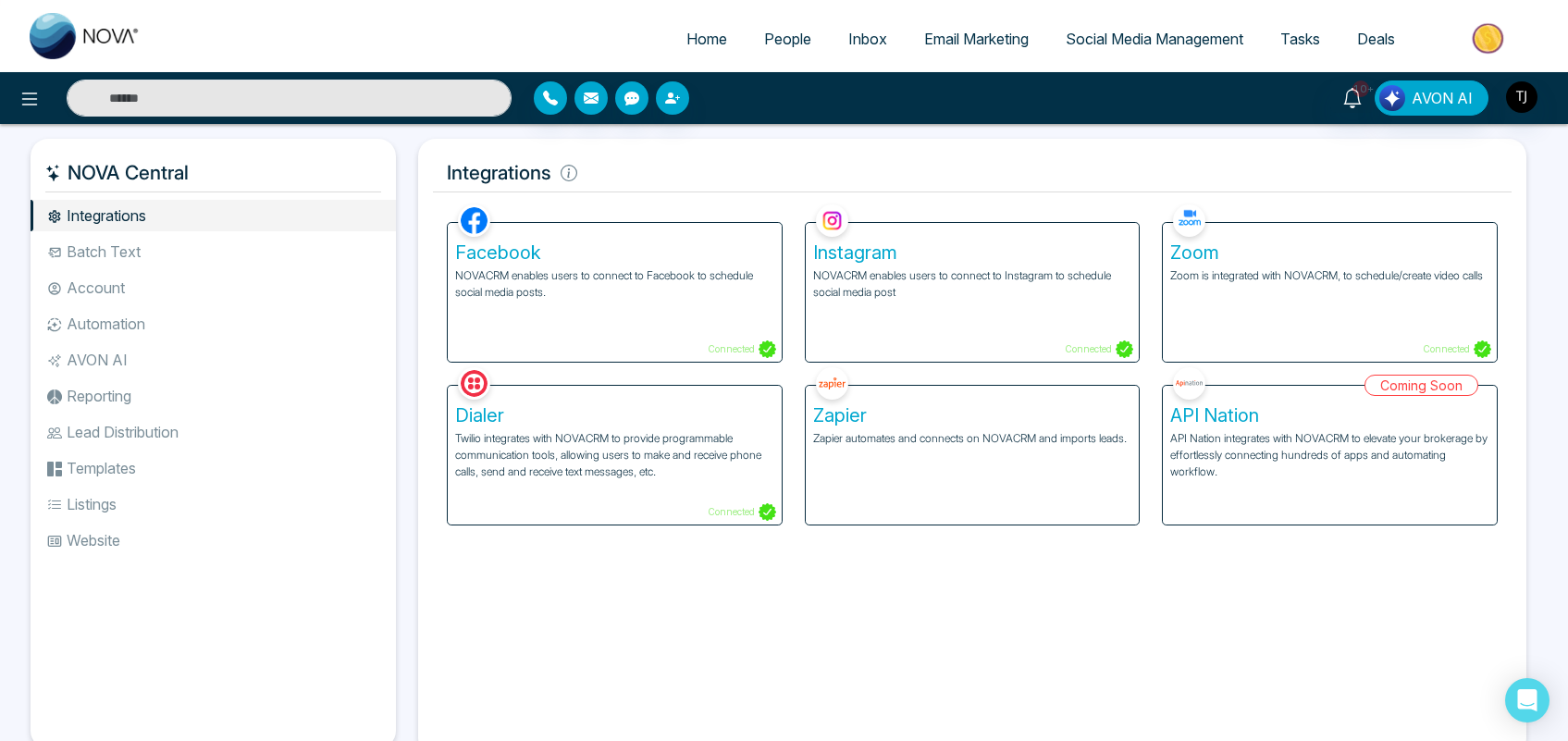
click at [179, 241] on li "Batch Text" at bounding box center [213, 251] width 365 height 31
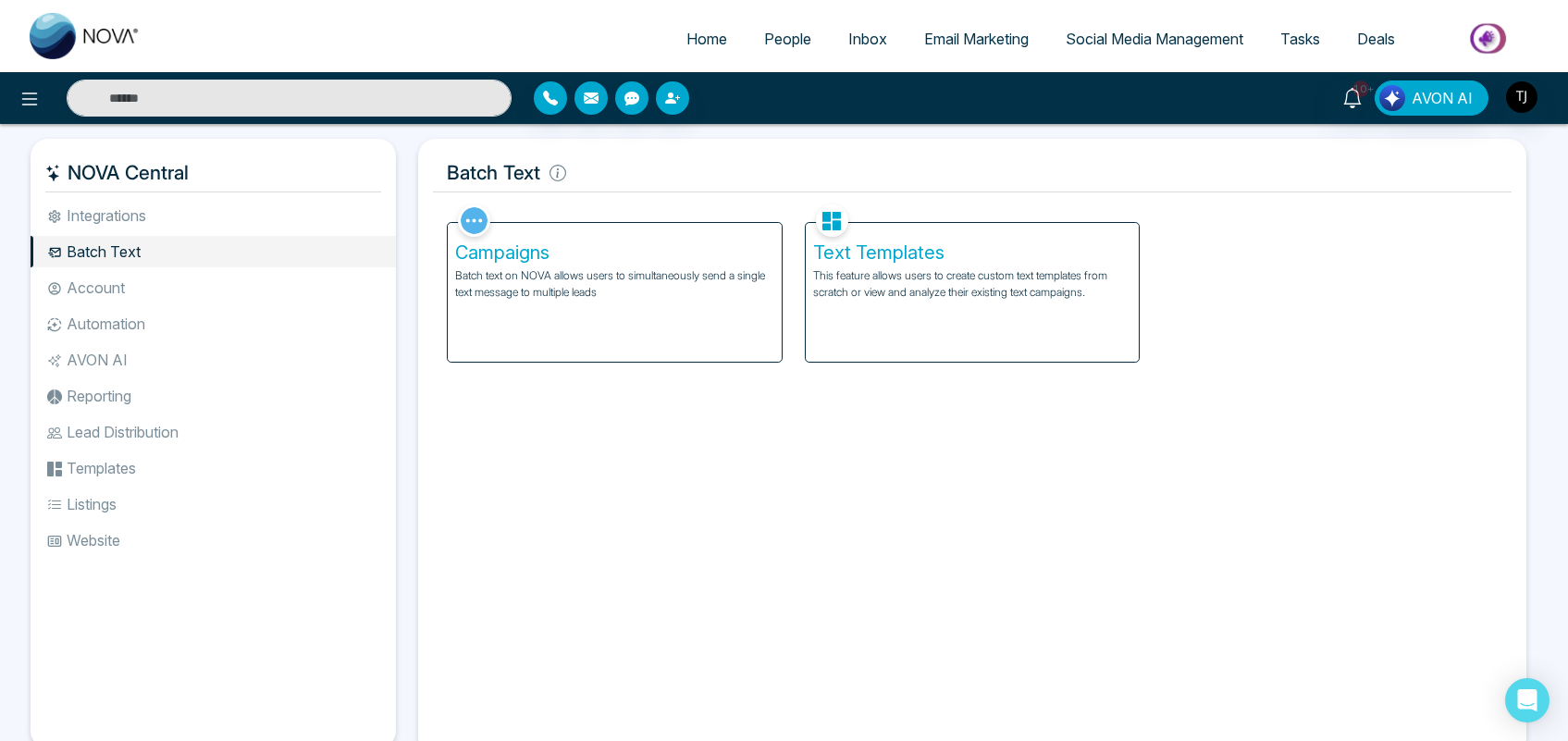
click at [676, 288] on p "Batch text on NOVA allows users to simultaneously send a single text message to…" at bounding box center [614, 283] width 319 height 33
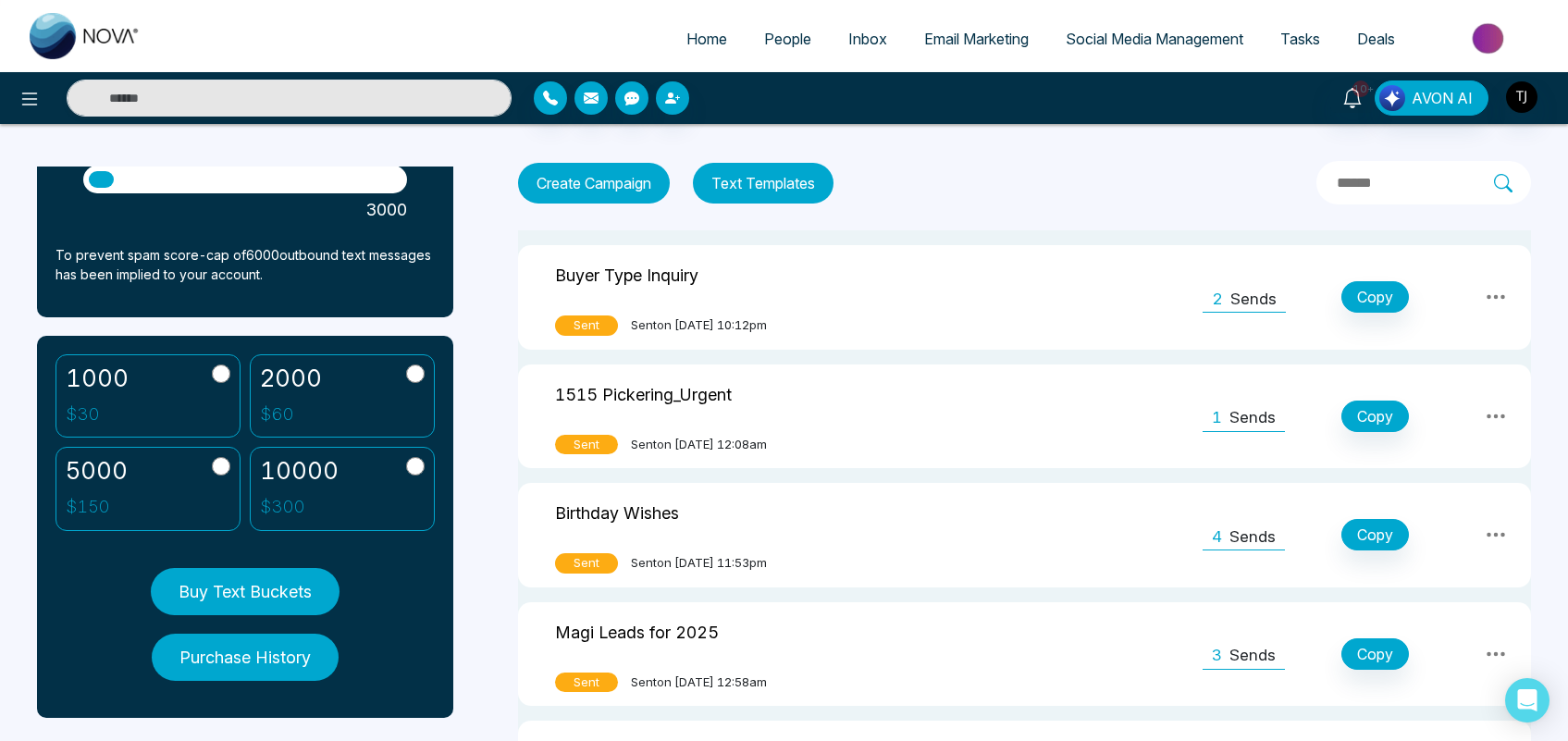
scroll to position [292, 0]
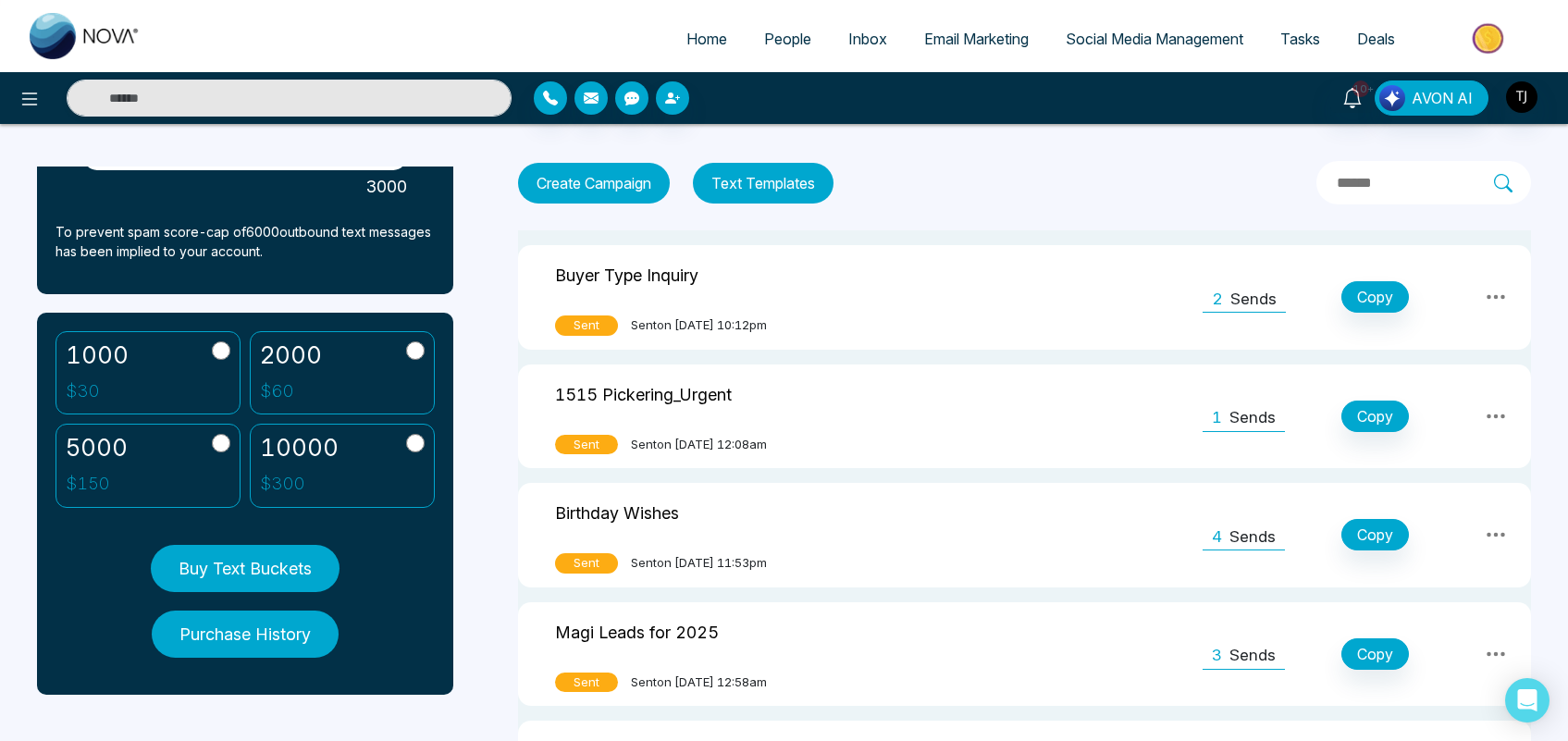
click at [588, 176] on button "Create Campaign" at bounding box center [594, 183] width 152 height 41
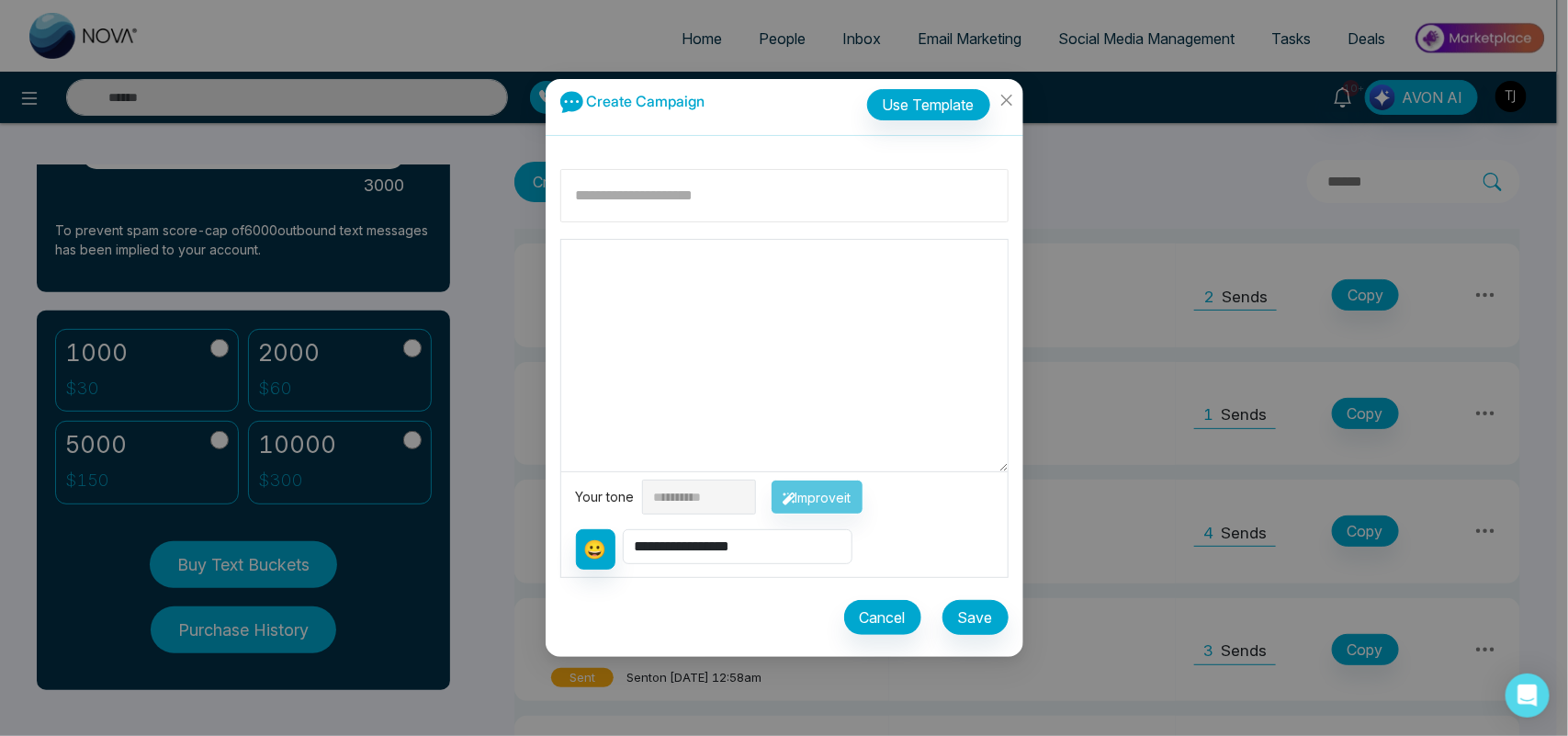
click at [643, 196] on input at bounding box center [784, 196] width 449 height 54
type input "*******"
click at [643, 253] on textarea at bounding box center [784, 355] width 447 height 231
type textarea "**"
click at [681, 551] on select "**********" at bounding box center [737, 546] width 229 height 35
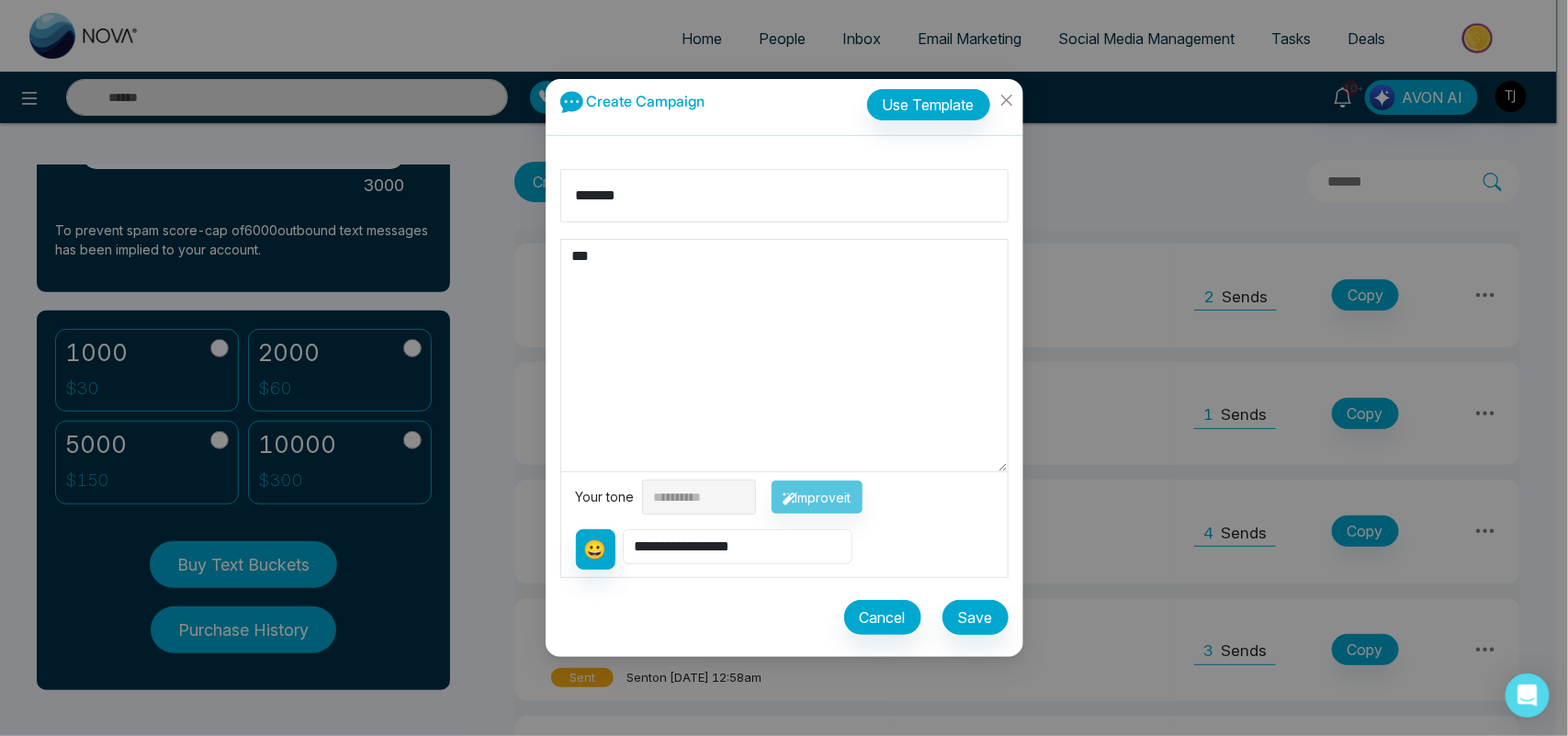
select select "**********"
click at [625, 529] on select "**********" at bounding box center [737, 546] width 229 height 35
click at [712, 266] on textarea "**********" at bounding box center [784, 355] width 447 height 231
type textarea "**********"
click at [717, 483] on select "**********" at bounding box center [699, 497] width 114 height 35
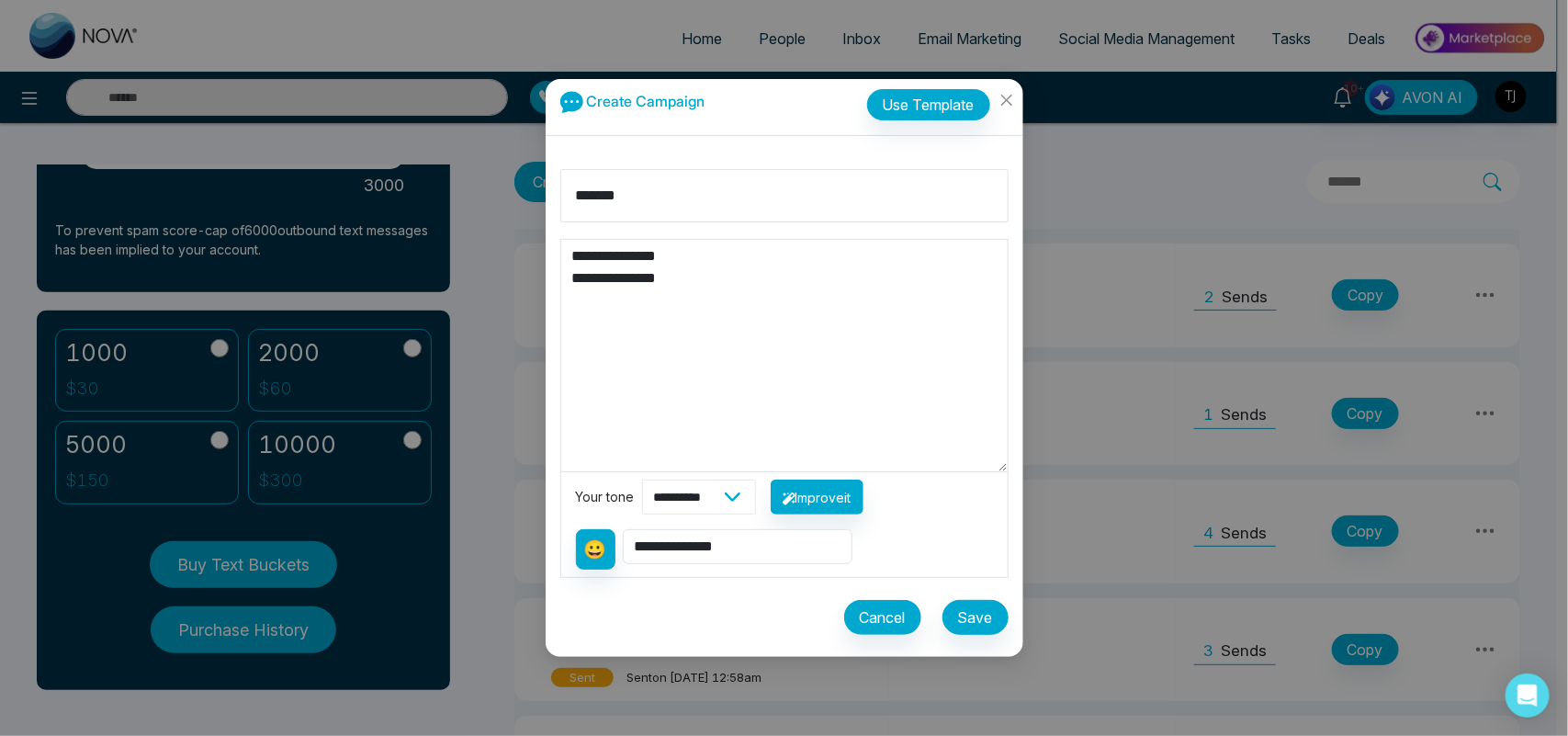
select select "********"
click at [642, 480] on select "**********" at bounding box center [699, 497] width 114 height 35
click at [864, 509] on button "Improve it" at bounding box center [816, 497] width 92 height 35
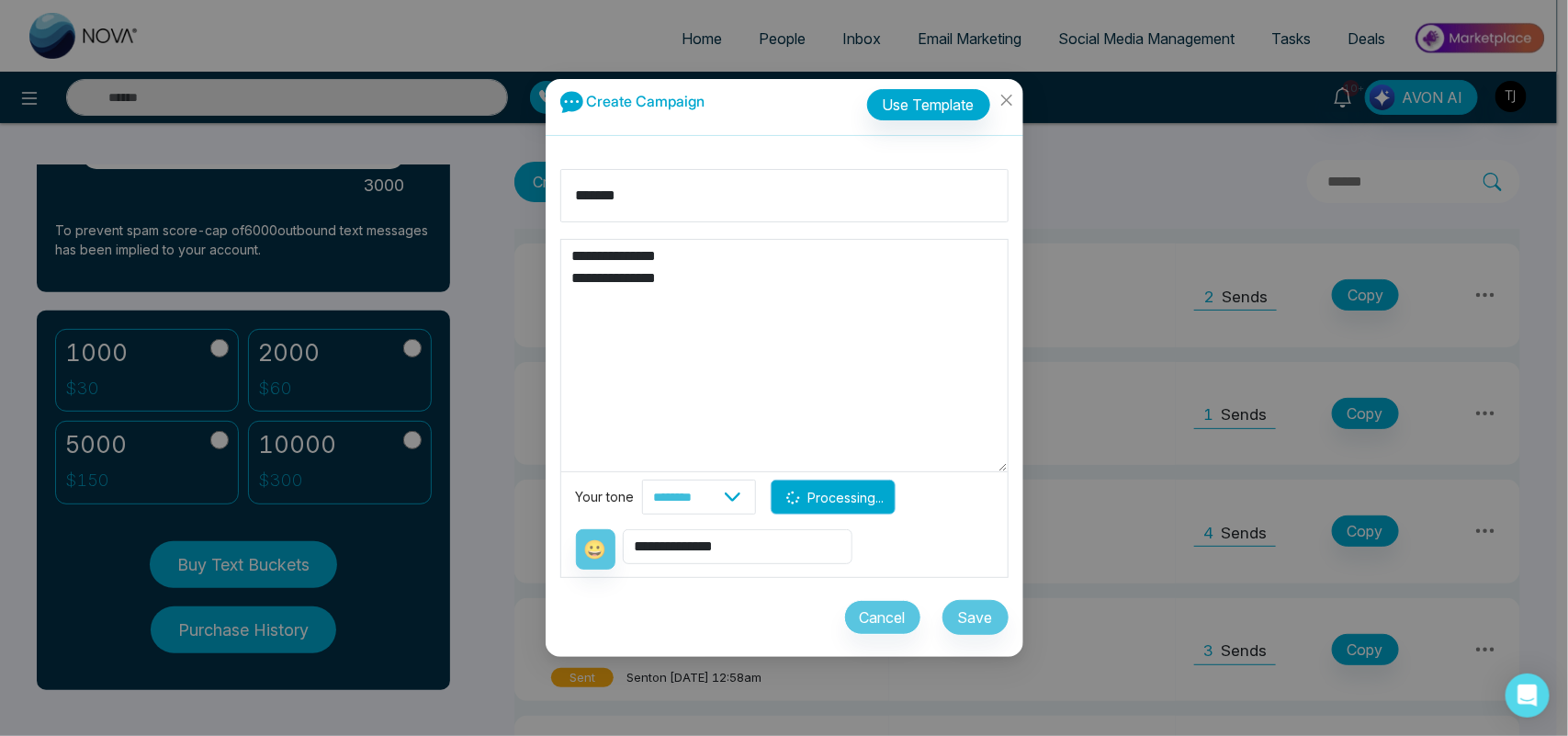
type textarea "**********"
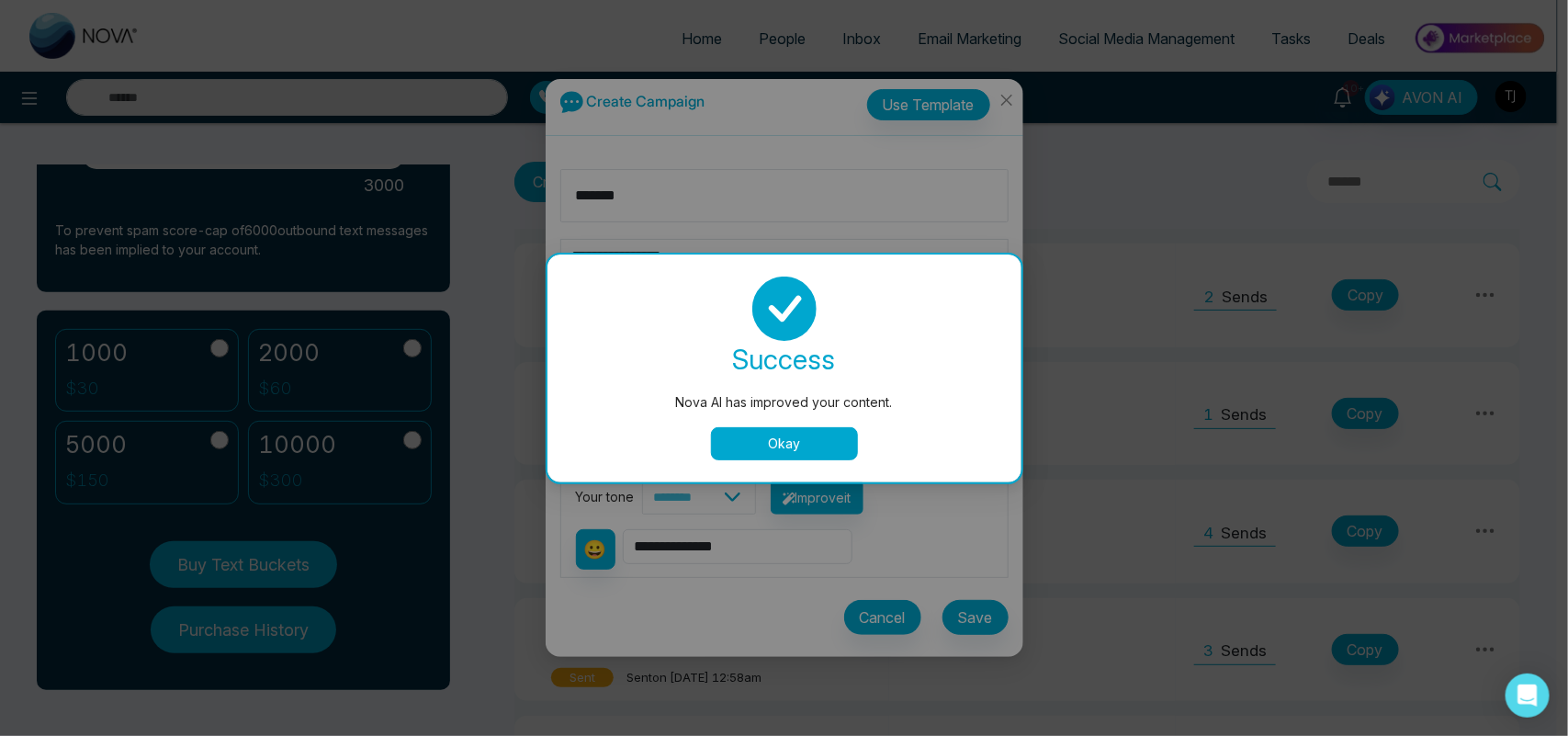
click at [808, 452] on button "Okay" at bounding box center [784, 443] width 147 height 33
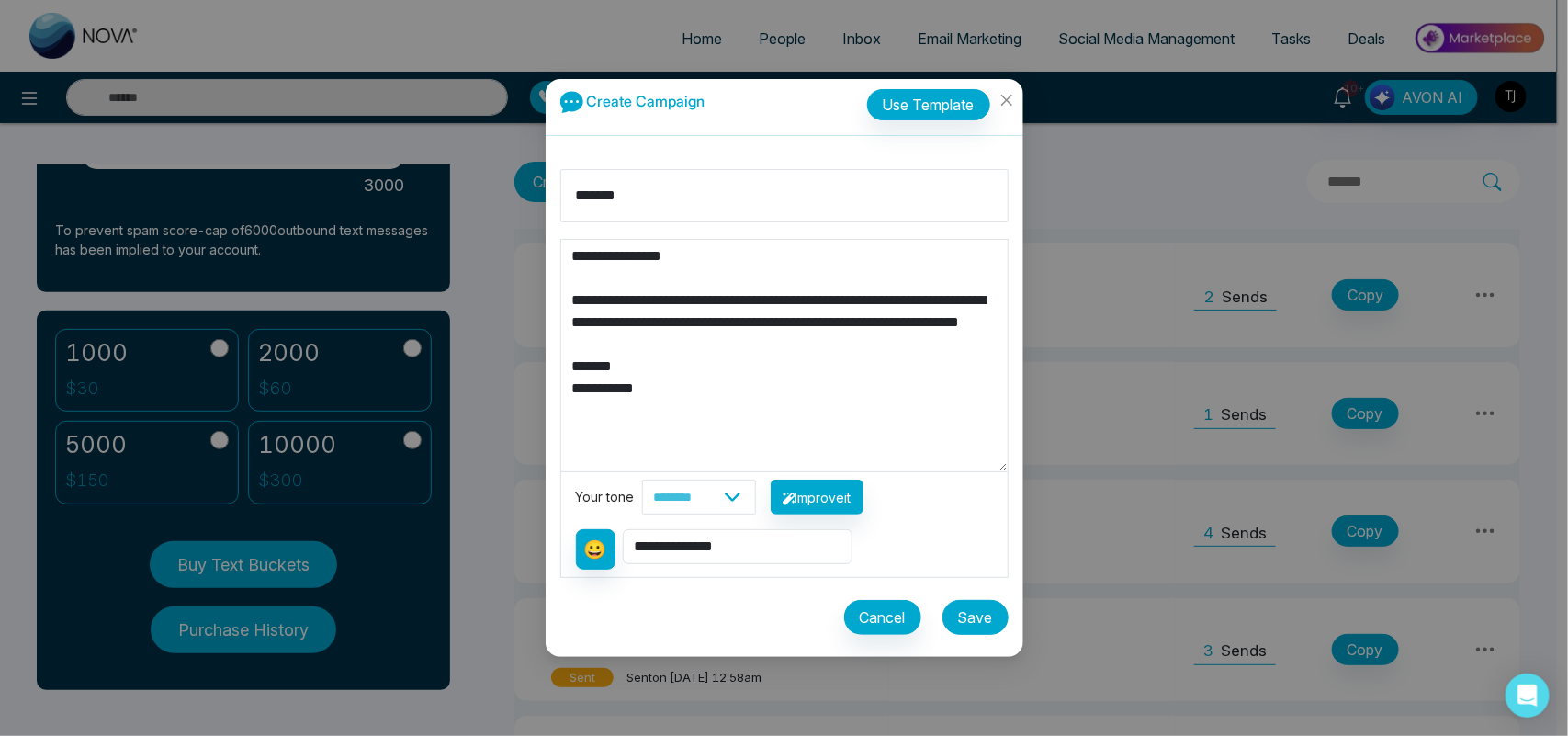
click at [958, 612] on button "Save" at bounding box center [975, 617] width 67 height 35
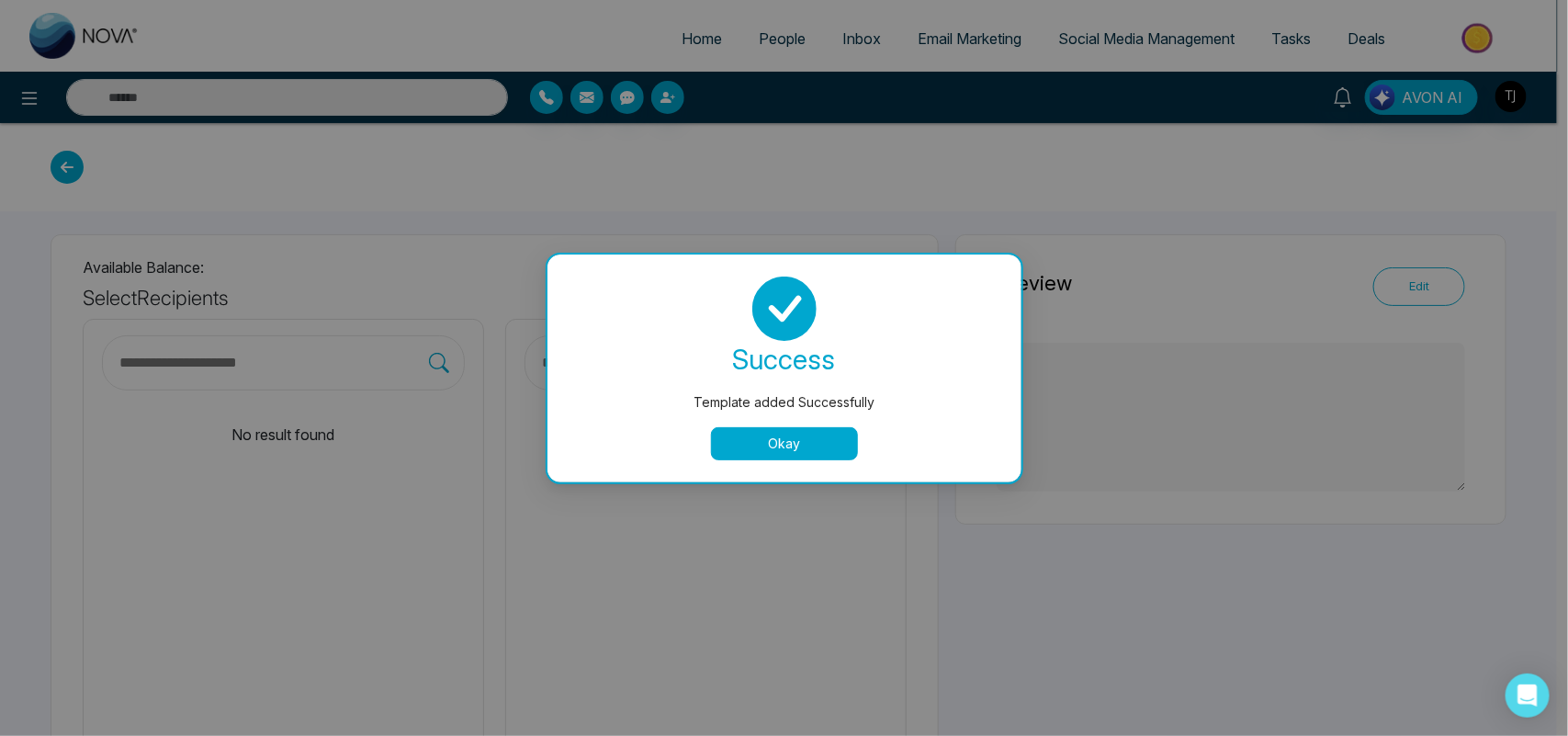
click at [793, 448] on button "Okay" at bounding box center [784, 443] width 147 height 33
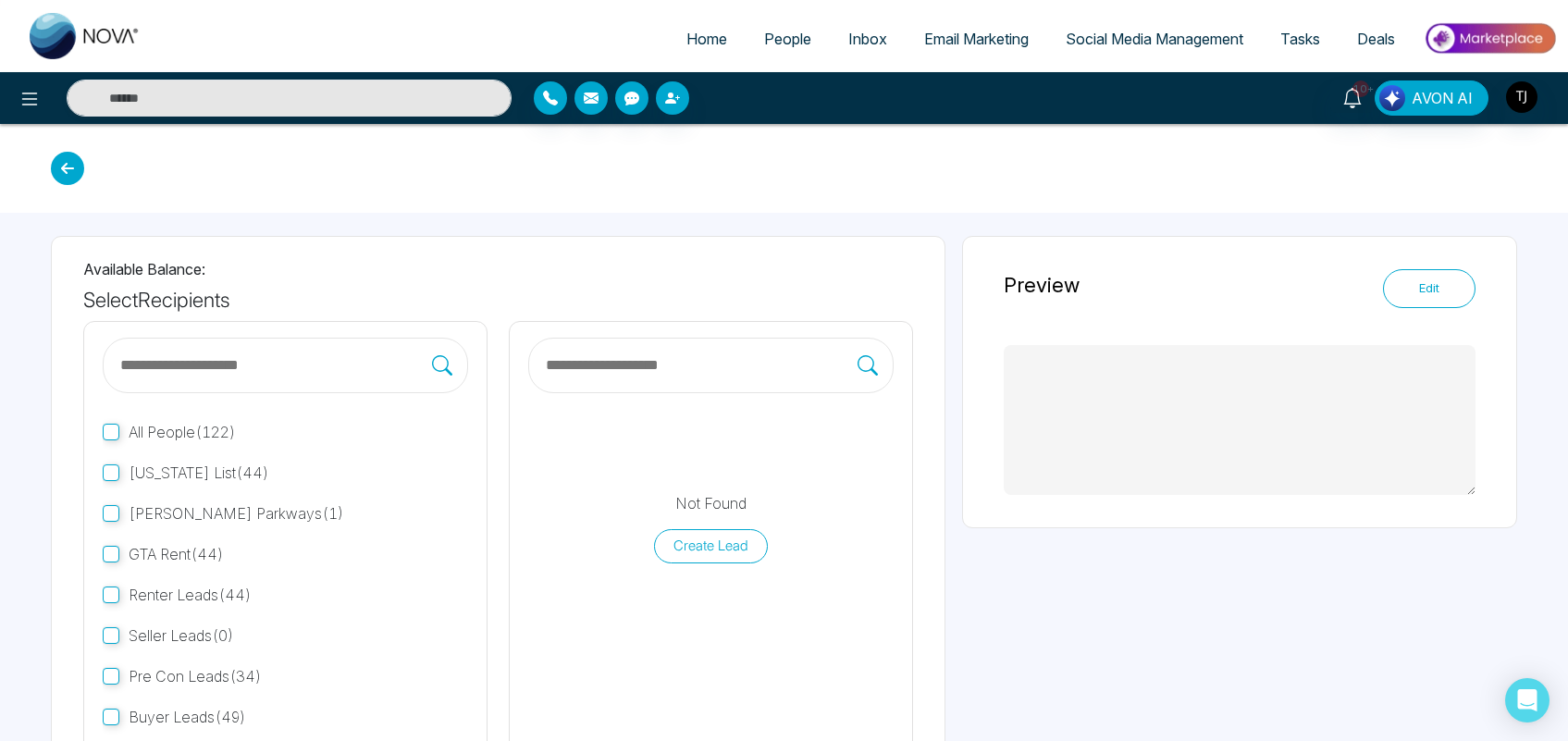
type textarea "**********"
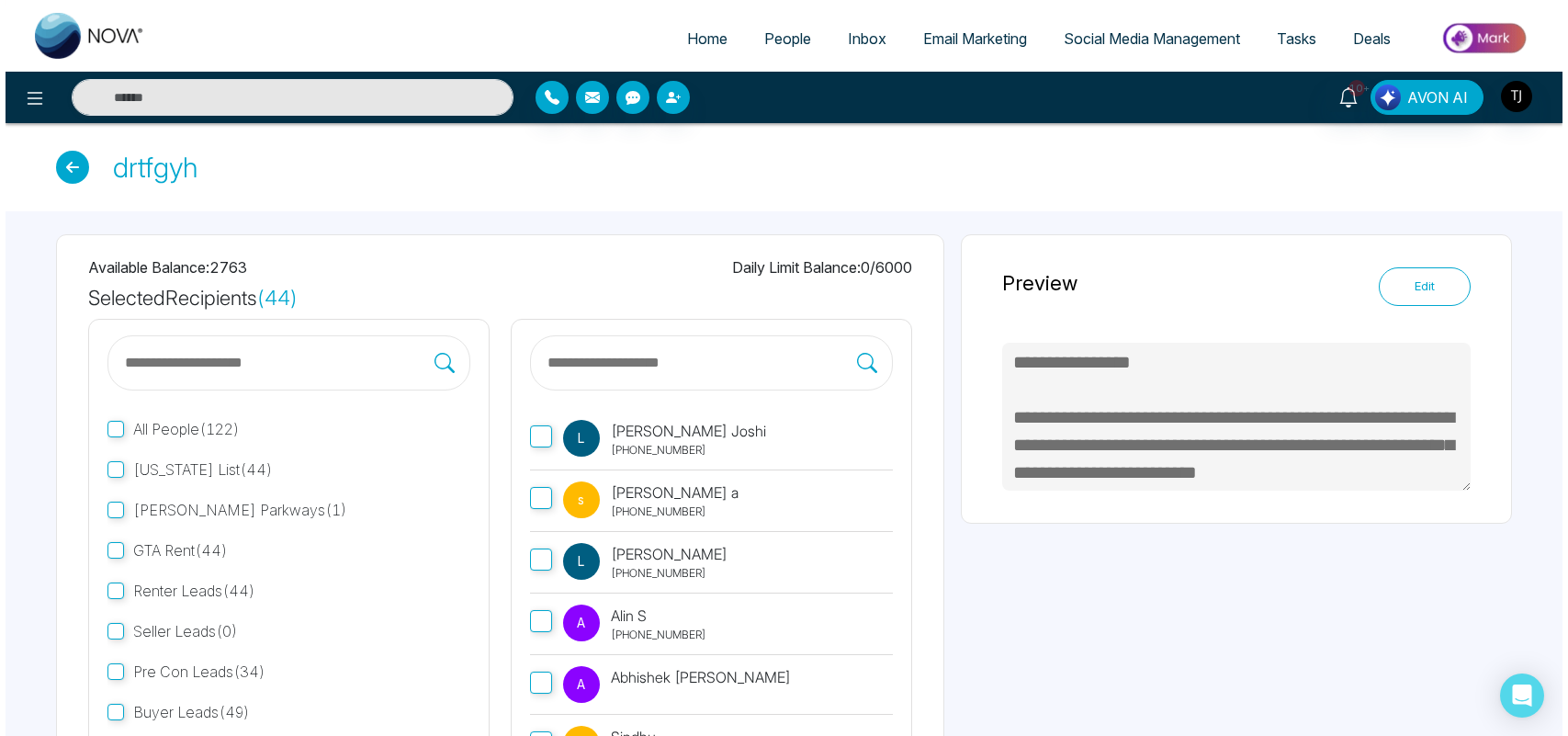
scroll to position [157, 0]
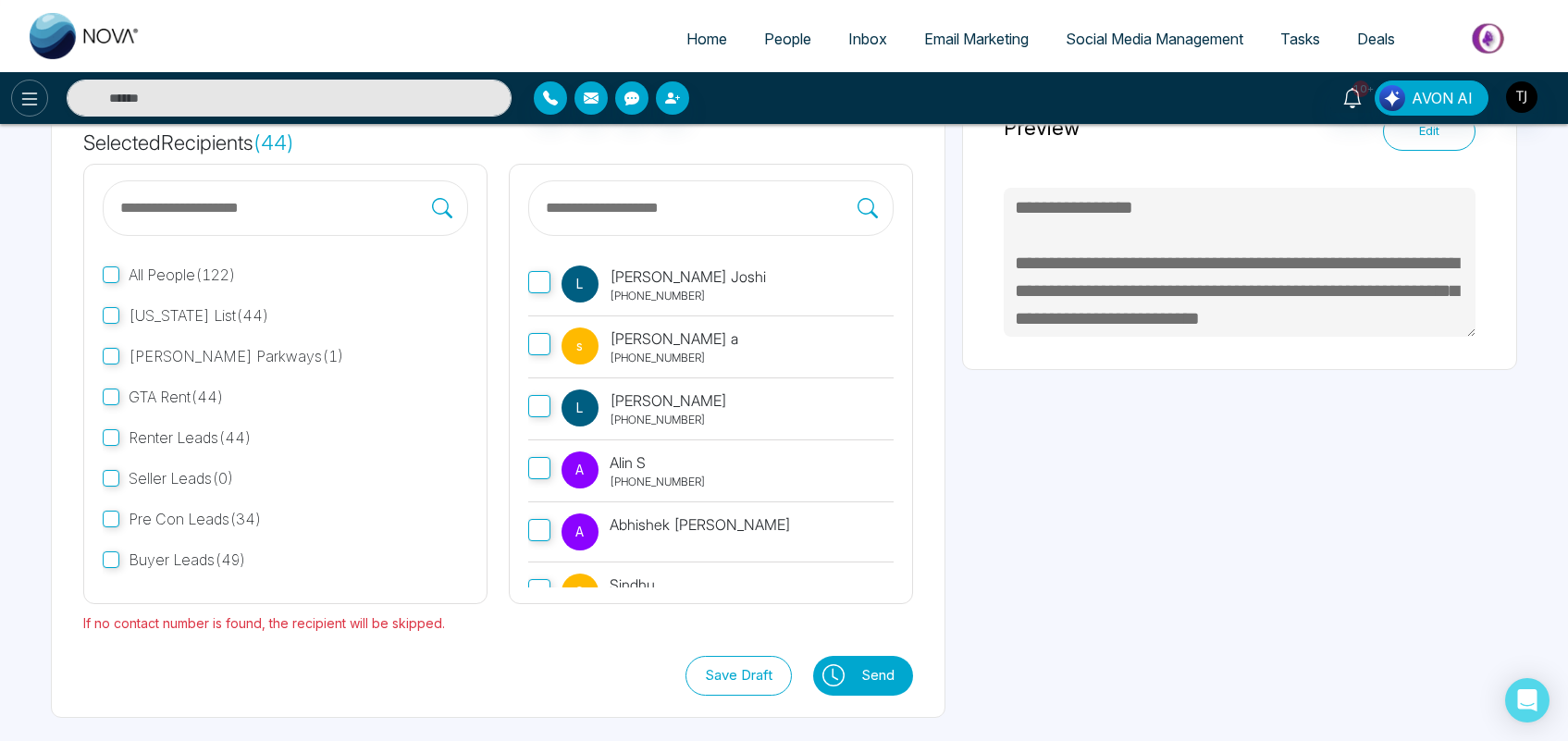
click at [23, 94] on icon at bounding box center [30, 99] width 22 height 22
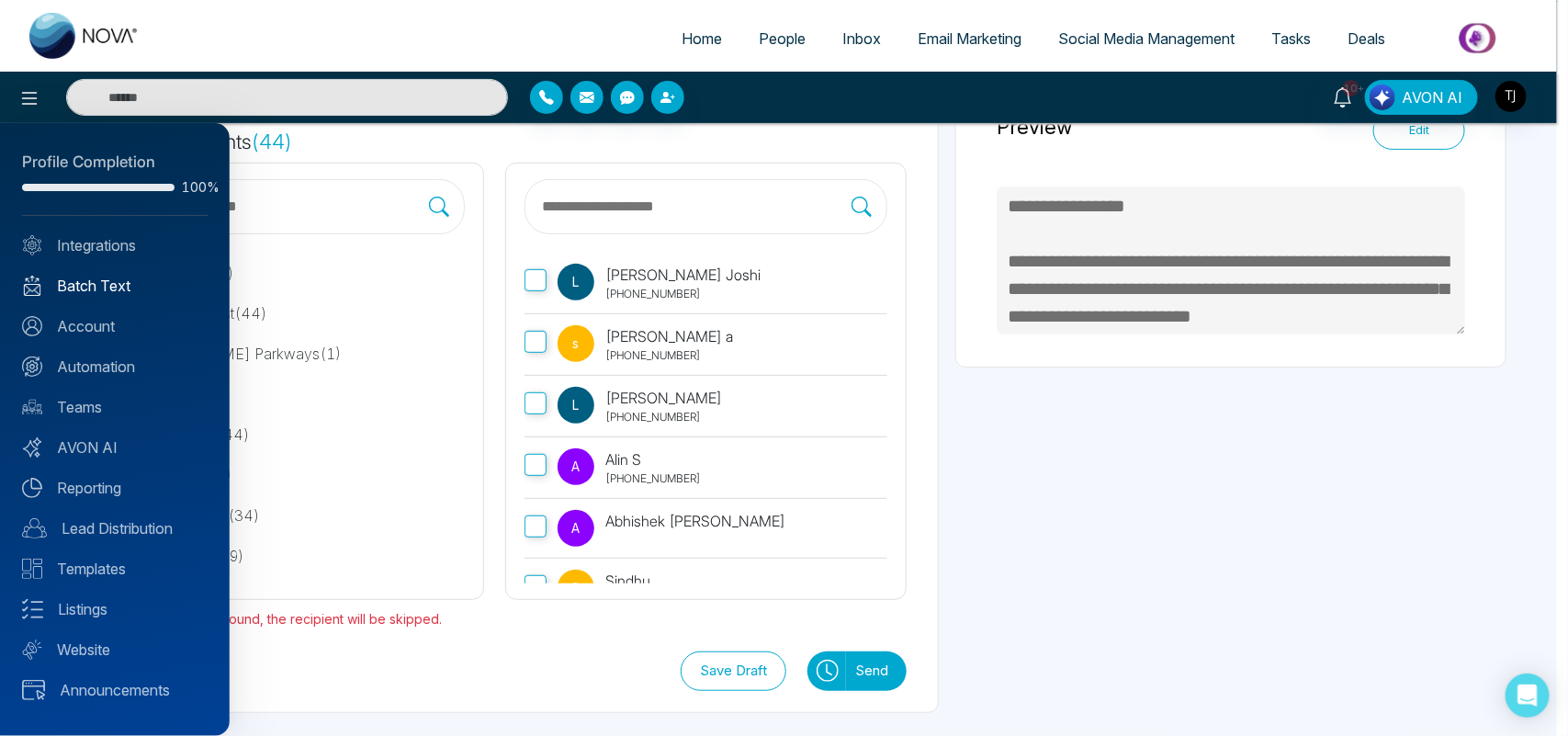
click at [113, 291] on link "Batch Text" at bounding box center [114, 286] width 186 height 22
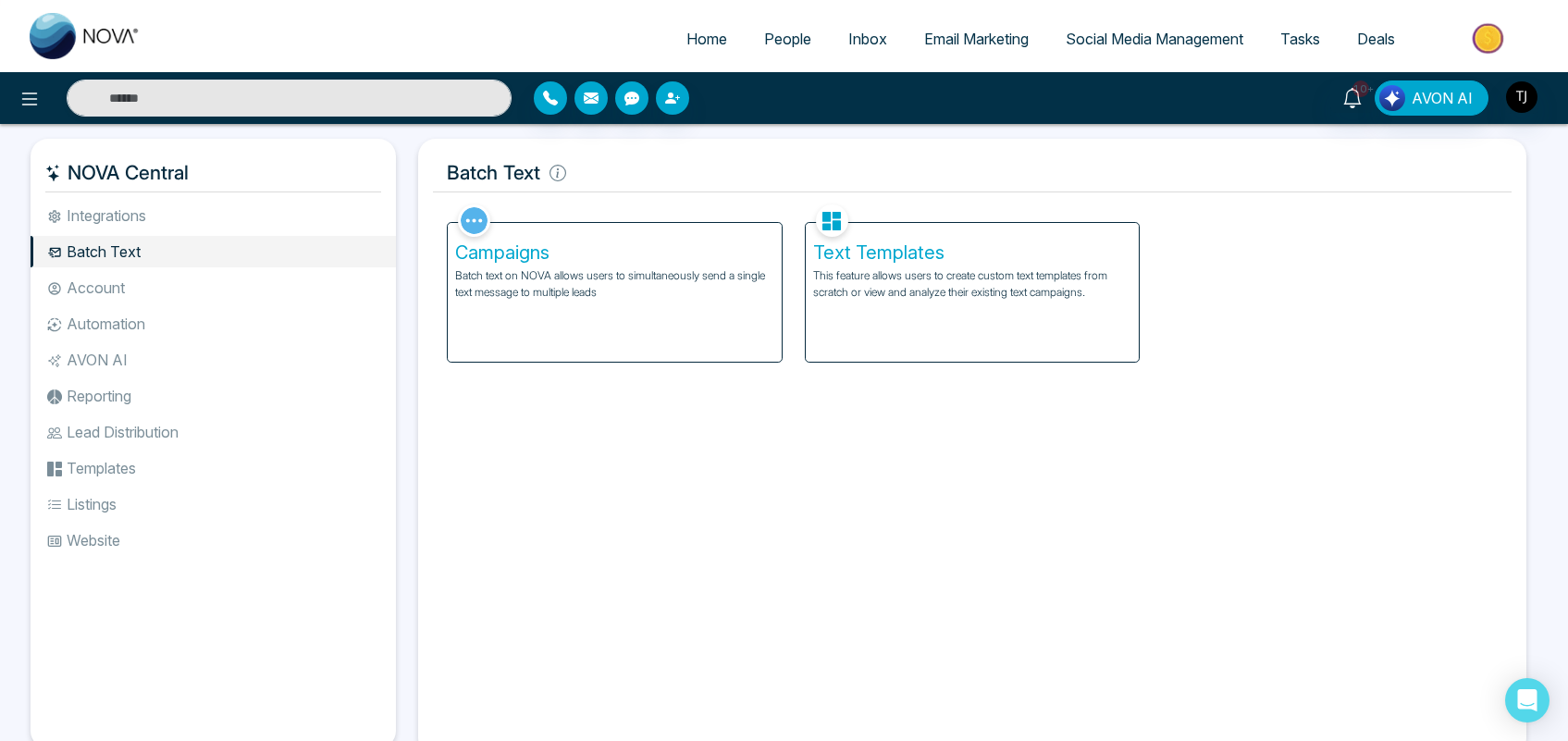
click at [979, 310] on div "Text Templates This feature allows users to create custom text templates from s…" at bounding box center [973, 292] width 334 height 139
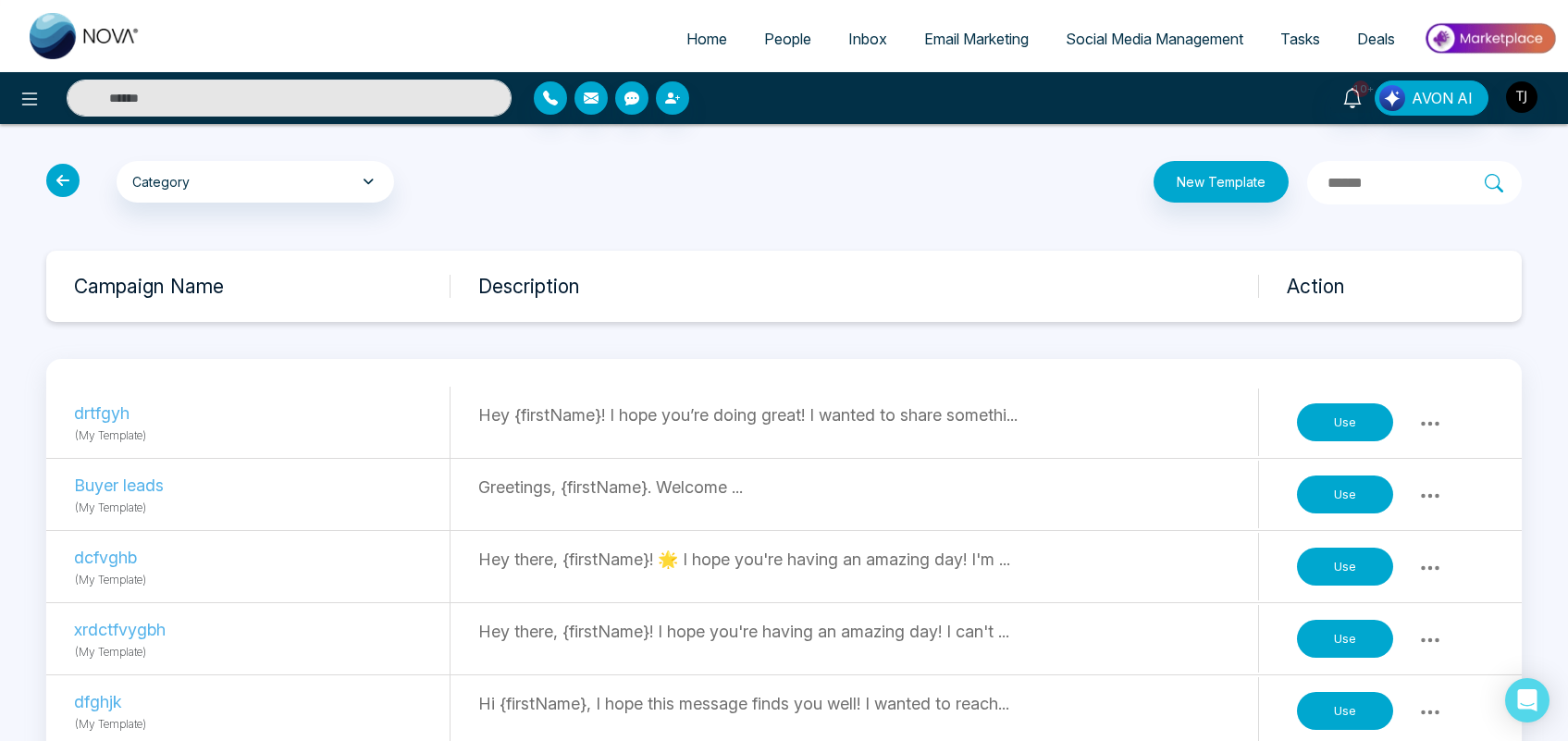
click at [1426, 421] on icon at bounding box center [1430, 424] width 22 height 22
click at [1403, 491] on link "Delete" at bounding box center [1390, 499] width 93 height 35
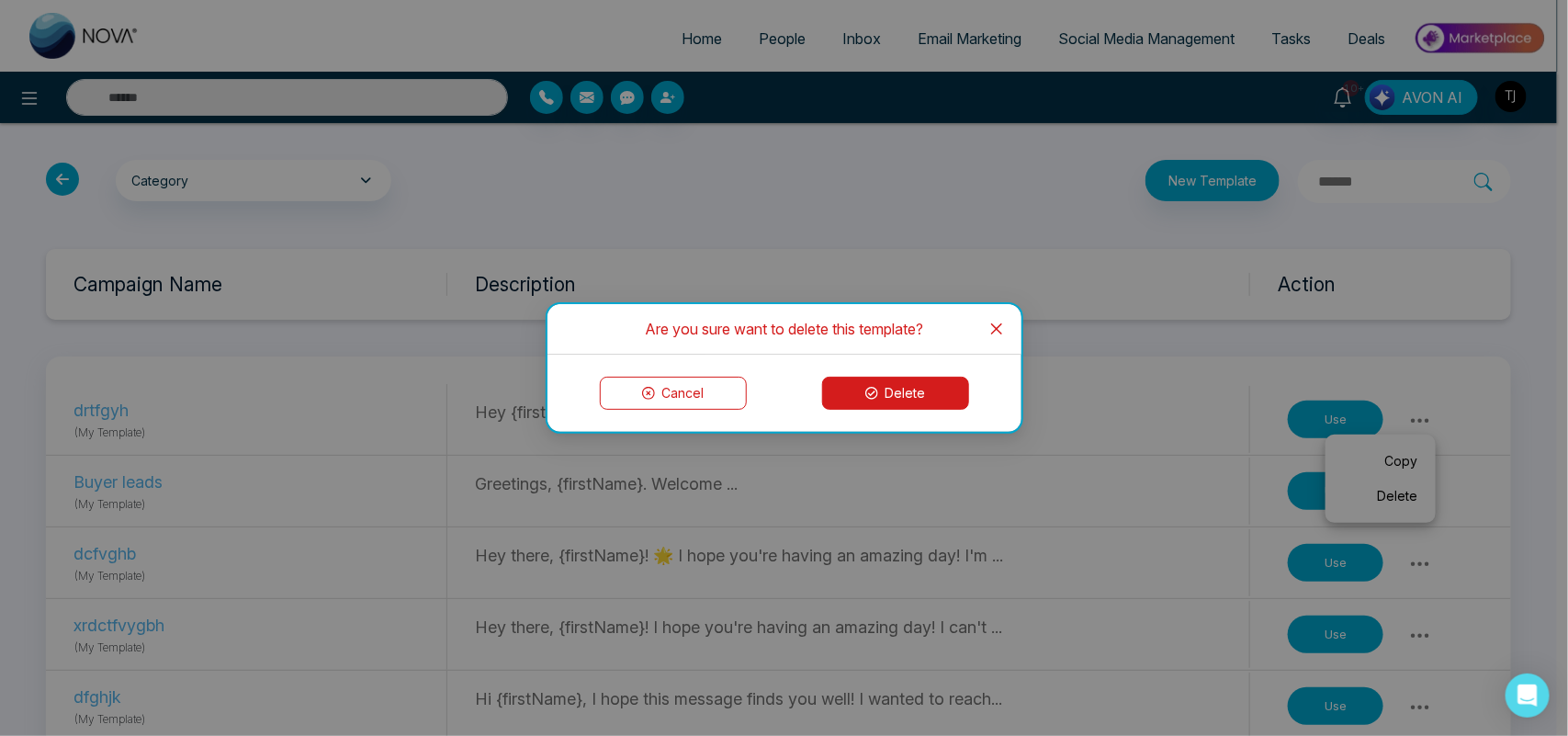
click at [919, 383] on button "Delete" at bounding box center [896, 392] width 147 height 33
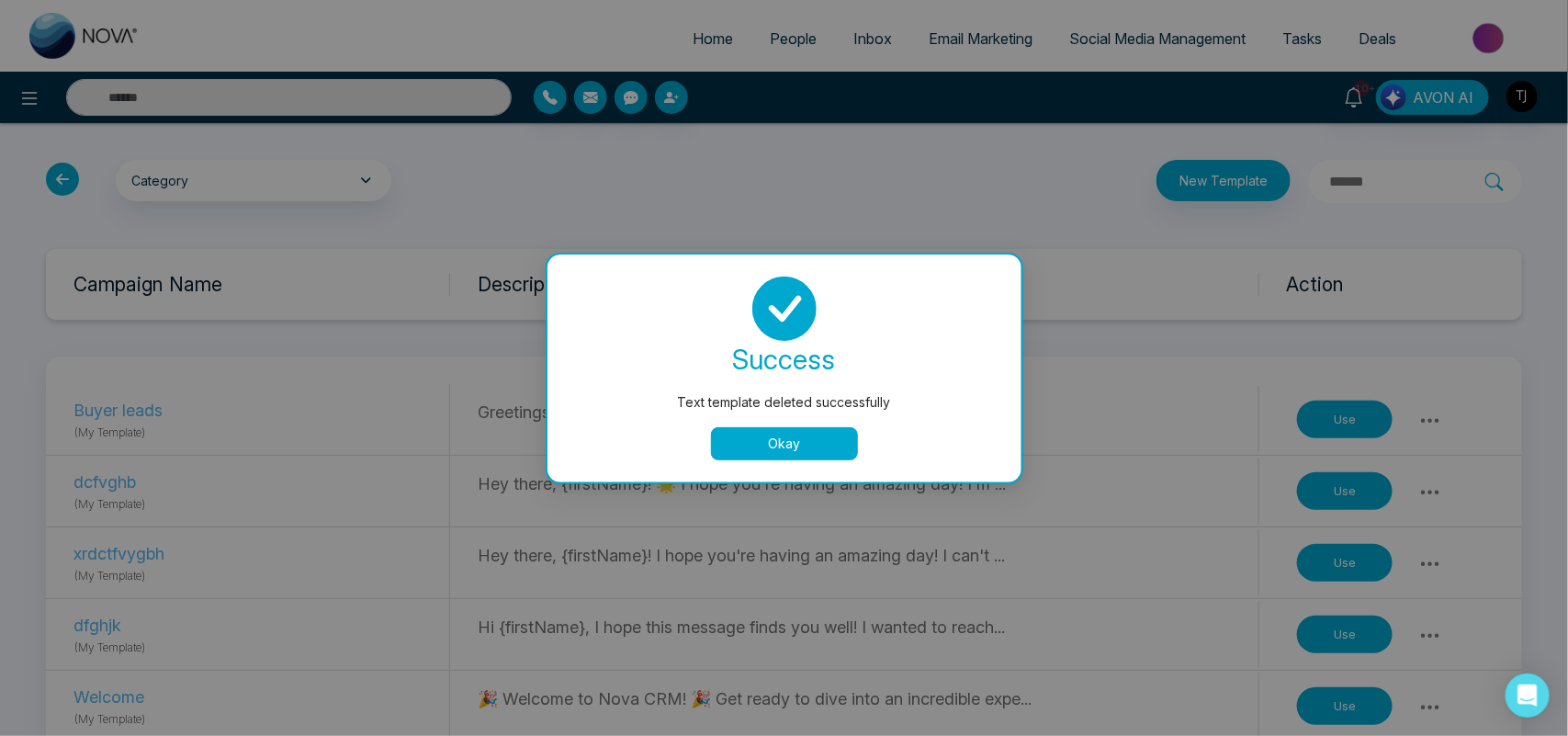
click at [38, 94] on div "Text template deleted successfully success Text template deleted successfully O…" at bounding box center [784, 368] width 1568 height 736
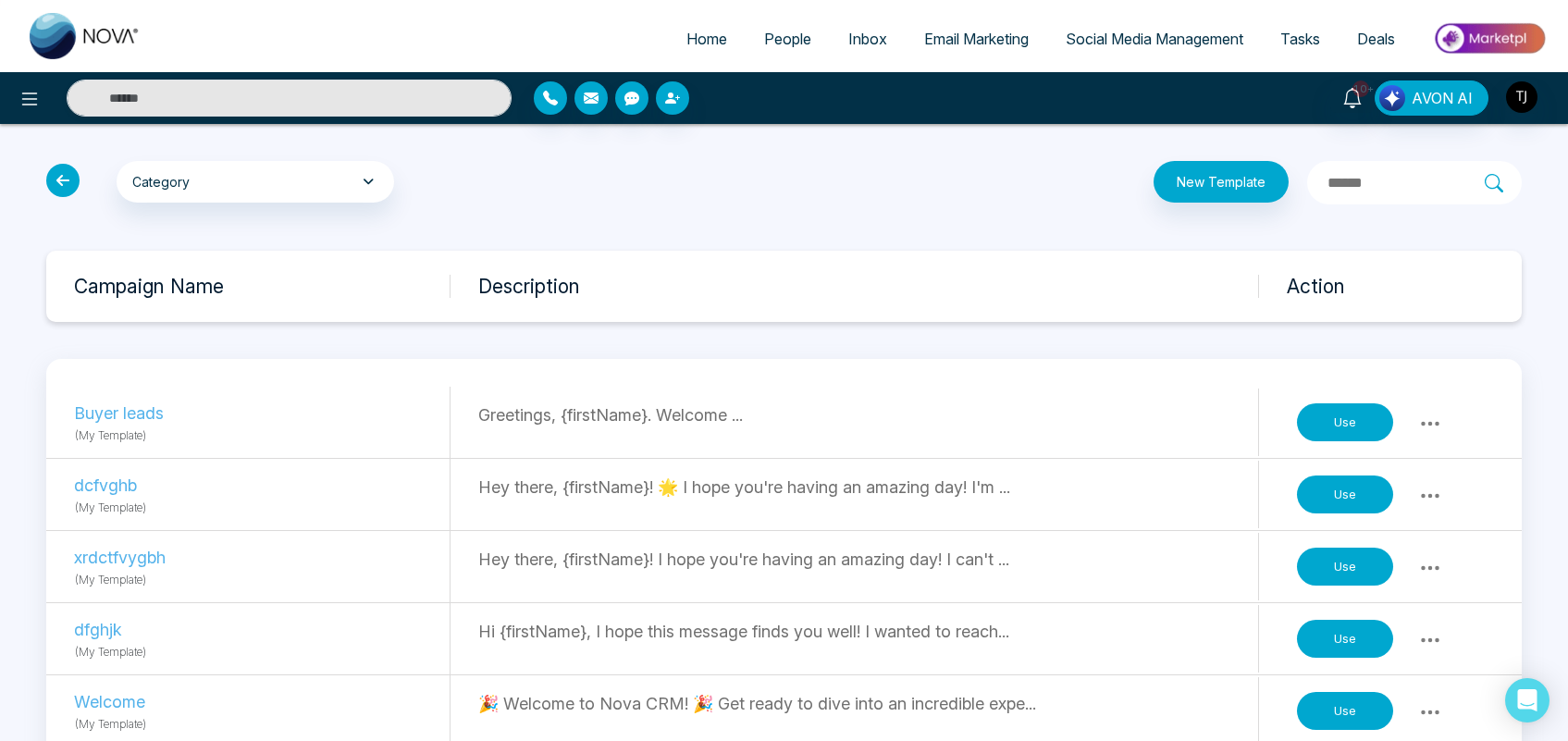
click at [38, 95] on icon at bounding box center [30, 99] width 22 height 22
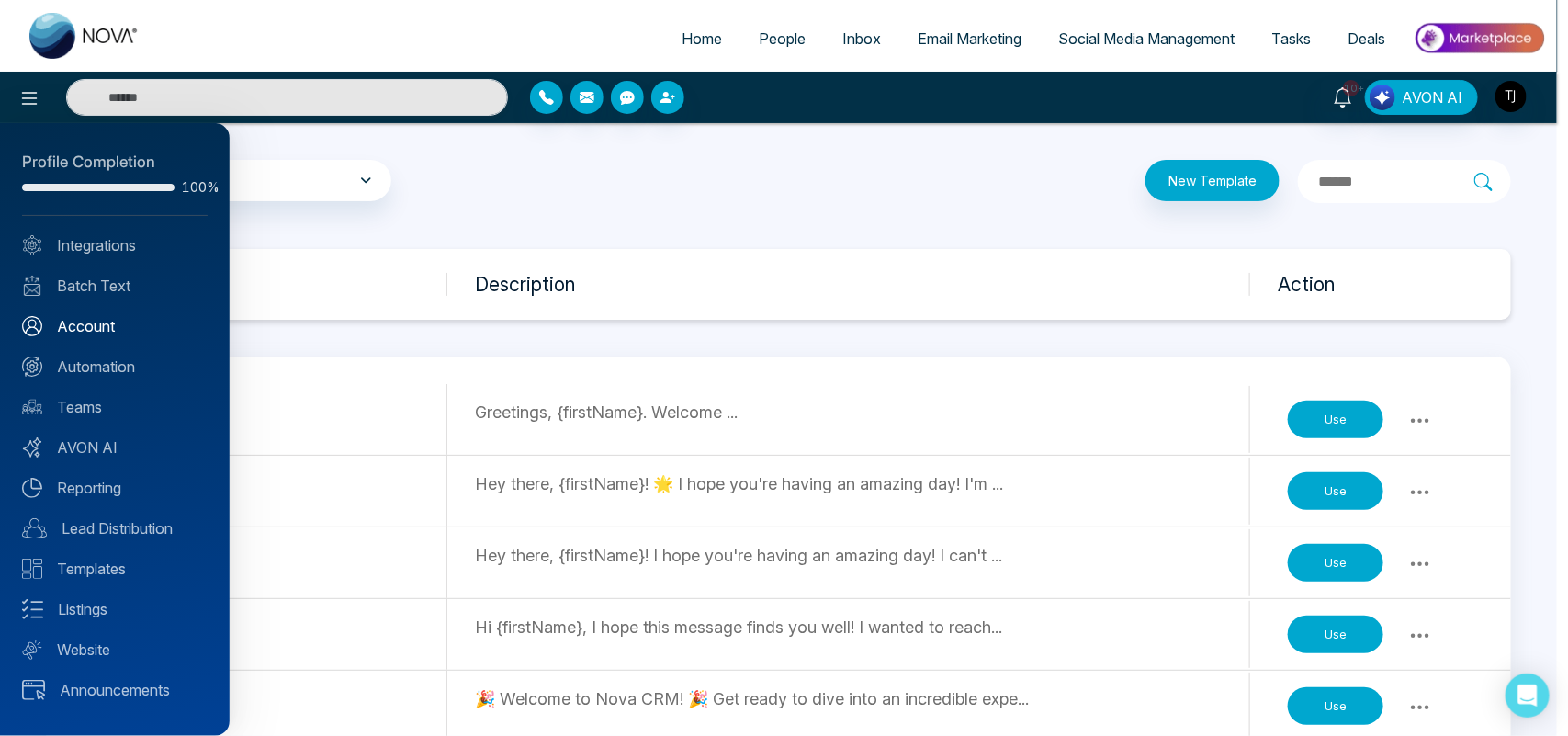
click at [102, 328] on link "Account" at bounding box center [114, 326] width 186 height 22
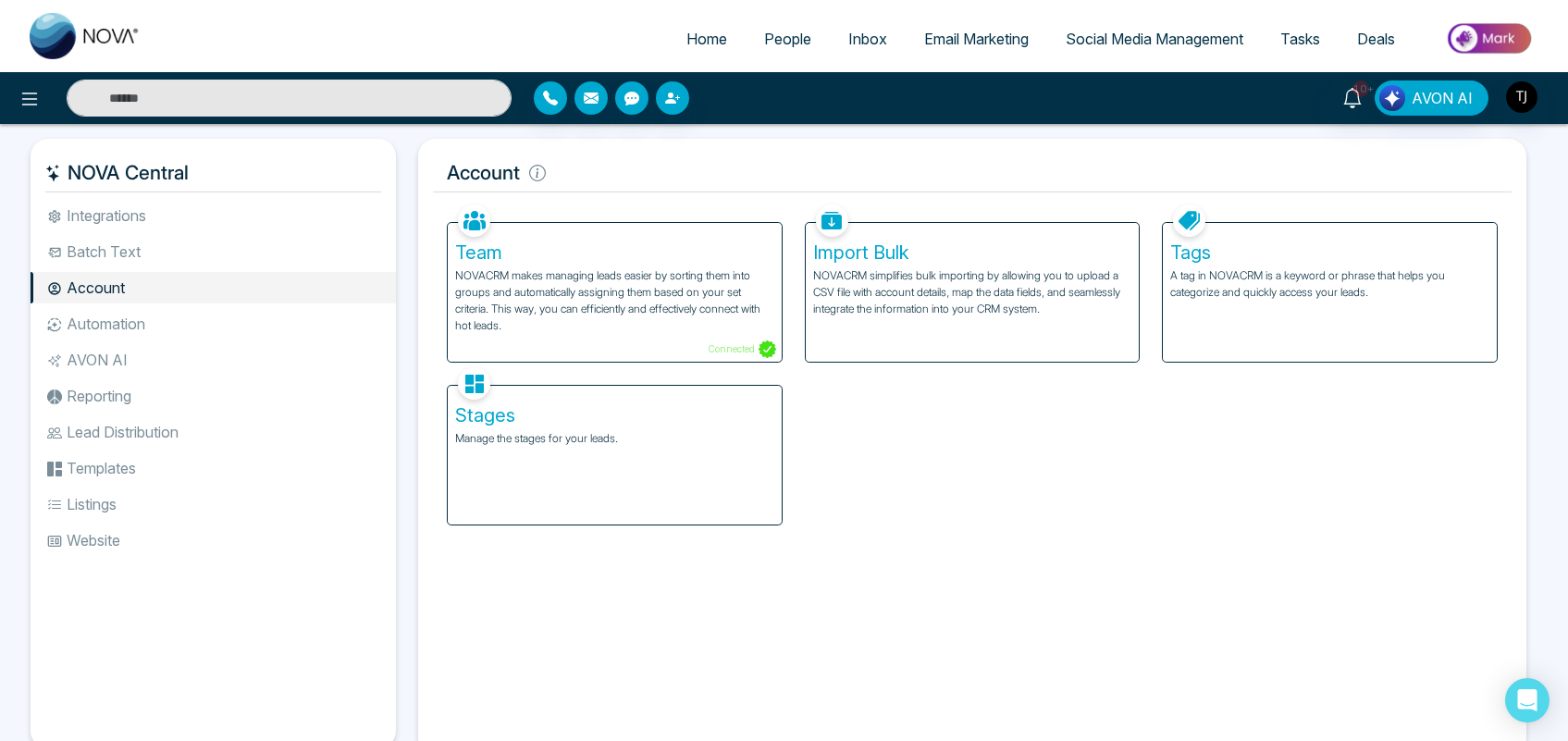
click at [1238, 313] on div "Tags A tag in NOVACRM is a keyword or phrase that helps you categorize and quic…" at bounding box center [1330, 292] width 334 height 139
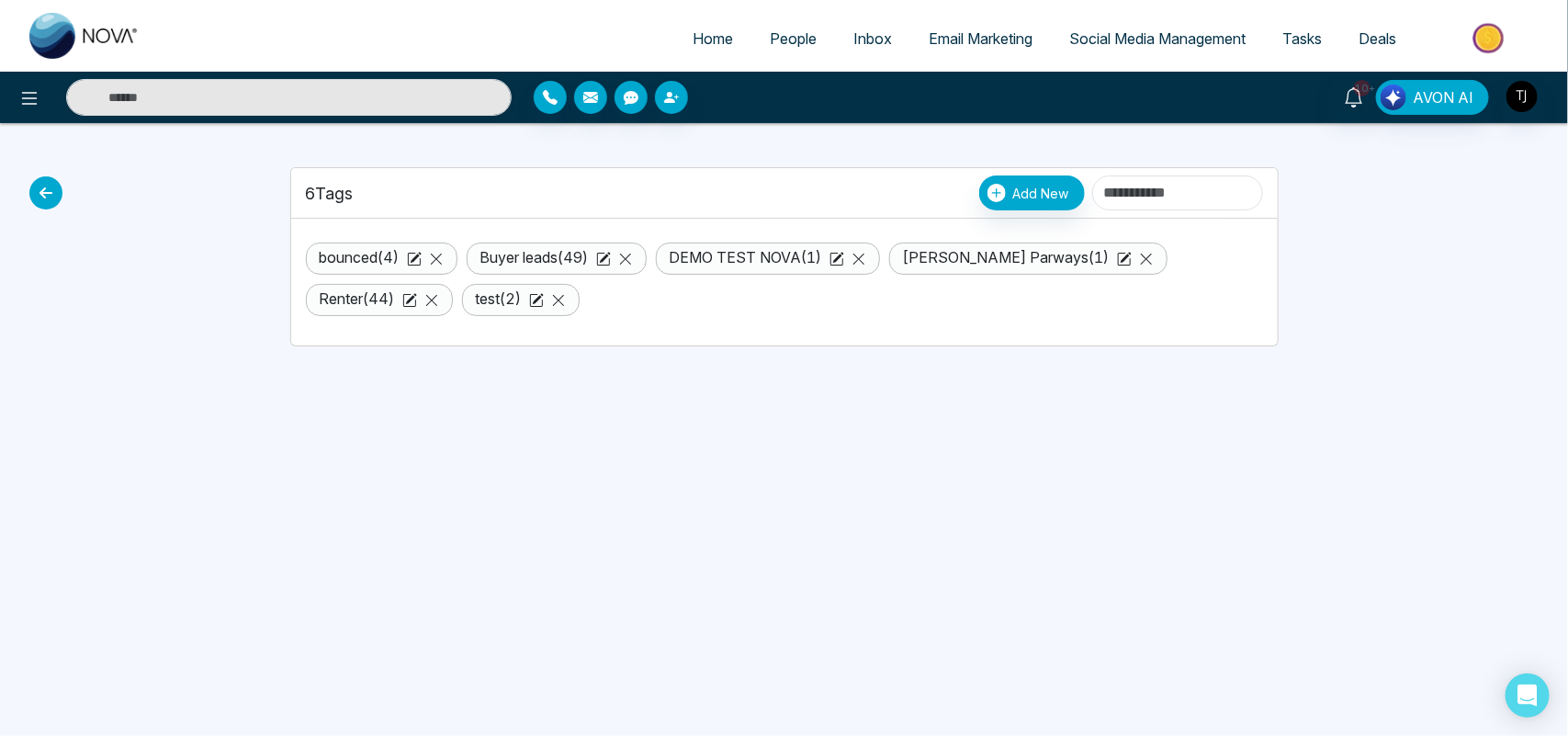
click at [40, 190] on icon at bounding box center [46, 193] width 33 height 33
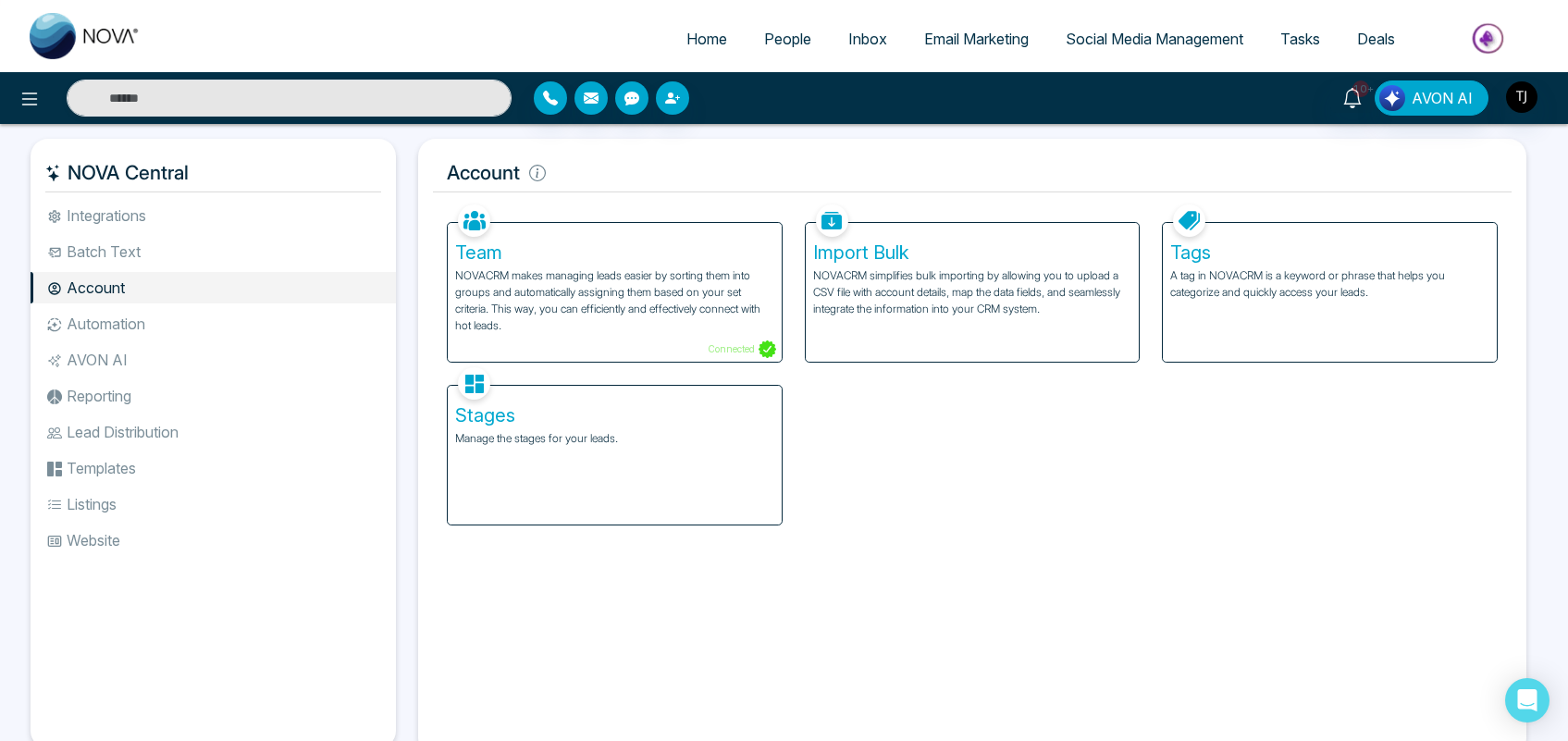
click at [585, 436] on p "Manage the stages for your leads." at bounding box center [614, 438] width 319 height 17
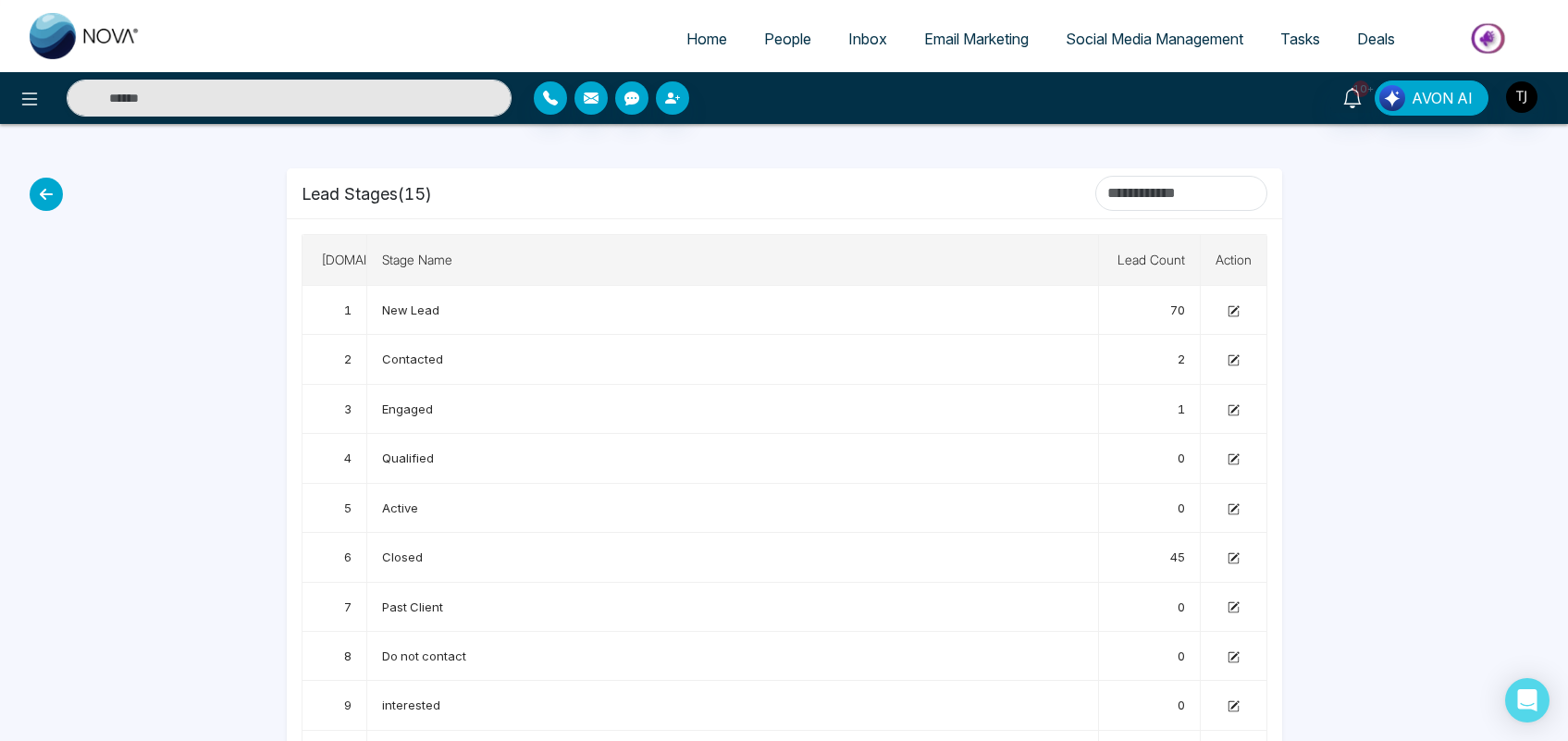
click at [38, 196] on icon at bounding box center [46, 194] width 33 height 33
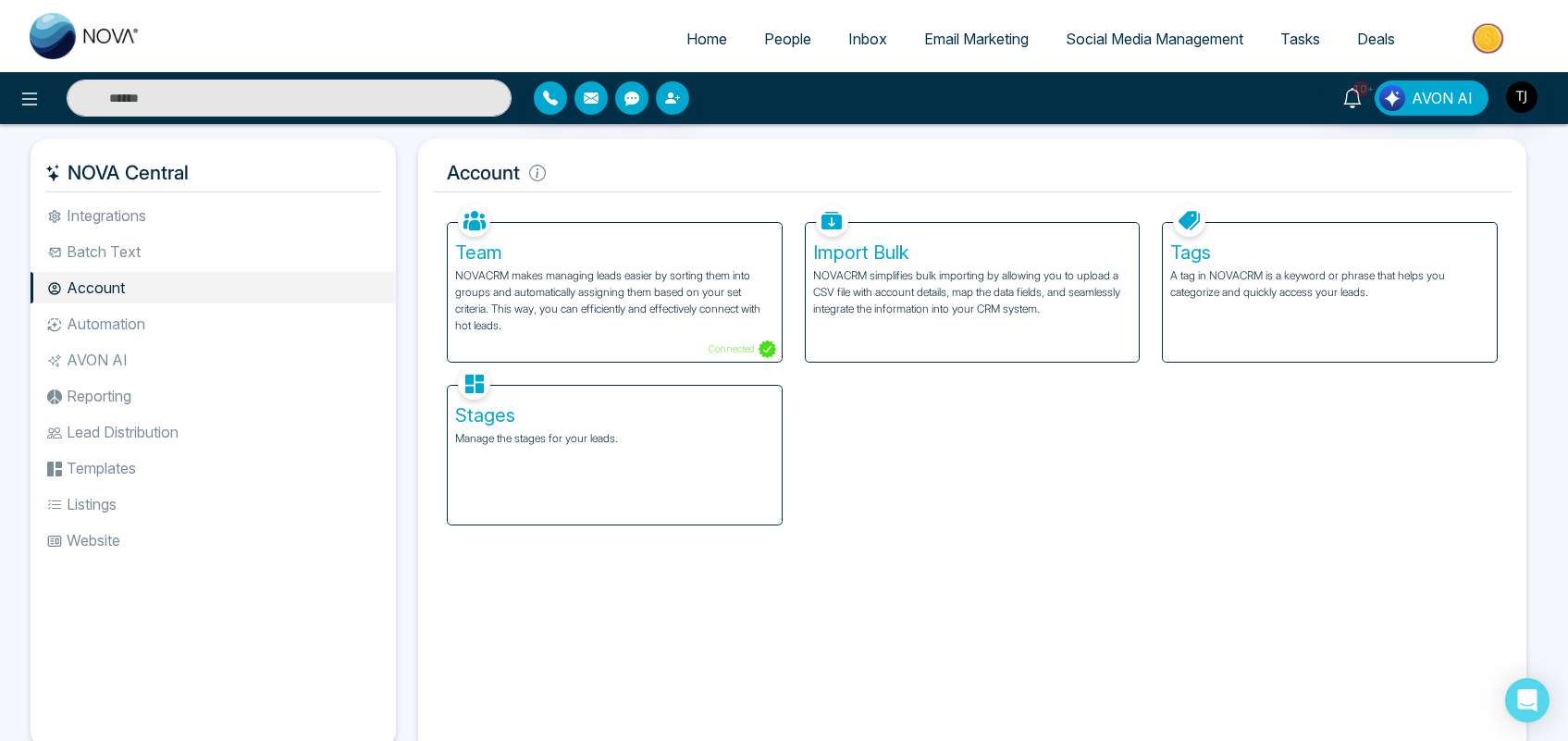
click at [146, 329] on li "Automation" at bounding box center [213, 323] width 365 height 31
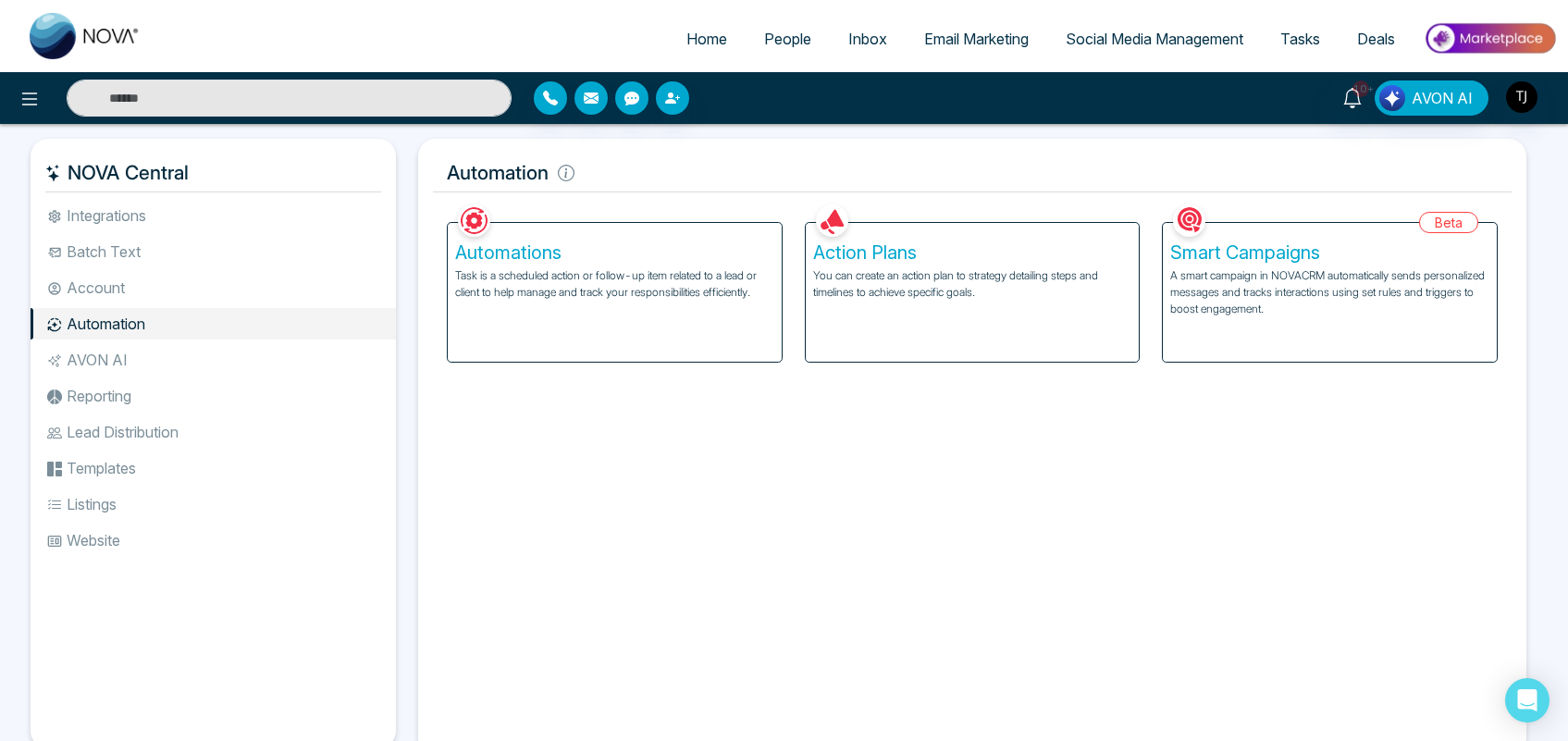
click at [911, 280] on p "You can create an action plan to strategy detailing steps and timelines to achi…" at bounding box center [972, 283] width 319 height 33
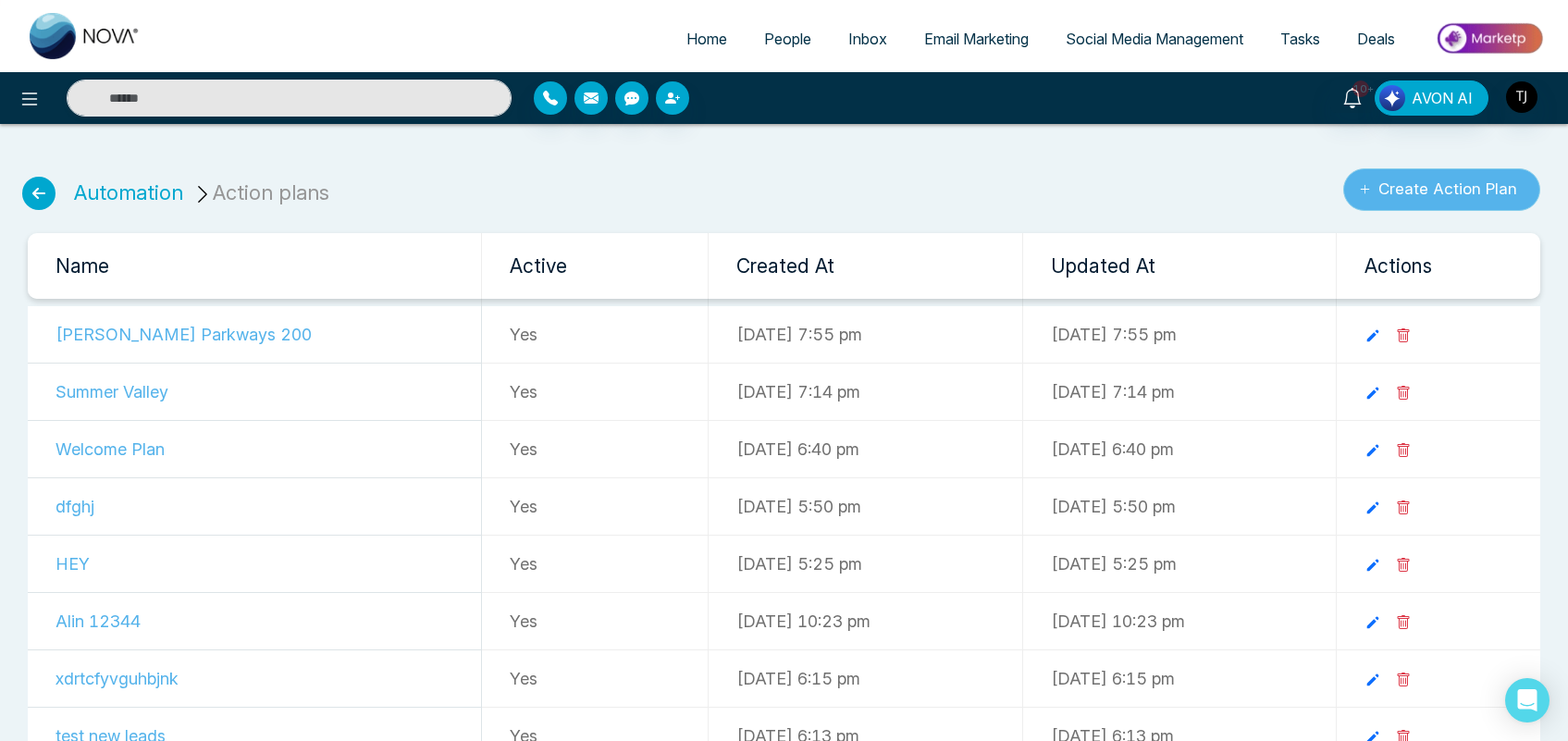
click at [1440, 188] on button "Create Action Plan" at bounding box center [1442, 189] width 197 height 43
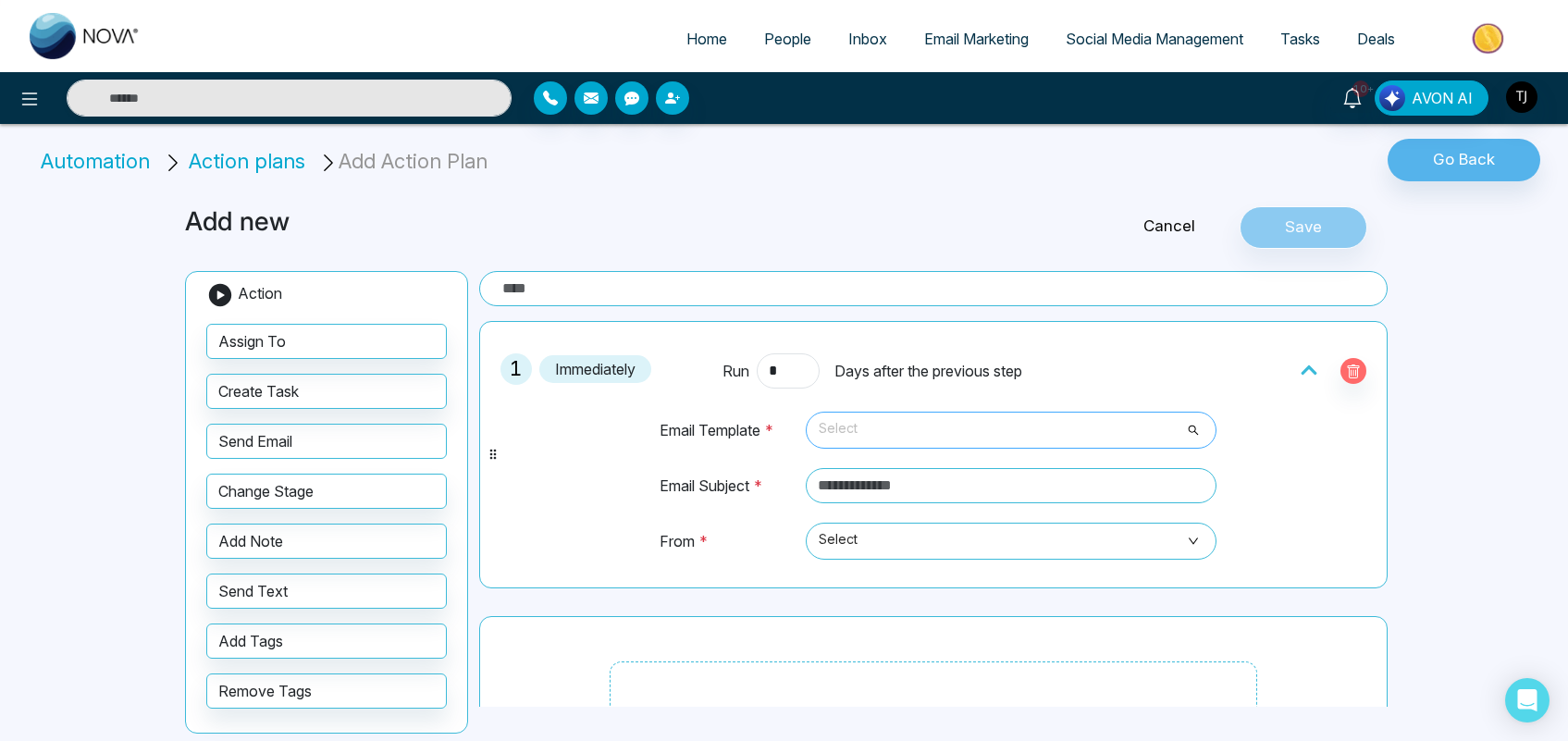
click at [885, 427] on span "Select" at bounding box center [1011, 430] width 385 height 31
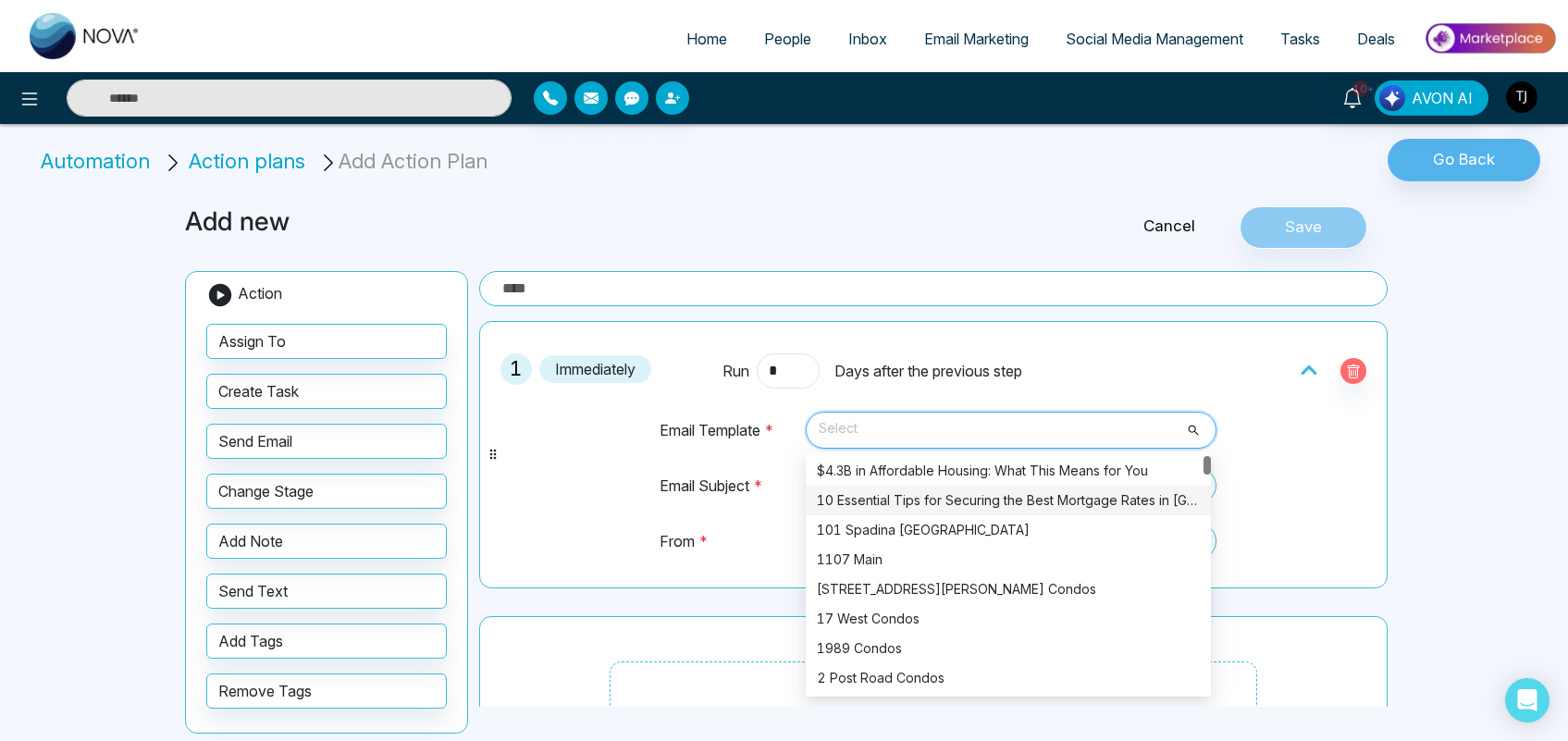
click at [907, 500] on div "10 Essential Tips for Securing the Best Mortgage Rates in [GEOGRAPHIC_DATA]" at bounding box center [1008, 500] width 383 height 20
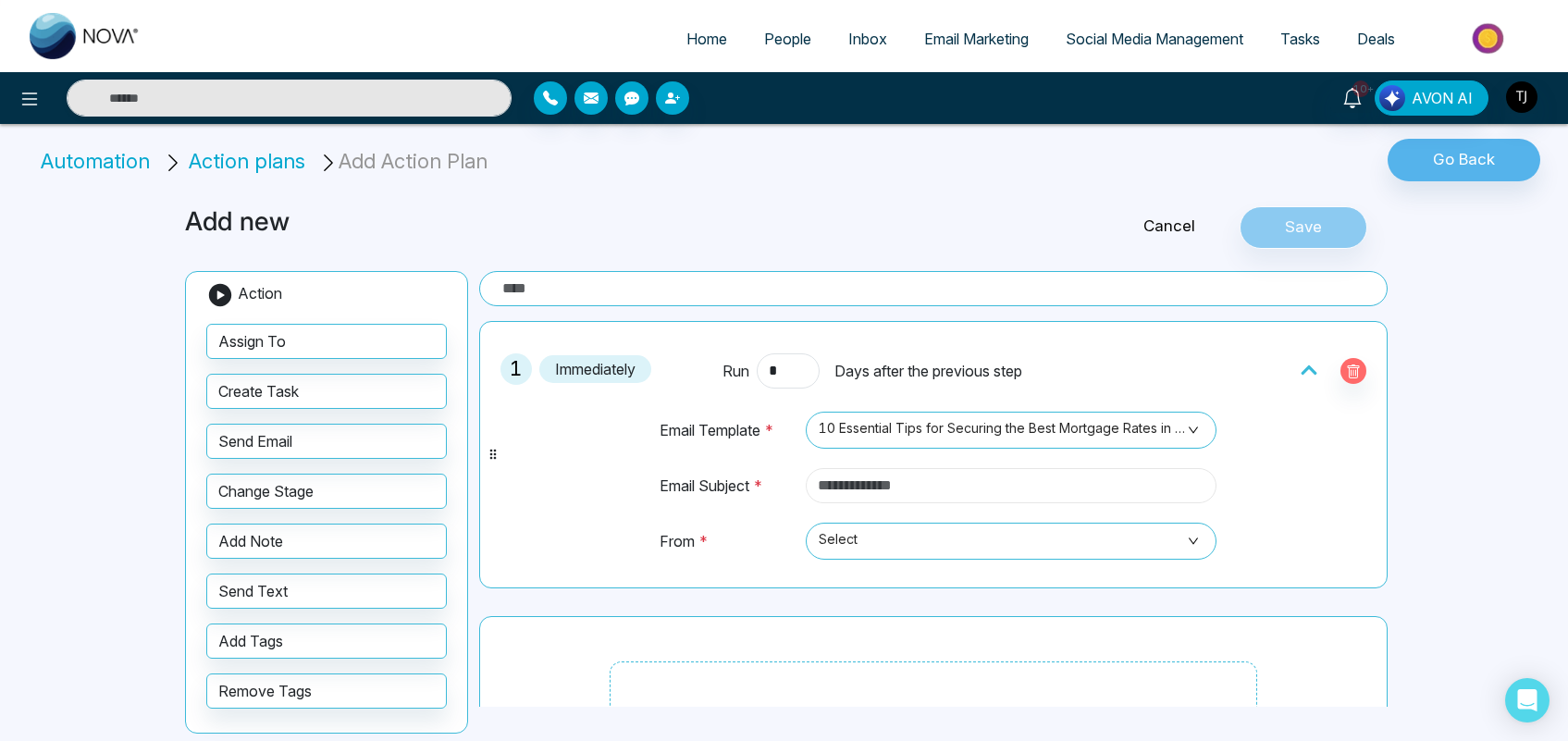
click at [907, 481] on input "text" at bounding box center [1011, 485] width 411 height 35
click at [828, 491] on input "text" at bounding box center [1011, 485] width 411 height 35
click at [840, 530] on span "Select" at bounding box center [1011, 541] width 385 height 31
type input "********"
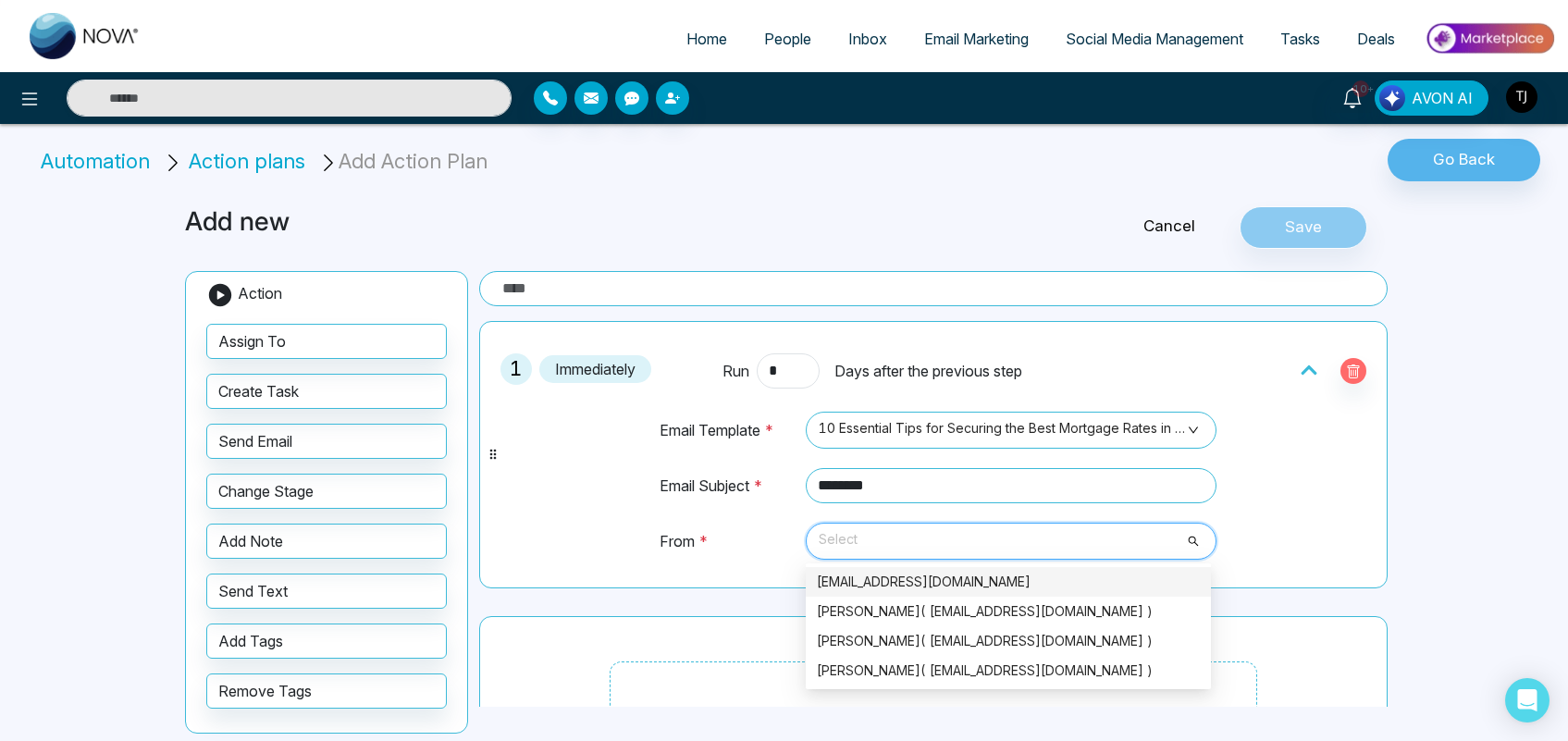
click at [861, 580] on div "[EMAIL_ADDRESS][DOMAIN_NAME]" at bounding box center [1008, 582] width 383 height 20
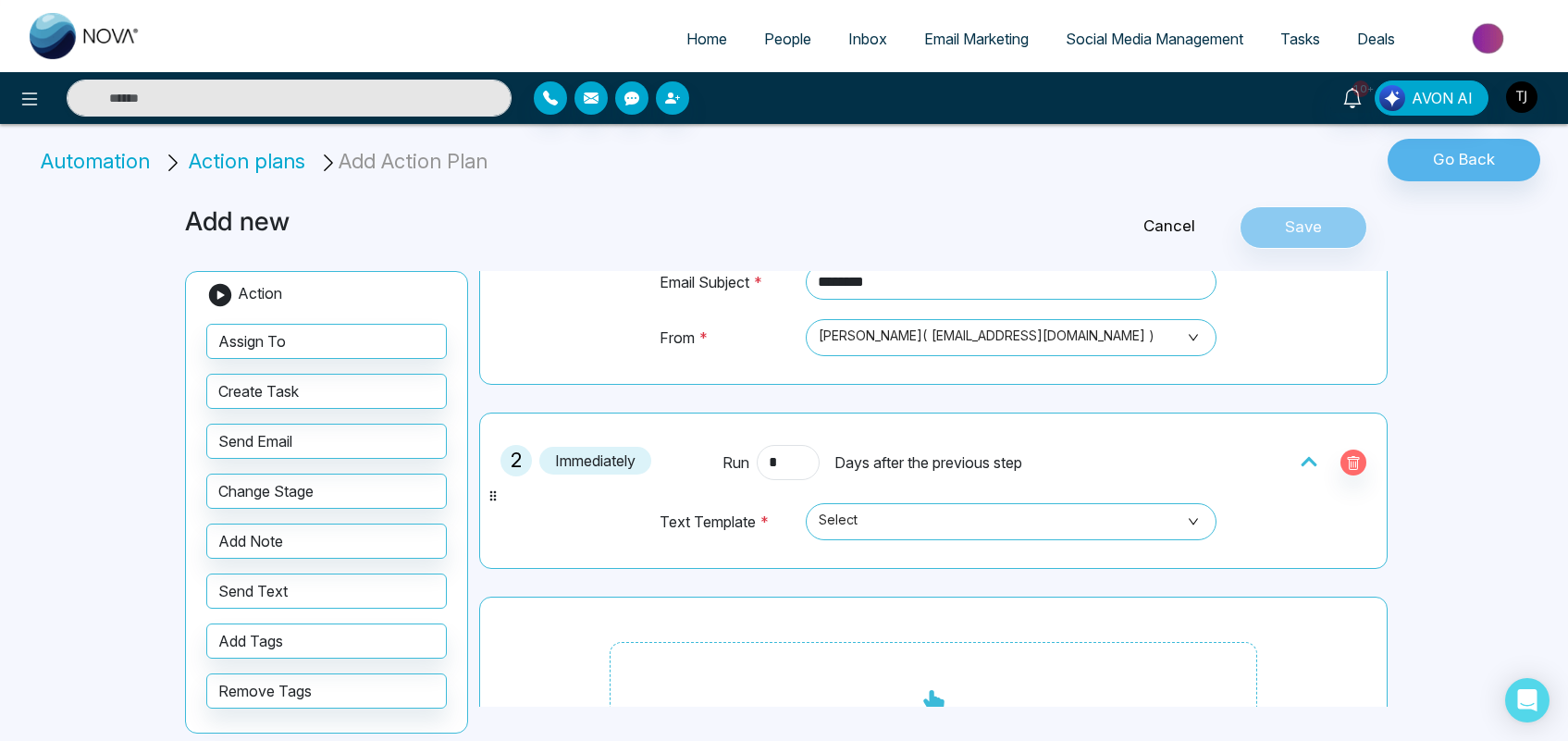
scroll to position [216, 0]
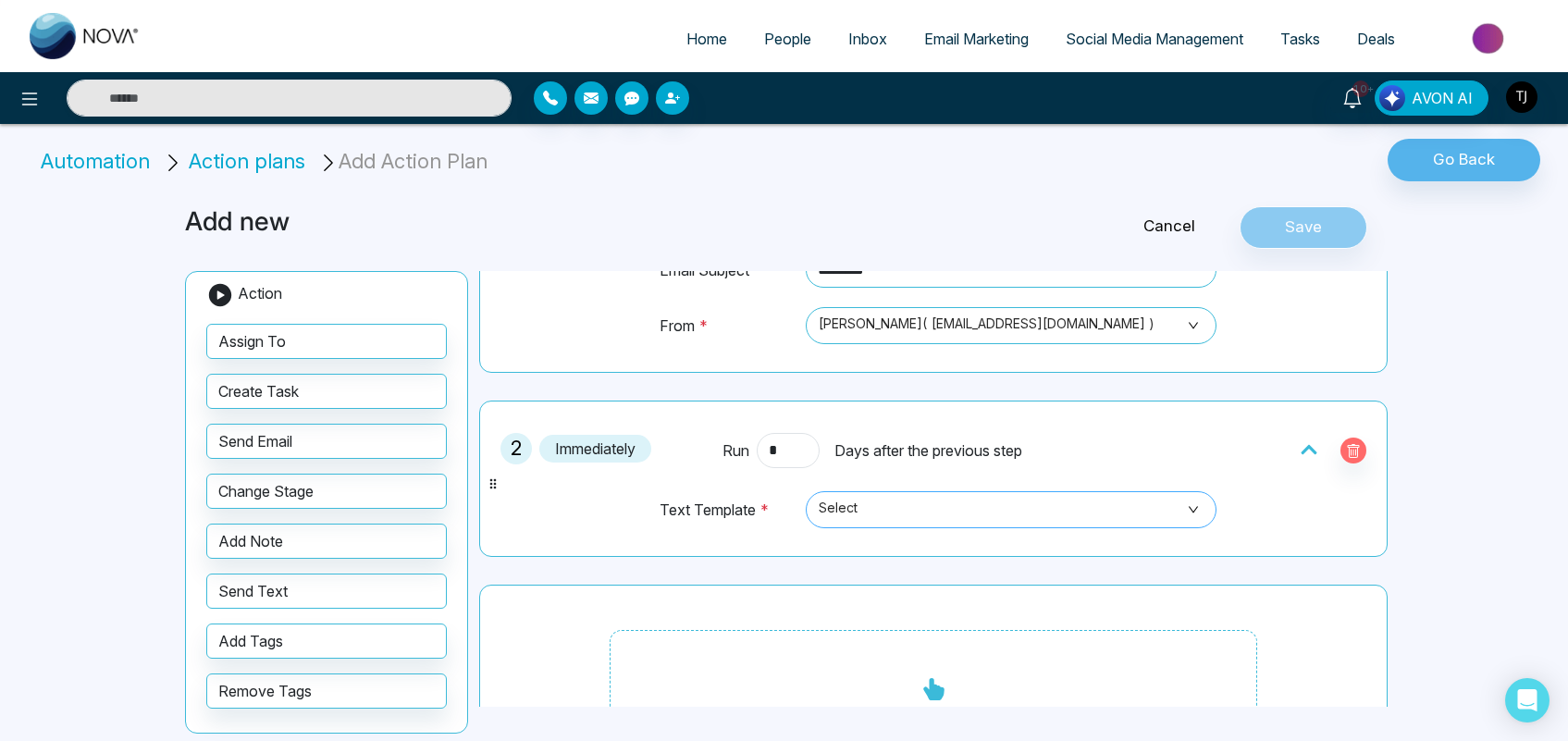
click at [910, 506] on span "Select" at bounding box center [1011, 509] width 385 height 31
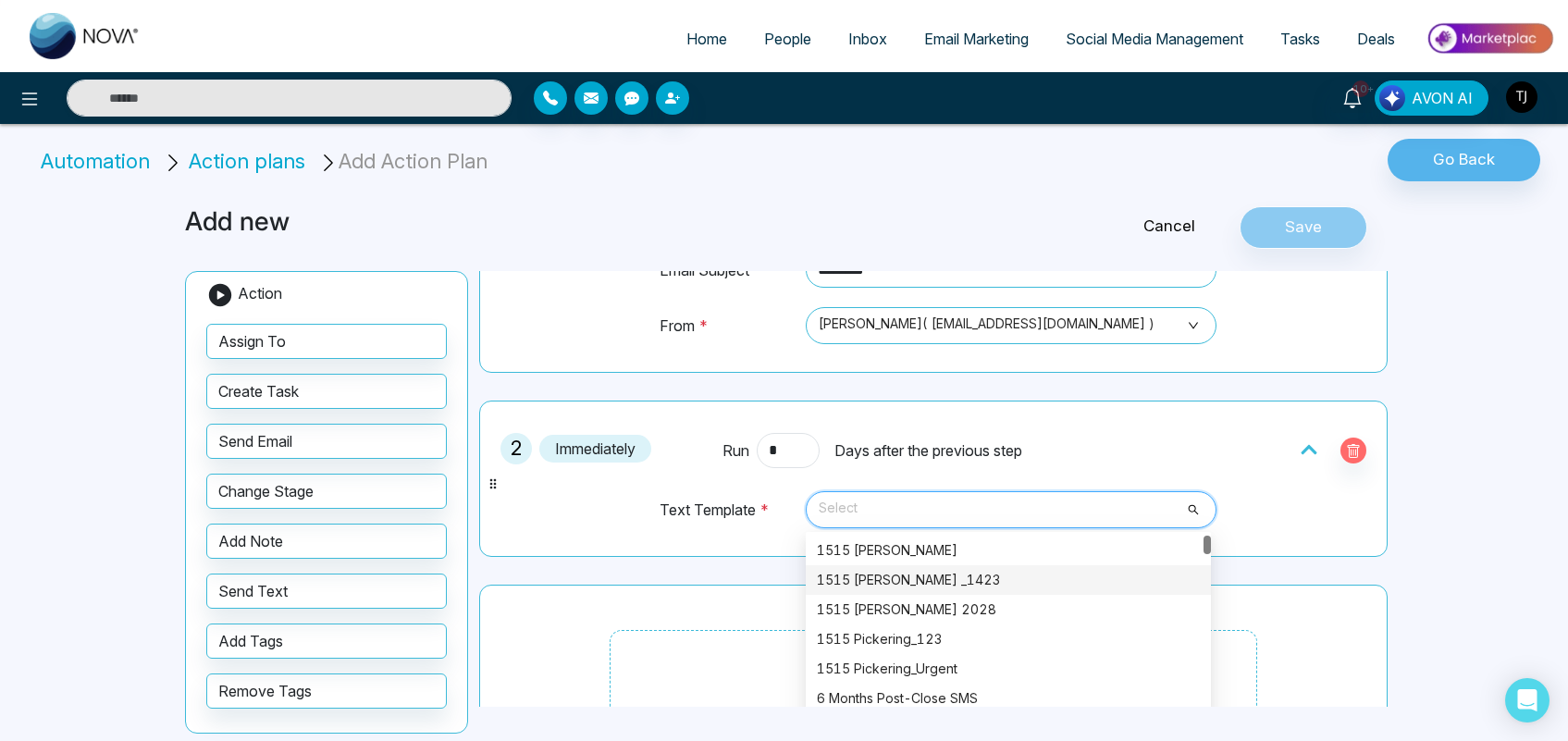
click at [895, 579] on div "1515 [PERSON_NAME] _1423" at bounding box center [1008, 580] width 383 height 20
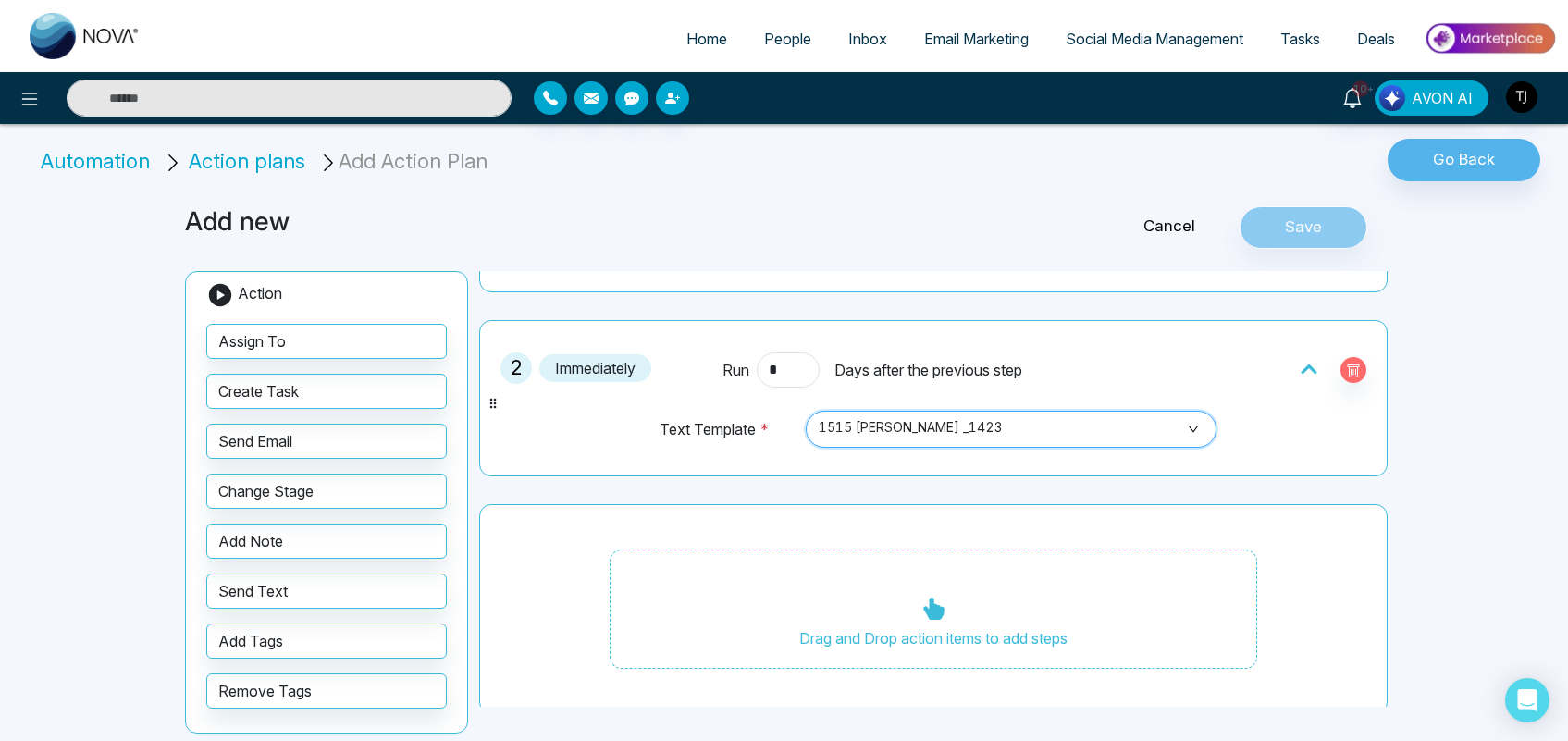
scroll to position [306, 0]
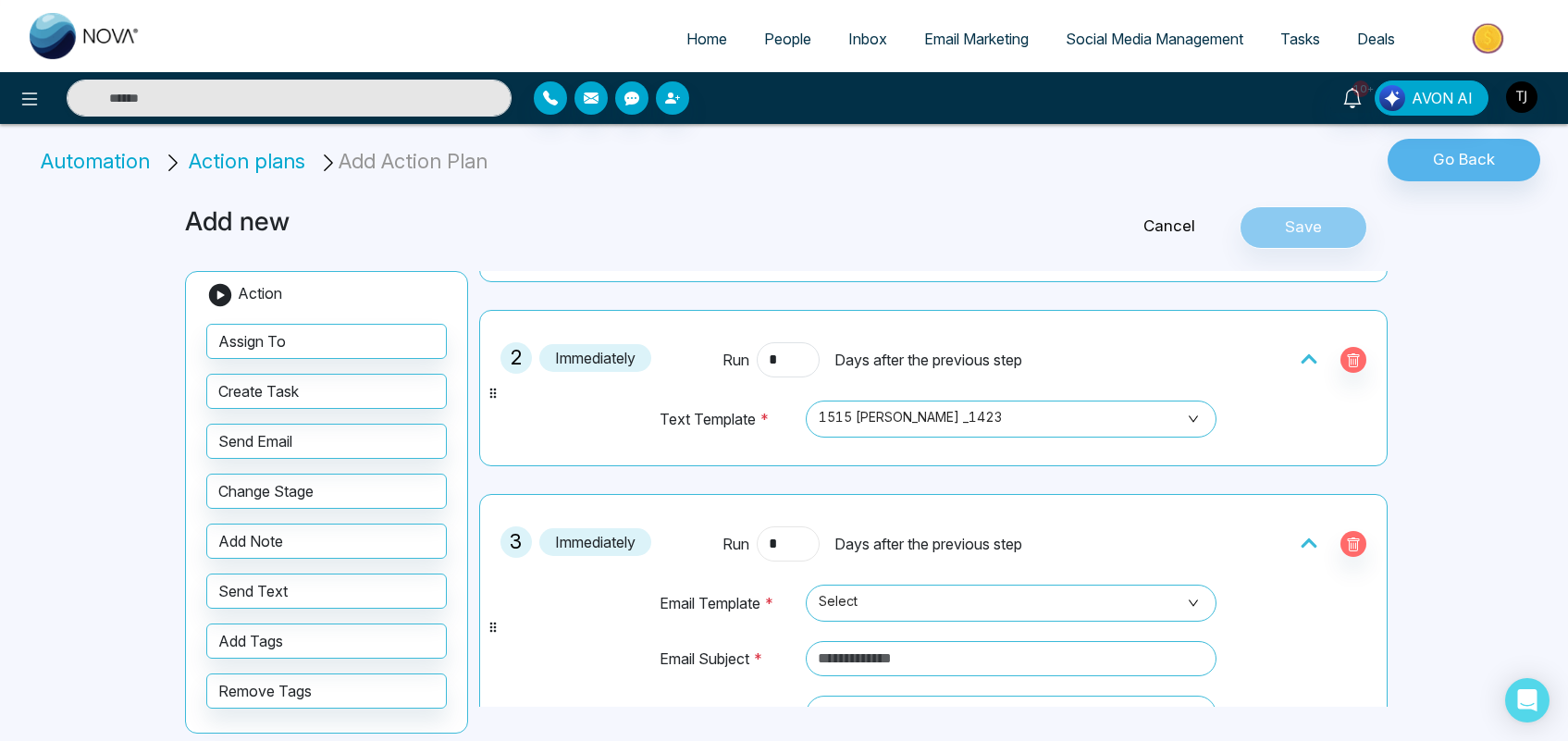
click at [783, 544] on input "*" at bounding box center [788, 543] width 63 height 35
click at [876, 599] on span "Select" at bounding box center [1011, 603] width 385 height 31
type input "*"
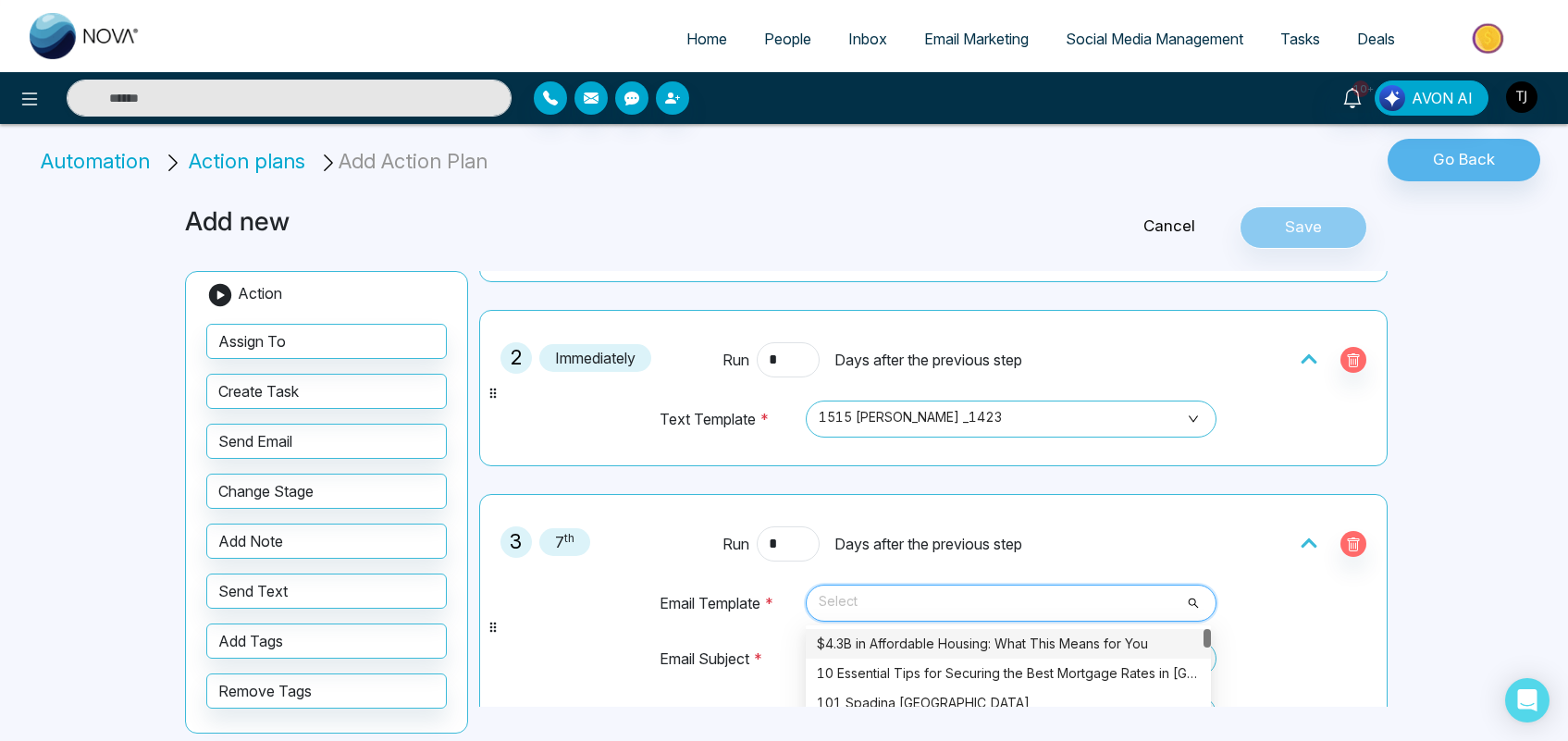
click at [926, 634] on div "$4.3B in Affordable Housing: What This Means for You" at bounding box center [1008, 644] width 405 height 30
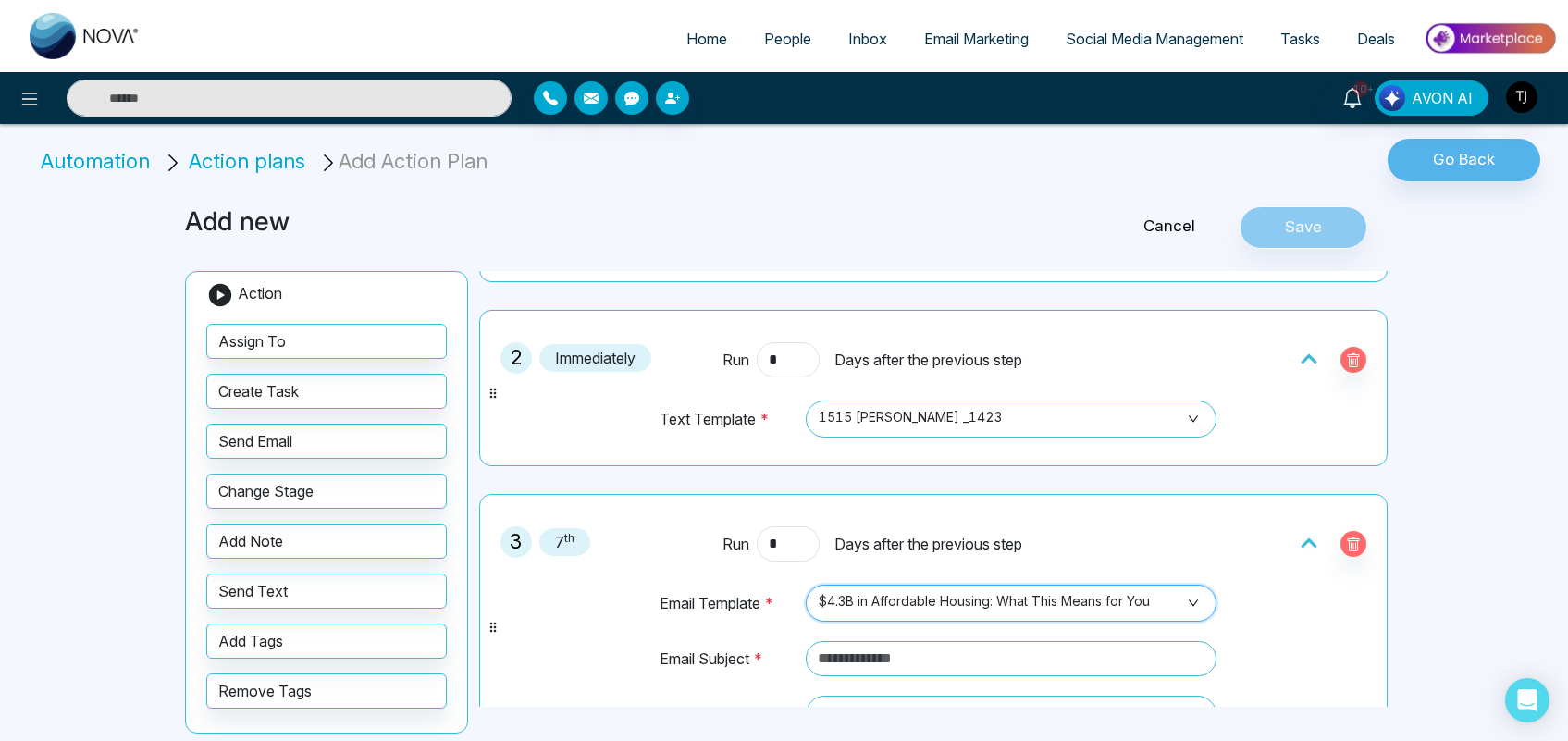
scroll to position [603, 0]
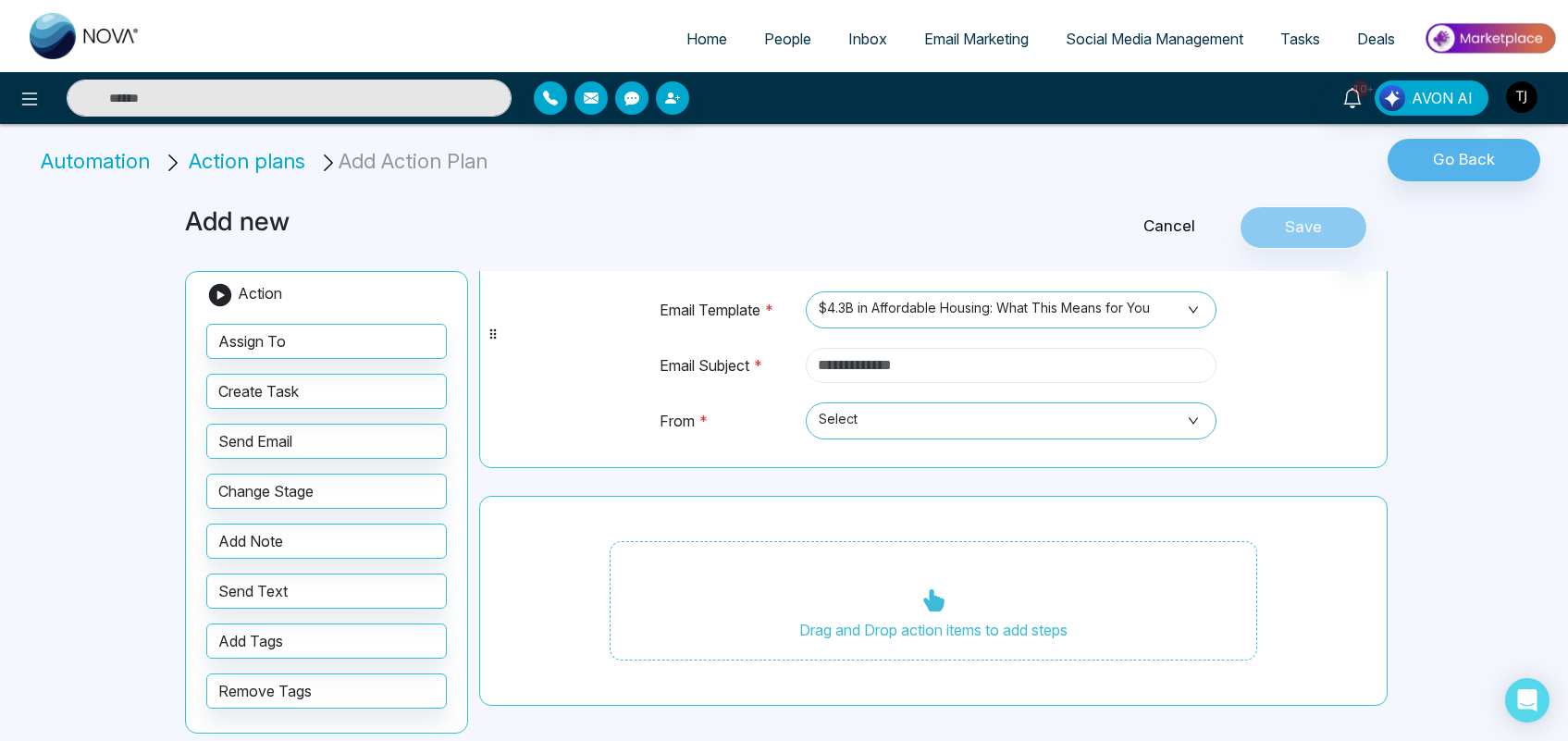
click at [1009, 366] on input "text" at bounding box center [1011, 365] width 411 height 35
click at [960, 413] on span "Select" at bounding box center [1011, 420] width 385 height 31
type input "*******"
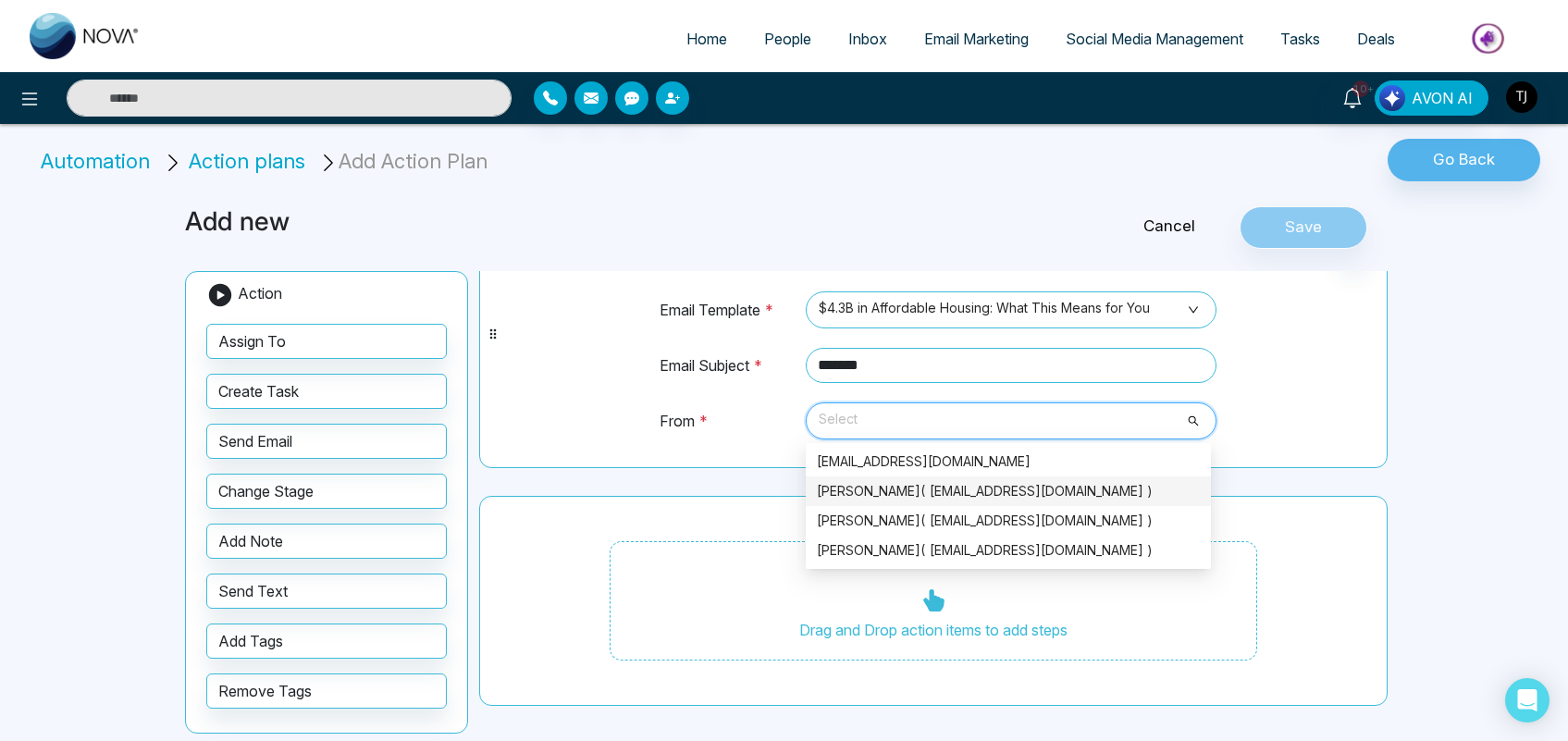
click at [960, 481] on div "[PERSON_NAME]( [EMAIL_ADDRESS][DOMAIN_NAME] )" at bounding box center [1008, 491] width 383 height 20
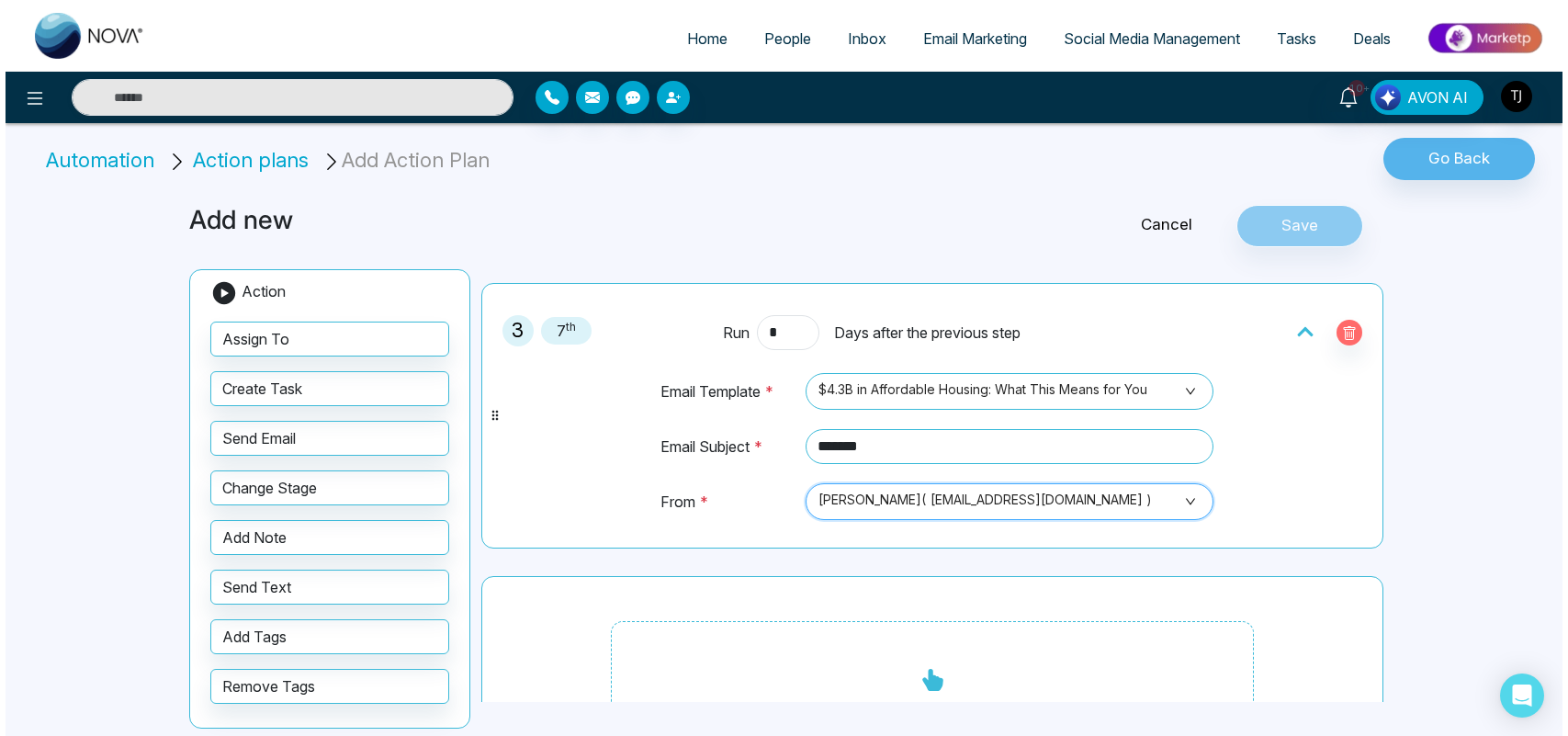
scroll to position [0, 0]
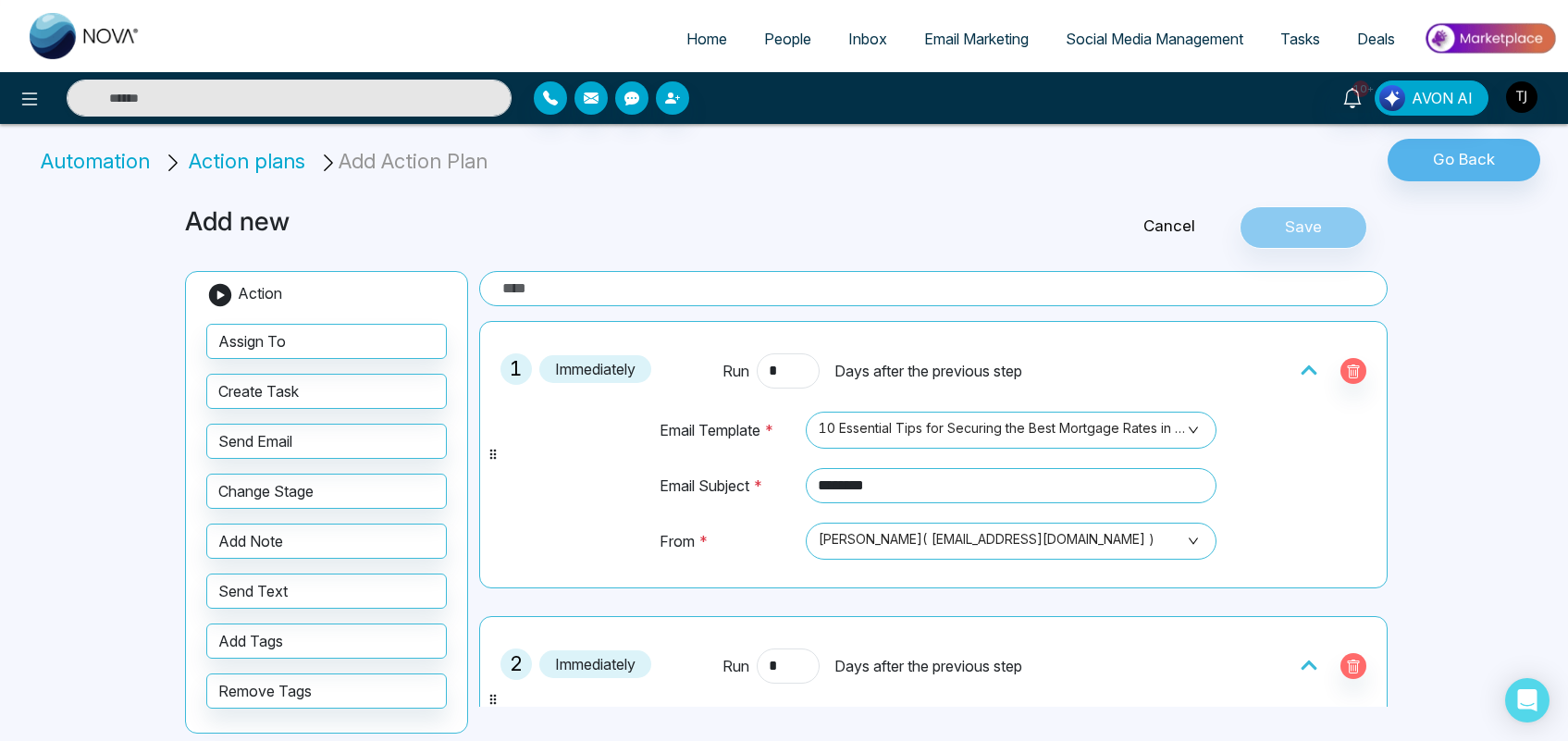
click at [1121, 285] on input "text" at bounding box center [933, 288] width 909 height 35
type input "********"
click at [1343, 227] on button "Save" at bounding box center [1304, 227] width 128 height 43
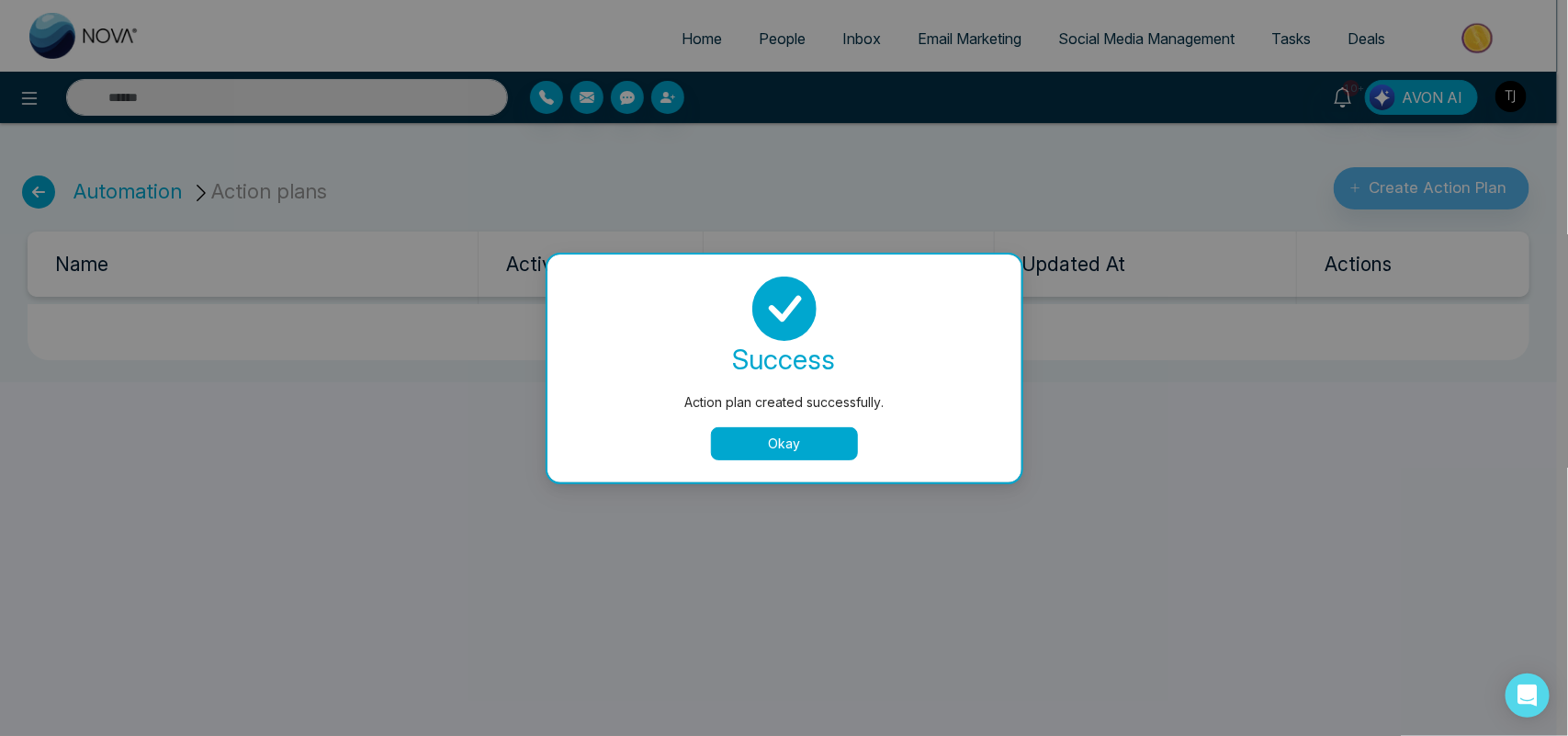
click at [775, 447] on button "Okay" at bounding box center [784, 443] width 147 height 33
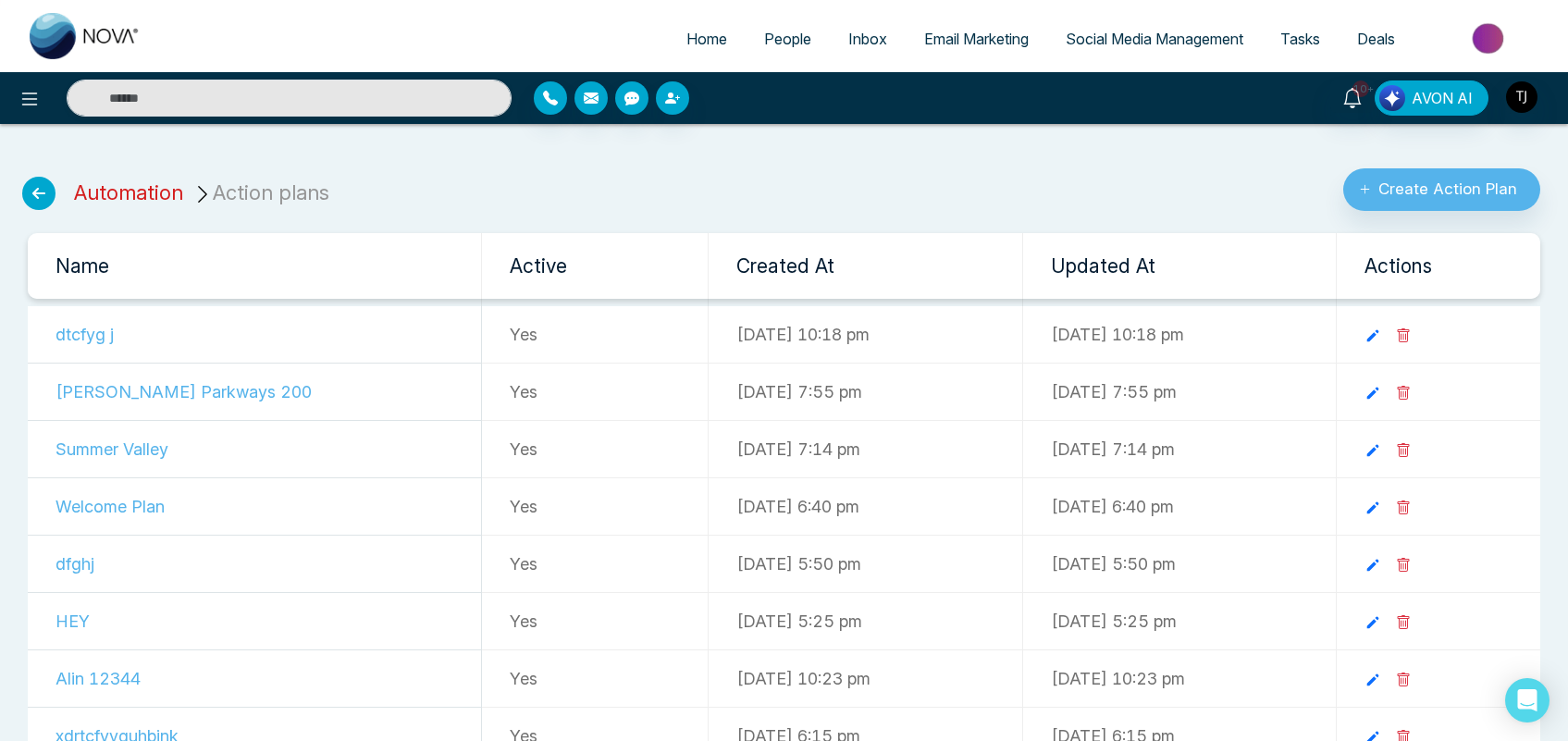
click at [97, 197] on link "Automation" at bounding box center [128, 192] width 109 height 24
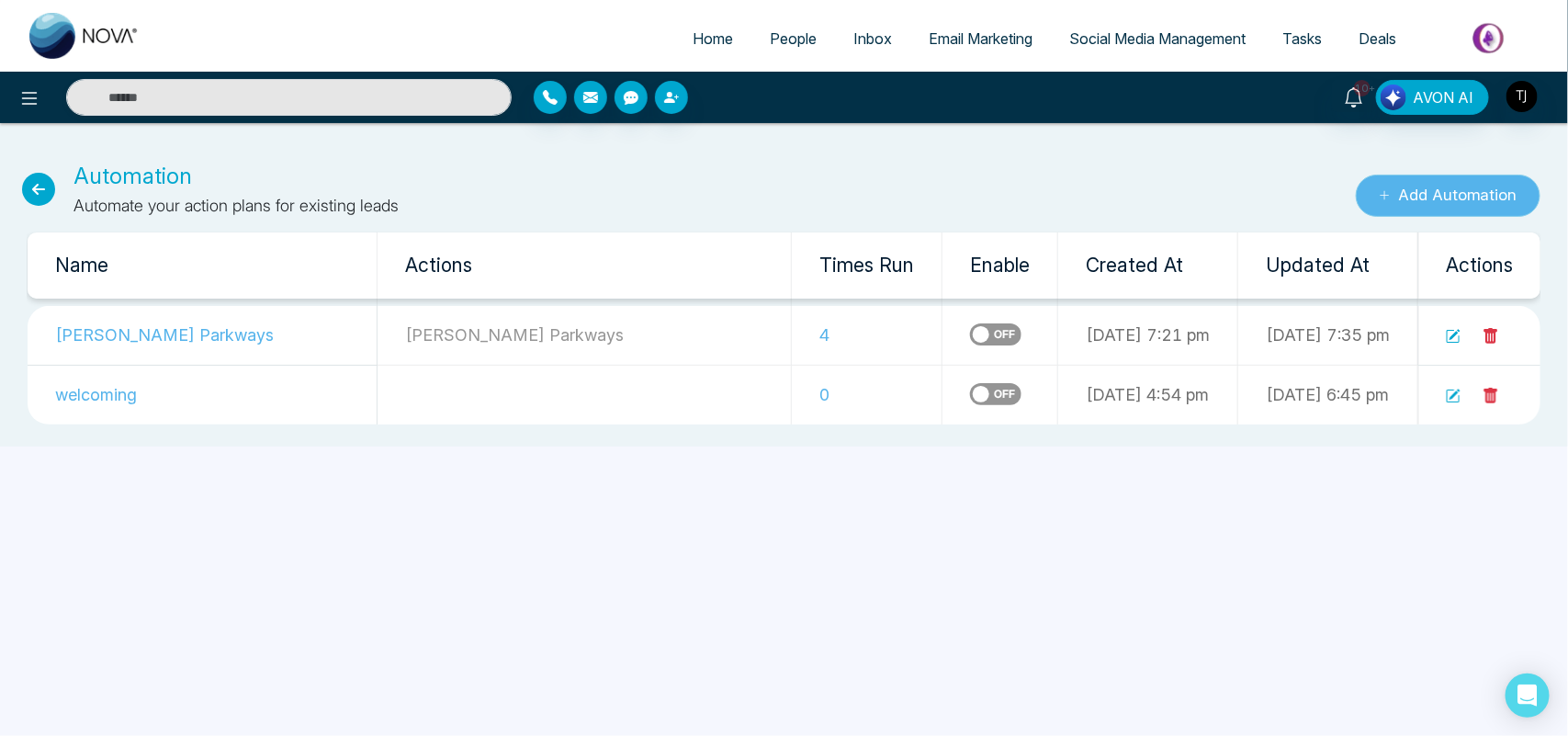
click at [1429, 201] on button "Add Automation" at bounding box center [1449, 196] width 185 height 43
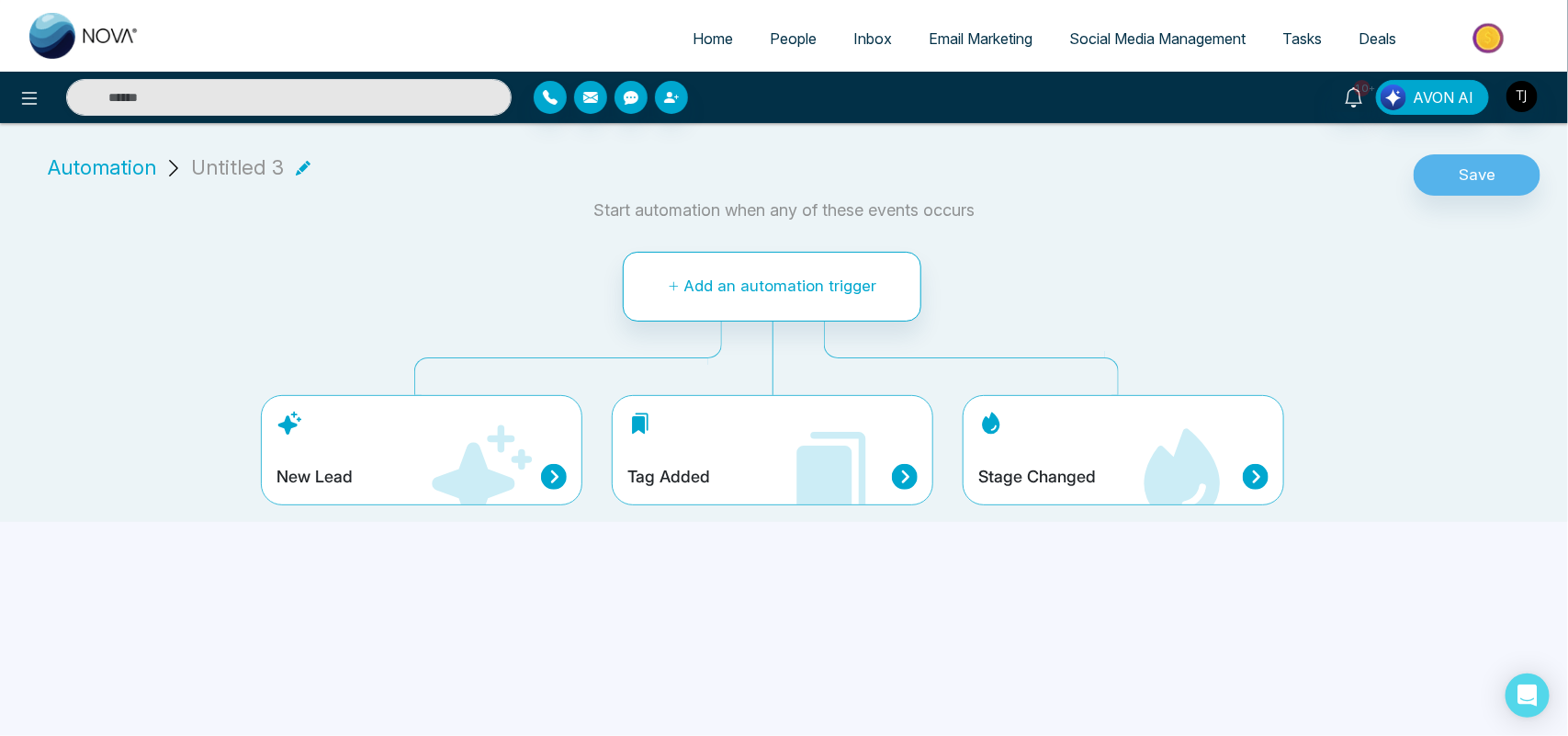
click at [443, 428] on icon at bounding box center [480, 477] width 110 height 110
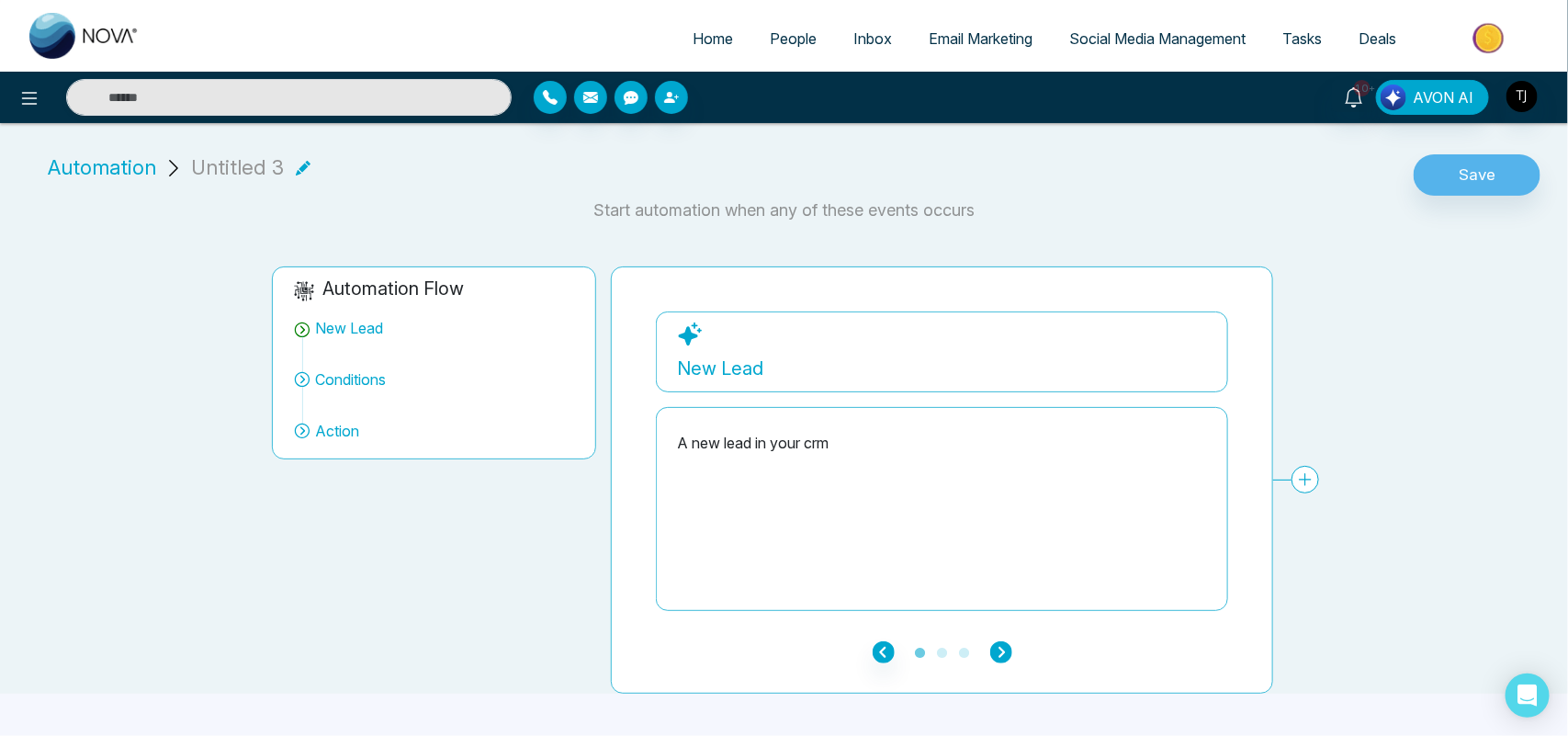
click at [997, 658] on icon "button" at bounding box center [1001, 653] width 22 height 22
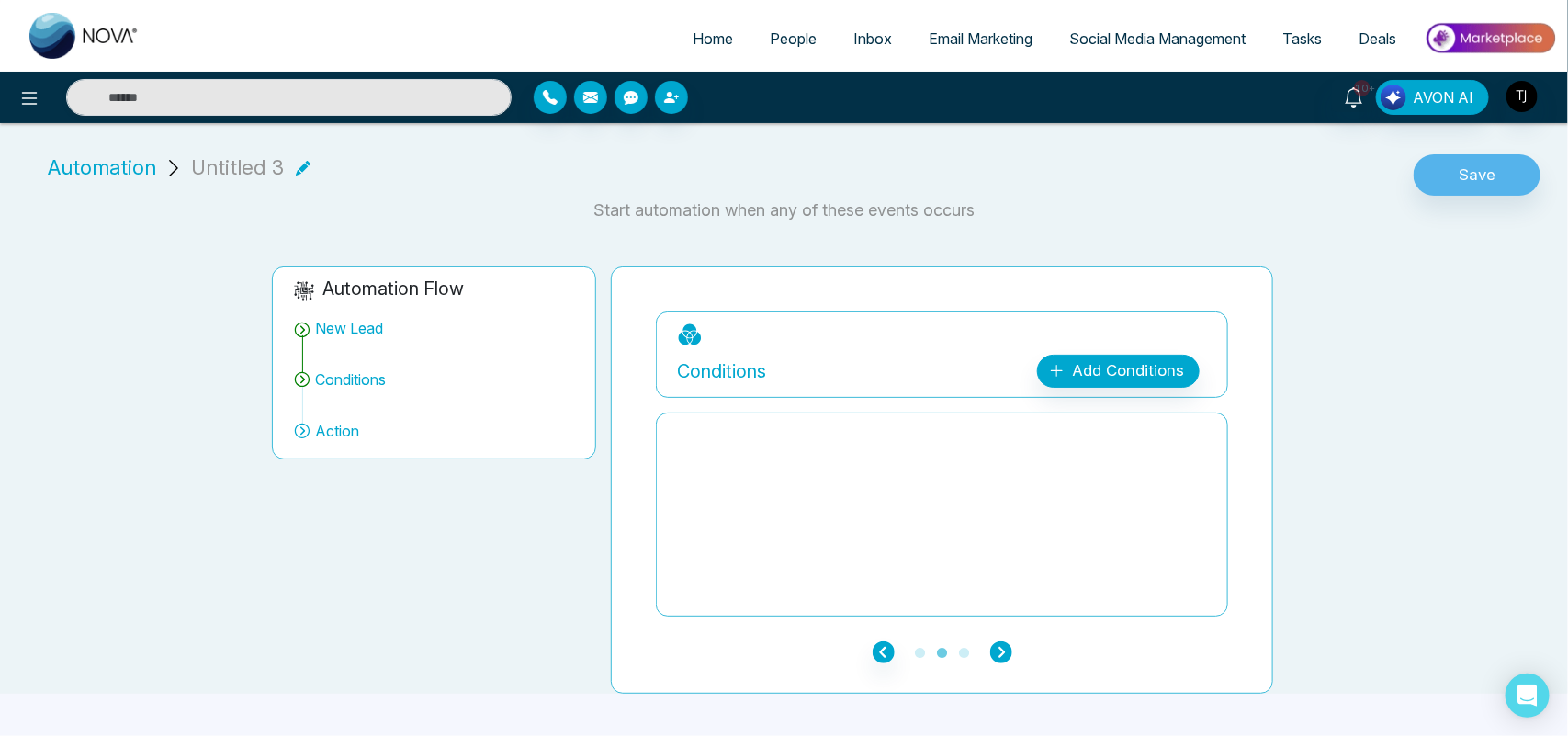
click at [1002, 658] on icon "button" at bounding box center [1001, 653] width 22 height 22
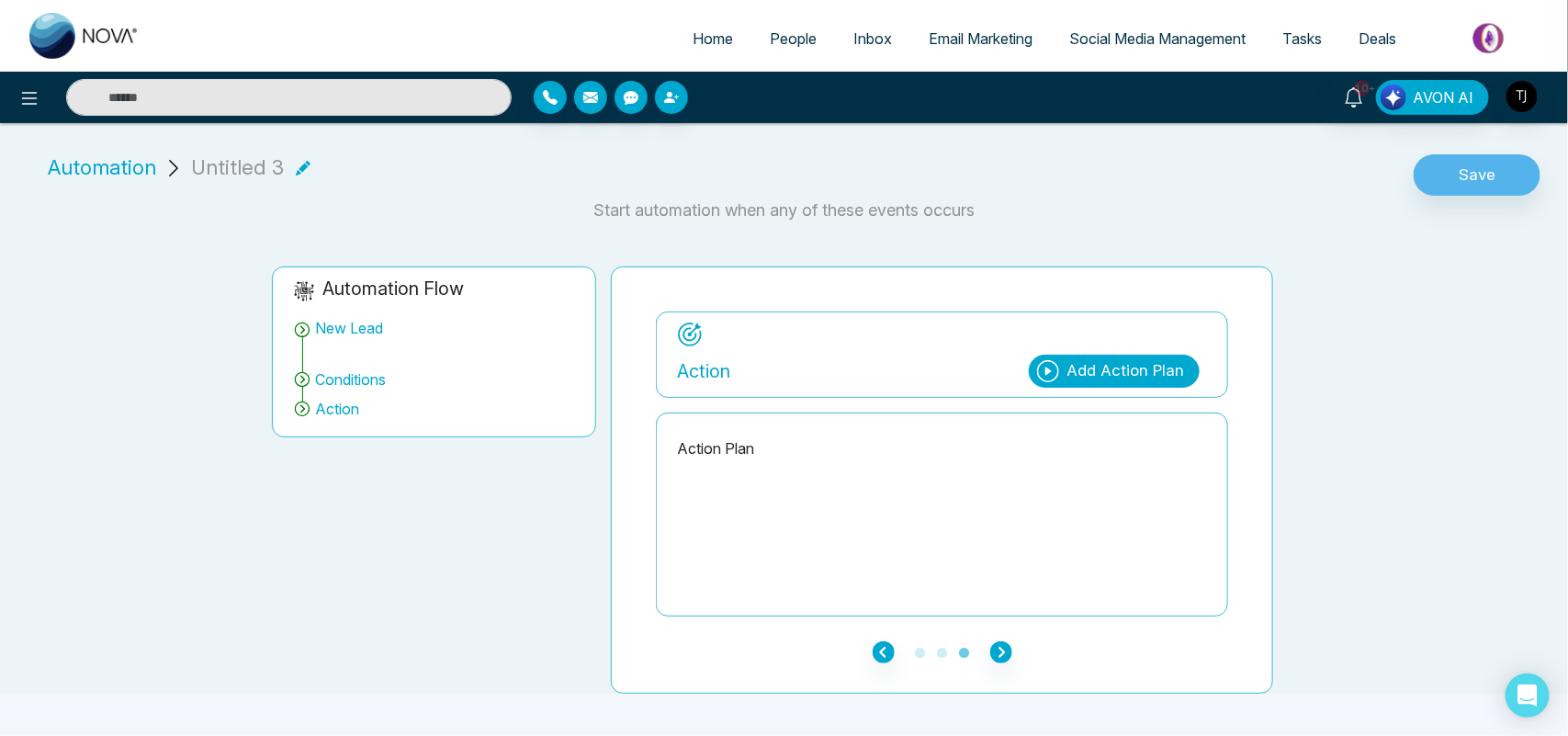
click at [1081, 366] on div "Add Action Plan" at bounding box center [1125, 371] width 117 height 24
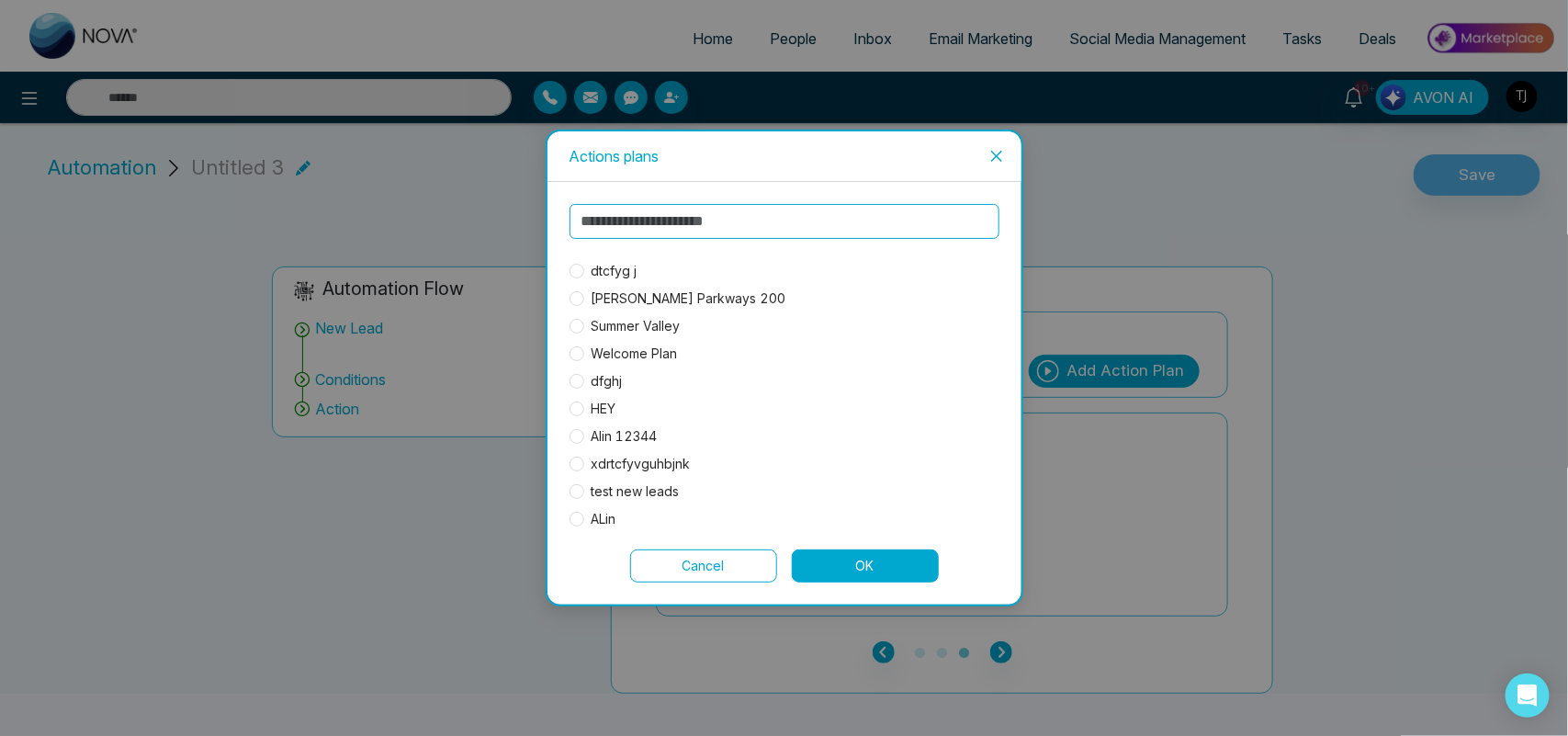
click at [617, 263] on span "dtcfyg j" at bounding box center [614, 271] width 61 height 20
click at [892, 556] on button "OK" at bounding box center [866, 565] width 147 height 33
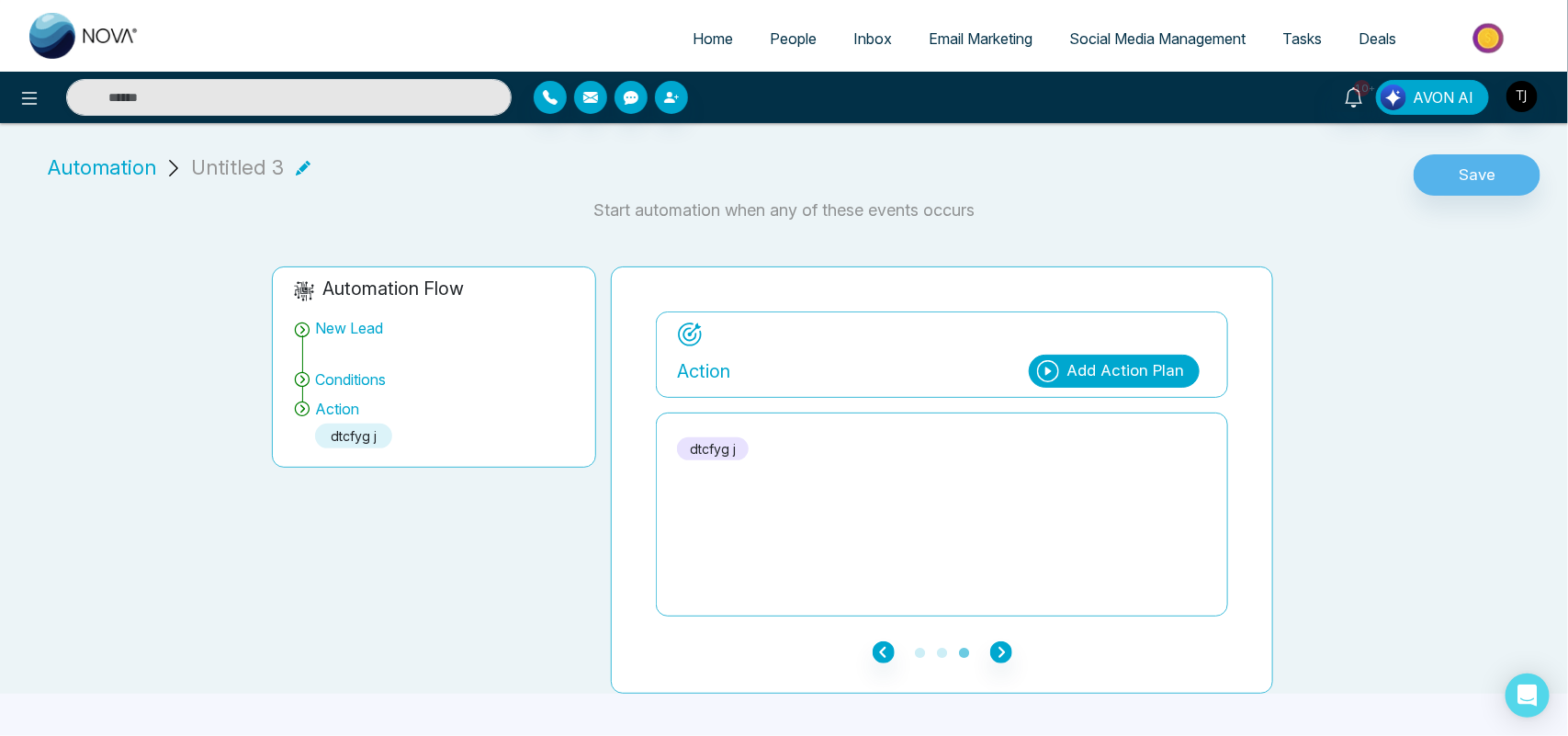
click at [304, 164] on li "Automation Untitled 3" at bounding box center [179, 168] width 277 height 31
click at [296, 164] on icon at bounding box center [303, 168] width 15 height 15
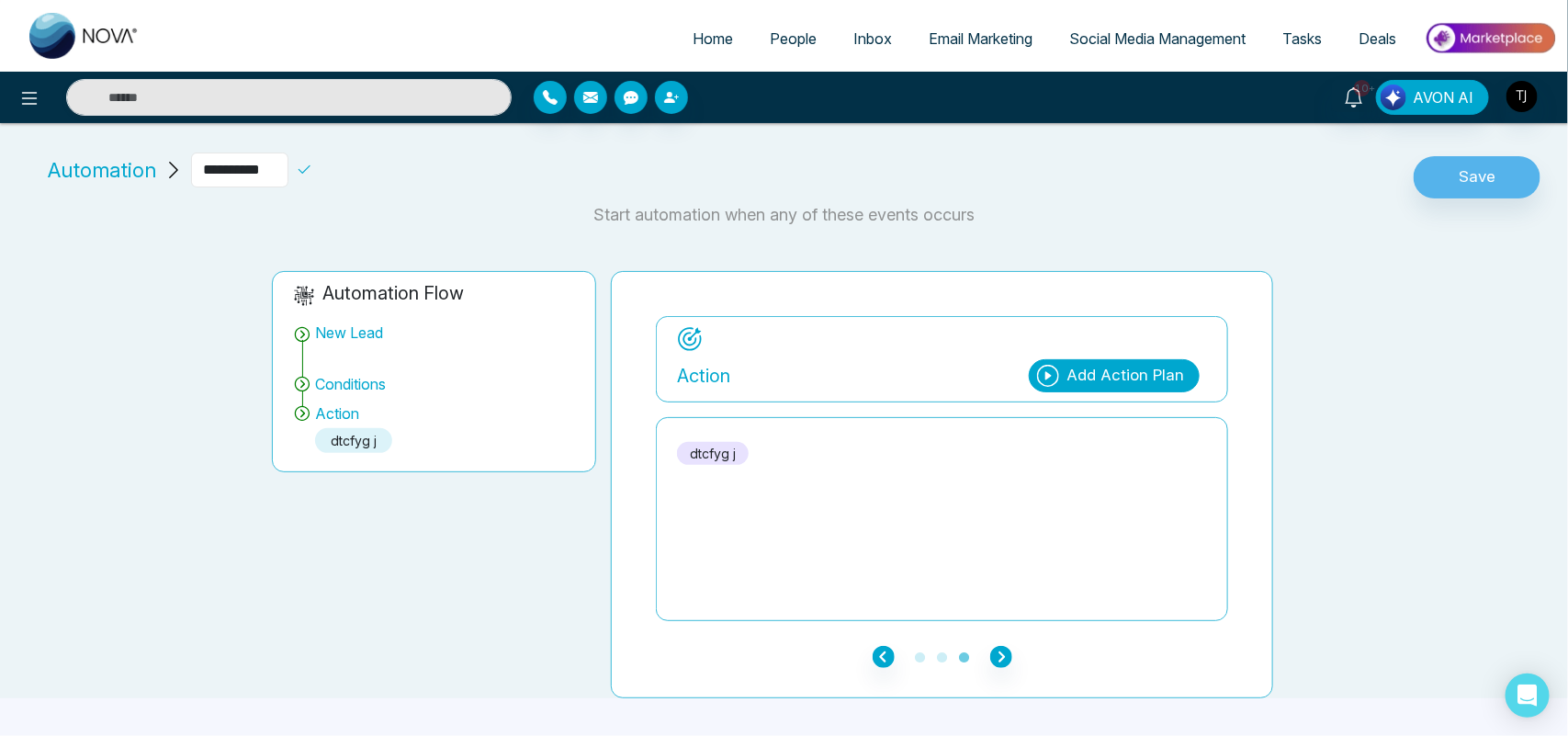
click at [283, 164] on input "**********" at bounding box center [239, 170] width 97 height 35
type input "*******"
click at [313, 172] on icon at bounding box center [304, 170] width 17 height 17
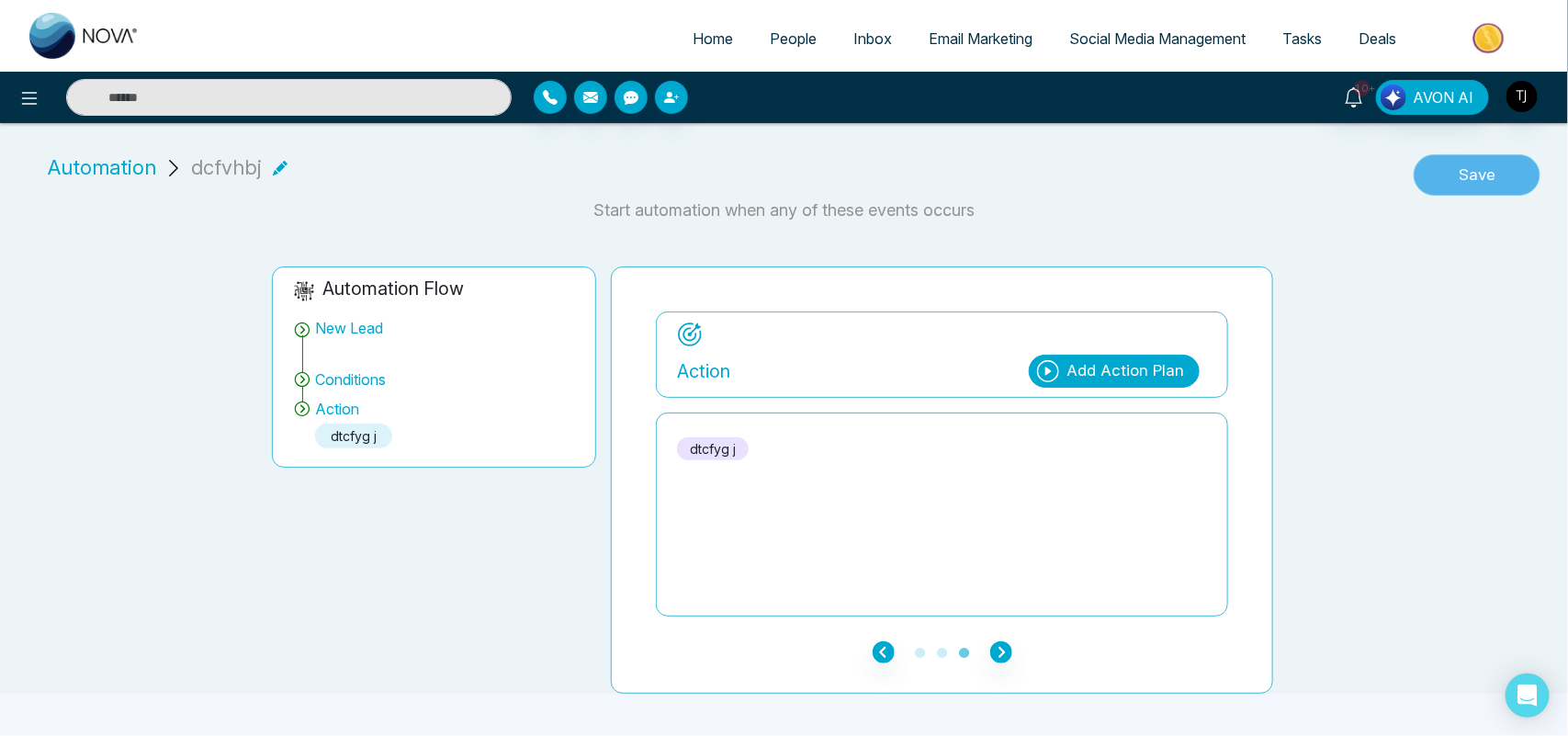
click at [1486, 186] on button "Save" at bounding box center [1478, 175] width 127 height 43
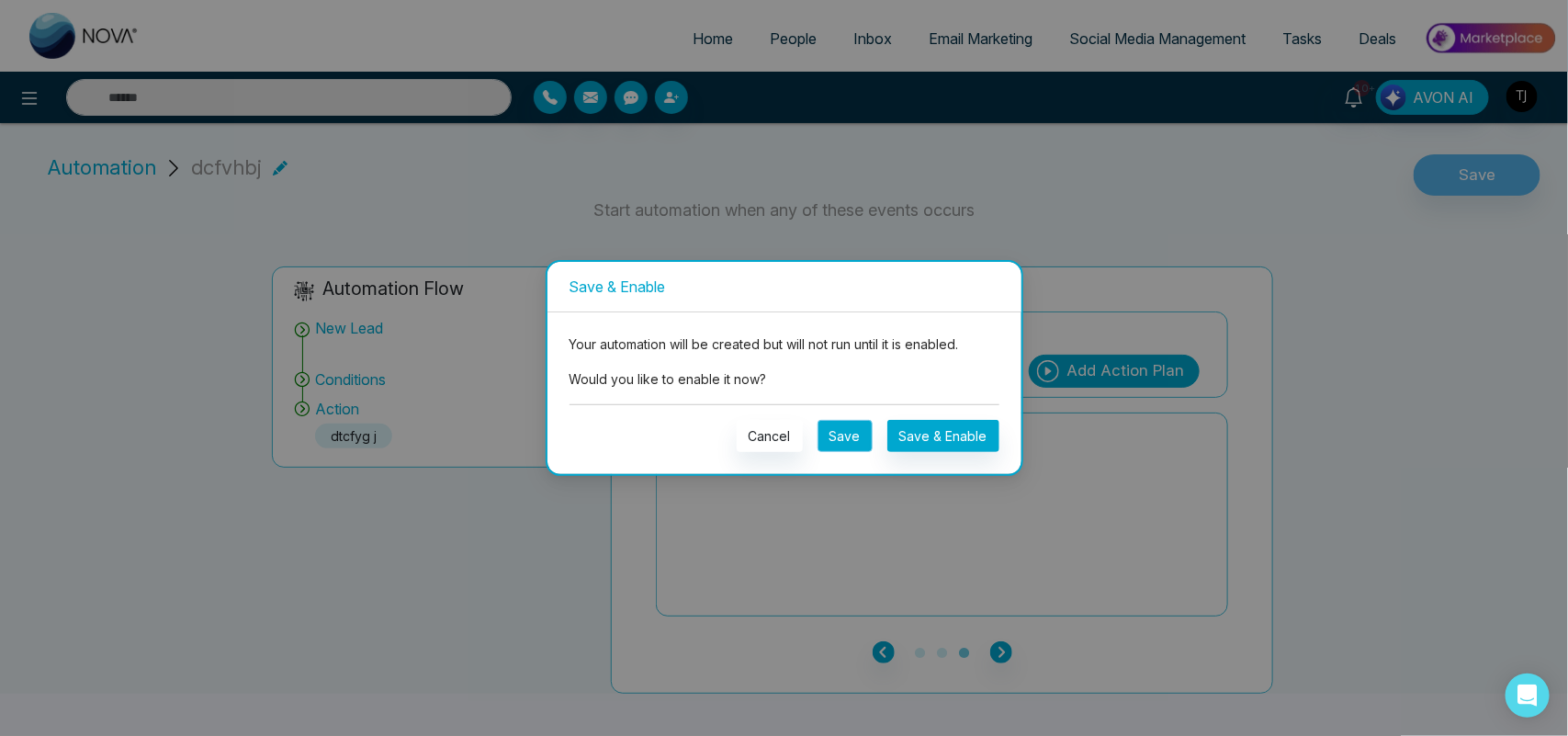
click at [855, 439] on button "Save" at bounding box center [845, 436] width 56 height 32
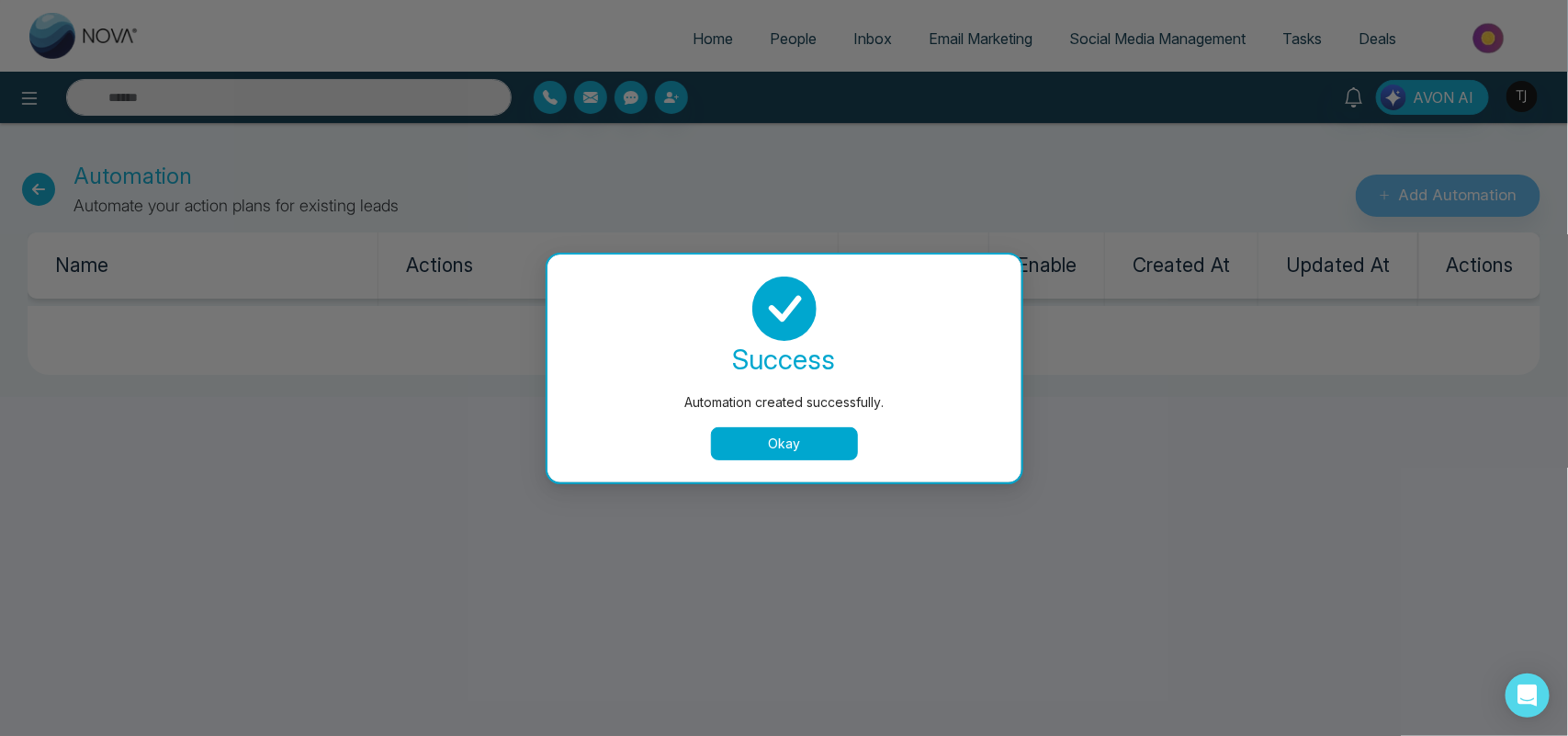
click at [800, 438] on button "Okay" at bounding box center [784, 443] width 147 height 33
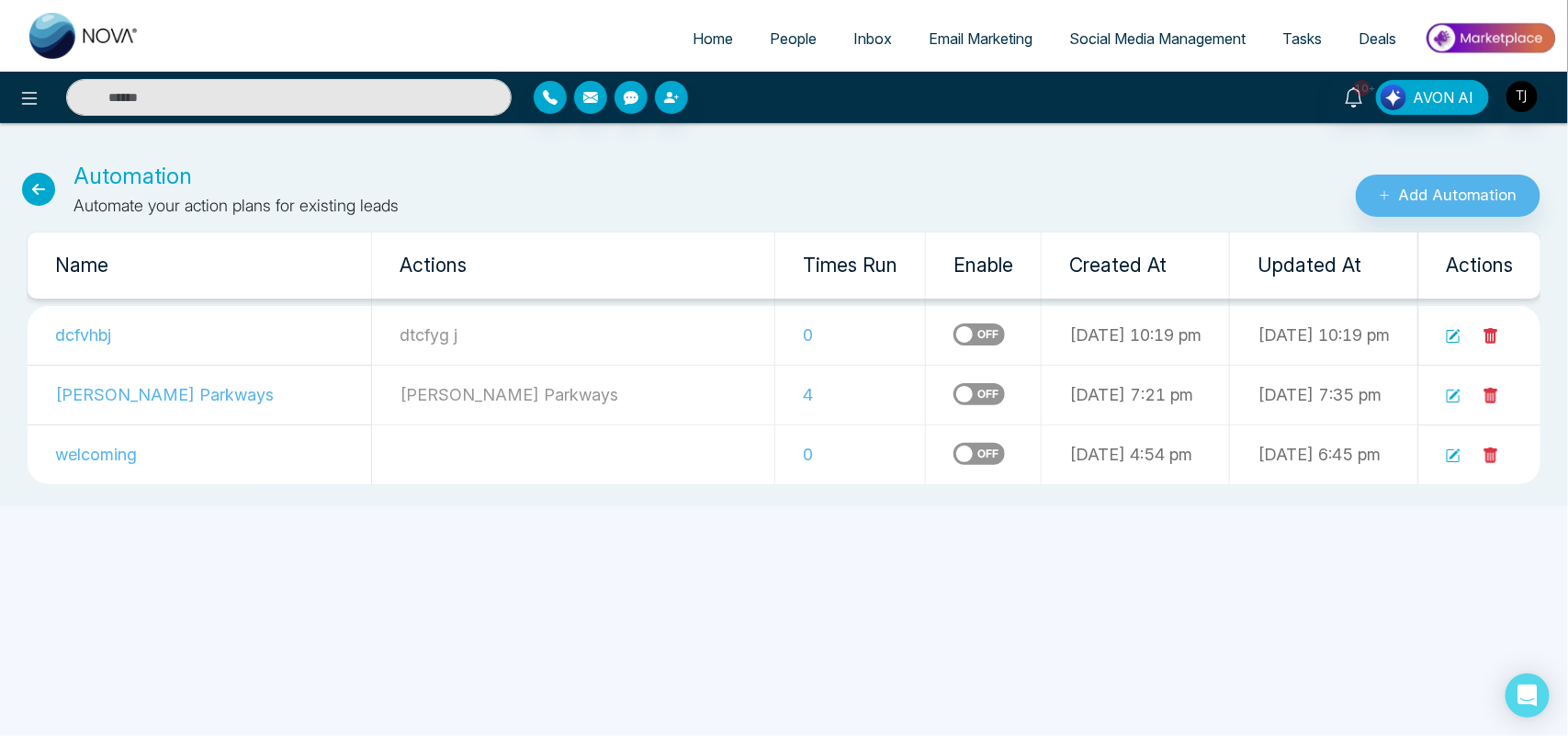
click at [953, 333] on label at bounding box center [979, 335] width 52 height 22
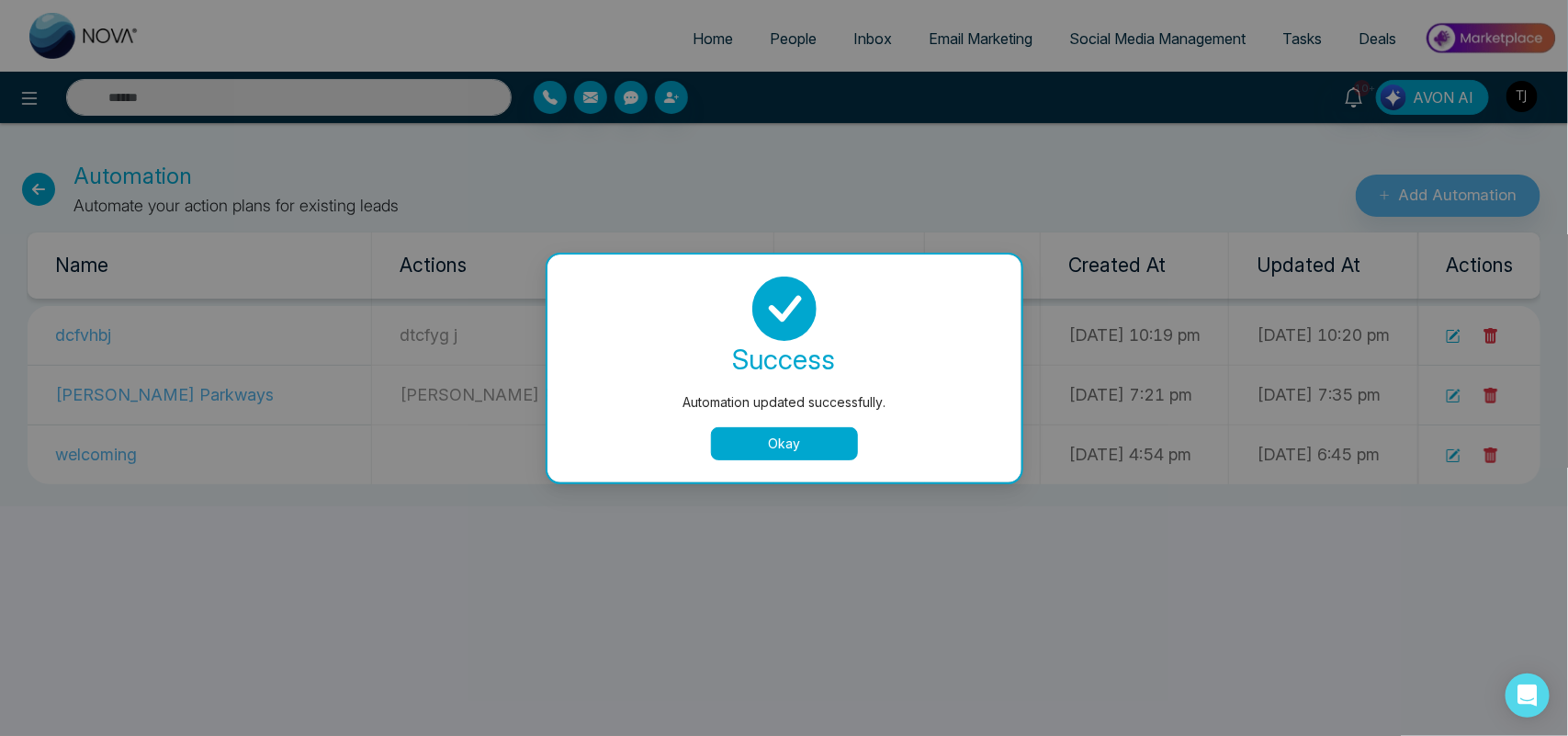
click at [827, 432] on button "Okay" at bounding box center [784, 443] width 147 height 33
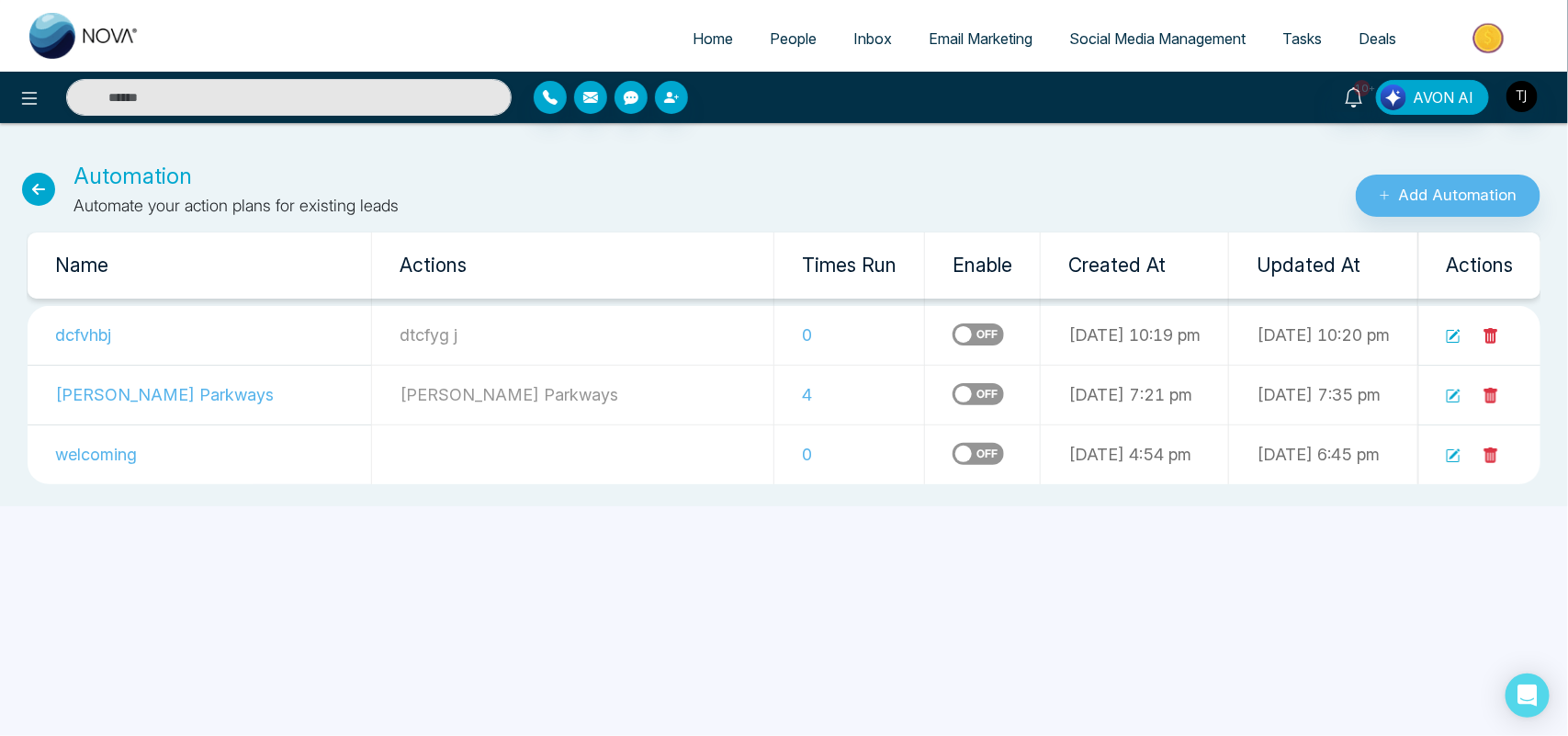
click at [953, 338] on label at bounding box center [979, 335] width 52 height 22
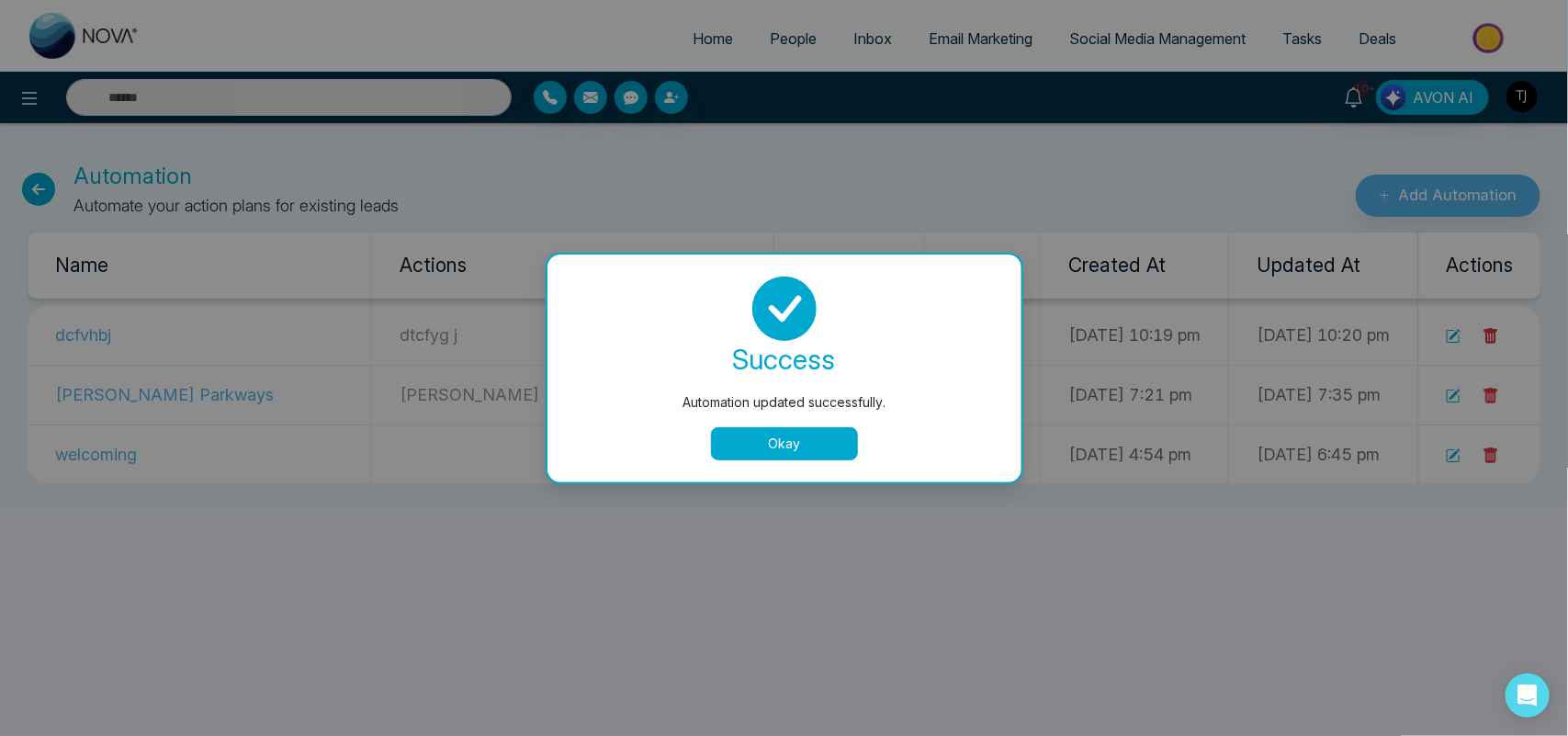
click at [790, 441] on button "Okay" at bounding box center [784, 443] width 147 height 33
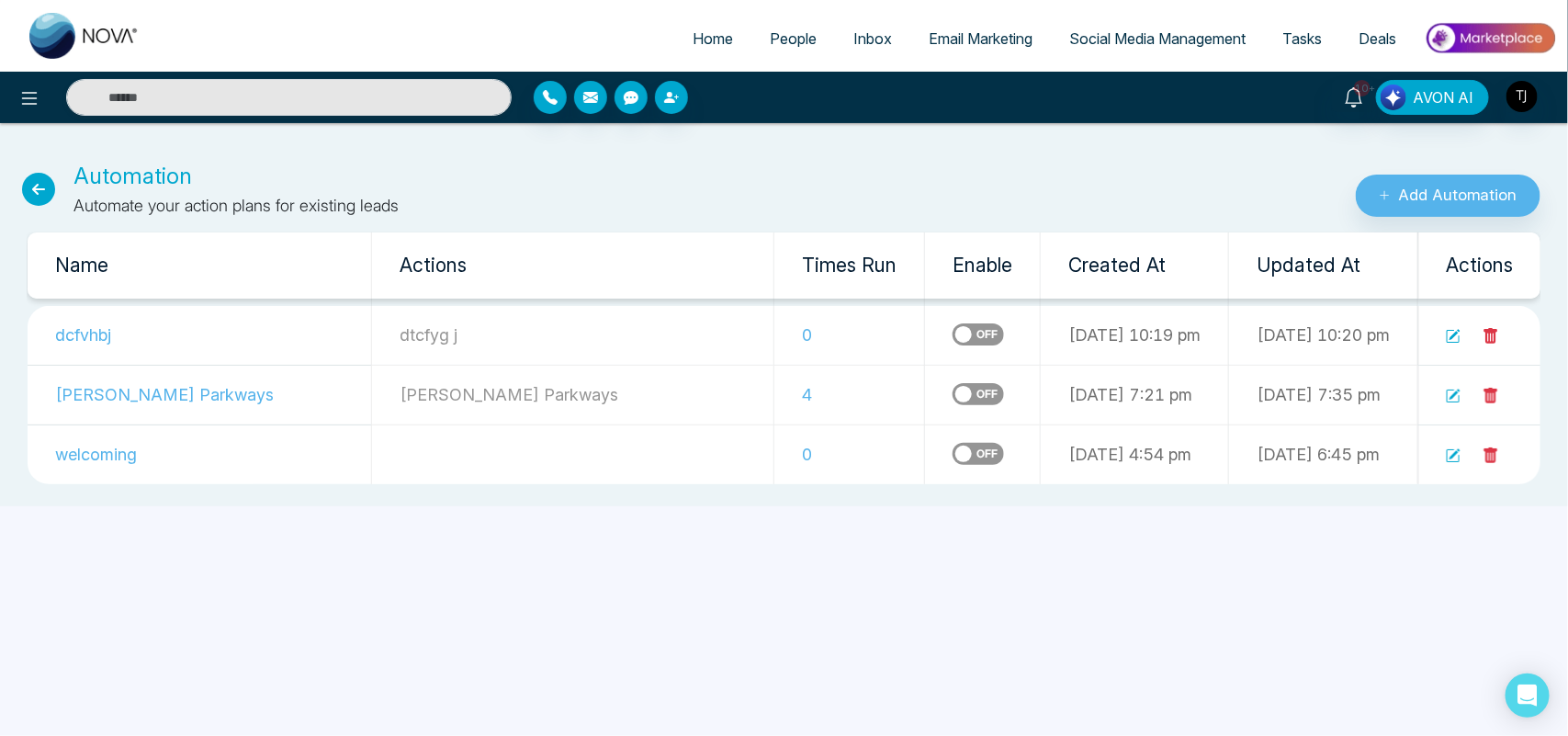
click at [1484, 337] on icon at bounding box center [1491, 336] width 17 height 17
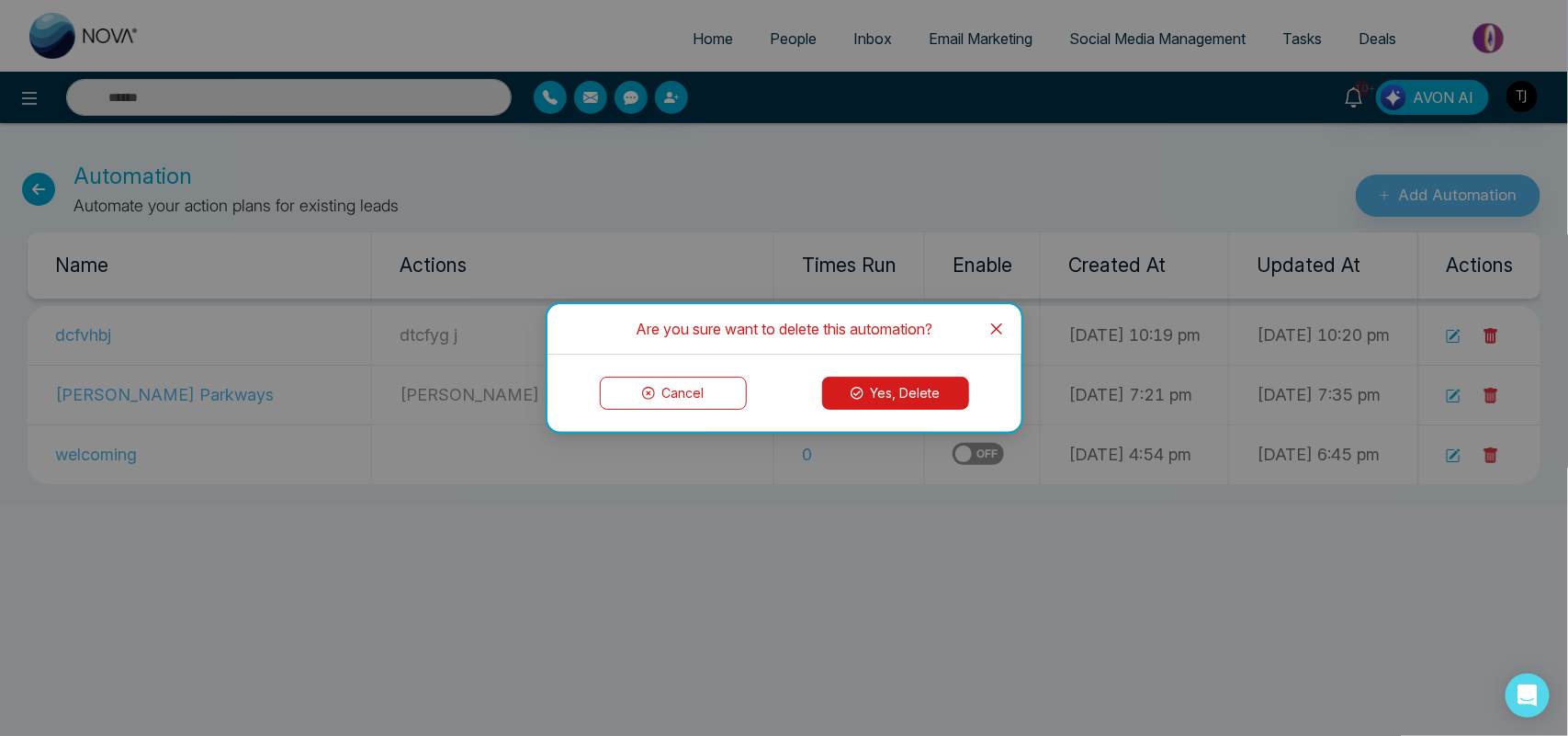
click at [896, 400] on button "Yes, Delete" at bounding box center [896, 392] width 147 height 33
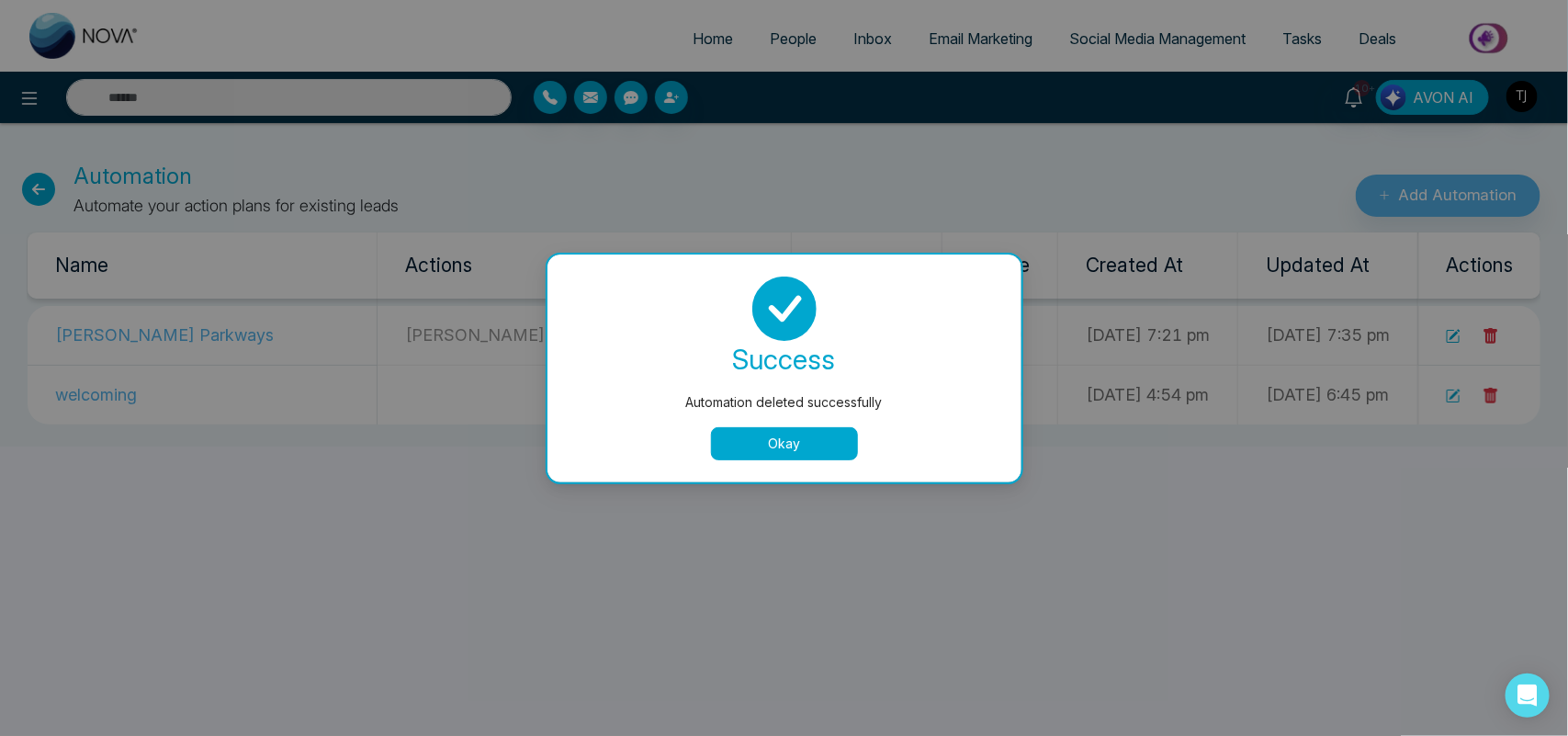
click at [806, 435] on button "Okay" at bounding box center [784, 443] width 147 height 33
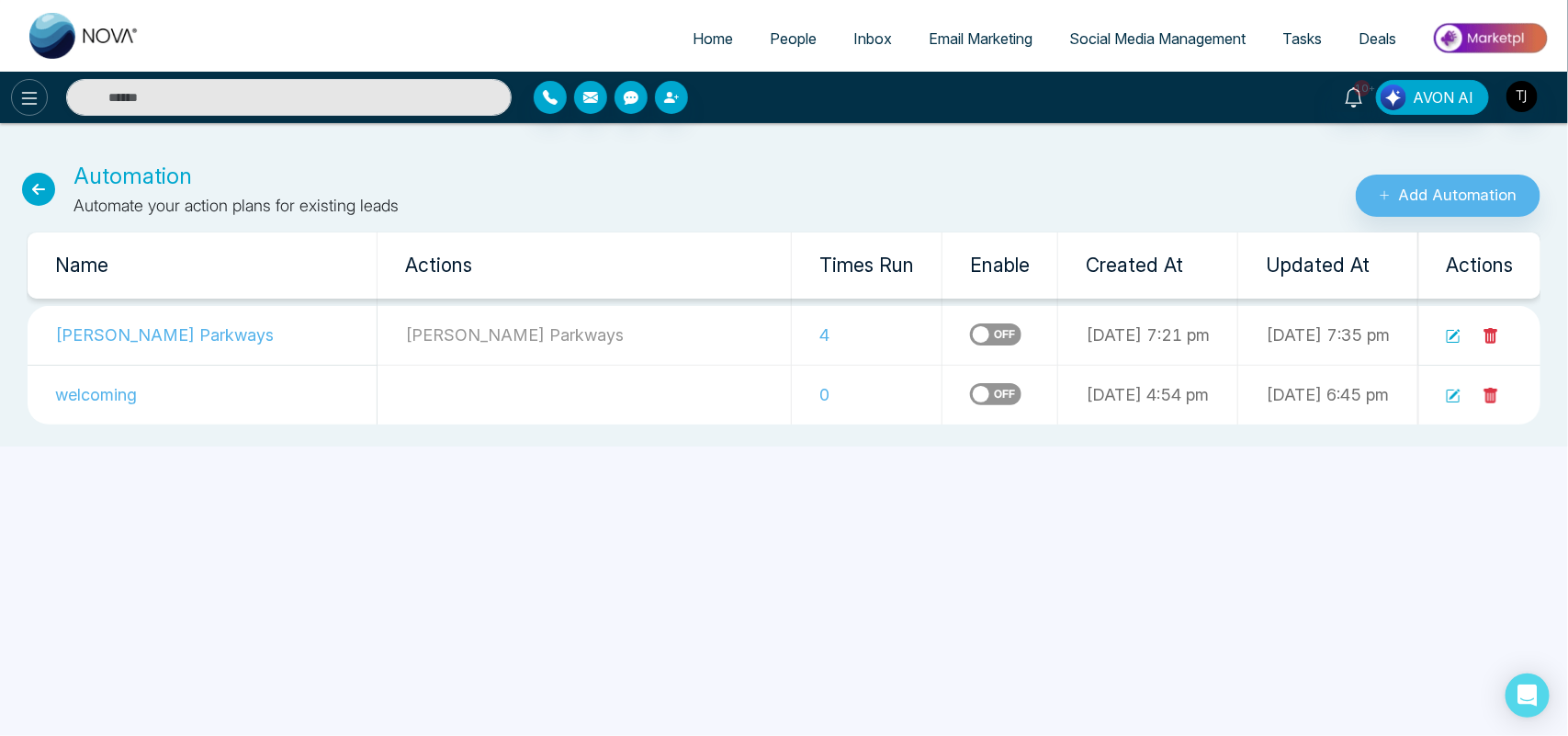
click at [21, 101] on icon at bounding box center [30, 98] width 22 height 22
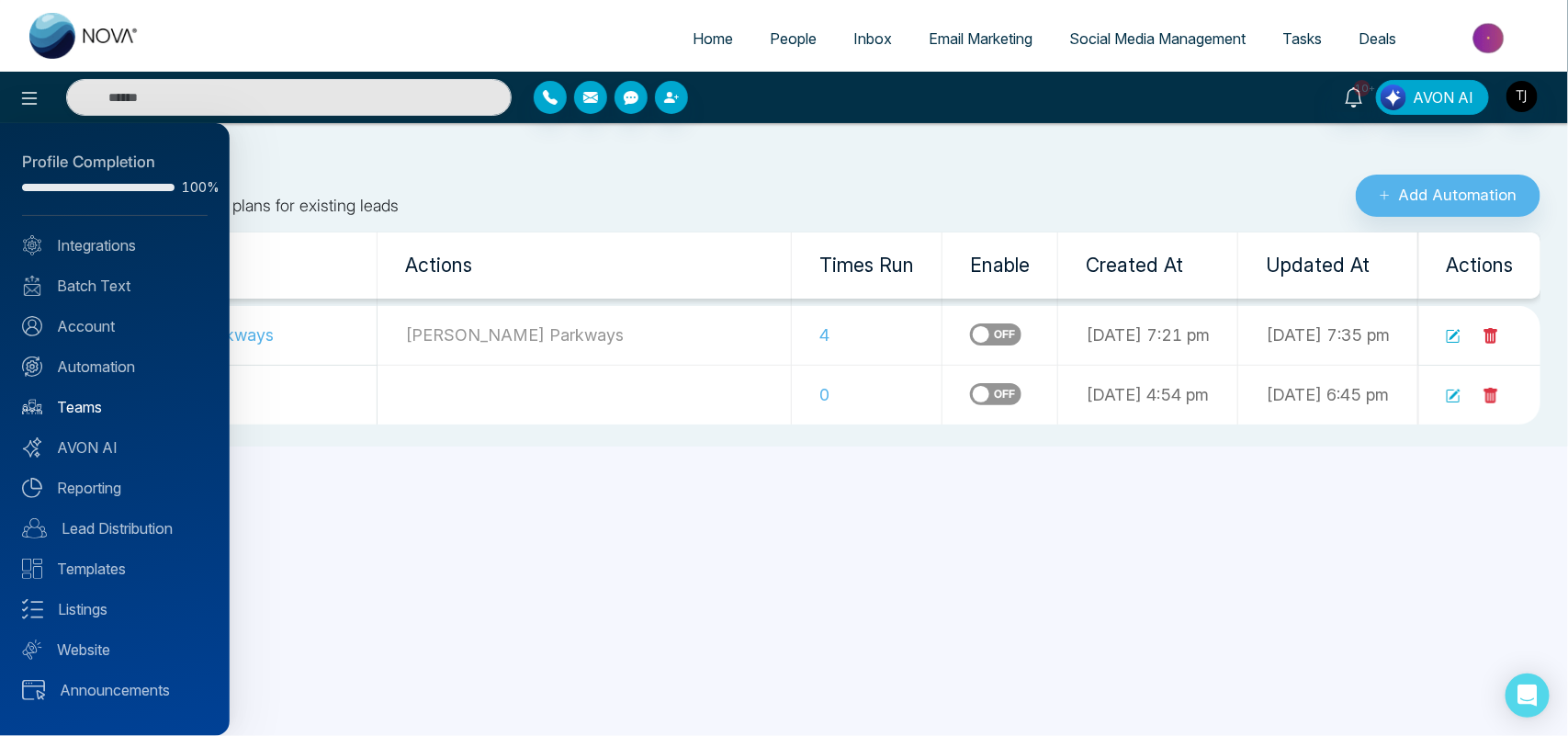
click at [108, 407] on link "Teams" at bounding box center [114, 407] width 186 height 22
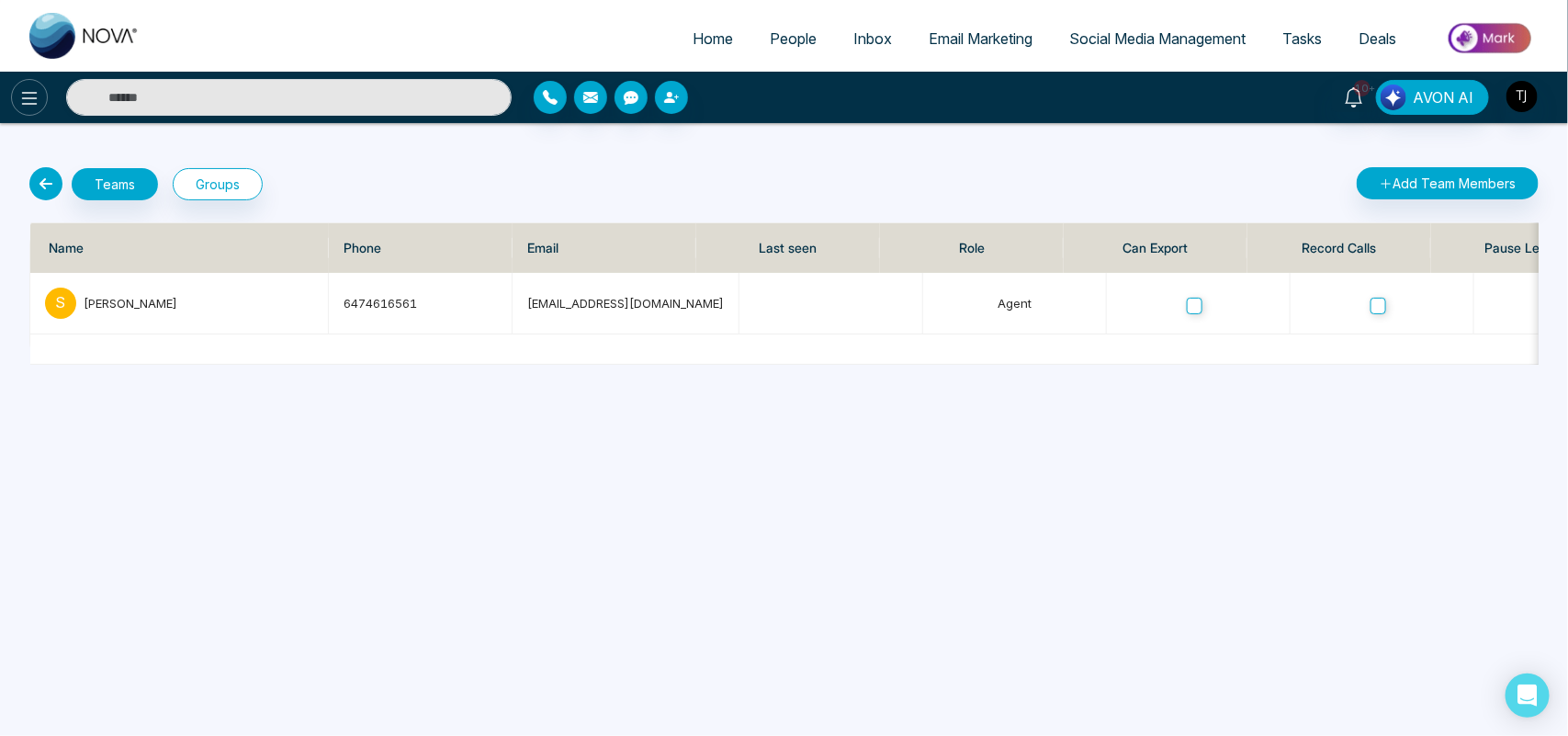
click at [24, 96] on icon at bounding box center [30, 98] width 22 height 22
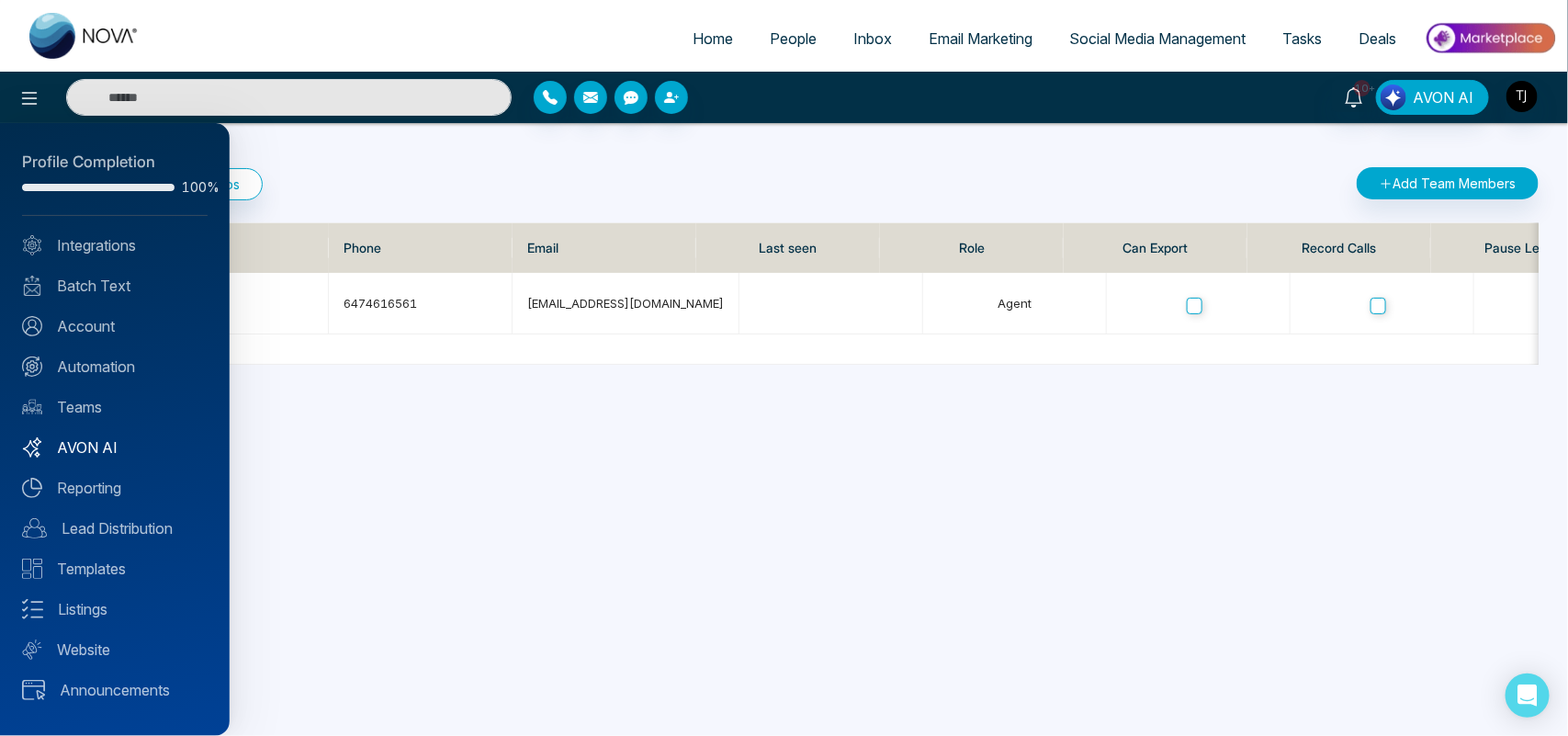
click at [85, 446] on link "AVON AI" at bounding box center [114, 448] width 186 height 22
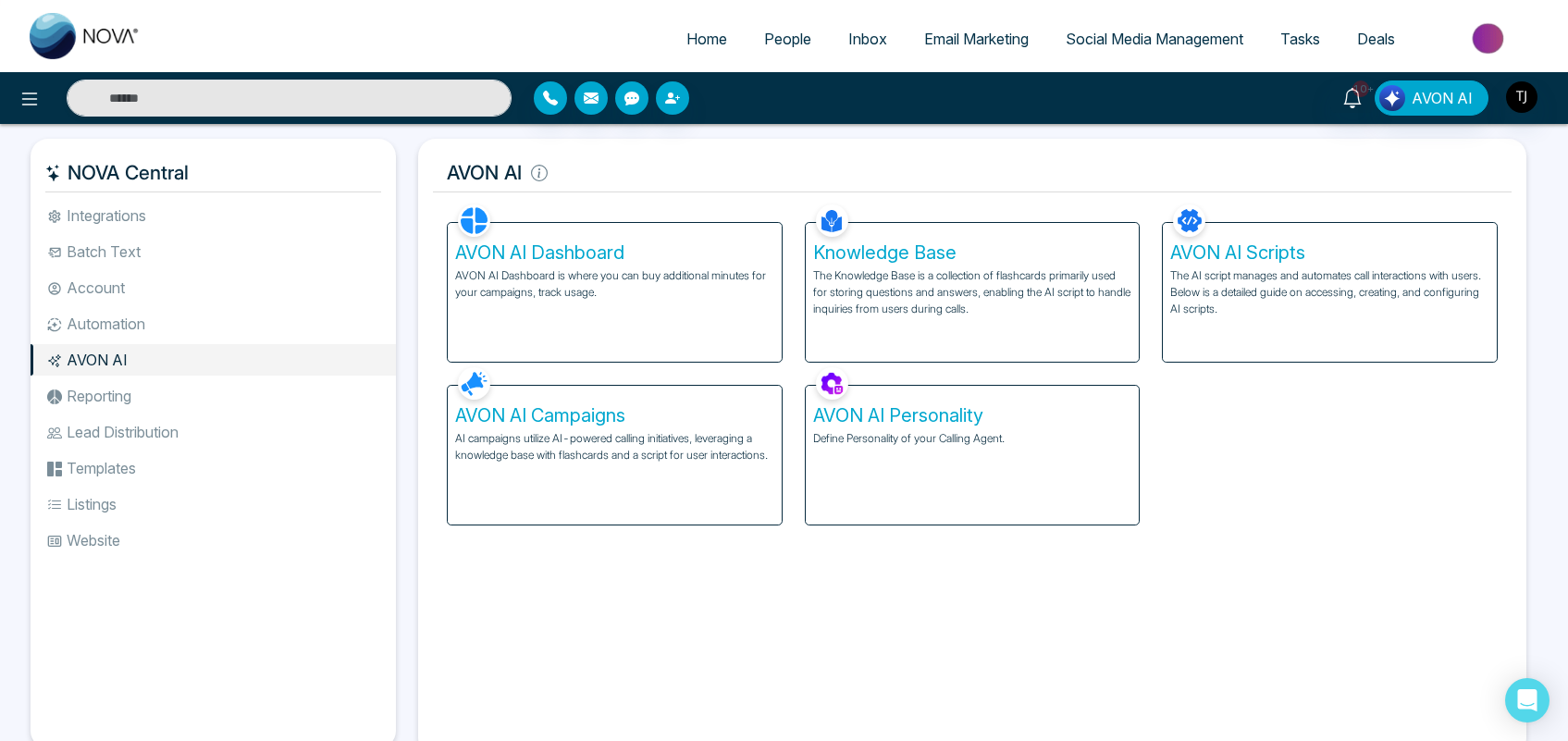
click at [668, 284] on p "AVON AI Dashboard is where you can buy additional minutes for your campaigns, t…" at bounding box center [614, 283] width 319 height 33
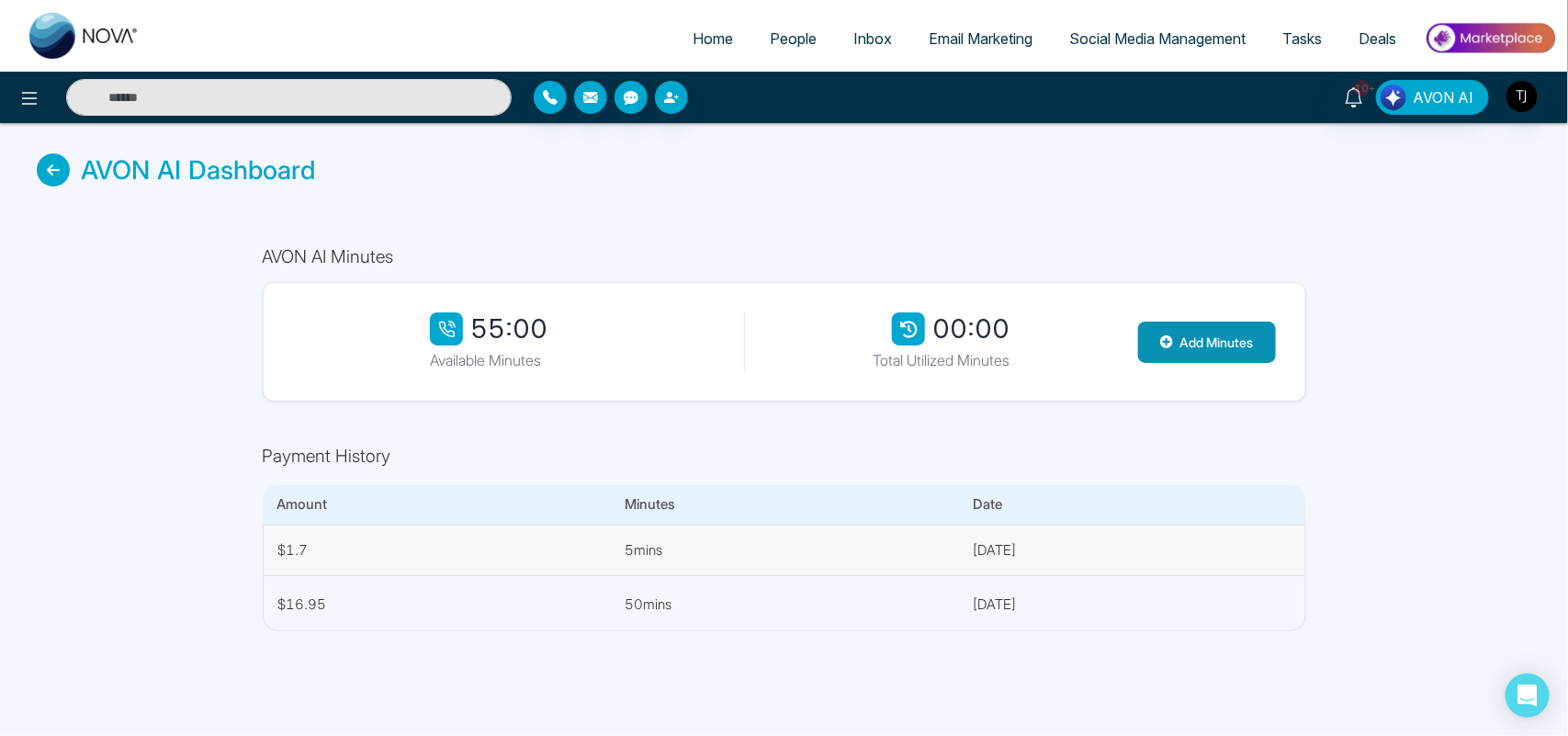
click at [1195, 339] on button "Add Minutes" at bounding box center [1207, 343] width 138 height 42
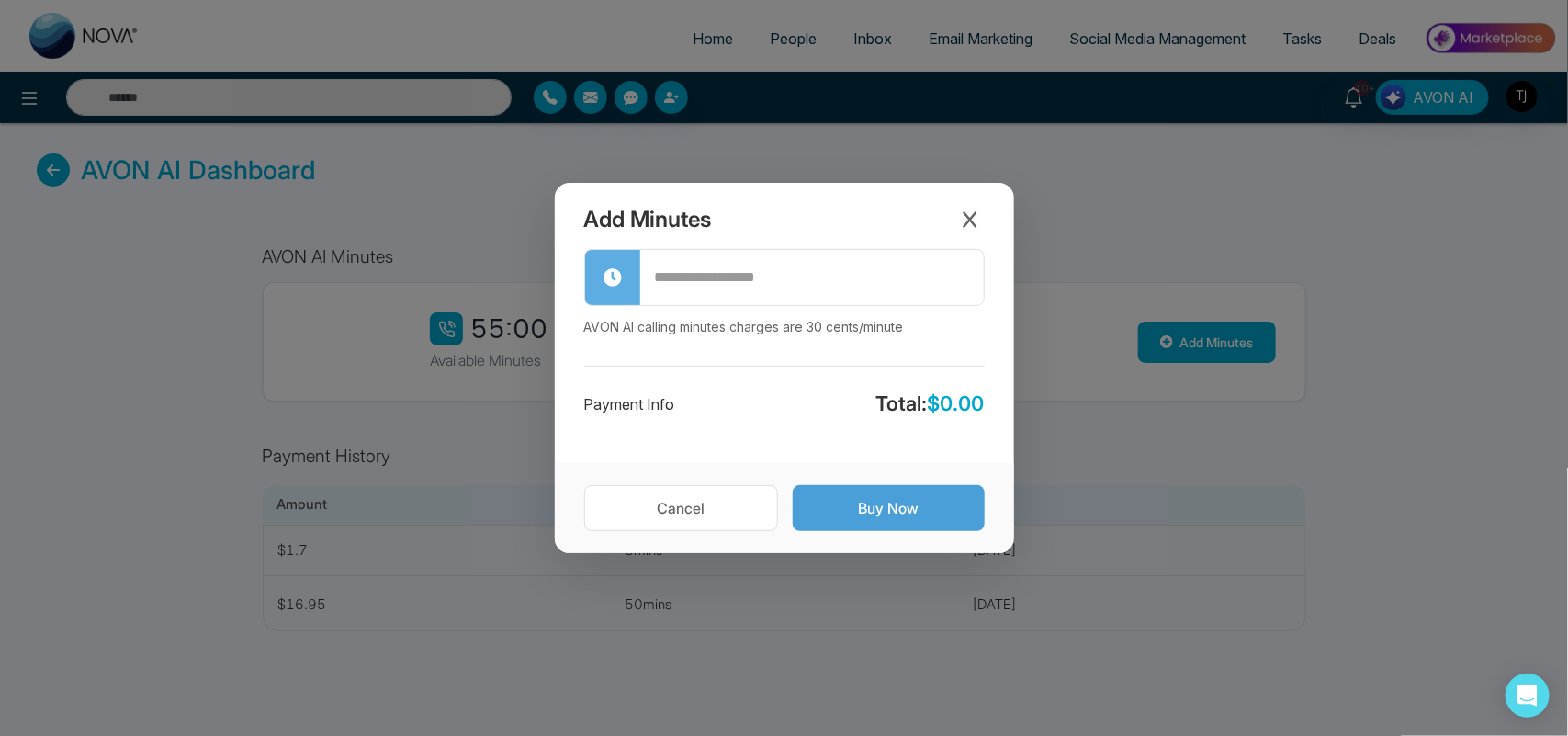
click at [852, 503] on button "Buy Now" at bounding box center [889, 509] width 192 height 46
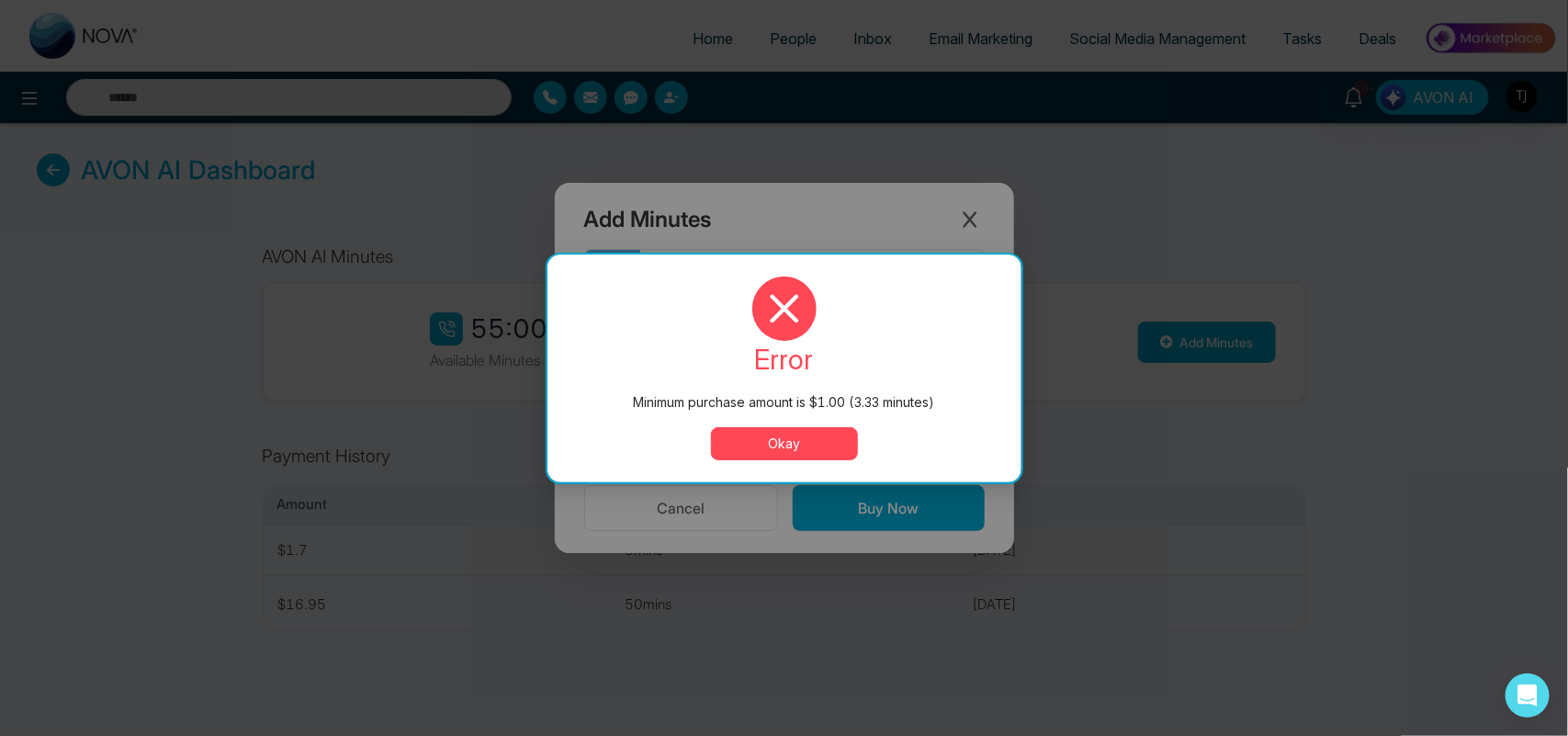
click at [820, 435] on button "Okay" at bounding box center [784, 443] width 147 height 33
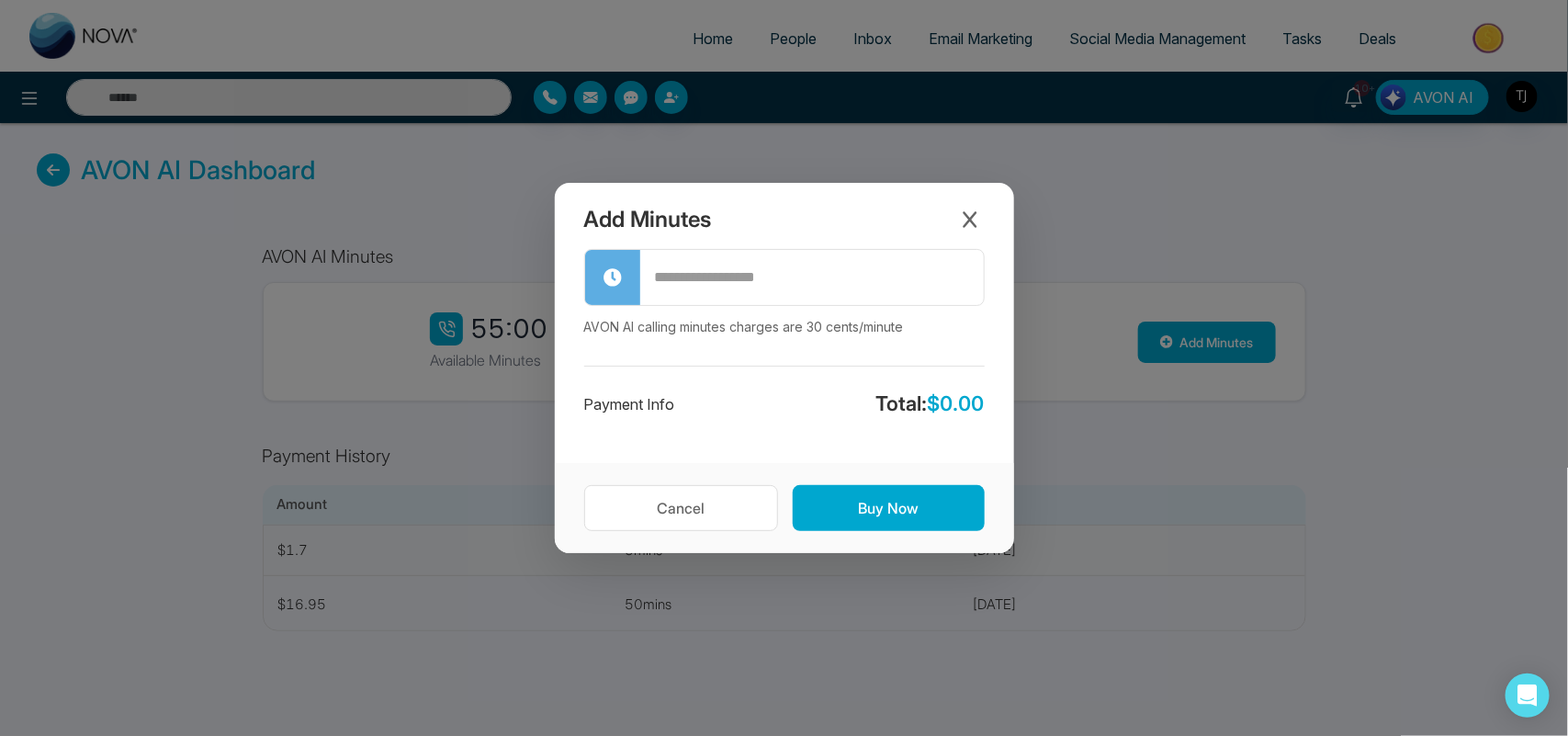
click at [763, 280] on input "text" at bounding box center [812, 278] width 344 height 52
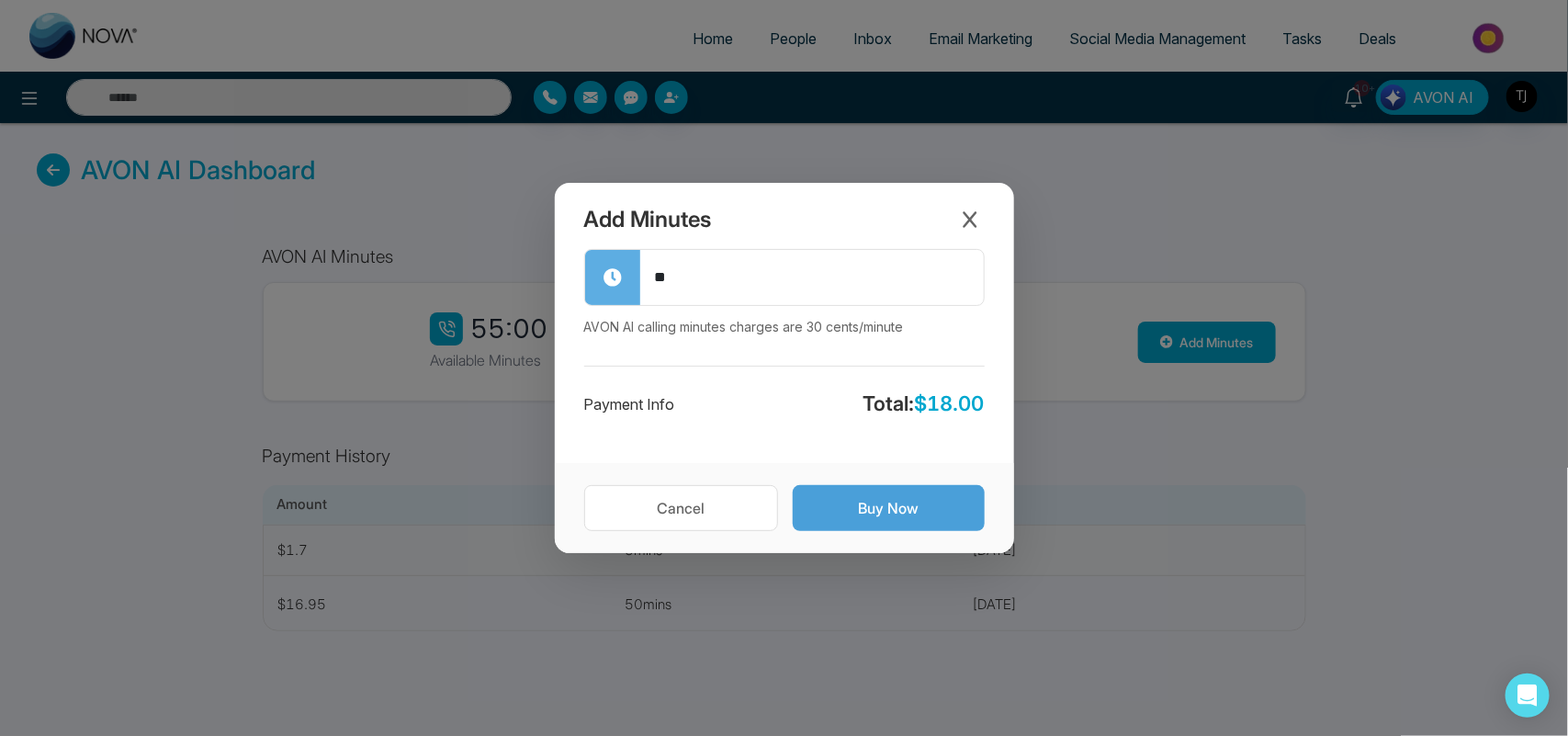
type input "**"
click at [922, 499] on button "Buy Now" at bounding box center [889, 509] width 192 height 46
click at [1242, 243] on div "Add Minutes ** AVON AI calling minutes charges are 30 cents/minute Payment Info…" at bounding box center [784, 368] width 1568 height 736
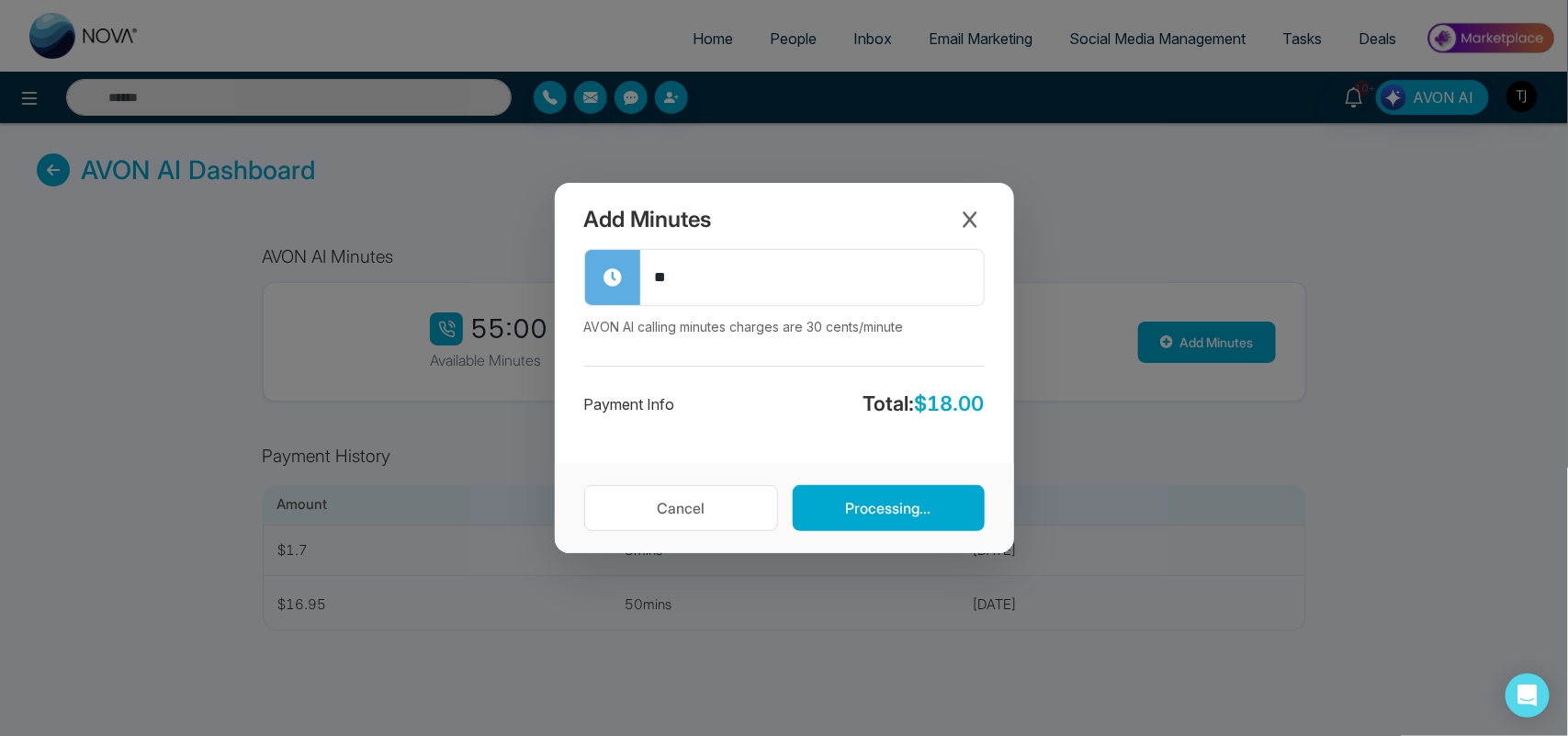
click at [979, 203] on div "Add Minutes" at bounding box center [784, 216] width 460 height 67
click at [962, 213] on icon "Close modal" at bounding box center [970, 220] width 19 height 19
click at [676, 504] on button "Cancel" at bounding box center [680, 509] width 194 height 46
click at [969, 225] on icon "Close modal" at bounding box center [970, 220] width 19 height 19
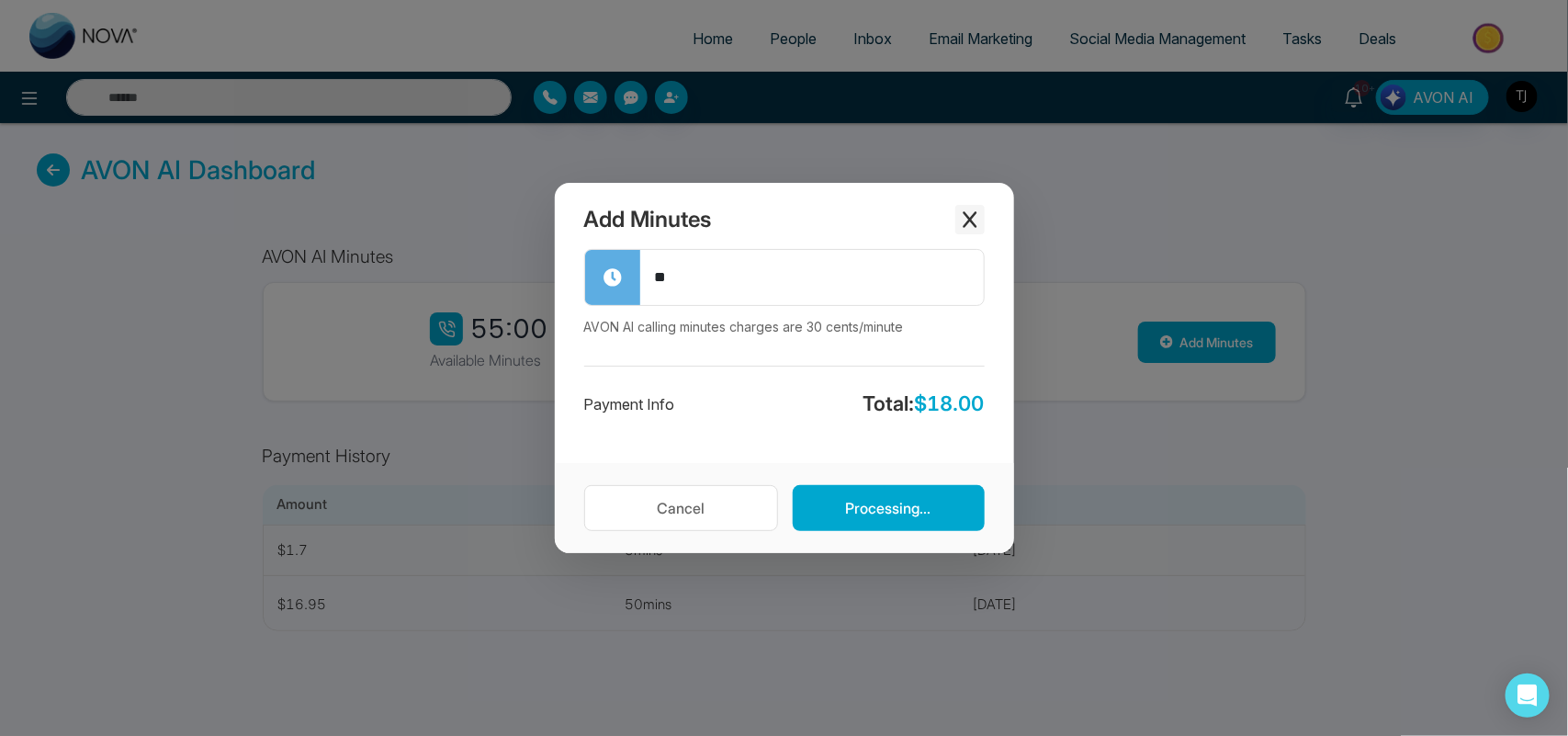
click at [969, 225] on icon "Close modal" at bounding box center [970, 220] width 19 height 19
click at [1181, 212] on div "Add Minutes ** AVON AI calling minutes charges are 30 cents/minute Payment Info…" at bounding box center [784, 368] width 1568 height 736
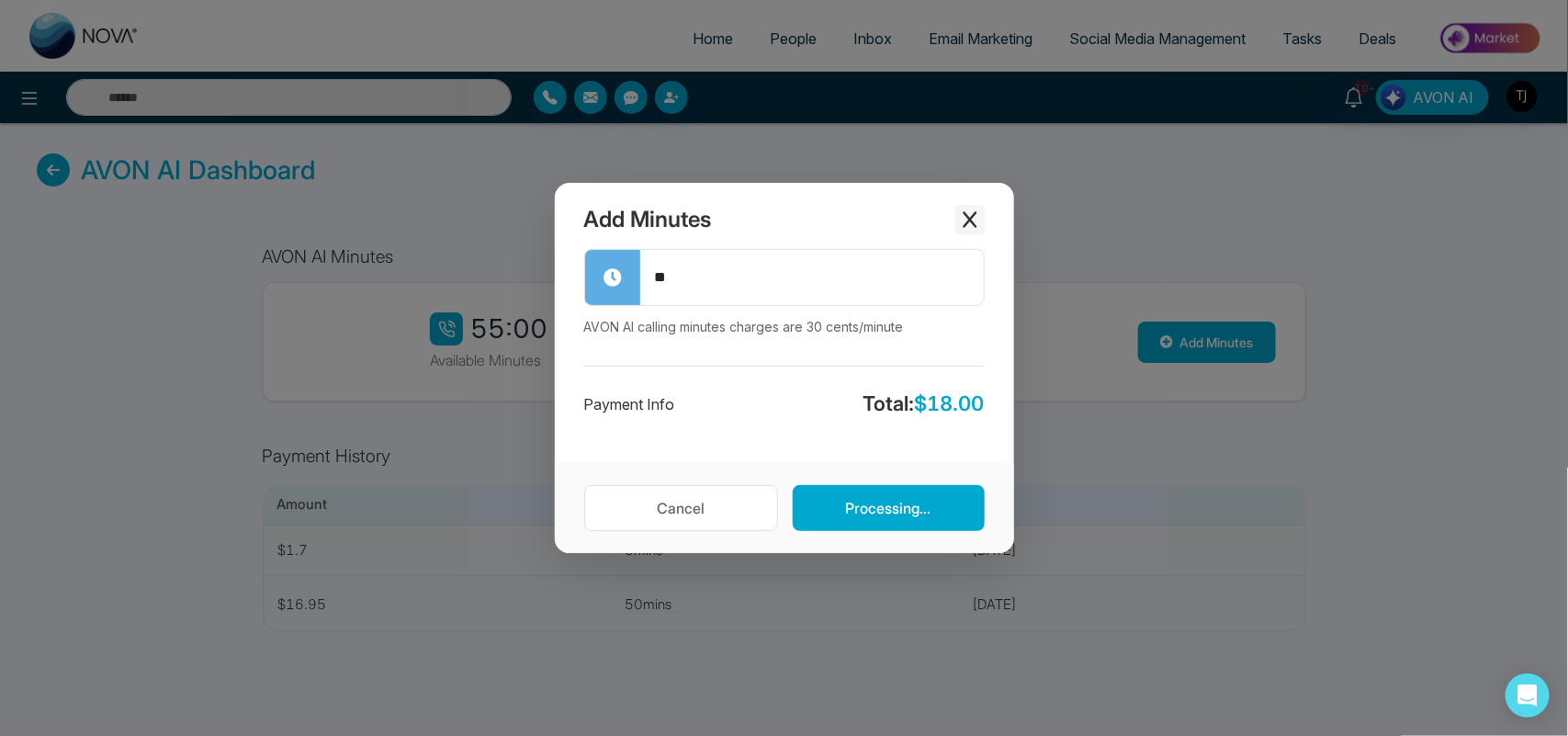
click at [971, 218] on icon "Close modal" at bounding box center [970, 220] width 14 height 17
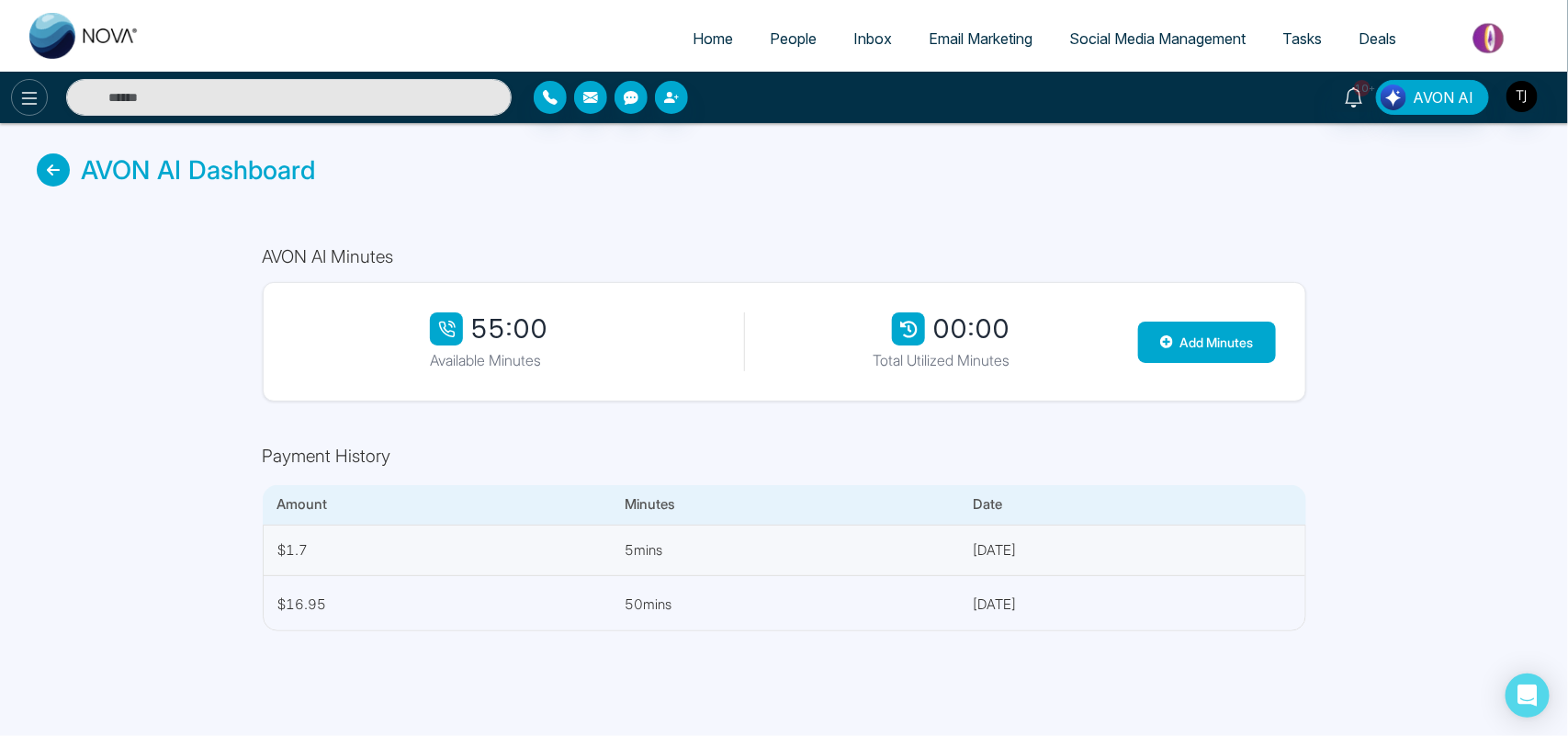
click at [38, 102] on icon at bounding box center [30, 98] width 22 height 22
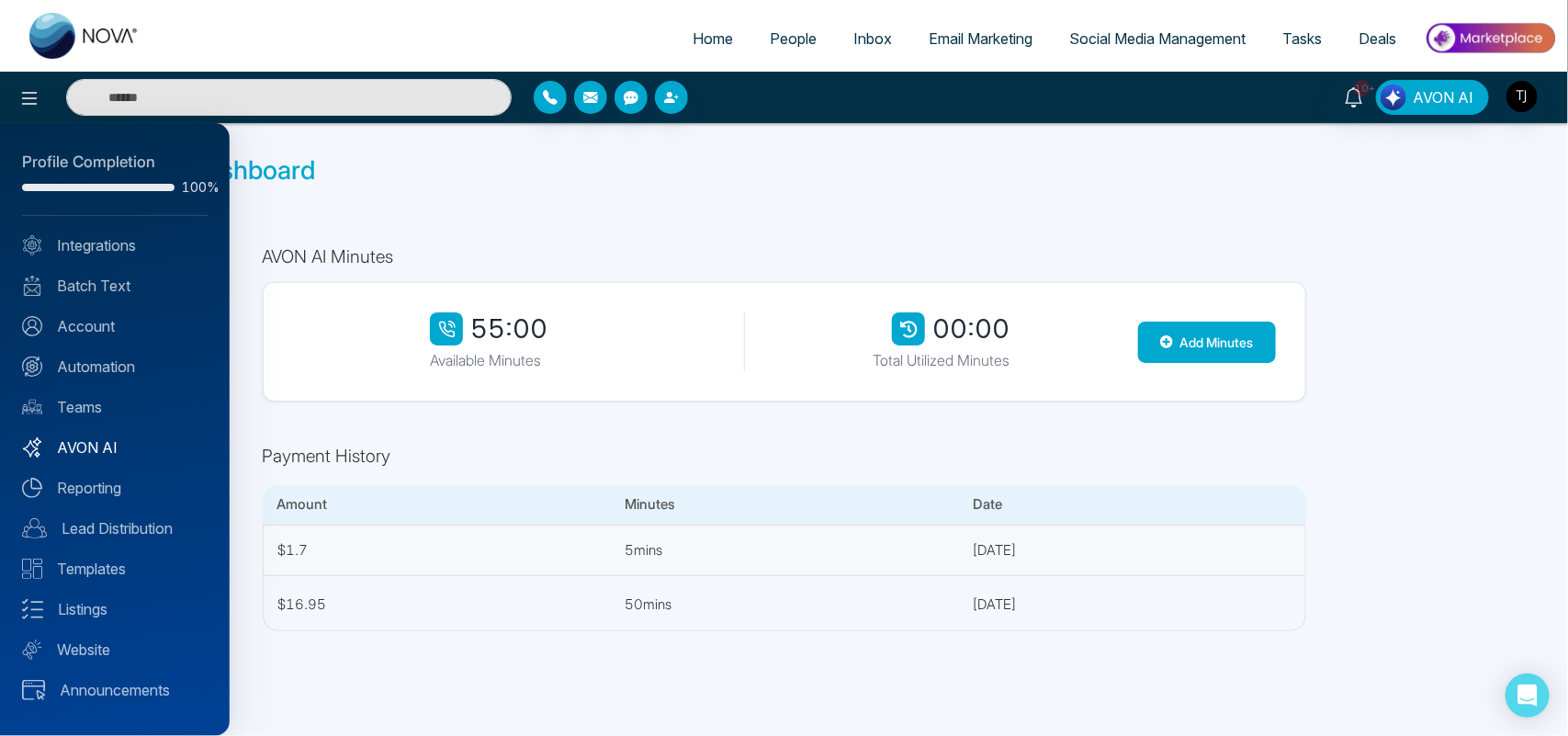
click at [120, 438] on link "AVON AI" at bounding box center [114, 448] width 186 height 22
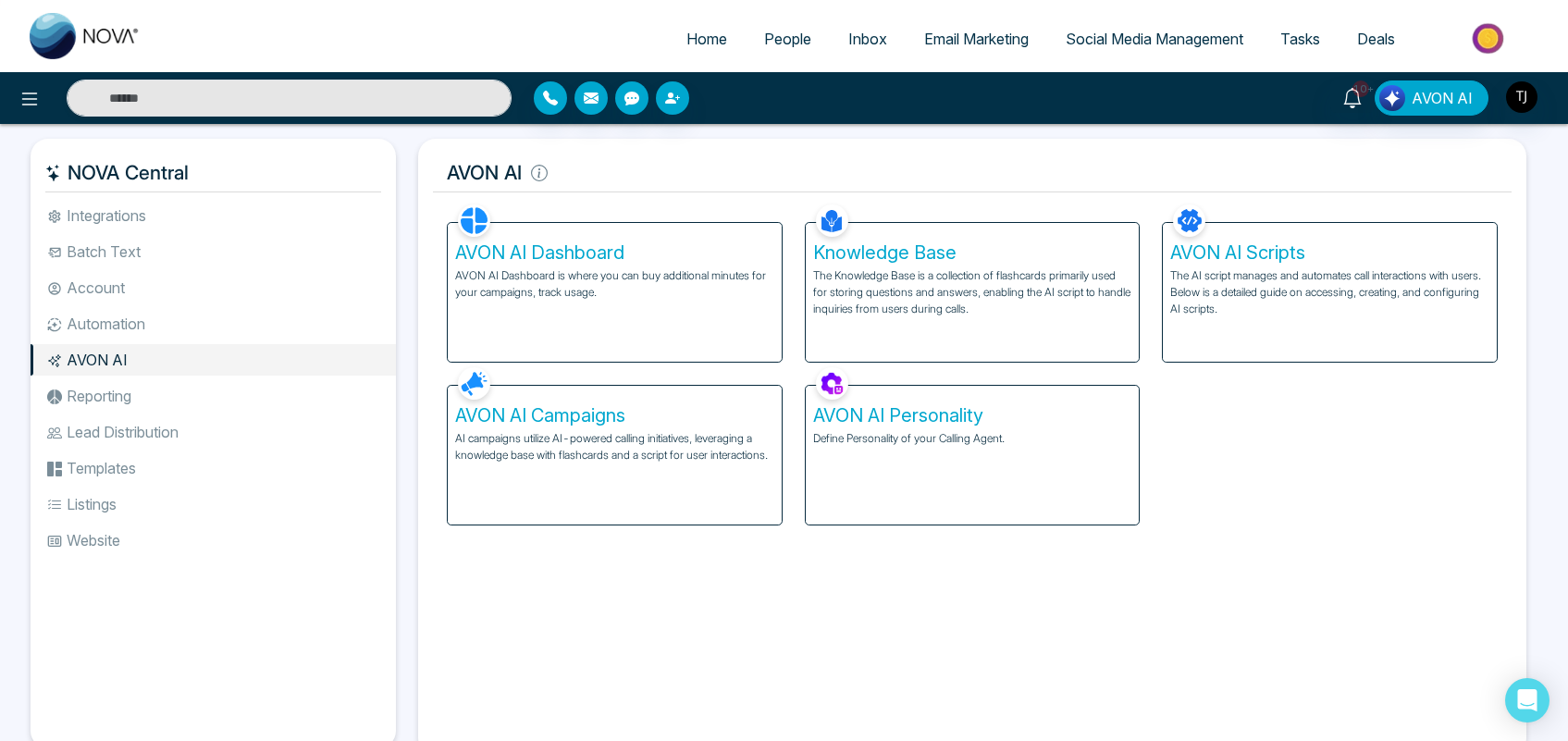
click at [955, 288] on p "The Knowledge Base is a collection of flashcards primarily used for storing que…" at bounding box center [972, 292] width 319 height 50
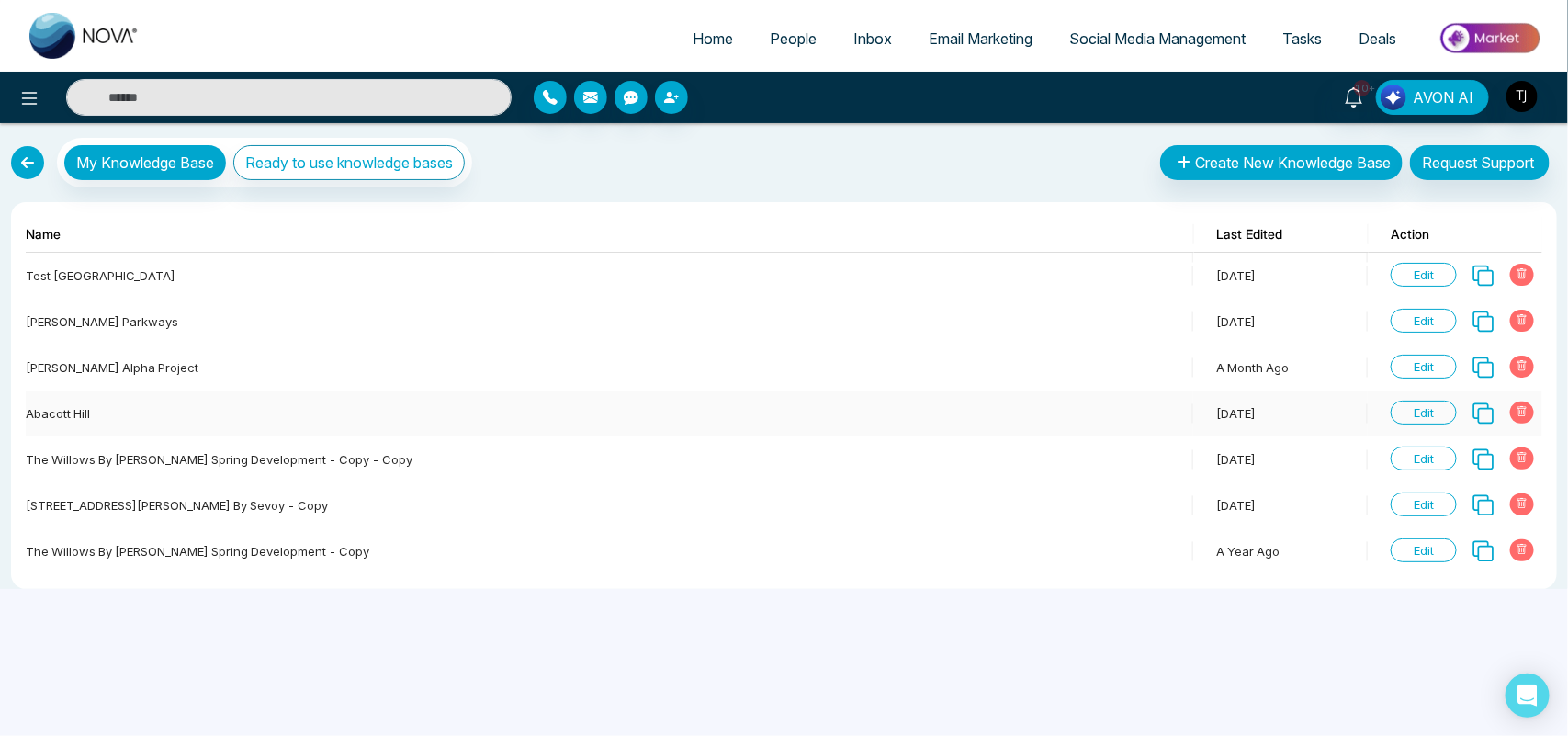
click at [1404, 421] on span "Edit" at bounding box center [1424, 412] width 67 height 24
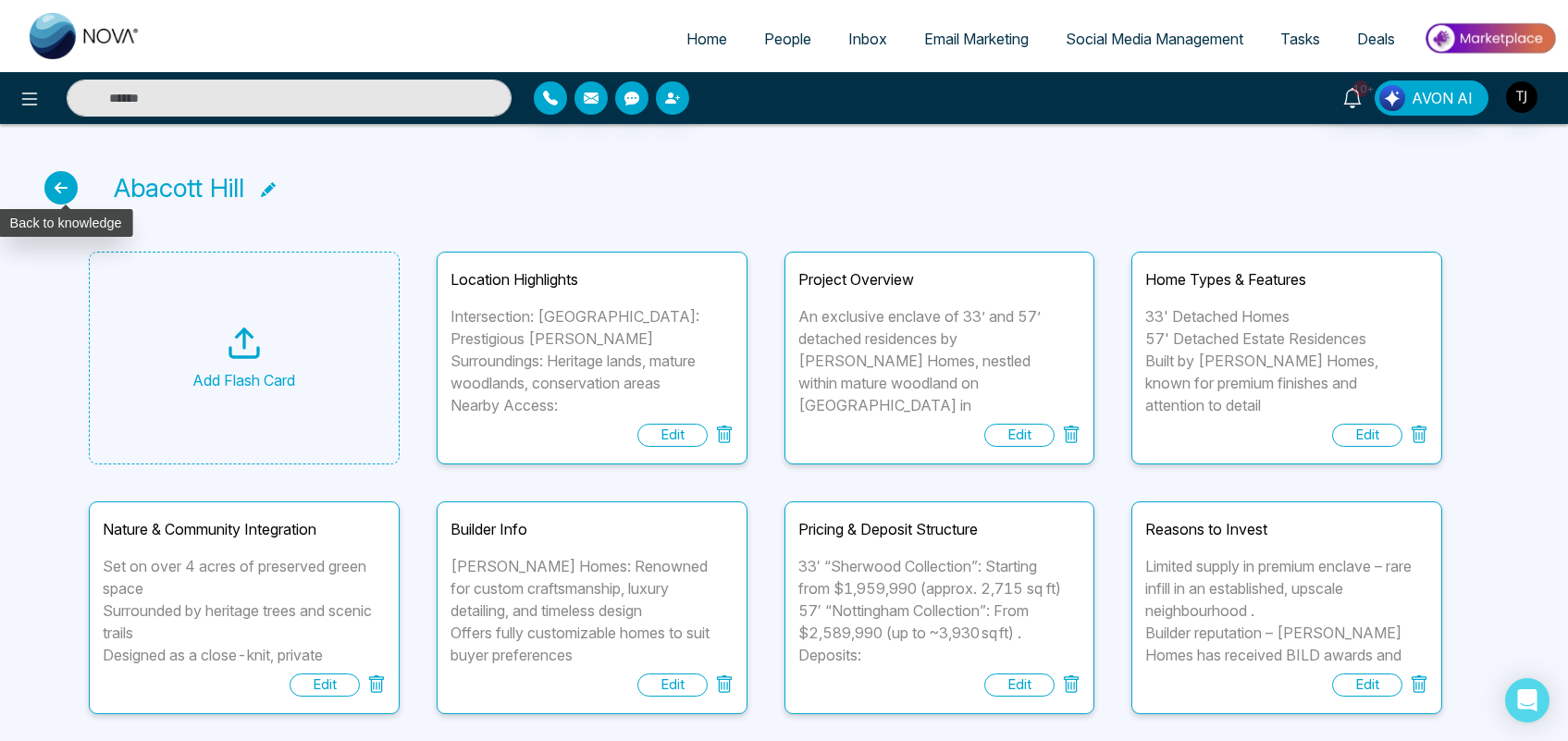
click at [60, 183] on icon at bounding box center [60, 187] width 33 height 33
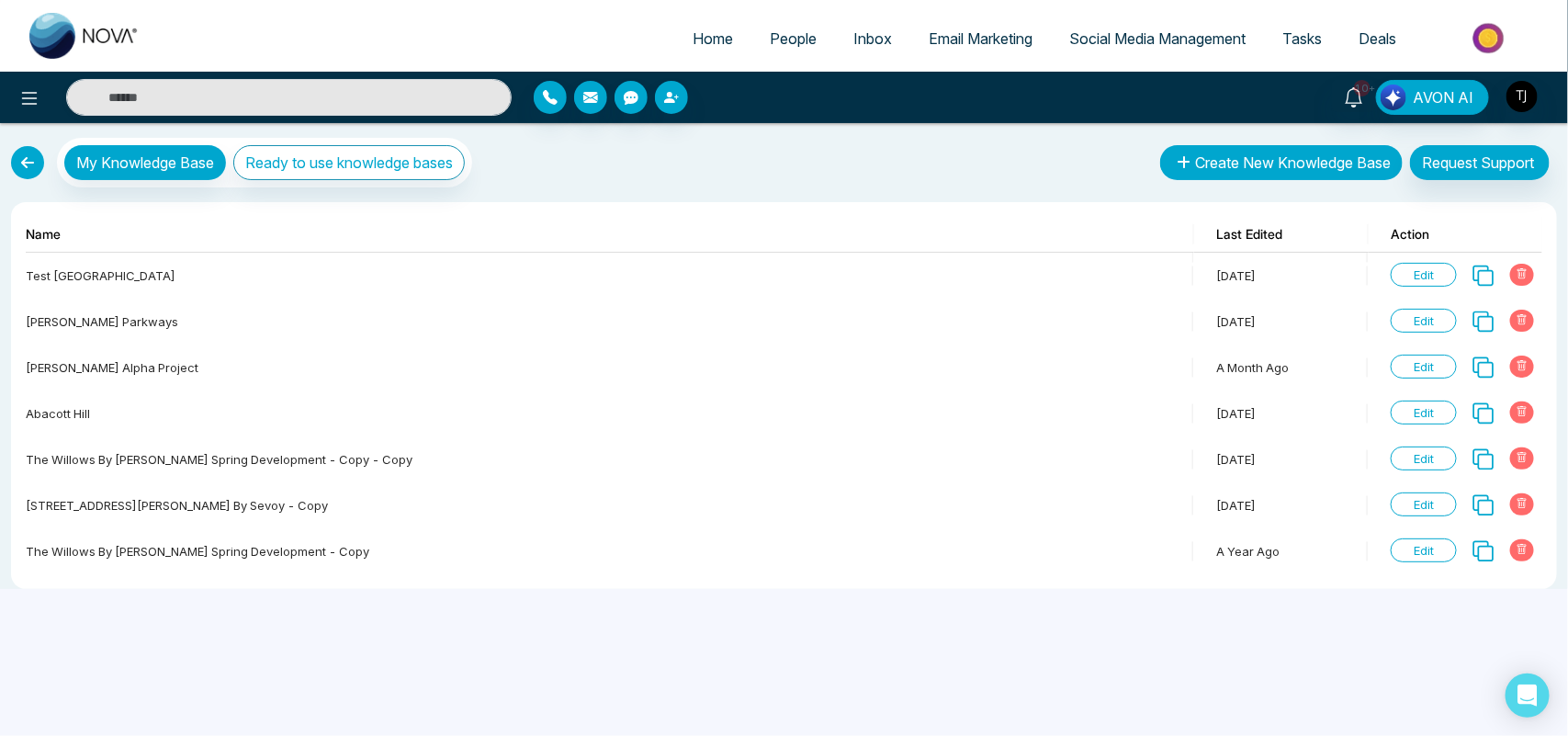
click at [1245, 163] on button "Create New Knowledge Base" at bounding box center [1282, 162] width 242 height 35
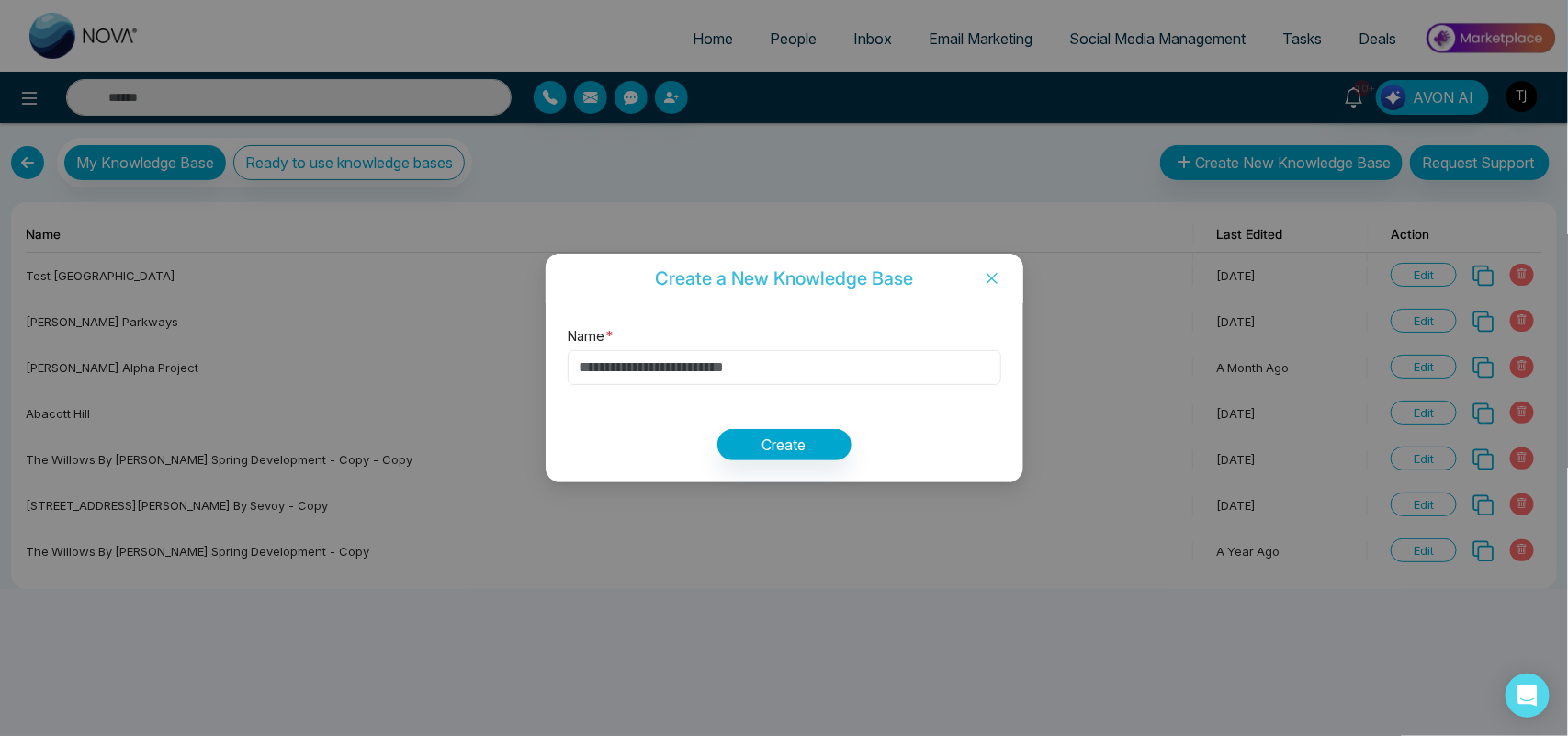
click at [811, 370] on input "Name *" at bounding box center [784, 368] width 434 height 35
type input "**********"
click at [813, 434] on button "Create" at bounding box center [784, 444] width 134 height 31
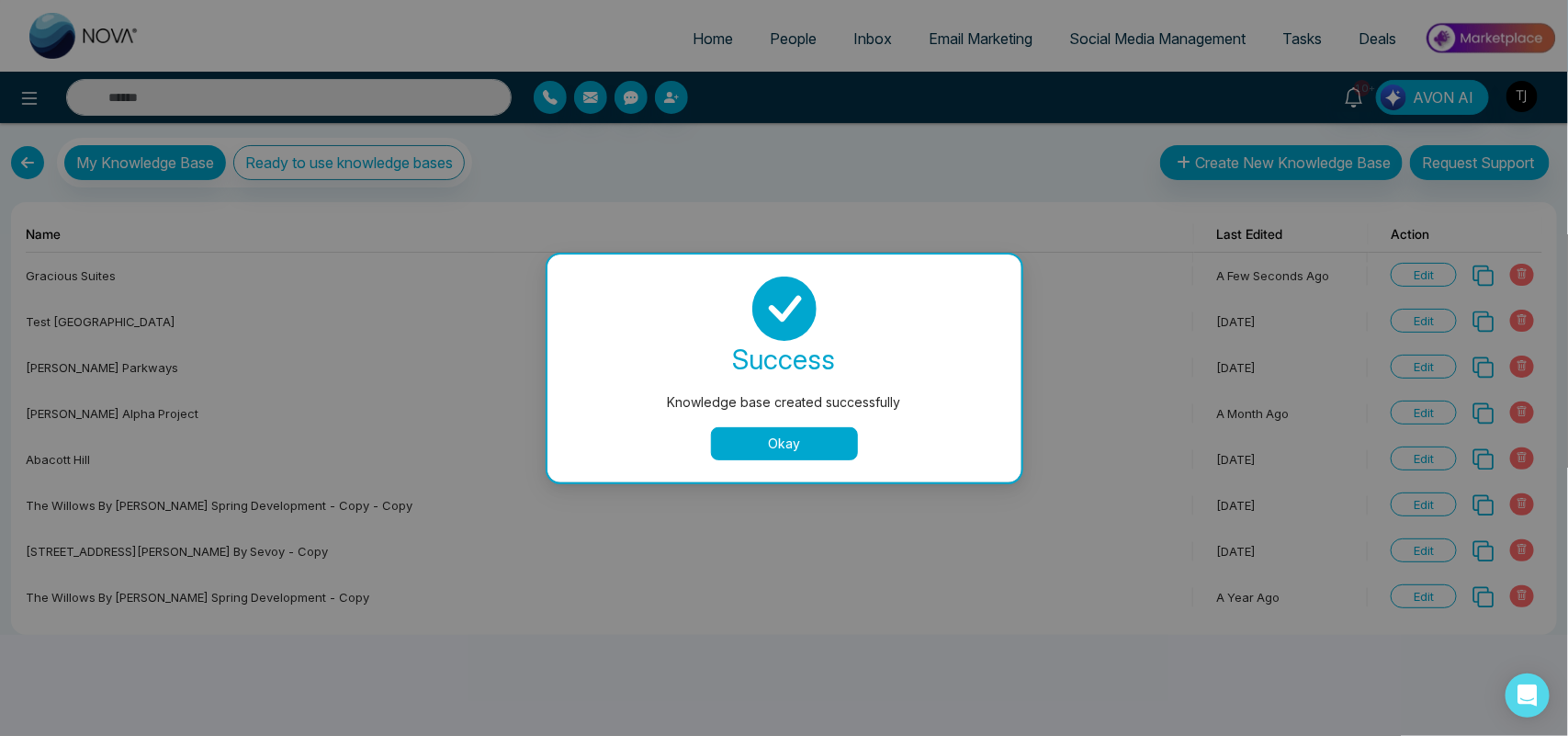
click at [768, 457] on button "Okay" at bounding box center [784, 443] width 147 height 33
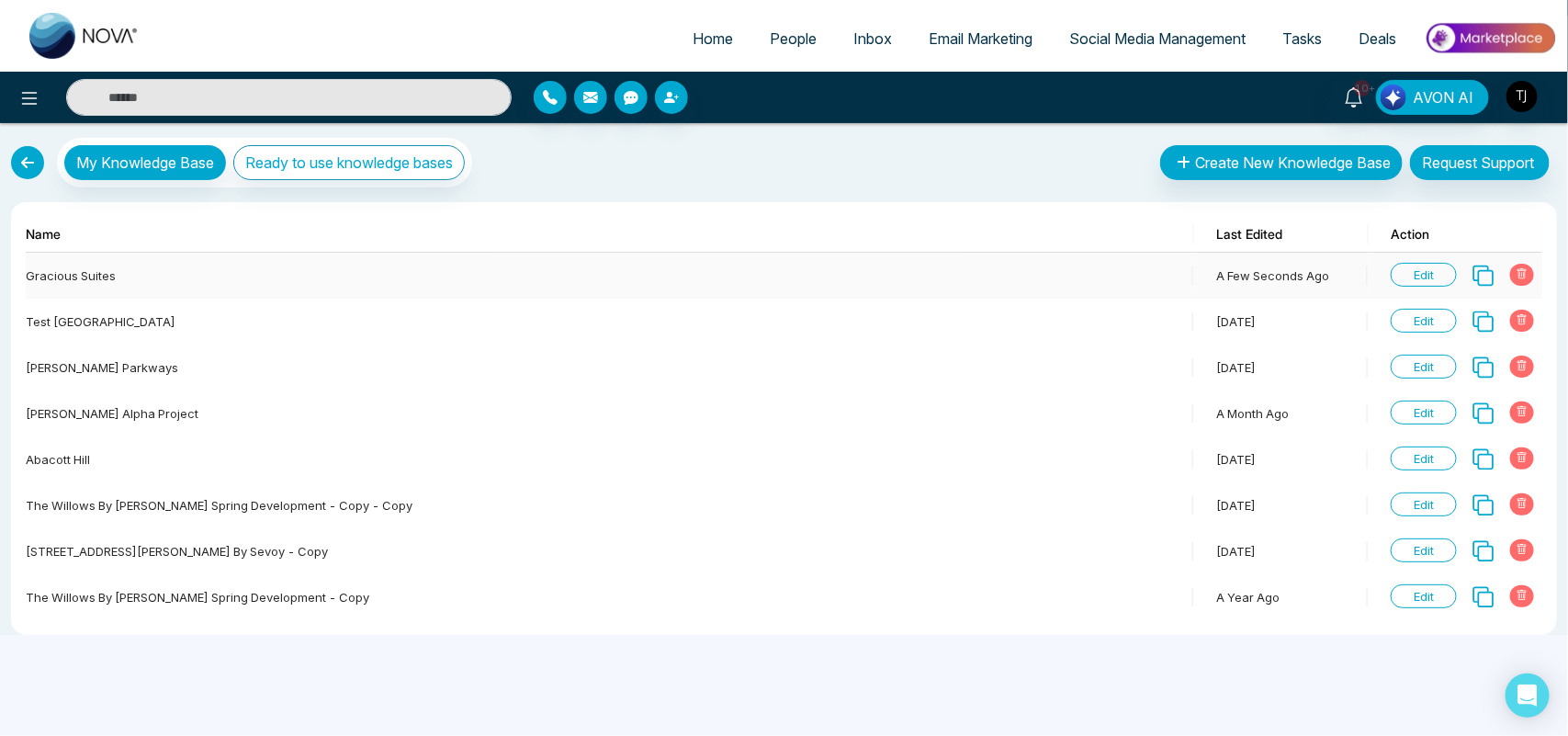
click at [1418, 269] on span "Edit" at bounding box center [1424, 275] width 67 height 24
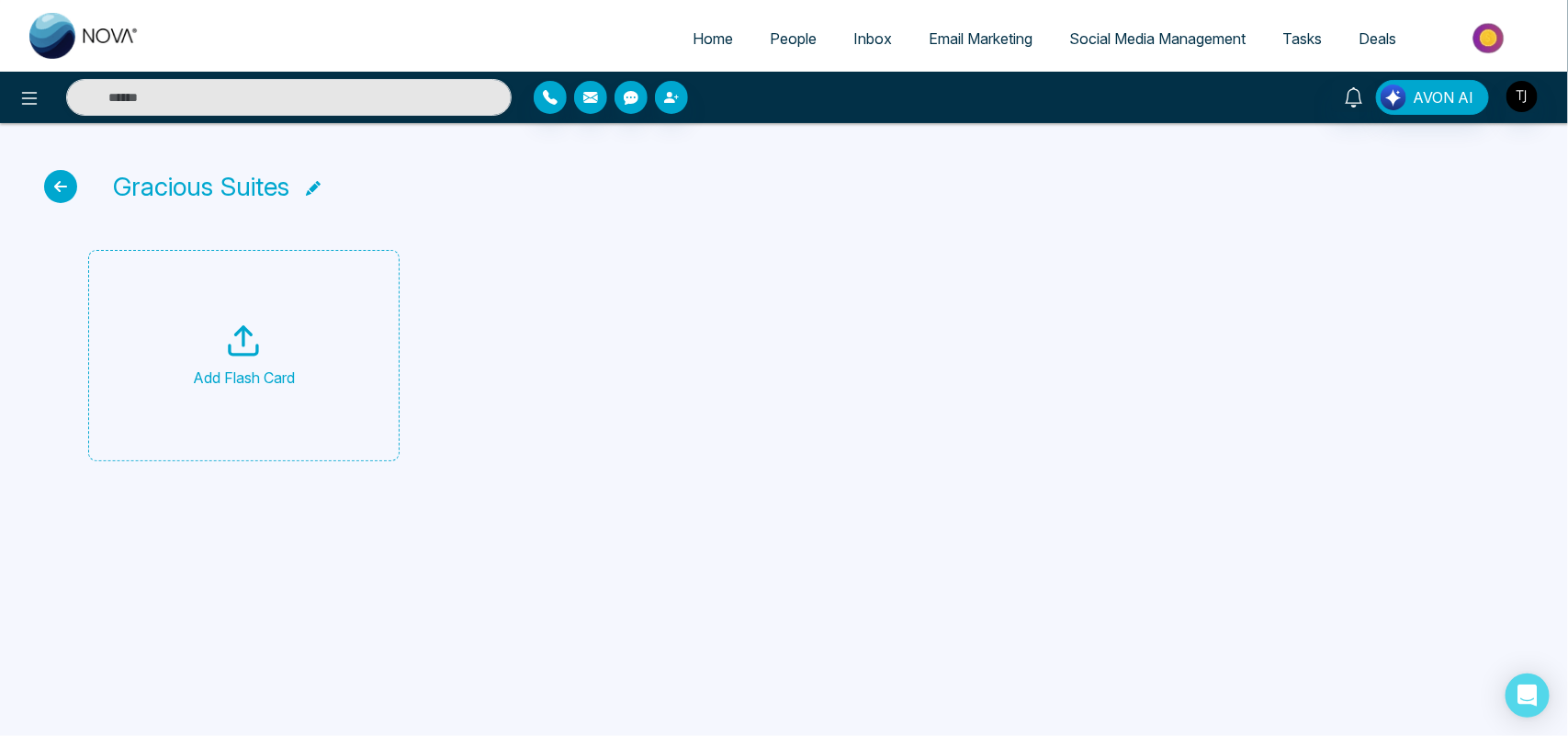
click at [209, 327] on div "Add Flash Card" at bounding box center [243, 356] width 102 height 67
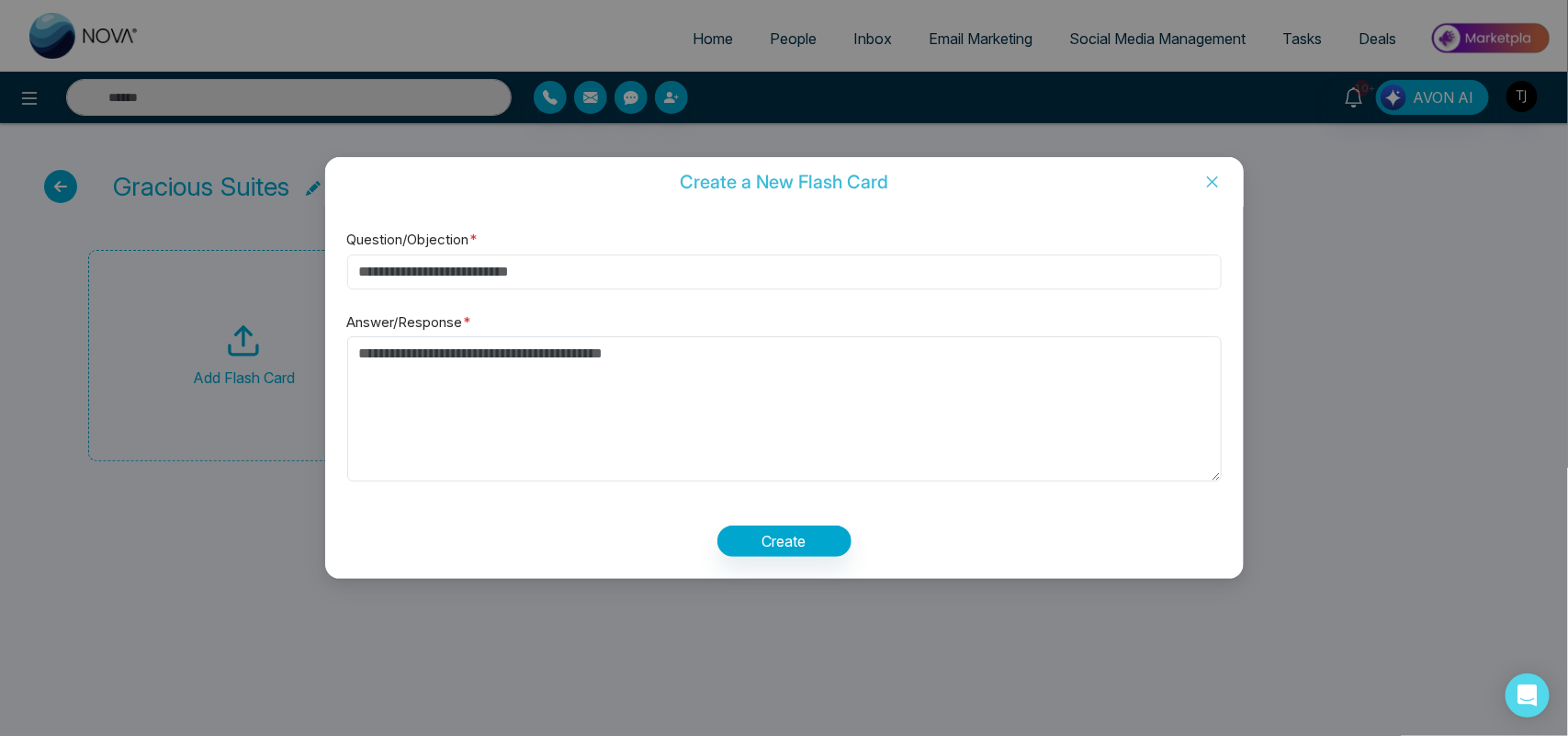
click at [643, 259] on input "Question/Objection *" at bounding box center [784, 271] width 875 height 35
click at [639, 390] on textarea "Answer/Response *" at bounding box center [784, 409] width 875 height 145
click at [1211, 178] on icon "close" at bounding box center [1212, 182] width 11 height 11
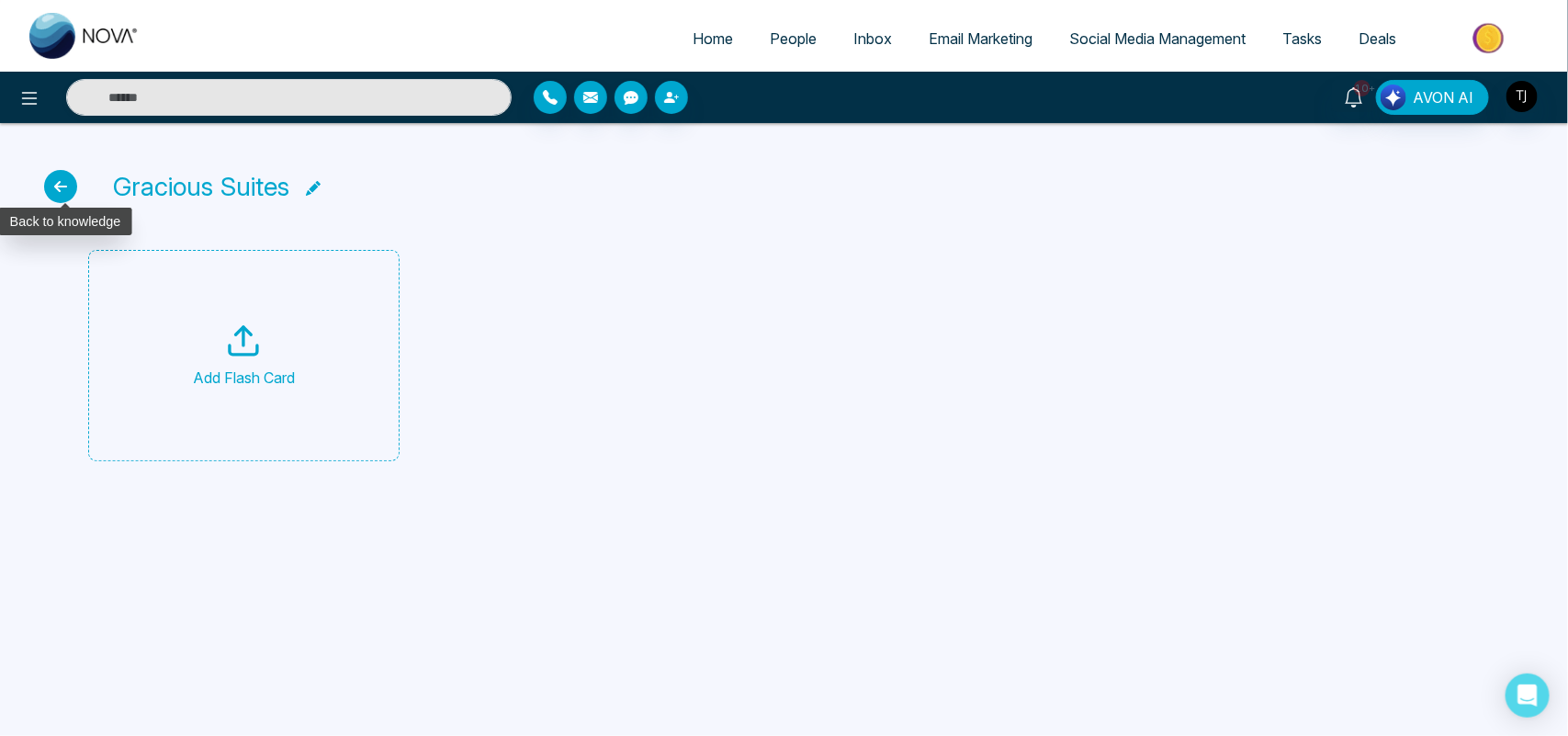
click at [74, 184] on icon at bounding box center [60, 186] width 33 height 33
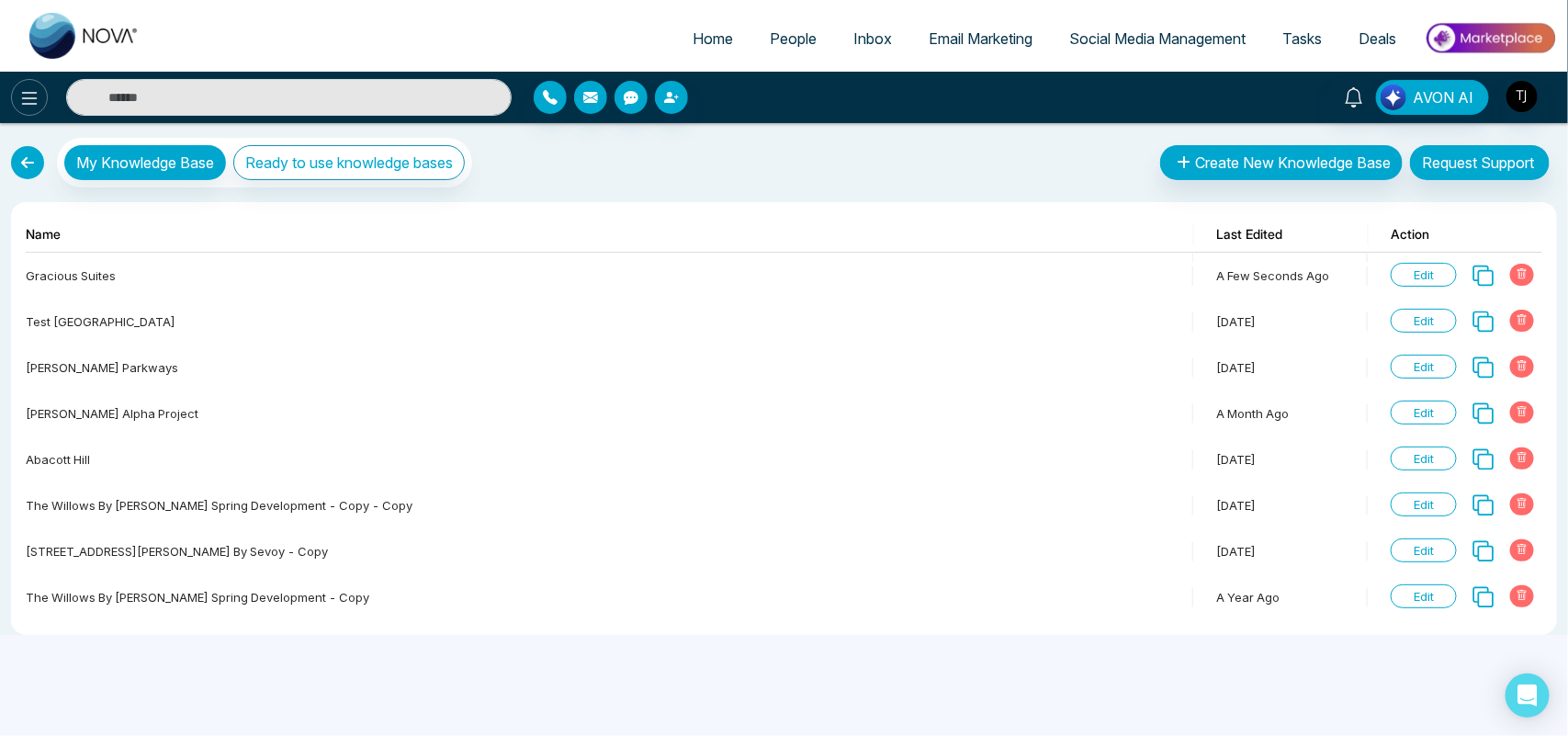
click at [44, 90] on button at bounding box center [29, 97] width 37 height 37
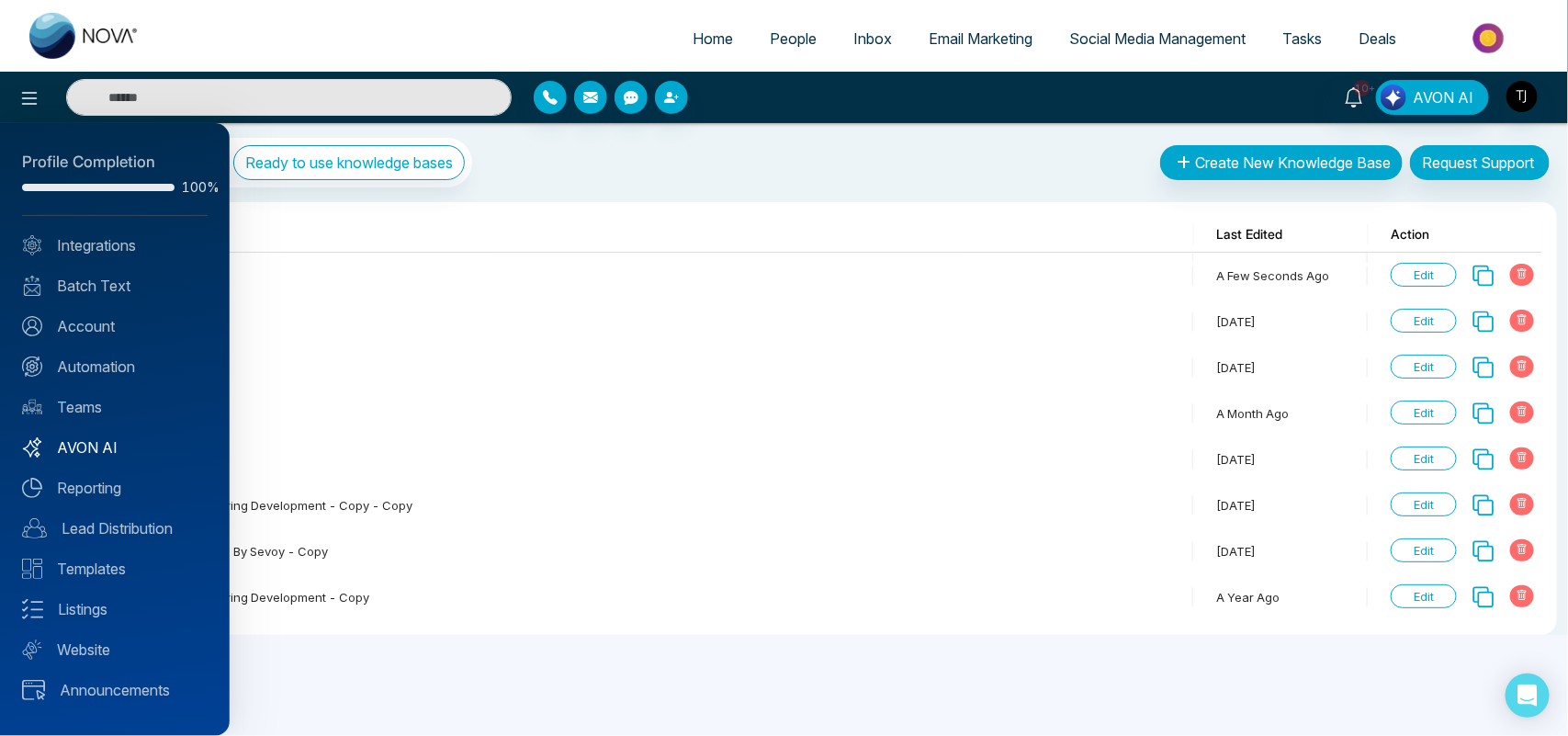
click at [144, 452] on link "AVON AI" at bounding box center [114, 448] width 186 height 22
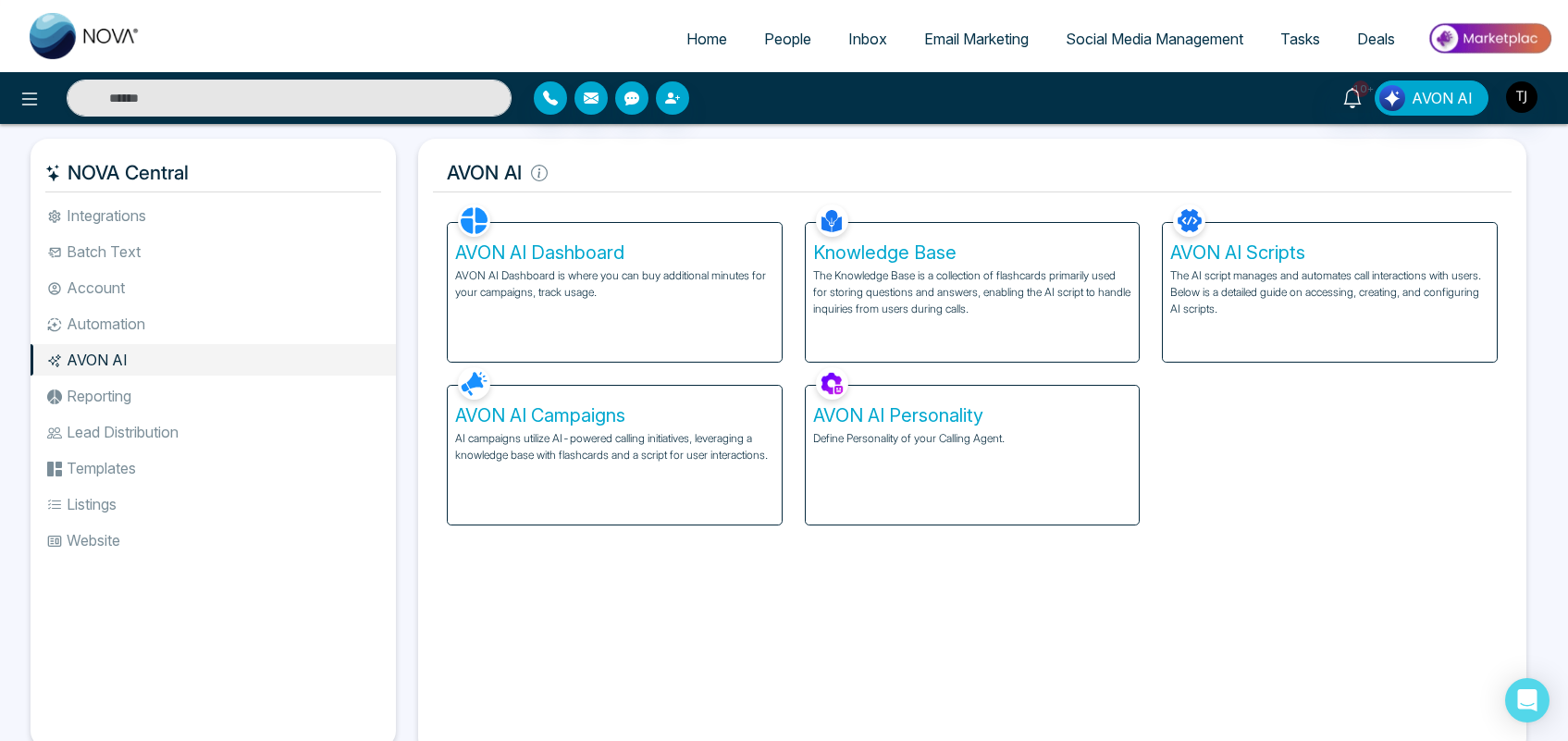
click at [1286, 292] on p "The AI script manages and automates call interactions with users. Below is a de…" at bounding box center [1329, 292] width 319 height 50
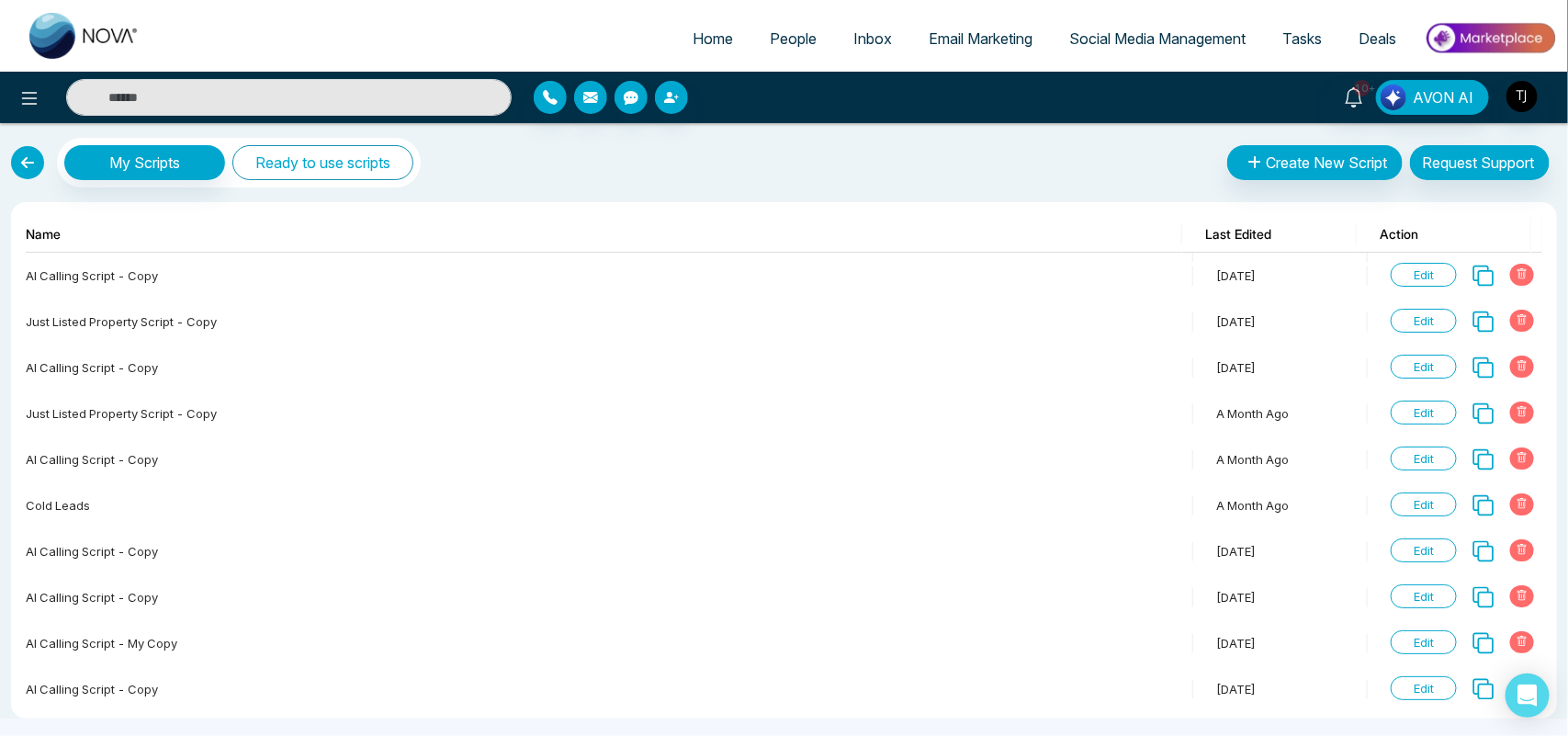
click at [311, 167] on button "Ready to use scripts" at bounding box center [323, 162] width 181 height 35
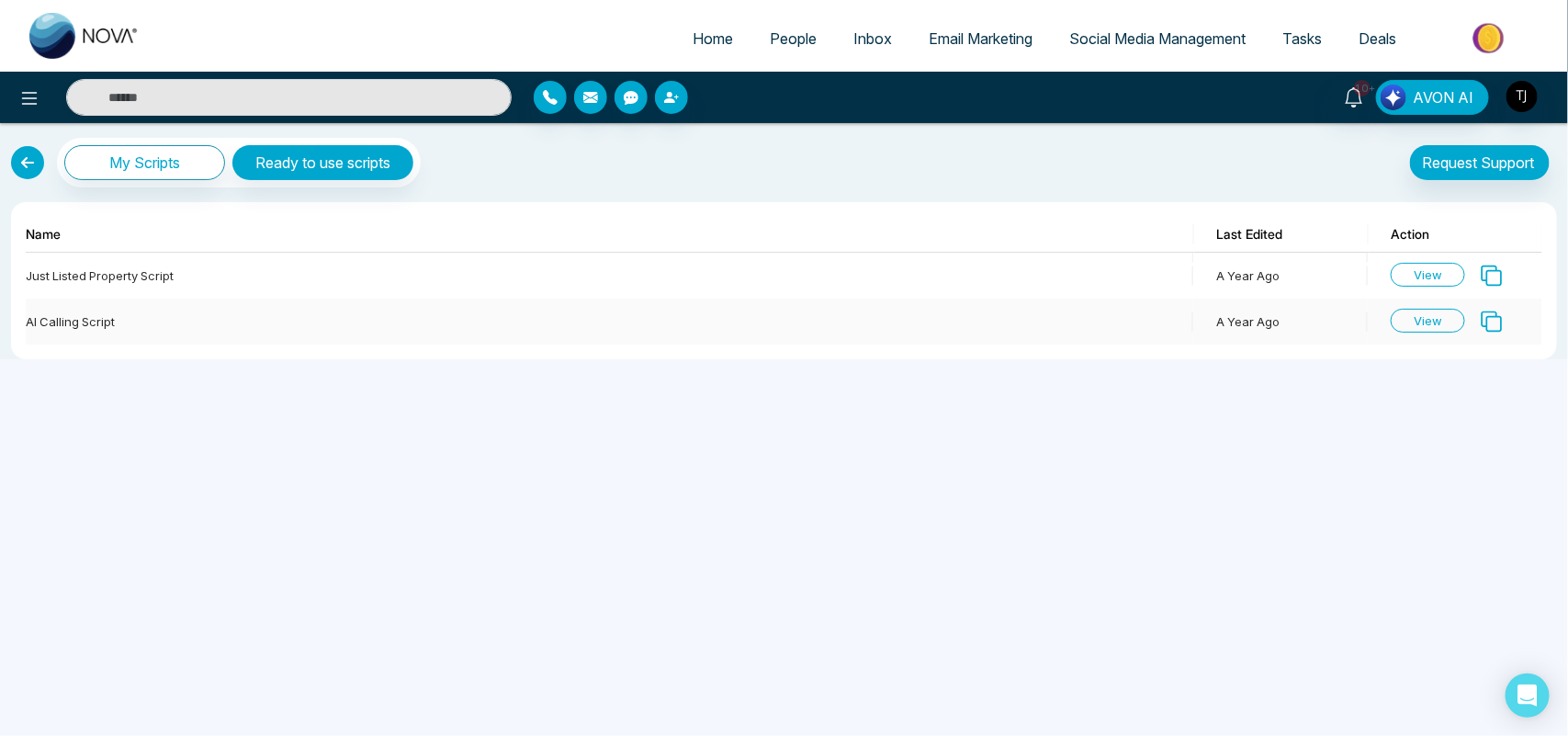
click at [1421, 315] on span "View" at bounding box center [1428, 321] width 74 height 24
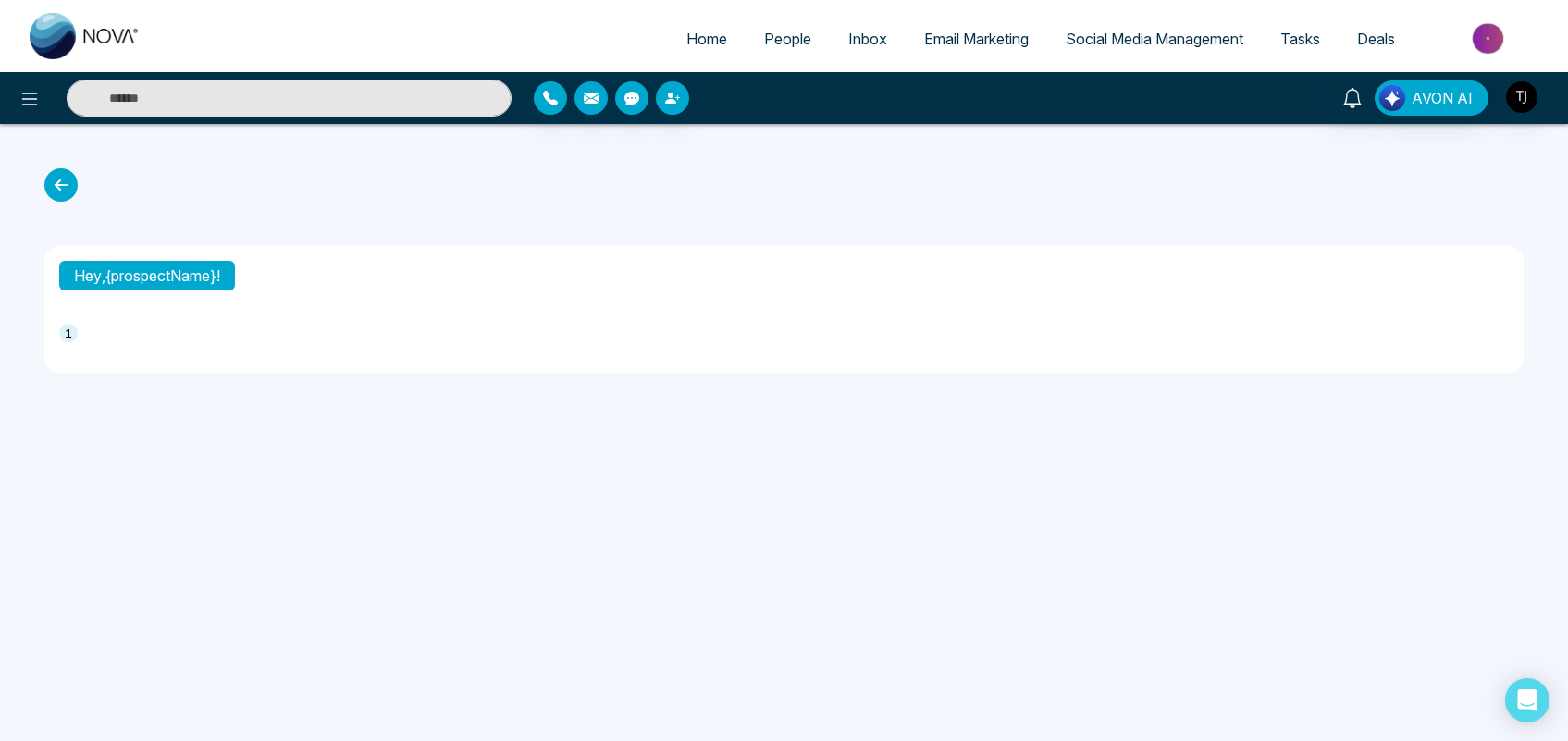
type textarea "**********"
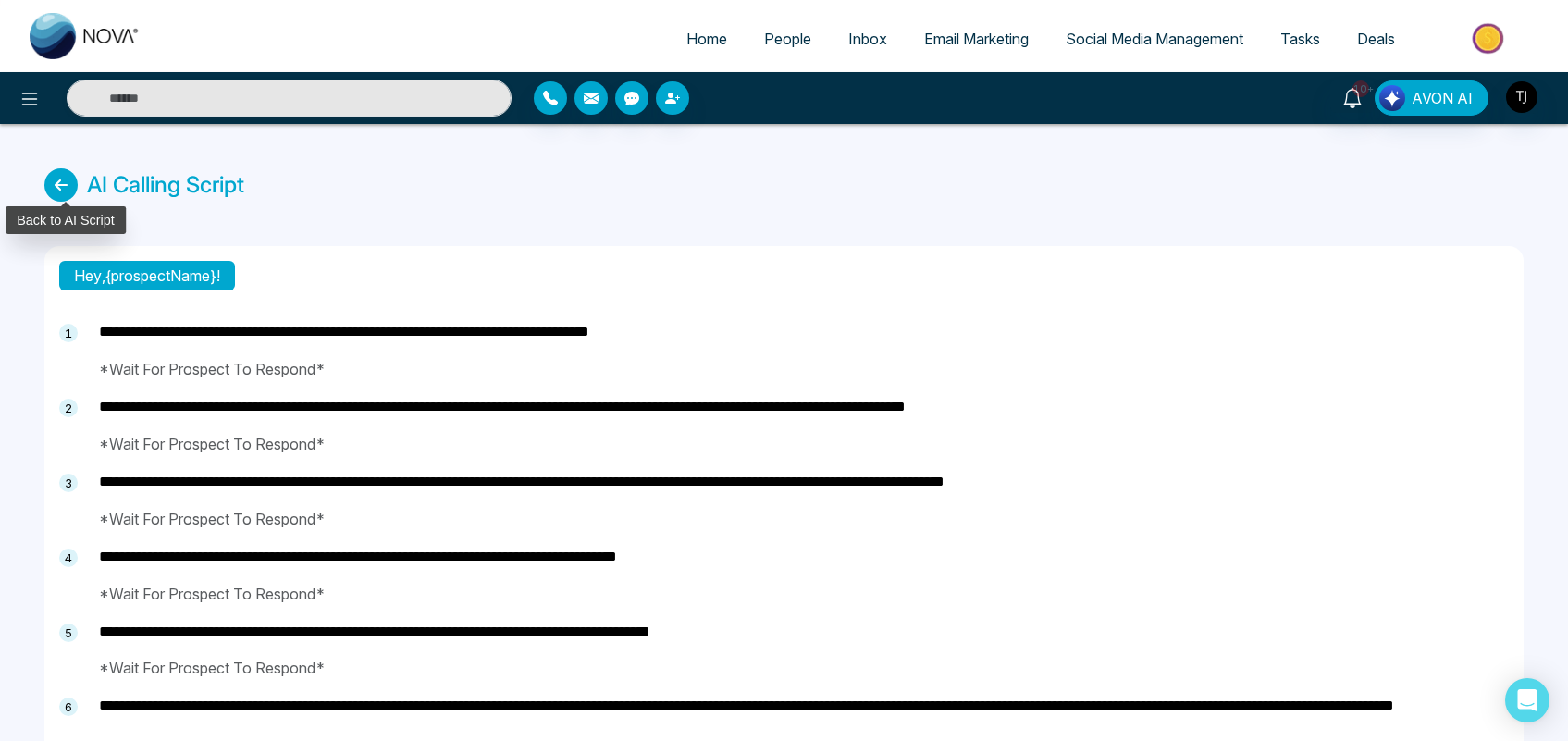
click at [57, 181] on icon at bounding box center [60, 184] width 33 height 33
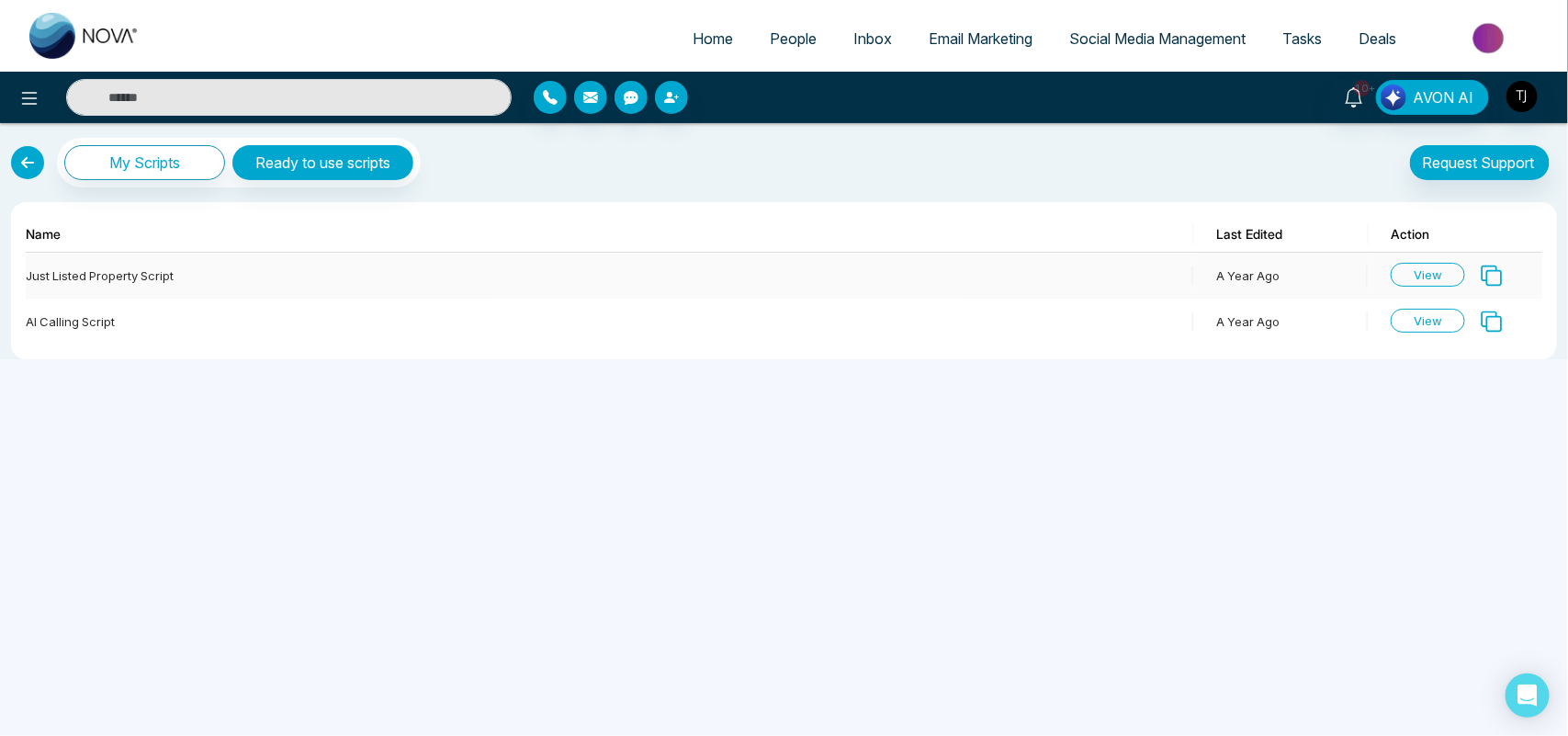
click at [1497, 272] on icon at bounding box center [1492, 275] width 21 height 21
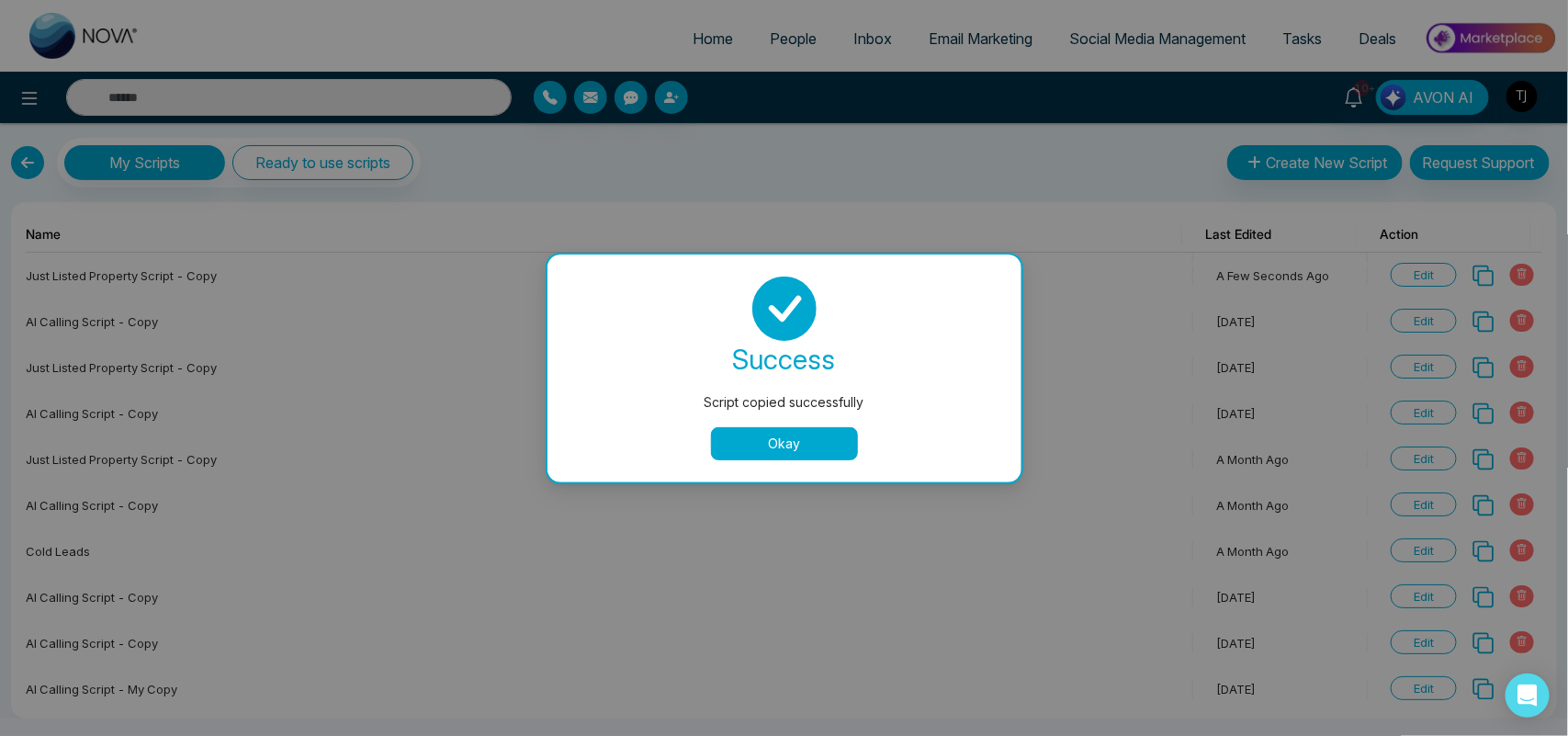
click at [819, 451] on button "Okay" at bounding box center [784, 443] width 147 height 33
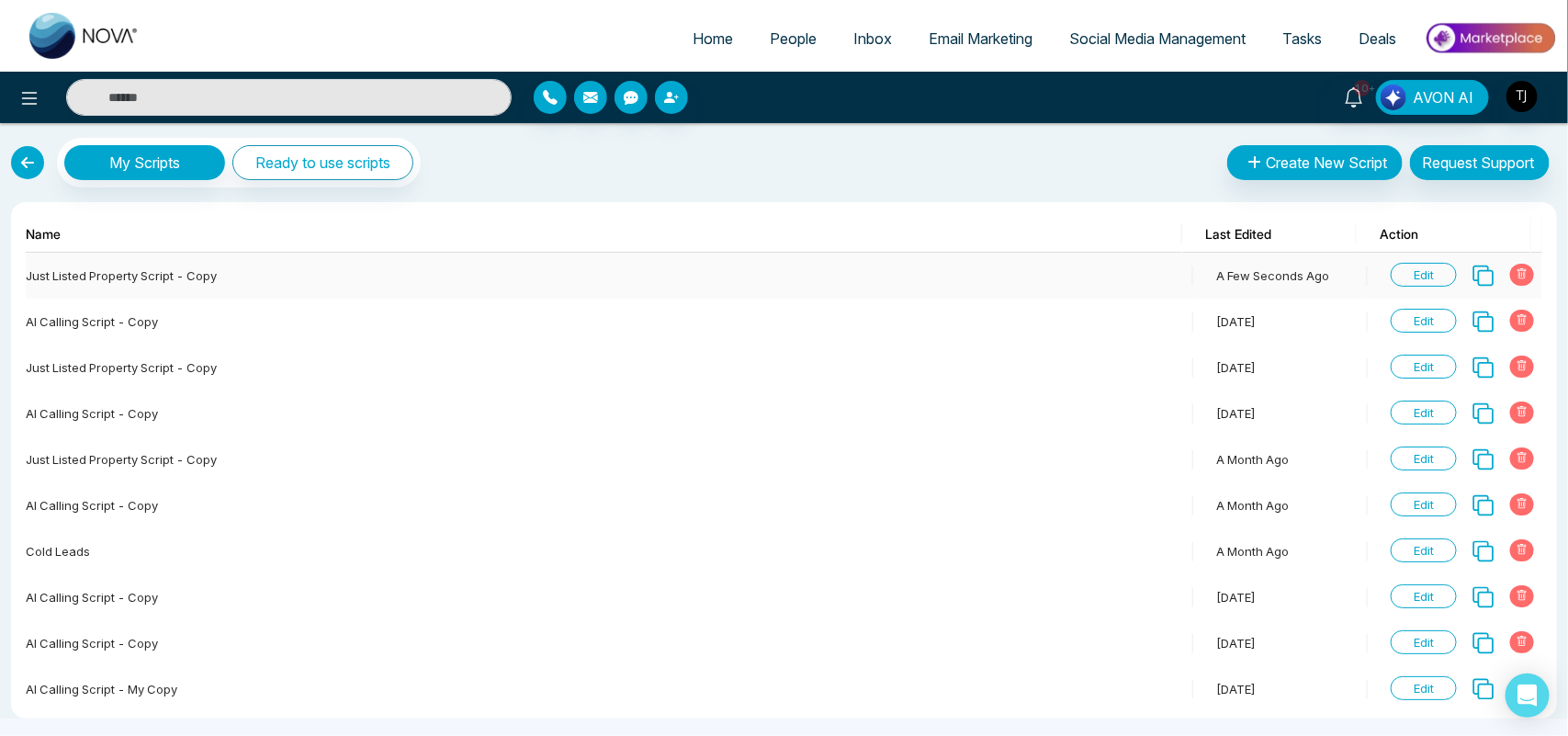
click at [1417, 274] on span "Edit" at bounding box center [1424, 275] width 67 height 24
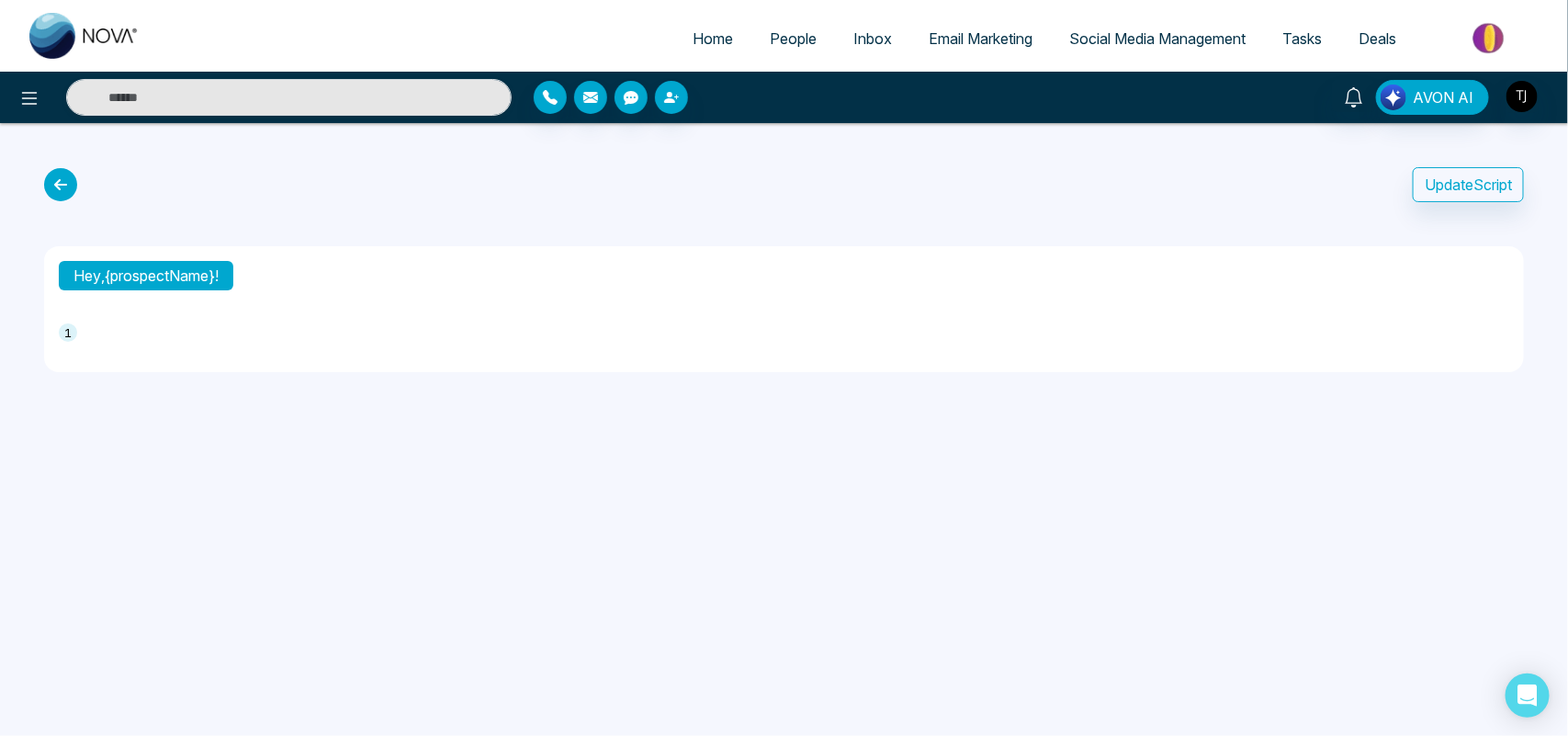
type textarea "**********"
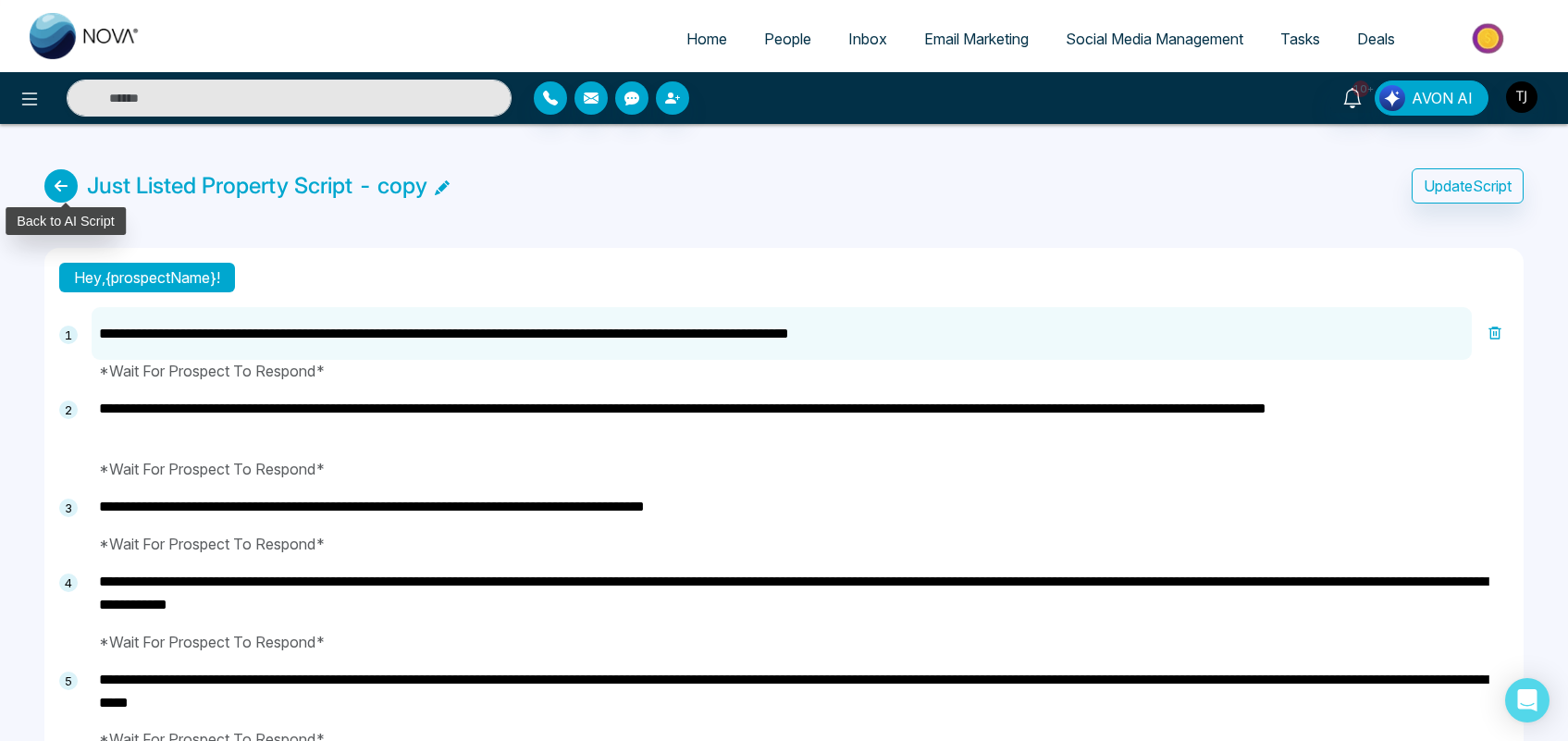
click at [56, 181] on icon at bounding box center [60, 185] width 33 height 33
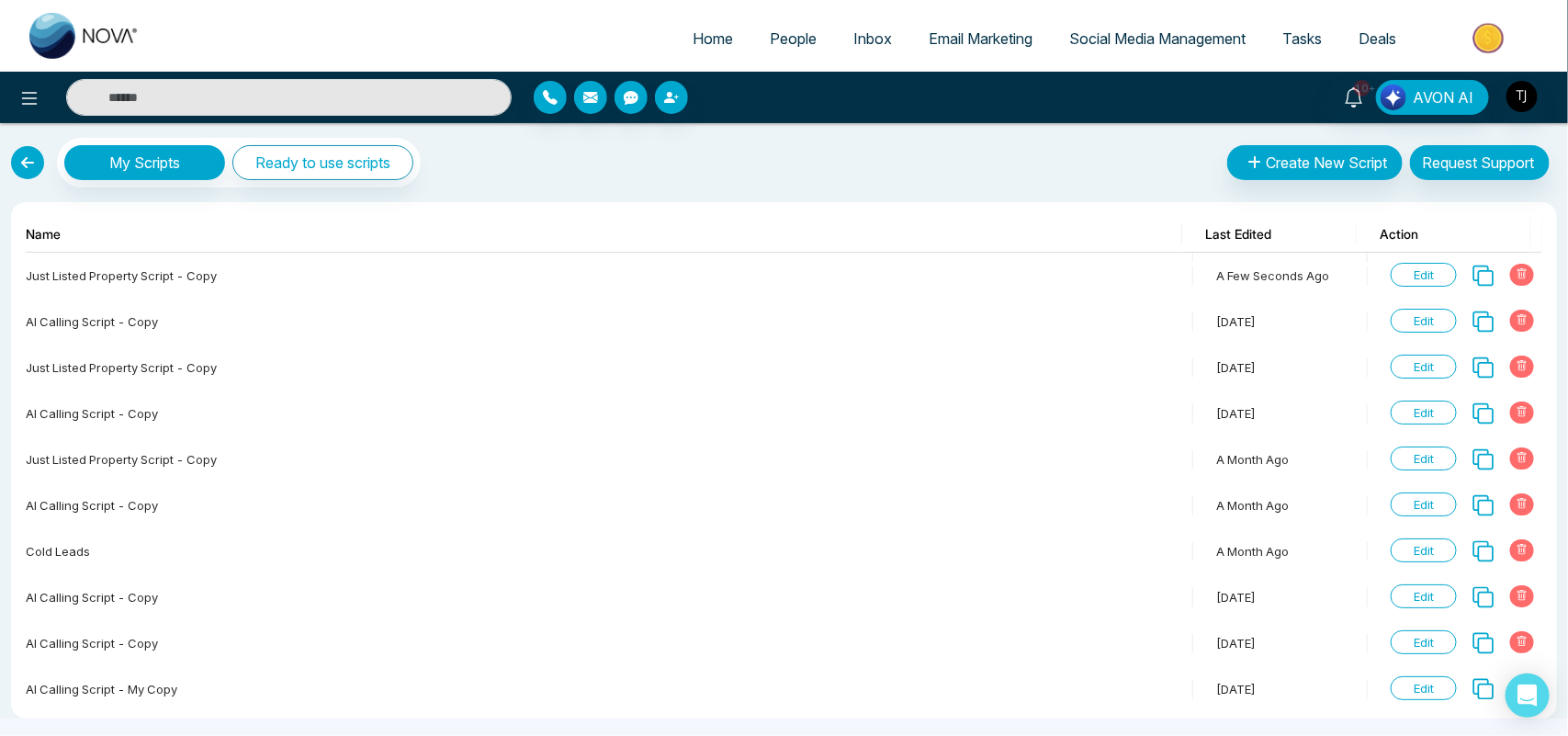
click at [30, 153] on link at bounding box center [27, 162] width 33 height 33
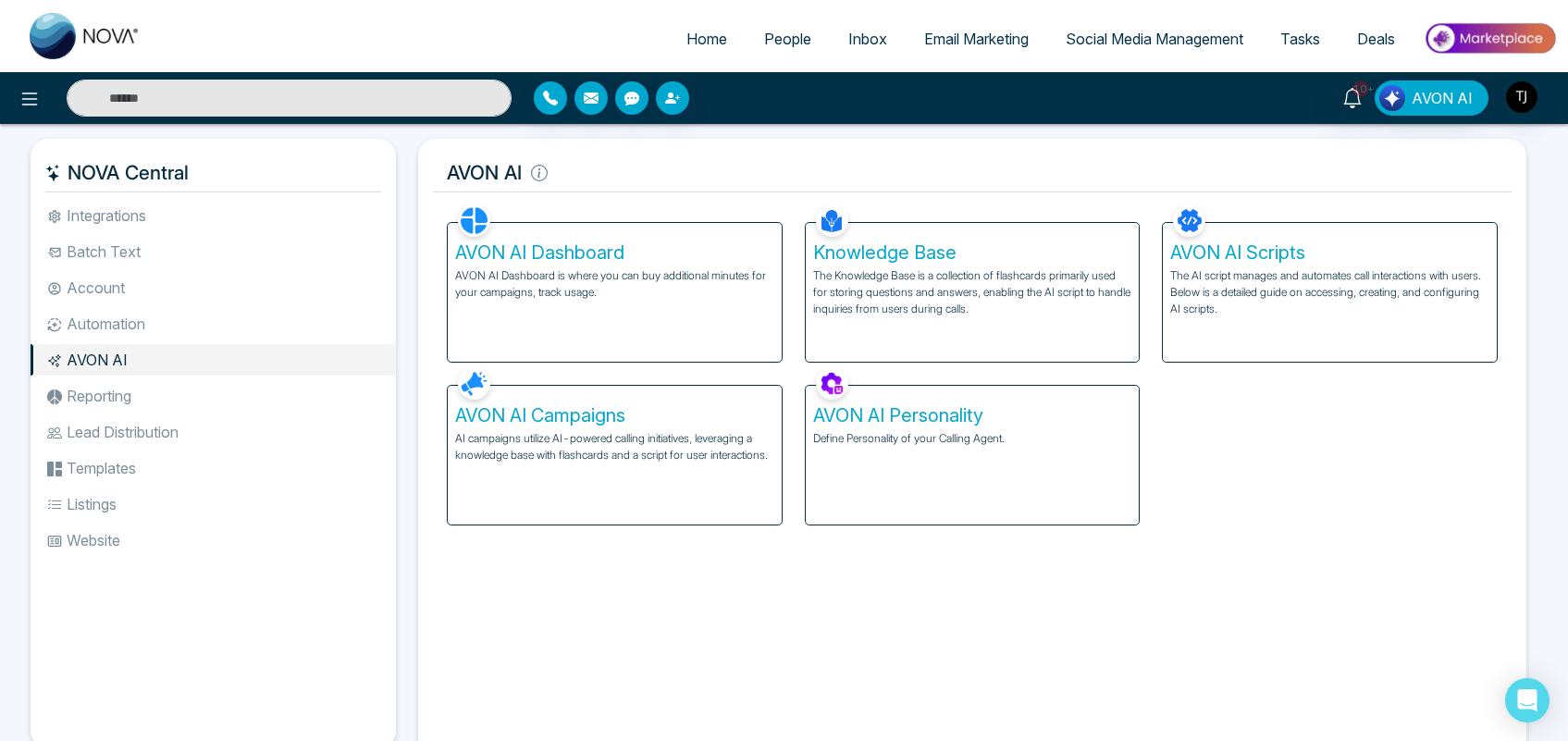
click at [997, 451] on div "AVON AI Personality Define Personality of your Calling Agent." at bounding box center [973, 455] width 334 height 139
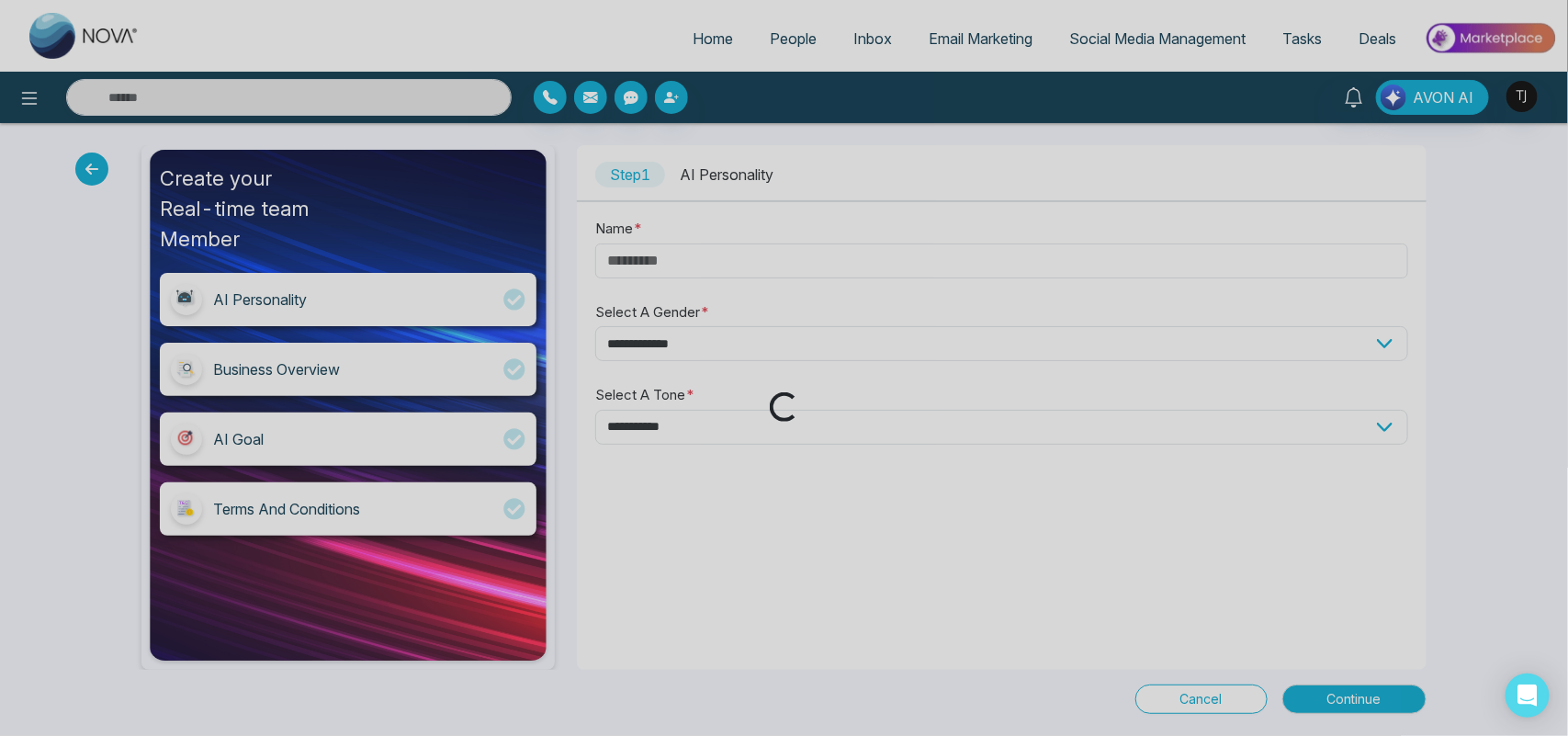
type input "****"
select select "****"
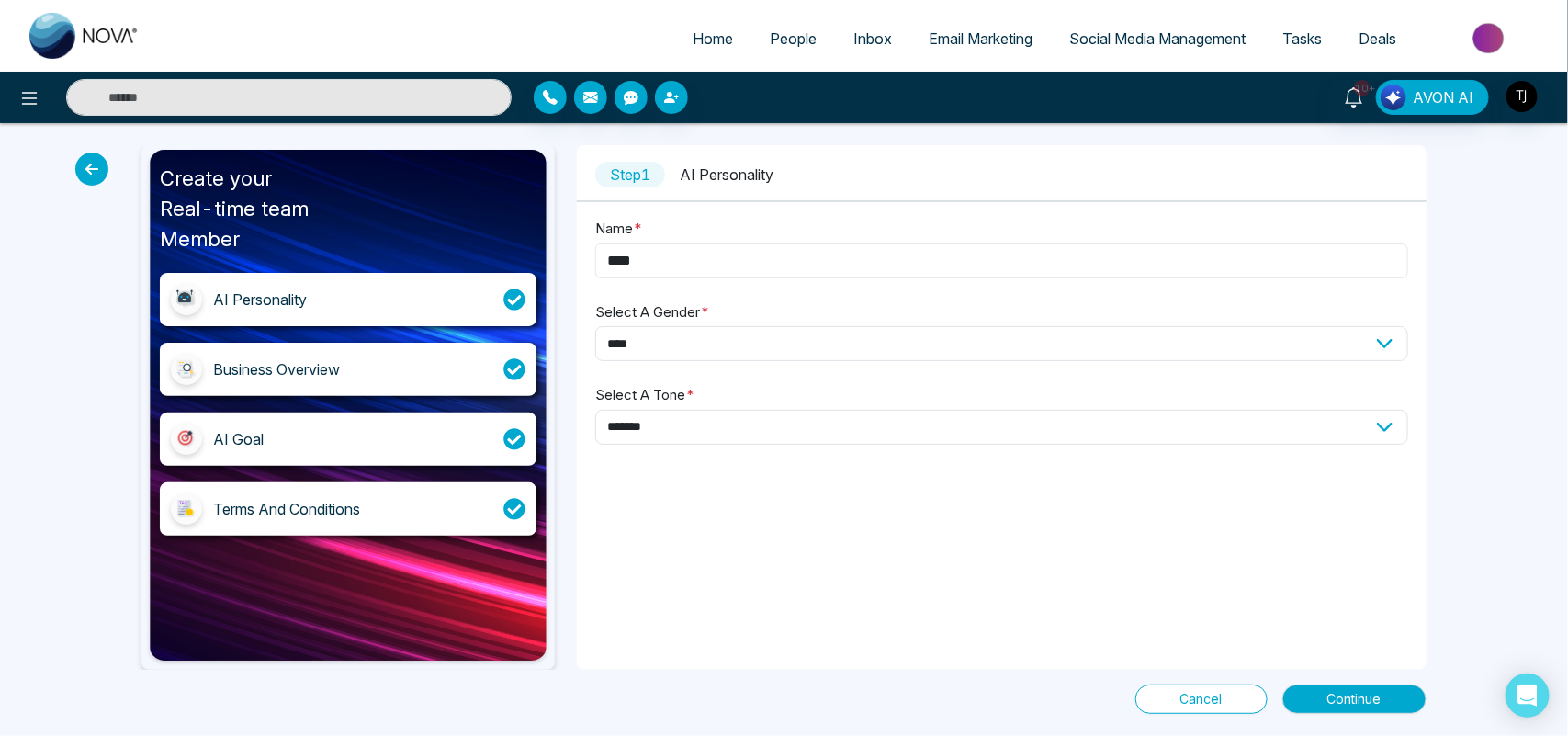
click at [726, 259] on input "****" at bounding box center [1002, 260] width 812 height 35
click at [731, 332] on select "**********" at bounding box center [1002, 343] width 812 height 35
click at [743, 537] on div "**********" at bounding box center [1001, 407] width 849 height 524
click at [729, 428] on select "**********" at bounding box center [1002, 427] width 812 height 35
select select "********"
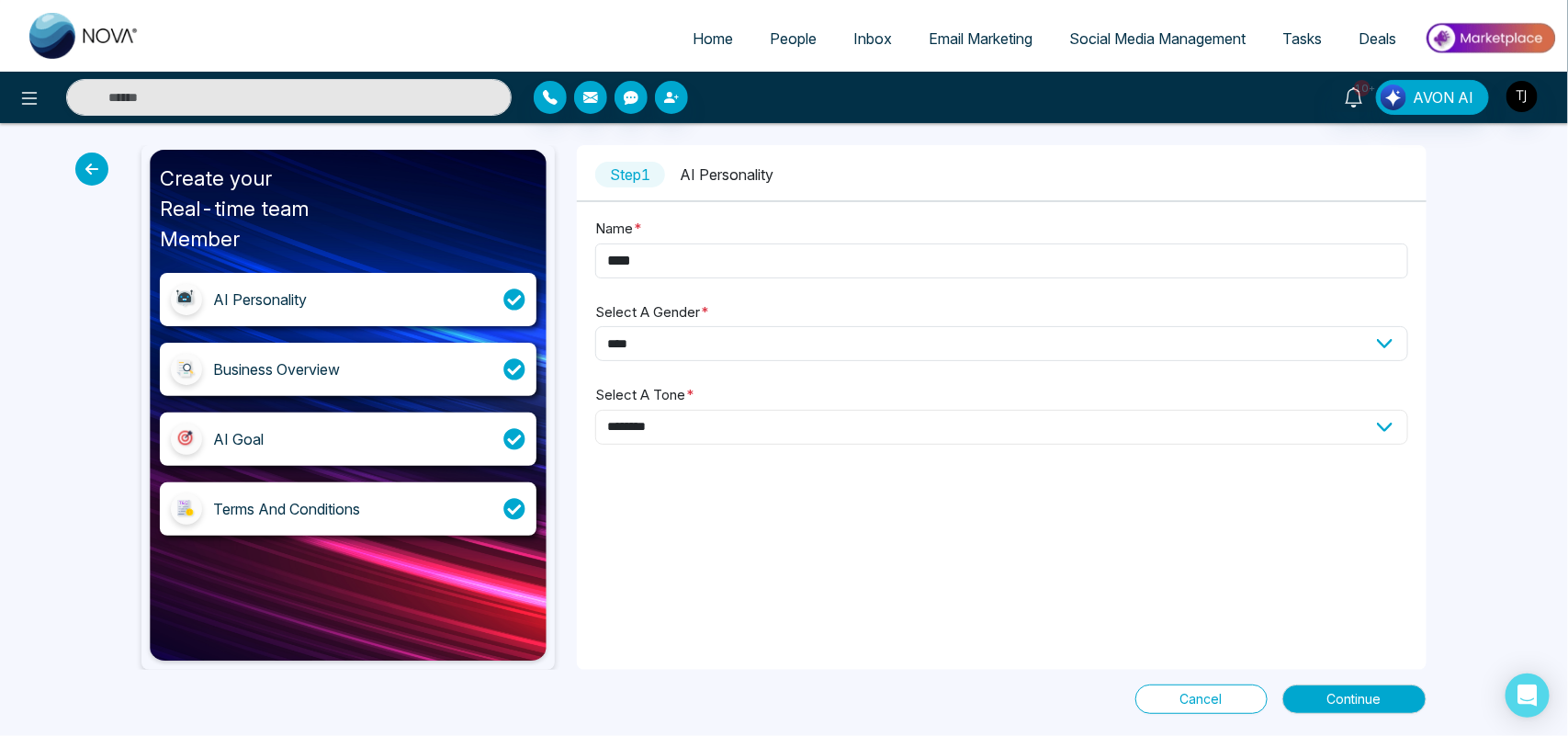
click at [596, 410] on select "**********" at bounding box center [1002, 427] width 812 height 35
click at [1357, 690] on span "Continue" at bounding box center [1354, 699] width 55 height 20
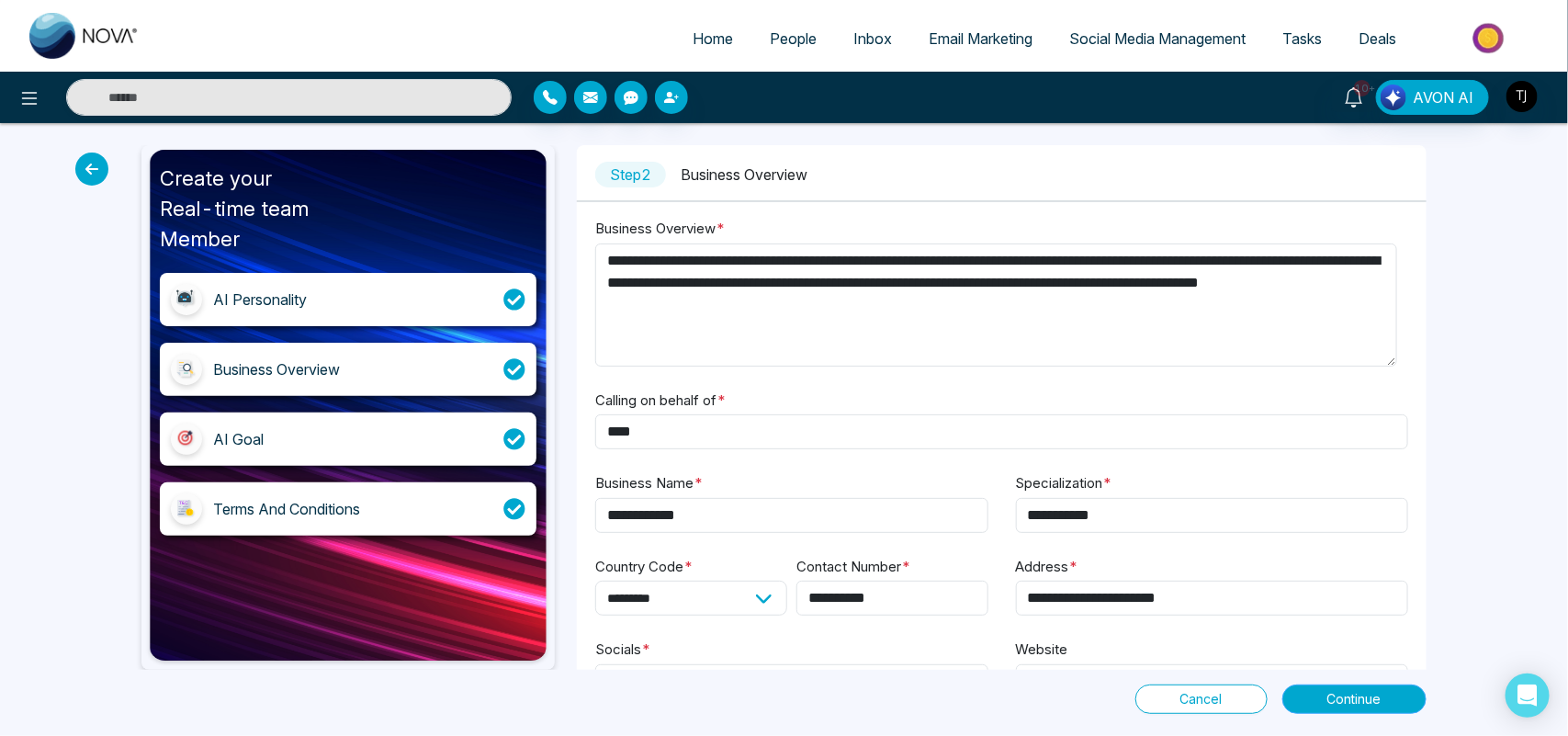
click at [1325, 687] on button "Continue" at bounding box center [1354, 699] width 144 height 30
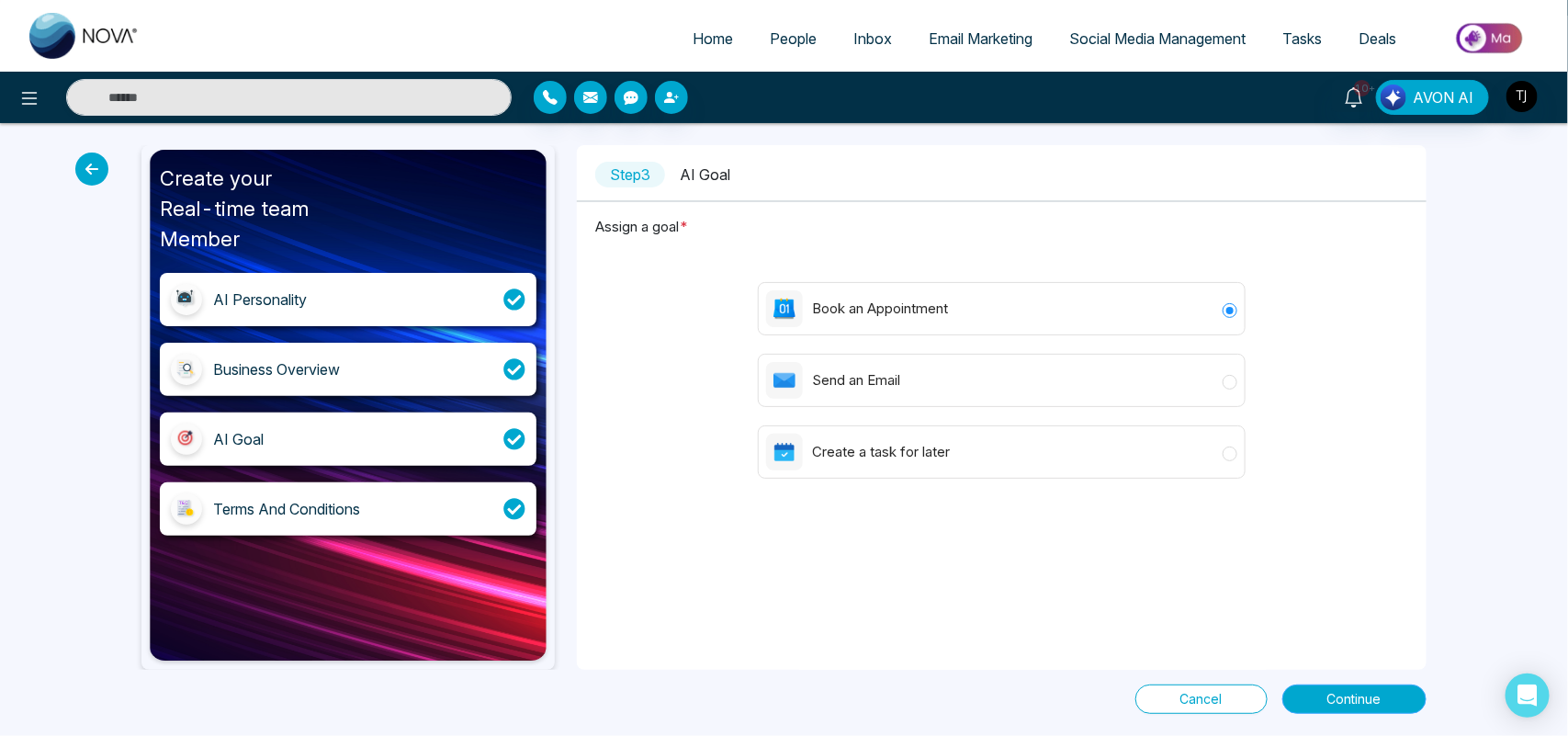
click at [1345, 700] on span "Continue" at bounding box center [1354, 699] width 55 height 20
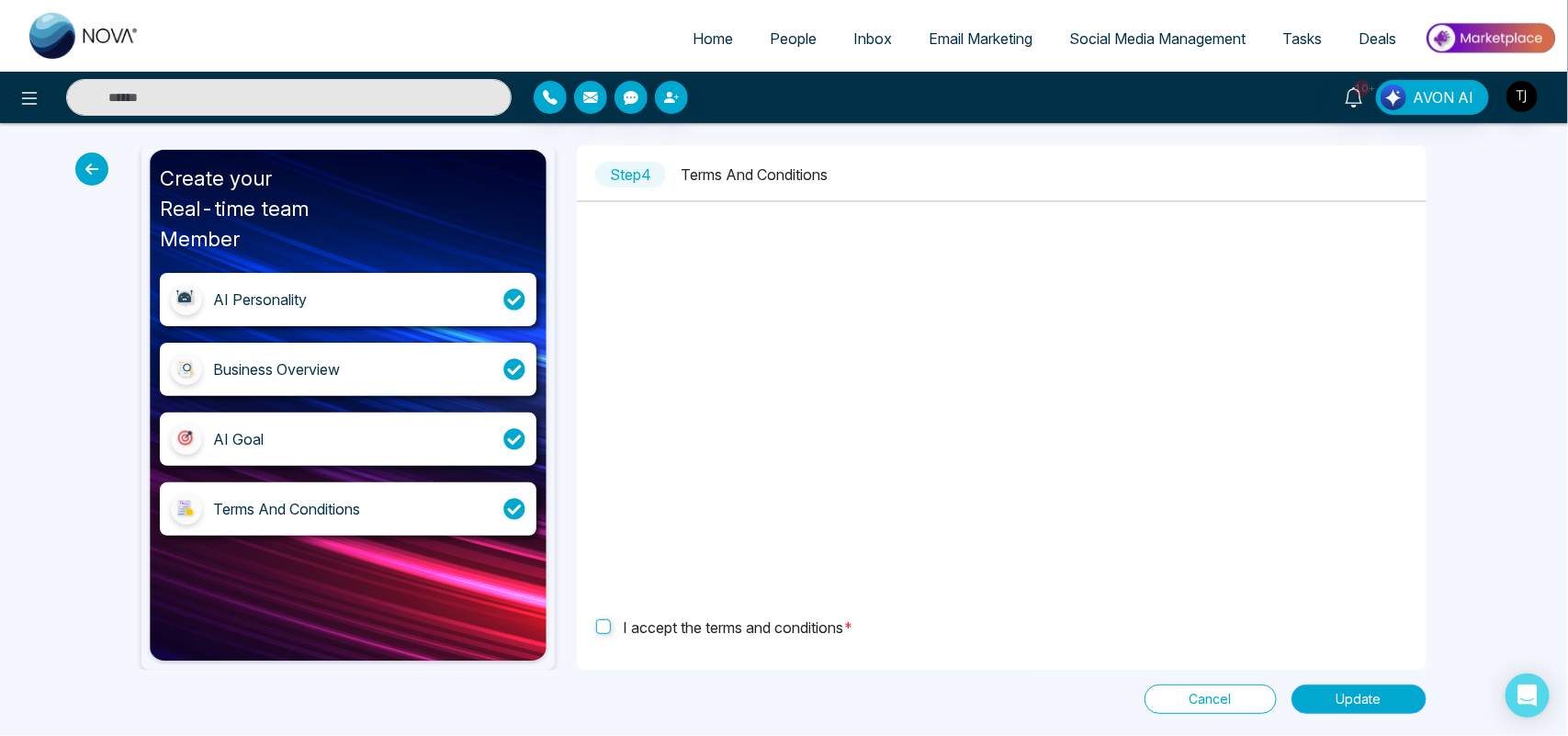
click at [1358, 691] on span "Update" at bounding box center [1358, 699] width 45 height 20
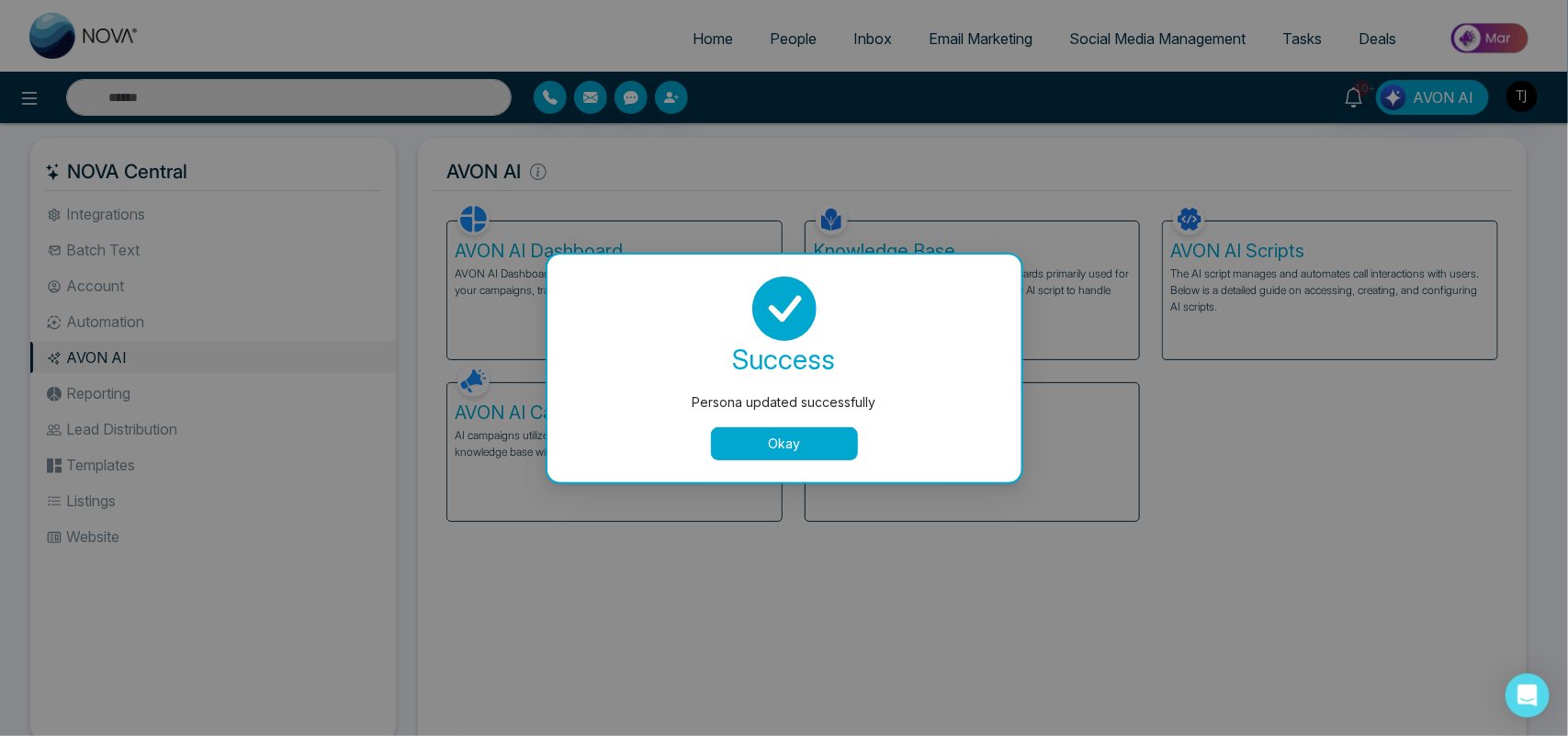
click at [797, 434] on button "Okay" at bounding box center [784, 443] width 147 height 33
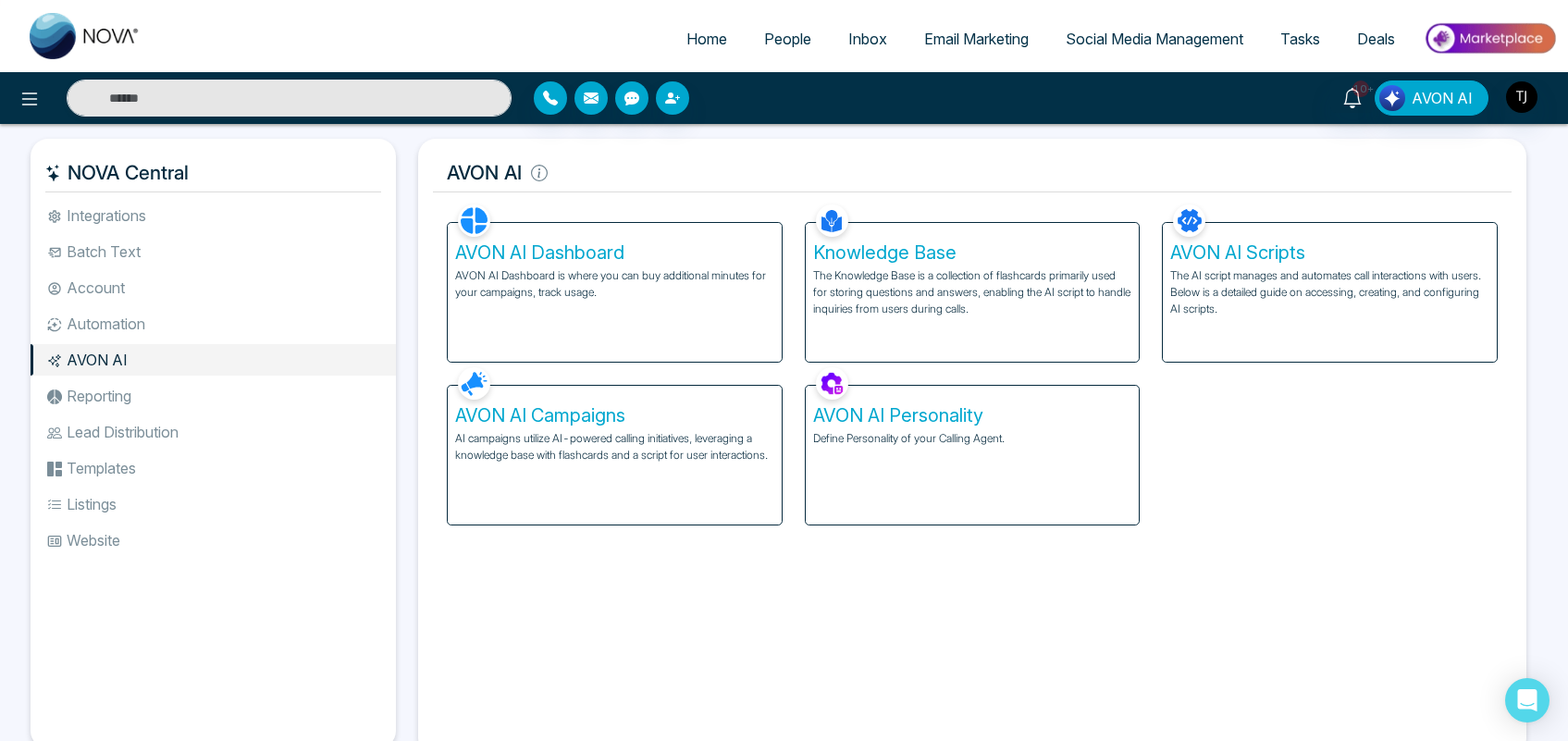
click at [584, 446] on p "AI campaigns utilize AI-powered calling initiatives, leveraging a knowledge bas…" at bounding box center [614, 446] width 319 height 33
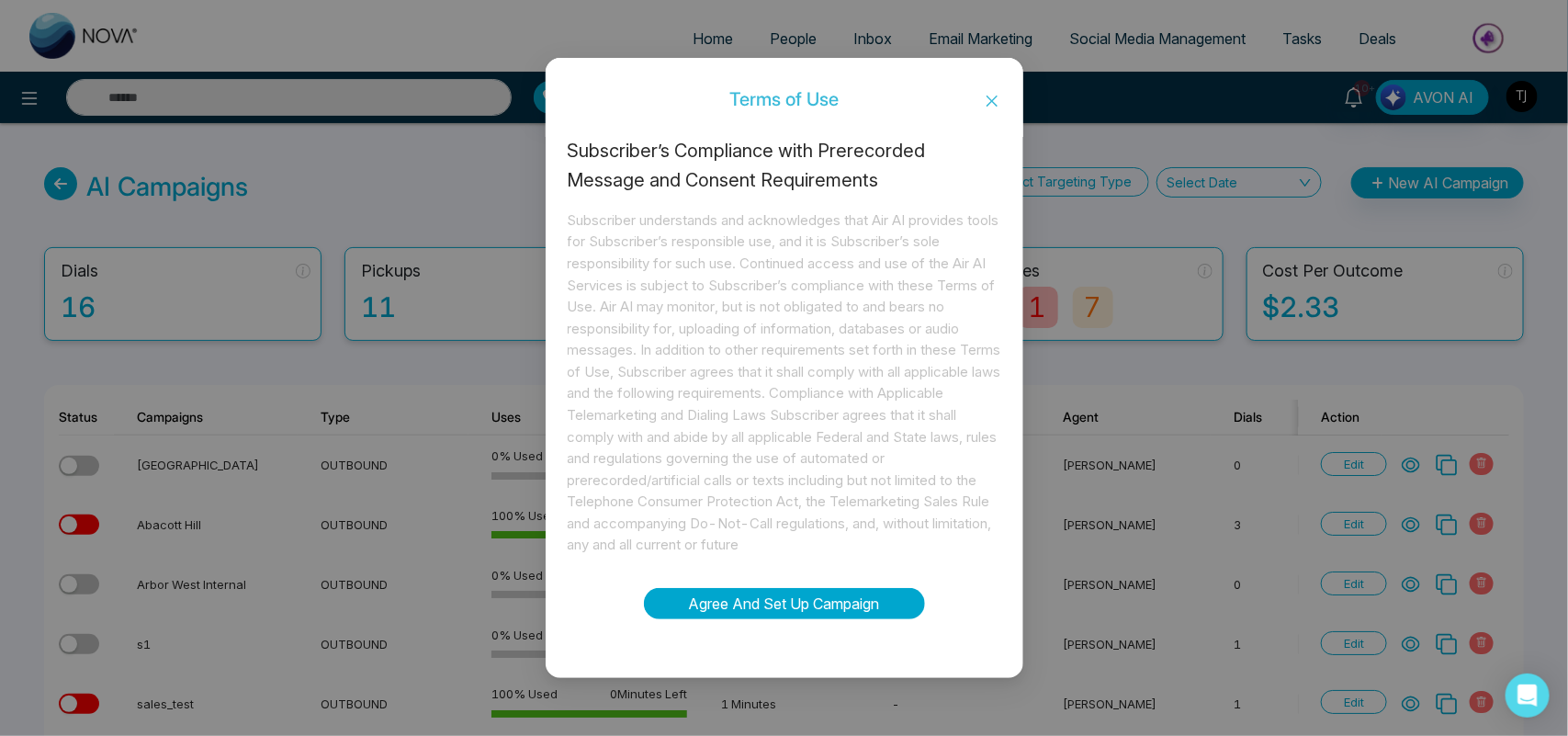
click at [751, 594] on button "Agree And Set Up Campaign" at bounding box center [784, 603] width 281 height 31
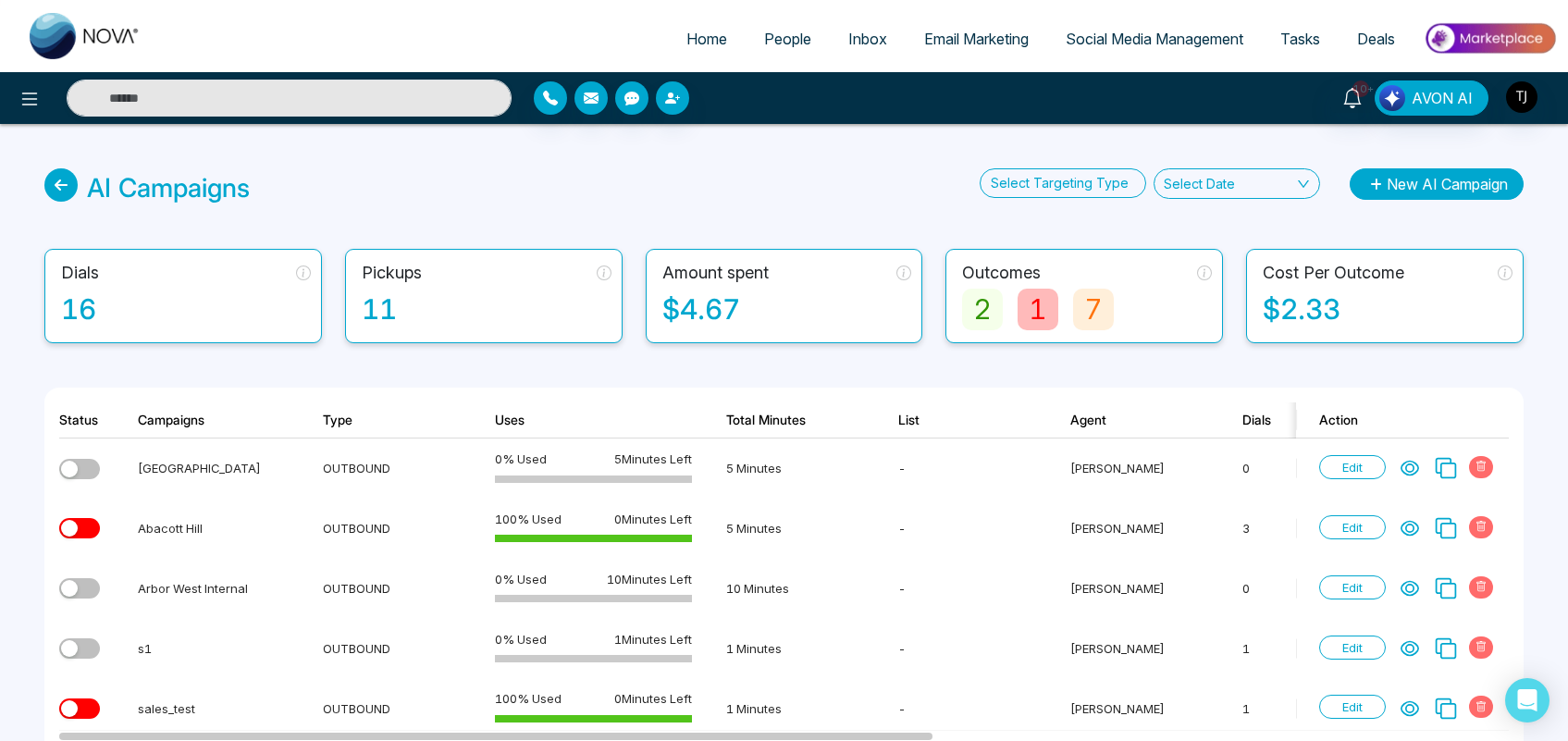
click at [1413, 192] on button "New AI Campaign" at bounding box center [1437, 183] width 174 height 31
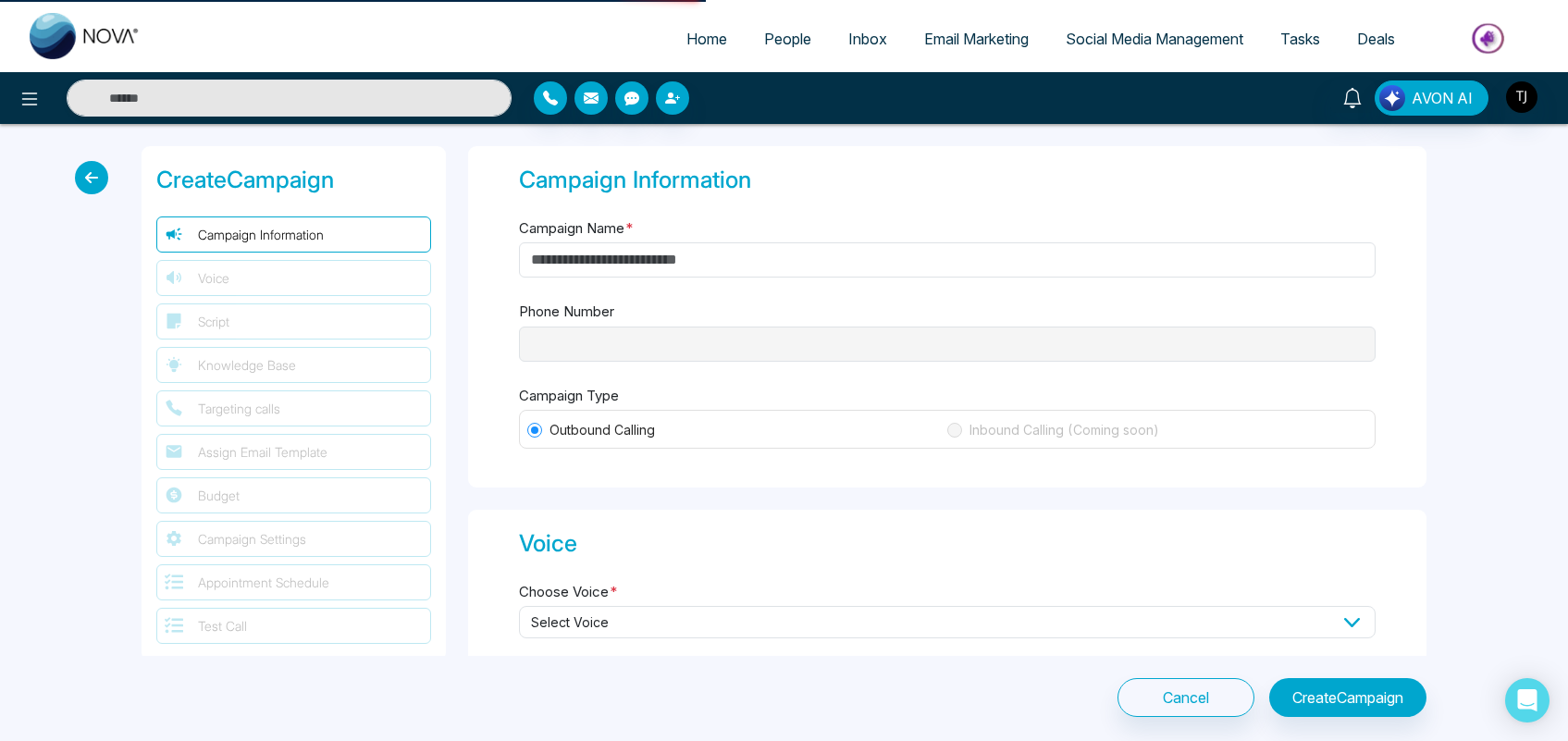
type input "**********"
type input "********"
type input "**********"
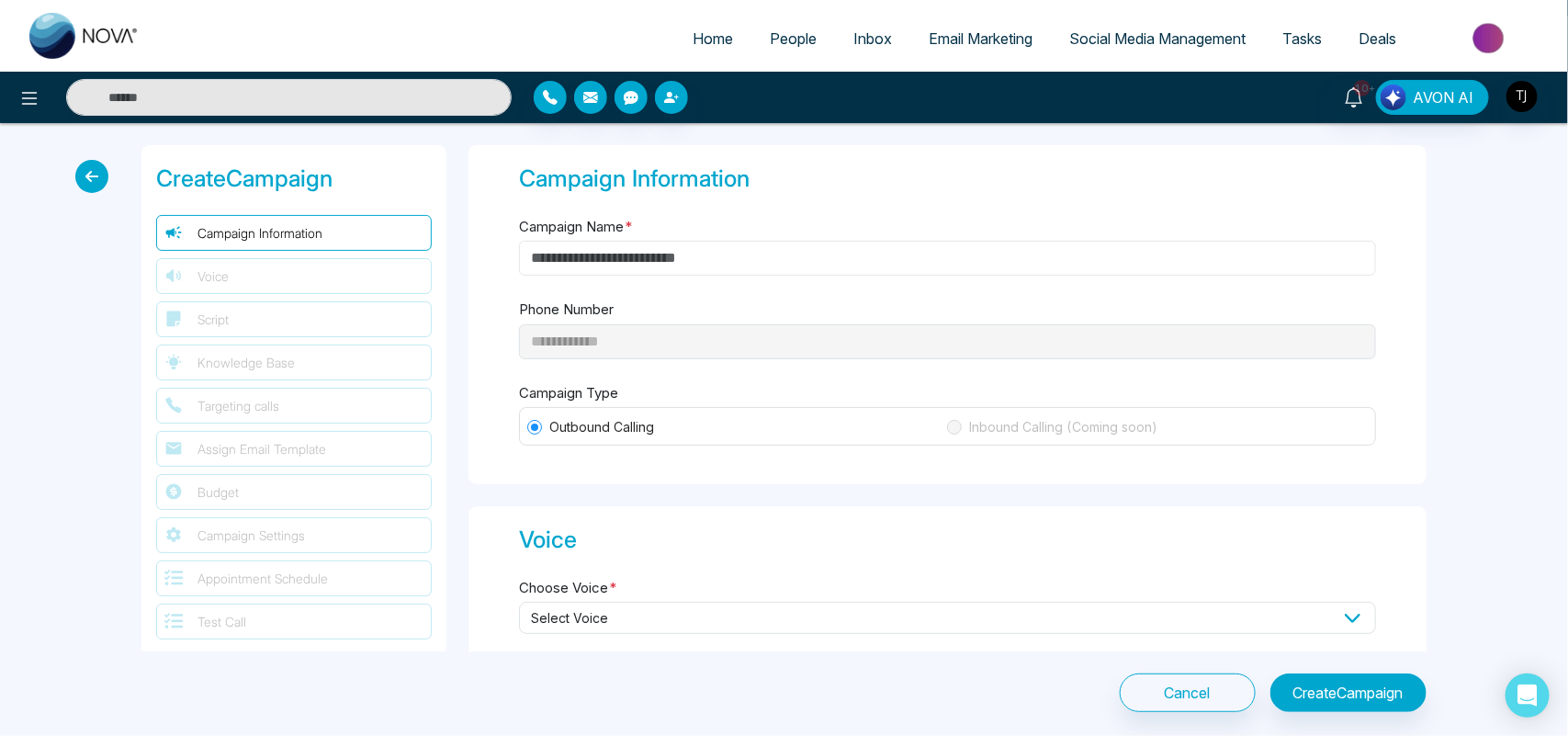
click at [953, 271] on input "Campaign Name *" at bounding box center [947, 257] width 857 height 35
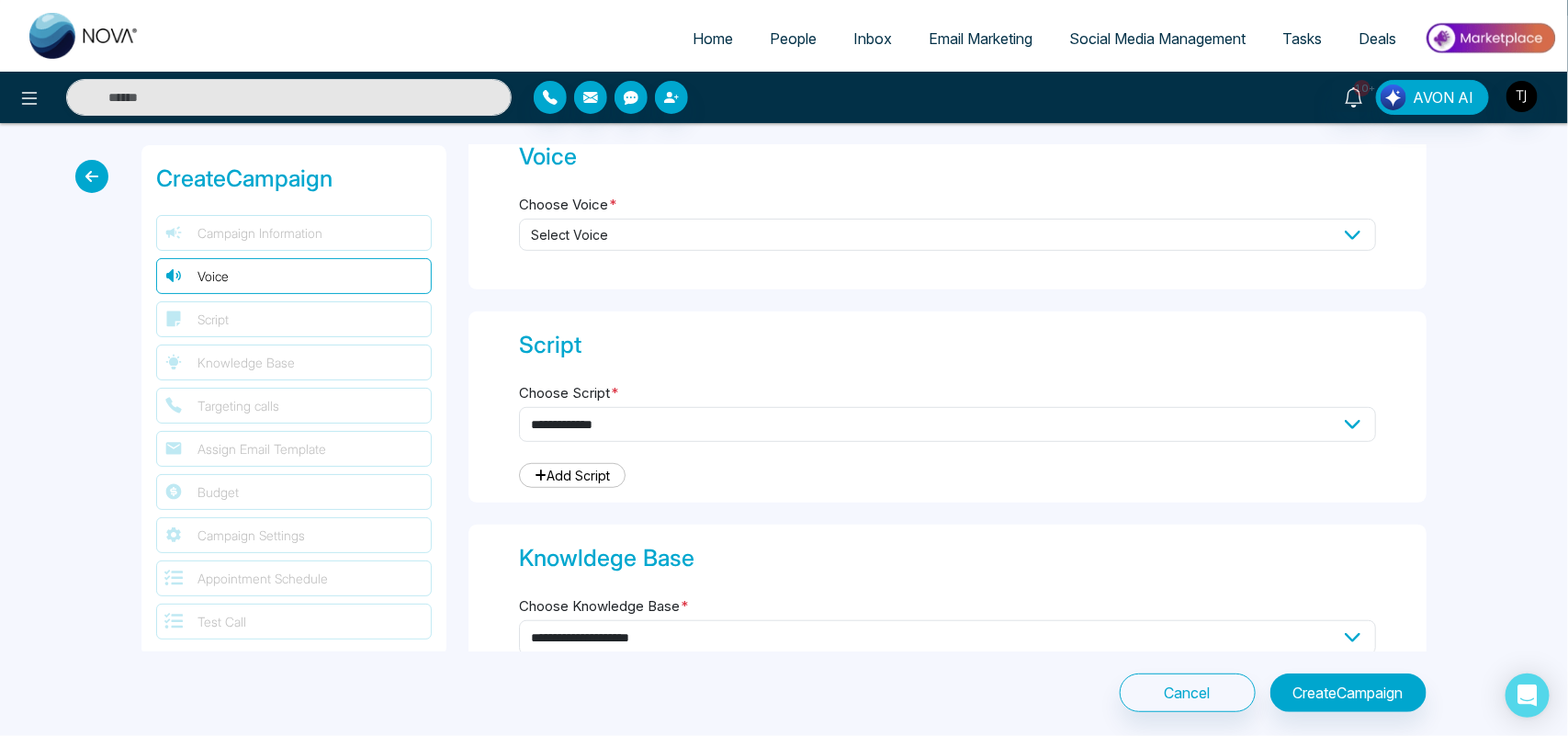
scroll to position [304, 0]
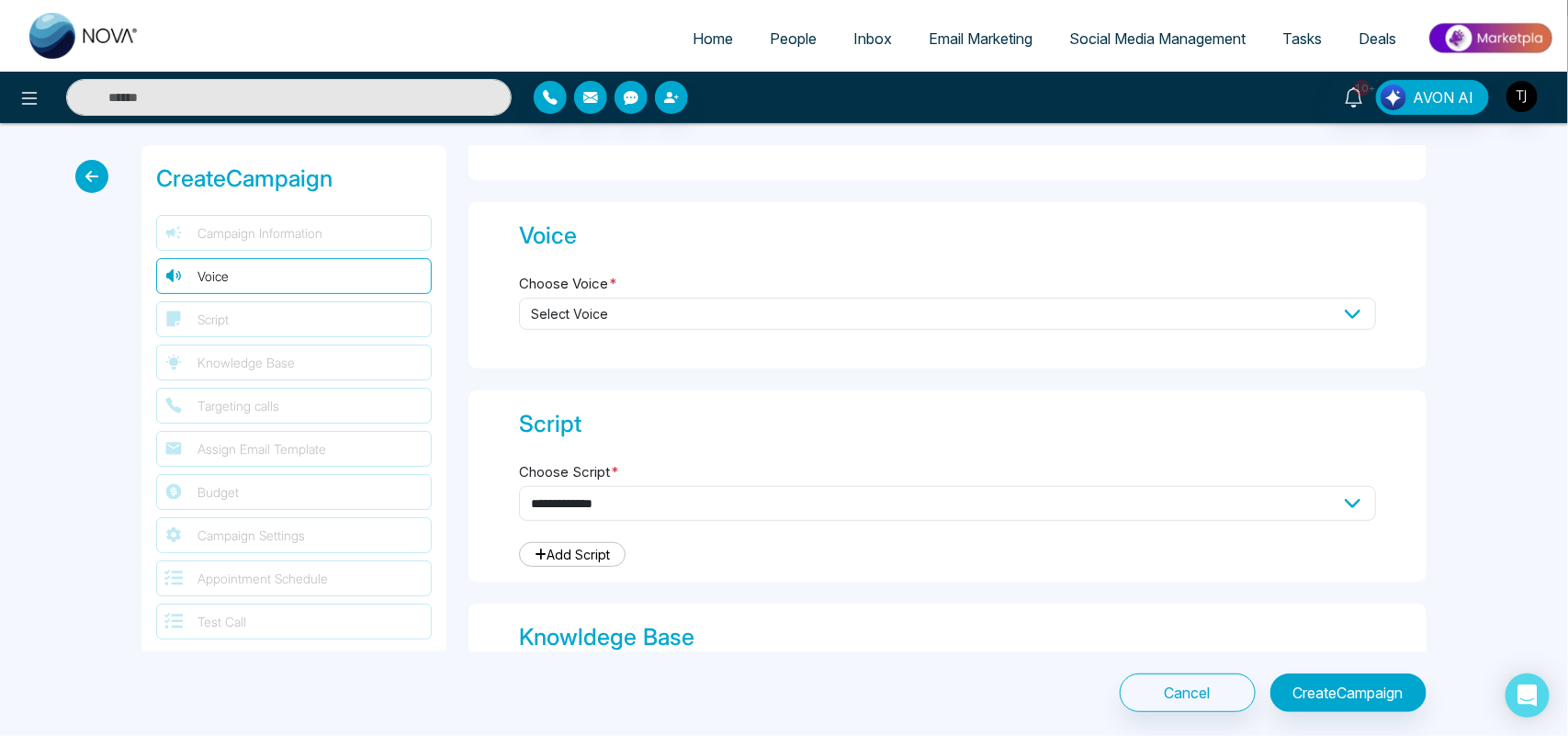
type input "**********"
click at [1162, 325] on span "Select Voice" at bounding box center [947, 314] width 857 height 32
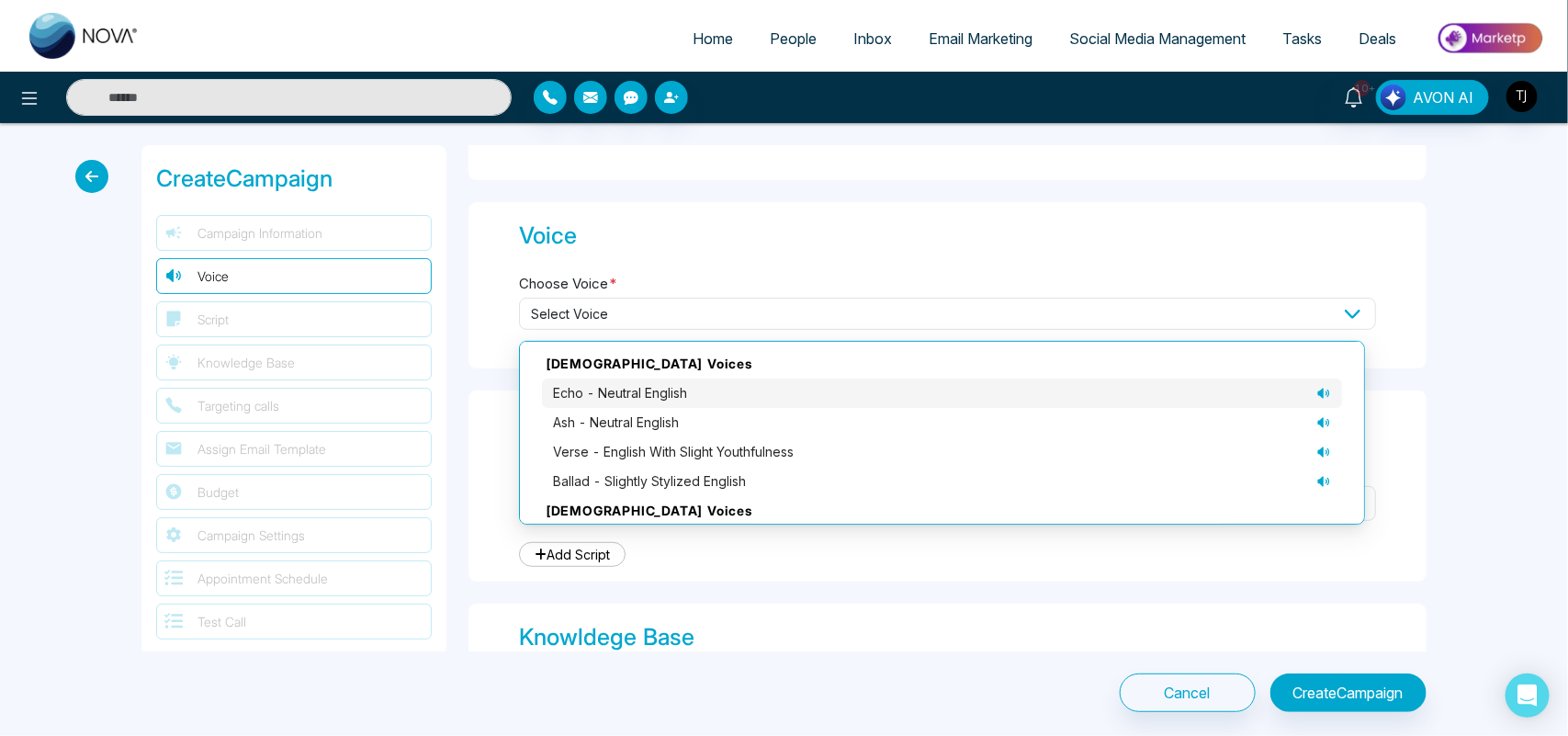
click at [1318, 395] on icon at bounding box center [1324, 392] width 12 height 10
click at [1317, 415] on icon at bounding box center [1324, 422] width 15 height 15
click at [1174, 388] on div "echo - neutral English" at bounding box center [942, 393] width 779 height 20
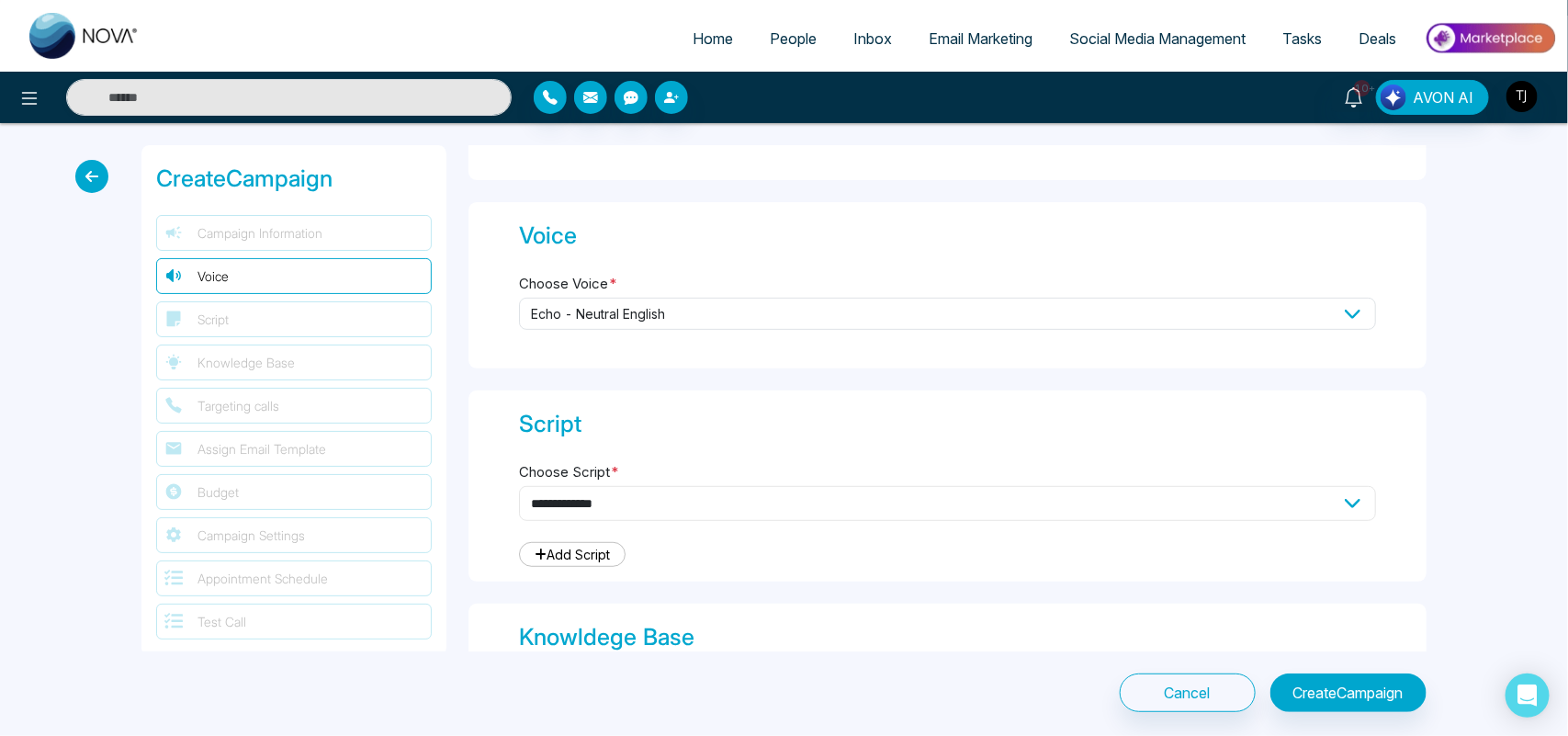
click at [962, 501] on select "**********" at bounding box center [947, 503] width 857 height 35
select select "***"
click at [519, 486] on select "**********" at bounding box center [947, 503] width 857 height 35
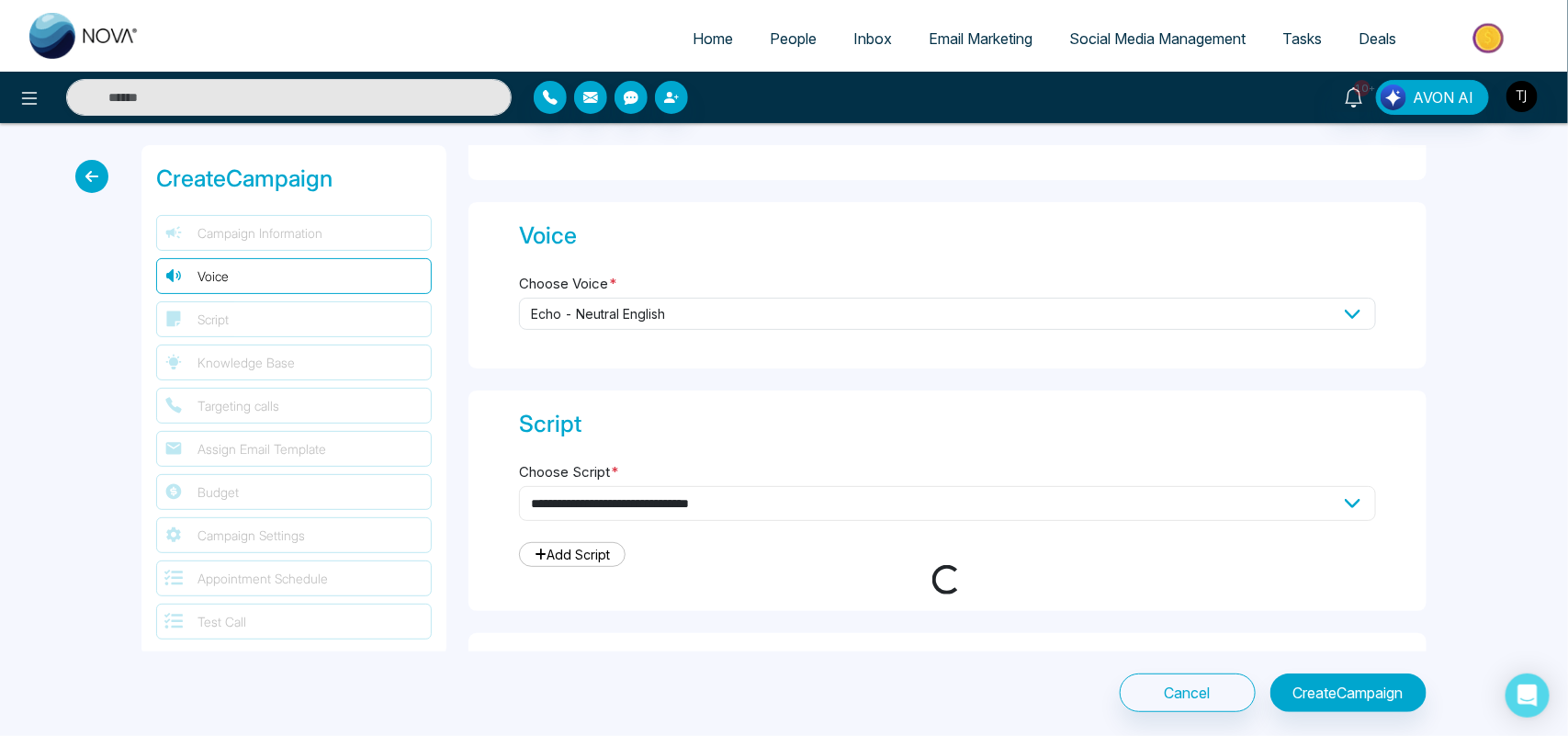
type textarea "**********"
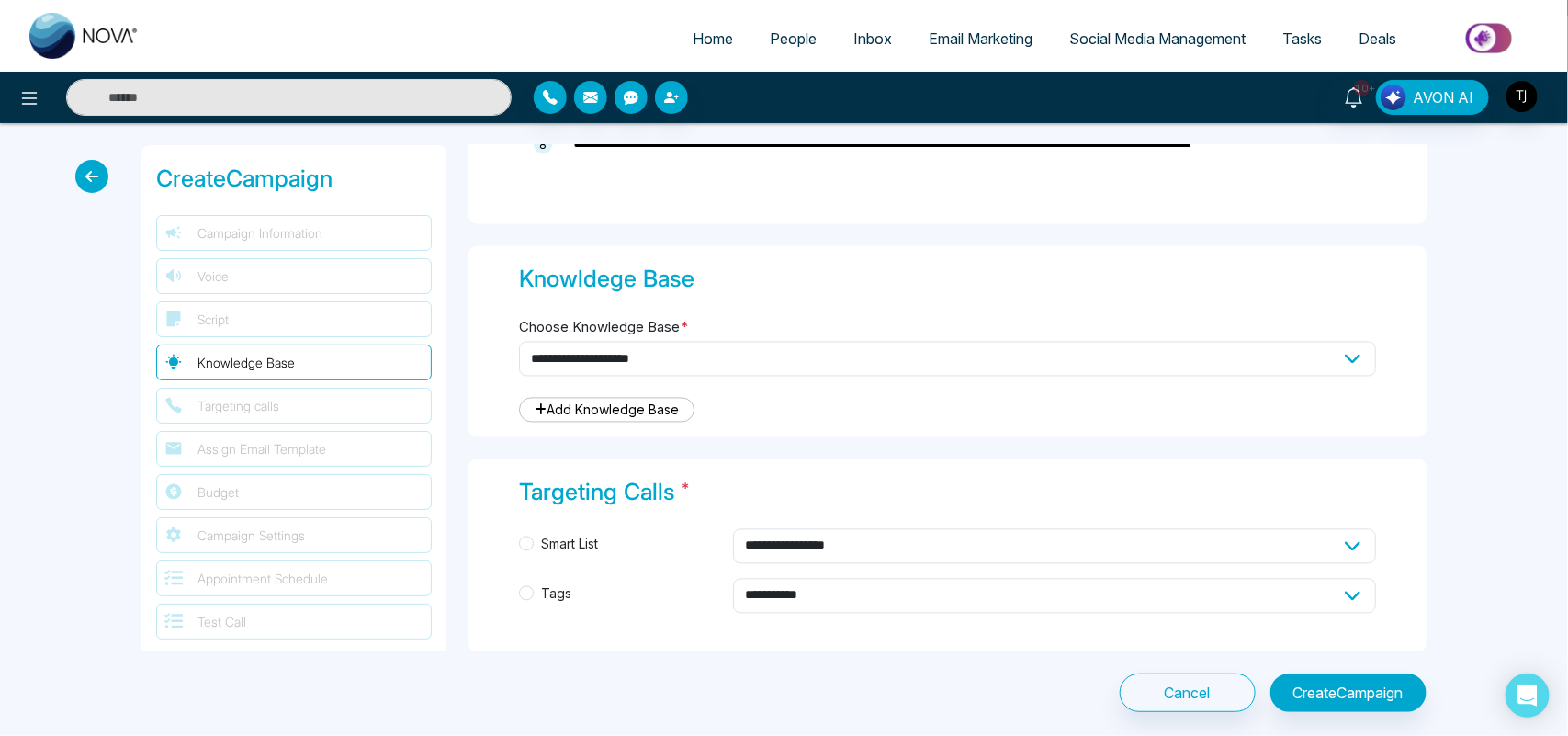
scroll to position [1459, 0]
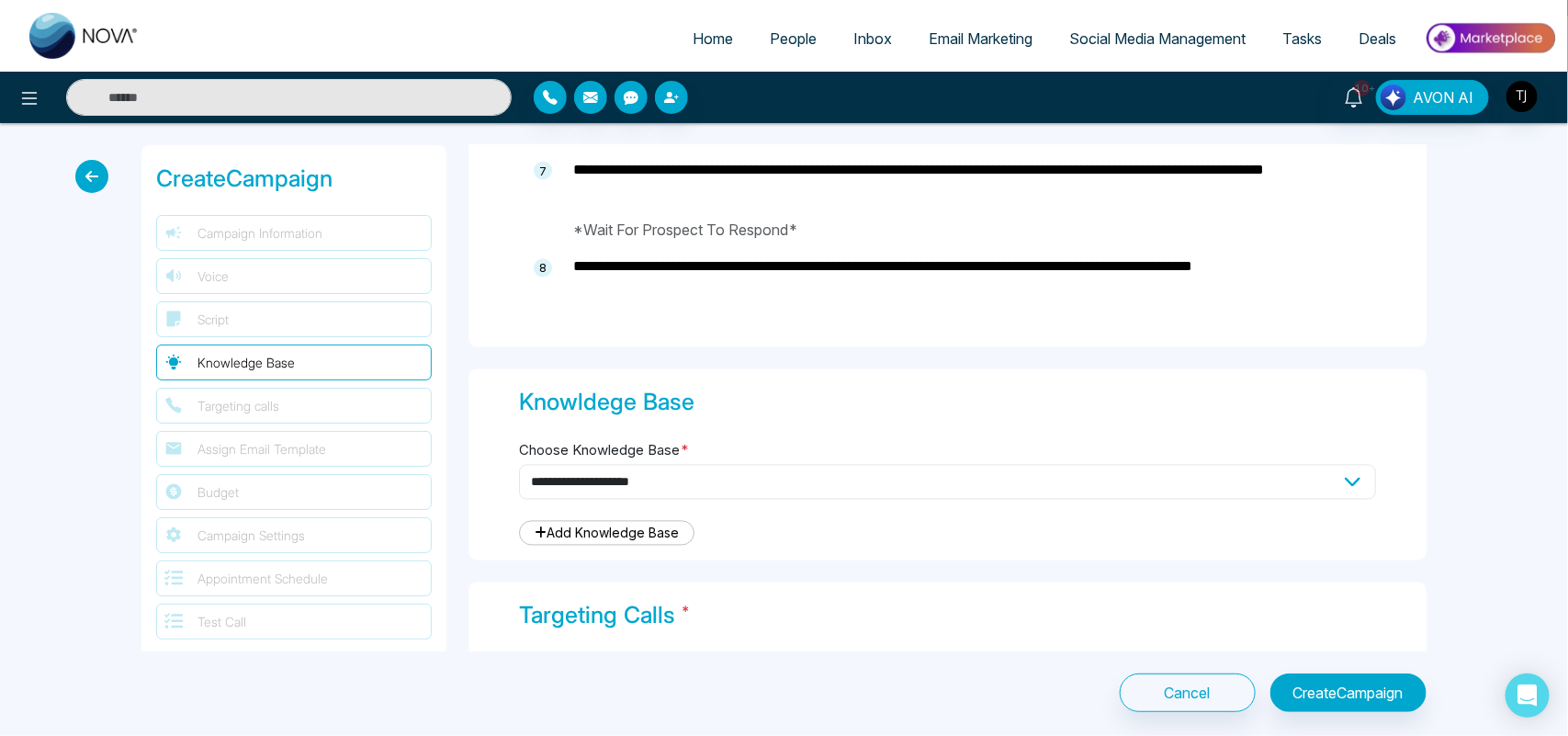
click at [1182, 485] on select "**********" at bounding box center [947, 482] width 857 height 35
select select "***"
click at [519, 465] on select "**********" at bounding box center [947, 482] width 857 height 35
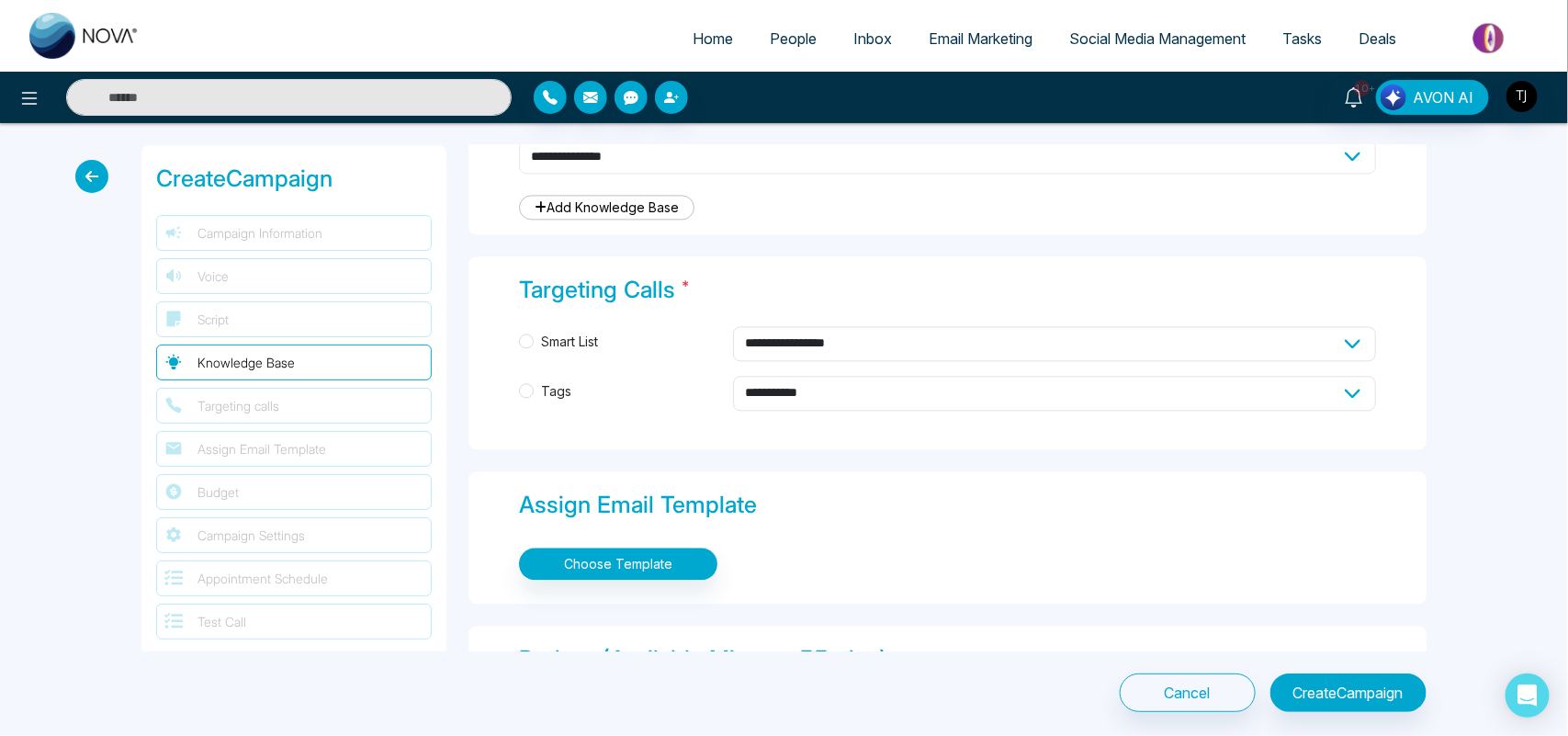
scroll to position [1733, 0]
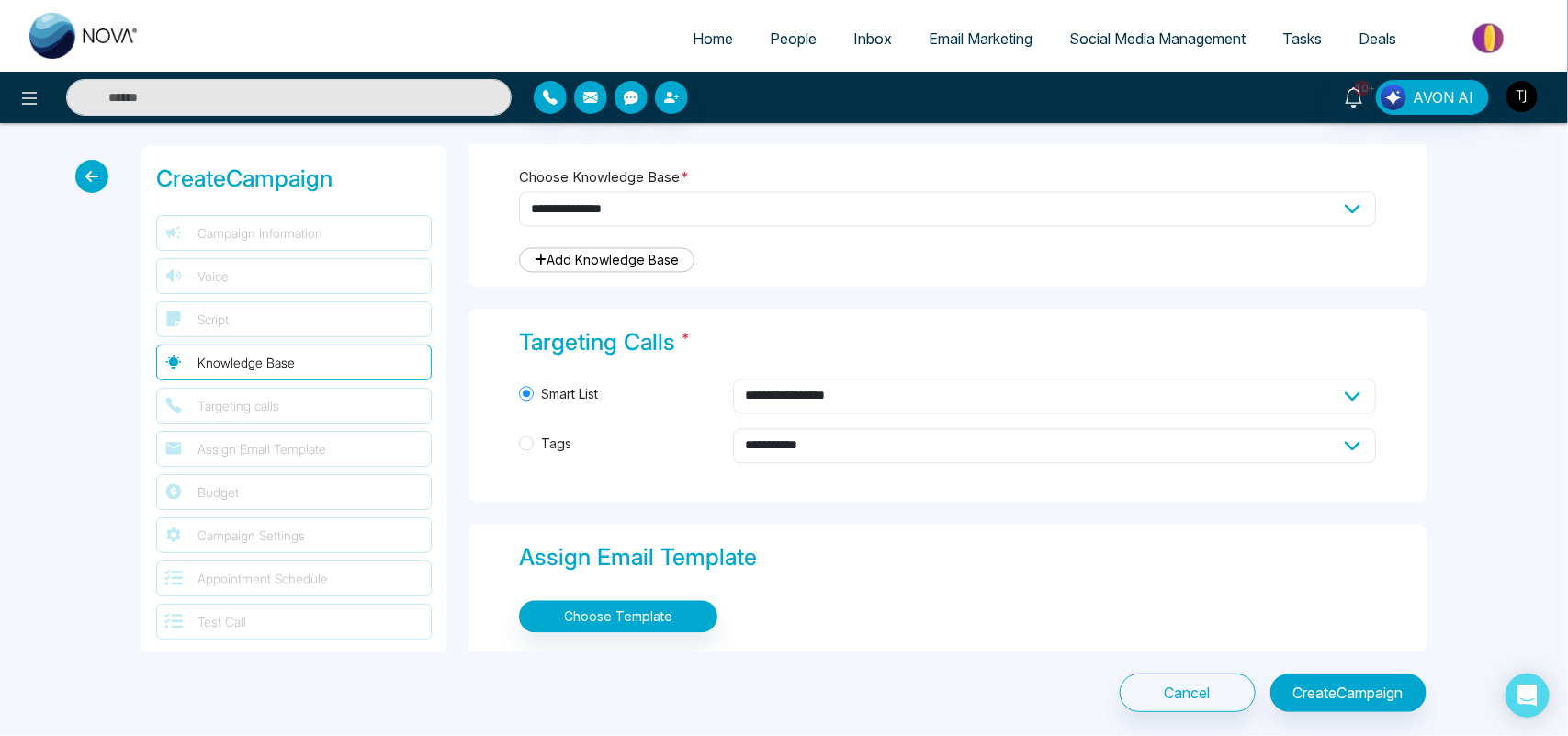
click at [925, 400] on select "**********" at bounding box center [1055, 395] width 643 height 35
select select "****"
click at [733, 378] on select "**********" at bounding box center [1055, 395] width 643 height 35
click at [766, 437] on select "**********" at bounding box center [1055, 445] width 643 height 35
select select "*****"
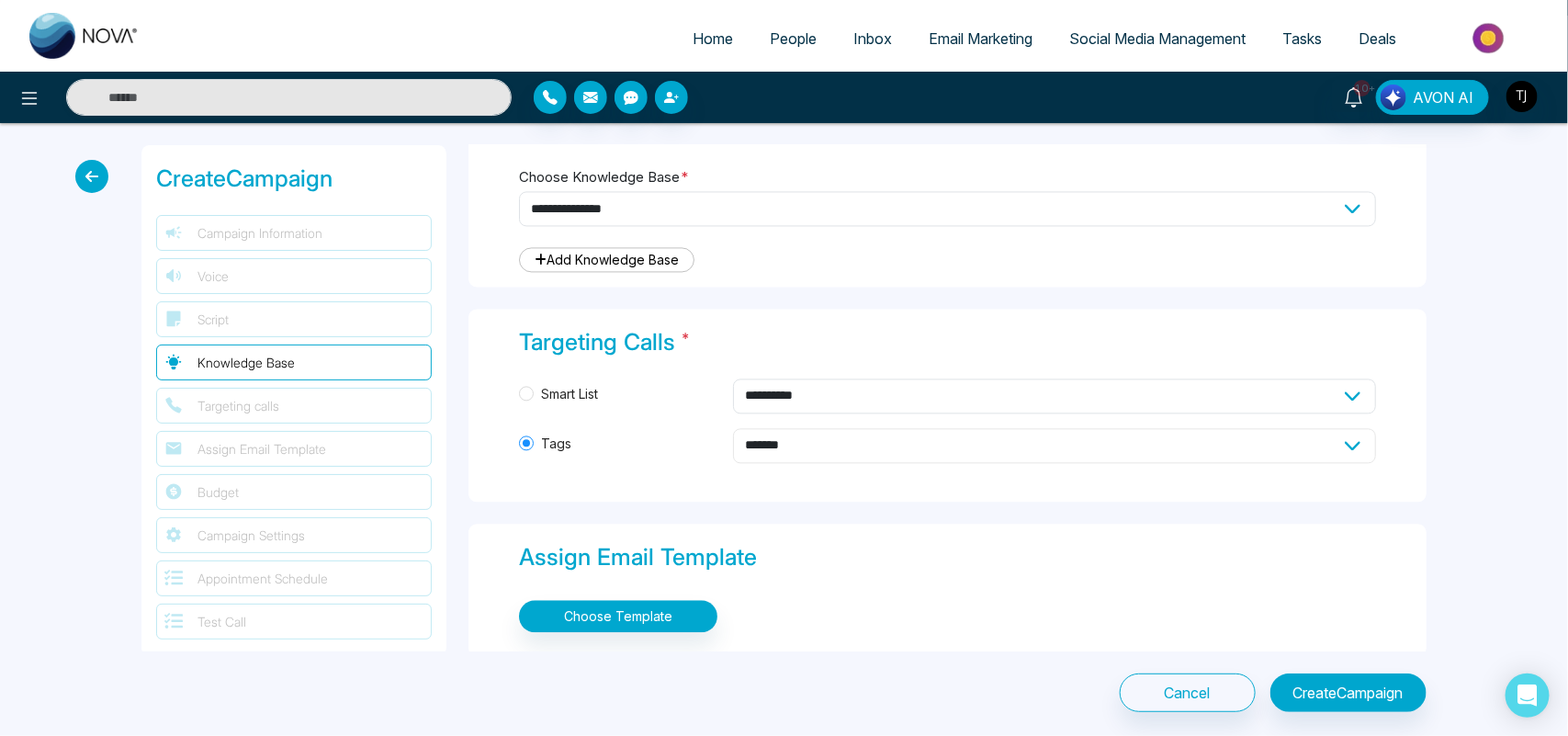
click at [733, 428] on select "**********" at bounding box center [1055, 445] width 643 height 35
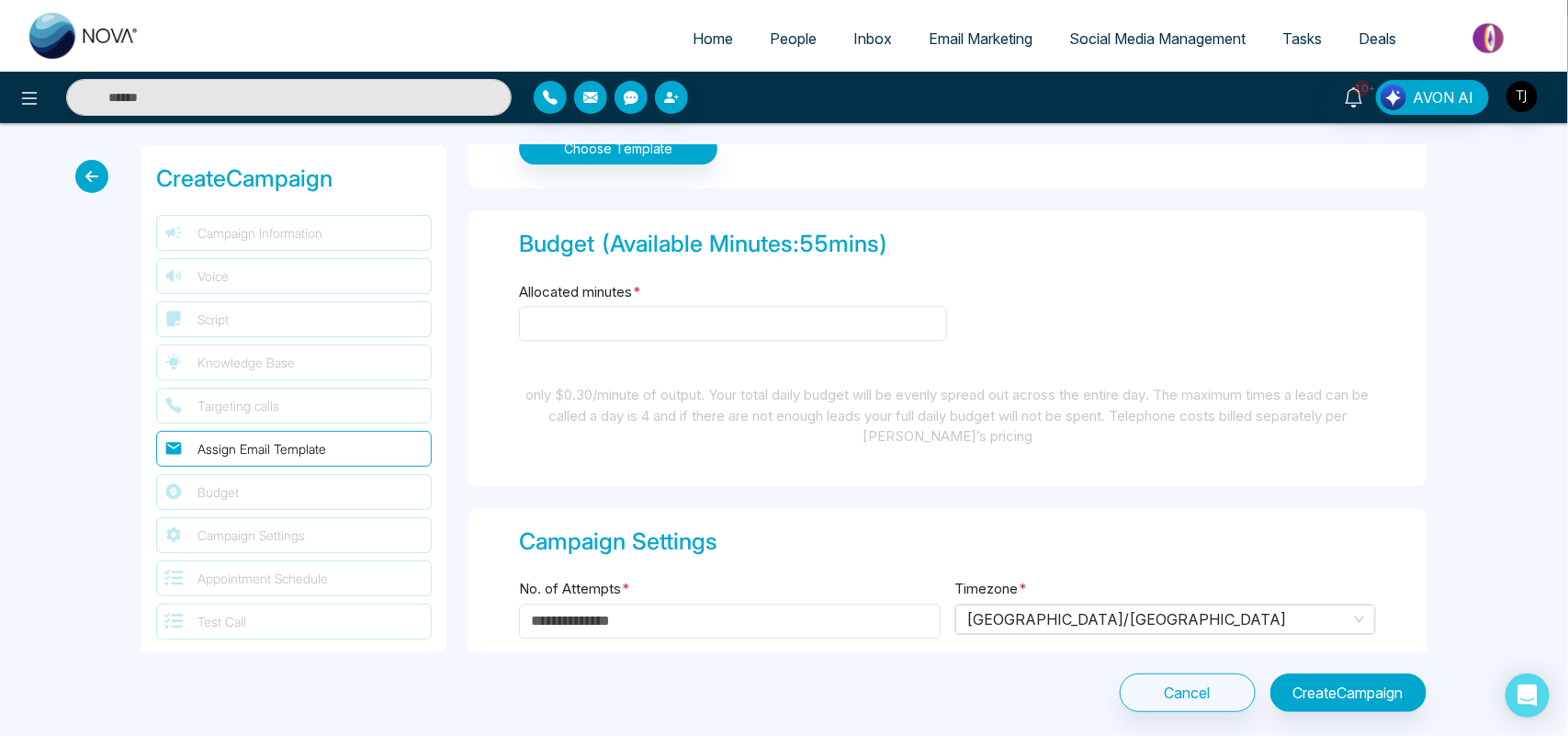
scroll to position [2060, 0]
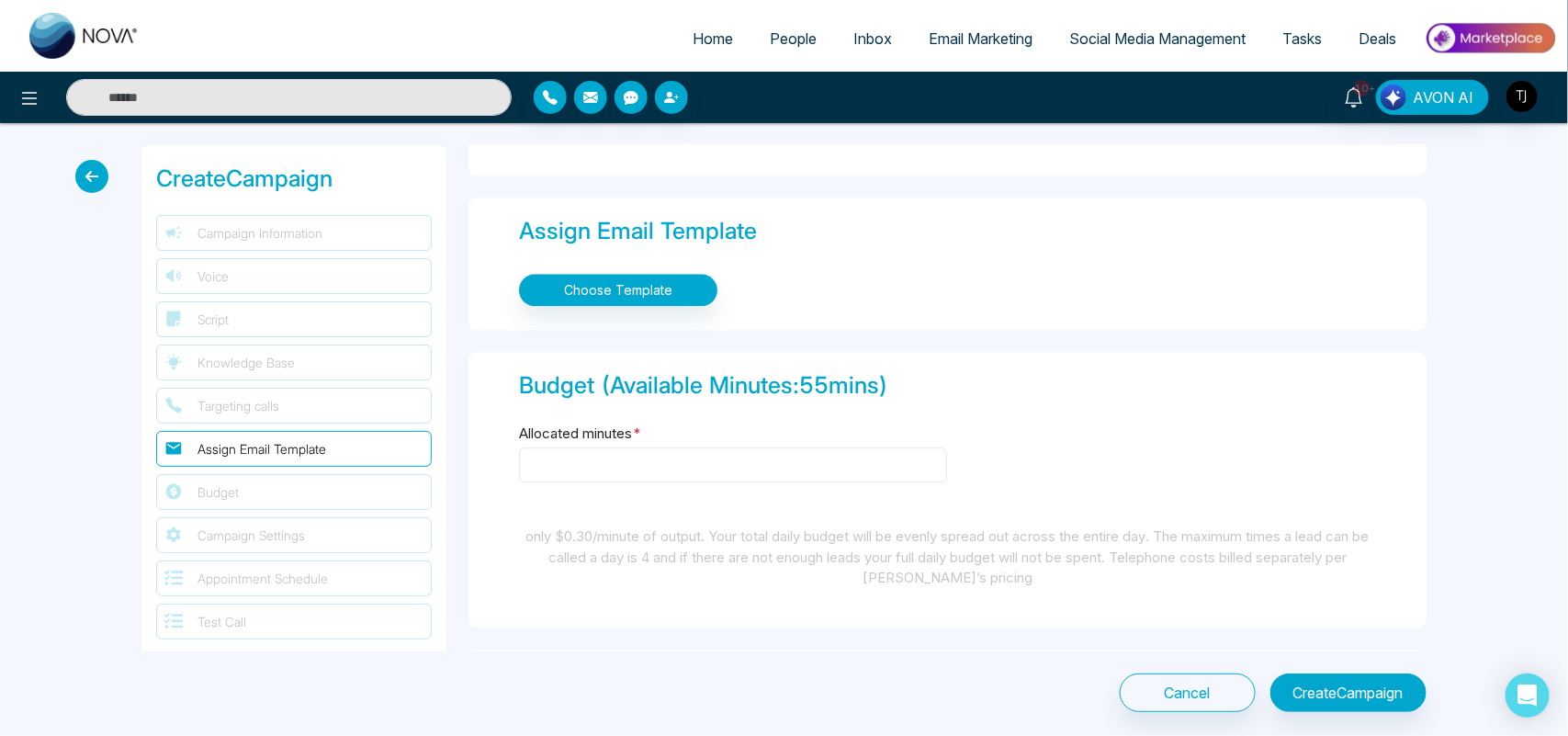
click at [686, 455] on input "Allocated minutes *" at bounding box center [733, 465] width 428 height 35
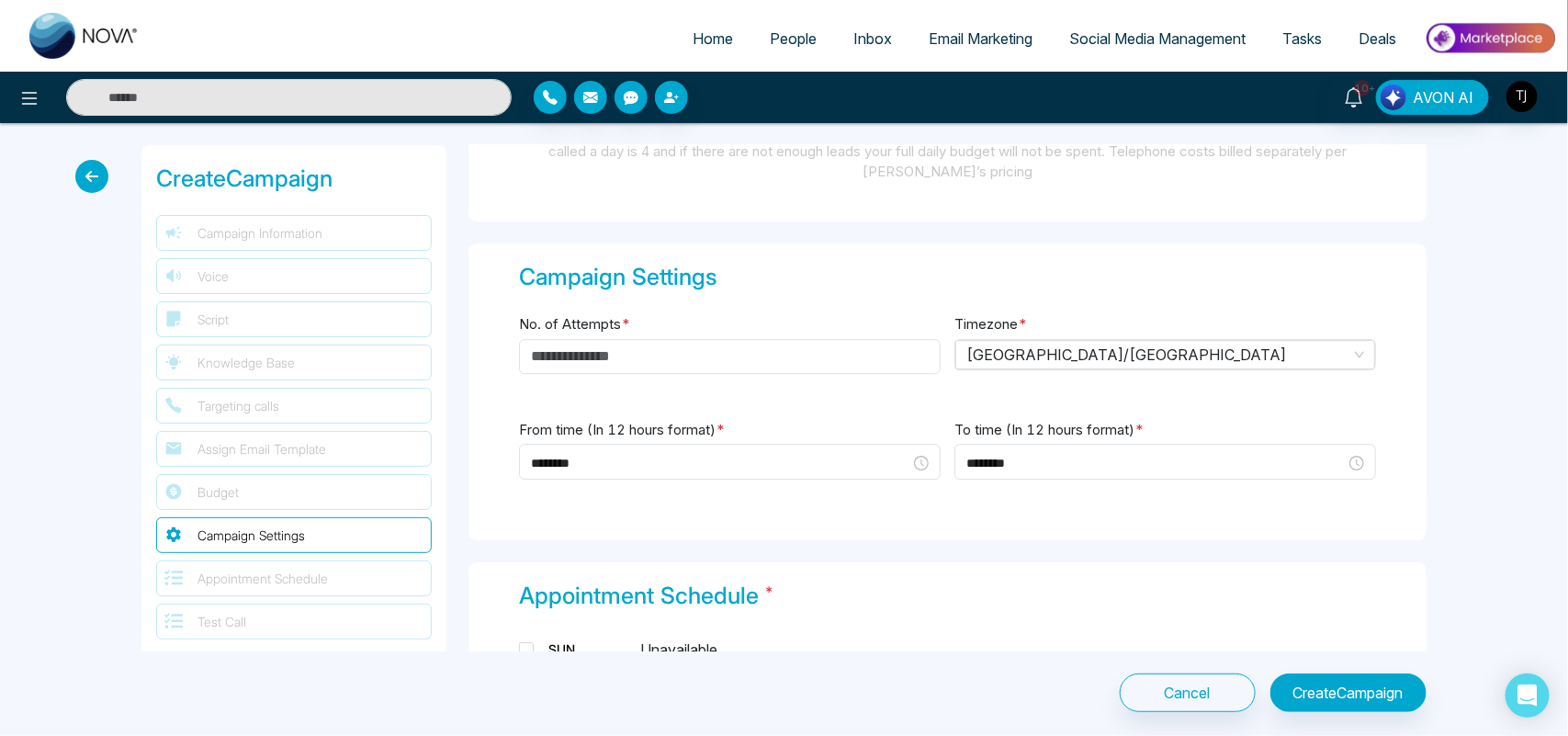
scroll to position [2474, 0]
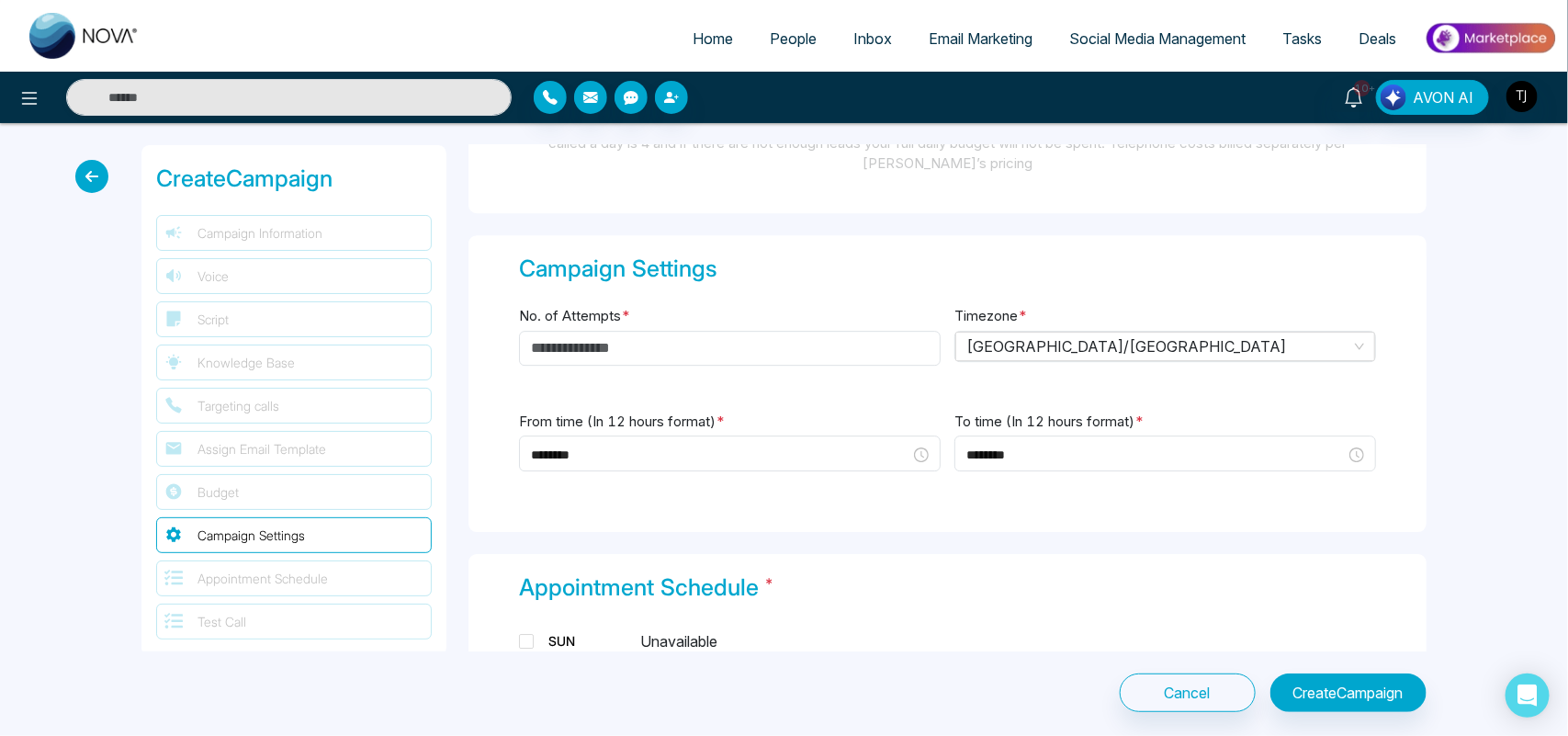
type input "**"
click at [668, 340] on input "No. of Attempts *" at bounding box center [730, 348] width 422 height 35
type input "*"
click at [743, 446] on input "********" at bounding box center [721, 455] width 379 height 20
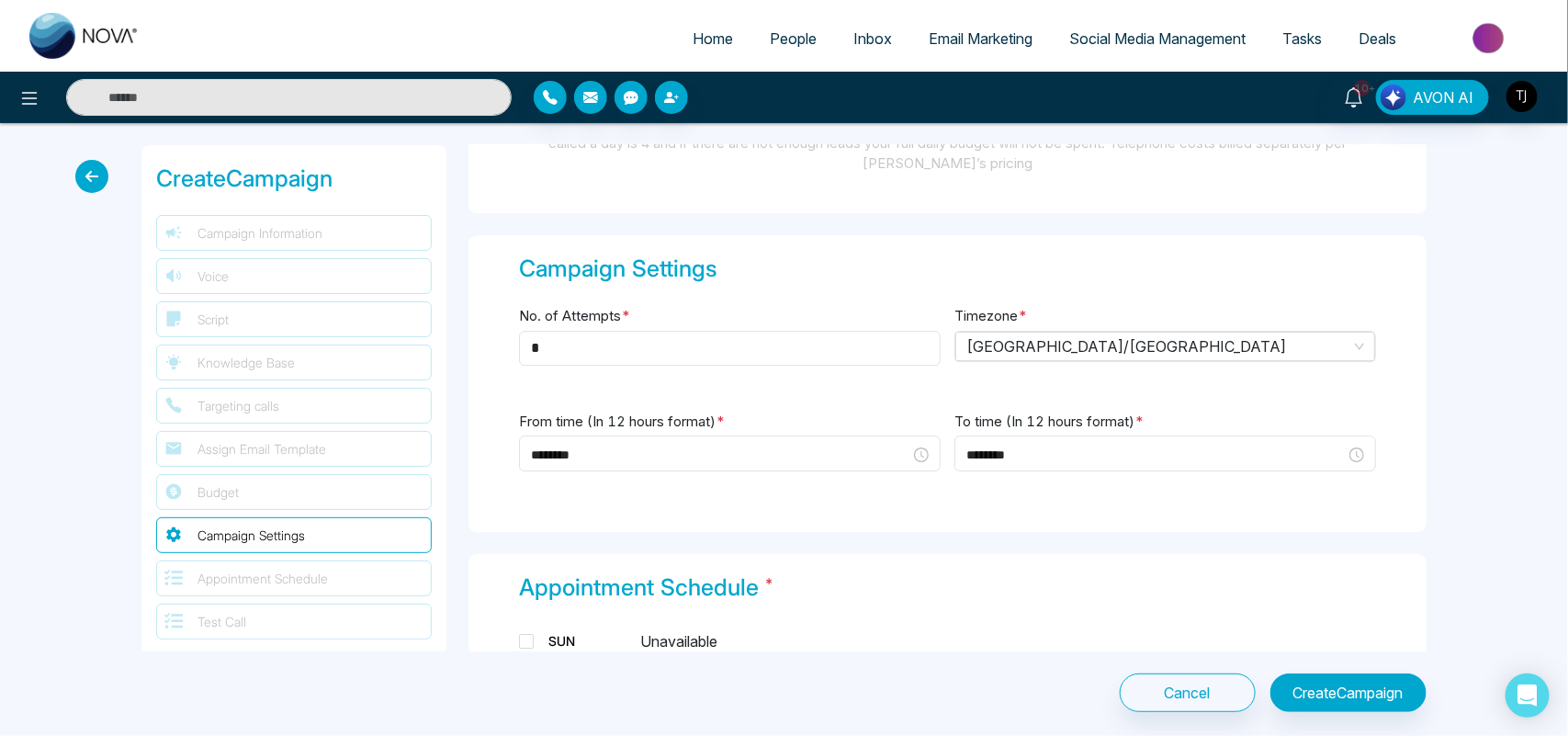
click at [1008, 488] on div "To time (In 12 hours format) * ********" at bounding box center [1165, 452] width 422 height 84
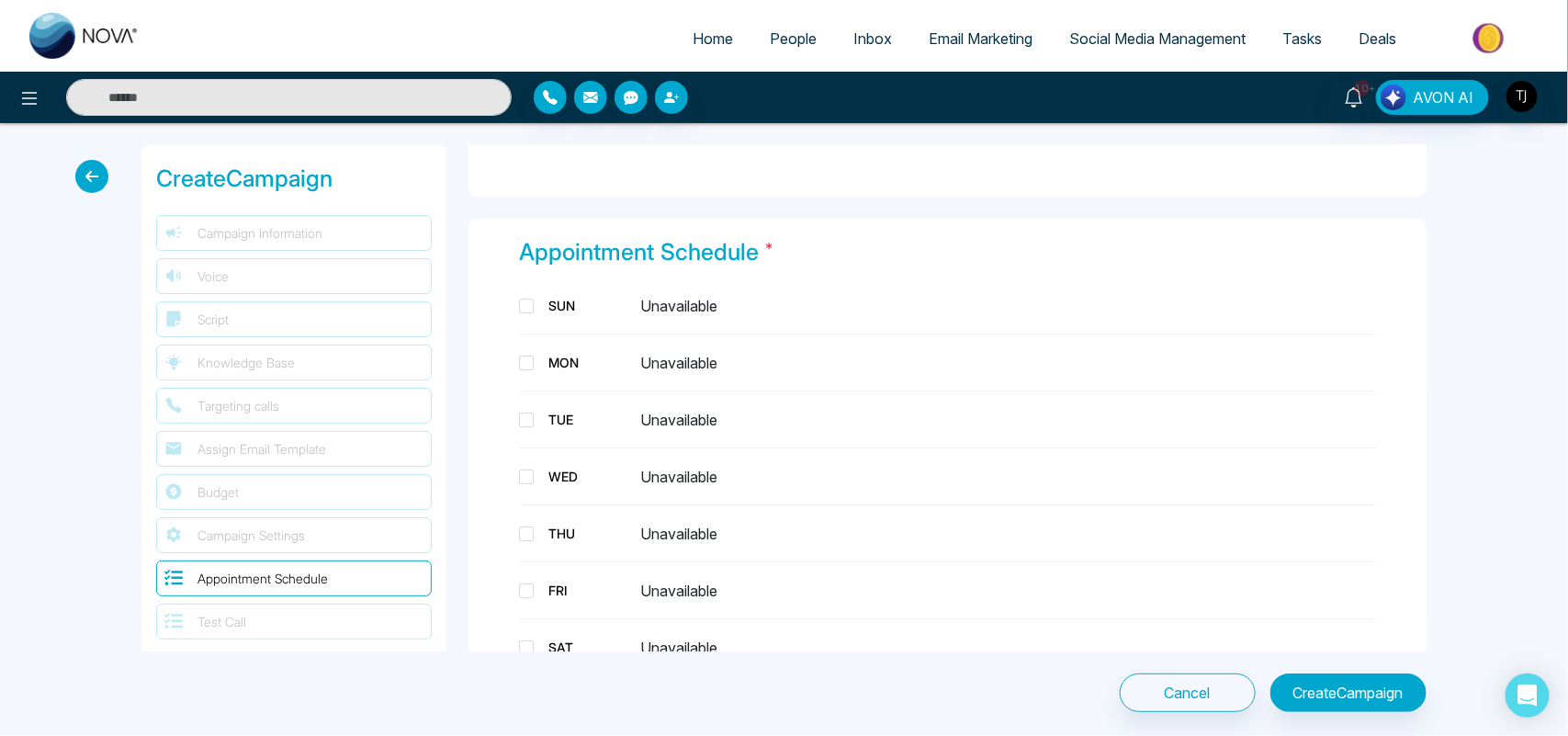
scroll to position [2827, 0]
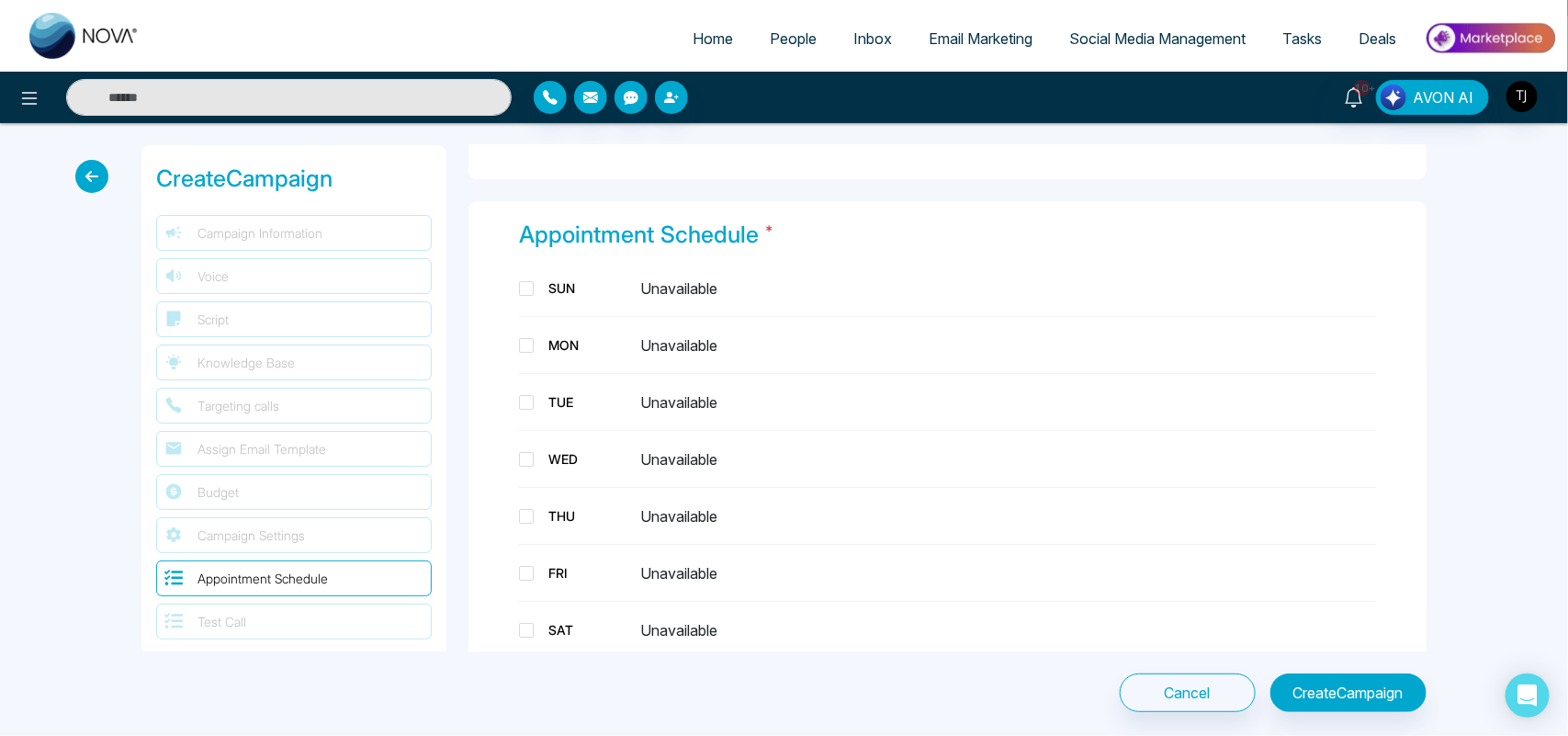
click at [516, 290] on div "Appointment Schedule * SUN Unavailable MON Unavailable TUE Unavailable WED Unav…" at bounding box center [947, 444] width 958 height 486
click at [528, 281] on span at bounding box center [526, 288] width 15 height 15
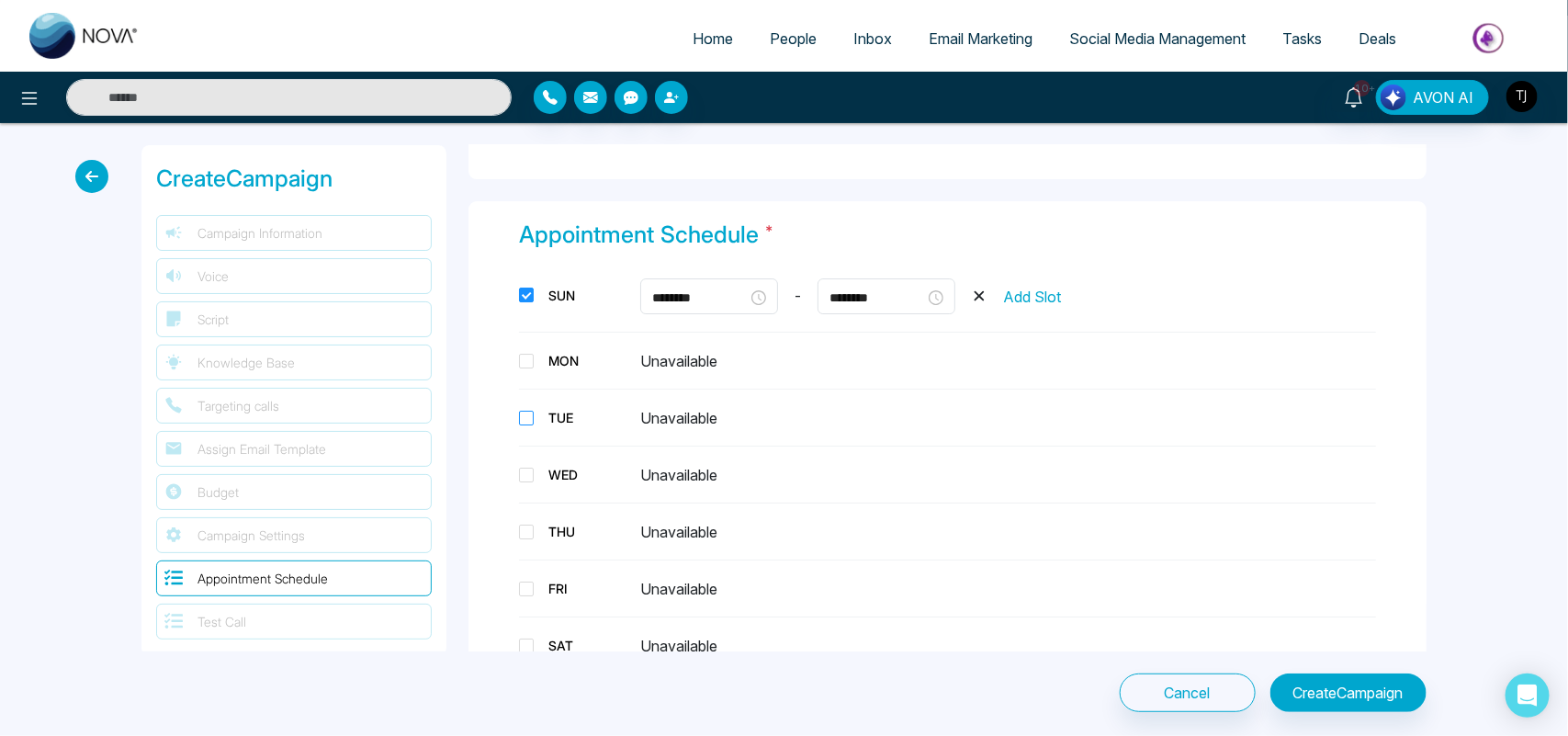
click at [529, 411] on span at bounding box center [526, 418] width 15 height 15
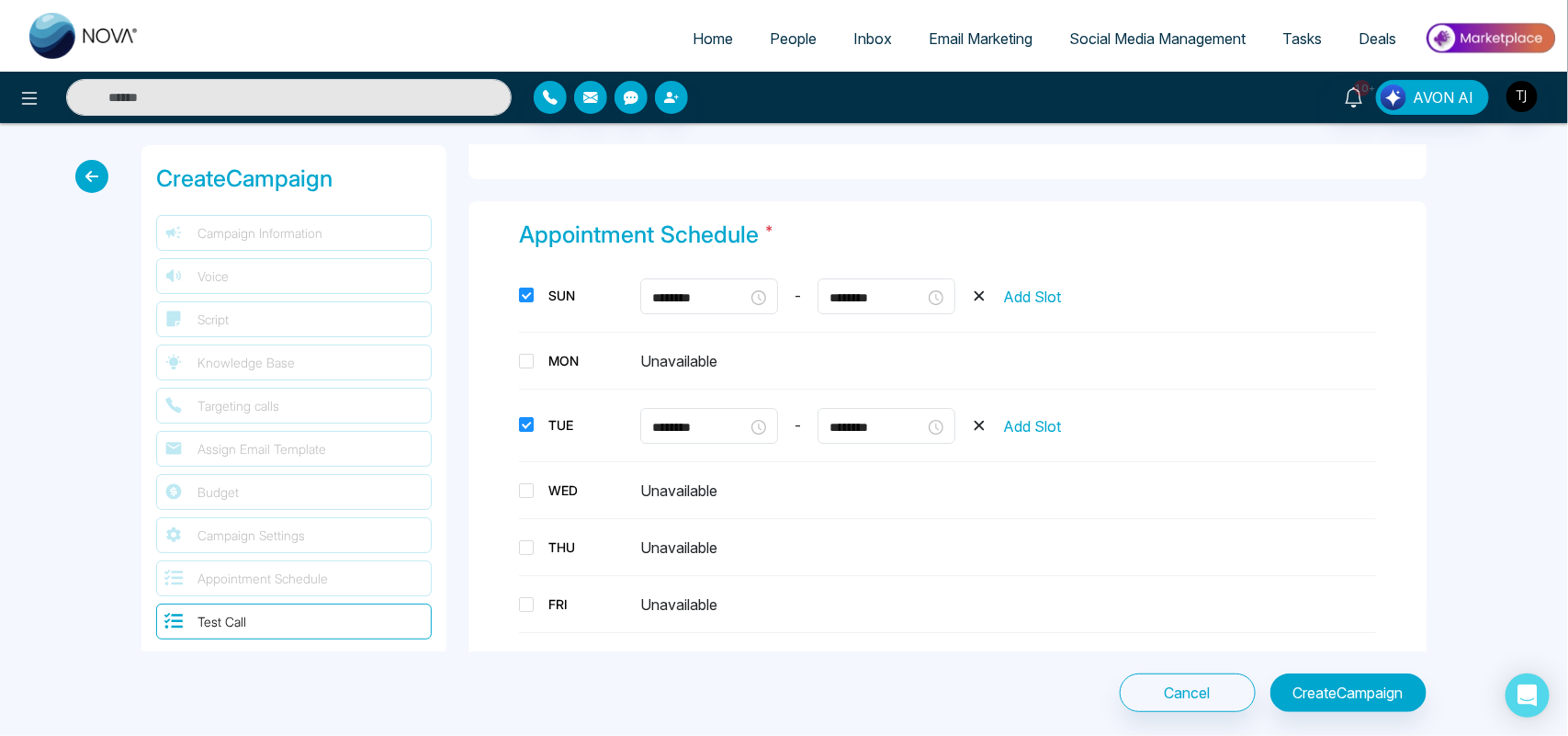
scroll to position [3207, 0]
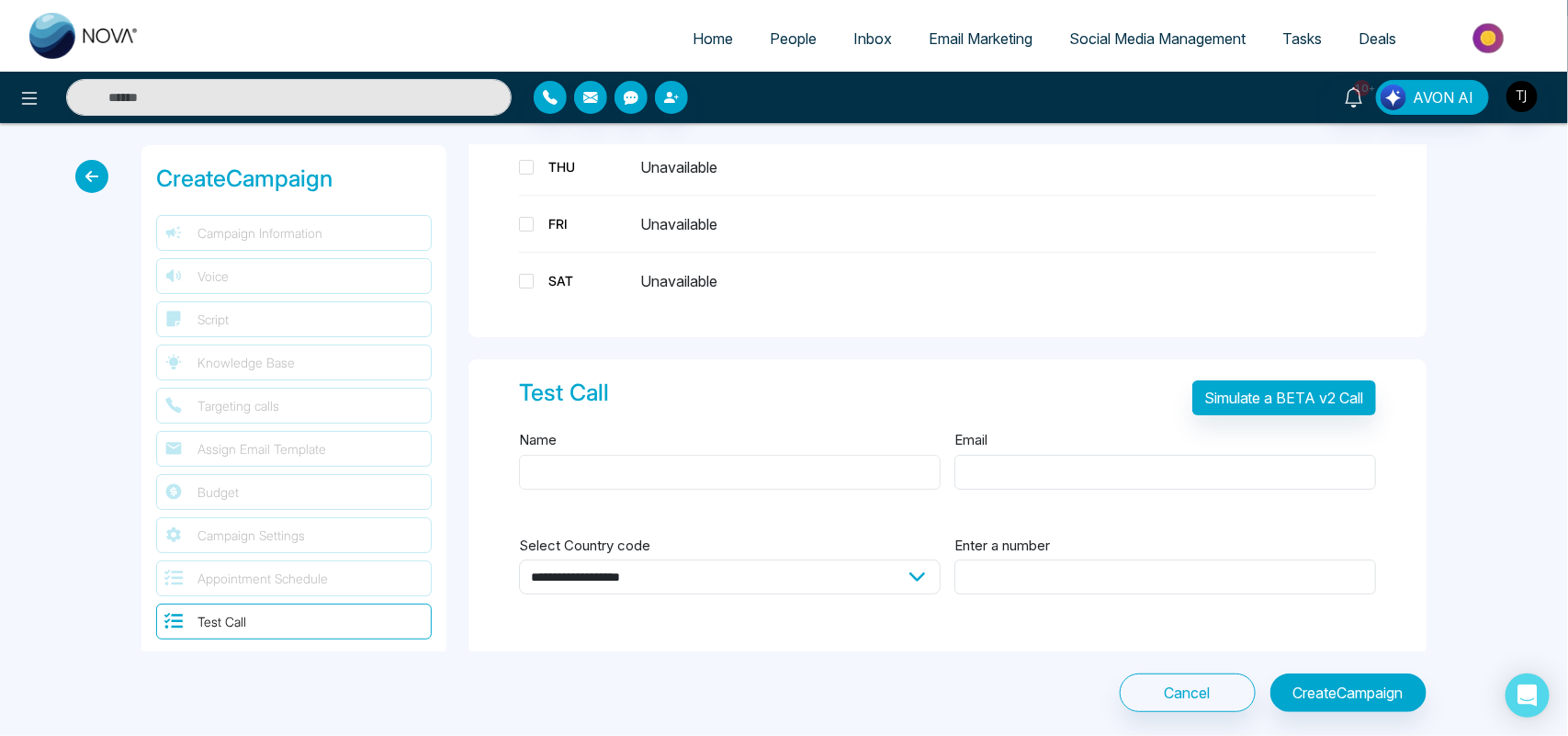
click at [779, 469] on input "Name" at bounding box center [730, 472] width 422 height 35
click at [101, 178] on icon at bounding box center [91, 176] width 33 height 33
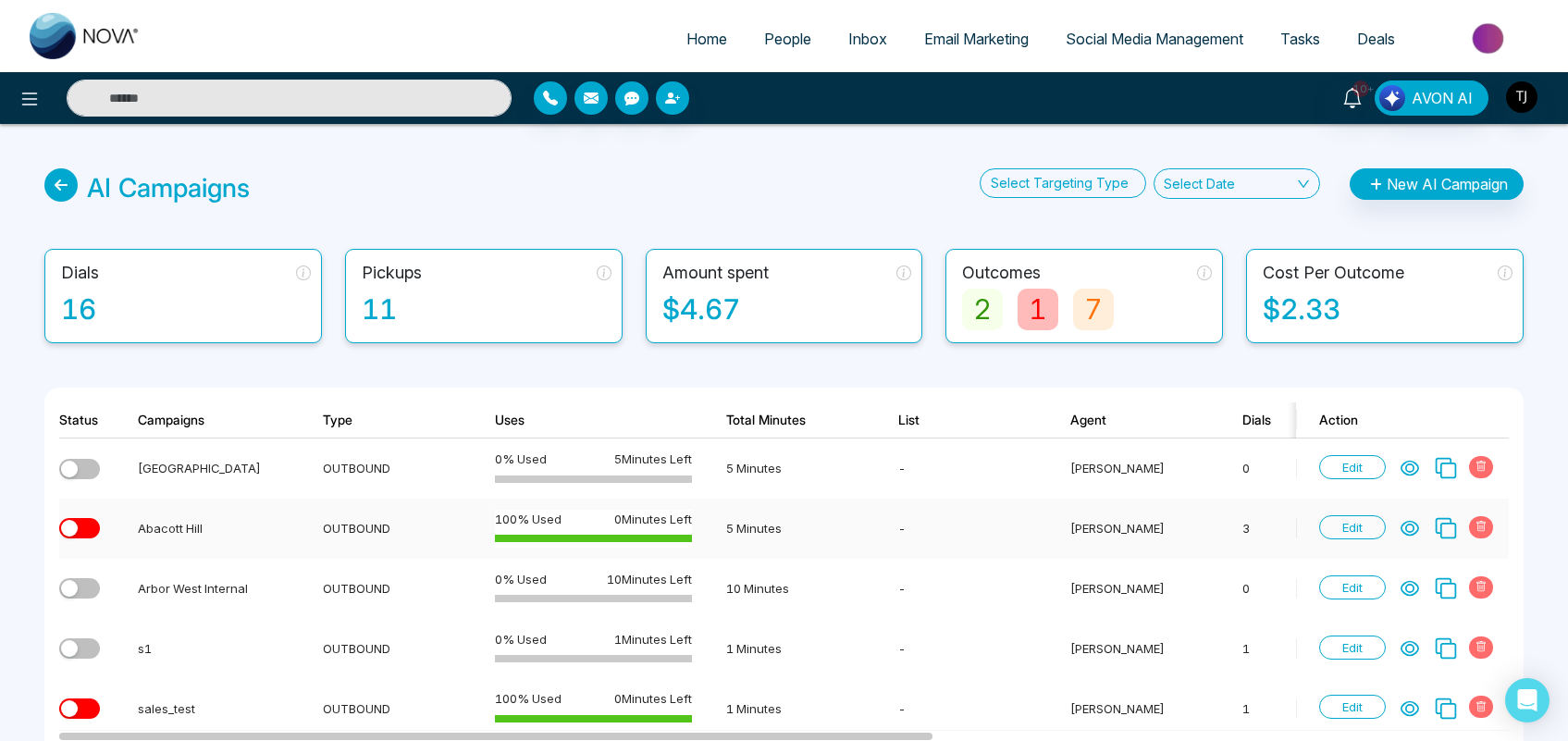
click at [1412, 526] on icon at bounding box center [1410, 528] width 19 height 19
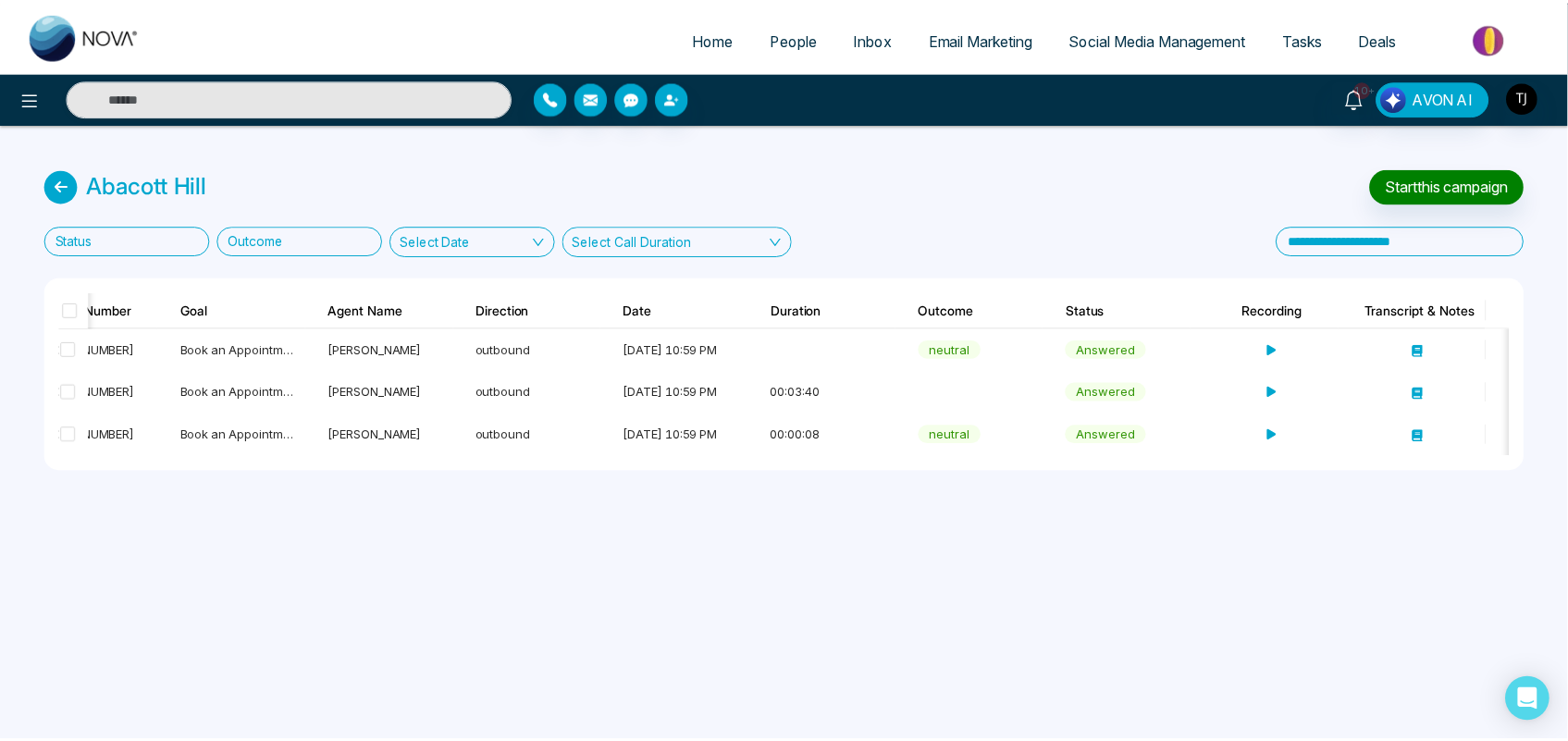
scroll to position [0, 288]
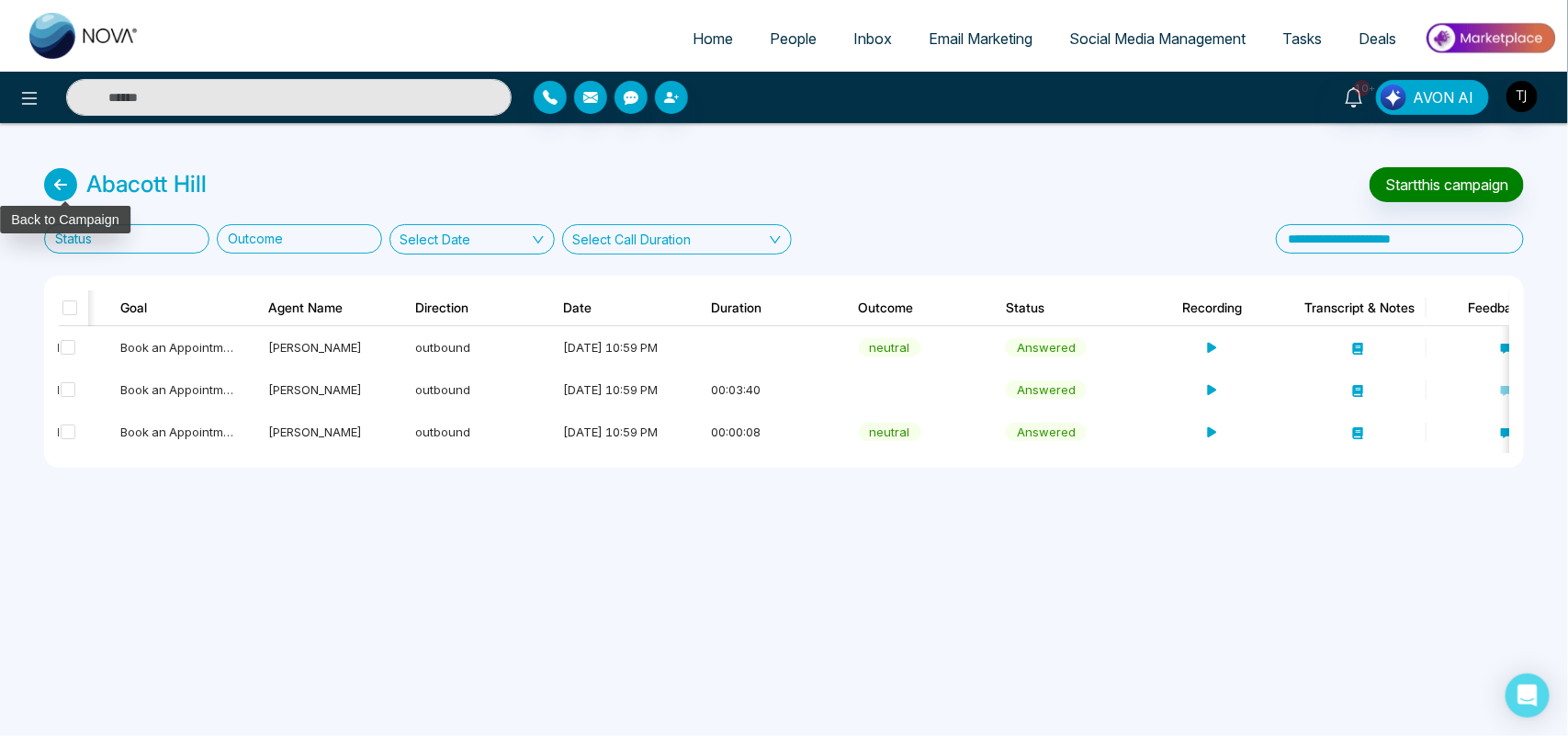
click at [67, 172] on icon at bounding box center [60, 184] width 33 height 33
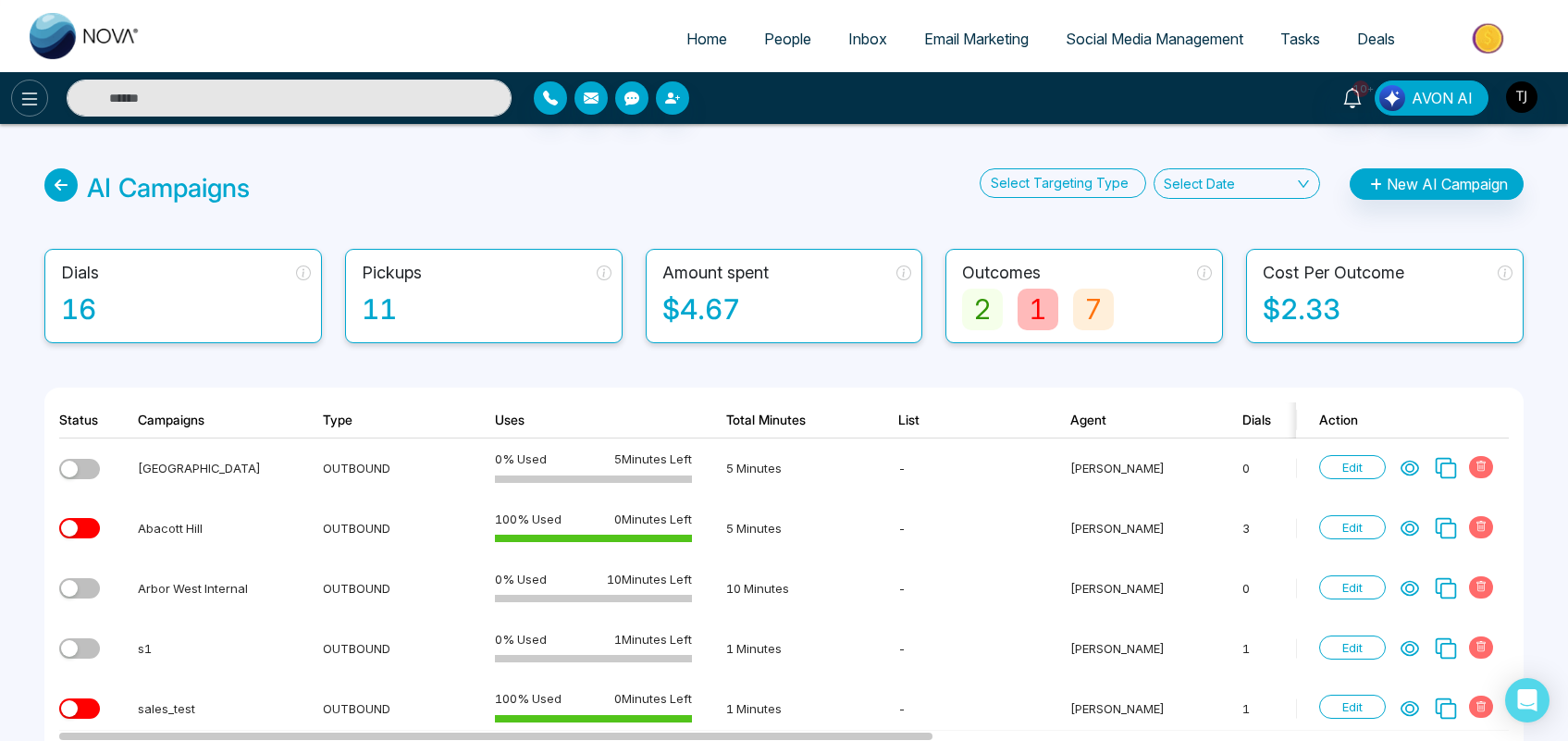
click at [28, 109] on button at bounding box center [29, 98] width 37 height 37
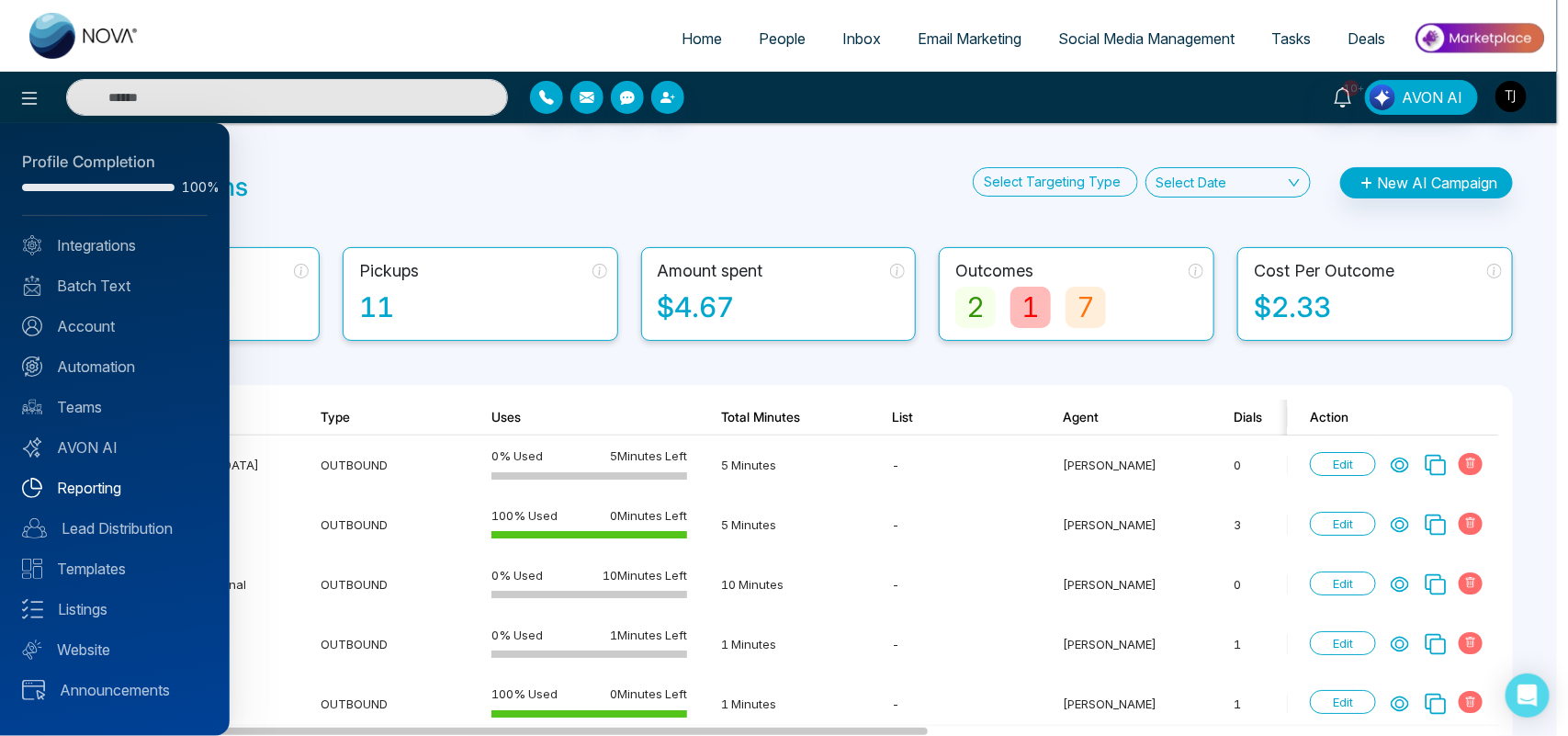
click at [116, 483] on link "Reporting" at bounding box center [114, 488] width 186 height 22
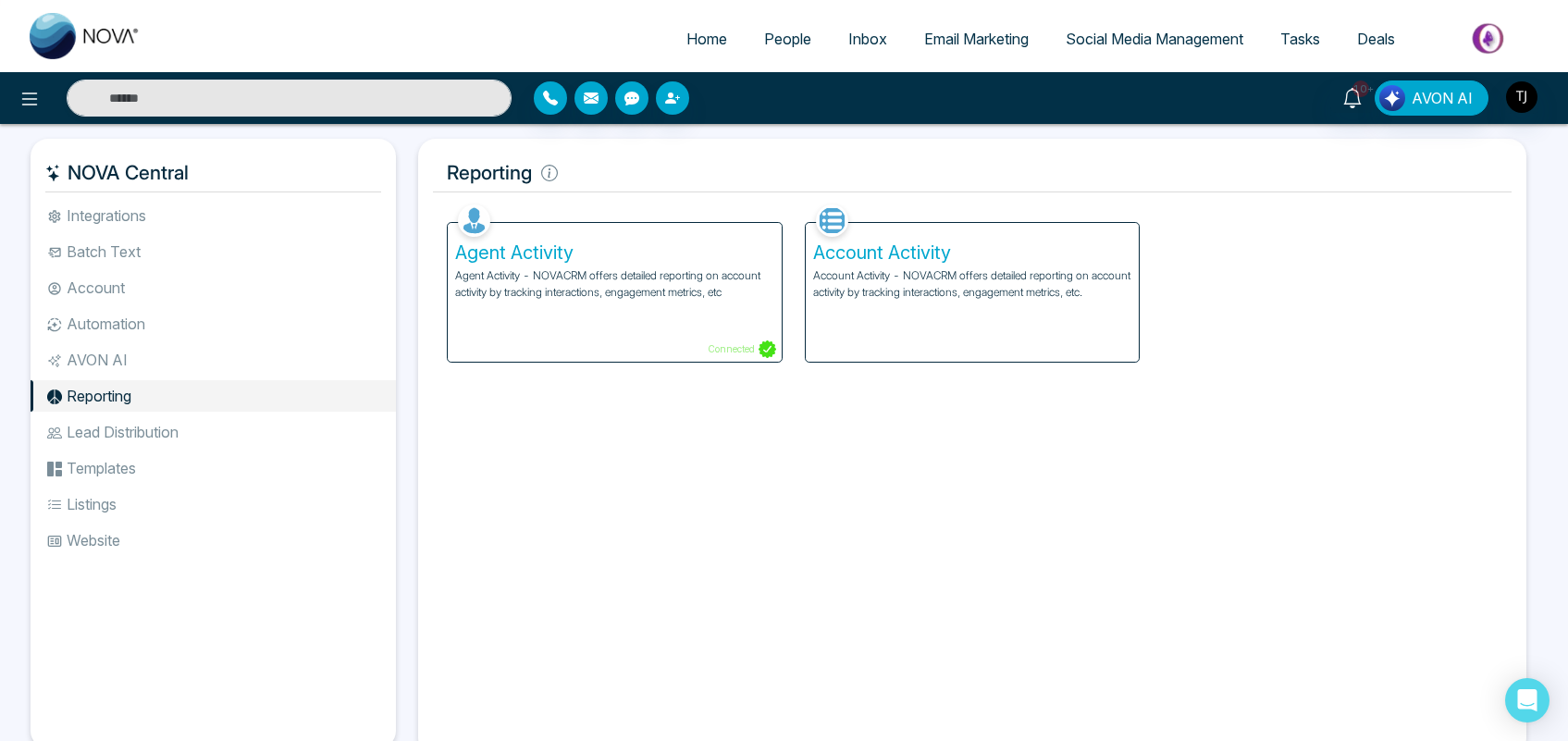
click at [236, 432] on li "Lead Distribution" at bounding box center [213, 431] width 365 height 31
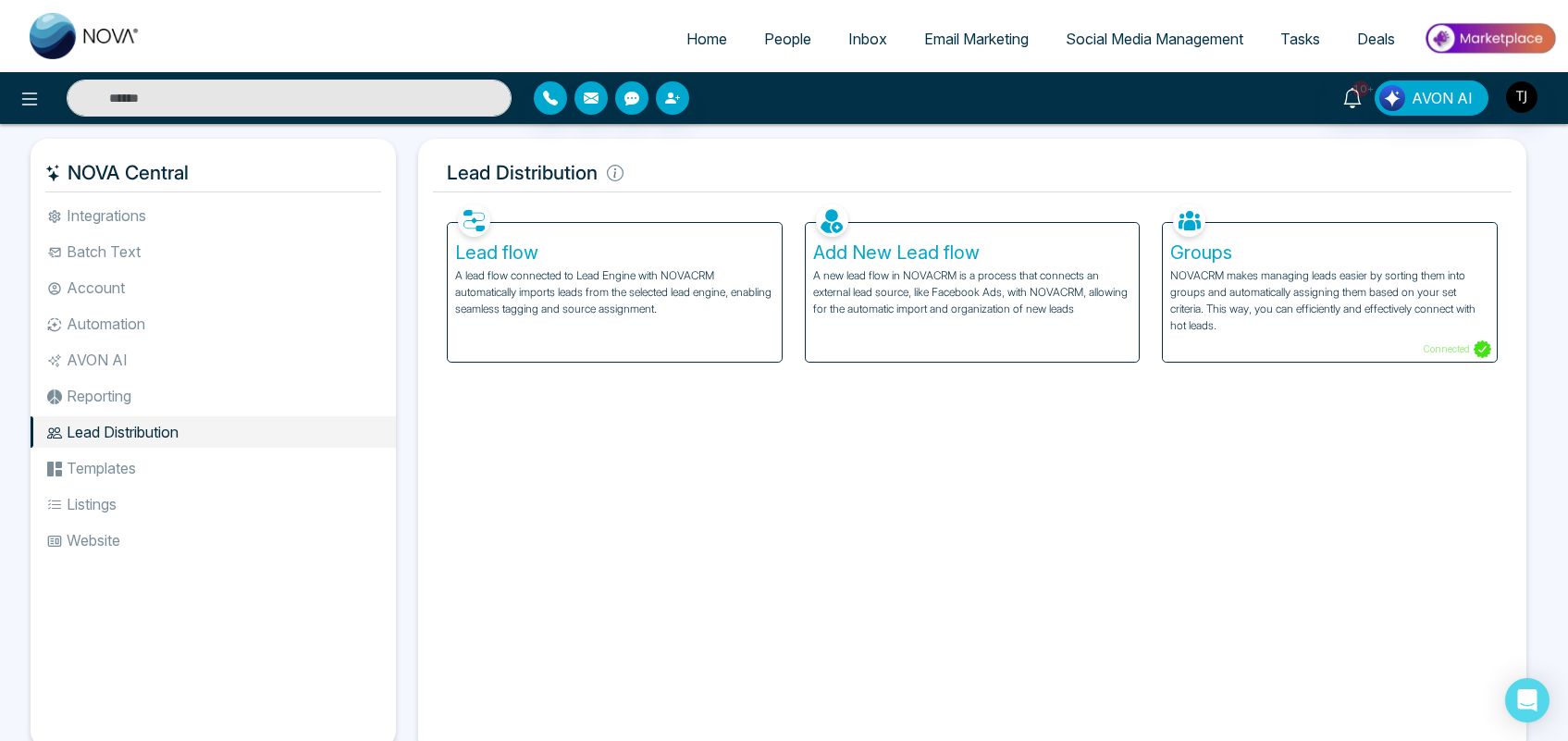
click at [190, 464] on li "Templates" at bounding box center [213, 467] width 365 height 31
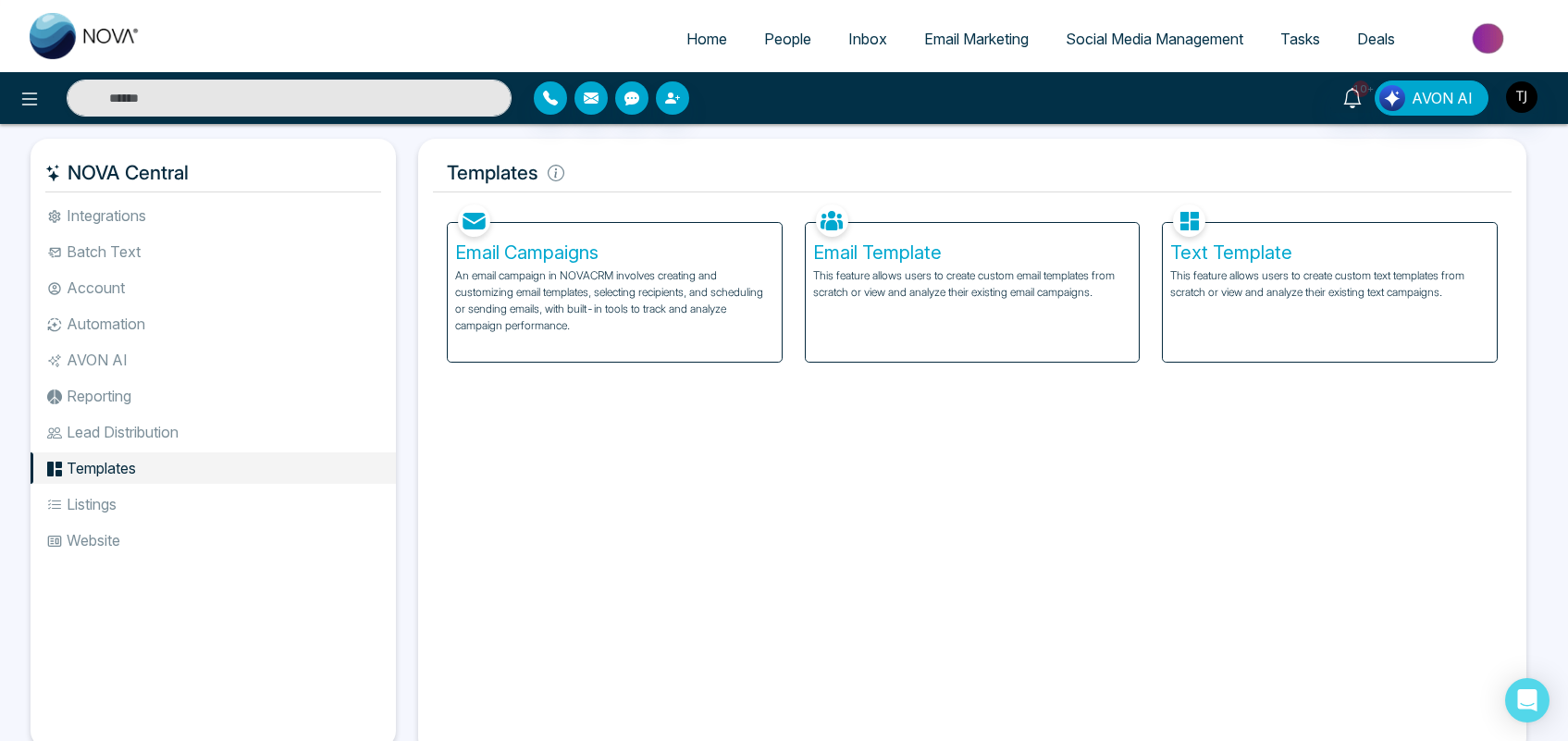
click at [137, 501] on li "Listings" at bounding box center [213, 504] width 365 height 31
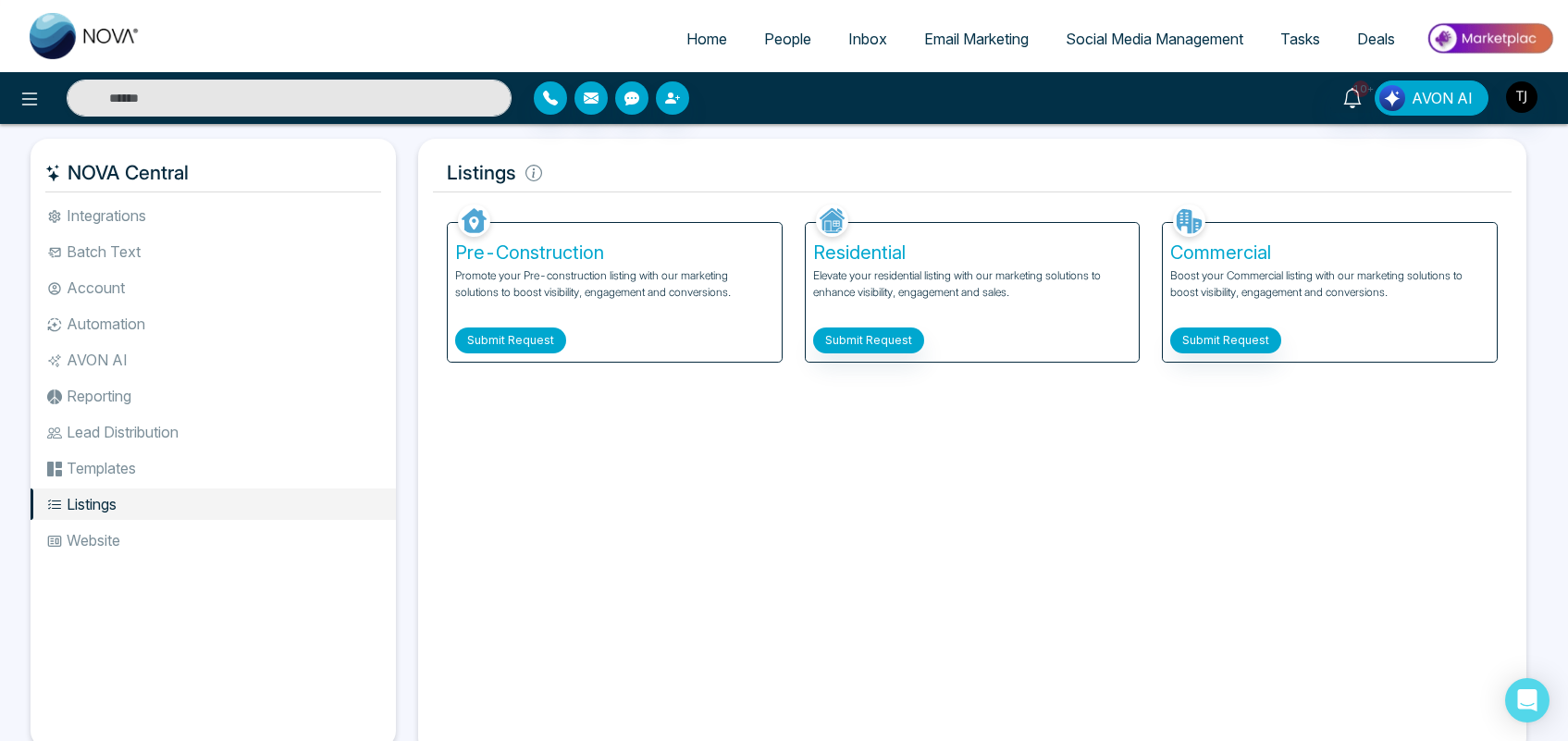
click at [489, 334] on button "Submit Request" at bounding box center [510, 341] width 111 height 26
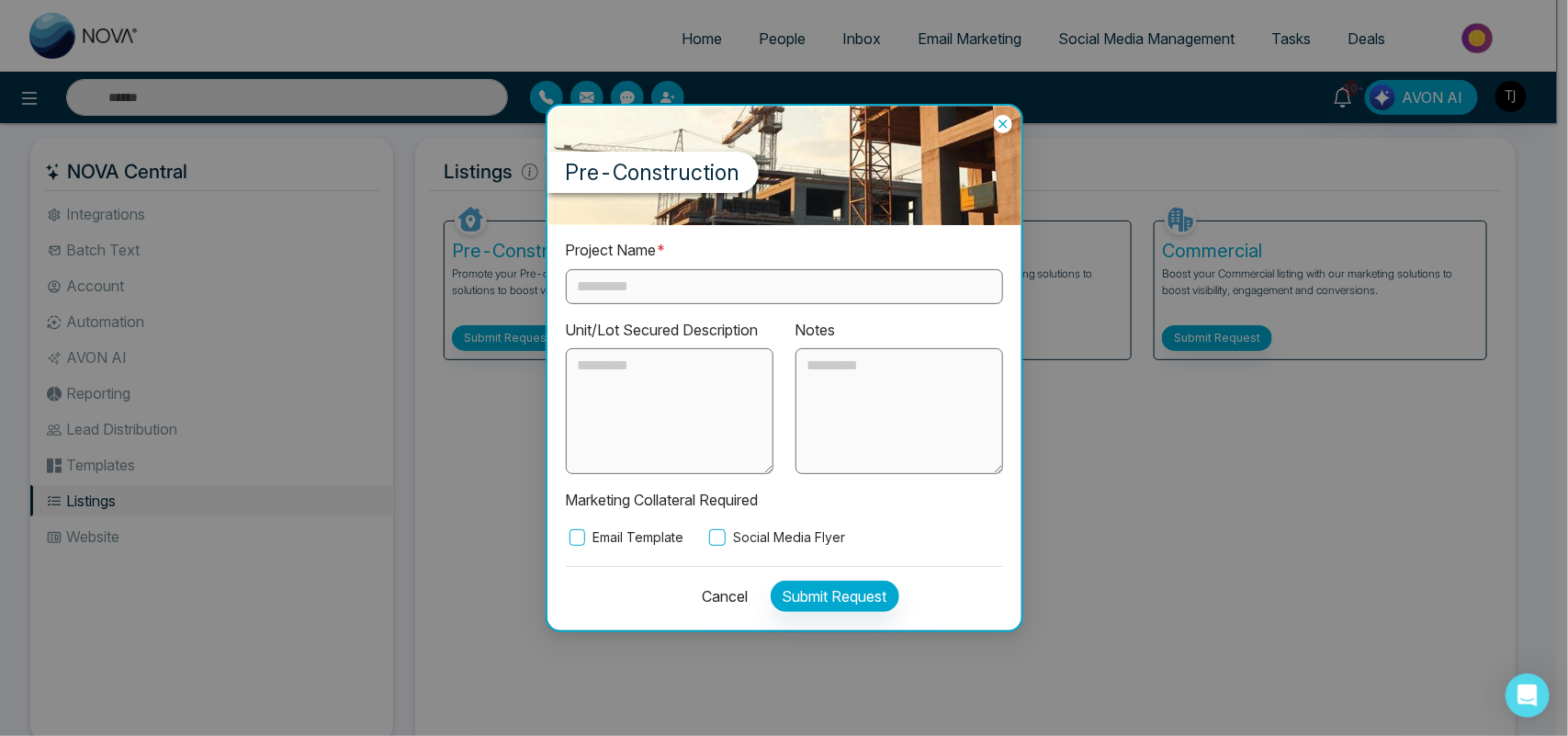
click at [654, 276] on input "text" at bounding box center [784, 286] width 437 height 35
type input "**"
click at [845, 381] on textarea at bounding box center [899, 412] width 208 height 127
click at [1007, 120] on icon at bounding box center [1003, 124] width 8 height 8
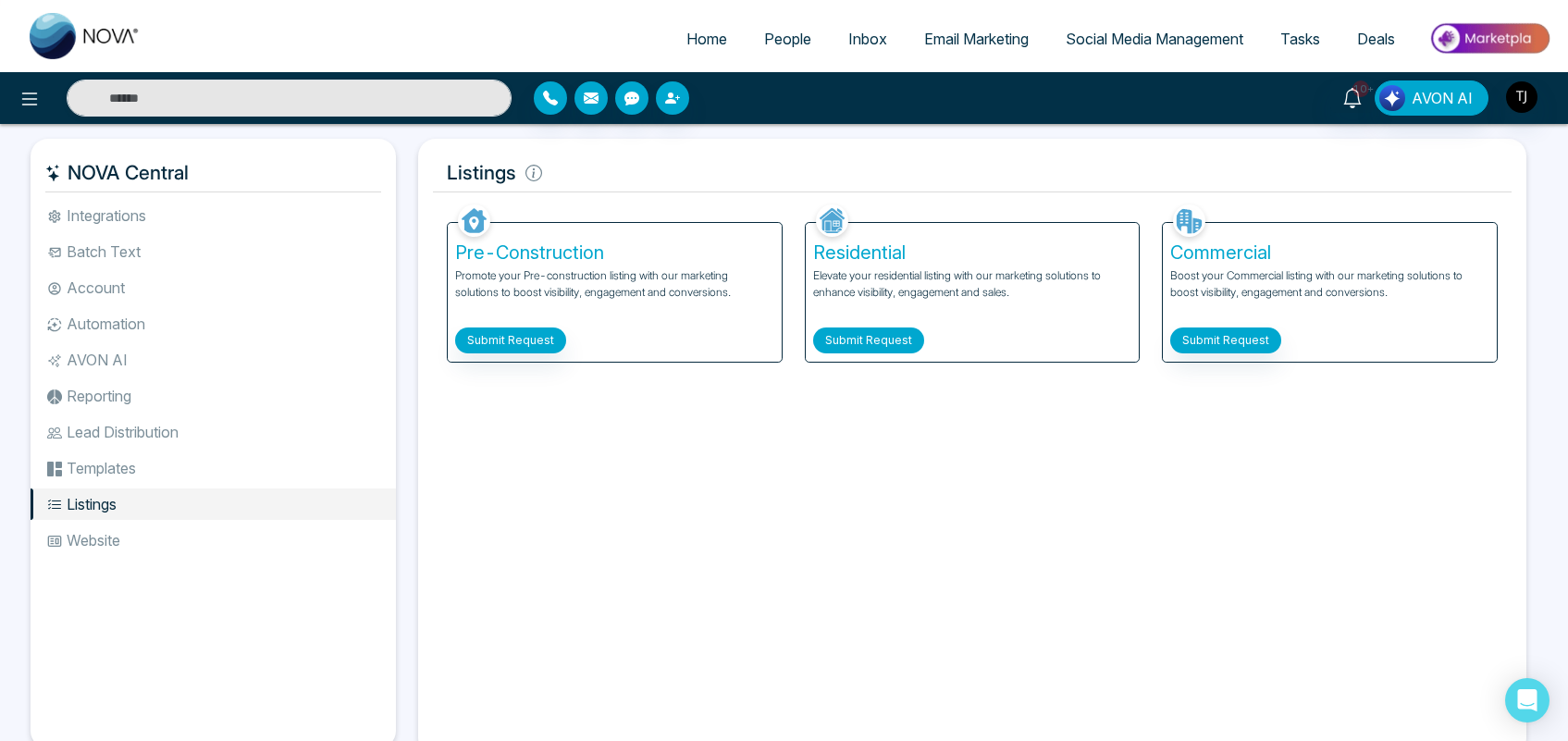
click at [910, 335] on button "Submit Request" at bounding box center [868, 341] width 111 height 26
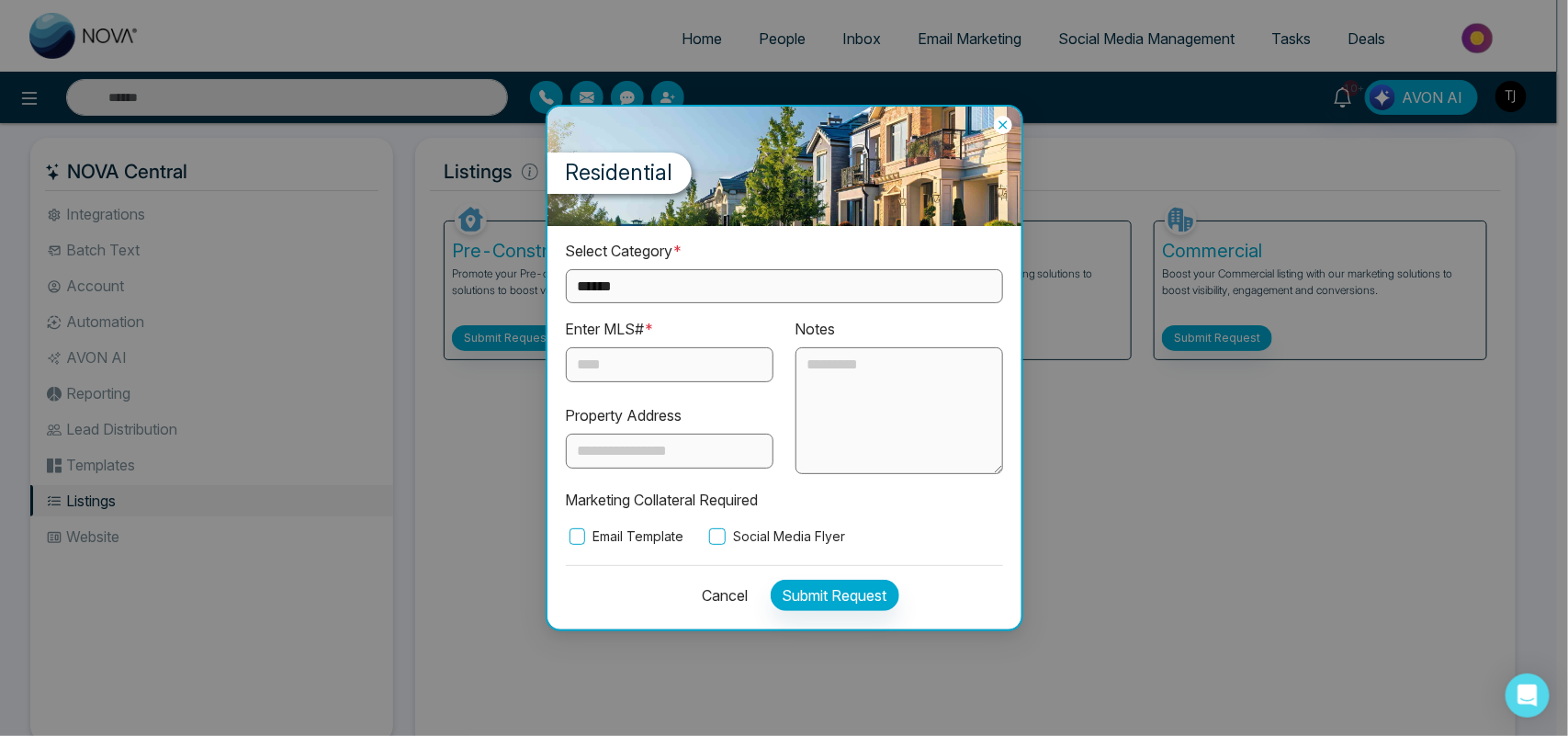
click at [728, 588] on button "Cancel" at bounding box center [720, 595] width 57 height 31
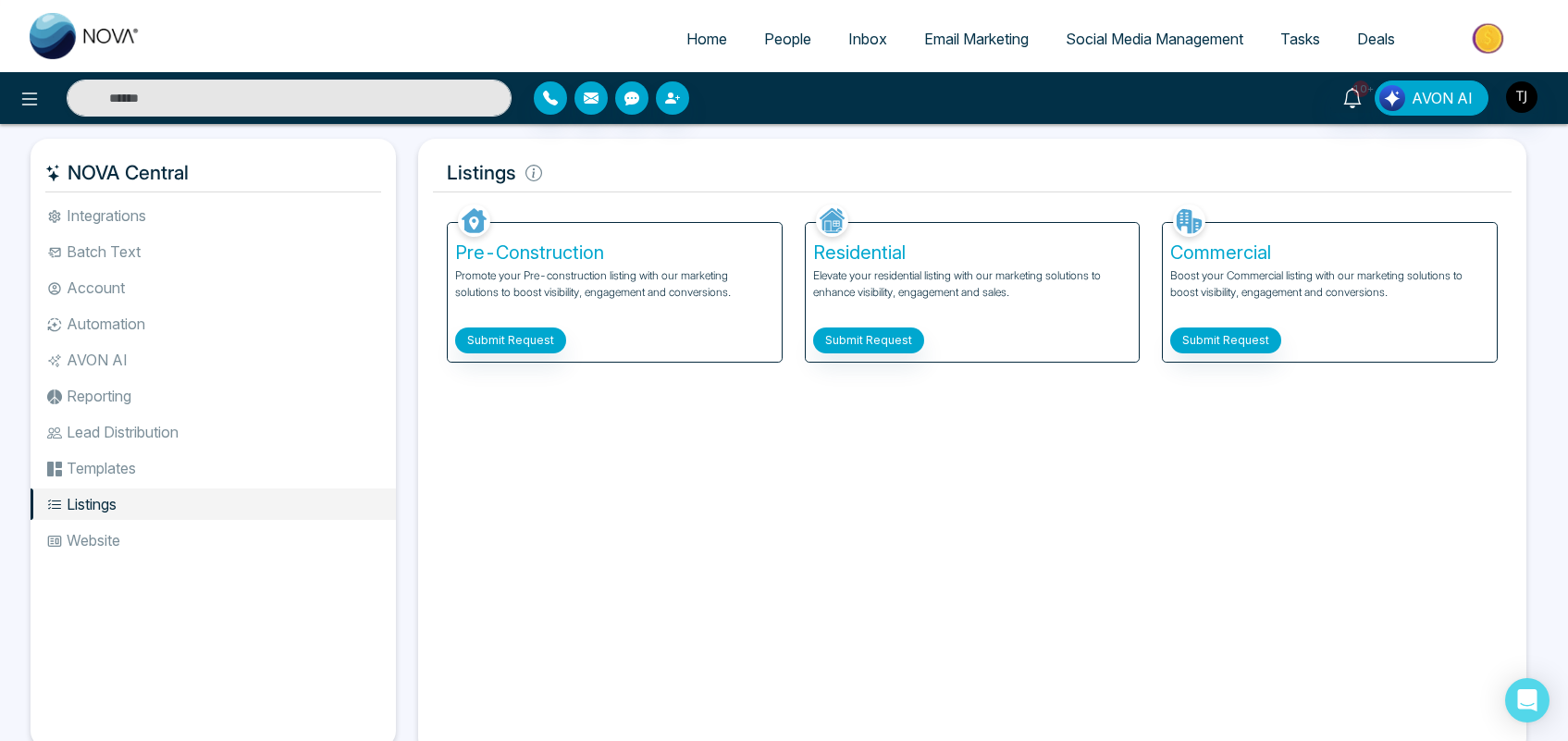
click at [159, 546] on li "Website" at bounding box center [213, 540] width 365 height 31
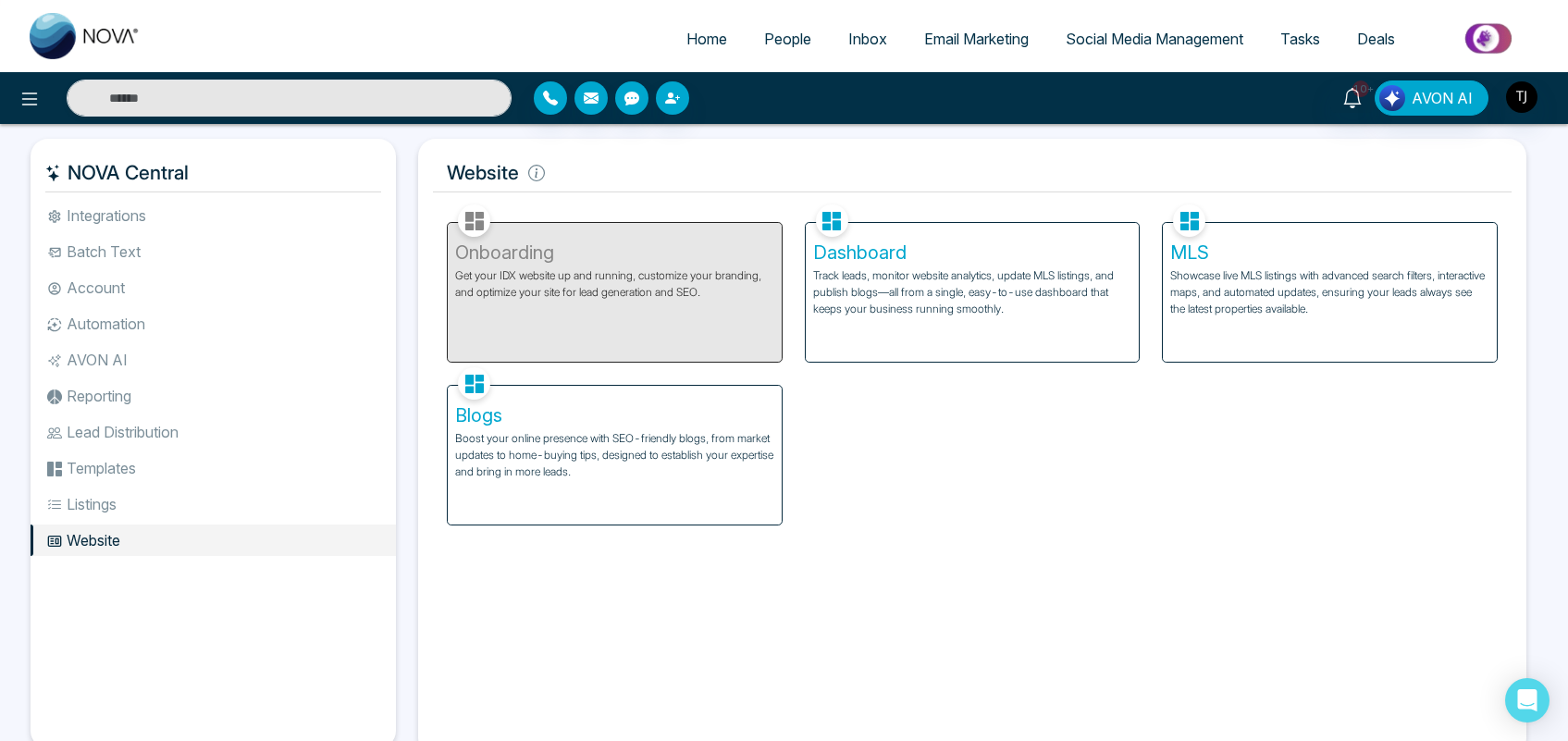
click at [130, 213] on li "Integrations" at bounding box center [213, 215] width 365 height 31
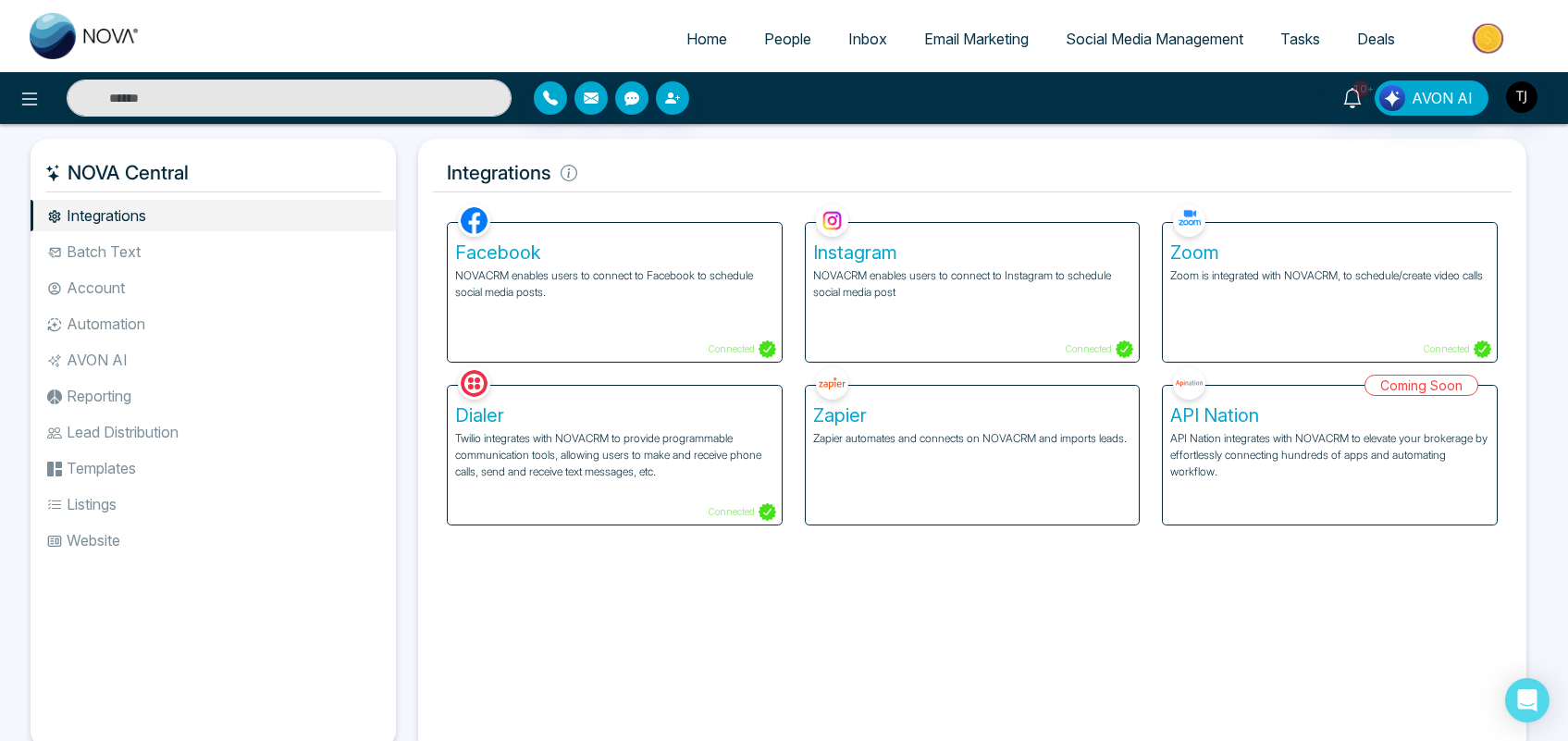
click at [955, 454] on div "Zapier Zapier automates and connects on NOVACRM and imports leads." at bounding box center [973, 455] width 334 height 139
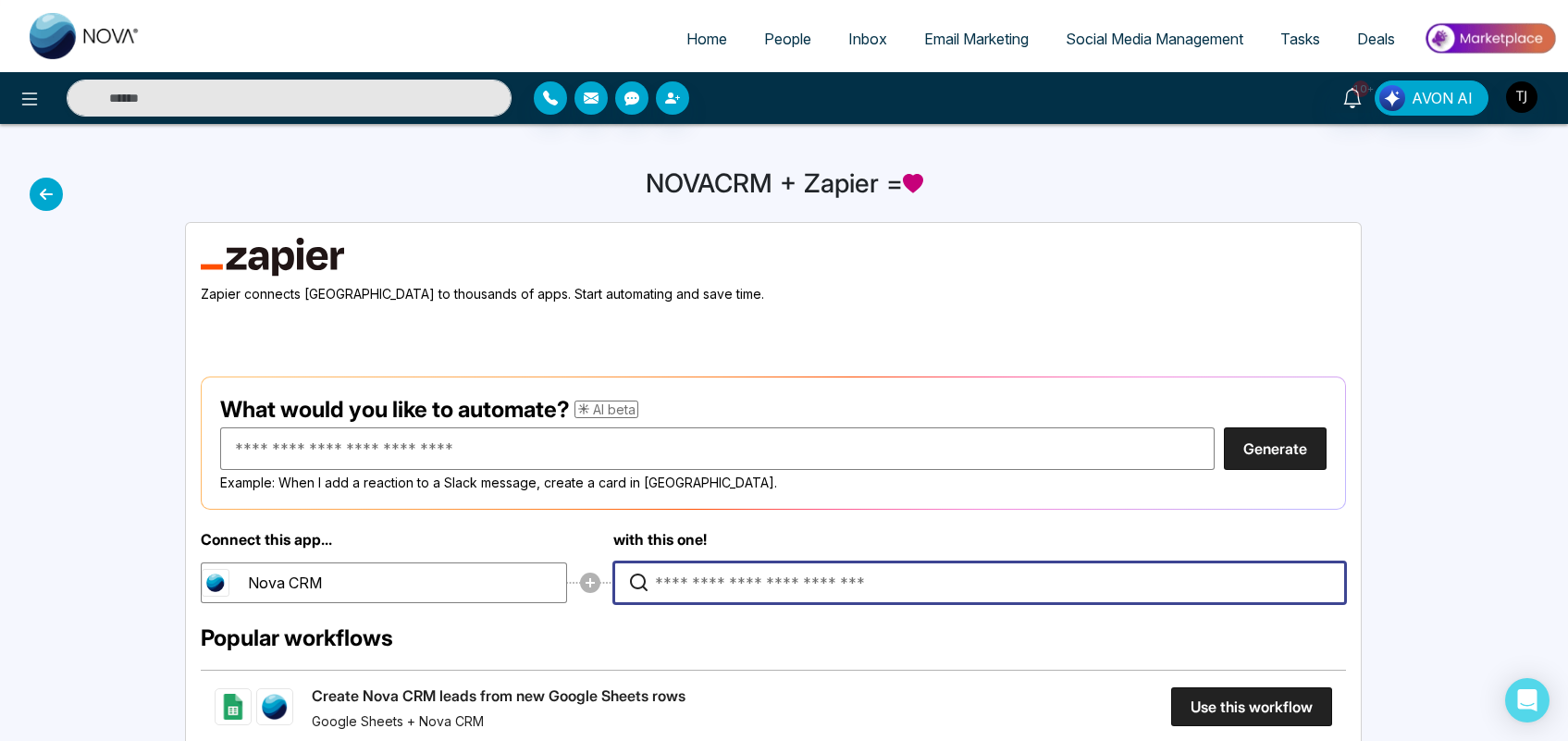
click at [719, 570] on input "Type to search for an app to connect" at bounding box center [984, 583] width 659 height 41
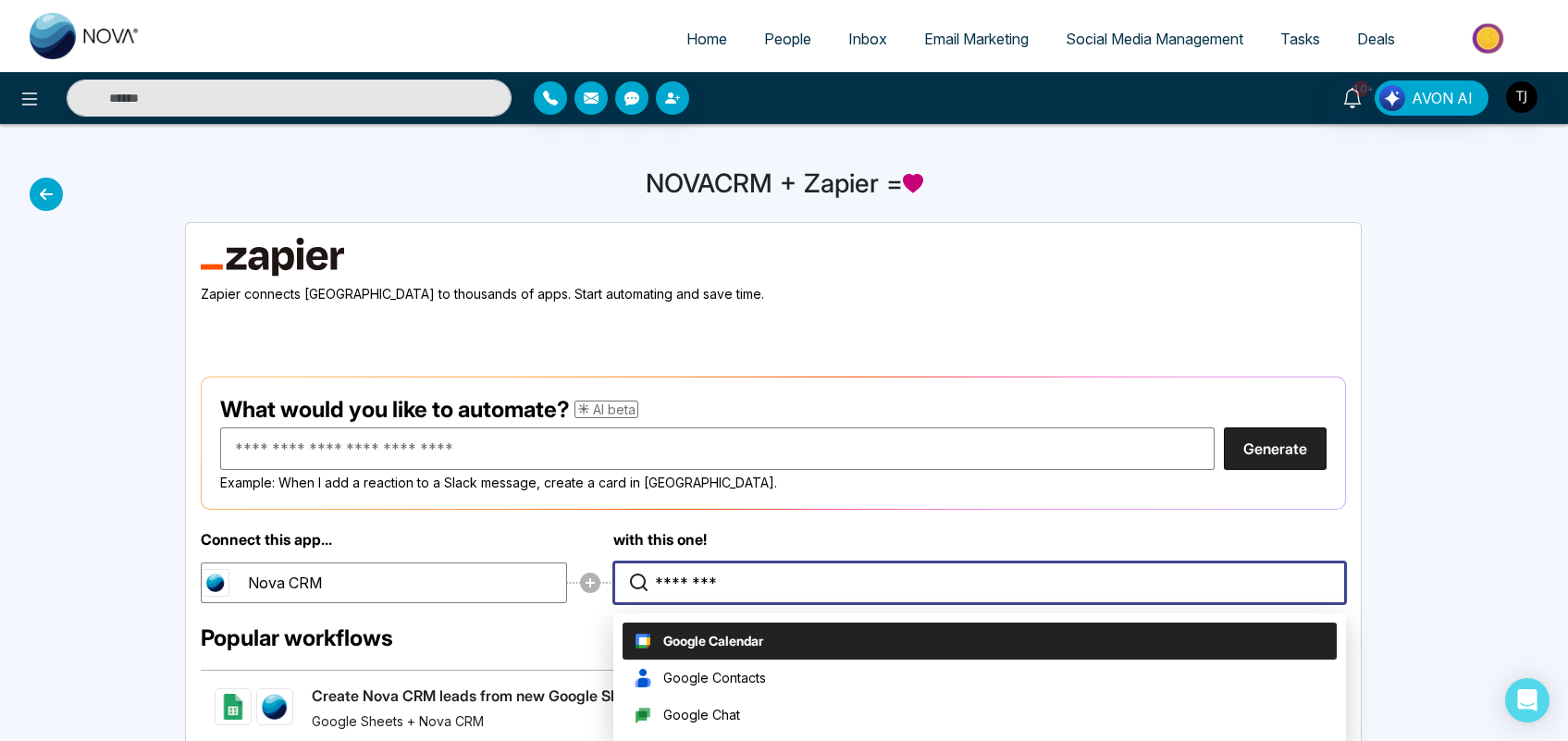
type input "********"
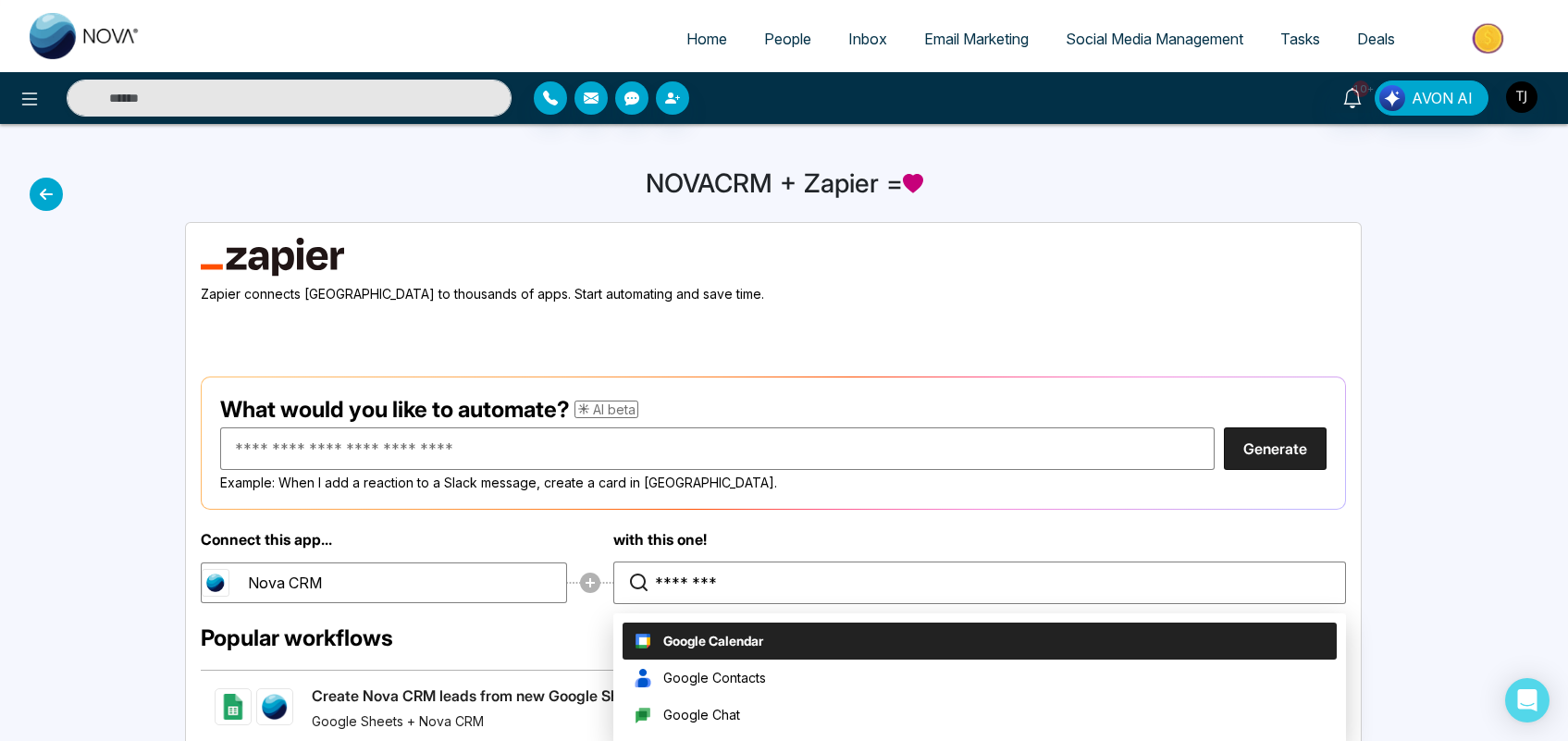
click at [764, 46] on span "People" at bounding box center [787, 39] width 47 height 19
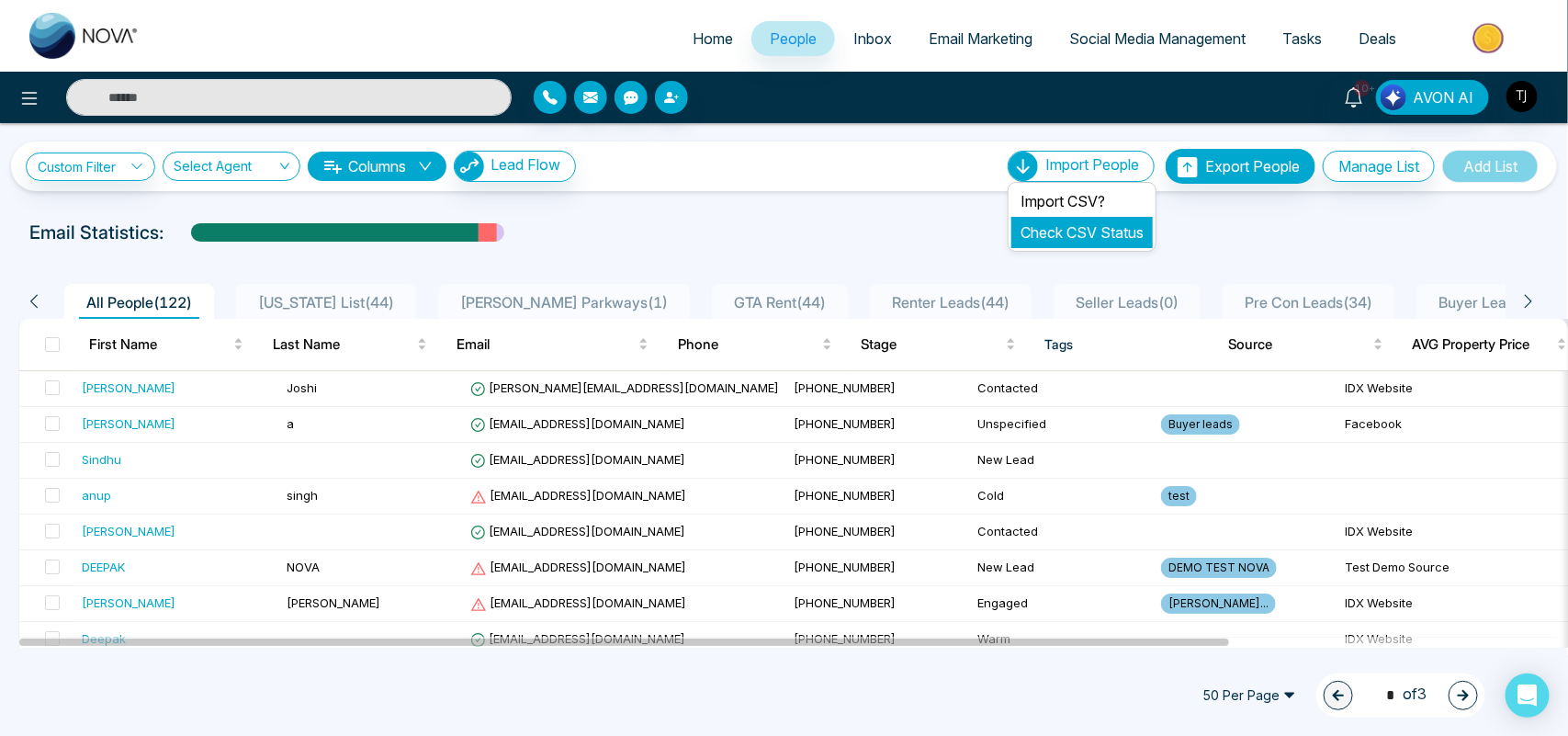
click at [1064, 236] on link "Check CSV Status" at bounding box center [1082, 232] width 123 height 19
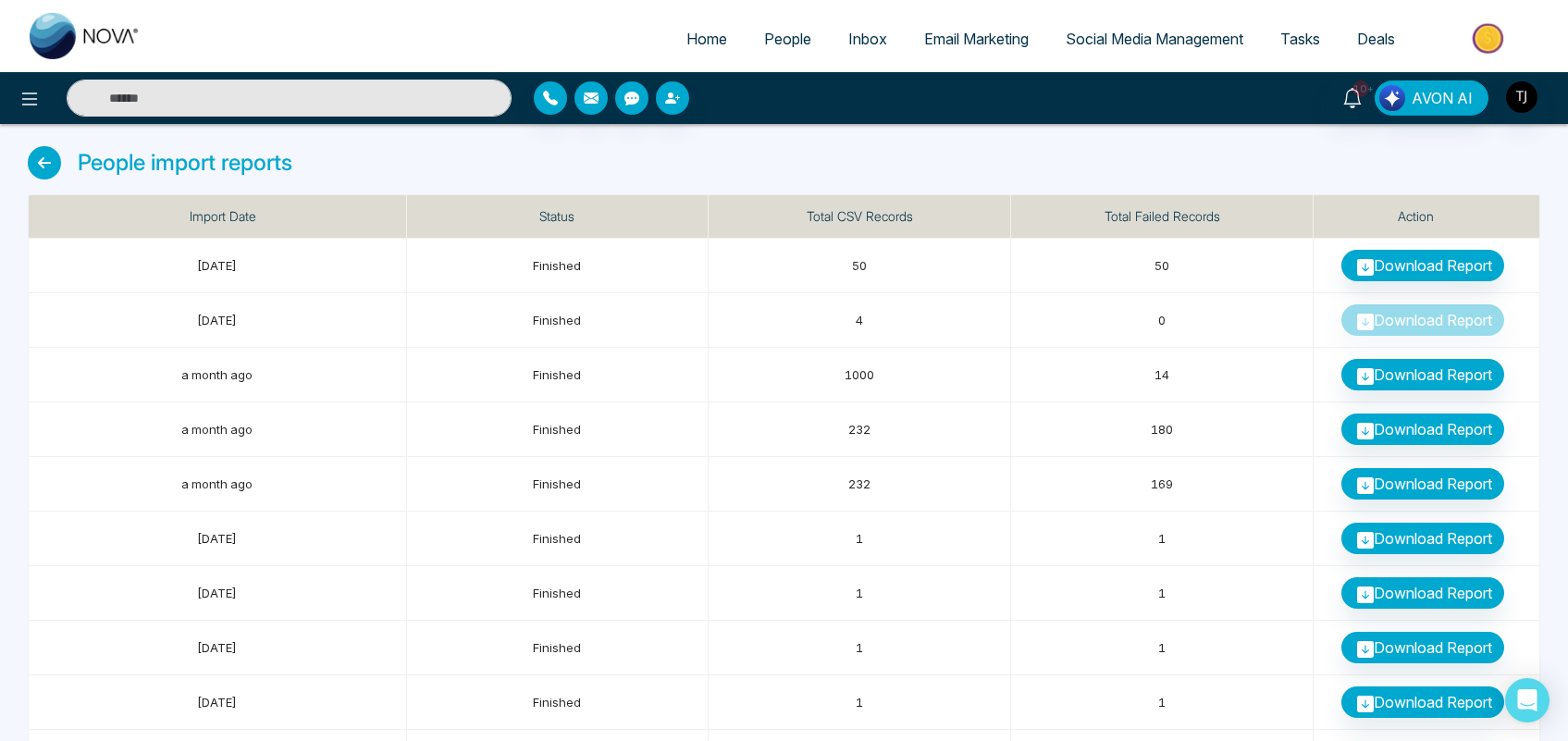
click at [773, 34] on span "People" at bounding box center [787, 39] width 47 height 19
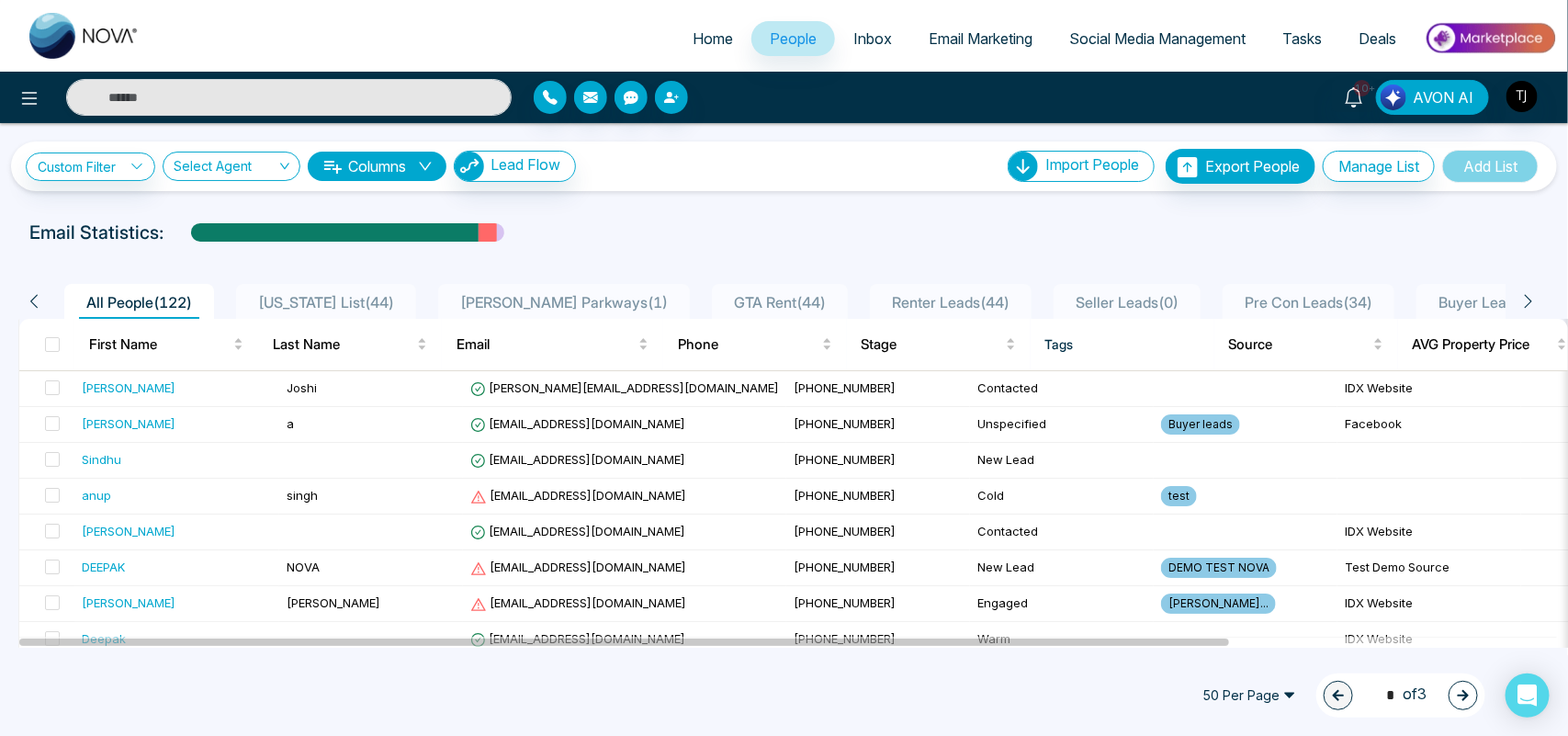
click at [832, 210] on div "**********" at bounding box center [784, 385] width 1568 height 524
